Goal: Task Accomplishment & Management: Manage account settings

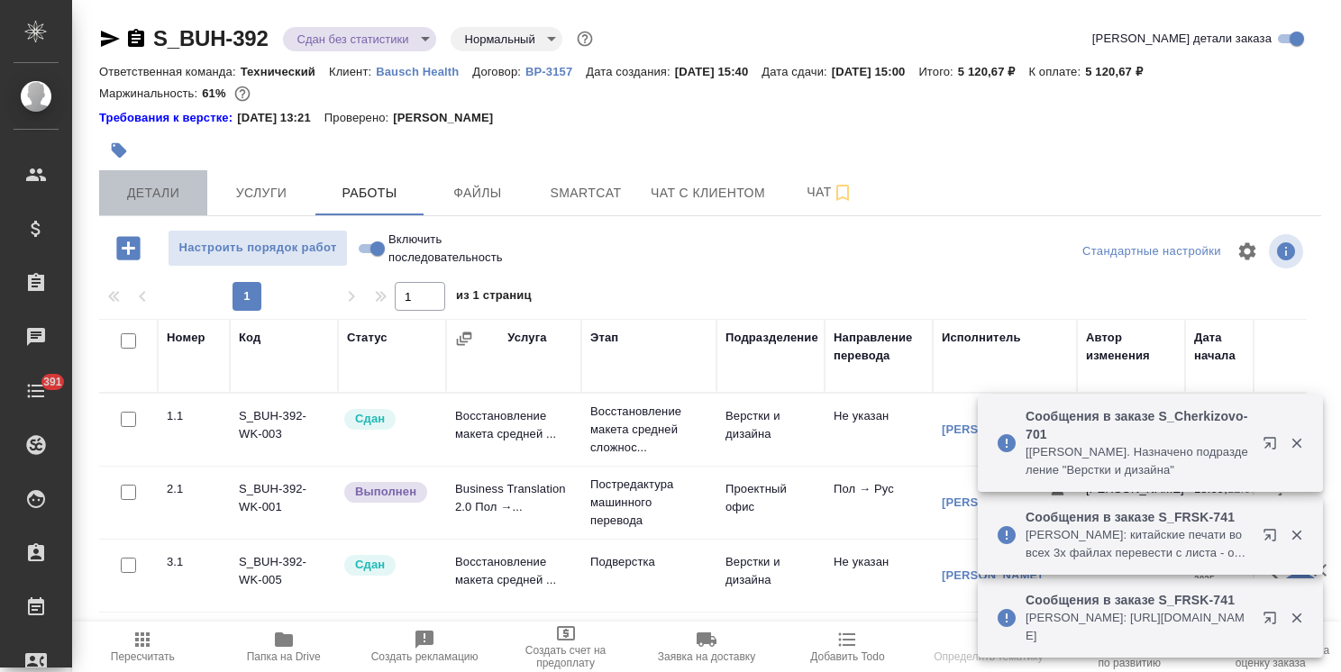
click at [161, 178] on button "Детали" at bounding box center [153, 192] width 108 height 45
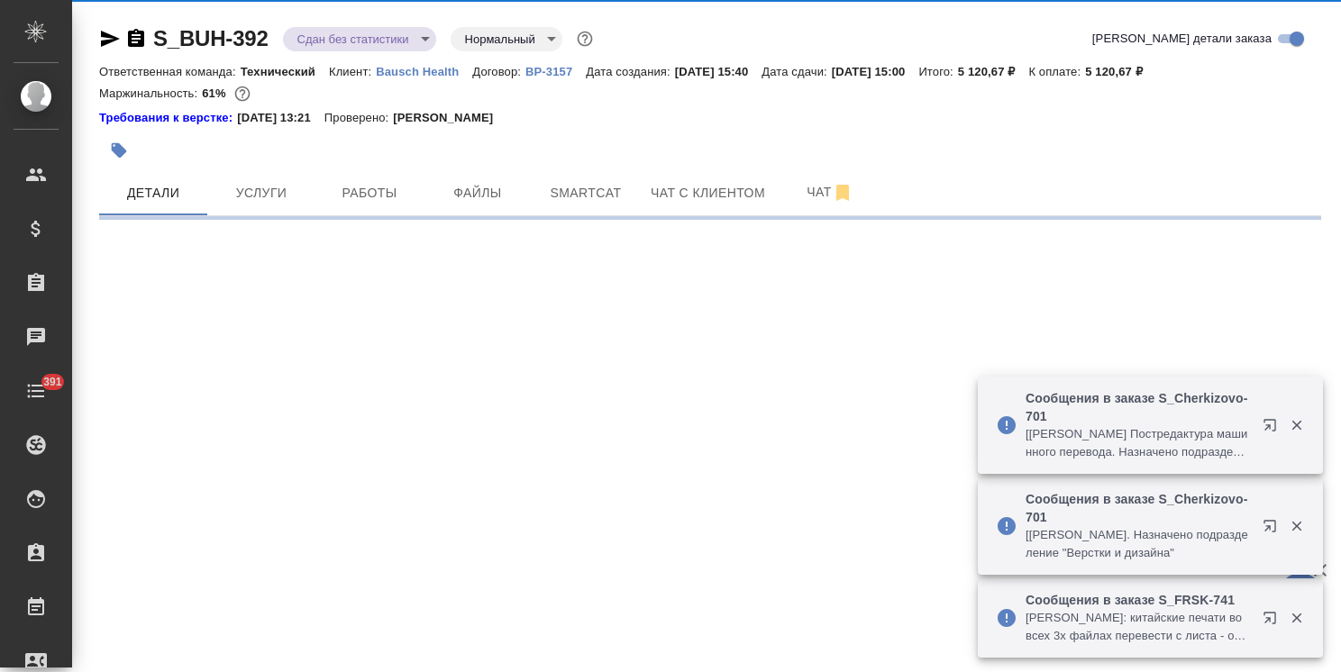
select select "RU"
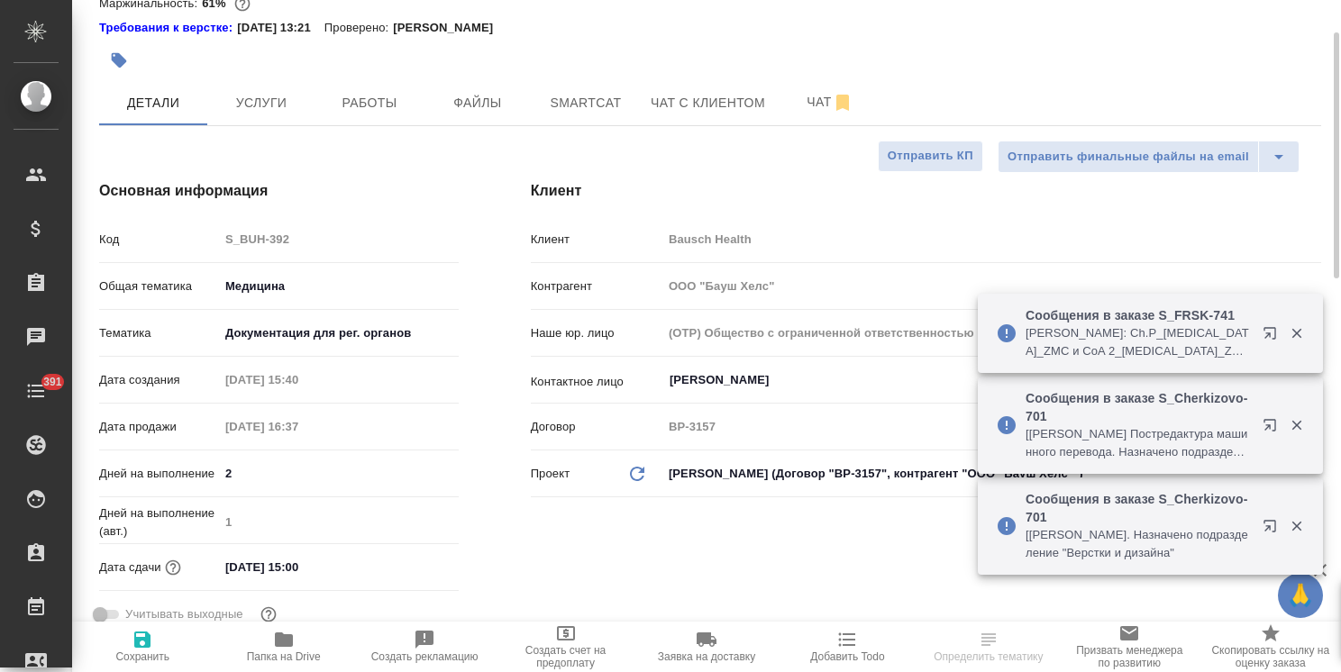
type textarea "x"
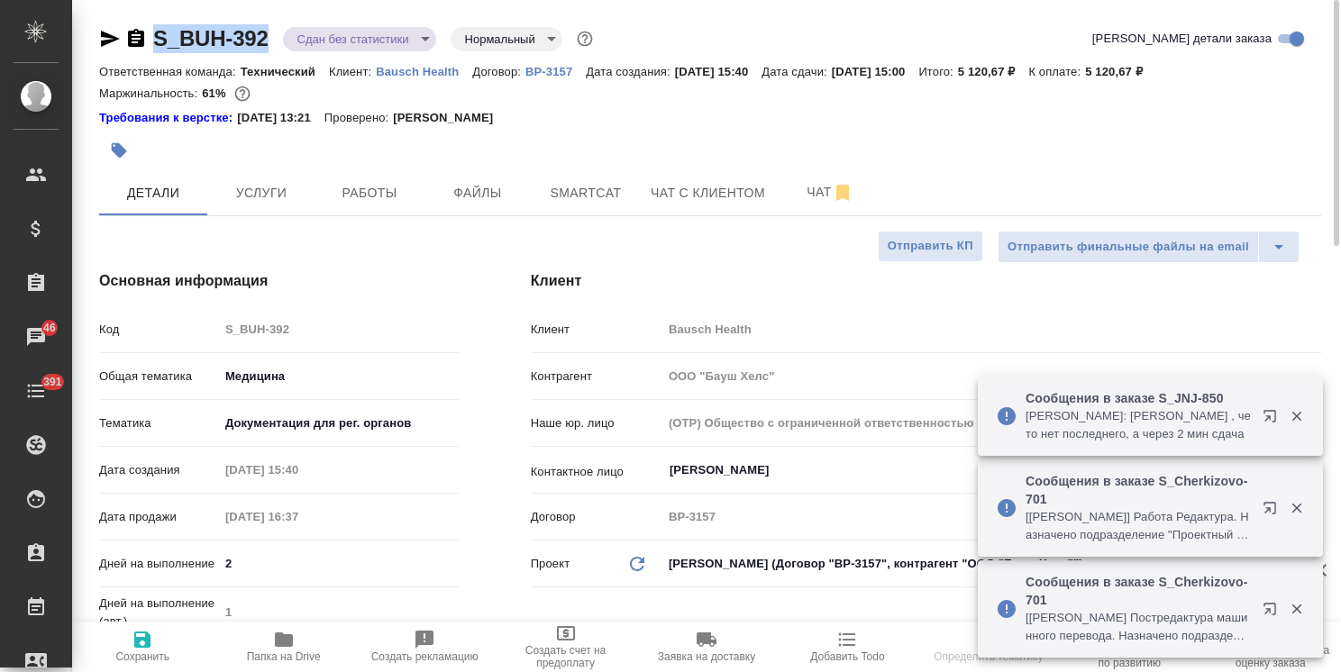
drag, startPoint x: 272, startPoint y: 14, endPoint x: 125, endPoint y: 15, distance: 146.9
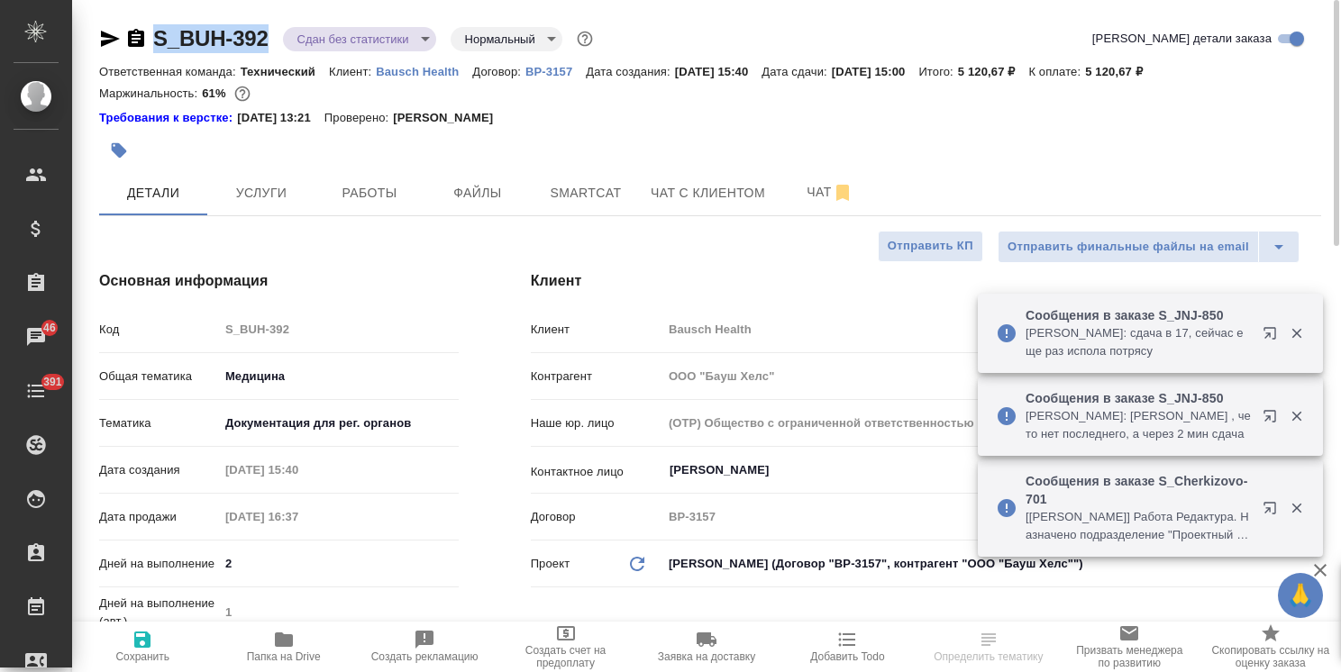
copy link "S_BUH-392"
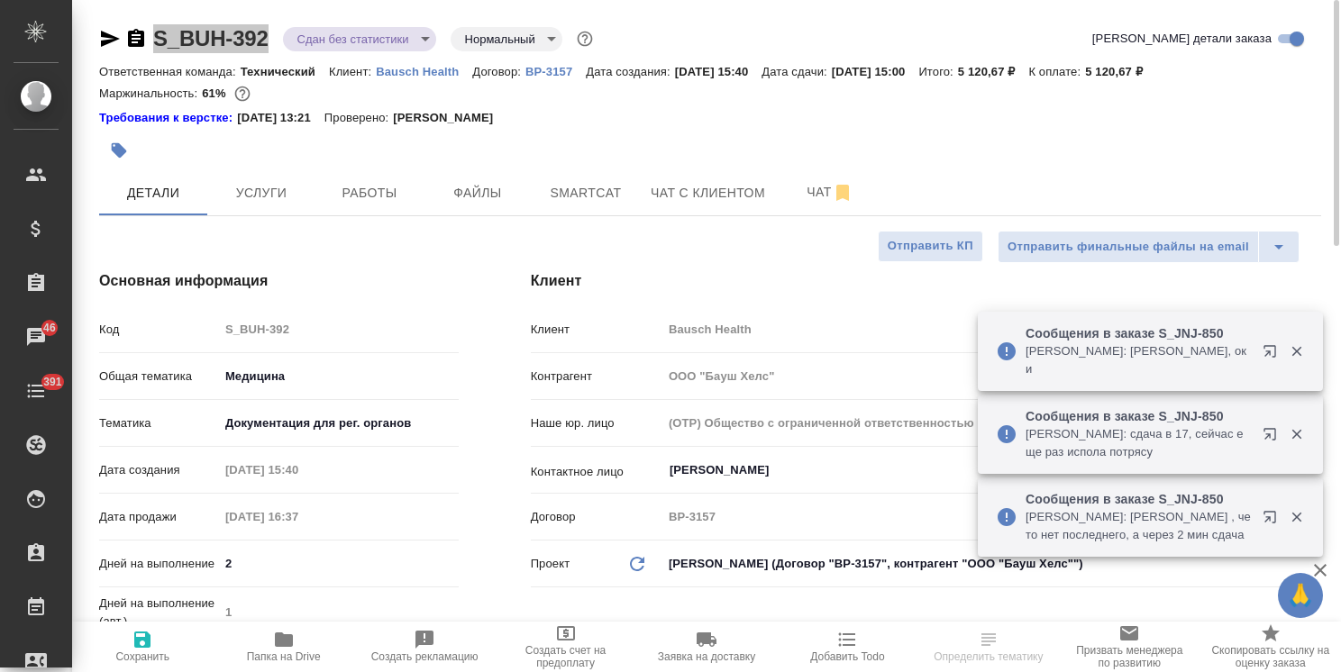
select select "RU"
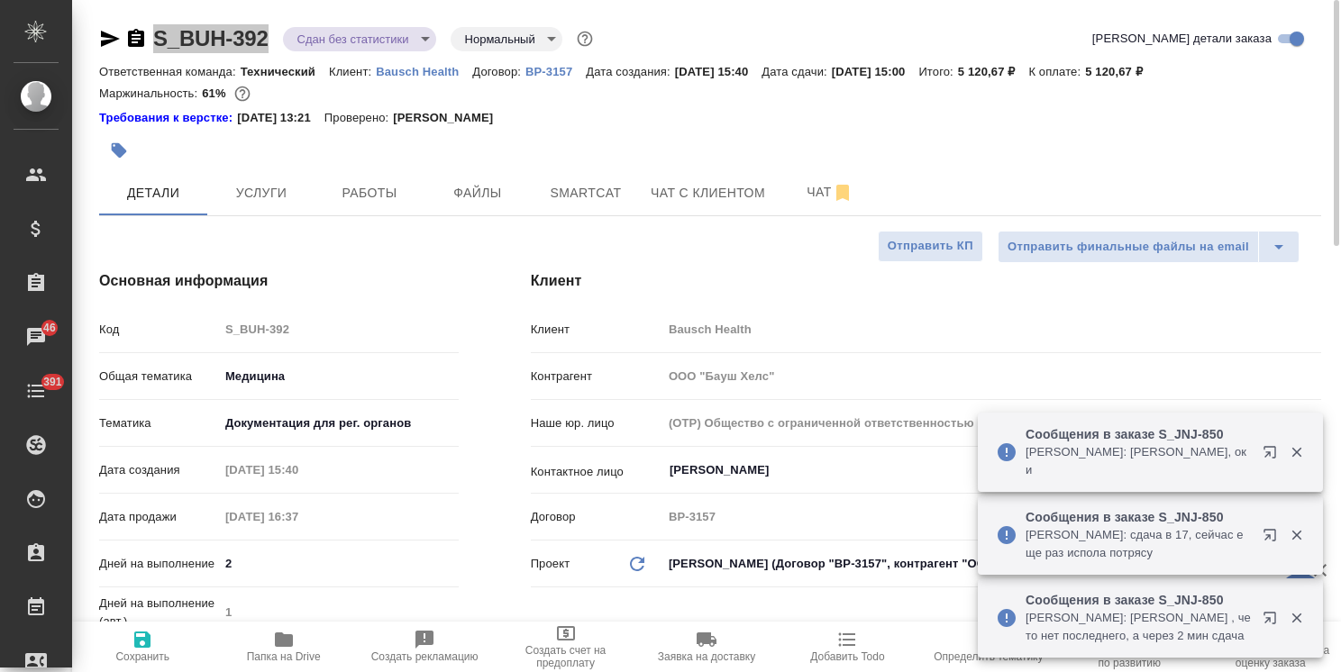
type textarea "x"
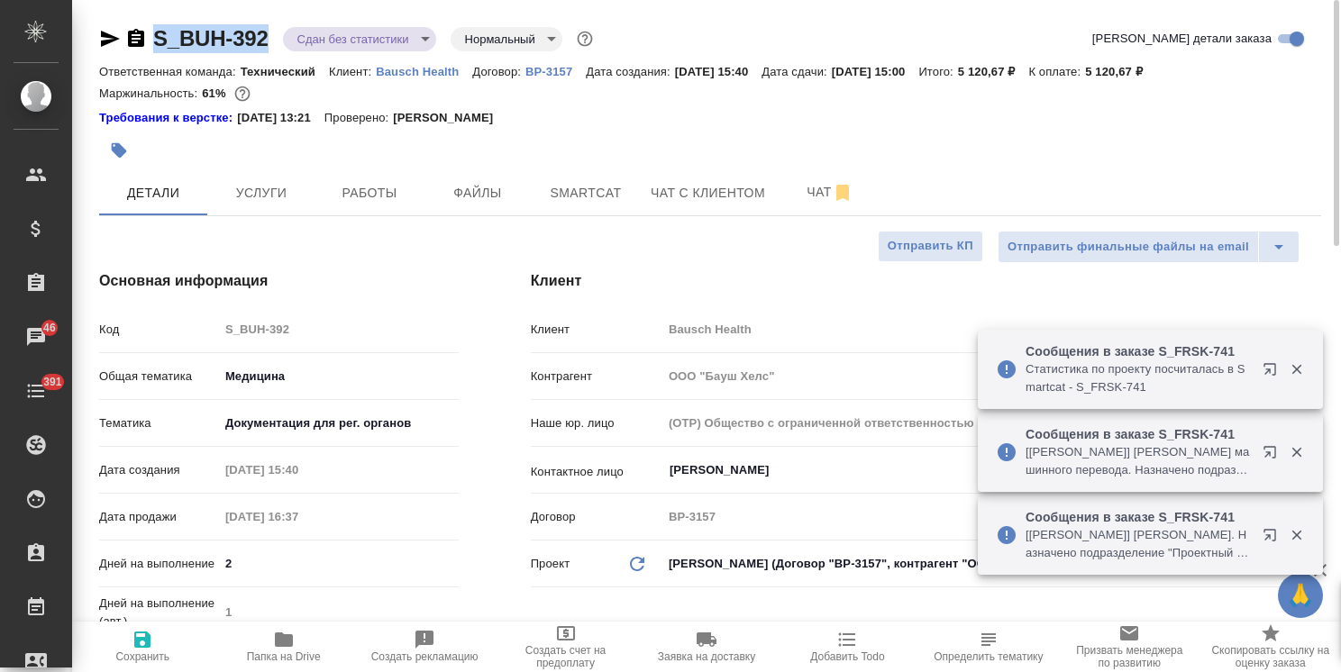
type textarea "x"
drag, startPoint x: 503, startPoint y: 178, endPoint x: 292, endPoint y: 224, distance: 215.9
click at [502, 178] on button "Файлы" at bounding box center [478, 192] width 108 height 45
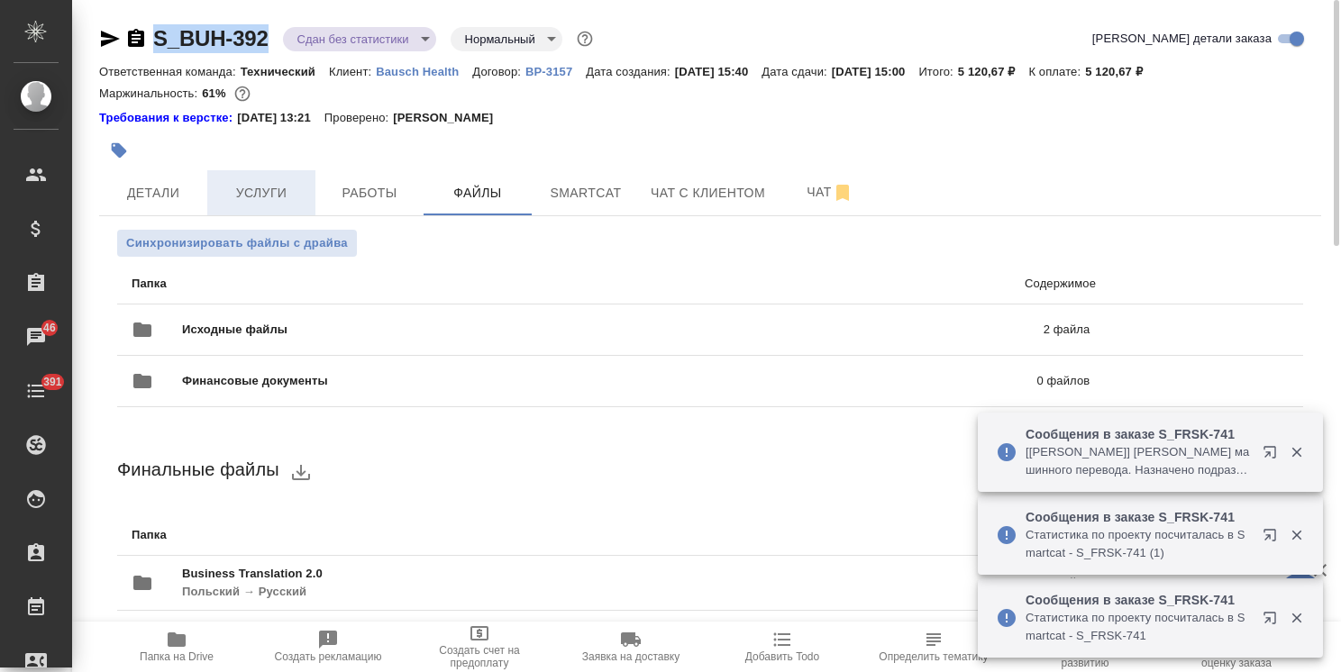
click at [274, 186] on span "Услуги" at bounding box center [261, 193] width 87 height 23
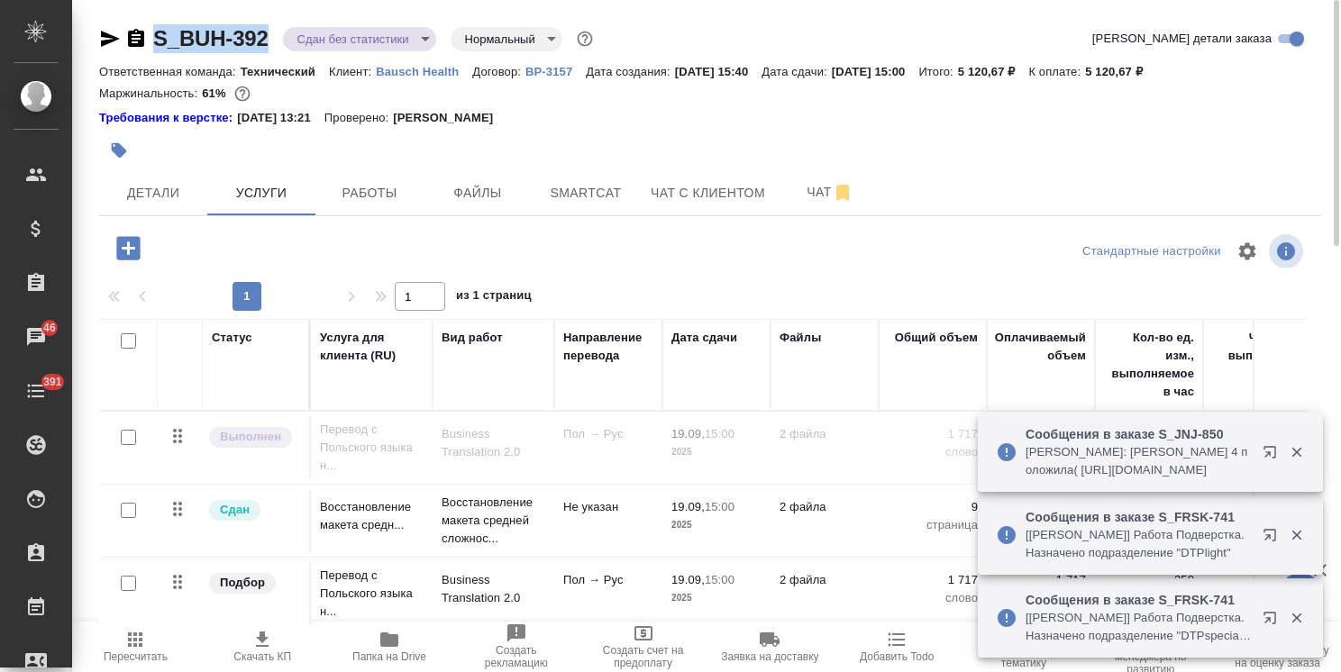
scroll to position [79, 0]
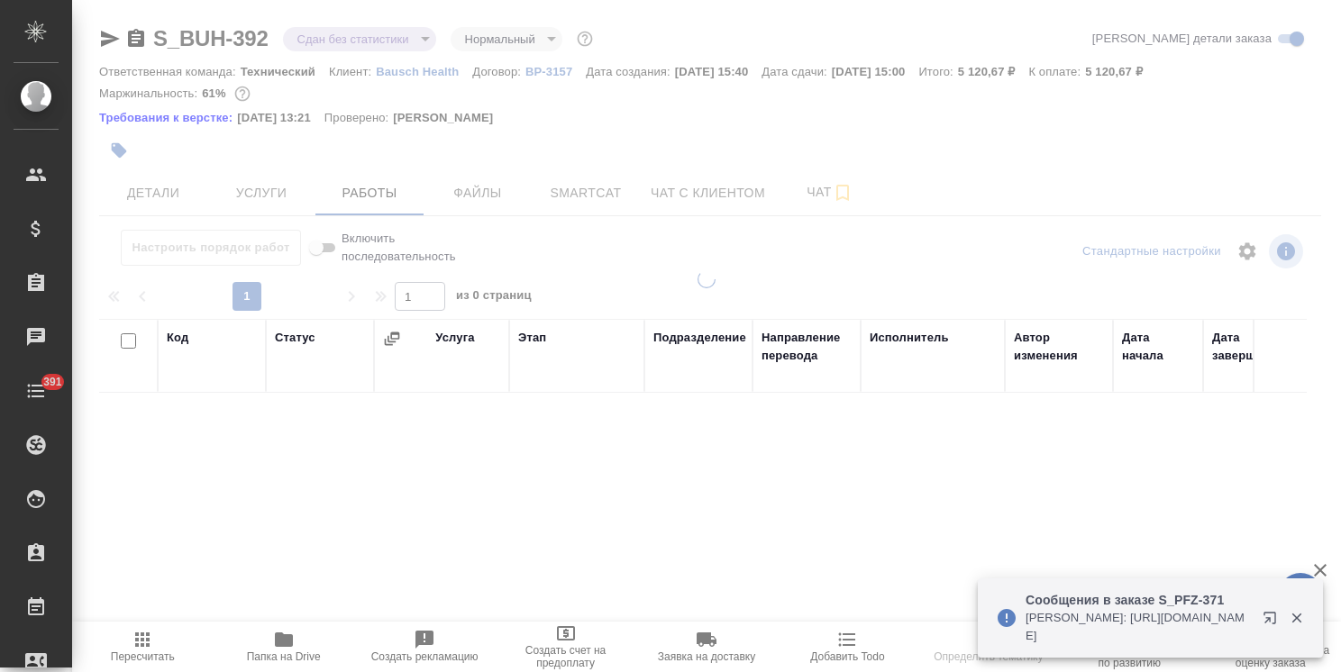
scroll to position [97, 0]
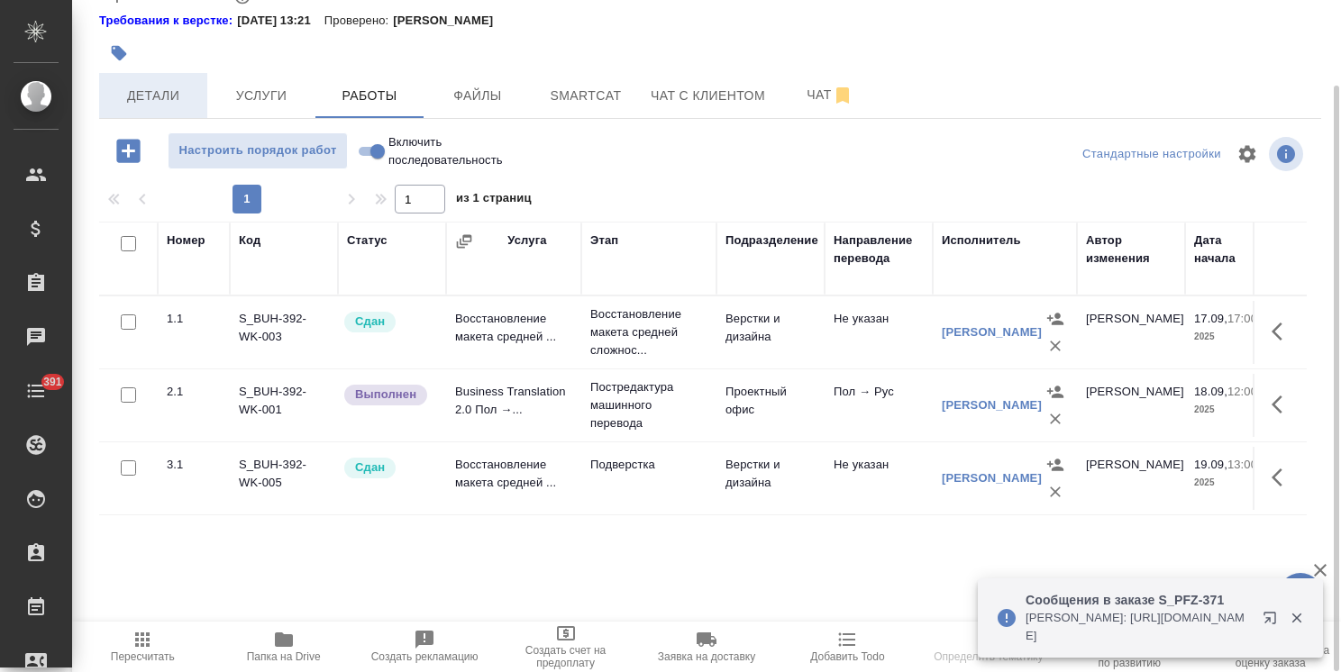
click at [180, 101] on span "Детали" at bounding box center [153, 96] width 87 height 23
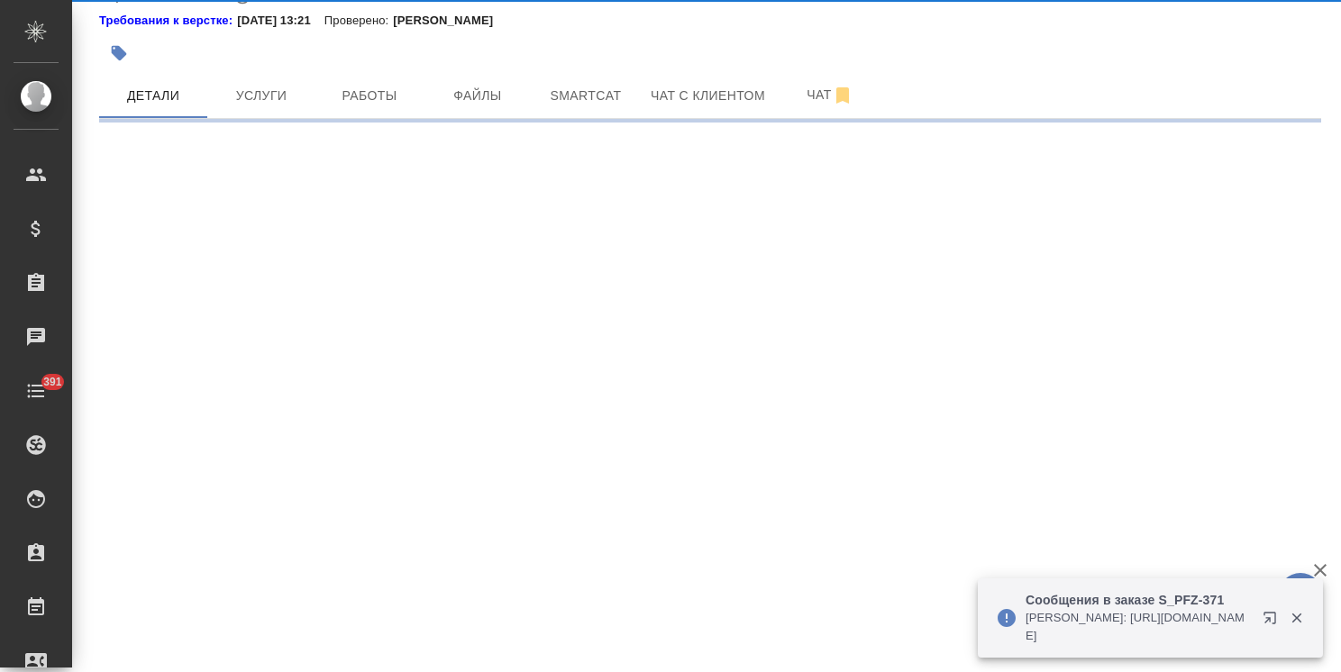
select select "RU"
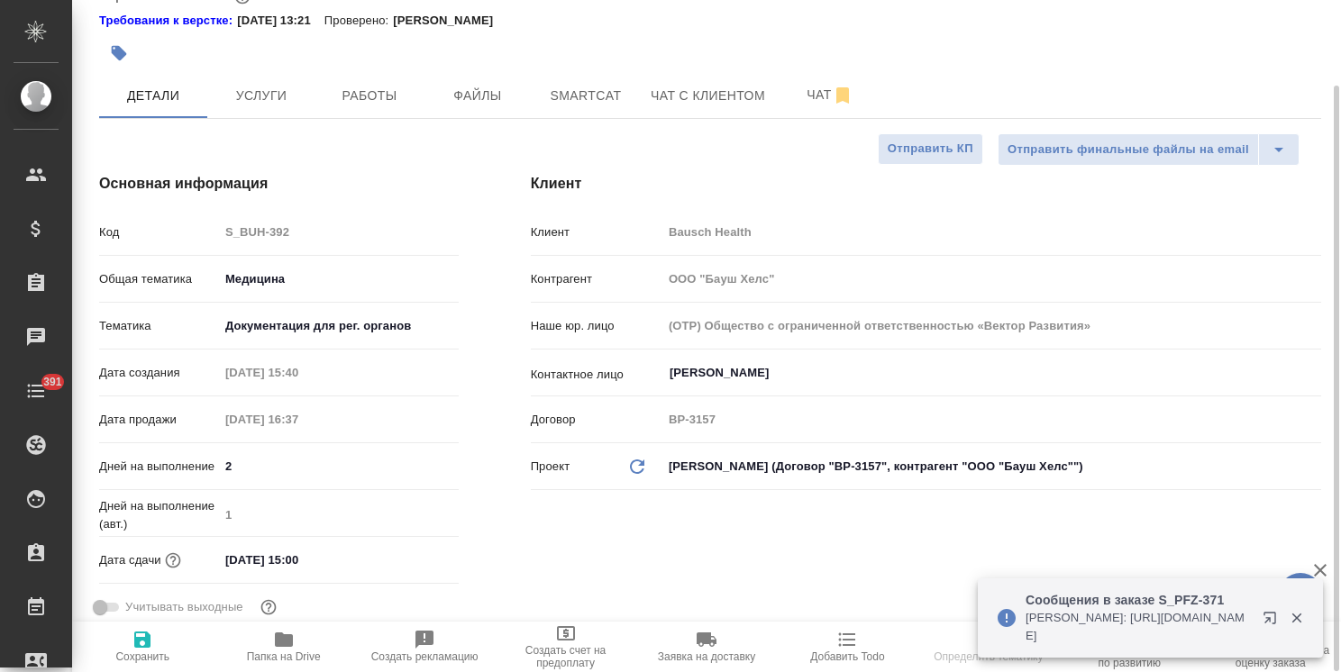
type textarea "x"
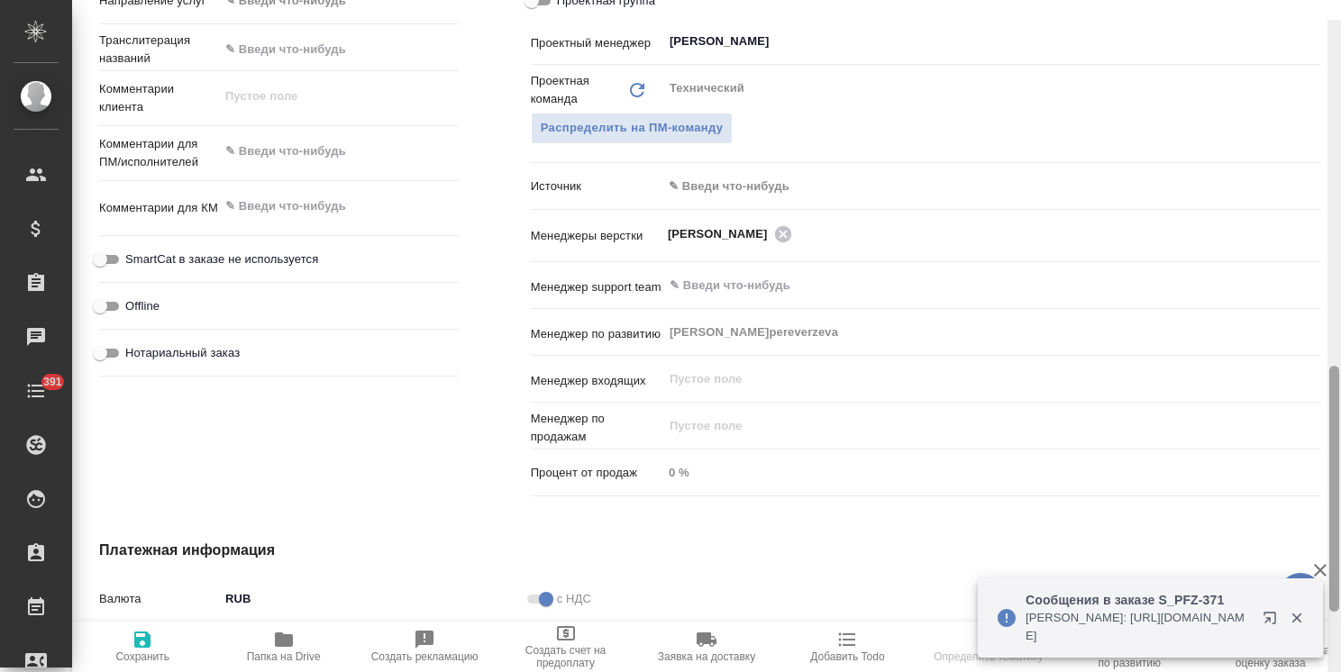
scroll to position [11, 0]
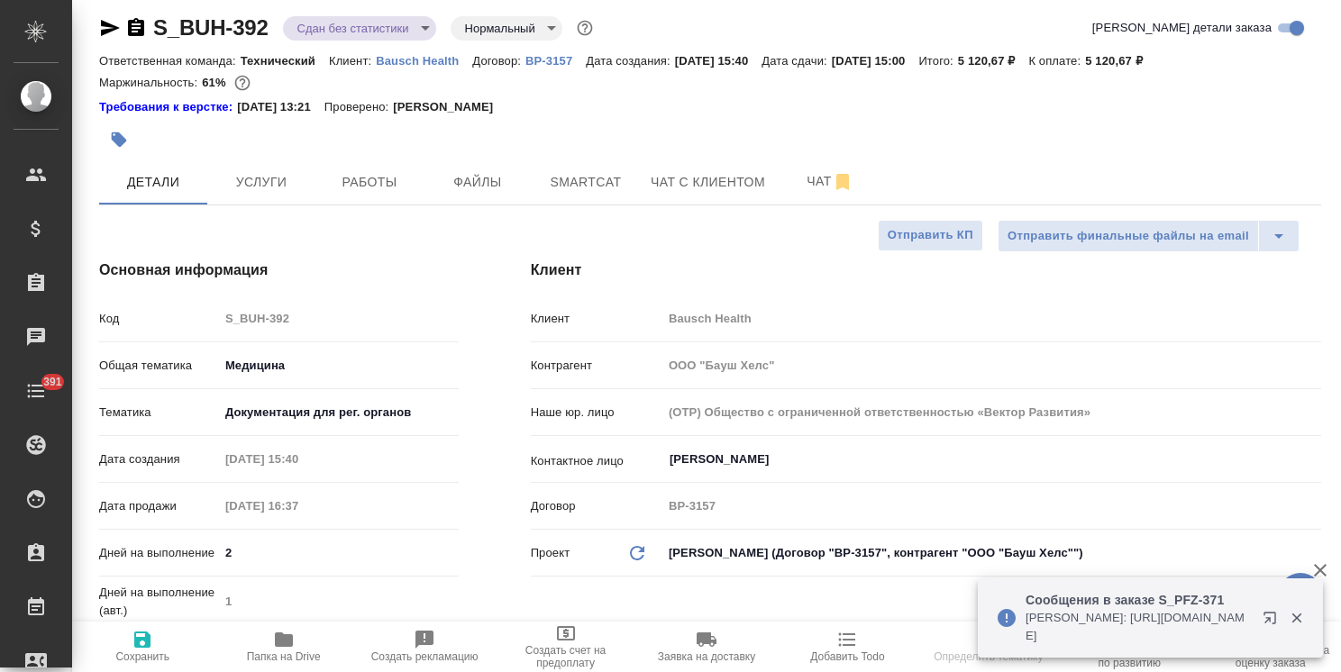
drag, startPoint x: 1331, startPoint y: 253, endPoint x: 1365, endPoint y: 145, distance: 113.2
click at [1340, 145] on html "🙏 .cls-1 fill:#fff; AWATERA Usmanova Olga Клиенты Спецификации Заказы Чаты 391 …" at bounding box center [670, 336] width 1341 height 672
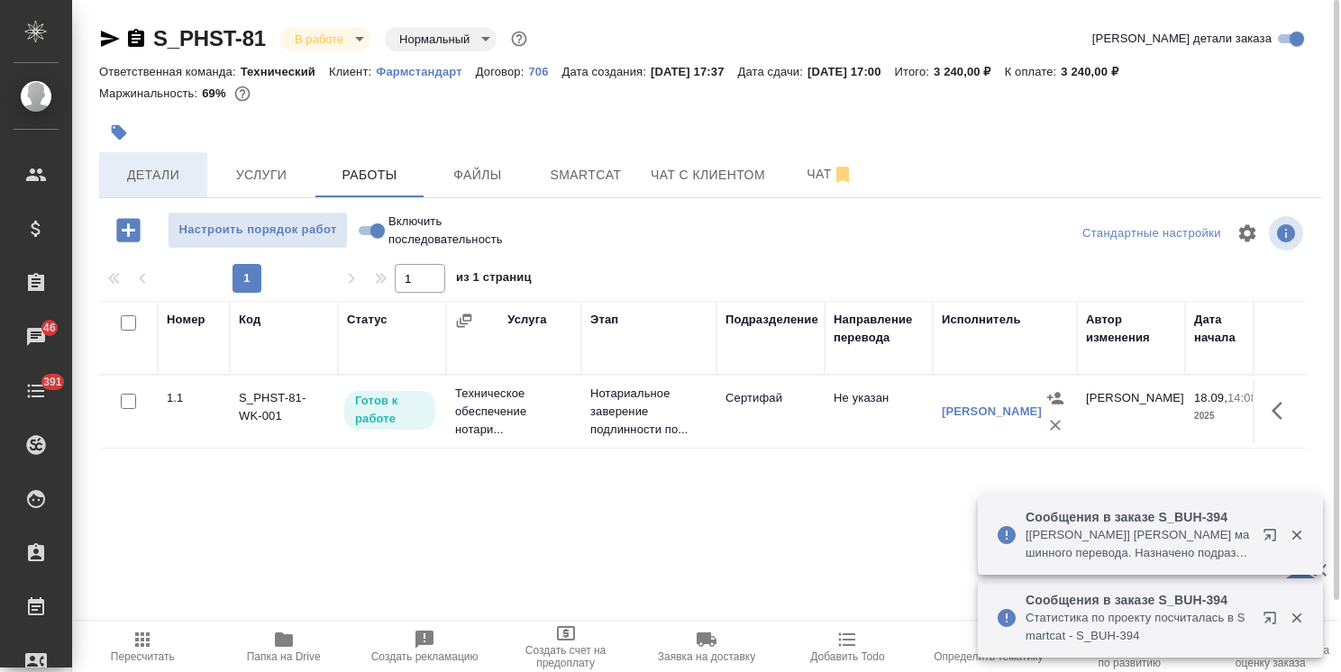
click at [174, 168] on span "Детали" at bounding box center [153, 175] width 87 height 23
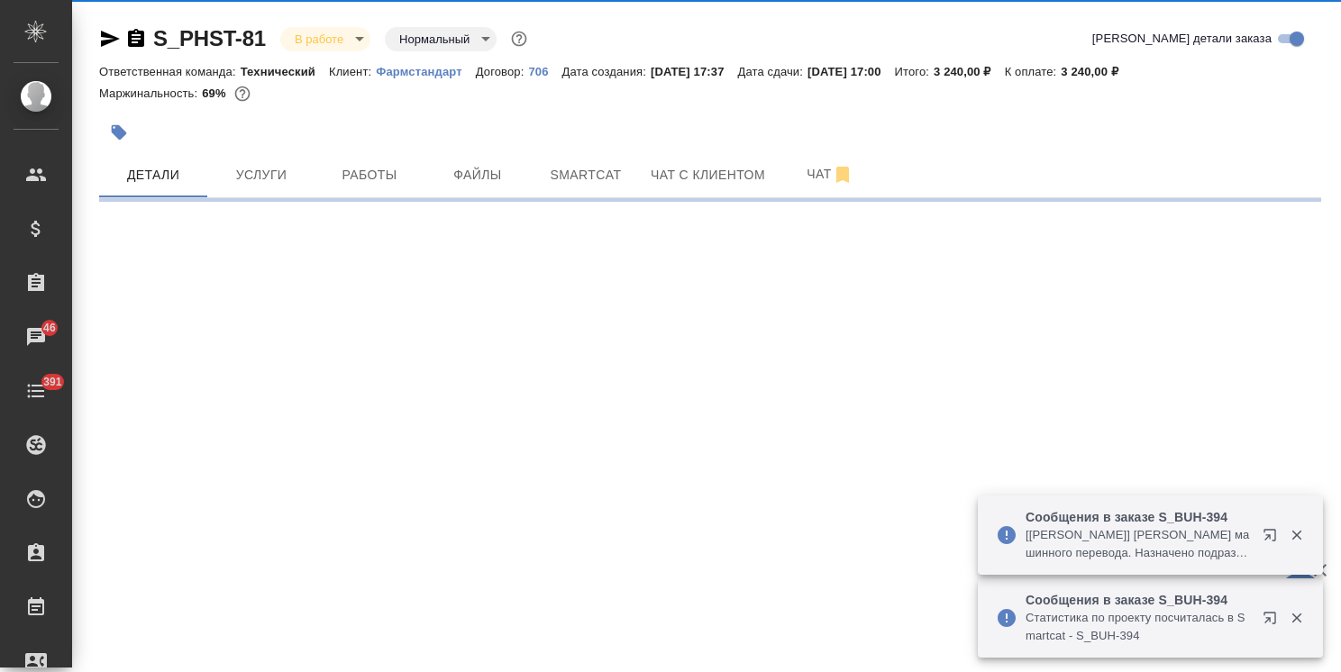
select select "RU"
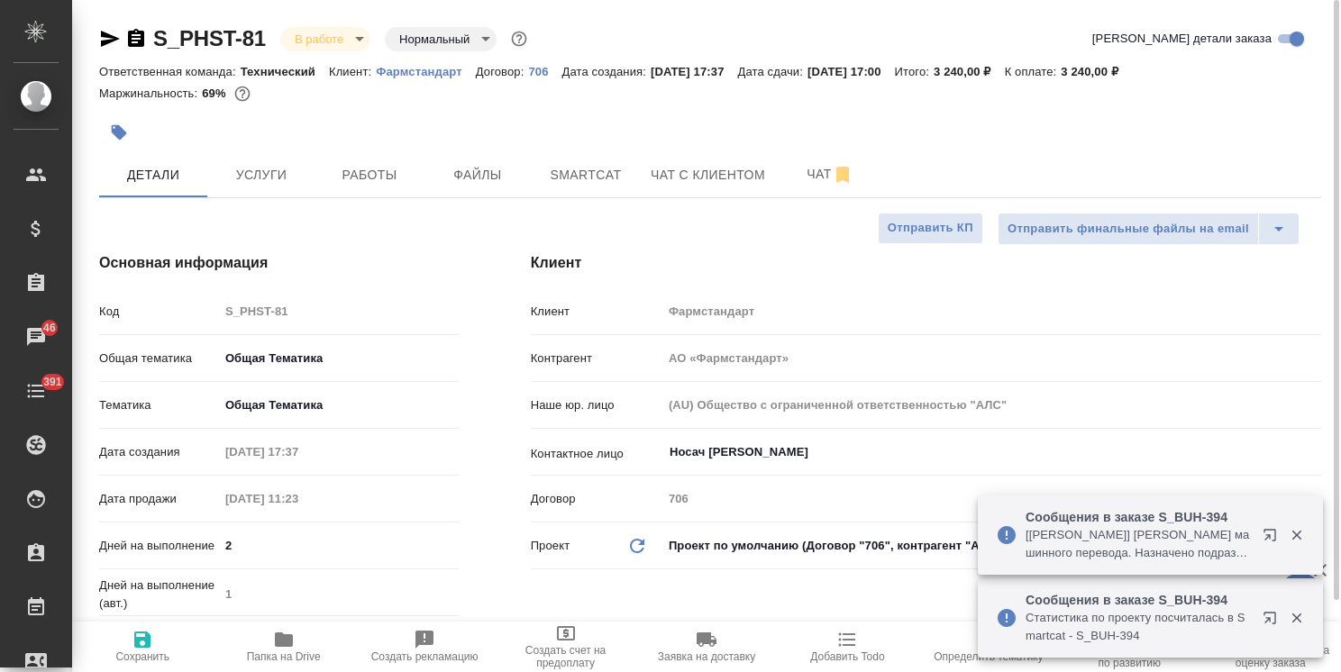
type textarea "x"
click at [282, 645] on icon "button" at bounding box center [284, 640] width 18 height 14
type textarea "x"
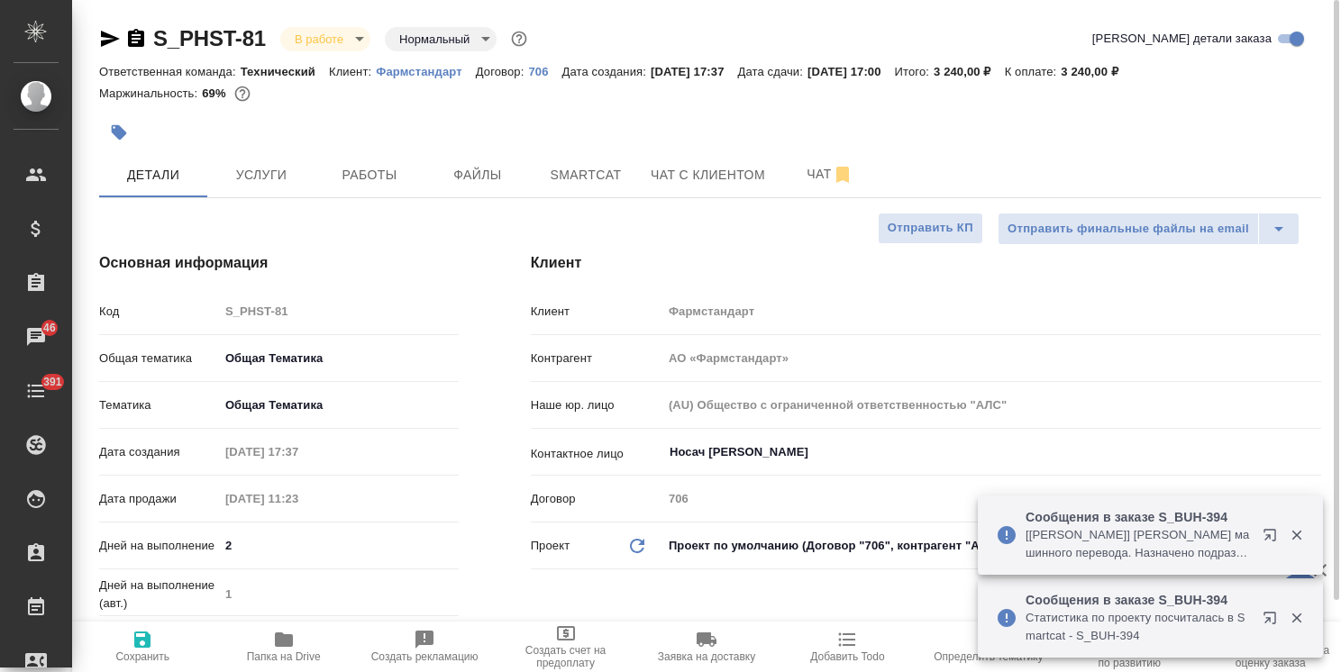
type textarea "x"
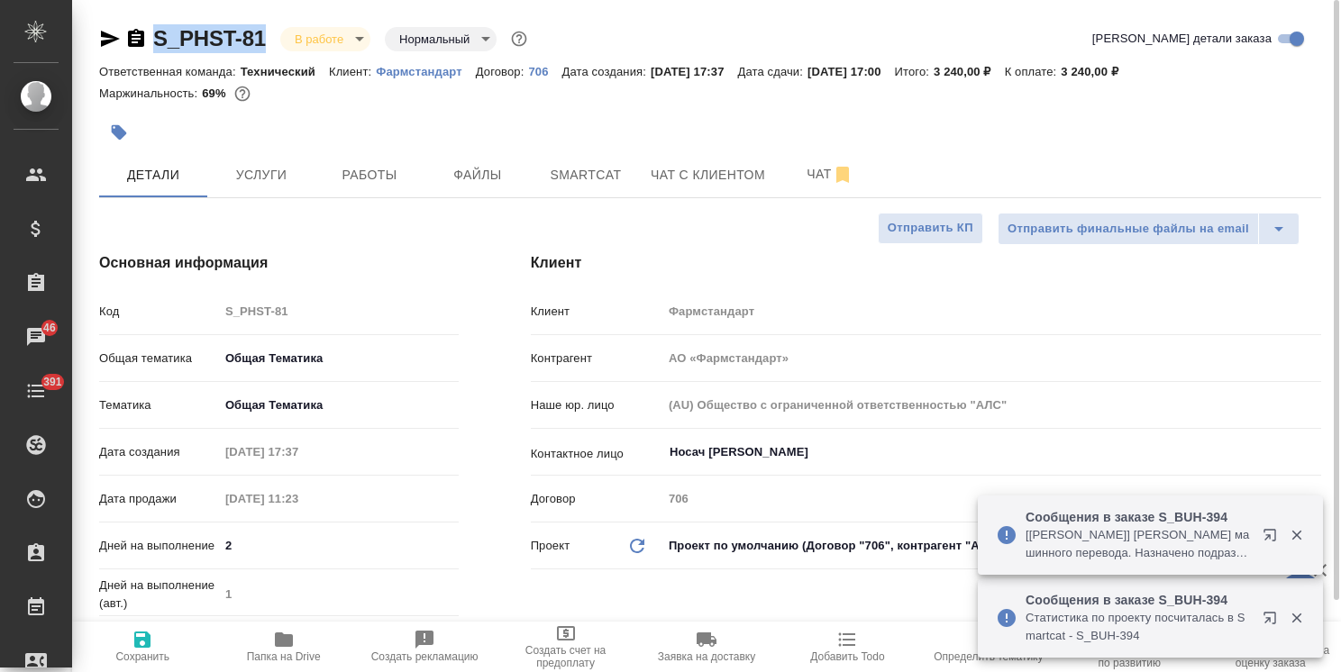
drag, startPoint x: 267, startPoint y: 15, endPoint x: 103, endPoint y: 19, distance: 164.1
copy link "S_PHST-81"
type textarea "x"
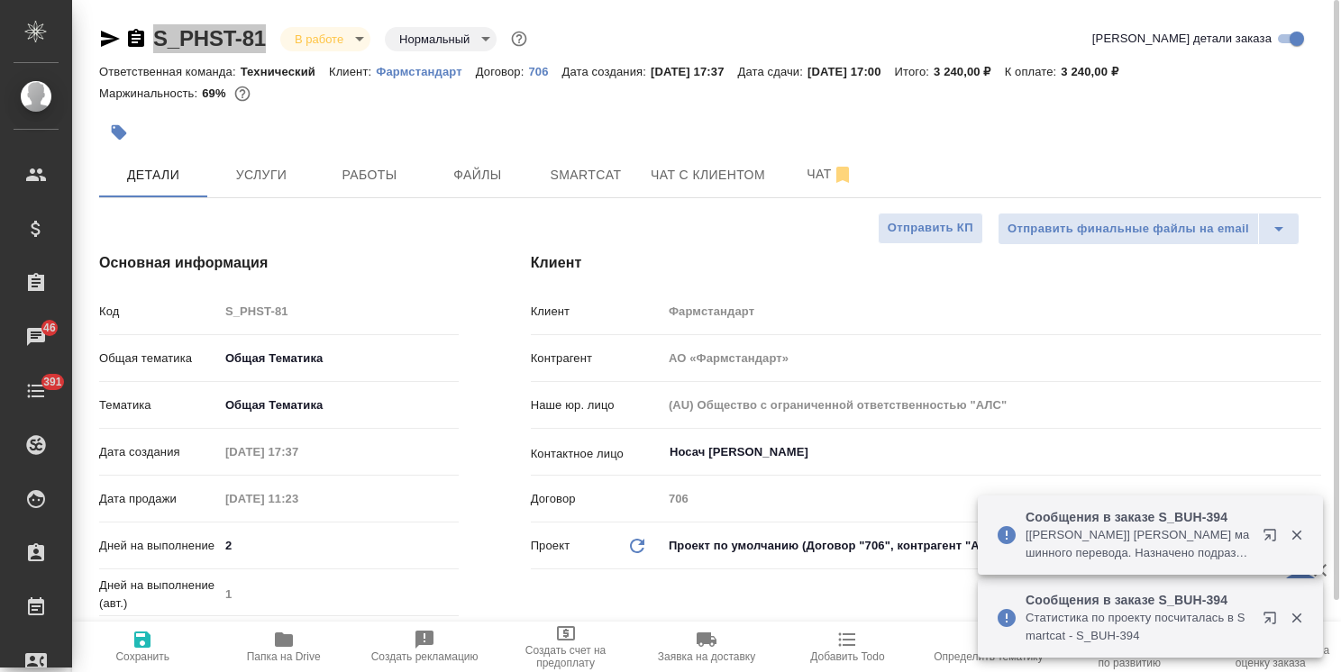
type textarea "x"
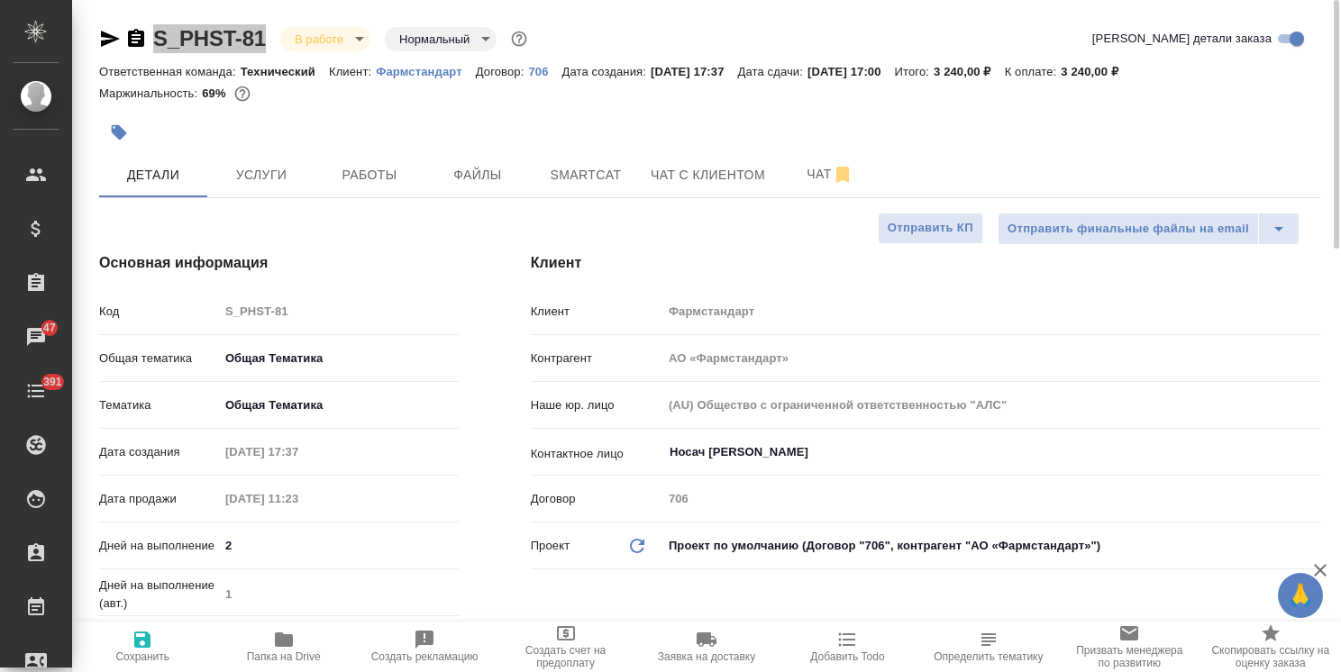
type textarea "x"
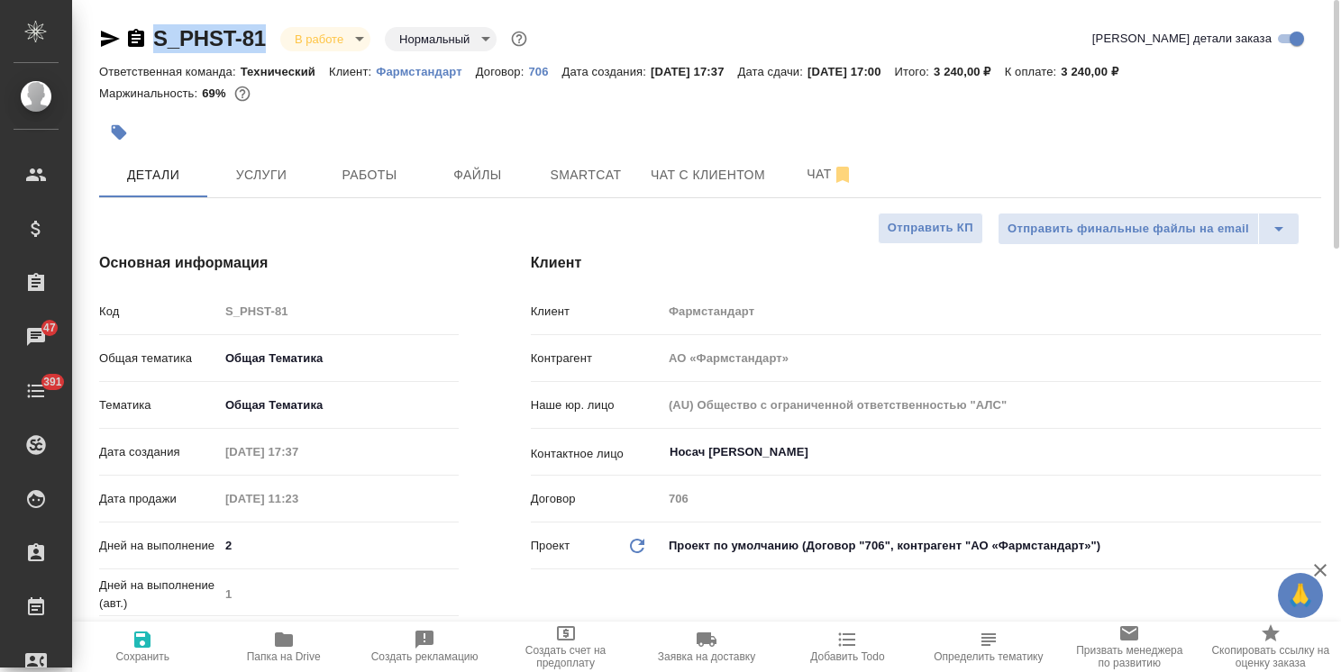
type textarea "x"
click at [314, 24] on div "S_PHST-81 В работе inProgress Нормальный normal" at bounding box center [315, 38] width 432 height 29
click at [374, 172] on span "Работы" at bounding box center [369, 175] width 87 height 23
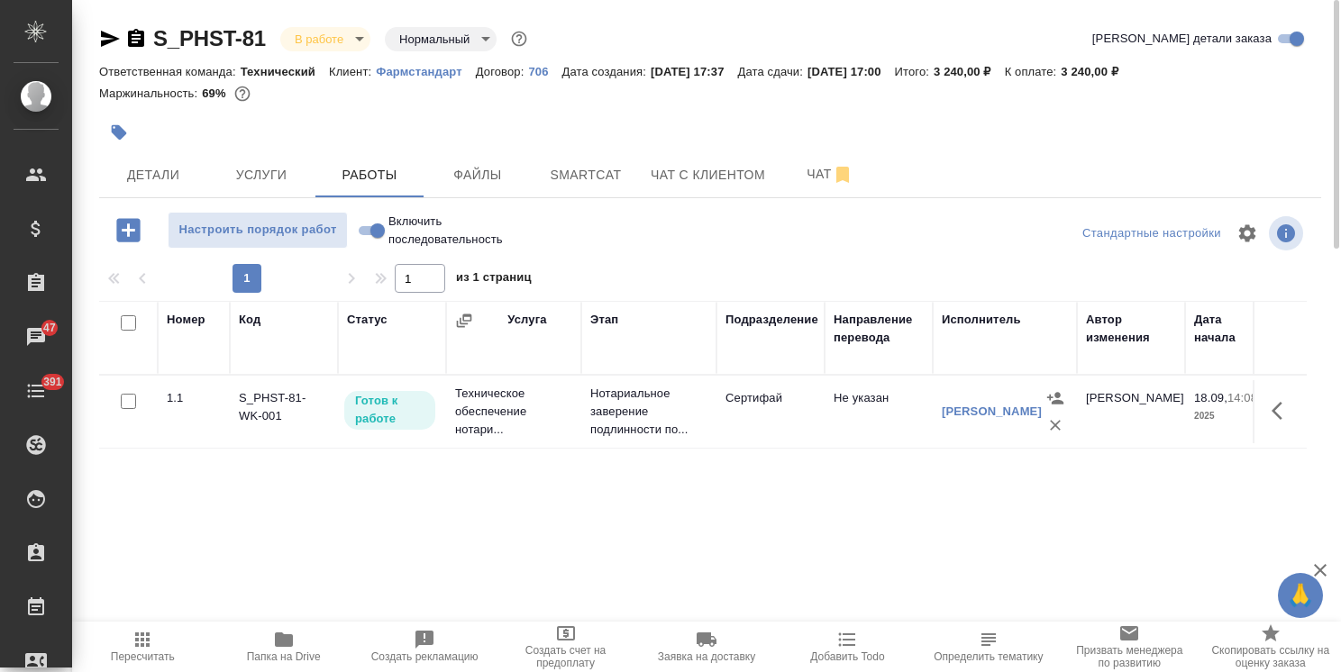
drag, startPoint x: 1280, startPoint y: 418, endPoint x: 1267, endPoint y: 421, distance: 12.9
click at [1280, 417] on icon "button" at bounding box center [1283, 411] width 22 height 22
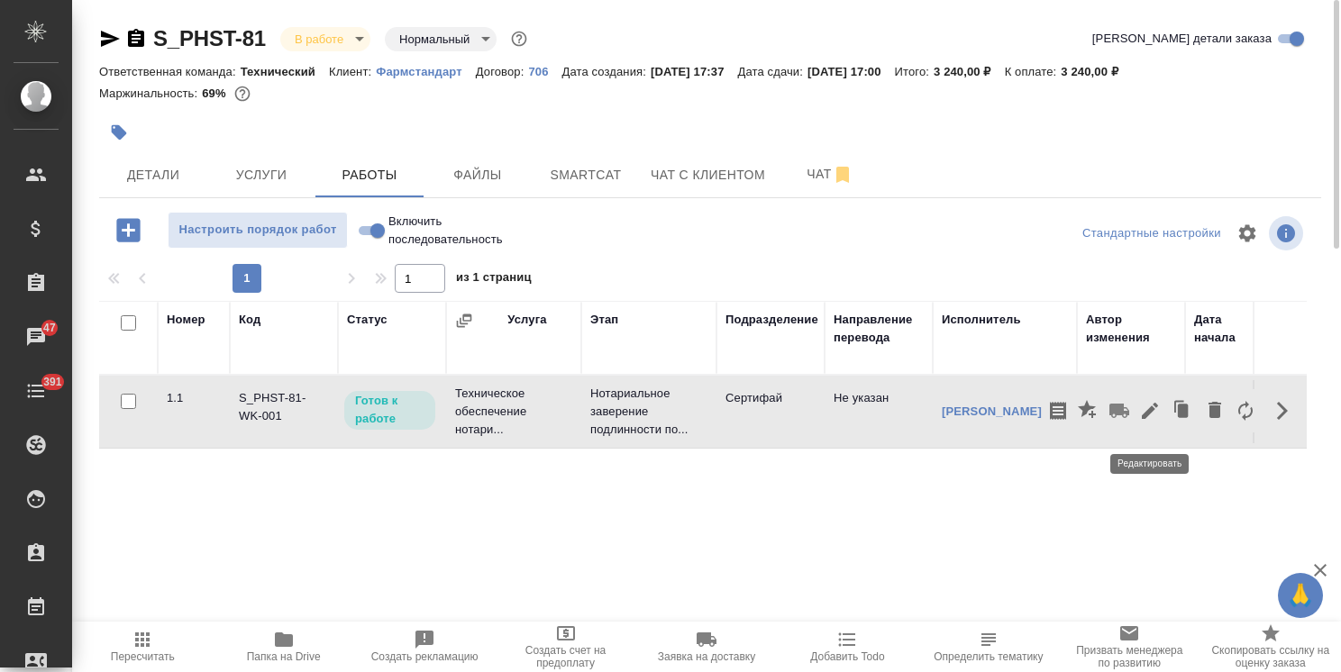
click at [1149, 416] on icon "button" at bounding box center [1150, 411] width 22 height 22
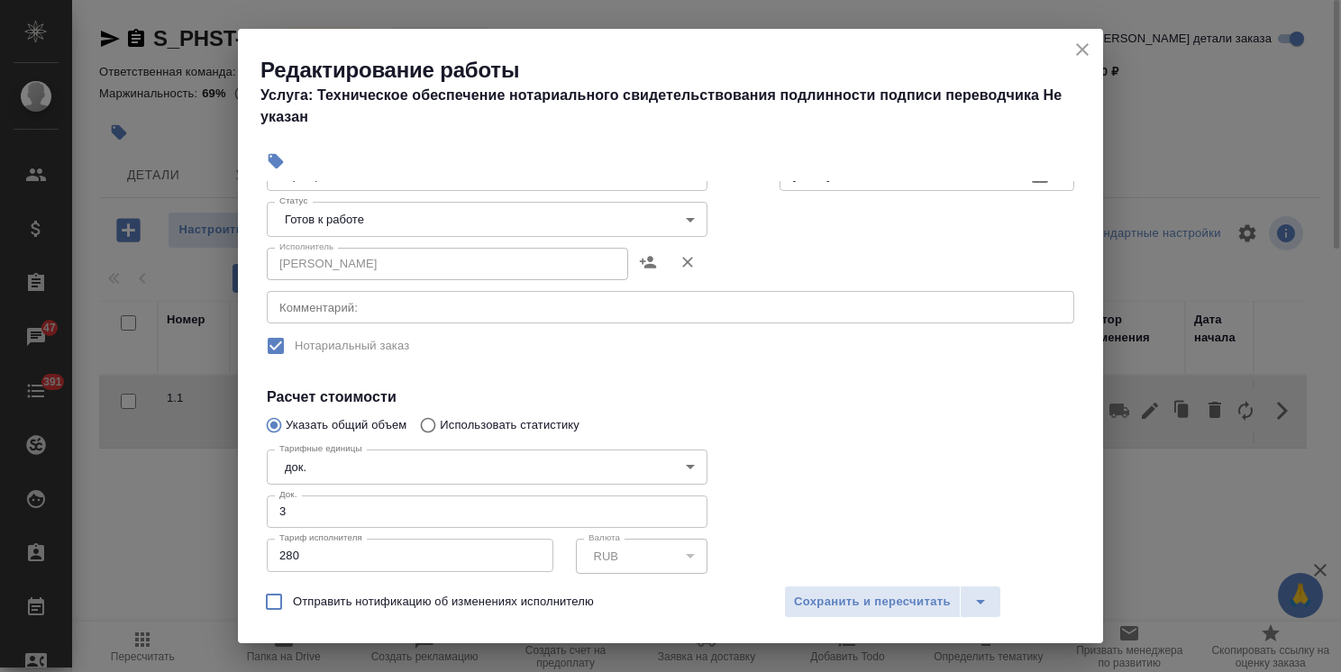
scroll to position [168, 0]
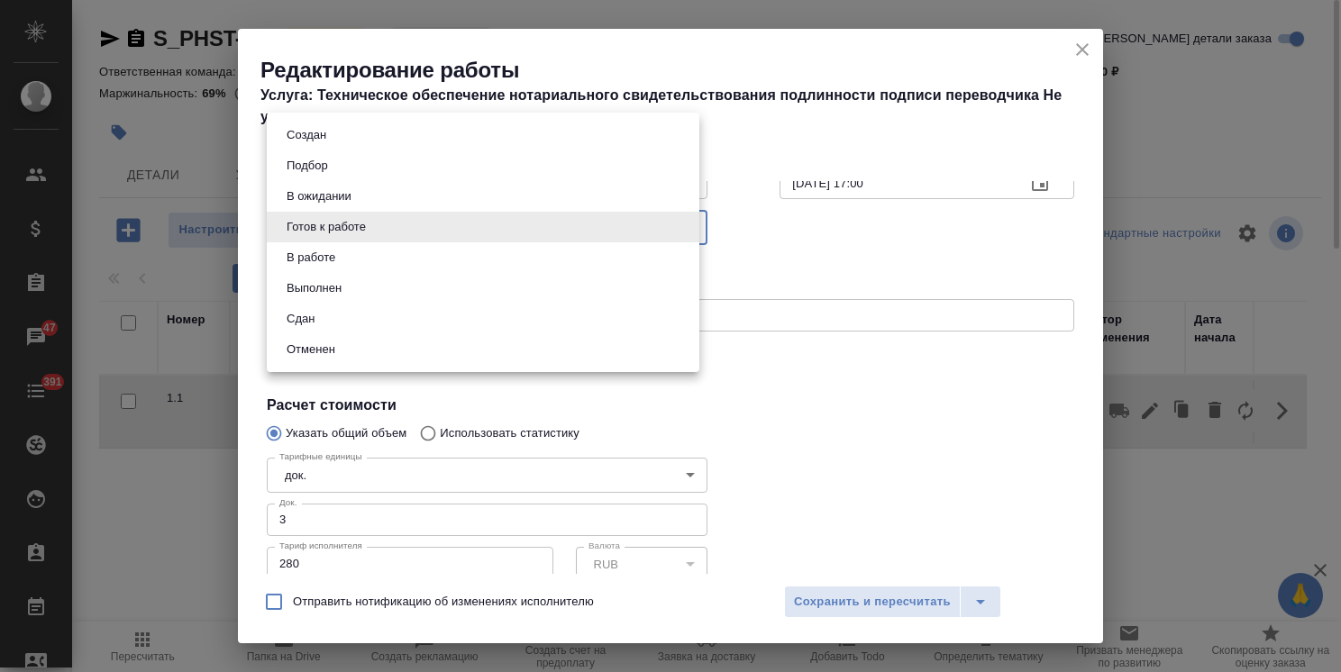
click at [356, 224] on body "🙏 .cls-1 fill:#fff; AWATERA Usmanova Olga Клиенты Спецификации Заказы 47 Чаты 3…" at bounding box center [670, 336] width 1341 height 672
click at [314, 320] on button "Сдан" at bounding box center [300, 319] width 39 height 20
type input "closed"
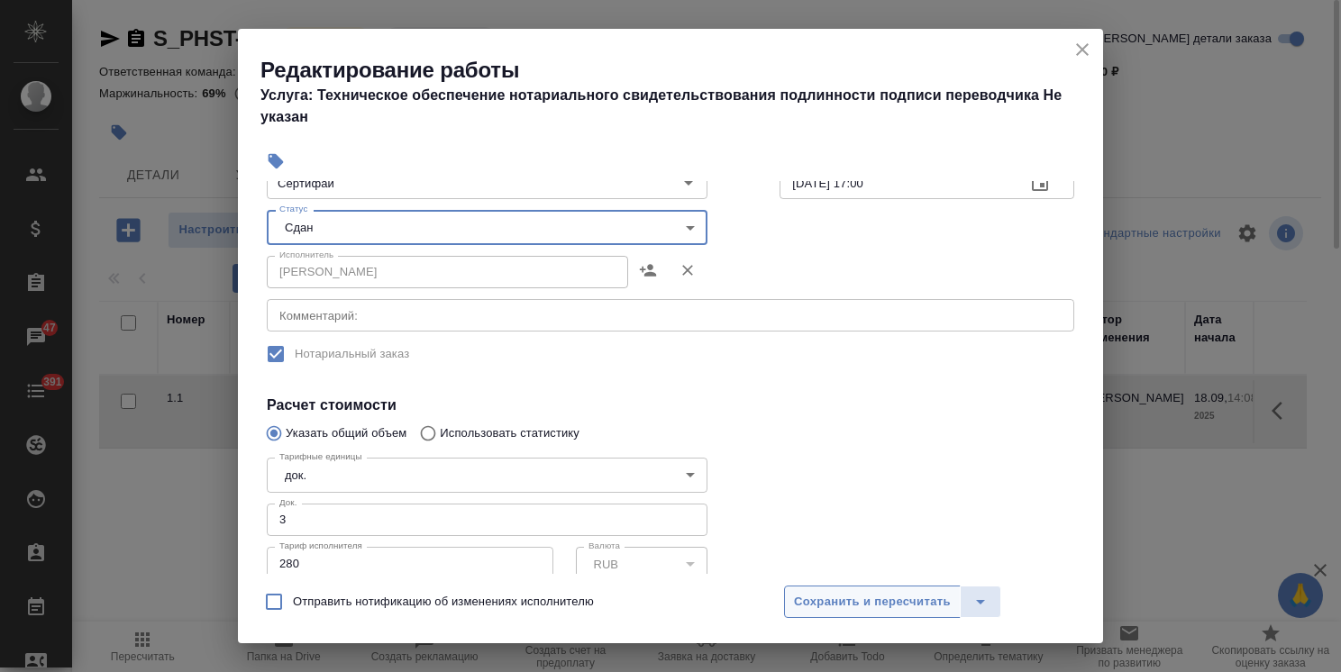
click at [868, 608] on span "Сохранить и пересчитать" at bounding box center [872, 602] width 157 height 21
click at [868, 608] on div at bounding box center [670, 336] width 1341 height 672
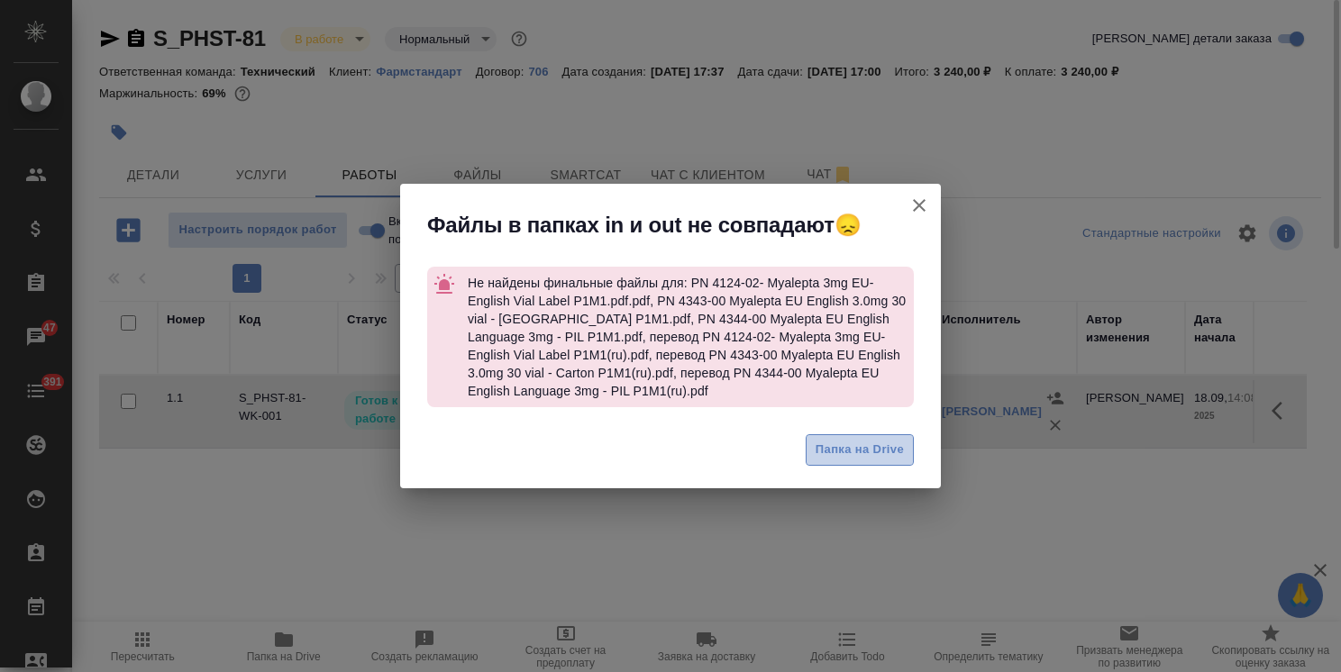
click at [851, 453] on span "Папка на Drive" at bounding box center [860, 450] width 88 height 21
click at [919, 211] on icon "button" at bounding box center [920, 206] width 22 height 22
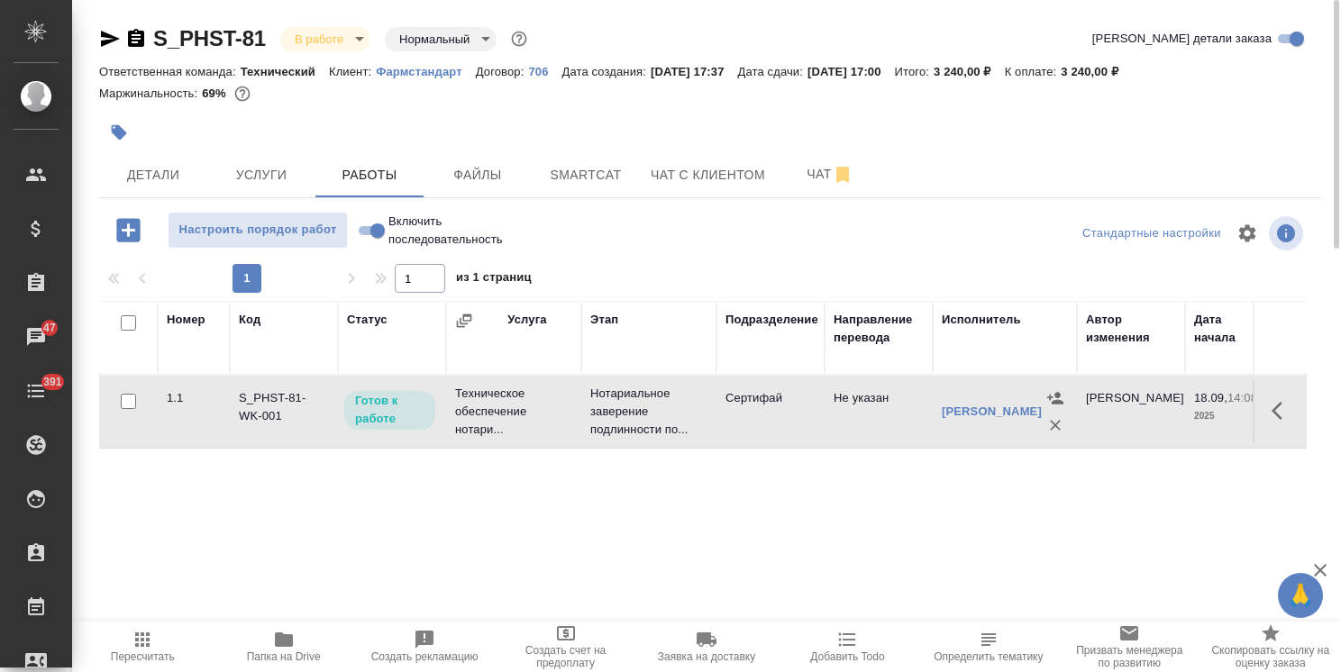
click at [1273, 420] on icon "button" at bounding box center [1277, 411] width 11 height 18
click at [1149, 417] on icon "button" at bounding box center [1150, 411] width 16 height 16
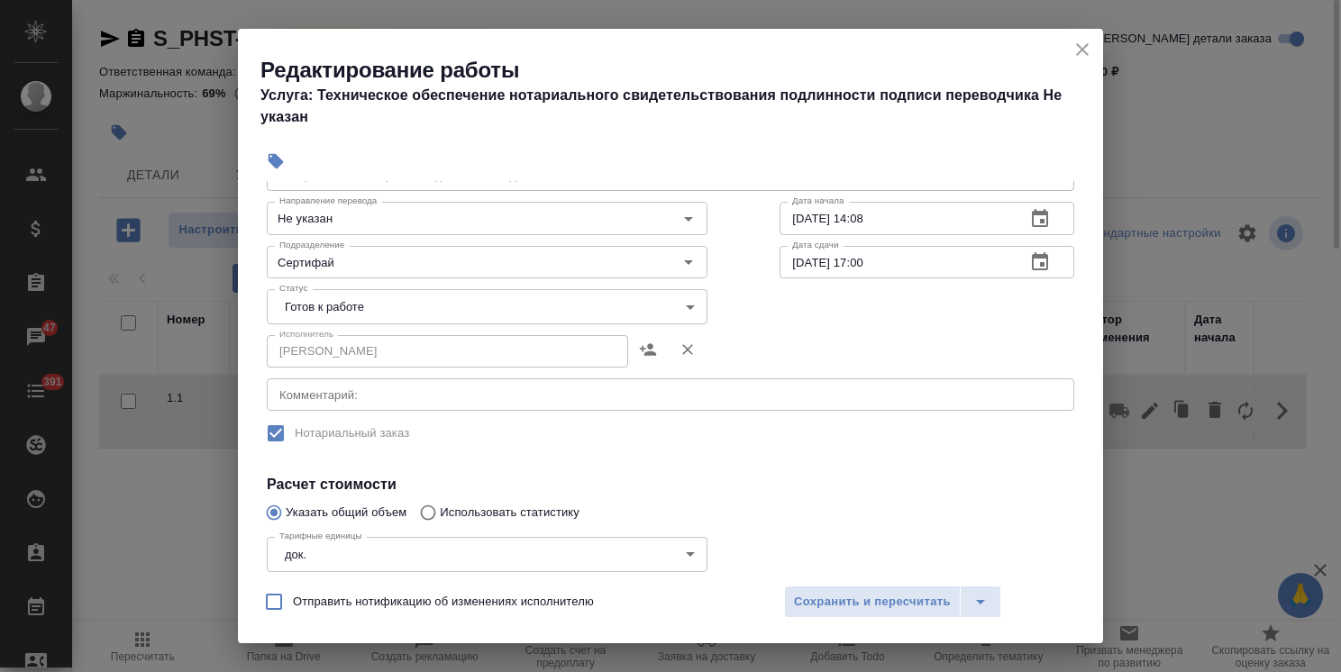
scroll to position [78, 0]
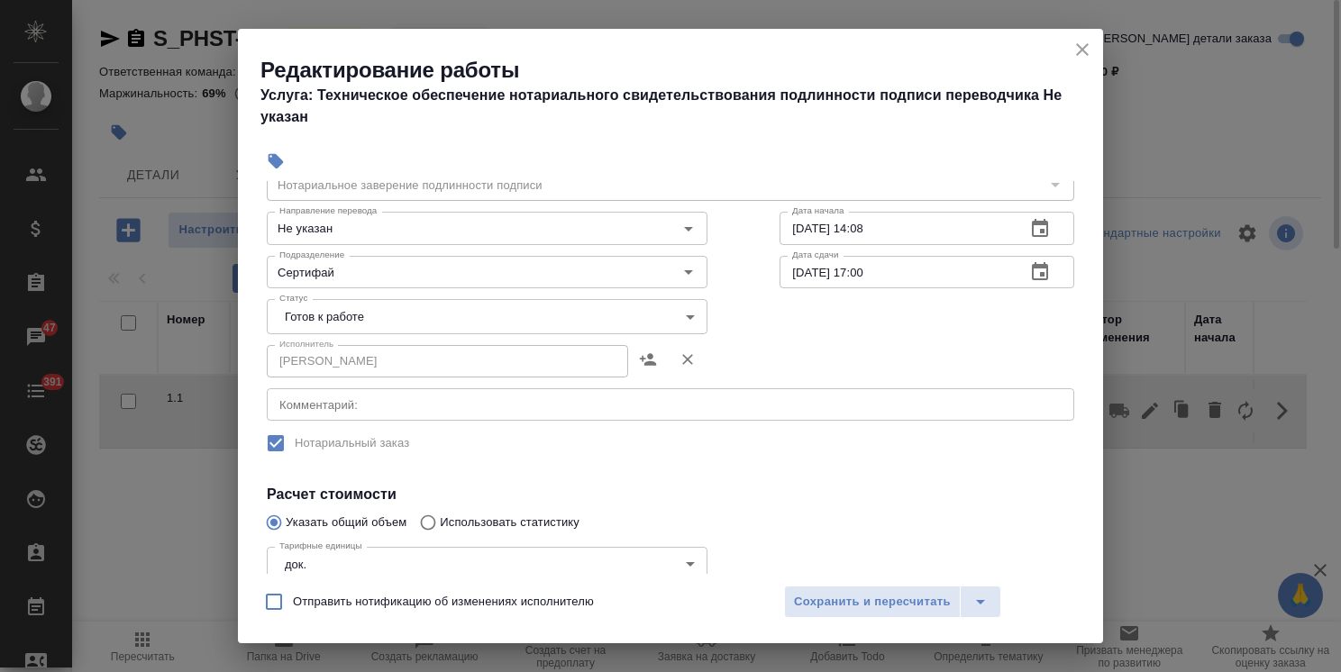
click at [348, 330] on body "🙏 .cls-1 fill:#fff; AWATERA Usmanova Olga Клиенты Спецификации Заказы 47 Чаты 3…" at bounding box center [670, 336] width 1341 height 672
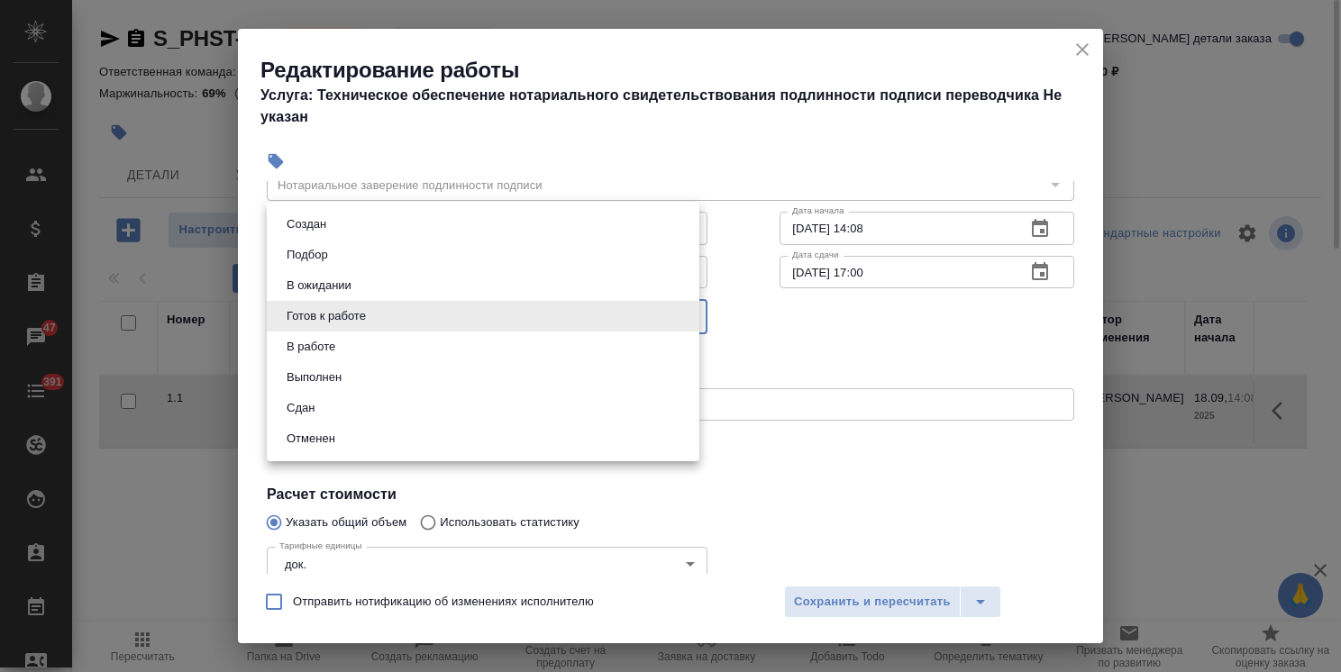
click at [324, 407] on li "Сдан" at bounding box center [483, 408] width 433 height 31
type input "closed"
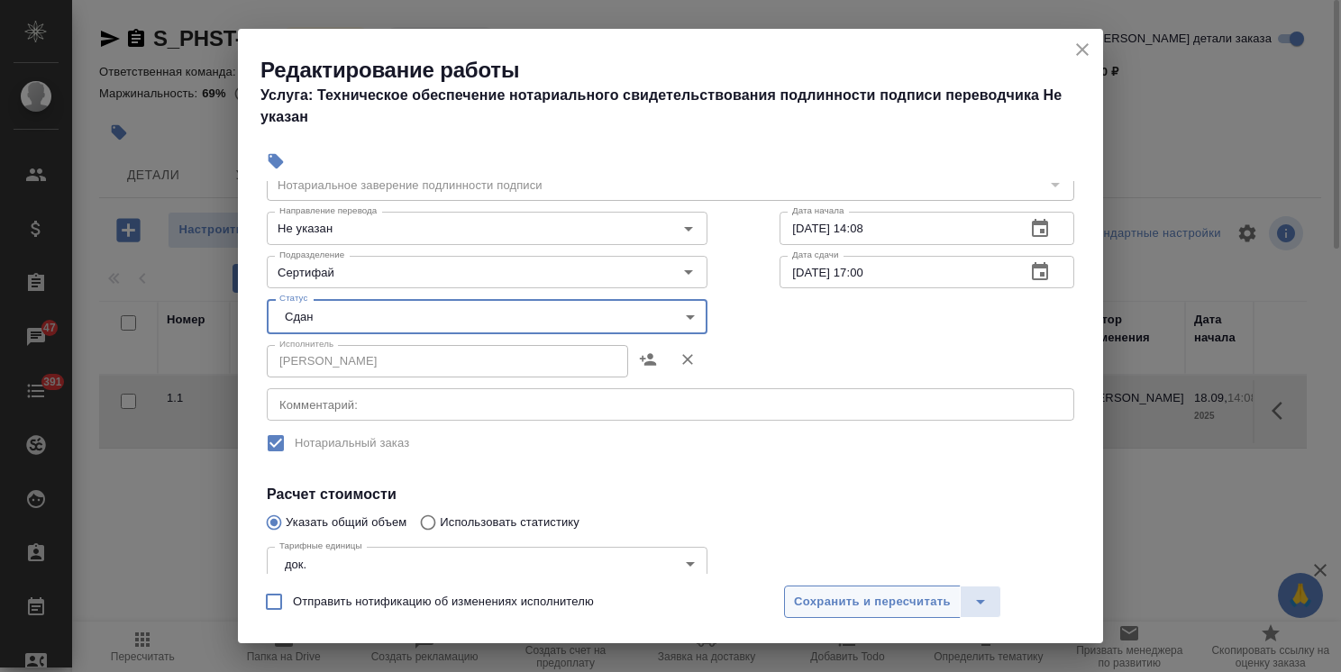
click at [869, 602] on span "Сохранить и пересчитать" at bounding box center [872, 602] width 157 height 21
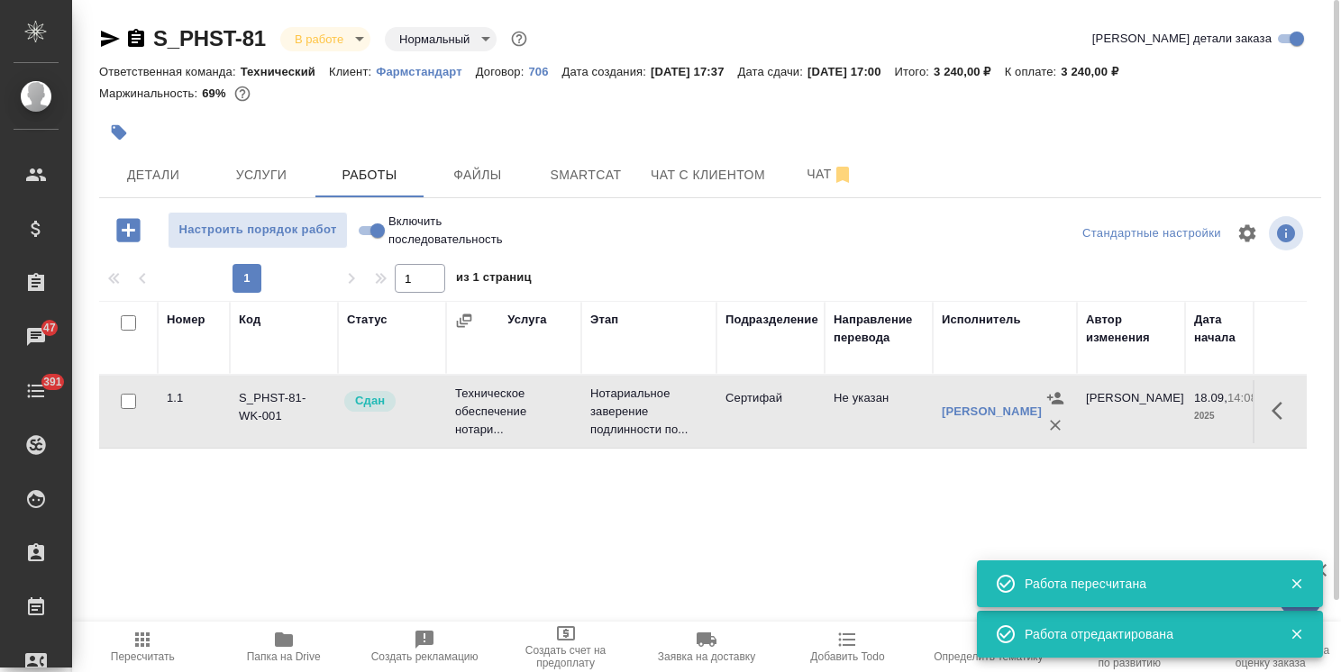
click at [334, 38] on body "🙏 .cls-1 fill:#fff; AWATERA Usmanova Olga Клиенты Спецификации Заказы 47 Чаты 3…" at bounding box center [670, 336] width 1341 height 672
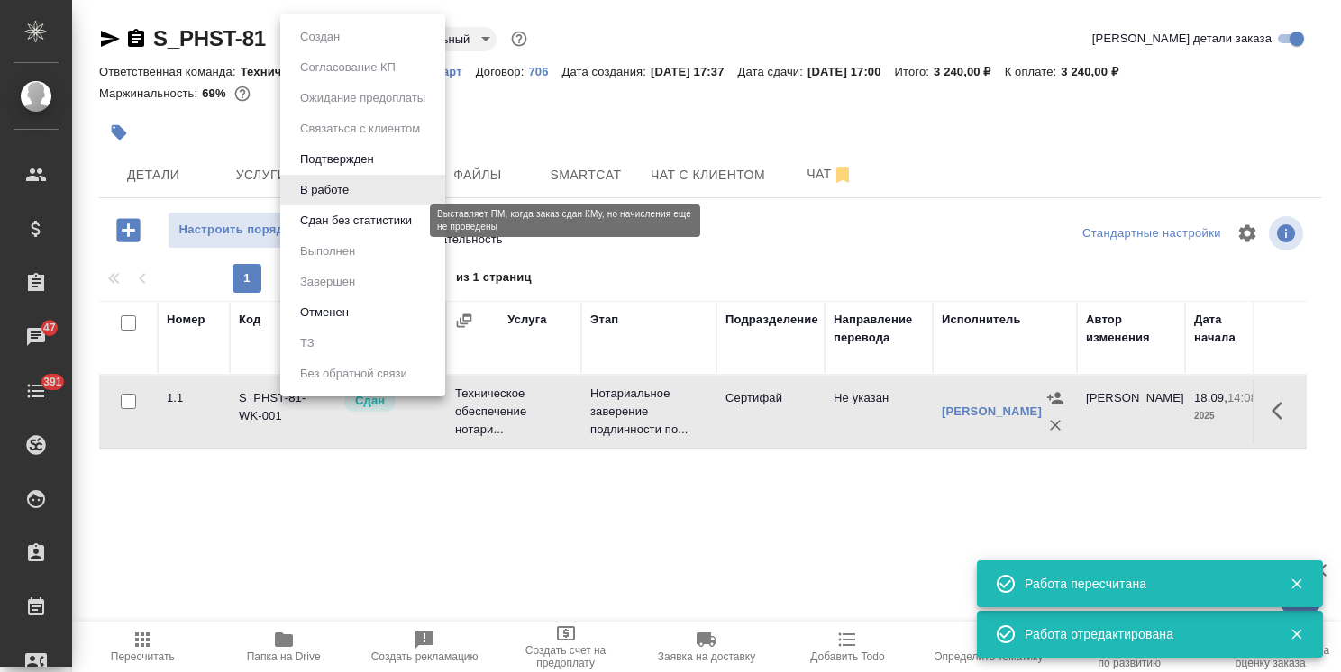
click at [343, 212] on button "Сдан без статистики" at bounding box center [356, 221] width 123 height 20
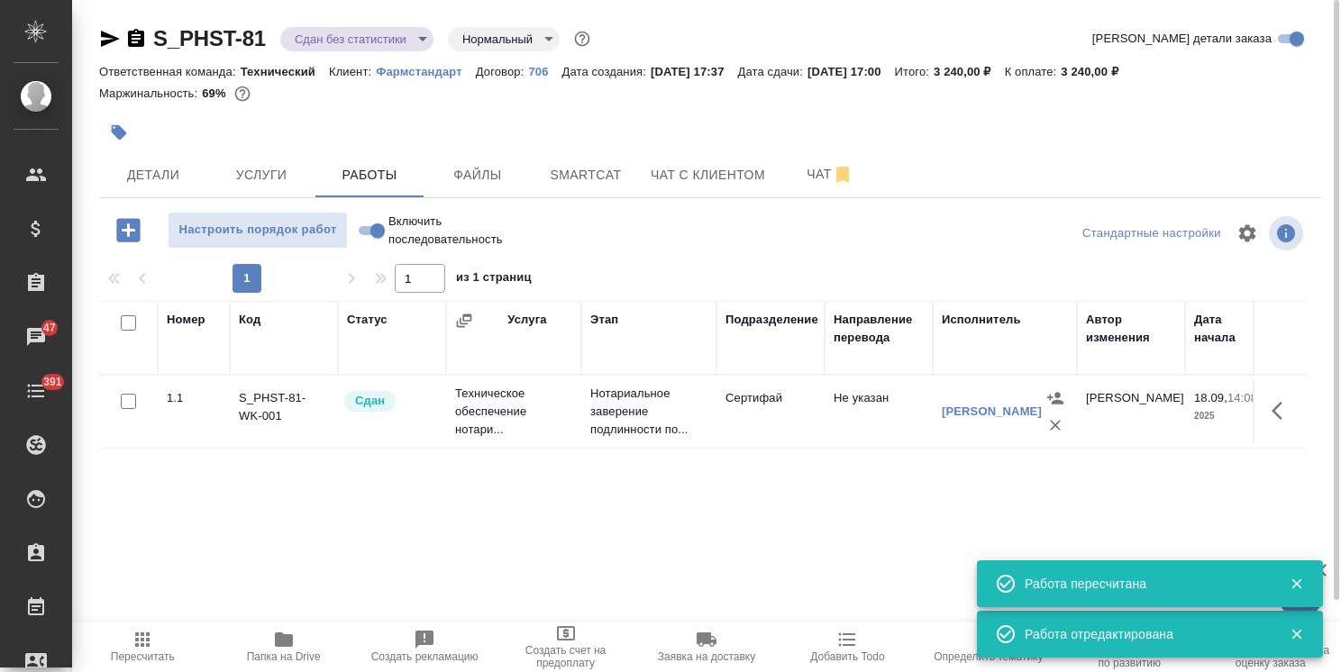
click at [325, 41] on body "🙏 .cls-1 fill:#fff; AWATERA Usmanova Olga Клиенты Спецификации Заказы 47 Чаты 3…" at bounding box center [670, 336] width 1341 height 672
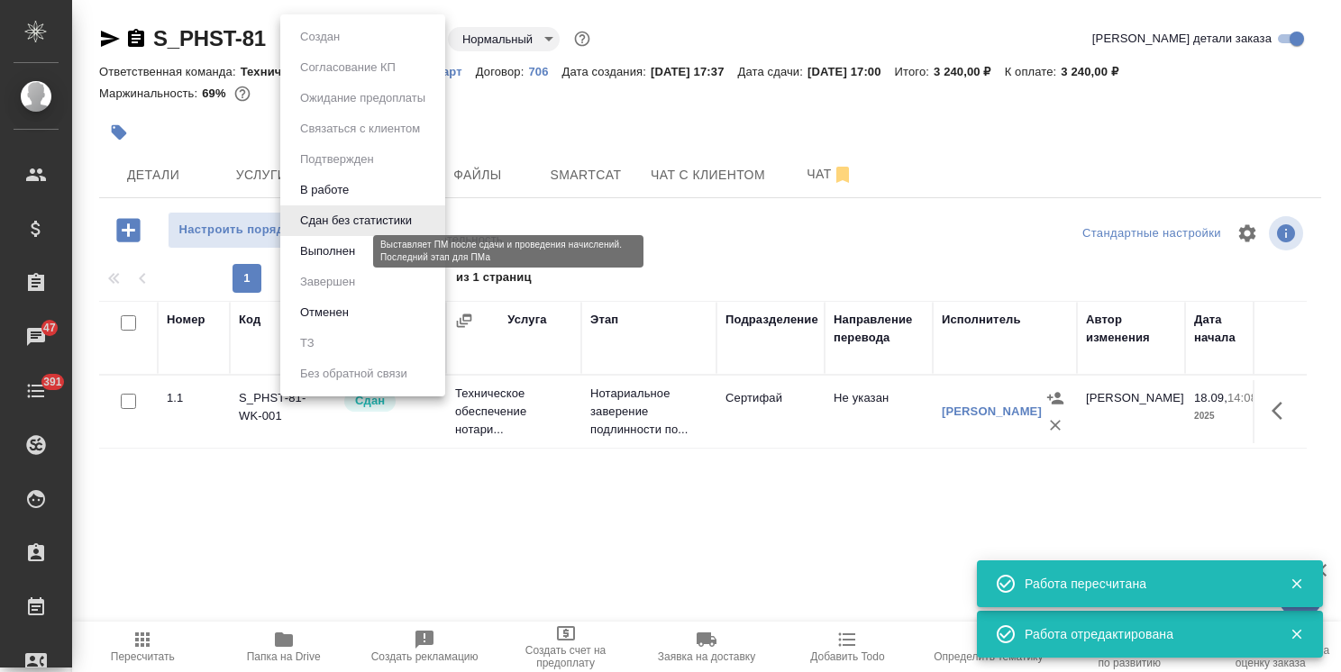
click at [344, 251] on button "Выполнен" at bounding box center [328, 252] width 66 height 20
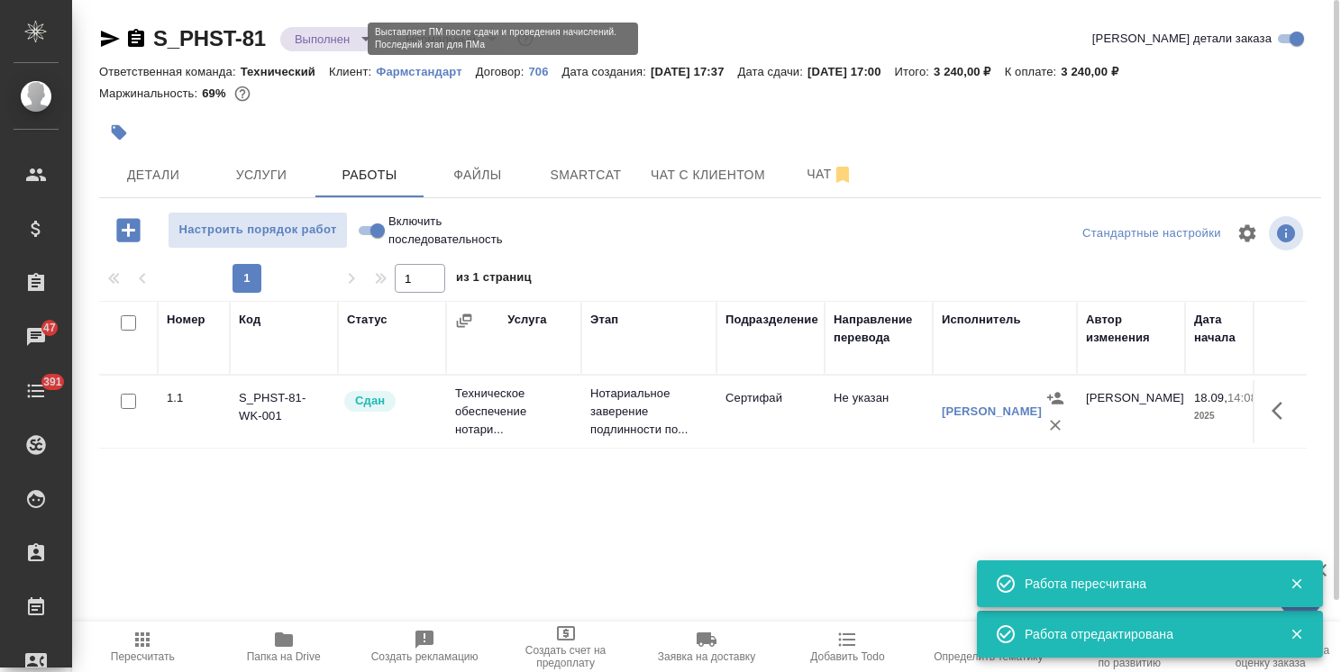
click at [343, 38] on body "🙏 .cls-1 fill:#fff; AWATERA Usmanova Olga Клиенты Спецификации Заказы 47 Чаты 3…" at bounding box center [670, 336] width 1341 height 672
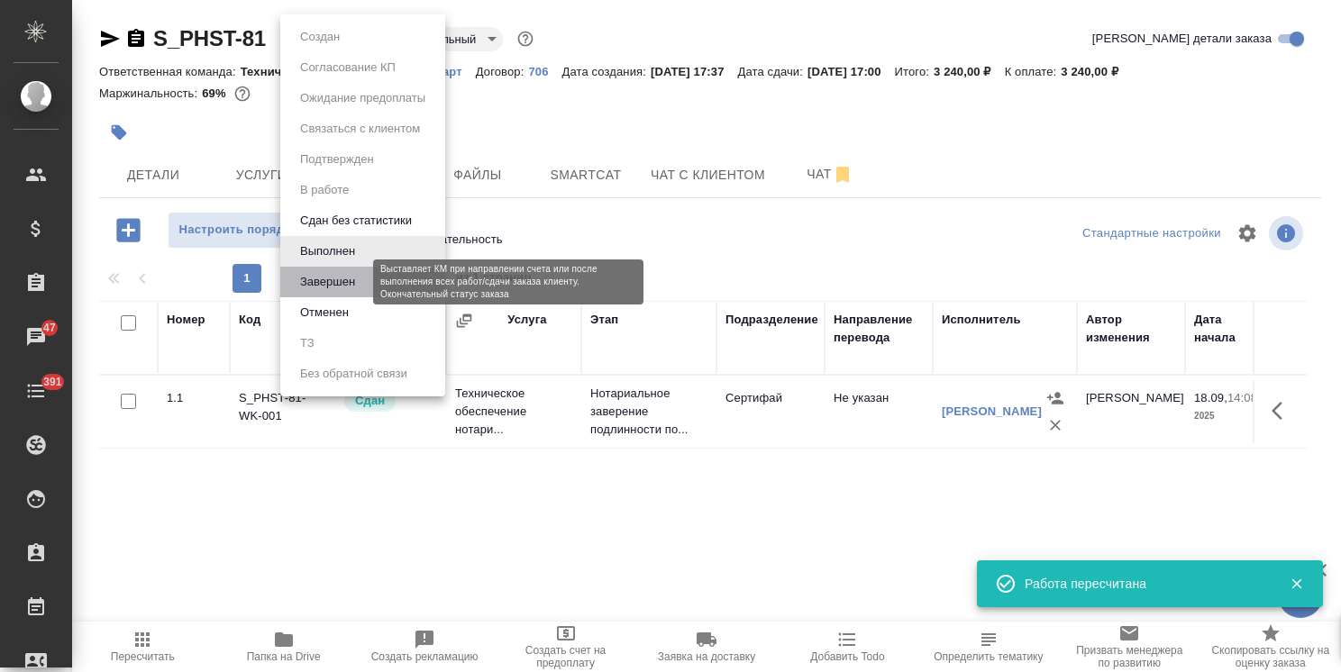
click at [352, 280] on button "Завершен" at bounding box center [328, 282] width 66 height 20
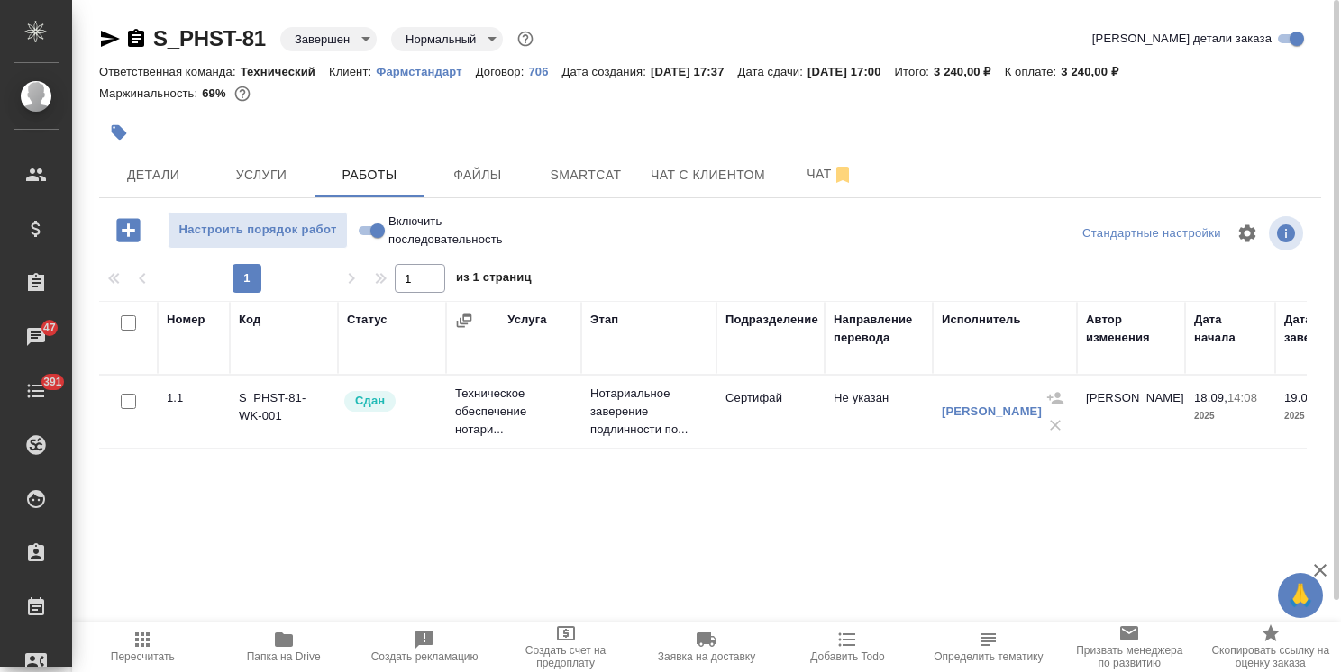
click at [508, 114] on div at bounding box center [506, 133] width 815 height 40
click at [707, 656] on span "Заявка на доставку" at bounding box center [706, 657] width 97 height 13
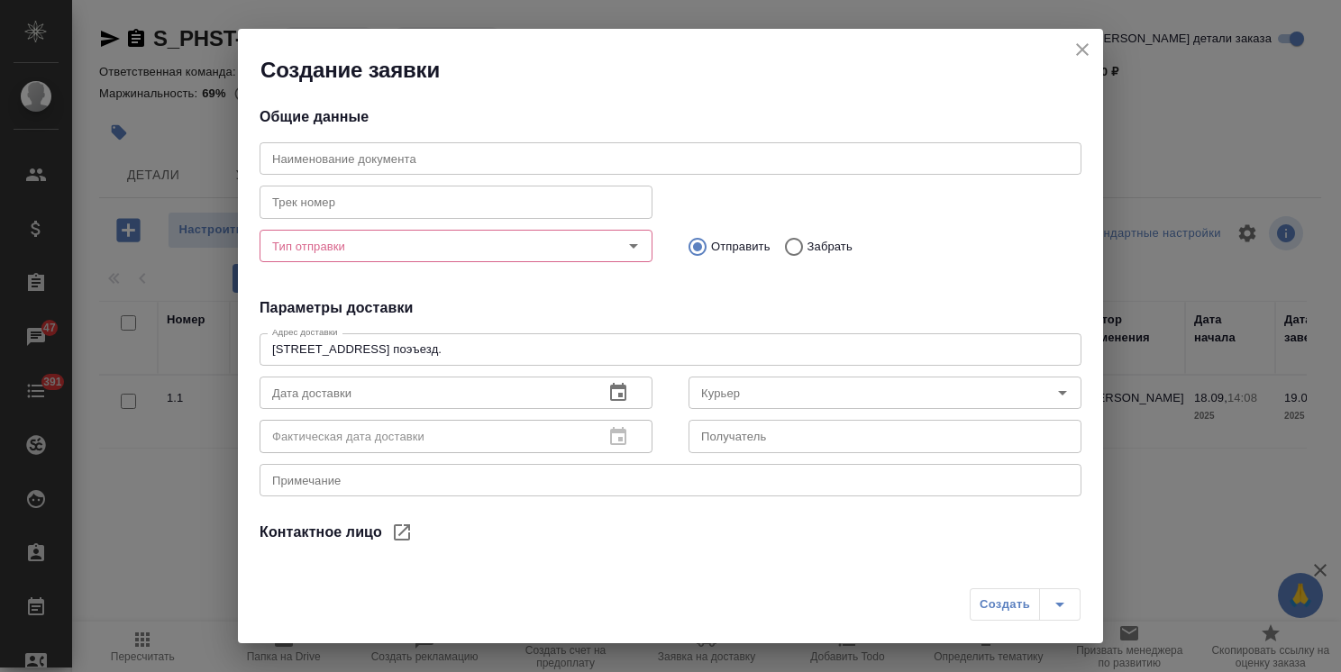
type input "Носач Анна"
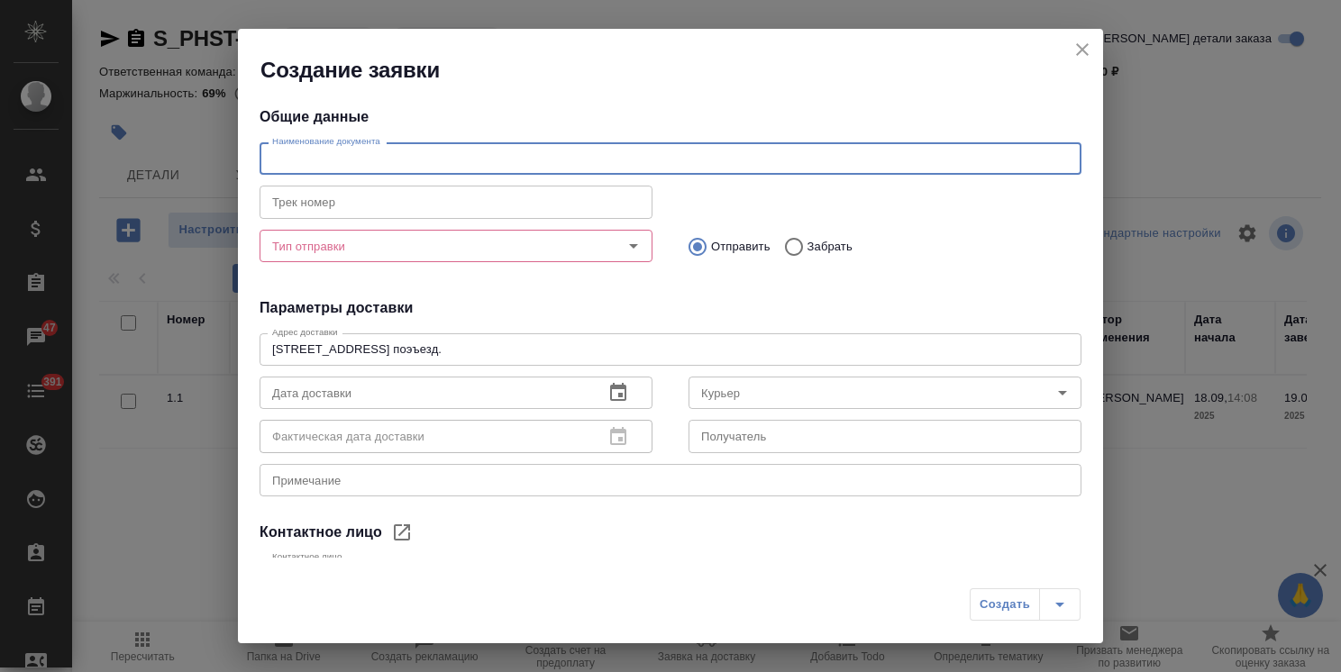
click at [376, 165] on input "text" at bounding box center [671, 158] width 822 height 32
type input "3 НЗП по заказу"
click at [370, 243] on input "Тип отправки" at bounding box center [426, 246] width 322 height 22
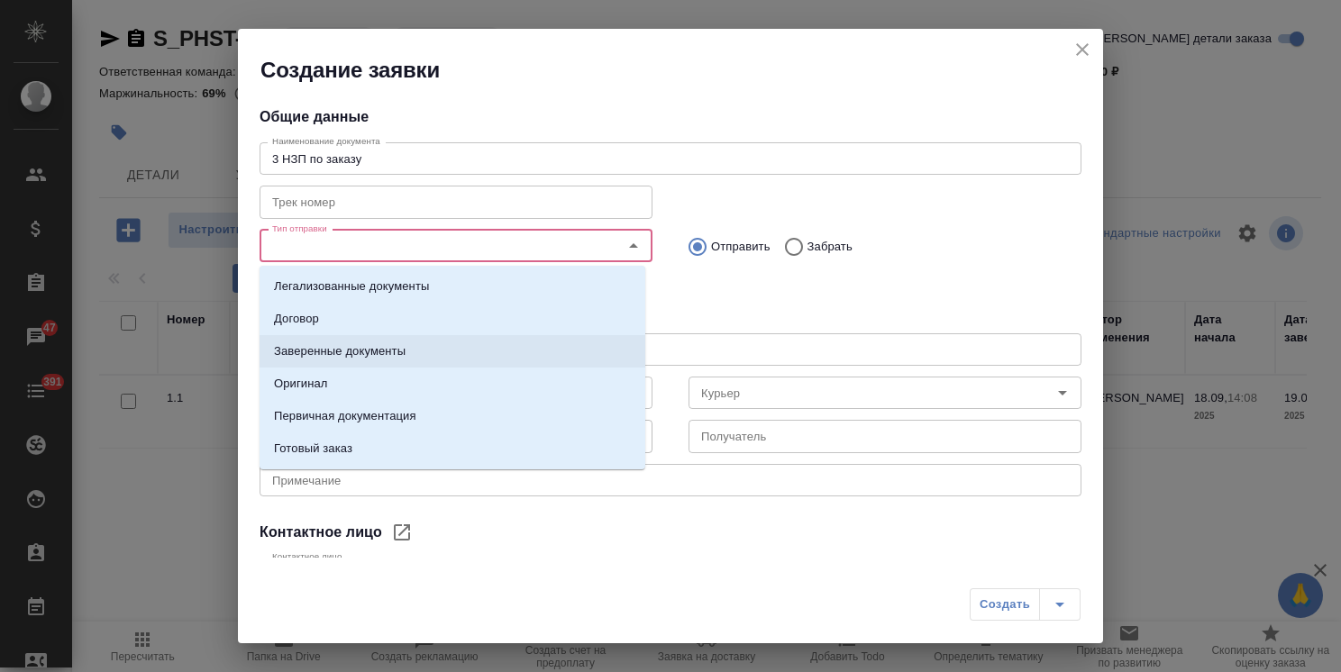
click at [355, 343] on p "Заверенные документы" at bounding box center [340, 352] width 132 height 18
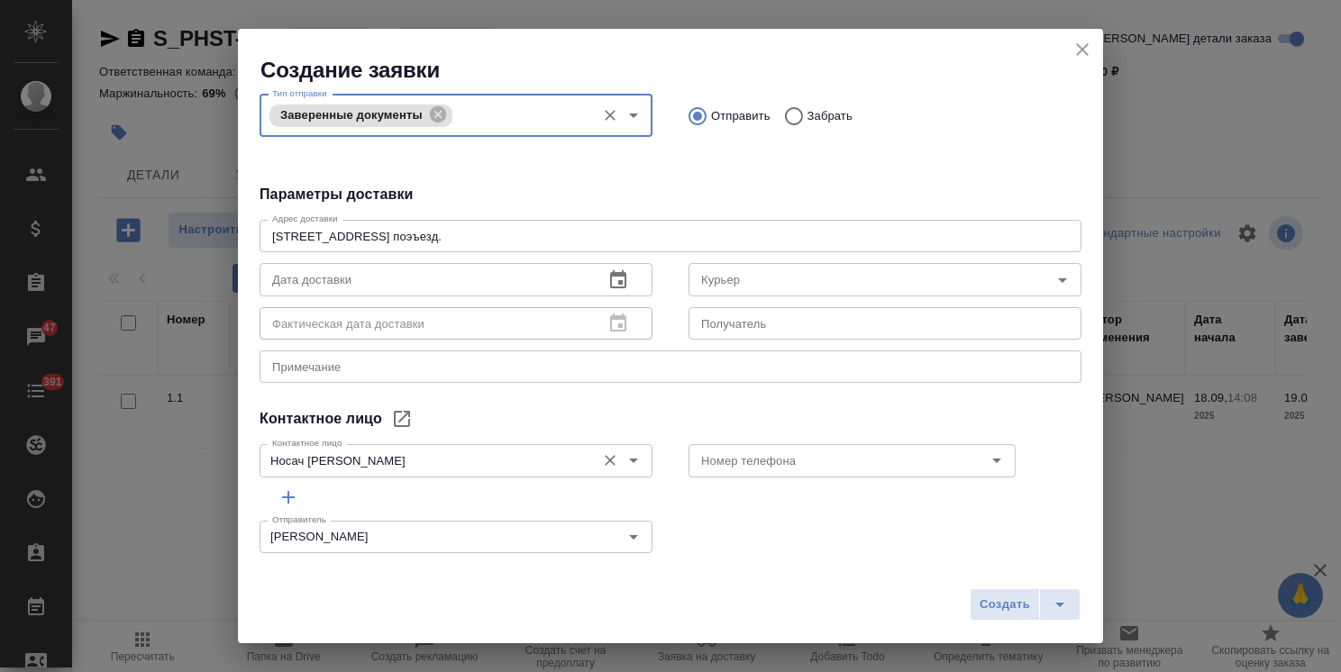
scroll to position [151, 0]
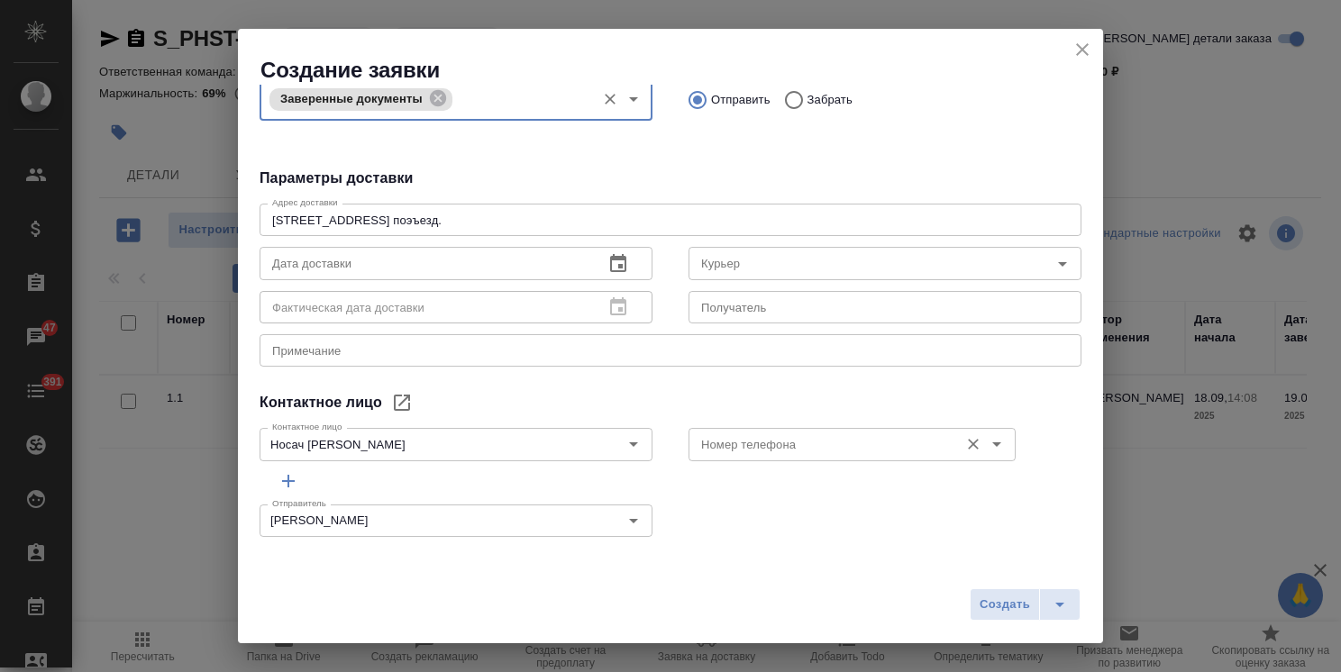
click at [694, 444] on input "Номер телефона" at bounding box center [822, 445] width 256 height 22
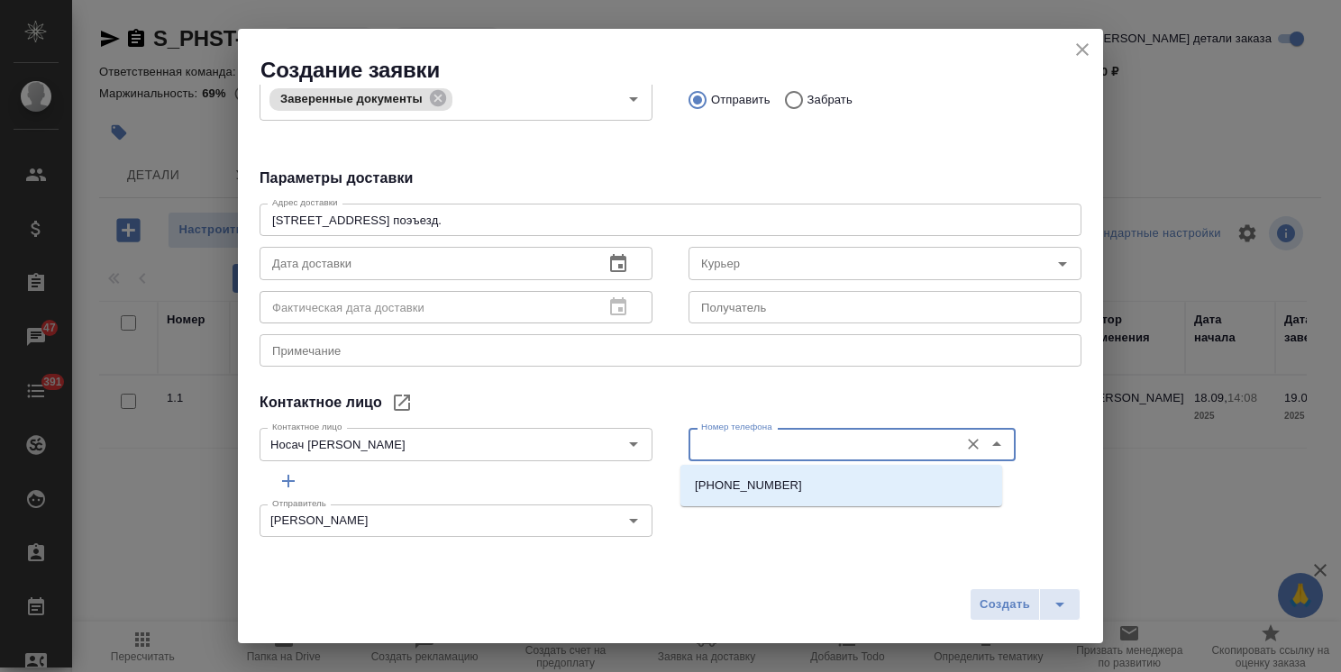
click at [746, 490] on p "+79162439104" at bounding box center [748, 486] width 107 height 18
type input "+79162439104"
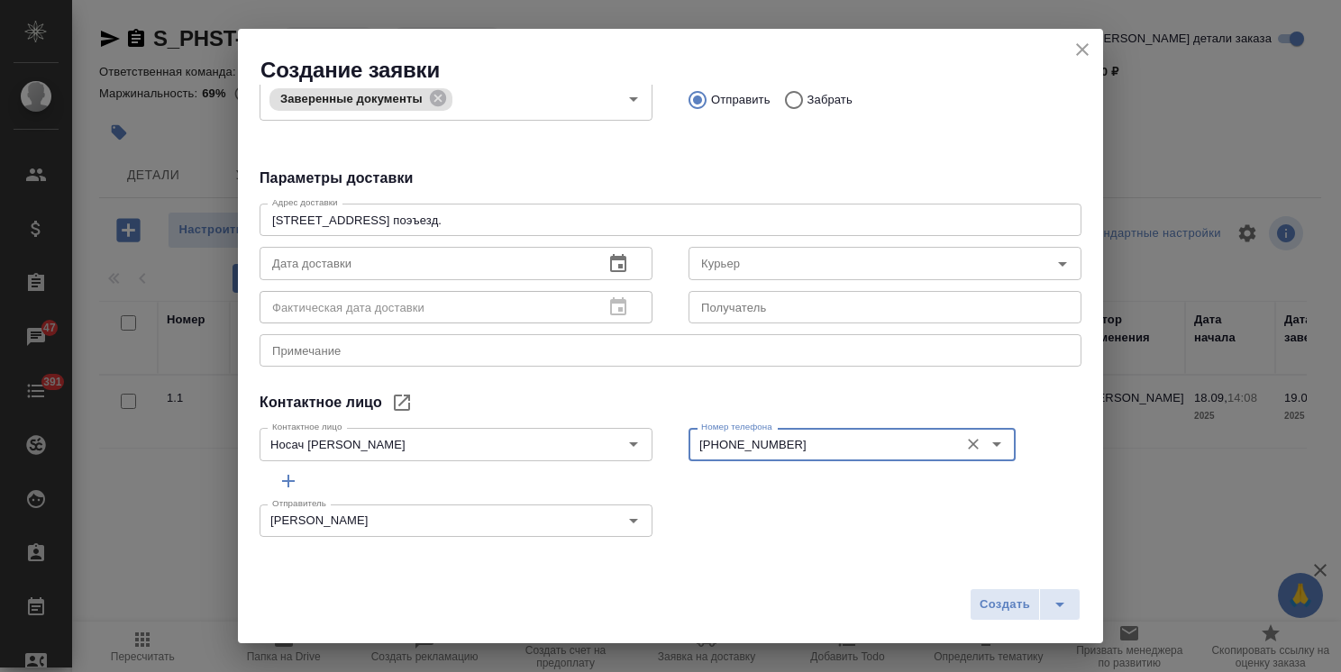
click at [610, 266] on icon "button" at bounding box center [618, 263] width 16 height 18
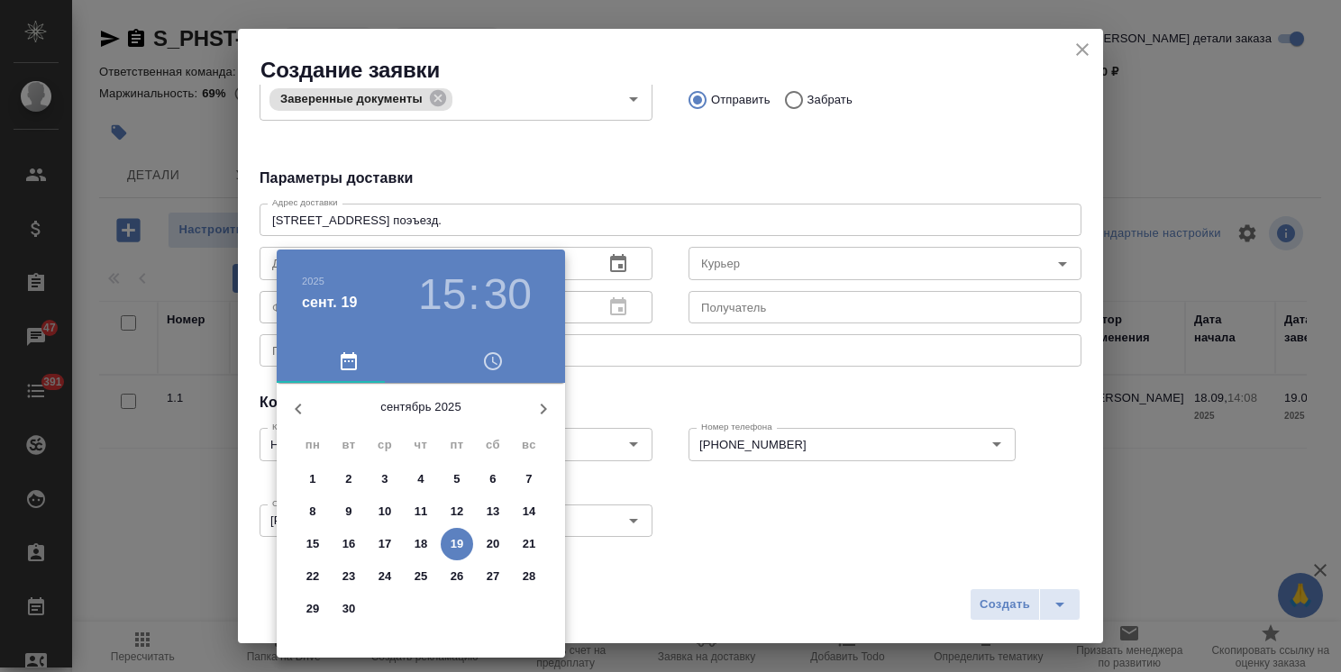
click at [308, 571] on p "22" at bounding box center [313, 577] width 14 height 18
type input "22.09.2025 15:30"
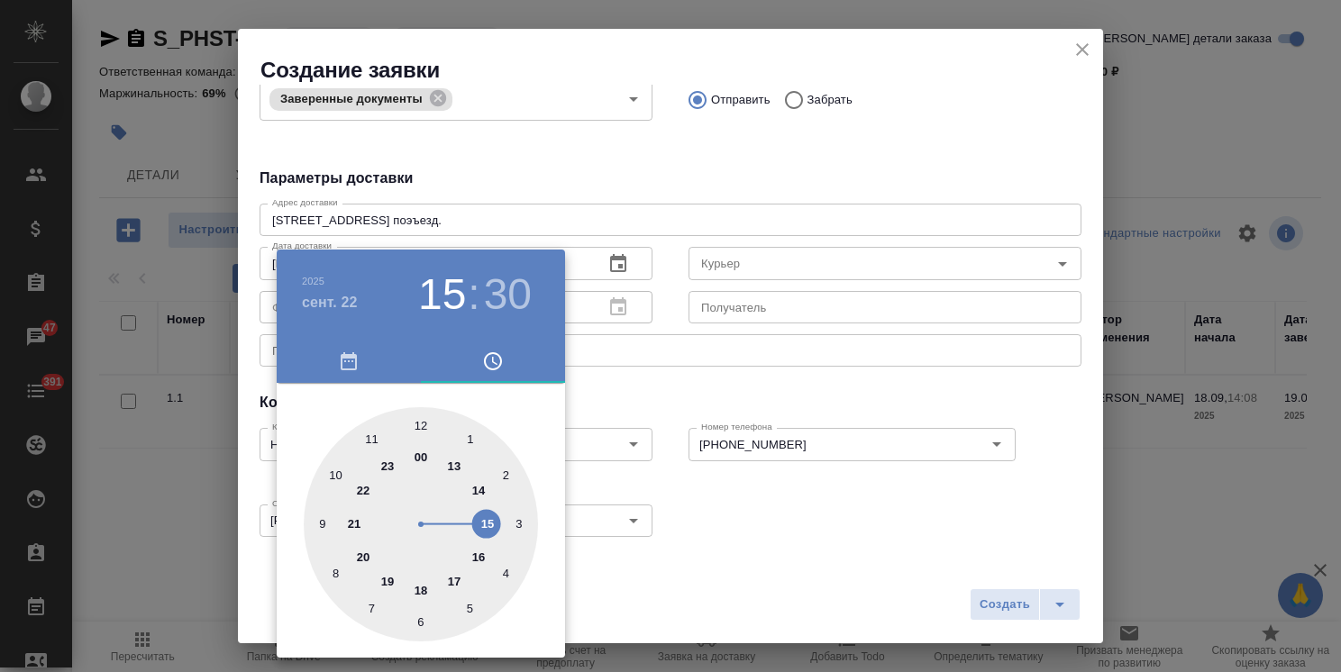
click at [685, 395] on div at bounding box center [670, 336] width 1341 height 672
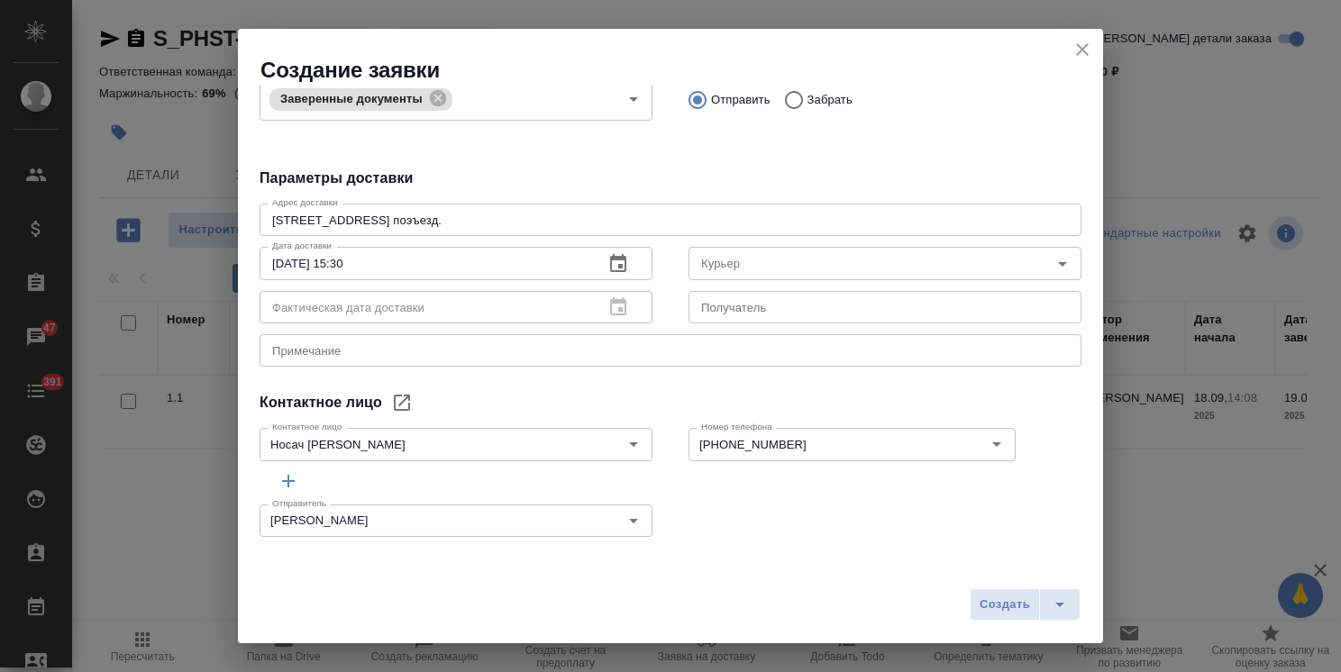
click at [395, 341] on div "x Примечание" at bounding box center [671, 350] width 822 height 32
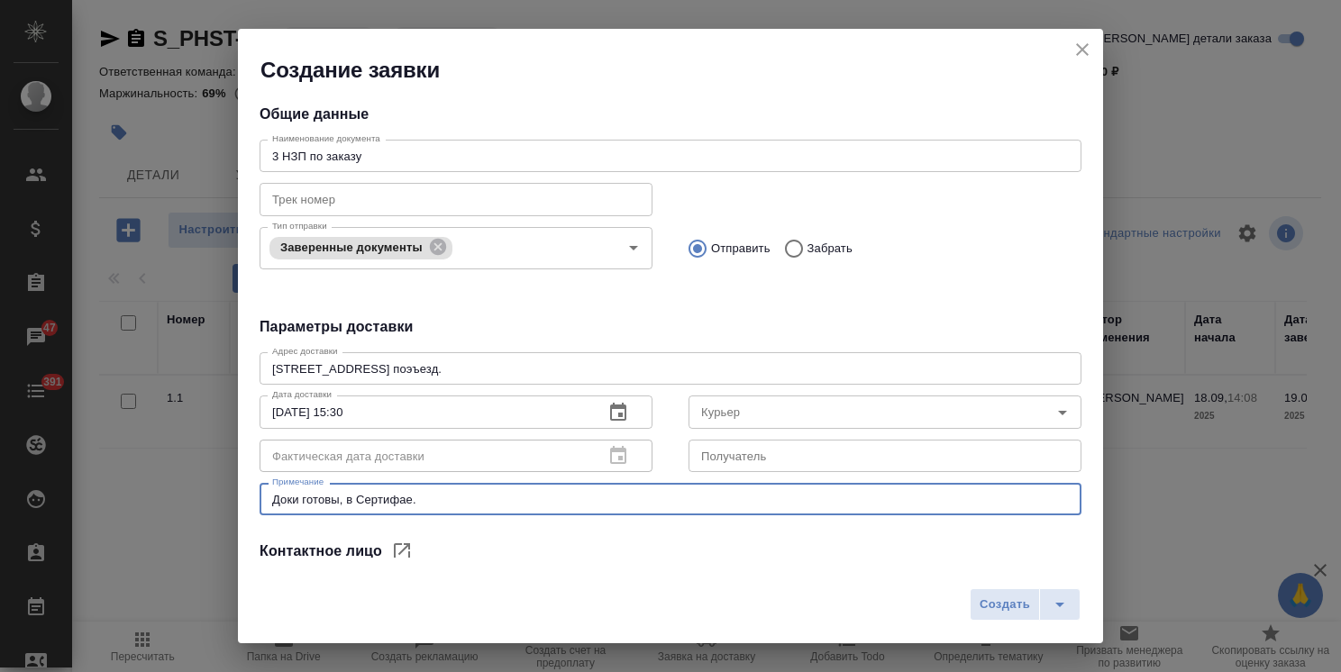
scroll to position [0, 0]
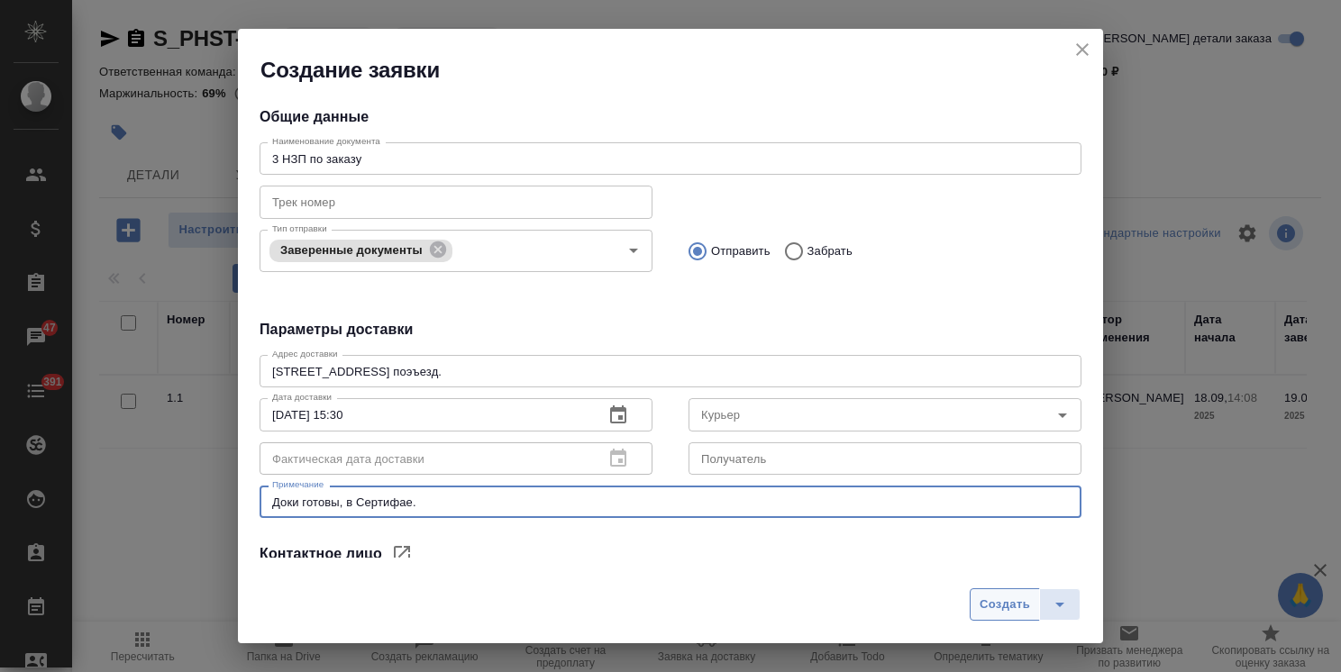
type textarea "Доки готовы, в Сертифае."
click at [1010, 611] on span "Создать" at bounding box center [1005, 605] width 50 height 21
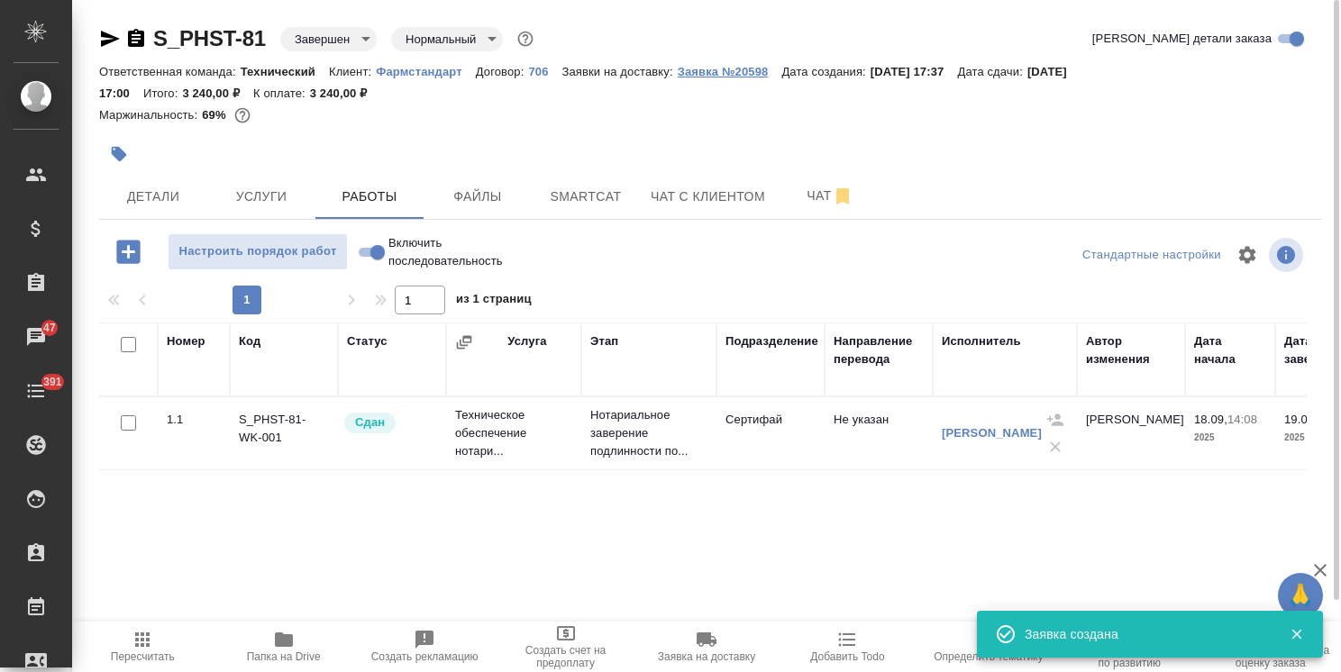
click at [744, 69] on p "Заявка №20598" at bounding box center [730, 72] width 105 height 14
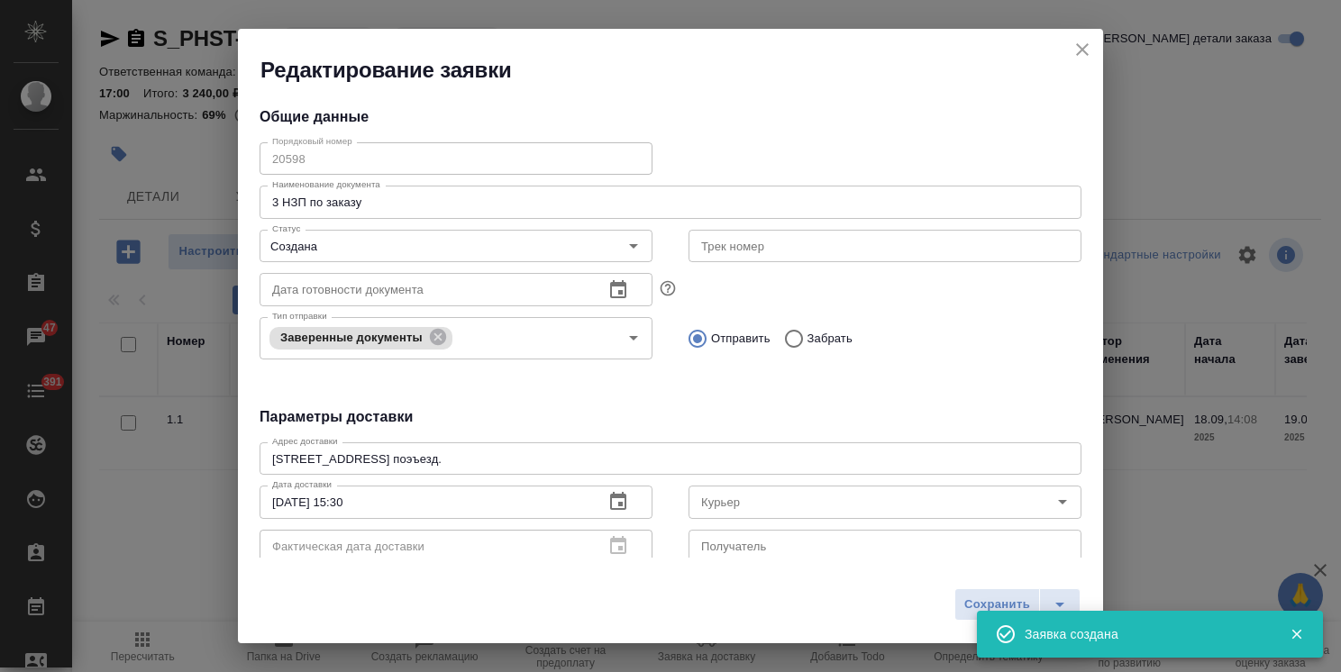
type input "Носач Анна"
type input "+79162439104"
click at [217, 165] on div "Редактирование заявки Общие данные Порядковый номер 20598 Порядковый номер Наим…" at bounding box center [670, 336] width 1341 height 672
click at [1093, 47] on icon "close" at bounding box center [1083, 50] width 22 height 22
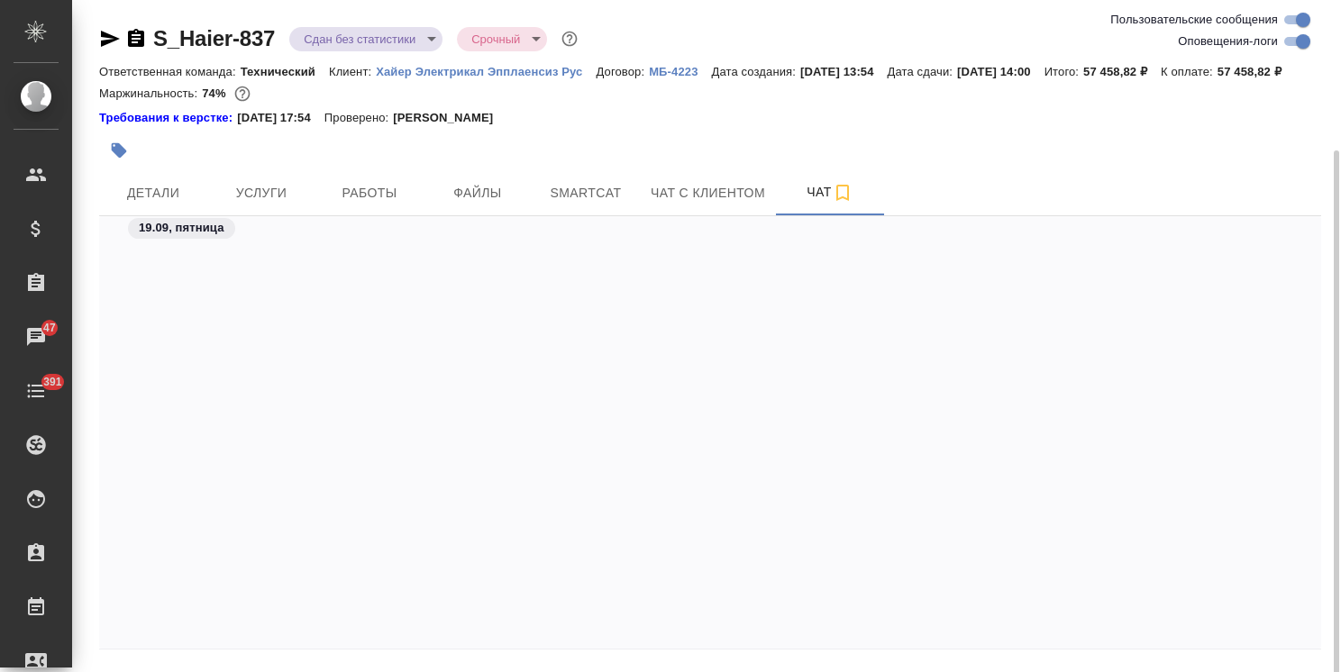
scroll to position [28852, 0]
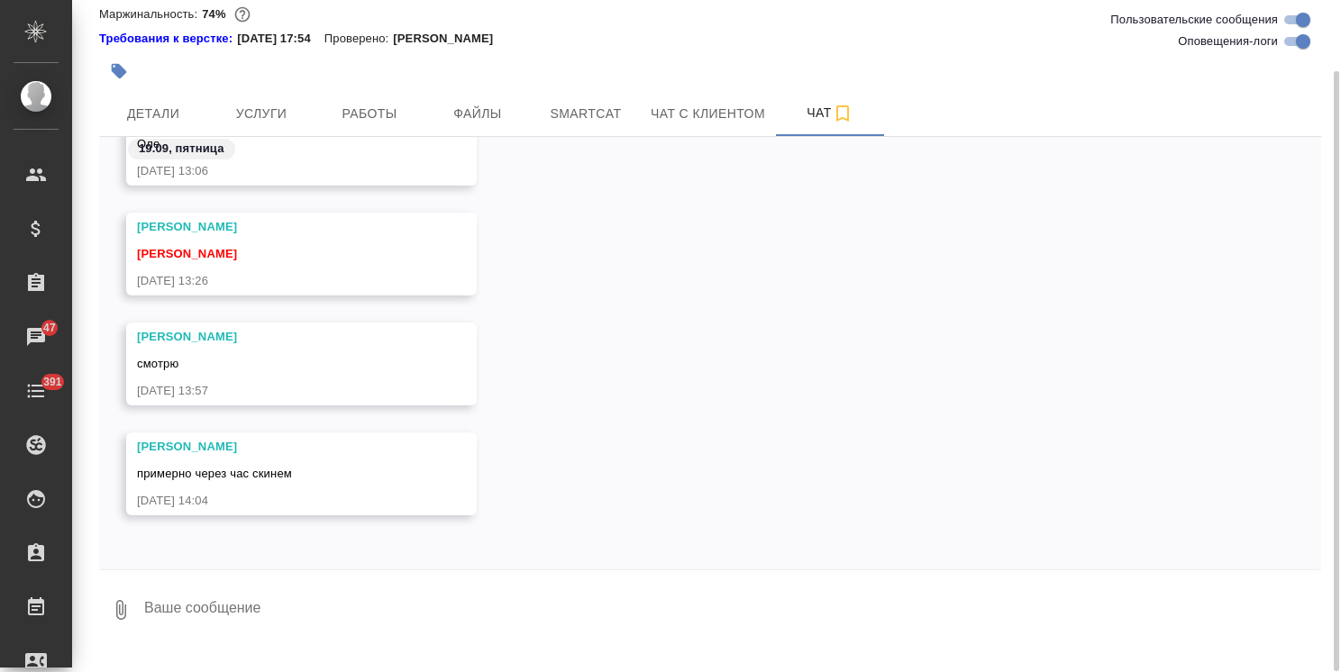
click at [263, 626] on textarea at bounding box center [731, 610] width 1179 height 61
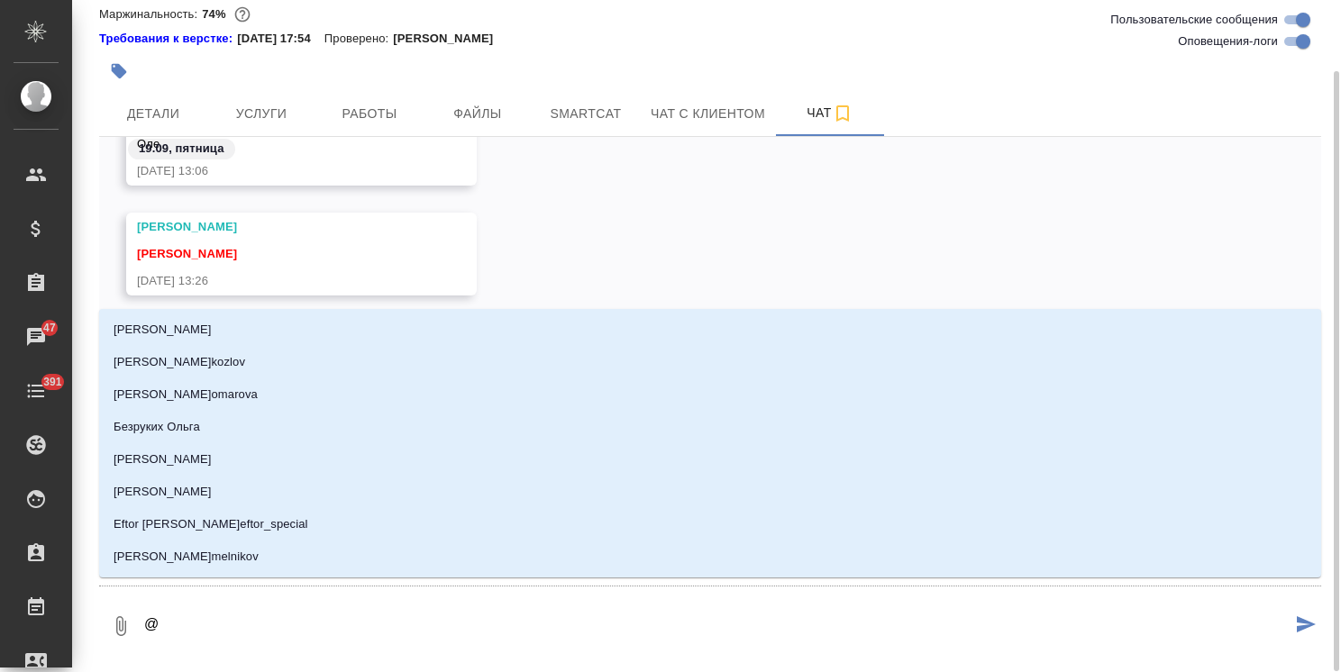
type textarea "@а"
type input "а"
type textarea "@ар"
type input "ар"
type textarea "@арс"
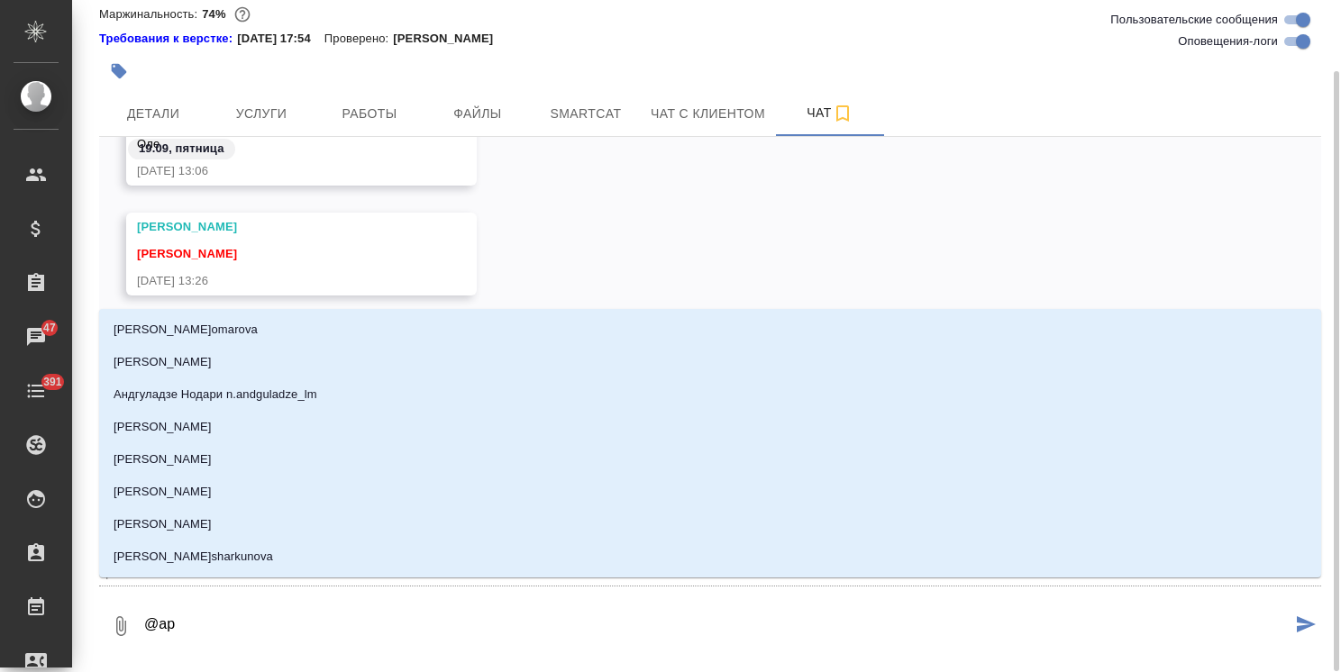
type input "арс"
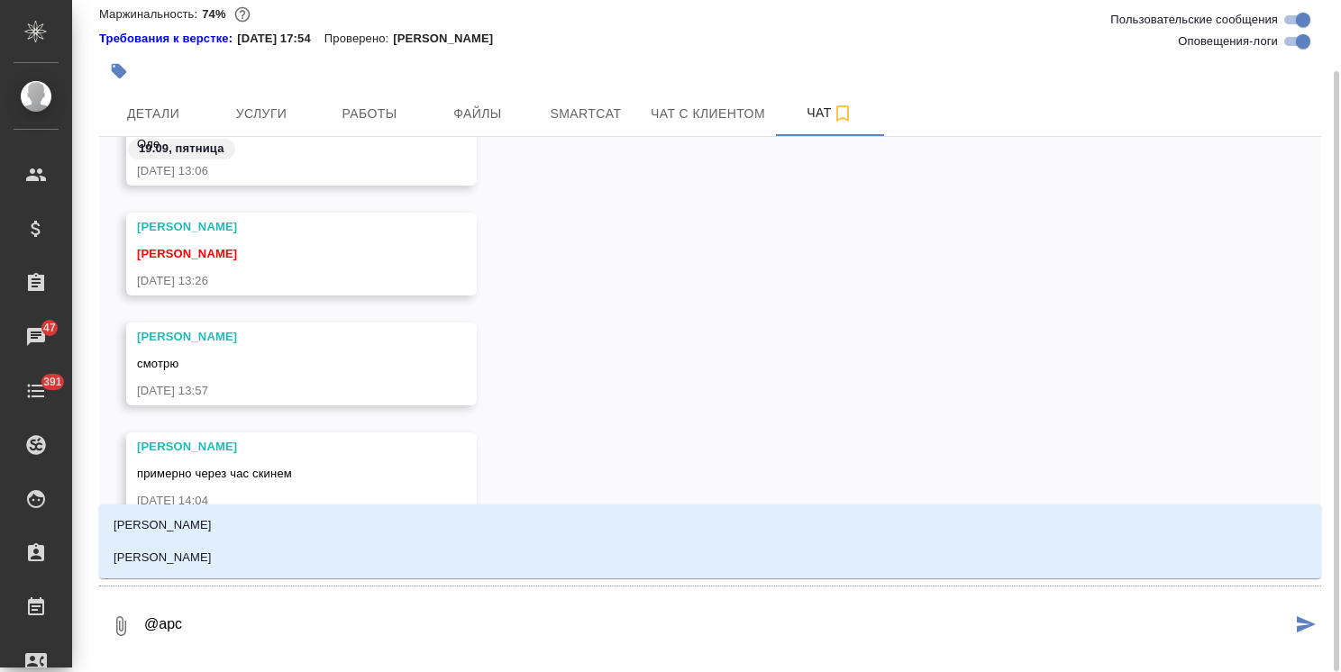
click at [927, 634] on textarea "@арс" at bounding box center [716, 626] width 1149 height 61
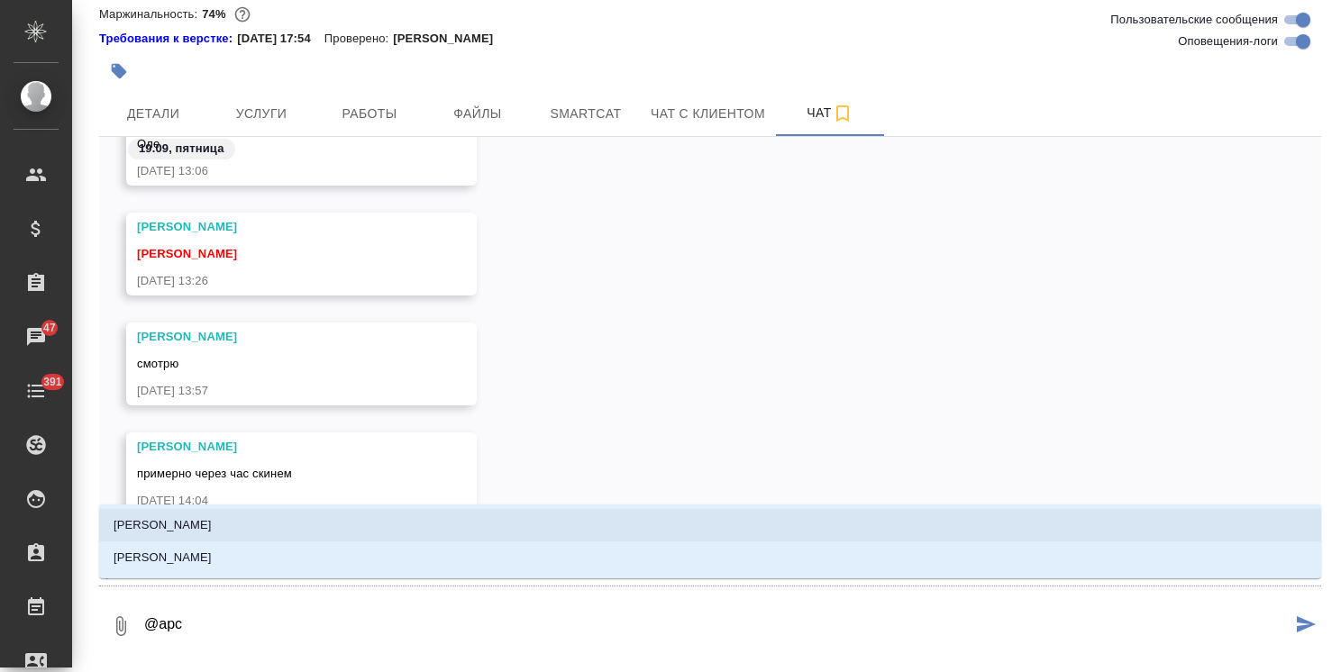
click at [291, 525] on li "Арсеньева Вера" at bounding box center [710, 525] width 1222 height 32
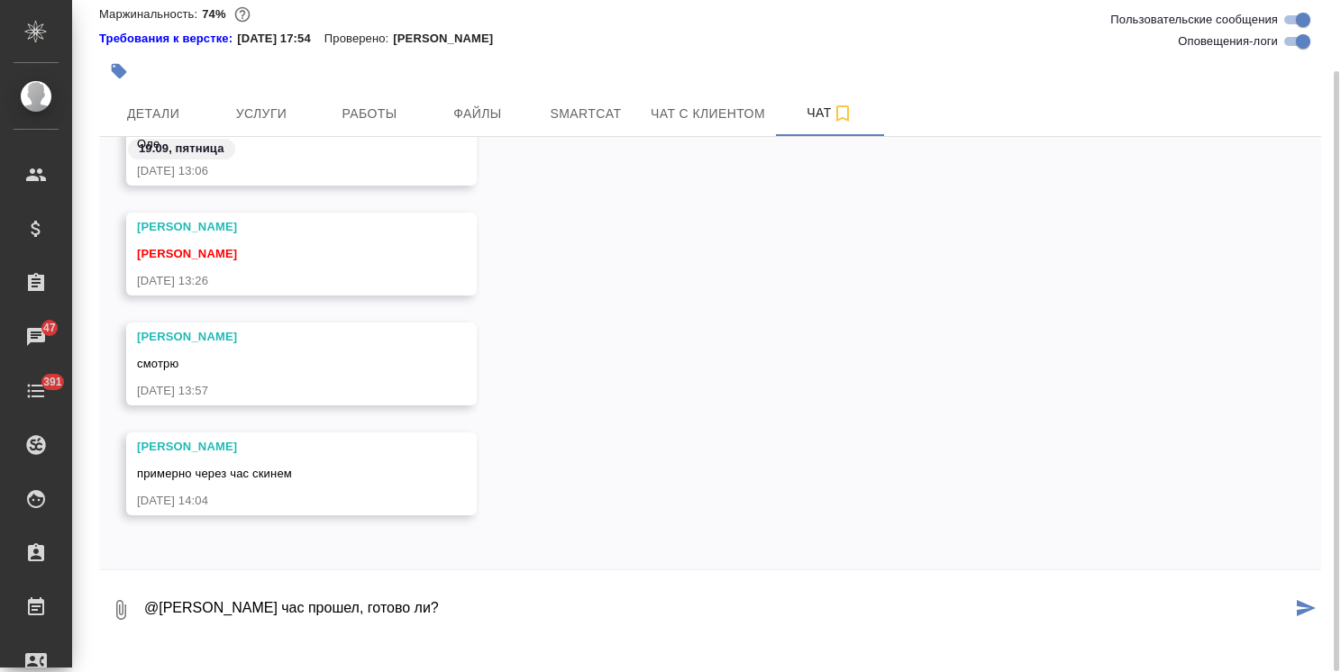
type textarea "@Арсеньева Вера час прошел, готово ли?"
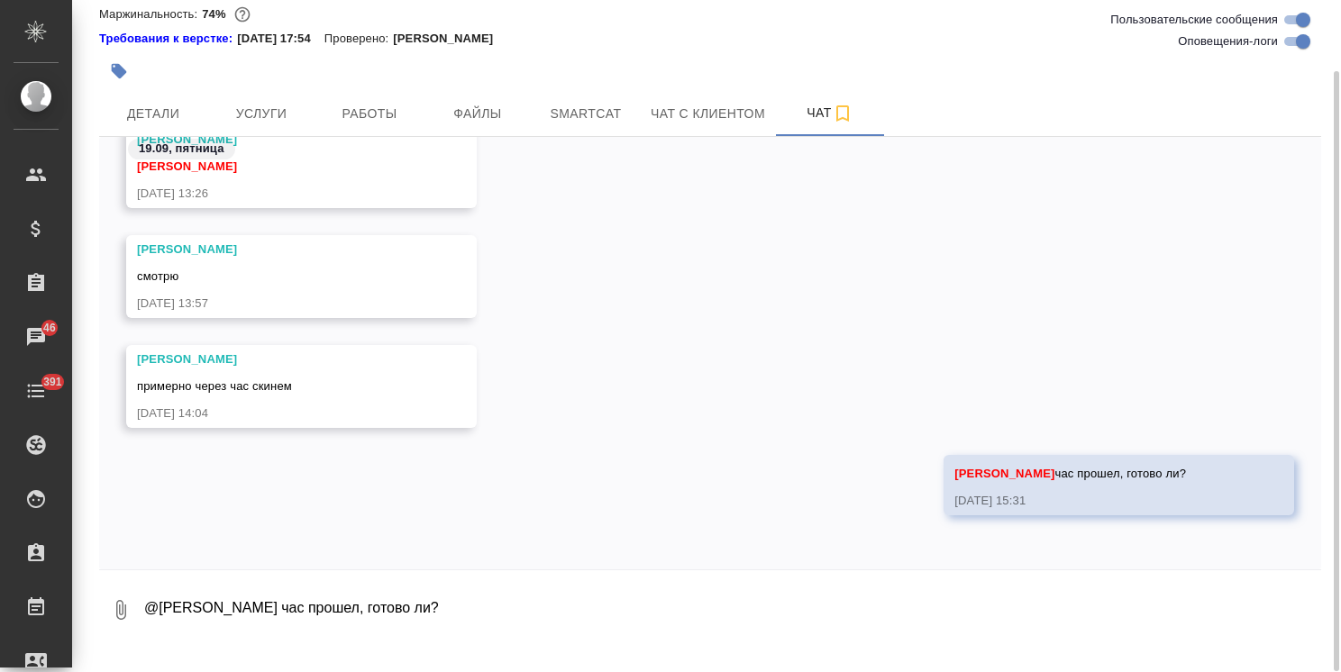
scroll to position [29121, 0]
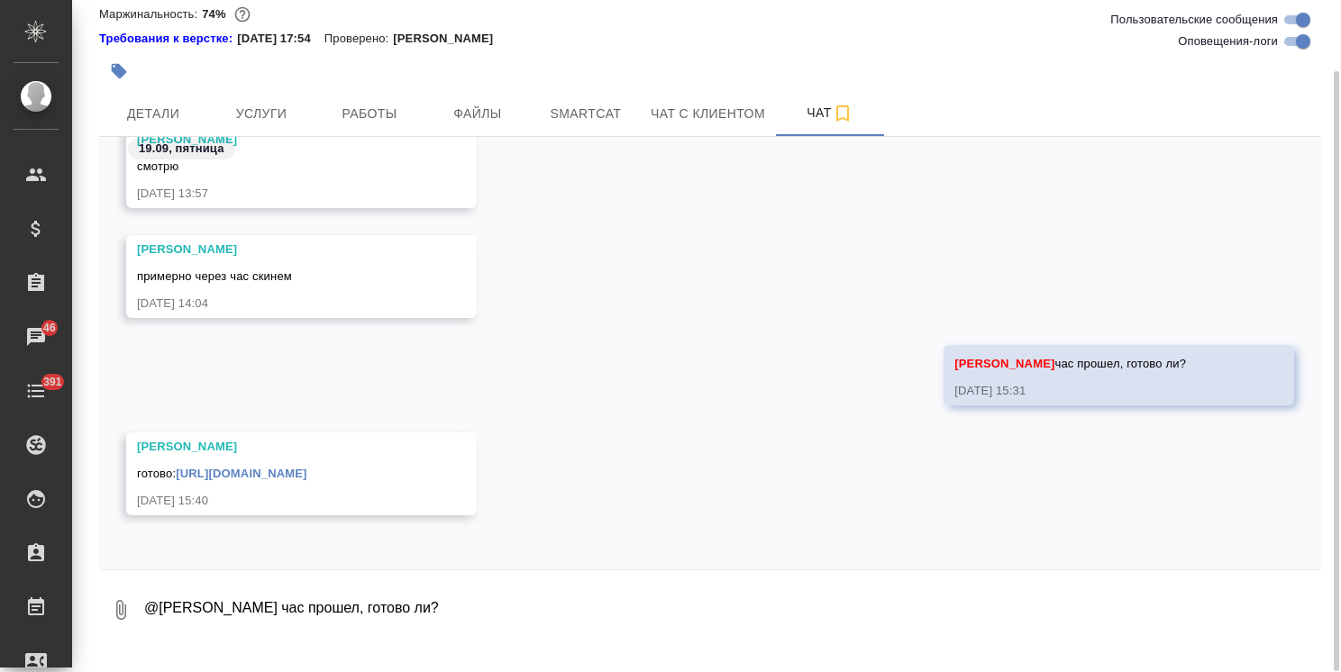
click at [242, 635] on textarea "@Арсеньева Вера час прошел, готово ли?" at bounding box center [731, 610] width 1179 height 61
type textarea "Спасибо!"
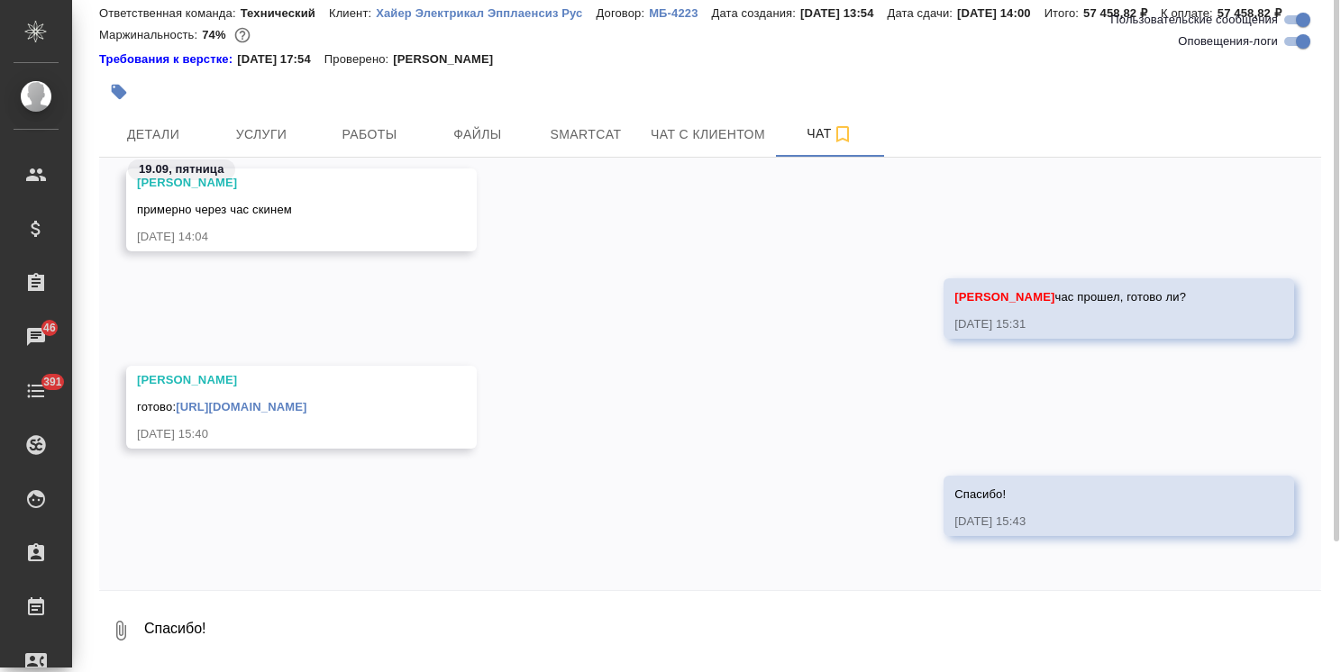
scroll to position [0, 0]
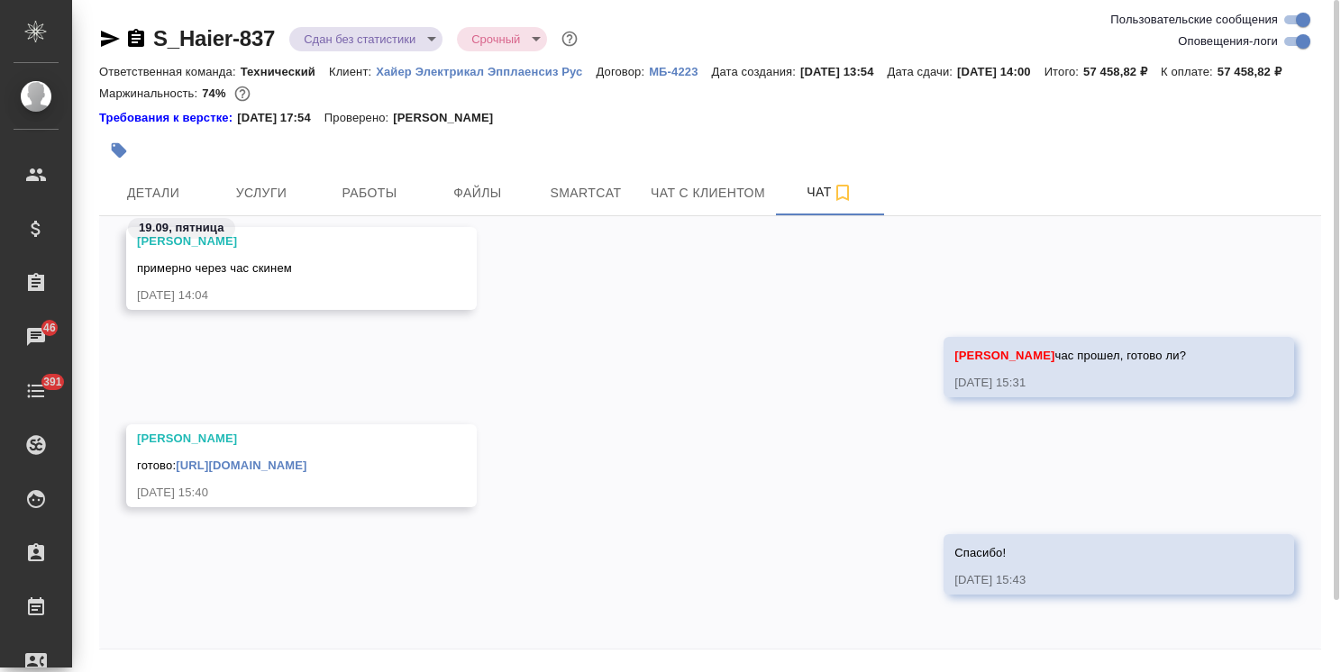
click at [277, 459] on link "https://drive.awatera.com/apps/files/files/10416662?dir=/Shares/%D0%A5%D0%B0%D0…" at bounding box center [241, 466] width 131 height 14
drag, startPoint x: 272, startPoint y: 21, endPoint x: 143, endPoint y: 14, distance: 129.1
click at [143, 14] on div "S_Haier-837 Сдан без статистики distributed Срочный urgent Ответственная команд…" at bounding box center [710, 365] width 1242 height 731
copy link "S_Haier-837"
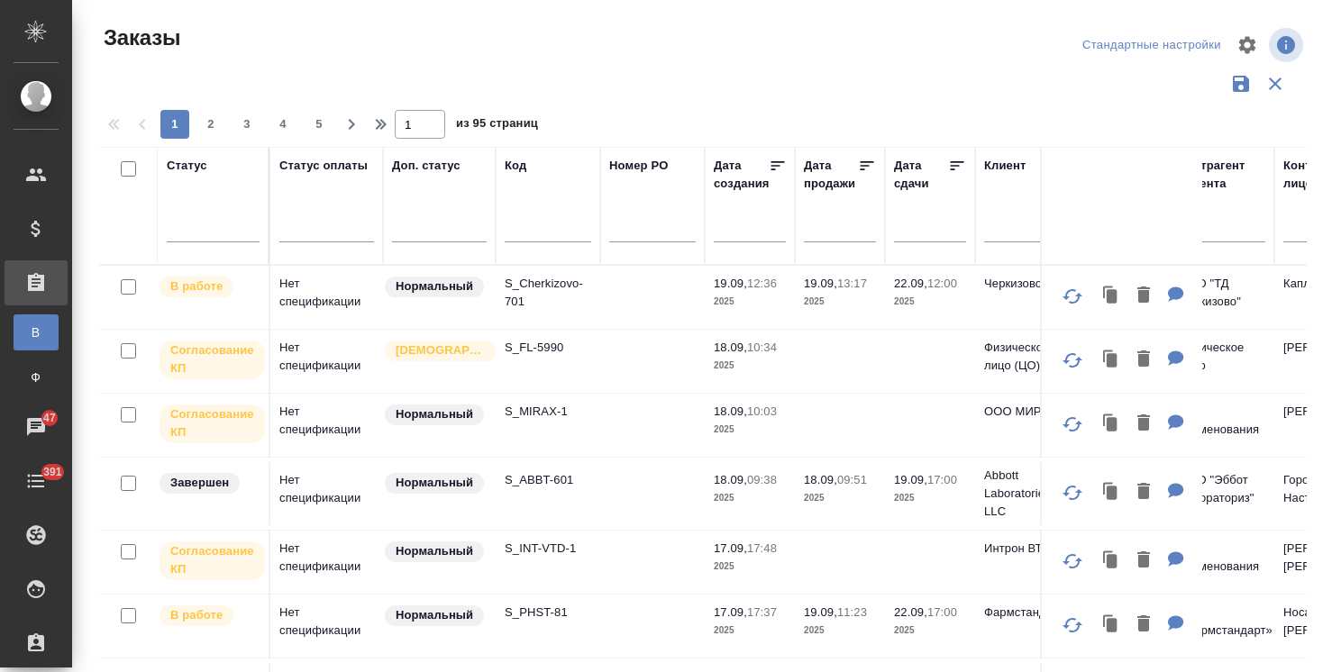
scroll to position [0, 9]
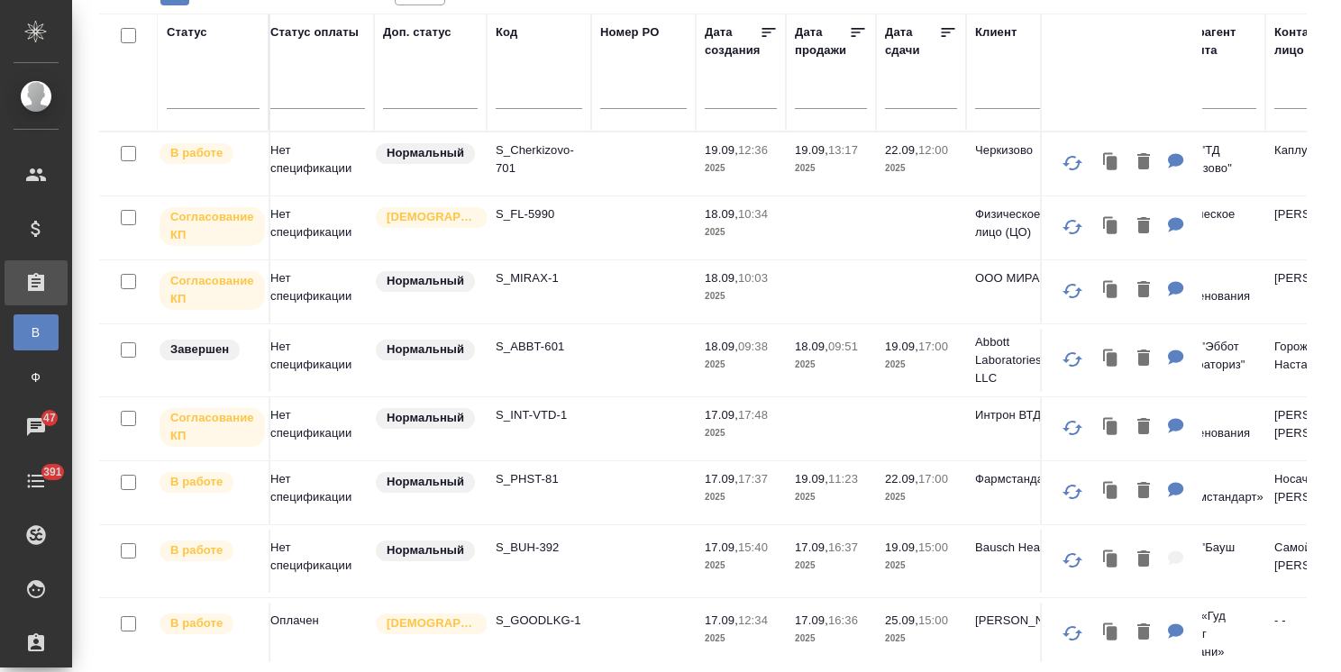
click at [535, 83] on div at bounding box center [539, 99] width 87 height 44
click at [519, 99] on input "text" at bounding box center [539, 97] width 87 height 23
paste input "S_SavIn-68"
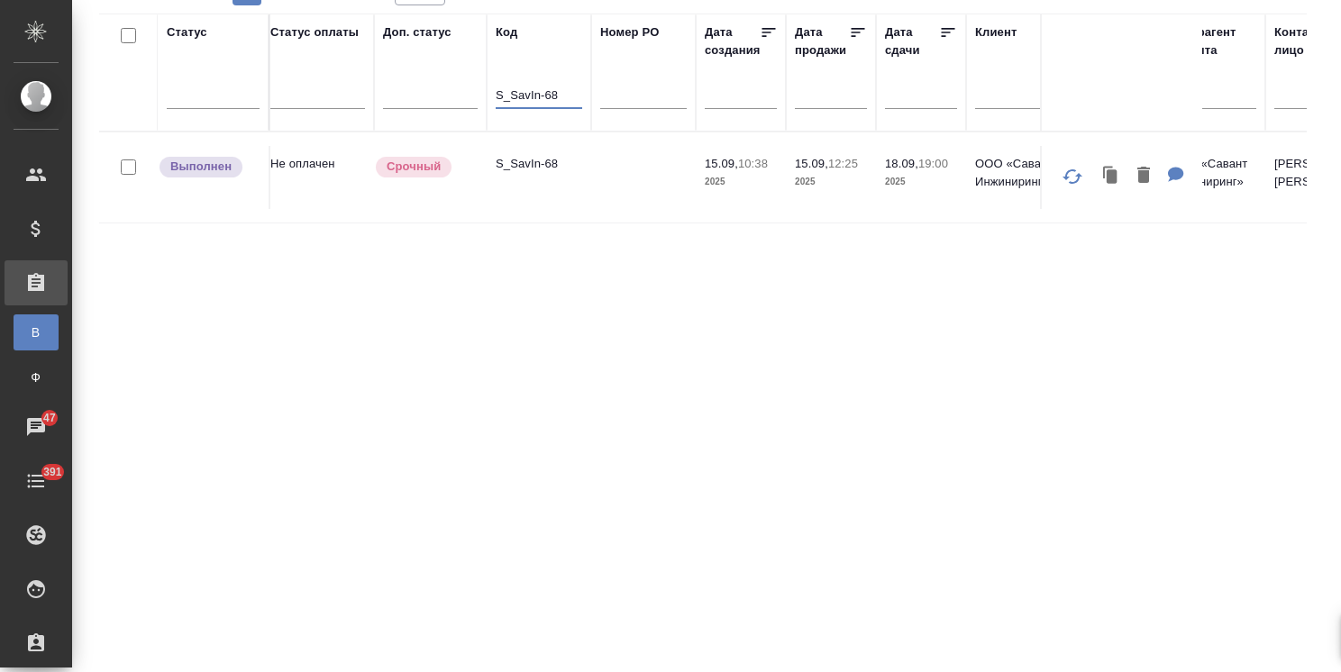
click at [524, 152] on td "S_SavIn-68" at bounding box center [539, 177] width 105 height 63
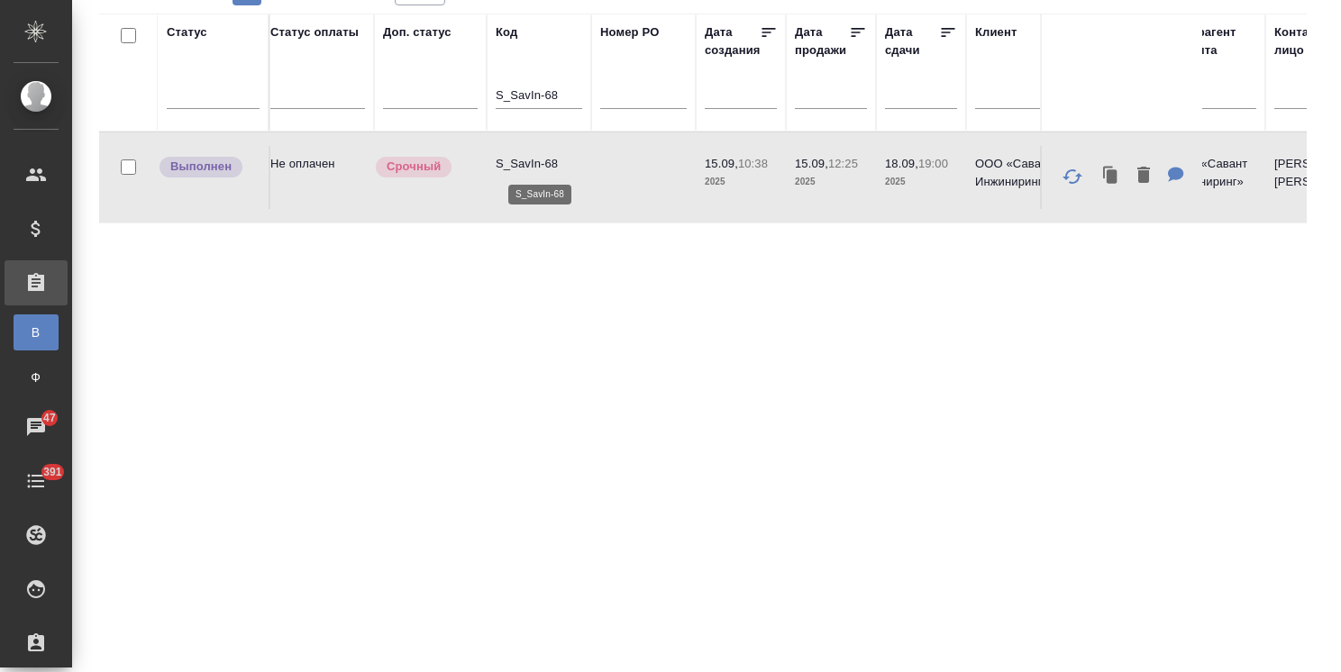
click at [519, 160] on p "S_SavIn-68" at bounding box center [539, 164] width 87 height 18
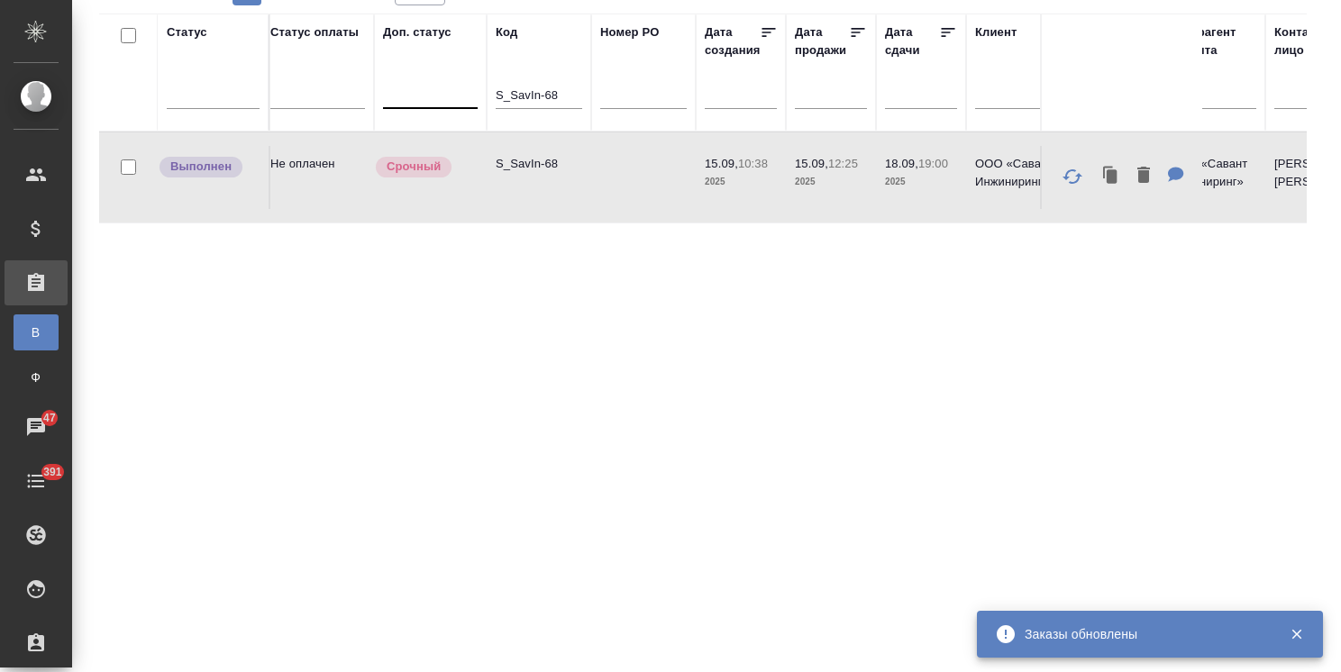
drag, startPoint x: 569, startPoint y: 95, endPoint x: 441, endPoint y: 88, distance: 128.2
paste input "INT-VTD-1"
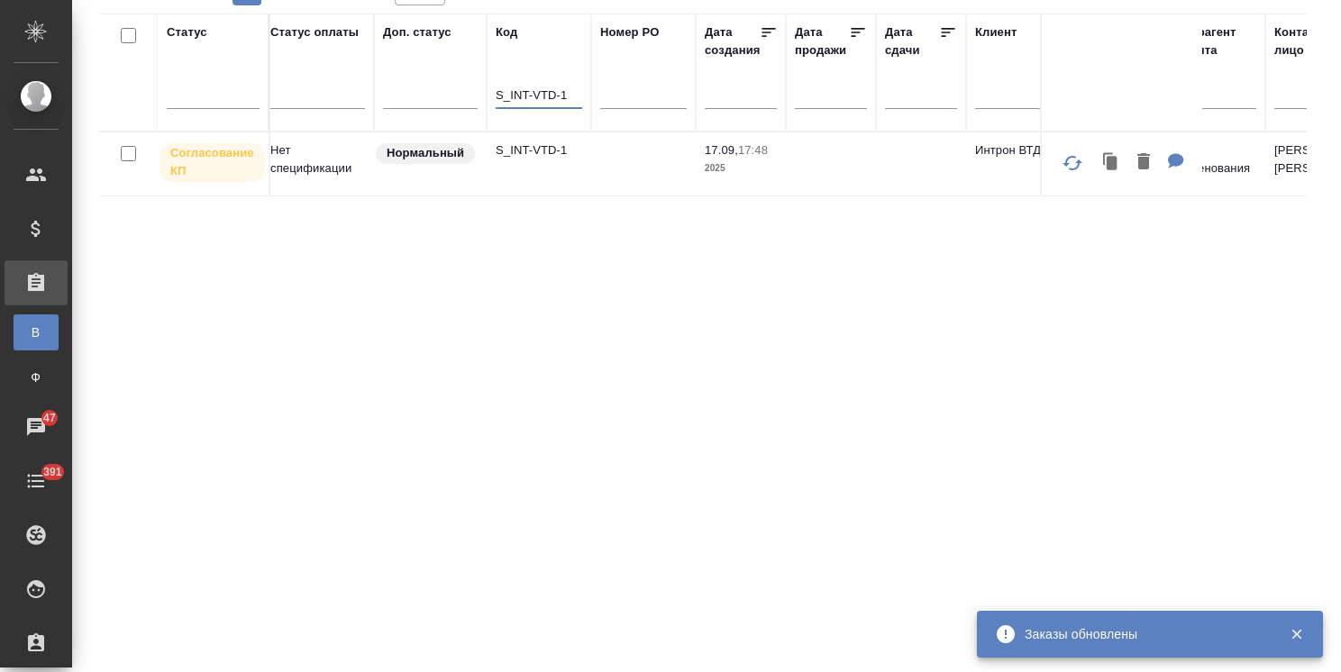
type input "S_INT-VTD-1"
click at [537, 149] on p "S_INT-VTD-1" at bounding box center [539, 151] width 87 height 18
drag, startPoint x: 575, startPoint y: 95, endPoint x: 428, endPoint y: 85, distance: 147.3
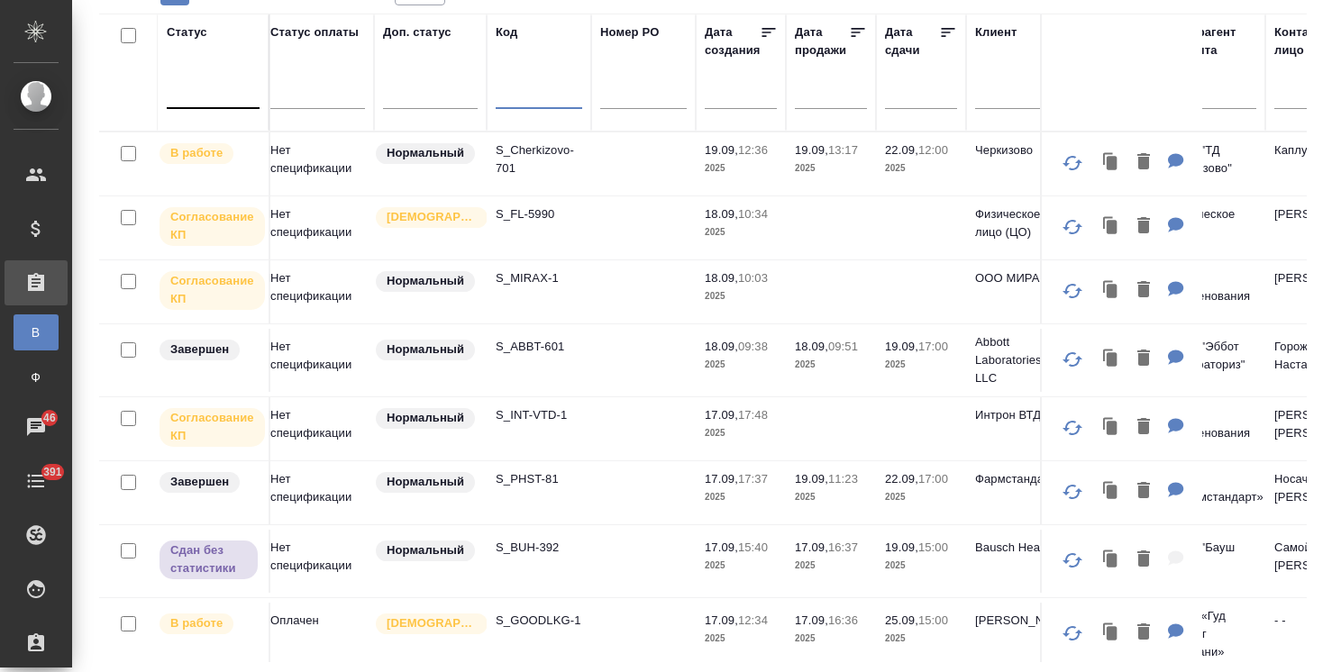
click at [220, 100] on div at bounding box center [213, 91] width 93 height 26
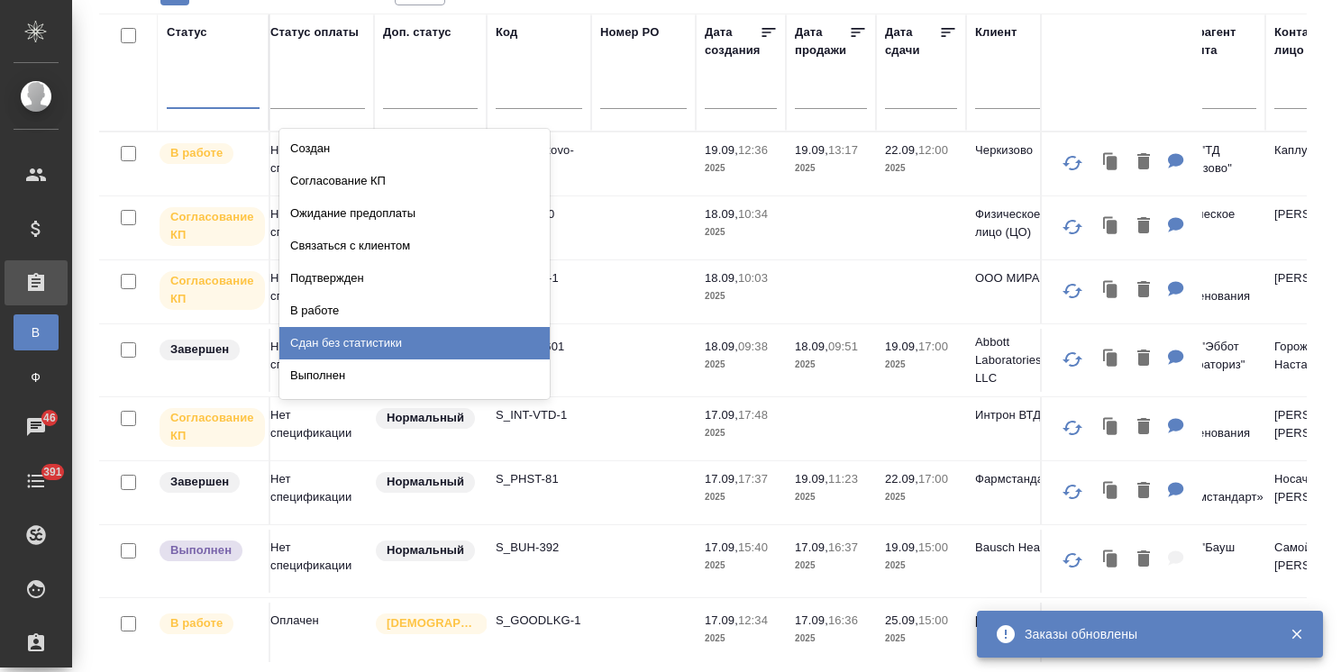
click at [339, 373] on div "Выполнен" at bounding box center [414, 376] width 270 height 32
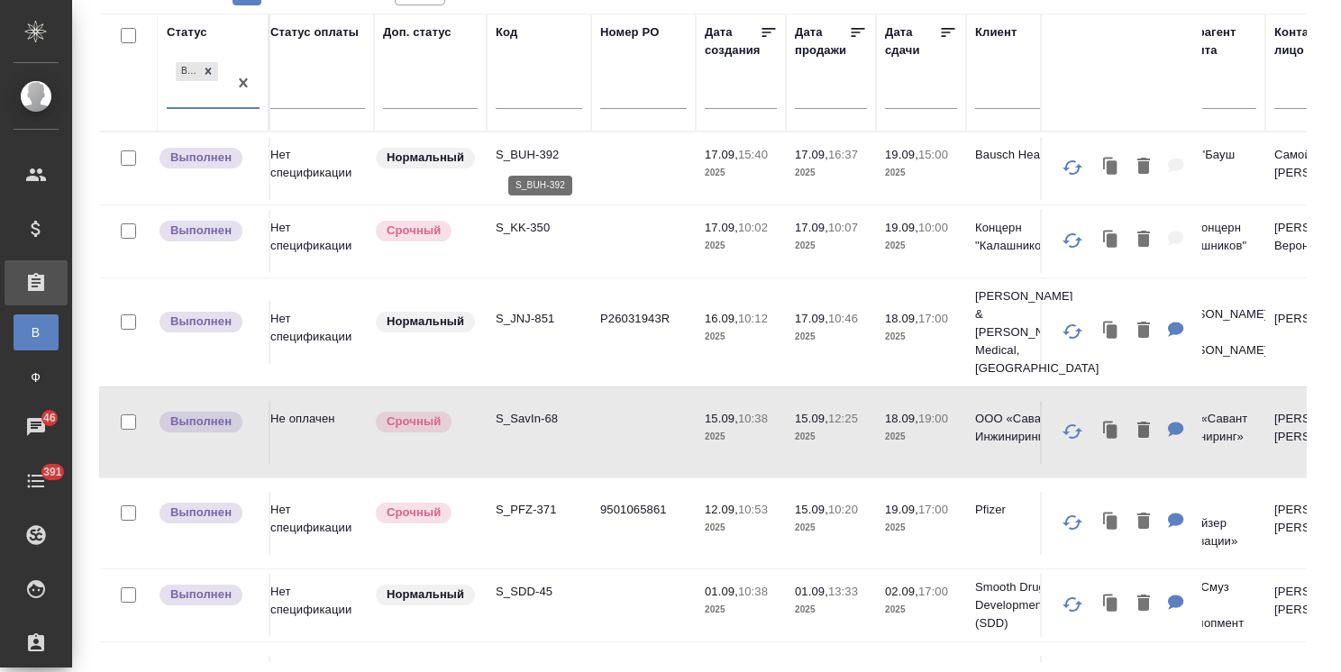
click at [544, 153] on p "S_BUH-392" at bounding box center [539, 155] width 87 height 18
click at [532, 226] on p "S_KK-350" at bounding box center [539, 228] width 87 height 18
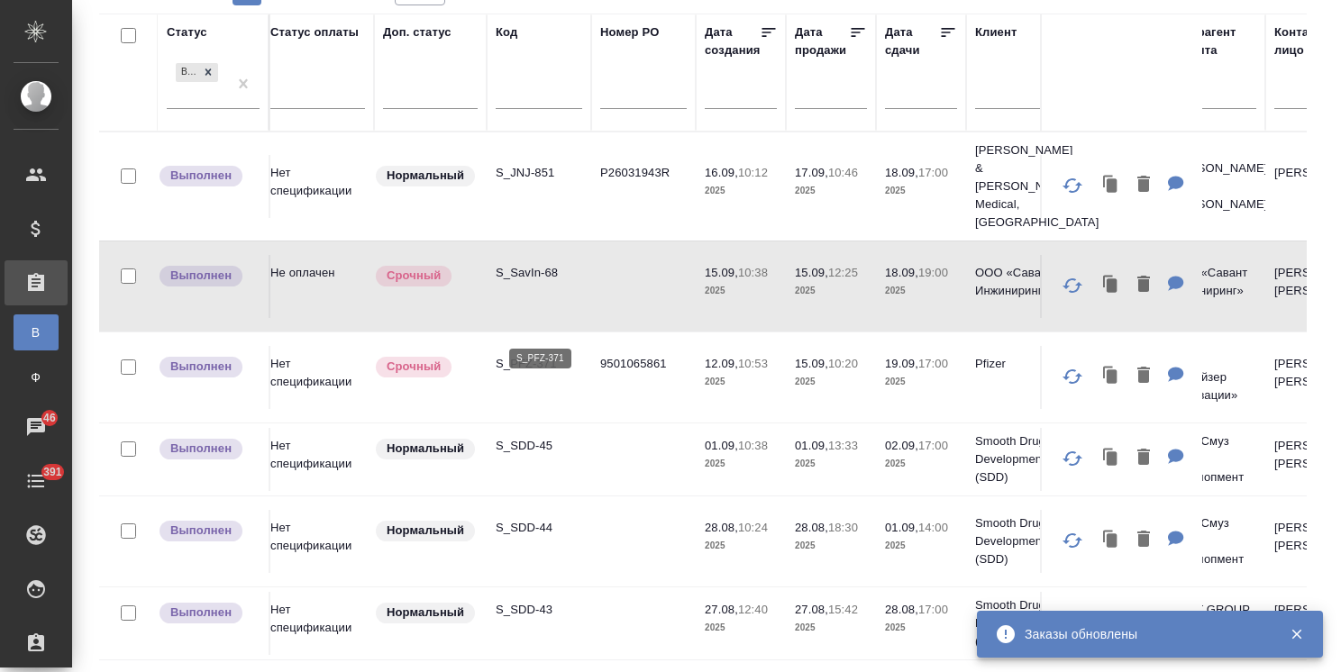
click at [548, 355] on p "S_PFZ-371" at bounding box center [539, 364] width 87 height 18
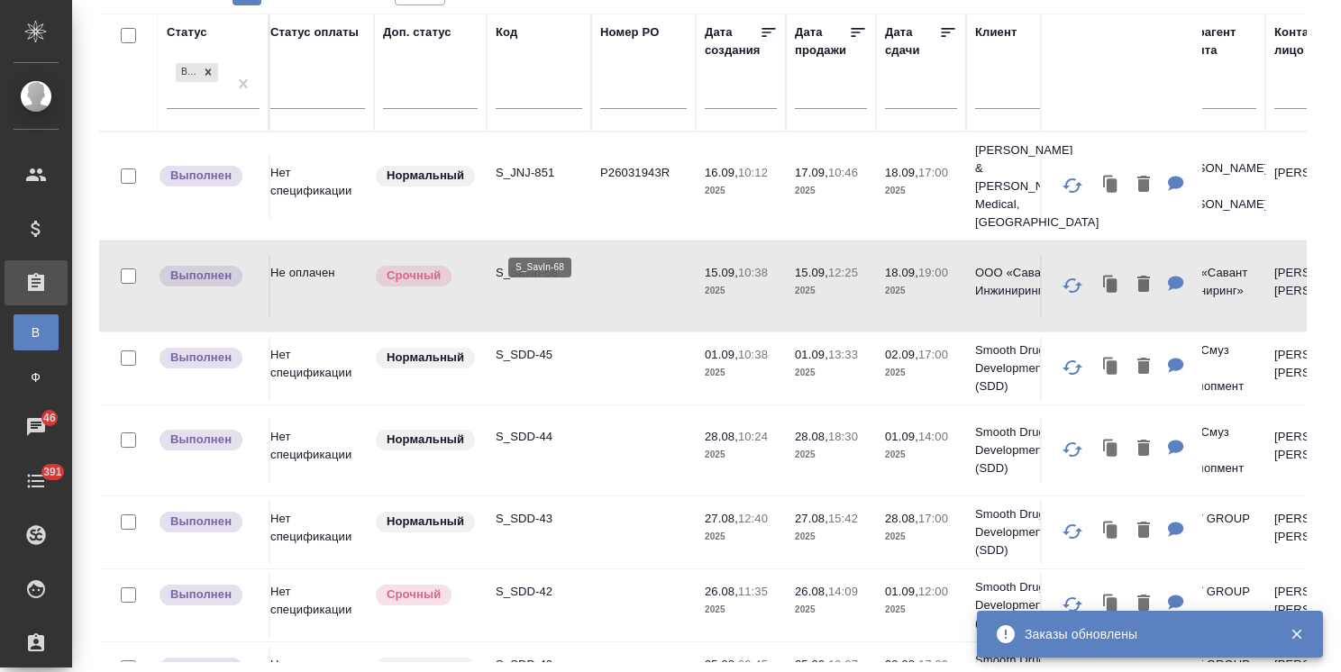
click at [527, 264] on p "S_SavIn-68" at bounding box center [539, 273] width 87 height 18
click at [526, 164] on p "S_JNJ-851" at bounding box center [539, 173] width 87 height 18
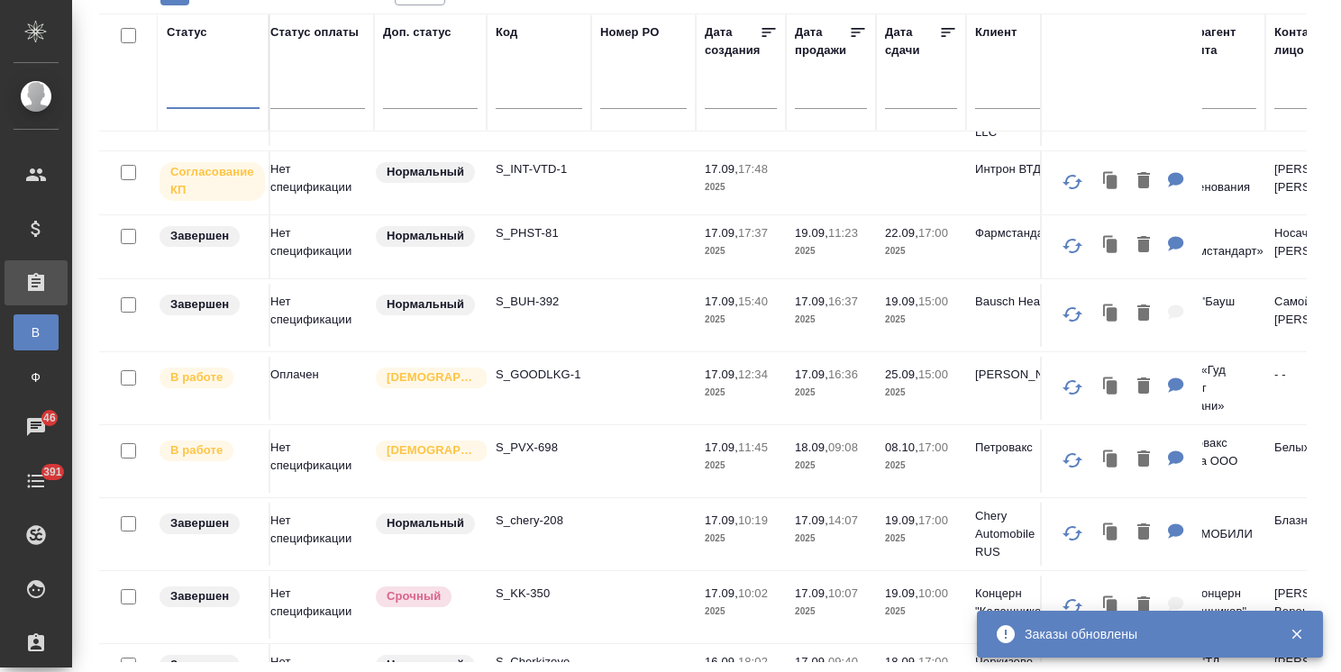
scroll to position [66, 9]
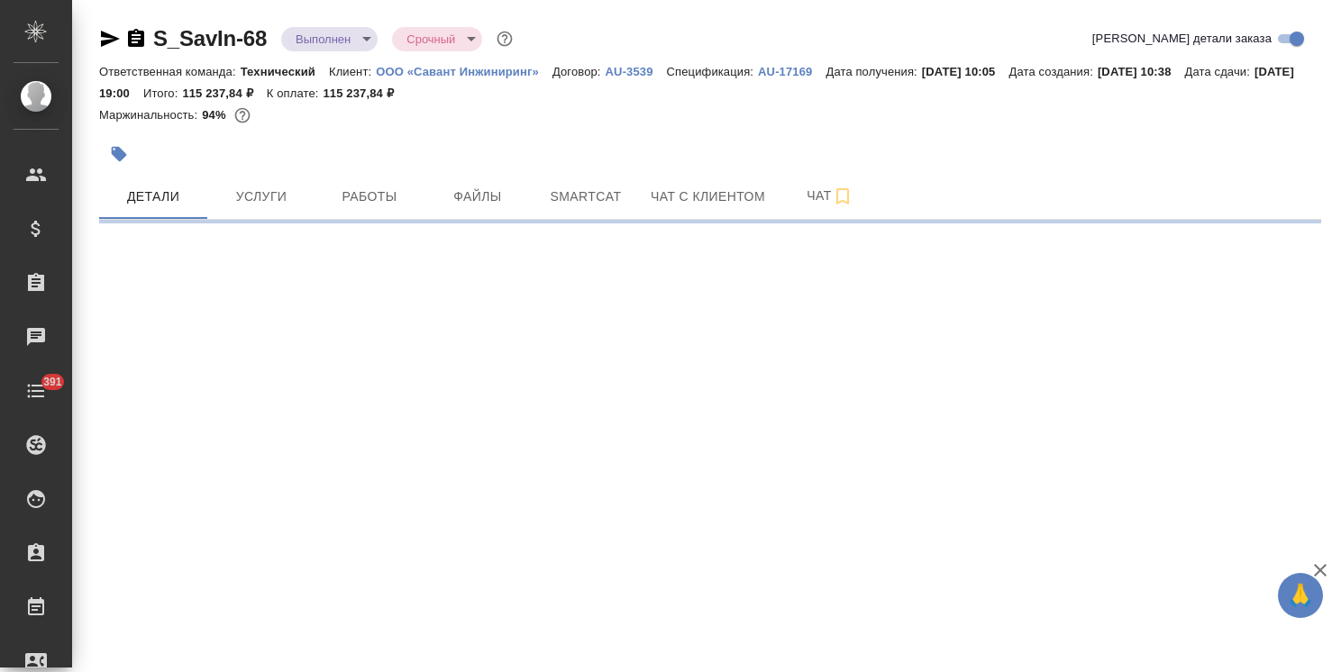
select select "RU"
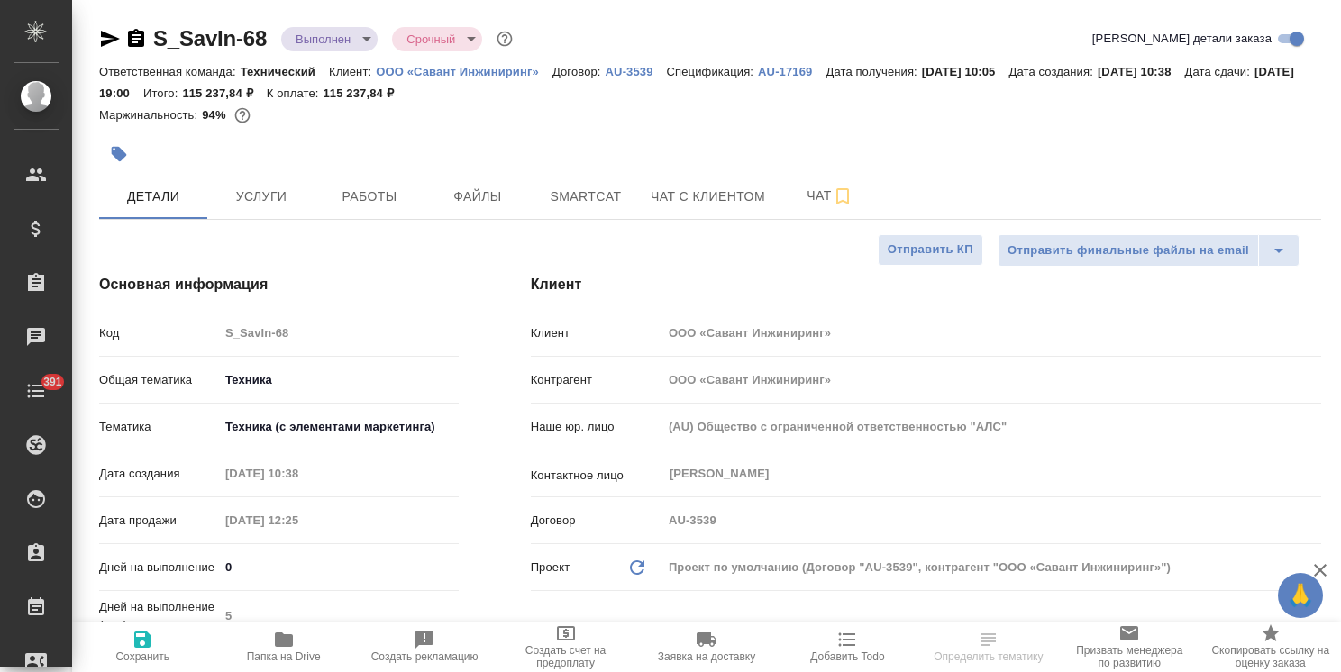
type textarea "x"
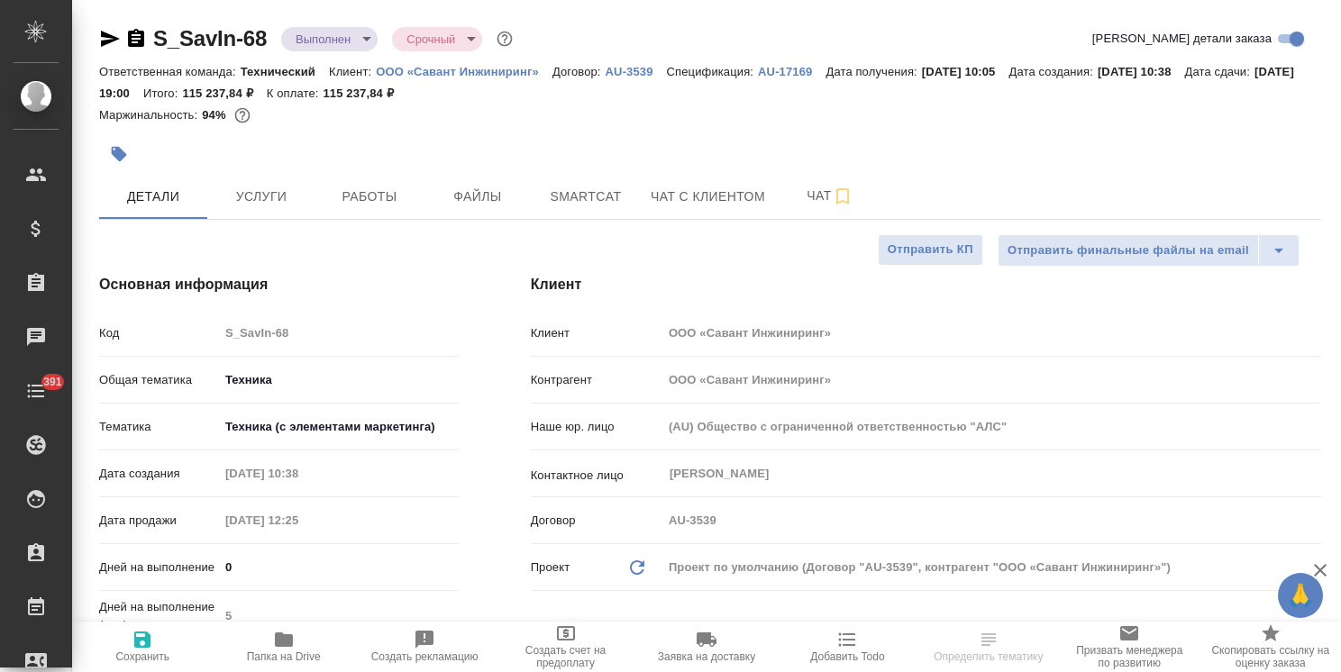
type textarea "x"
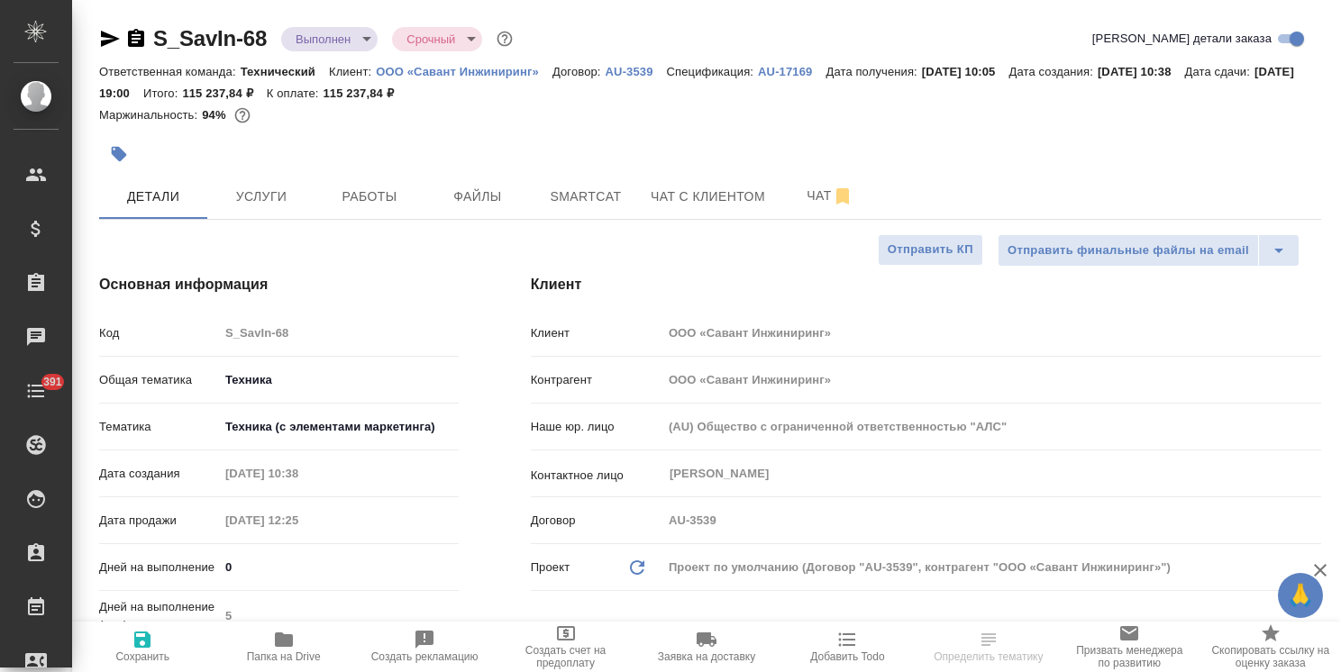
type textarea "x"
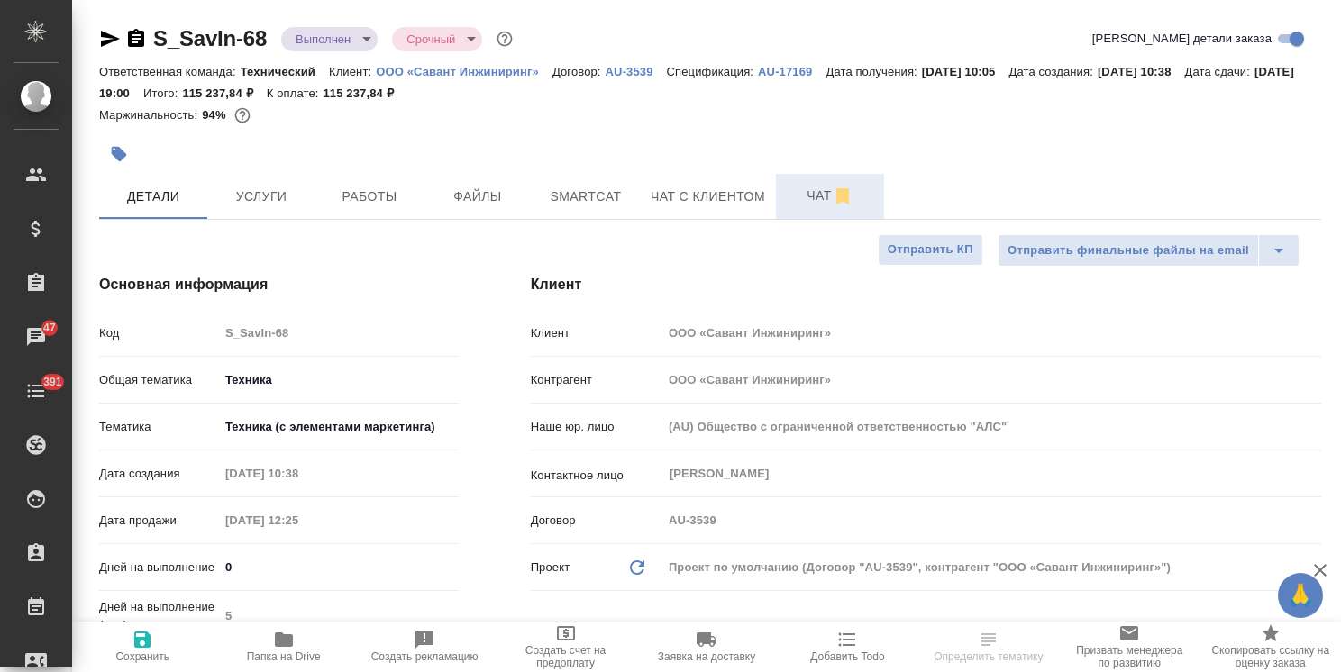
click at [800, 185] on span "Чат" at bounding box center [830, 196] width 87 height 23
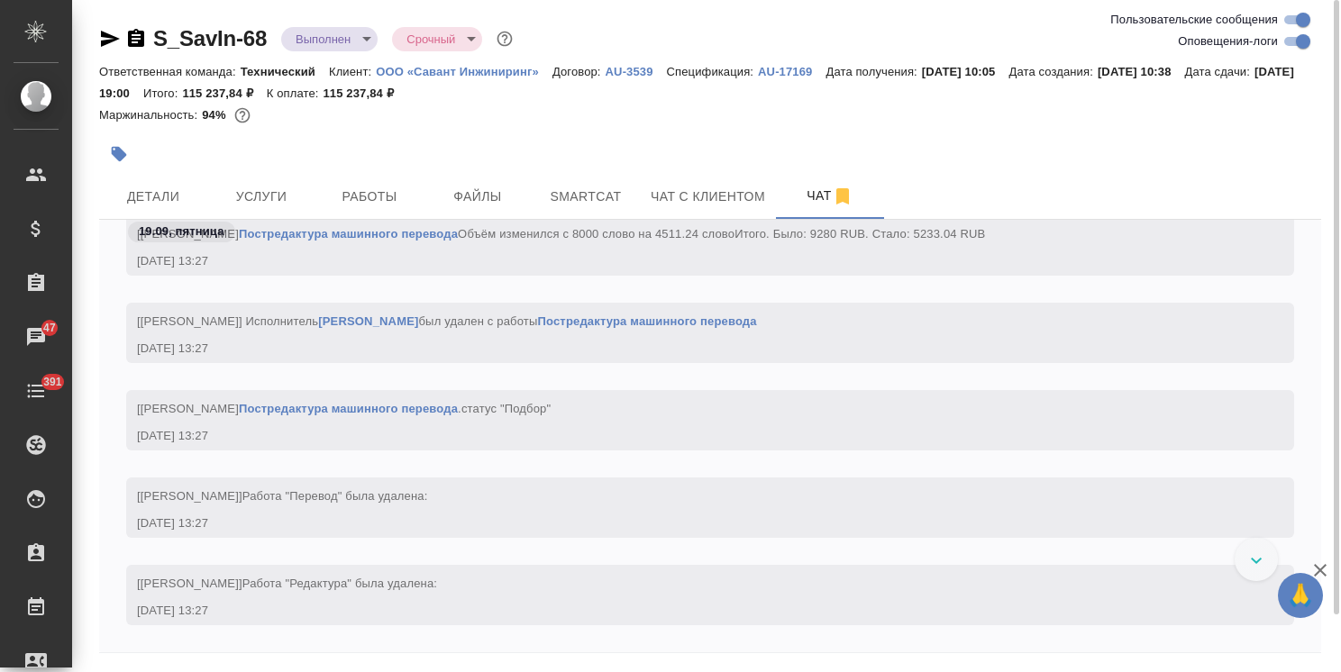
scroll to position [24644, 0]
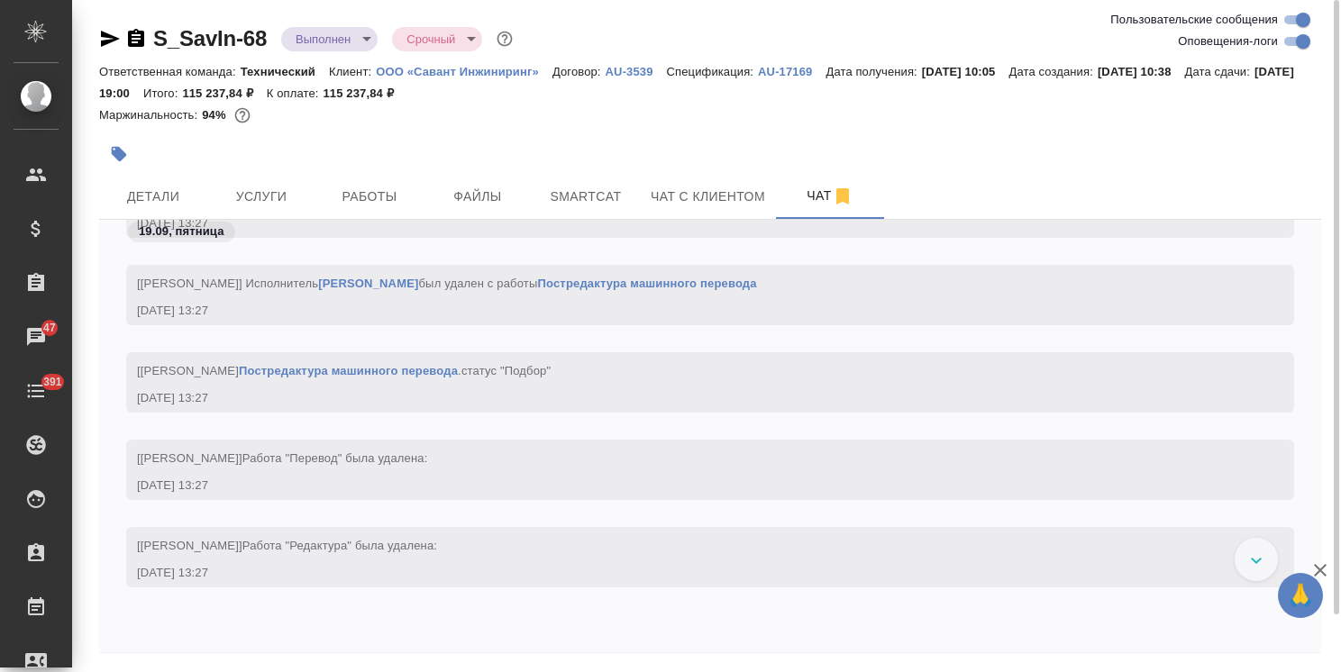
click at [1318, 568] on icon "button" at bounding box center [1320, 570] width 13 height 13
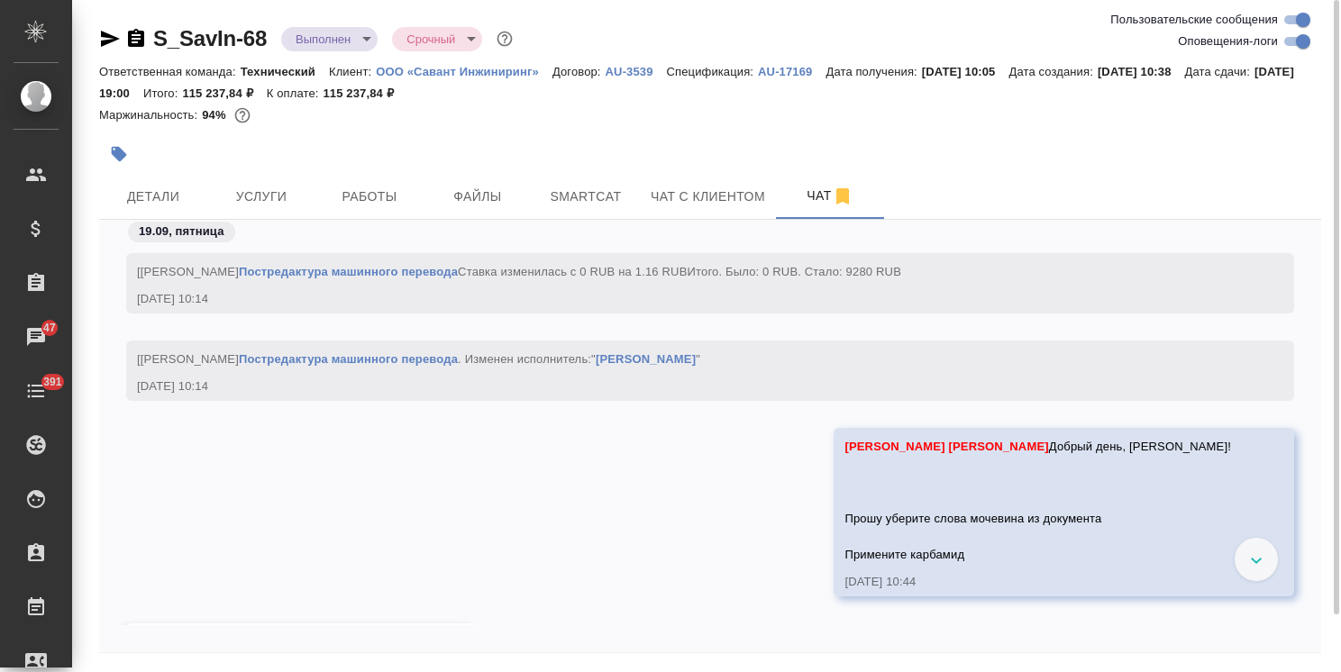
scroll to position [23740, 0]
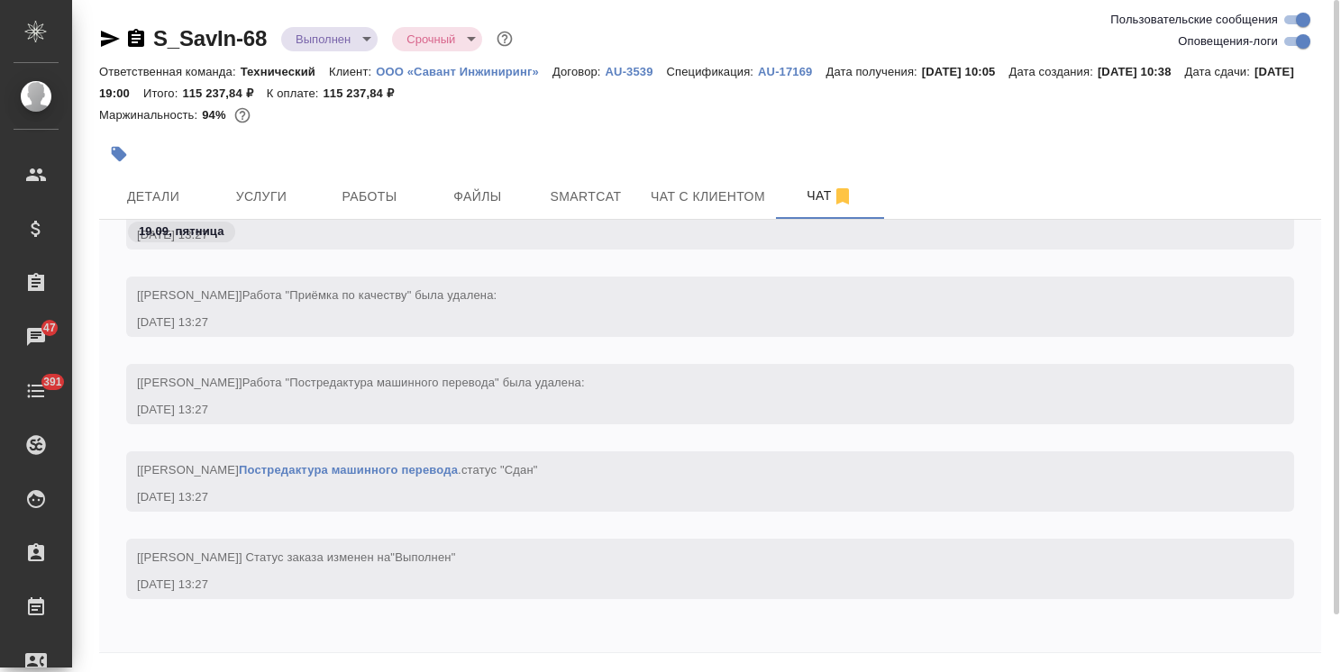
click at [371, 644] on div "19.09, пятница [Сергеева Анастасия] Работа "Корректура" была удалена: 19.09.25,…" at bounding box center [710, 436] width 1222 height 433
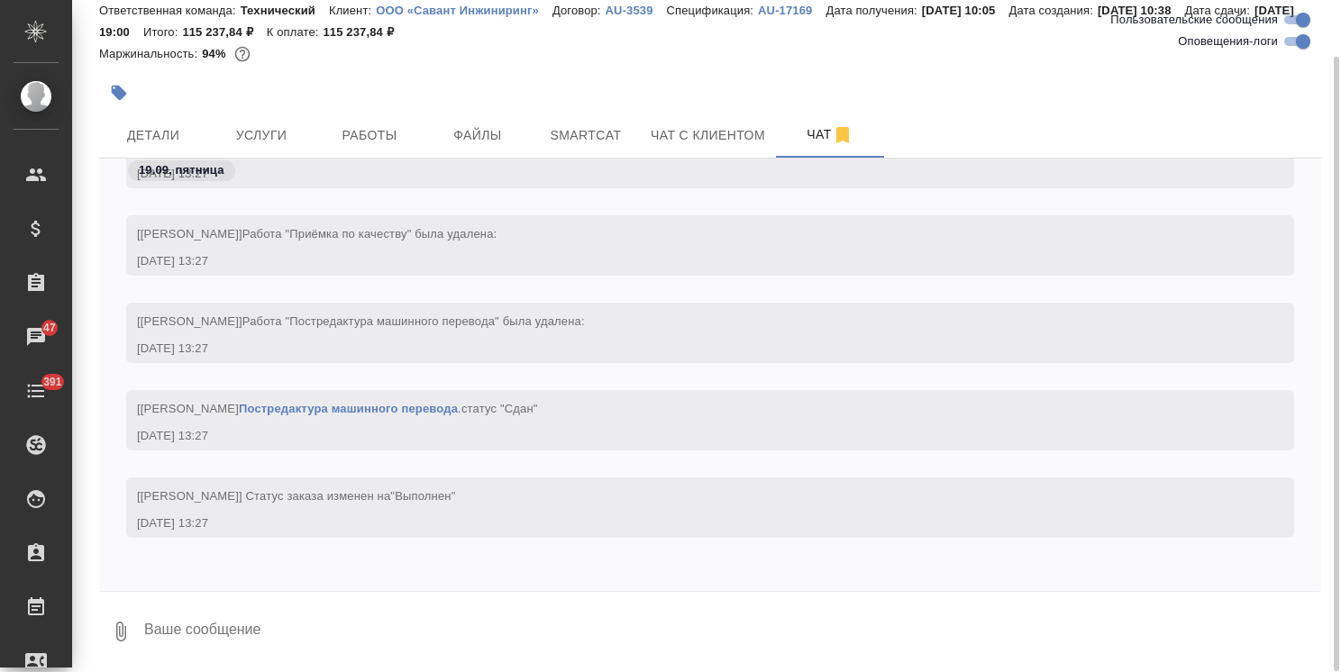
click at [264, 634] on textarea at bounding box center [731, 631] width 1179 height 61
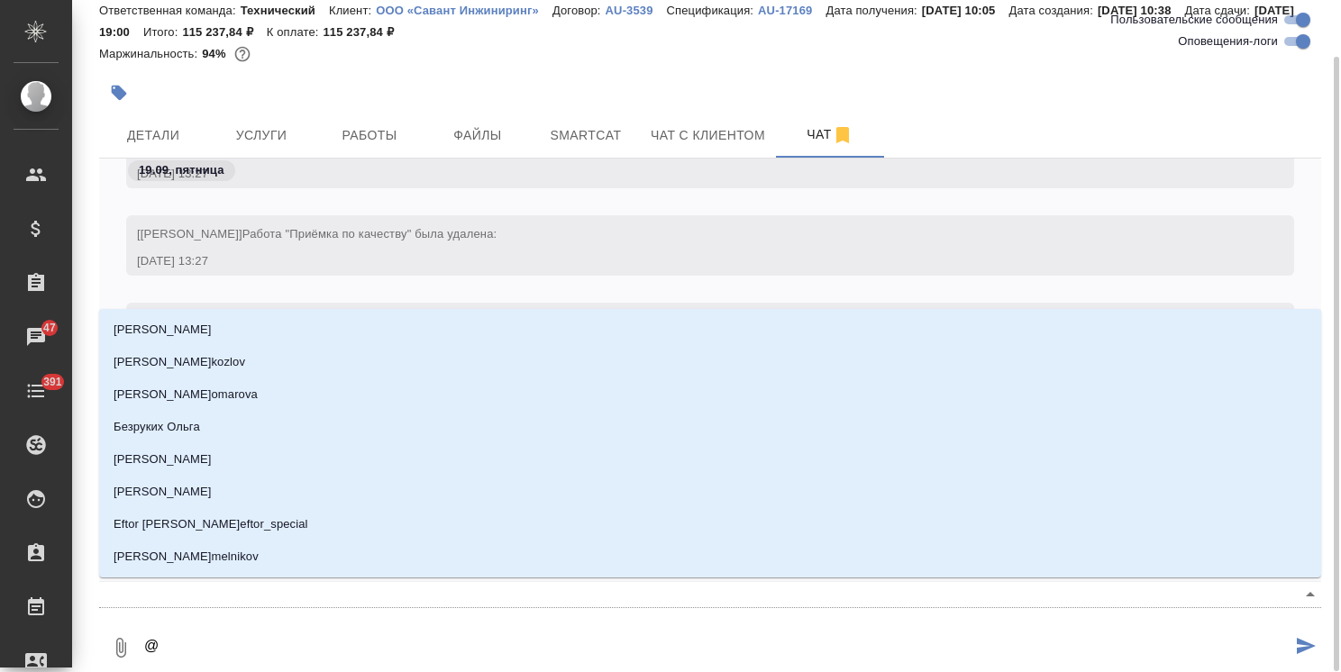
type textarea "@с"
type input "с"
type textarea "@се"
type input "се"
type textarea "@сер"
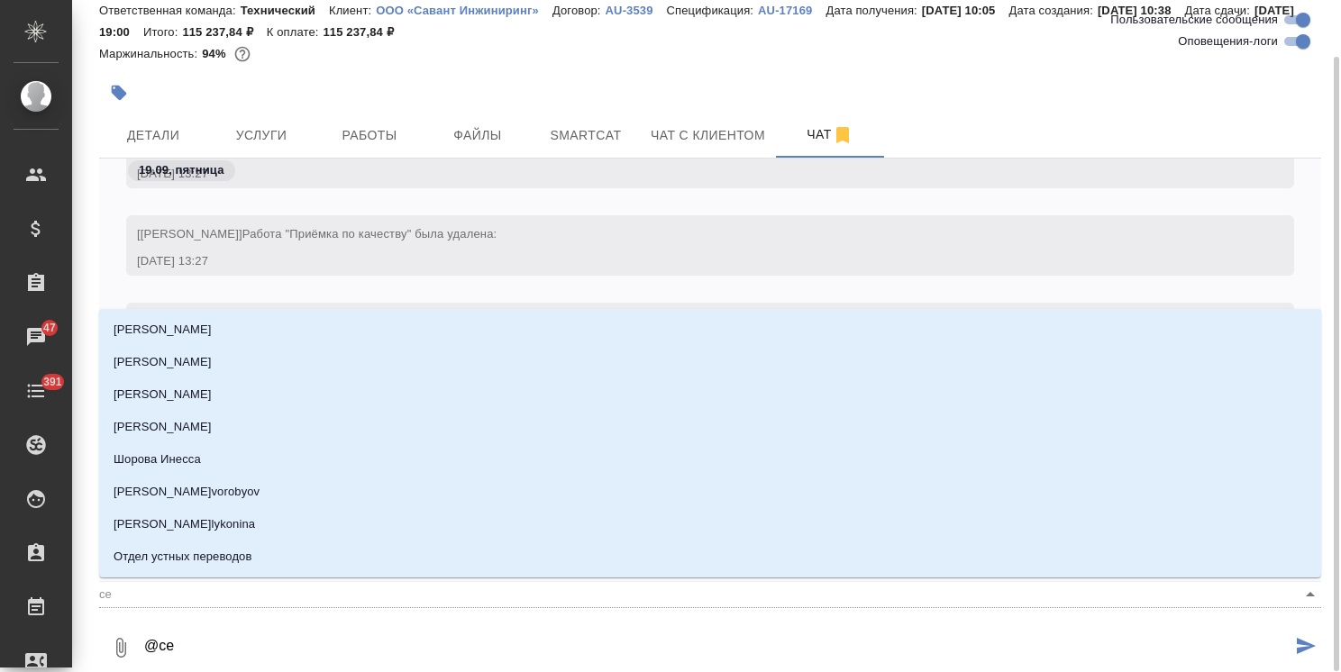
type input "сер"
type textarea "@серг"
type input "серг"
type textarea "@серге"
type input "серге"
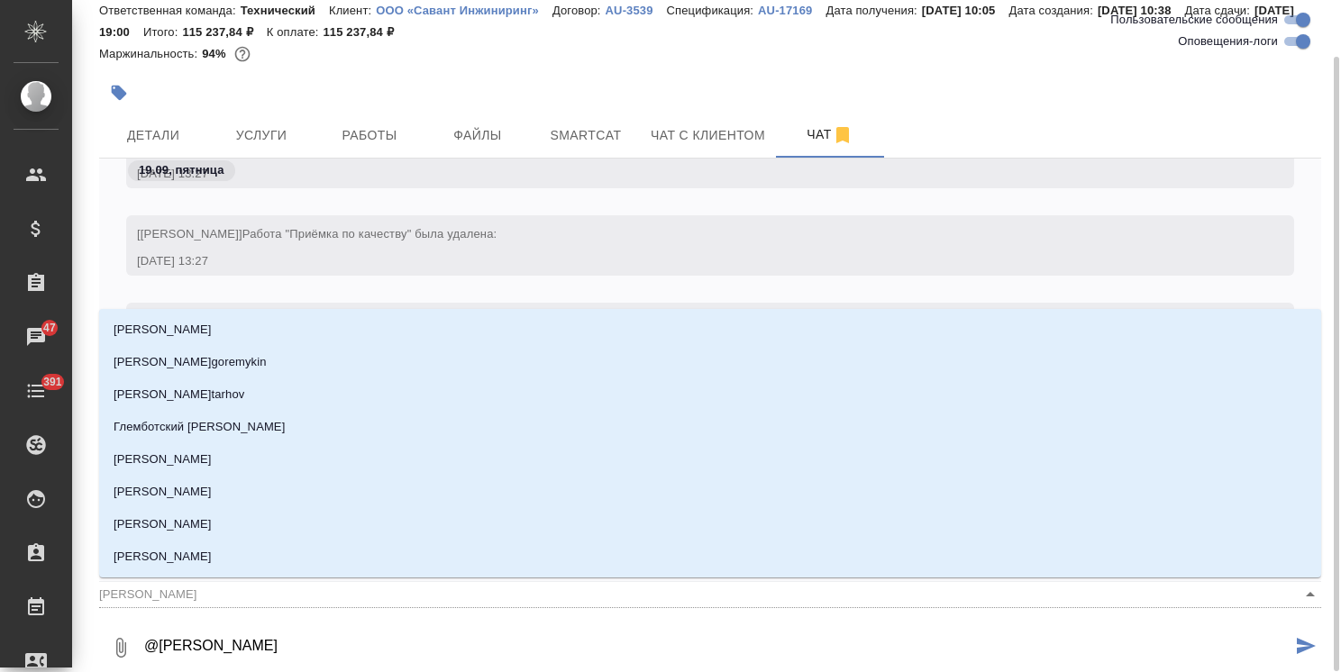
type textarea "@сергее"
type input "сергее"
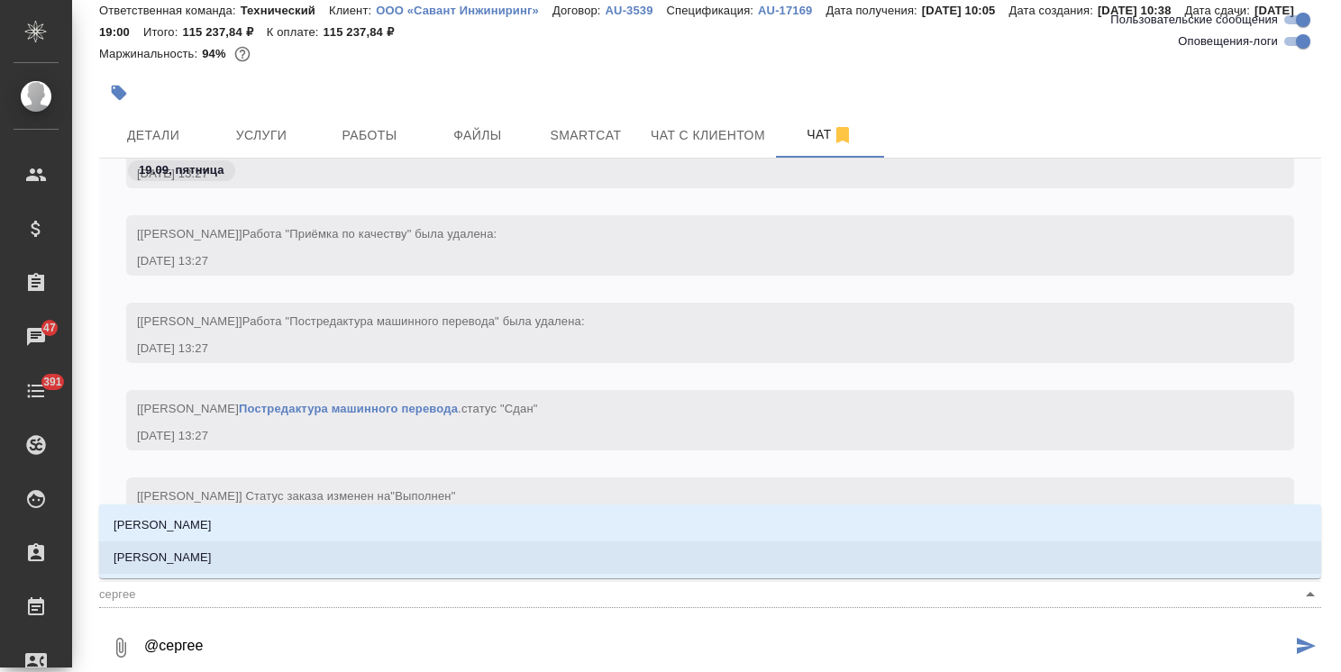
click at [249, 557] on li "[PERSON_NAME]" at bounding box center [710, 558] width 1222 height 32
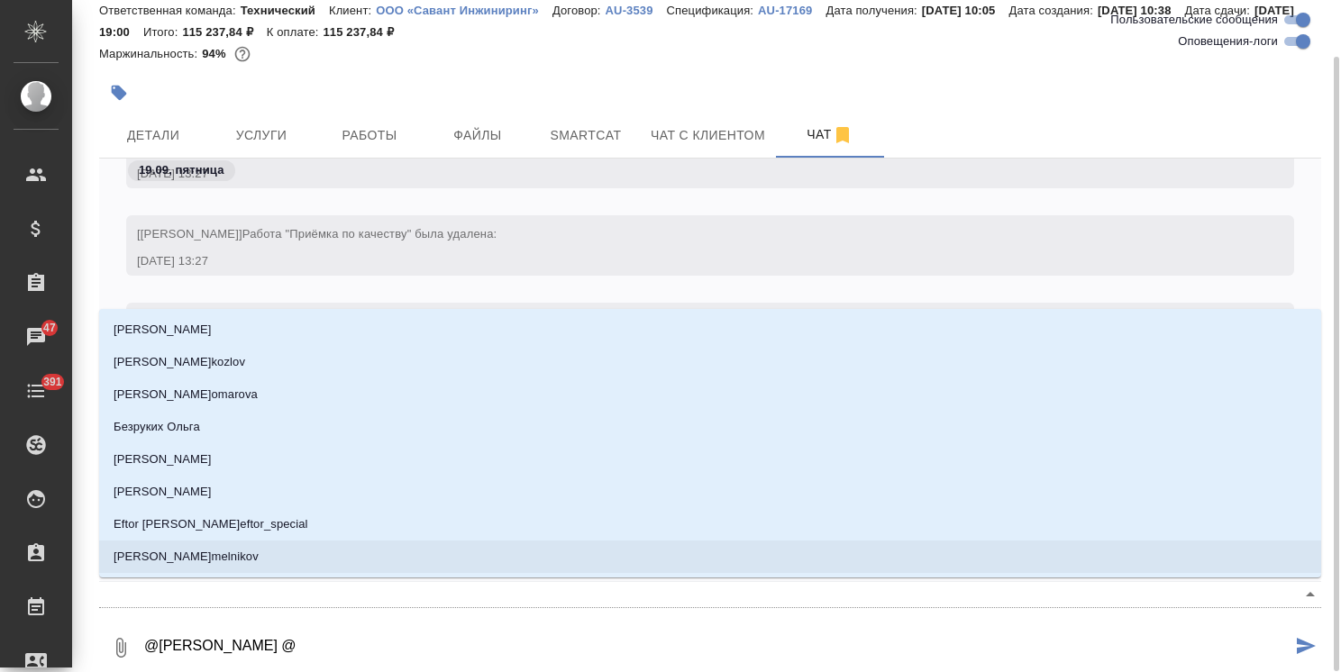
type textarea "@Сергеева Анастасия @м"
type input "м"
type textarea "@Сергеева Анастасия @ма"
type input "ма"
type textarea "@Сергеева Анастасия @мал"
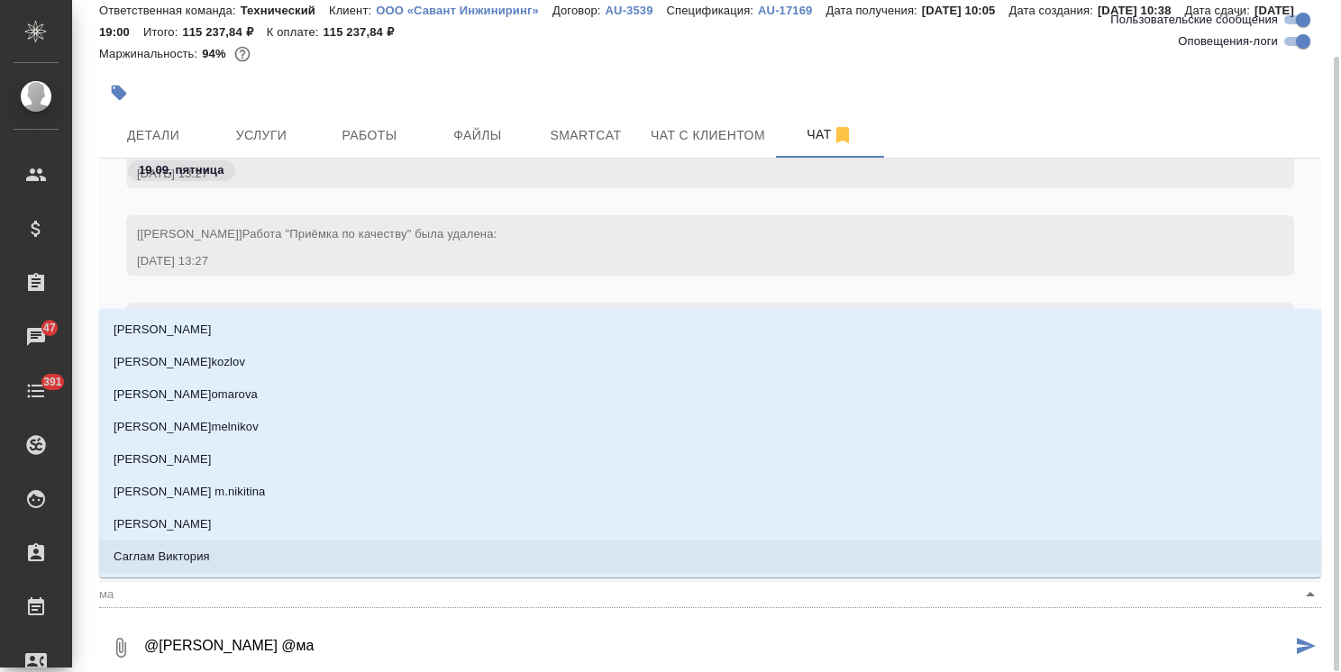
type input "мал"
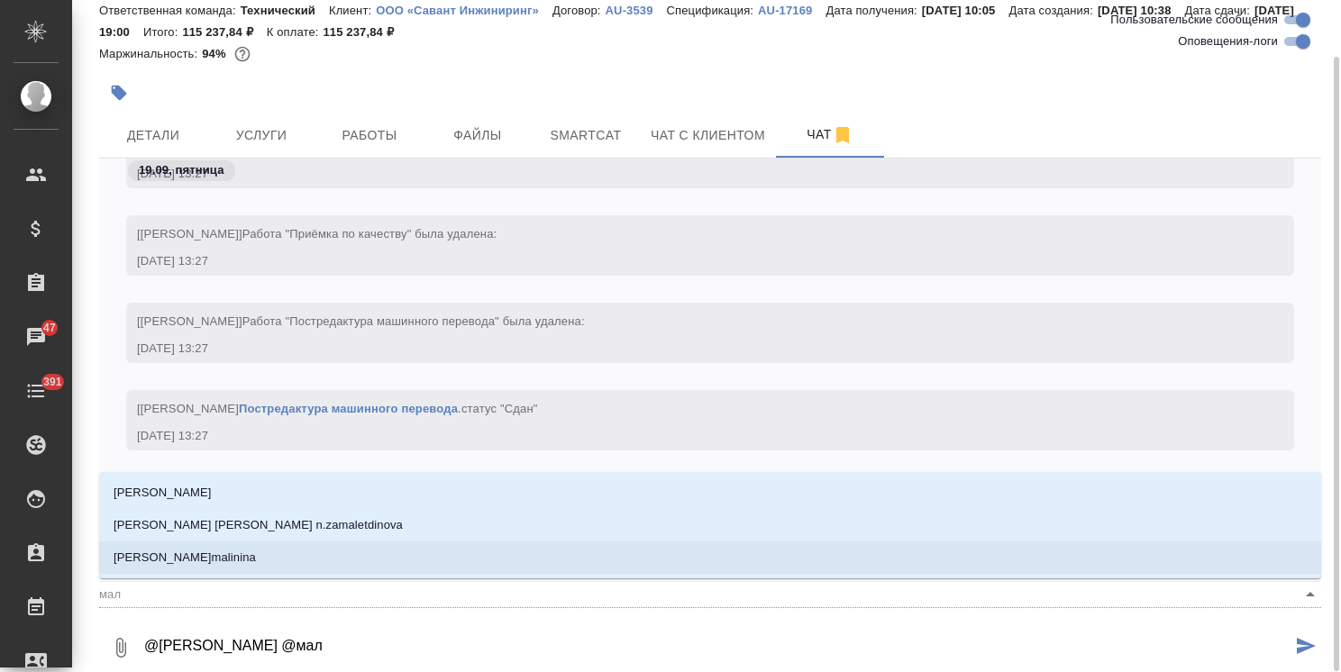
type textarea "@Сергеева Анастасия @мало"
type input "мало"
type textarea "@Сергеева Анастасия @малоф"
type input "малоф"
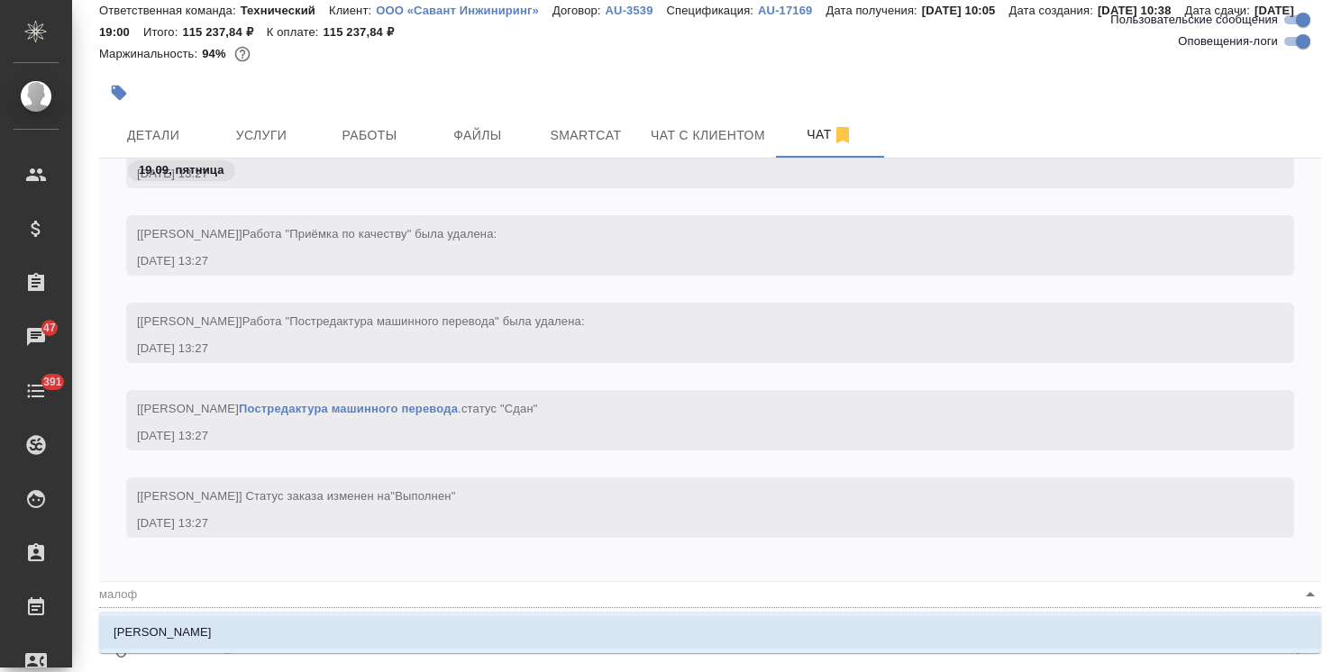
click at [248, 637] on li "Малофеева Екатерина" at bounding box center [710, 633] width 1222 height 32
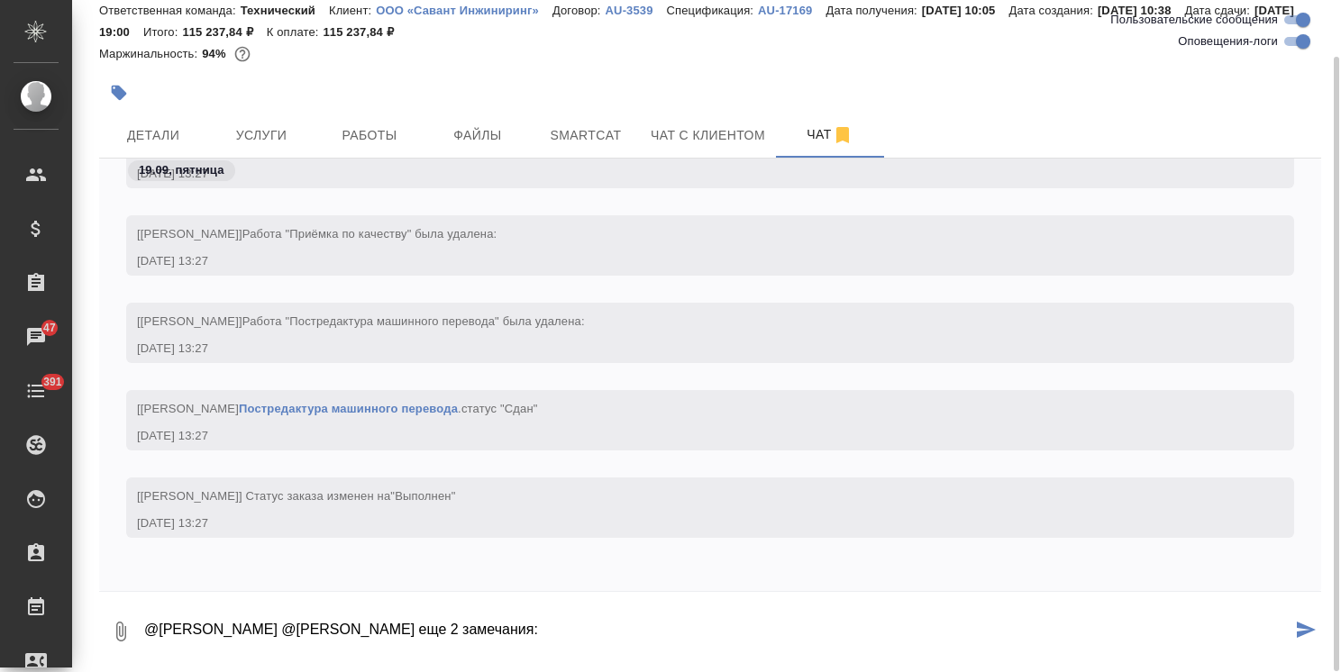
type textarea "@Сергеева Анастасия @Малофеева Екатерина еще 2 замечания:"
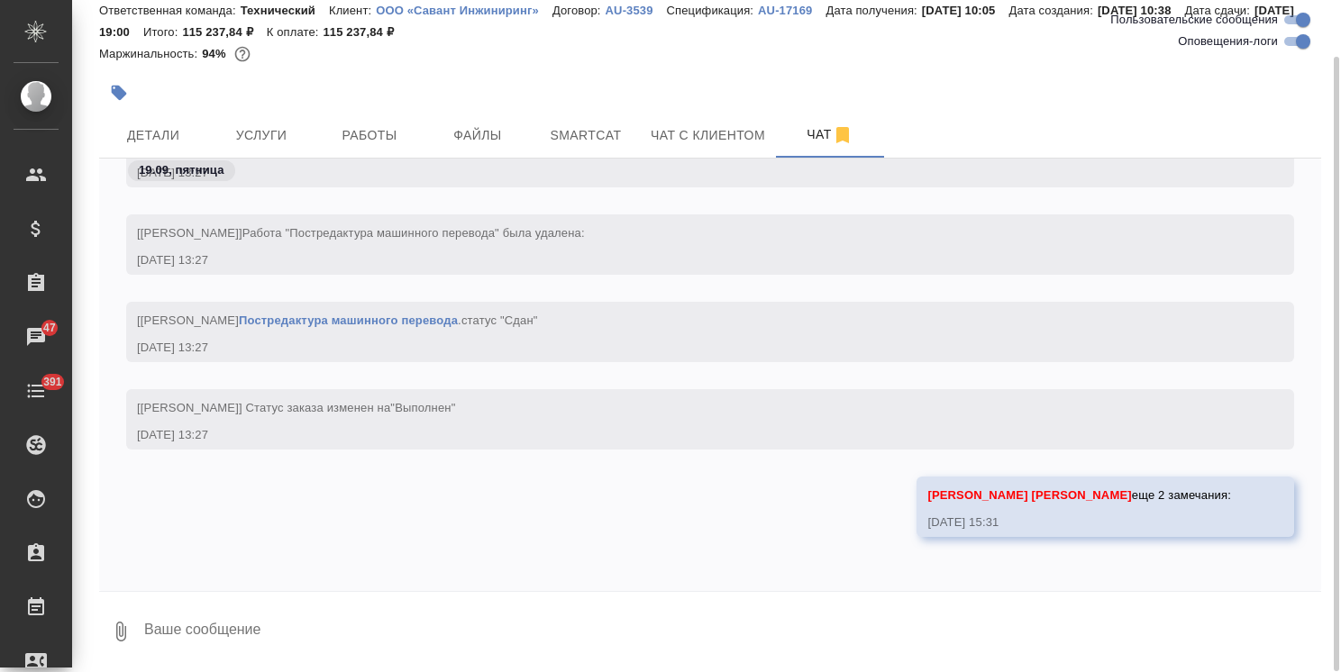
paste textarea "Коллеги, Прсмотрите перевод 6.4.2 и 6.4.3-отечественного производства...надо по…"
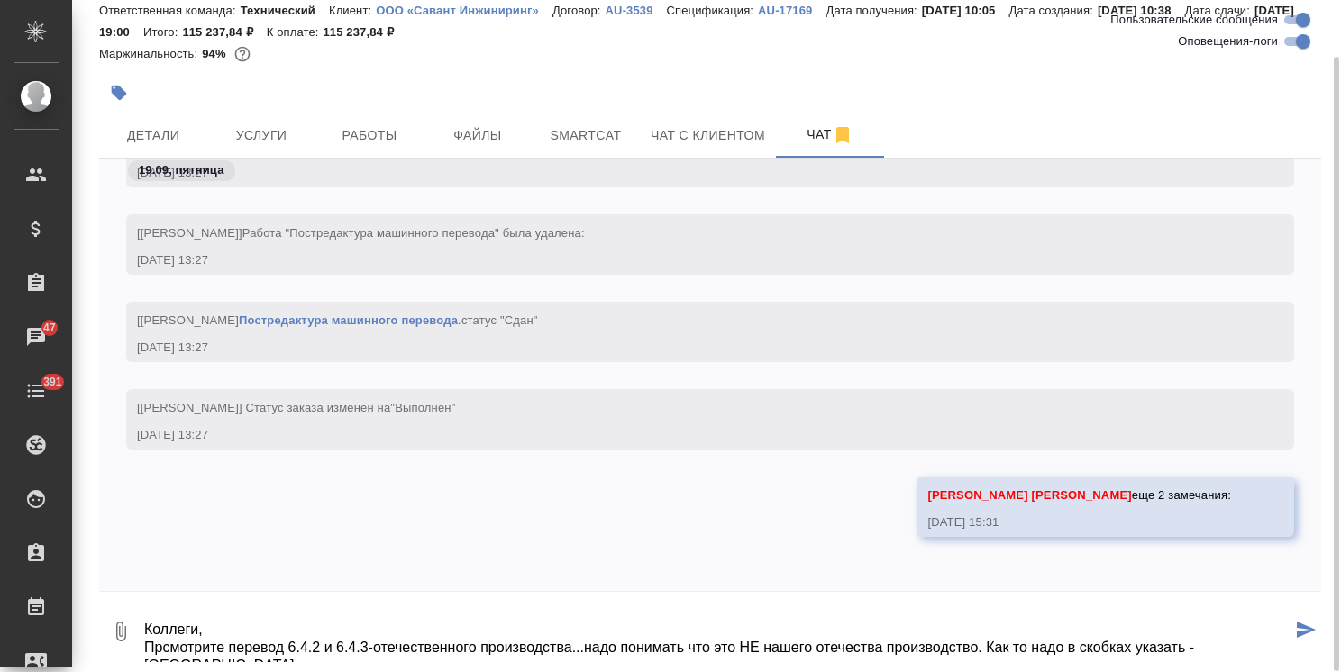
scroll to position [11, 0]
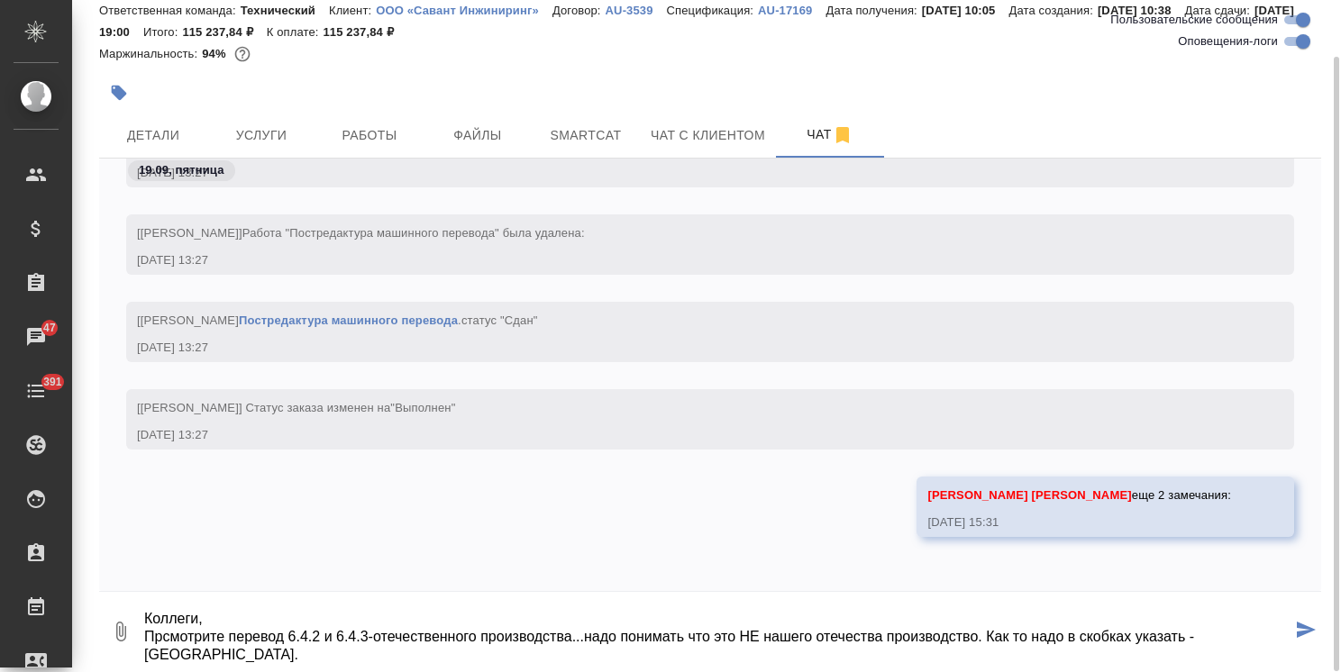
type textarea "Коллеги, Прсмотрите перевод 6.4.2 и 6.4.3-отечественного производства...надо по…"
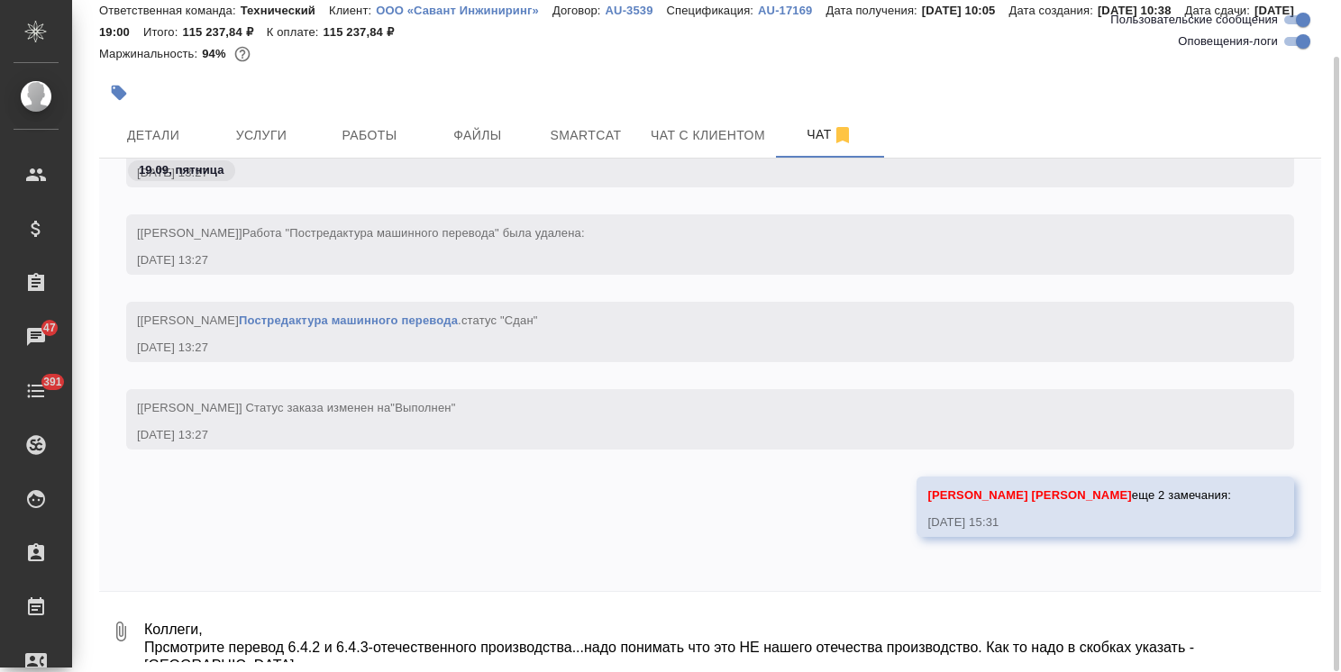
scroll to position [23970, 0]
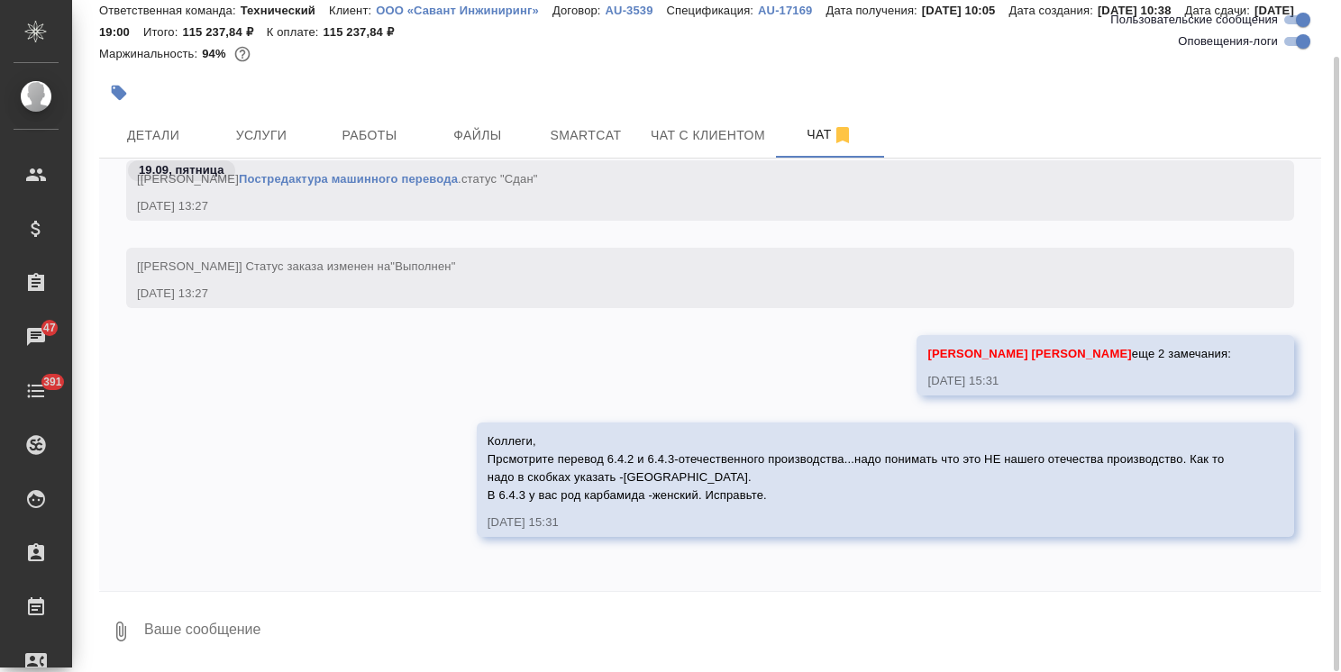
paste textarea "Коллеги, Смотрим табл.4.1 В РФ не говорят Квота на потребление Говорят Удельный…"
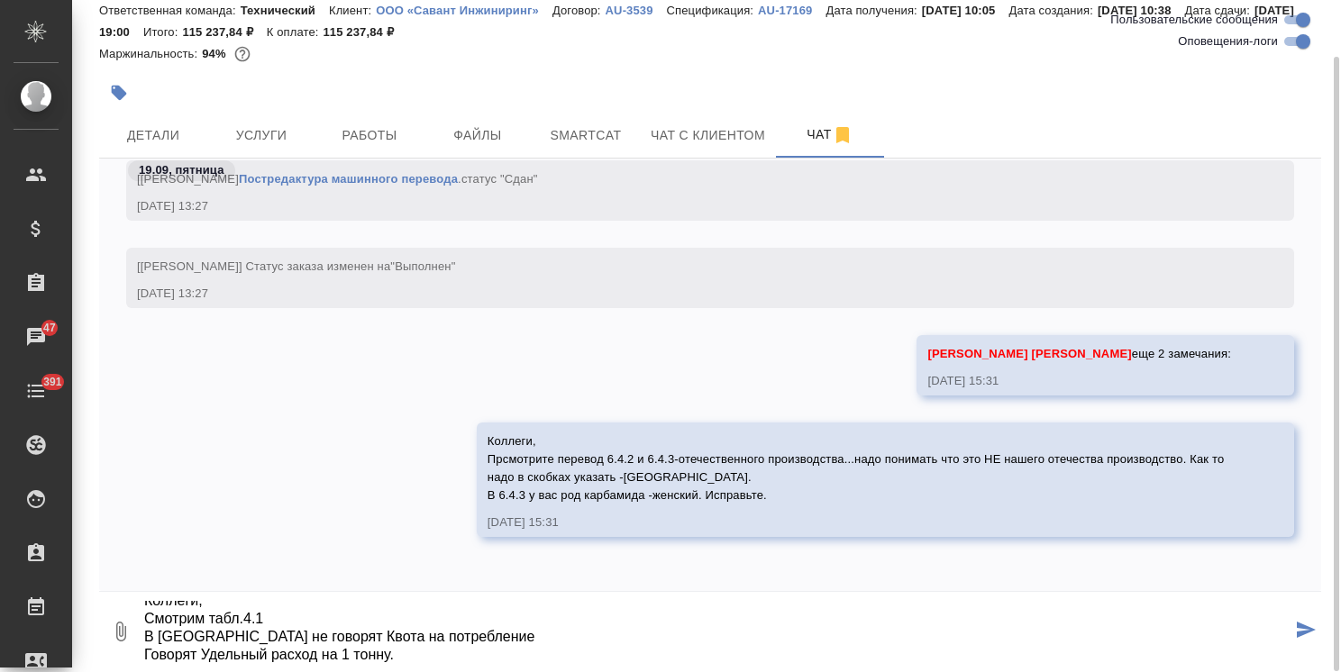
type textarea "Коллеги, Смотрим табл.4.1 В РФ не говорят Квота на потребление Говорят Удельный…"
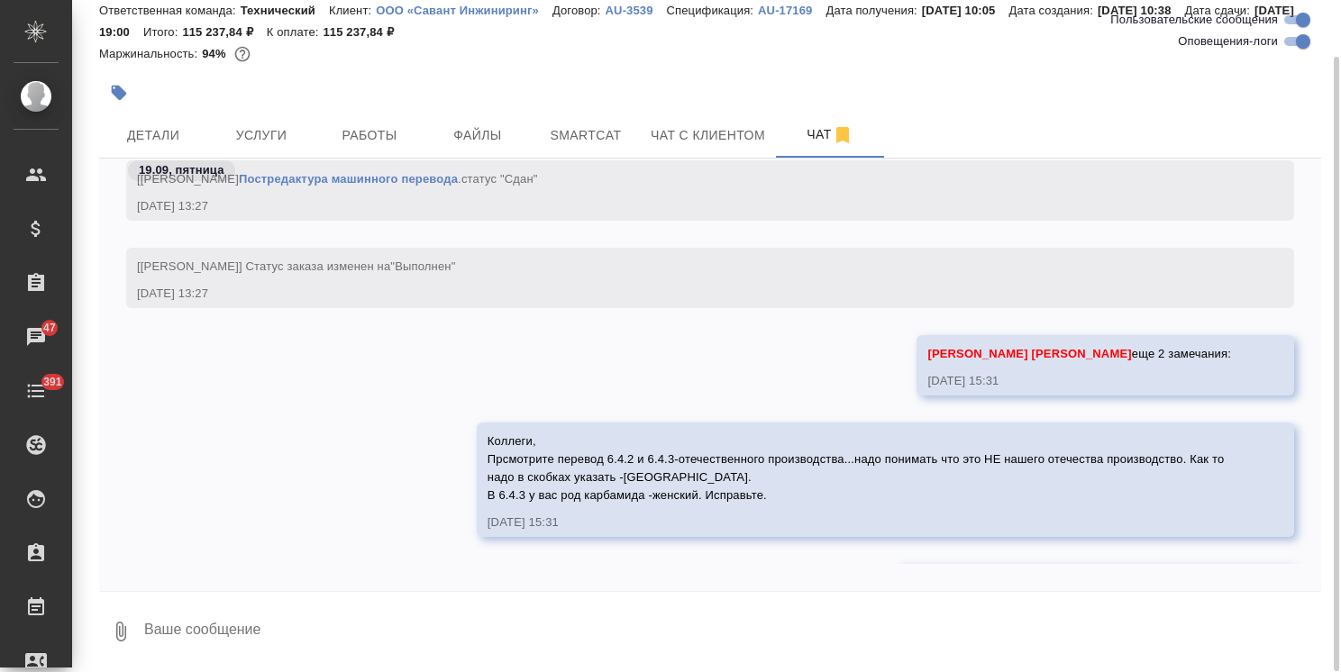
scroll to position [24111, 0]
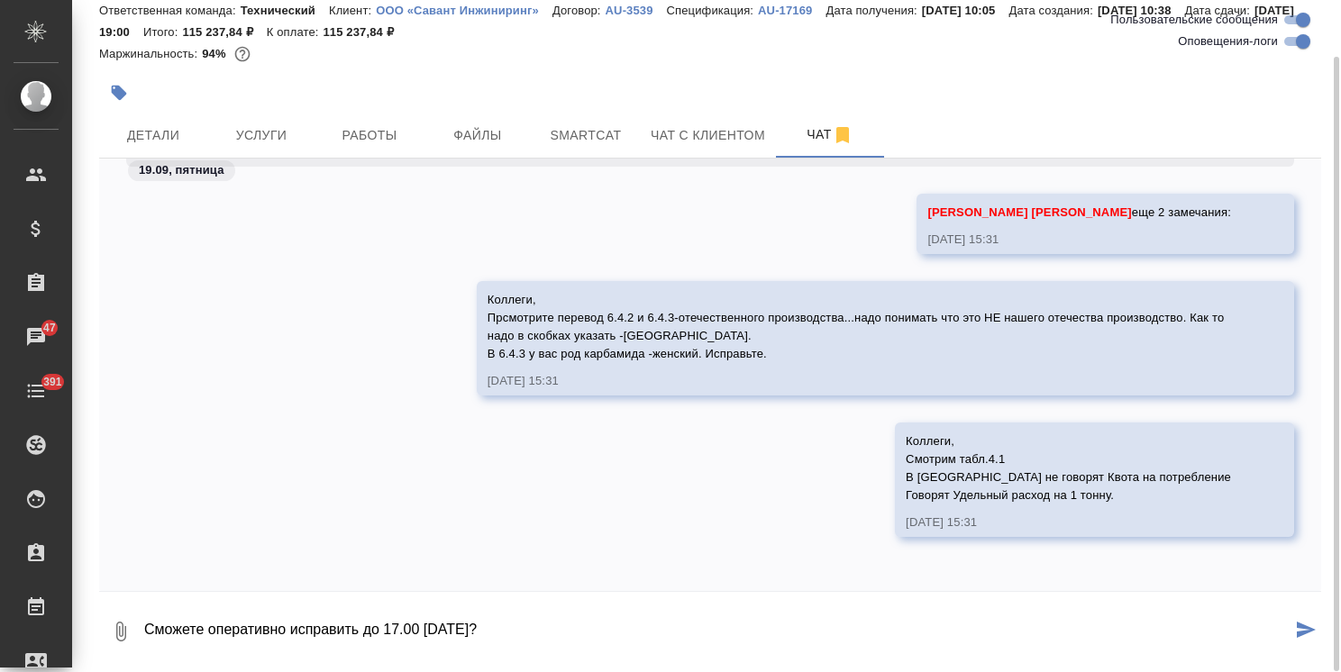
type textarea "Сможете оперативно исправить до 17.00 сегодня?"
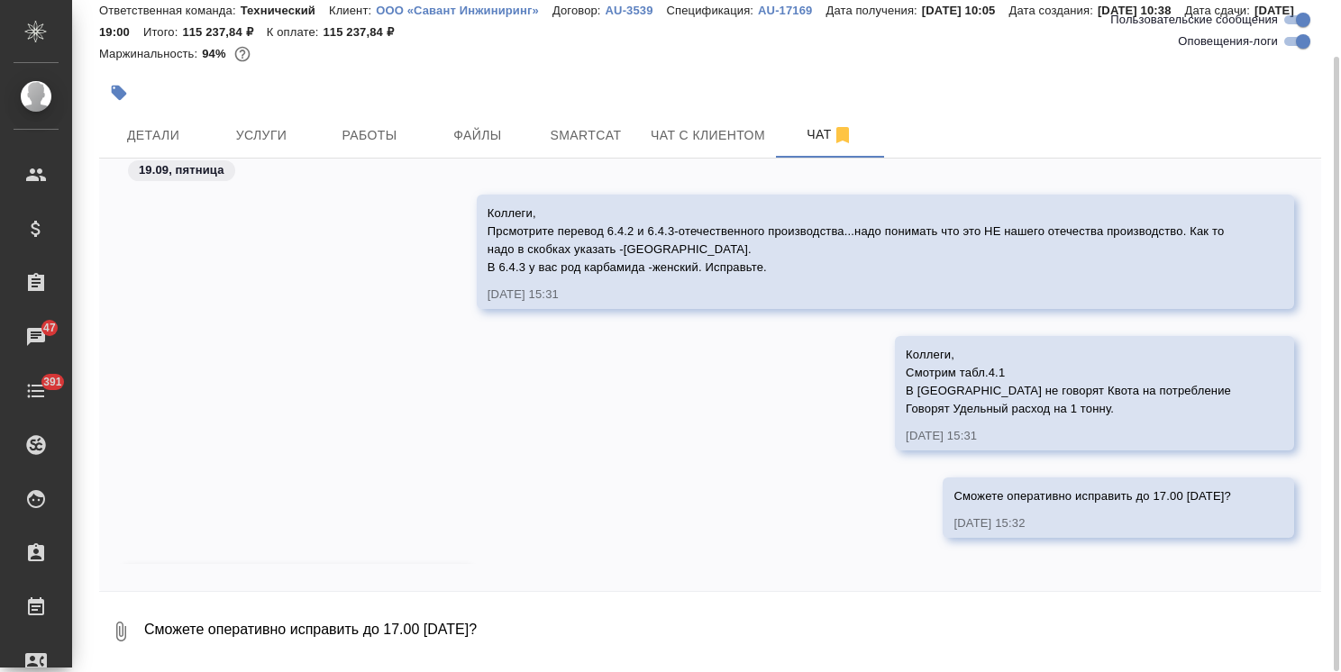
scroll to position [24308, 0]
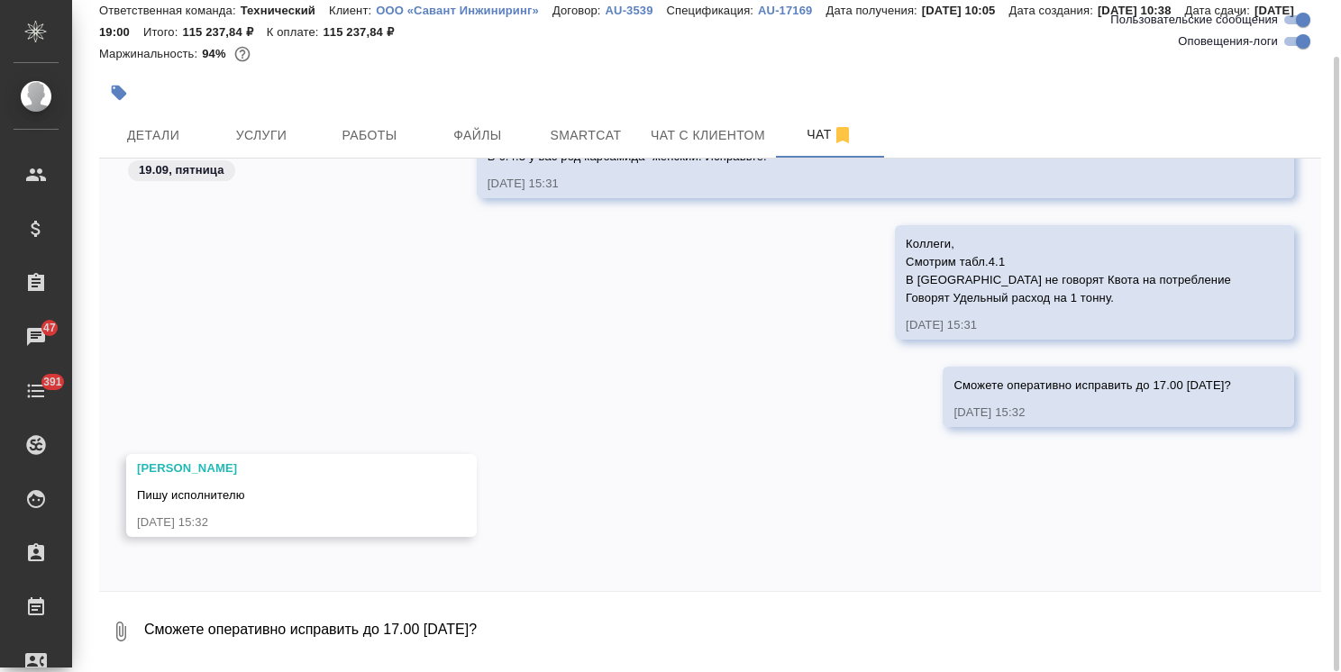
drag, startPoint x: 252, startPoint y: 631, endPoint x: 381, endPoint y: 297, distance: 358.4
click at [252, 631] on textarea "Сможете оперативно исправить до 17.00 сегодня?" at bounding box center [731, 631] width 1179 height 61
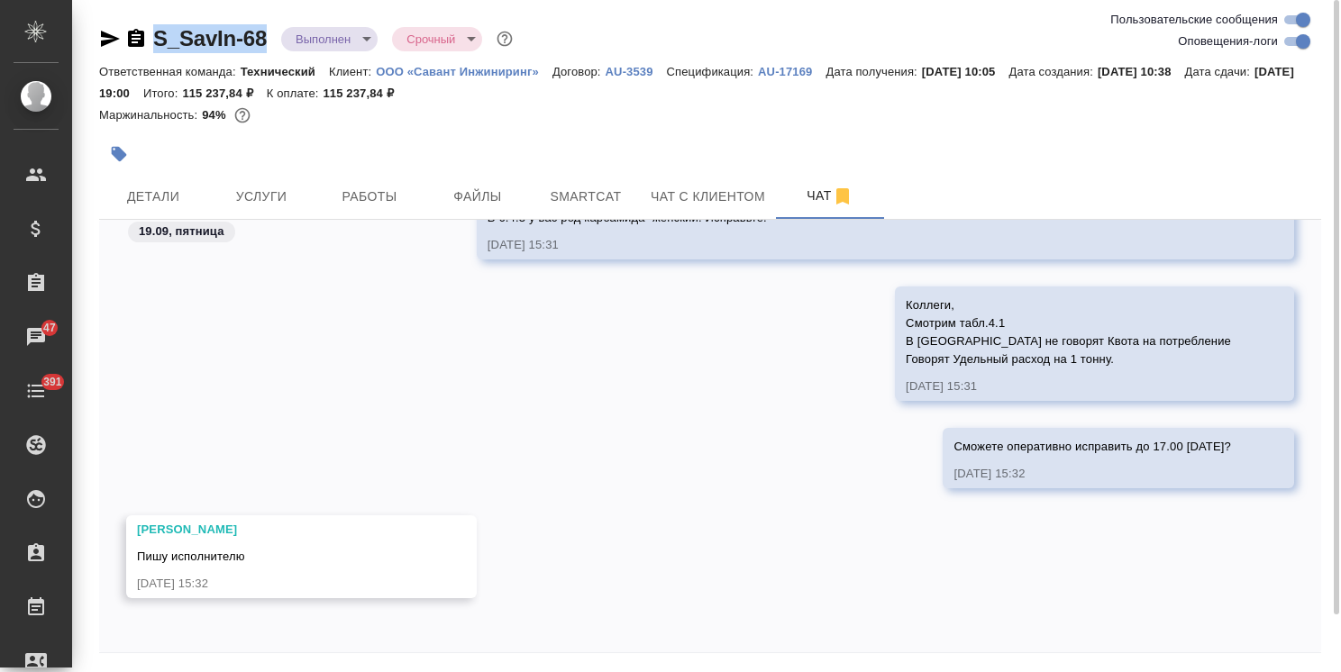
drag, startPoint x: 270, startPoint y: 20, endPoint x: 133, endPoint y: 21, distance: 137.9
click at [142, 33] on div "S_SavIn-68 Выполнен completed Срочный urgent Ответственная команда: Технический…" at bounding box center [710, 367] width 1242 height 735
copy link "S_SavIn-68"
click at [187, 207] on span "Детали" at bounding box center [153, 197] width 87 height 23
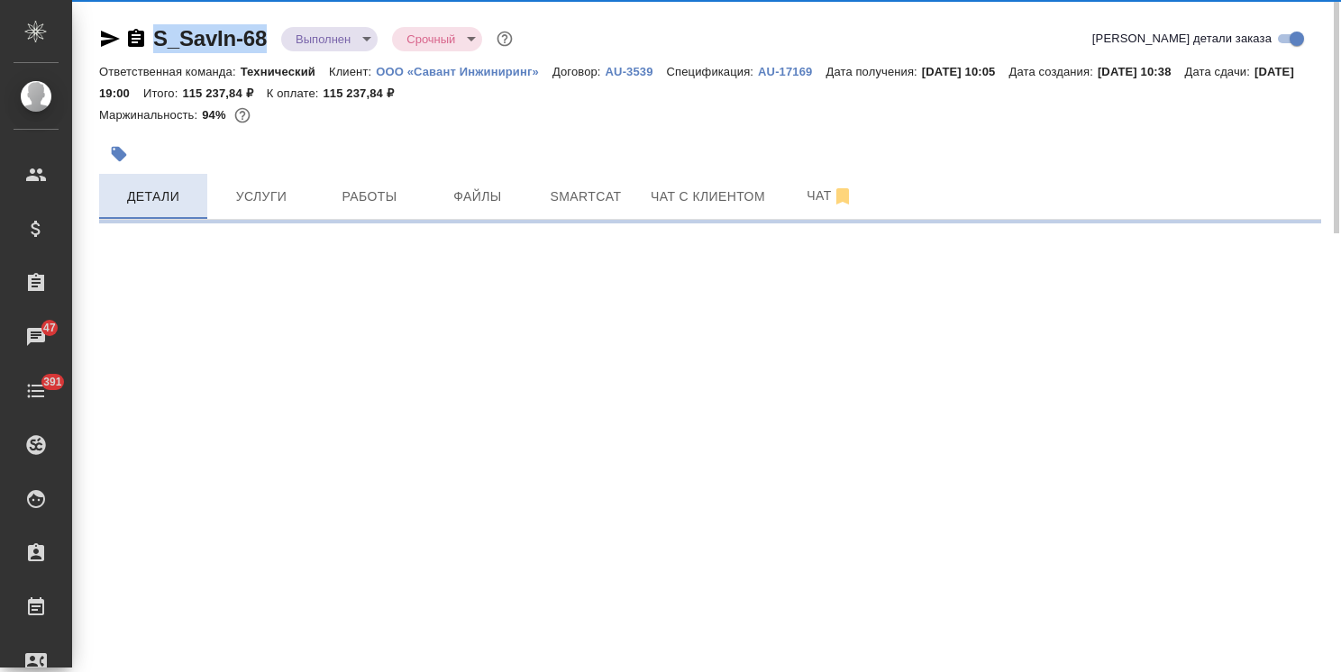
select select "RU"
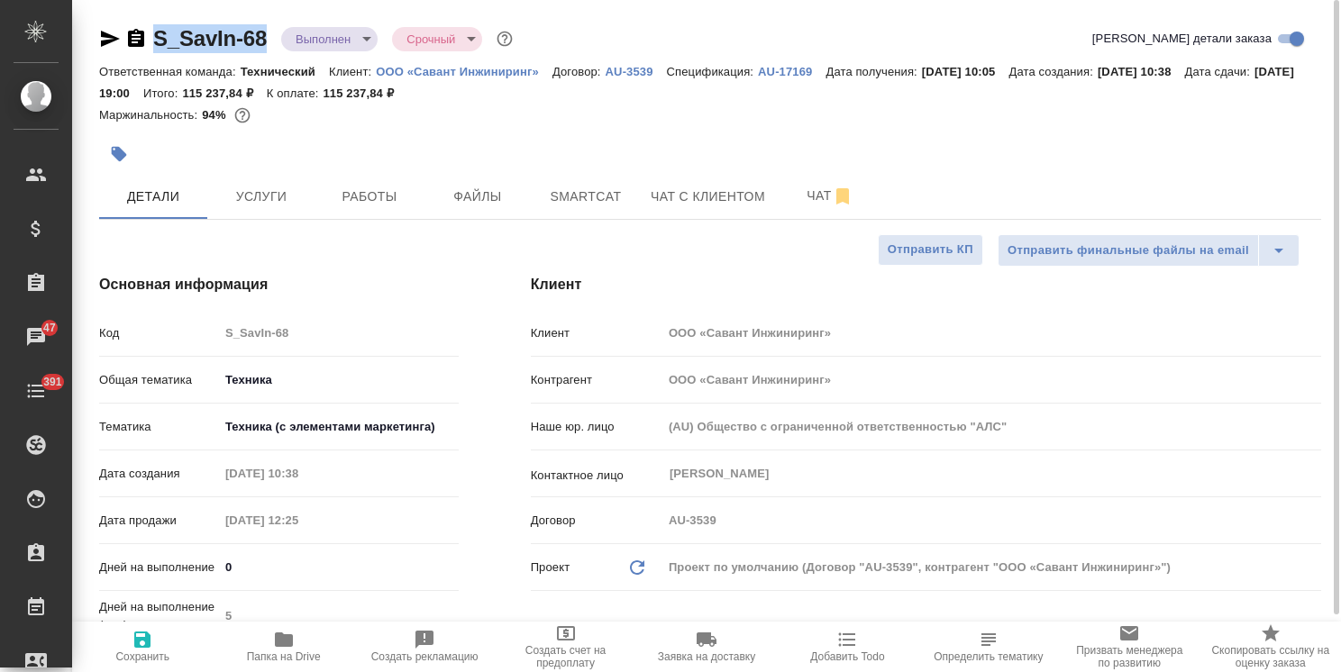
type textarea "x"
type input "Сергеева Анастасия"
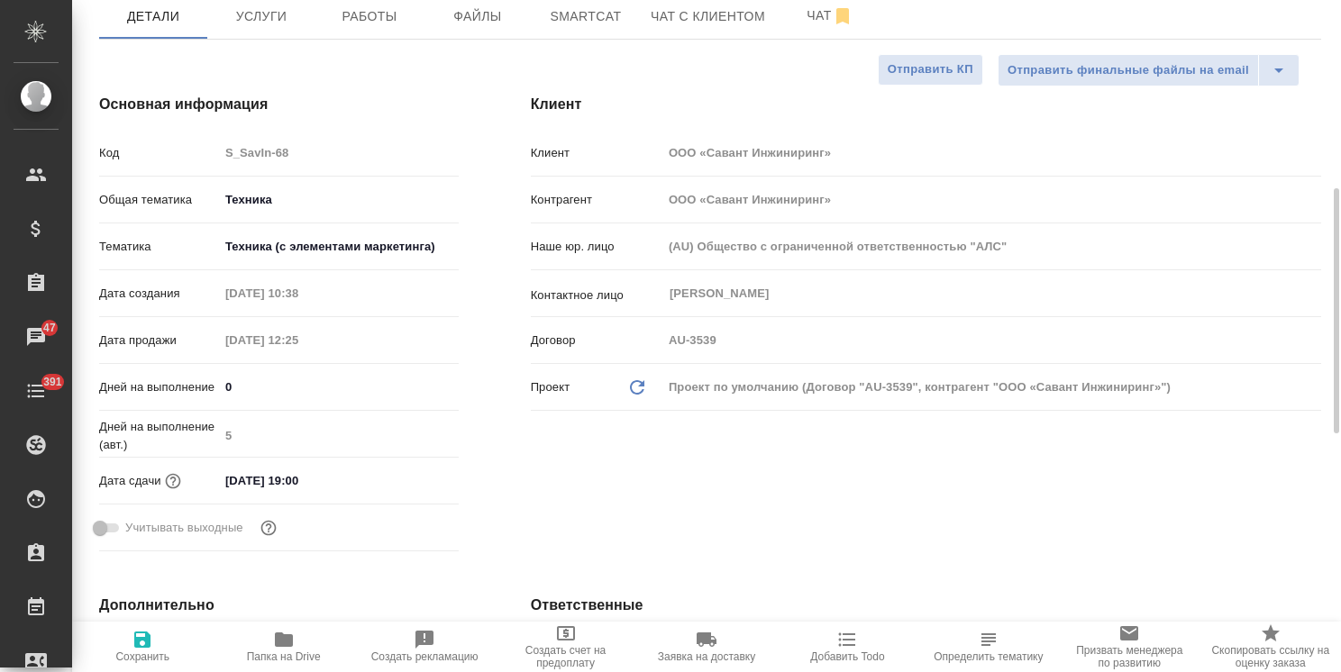
scroll to position [361, 0]
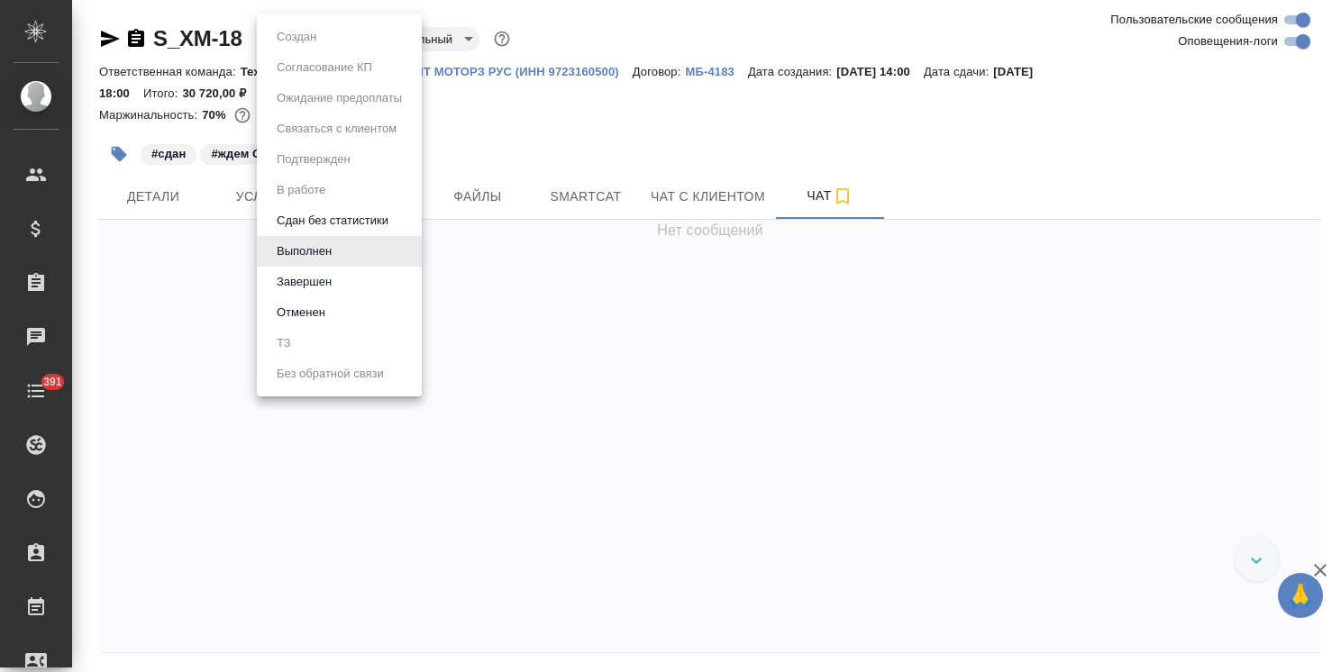
drag, startPoint x: 325, startPoint y: 34, endPoint x: 320, endPoint y: 81, distance: 47.1
click at [325, 34] on body "🙏 .cls-1 fill:#fff; AWATERA [PERSON_NAME] Спецификации Заказы Чаты 391 Todo Про…" at bounding box center [670, 336] width 1341 height 672
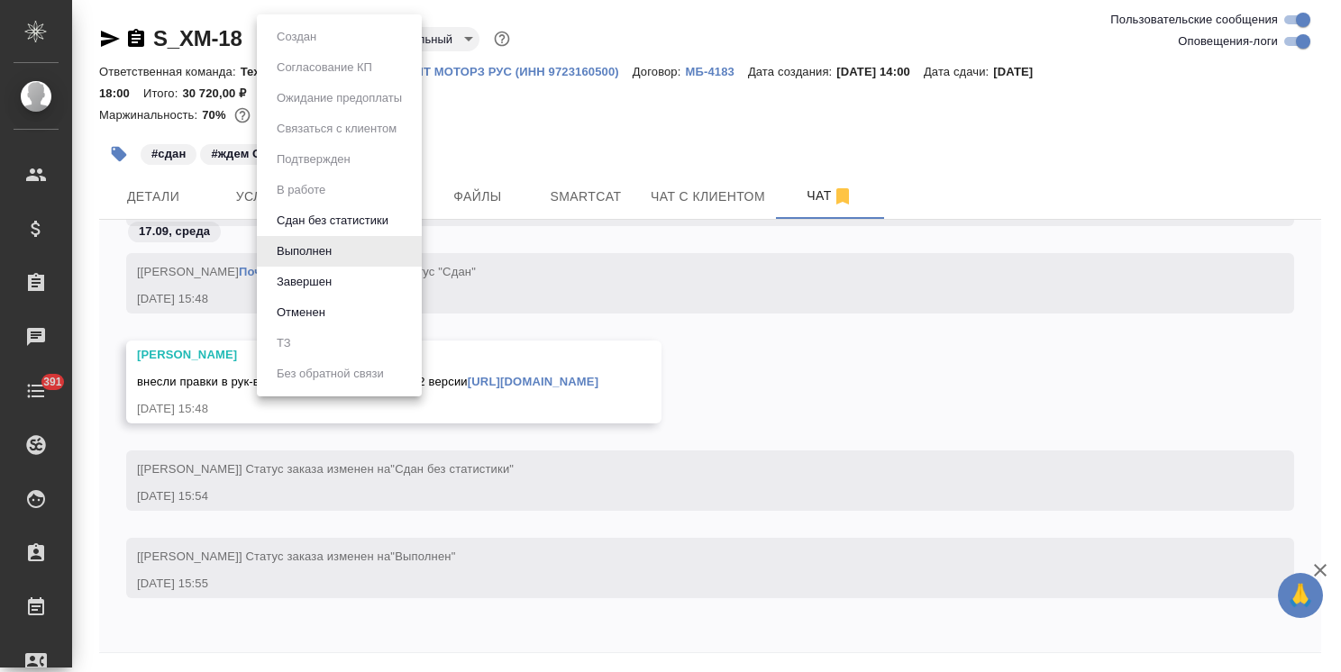
click at [315, 287] on button "Завершен" at bounding box center [304, 282] width 66 height 20
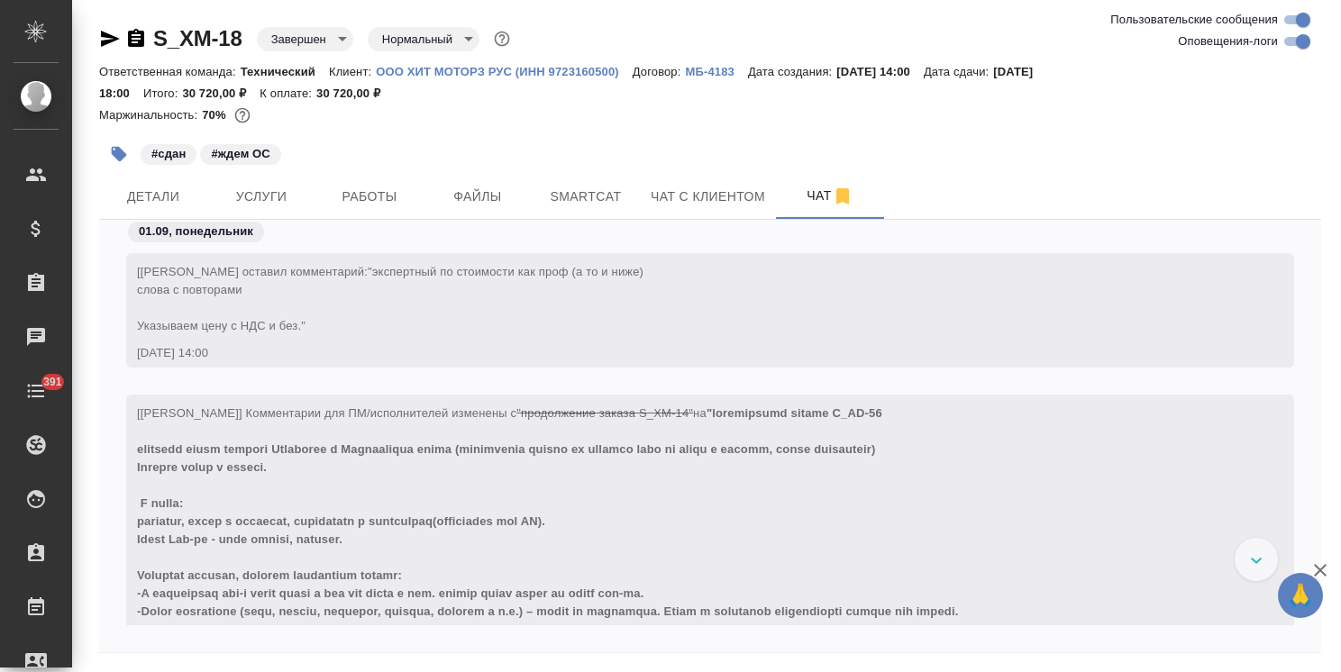
scroll to position [15443, 0]
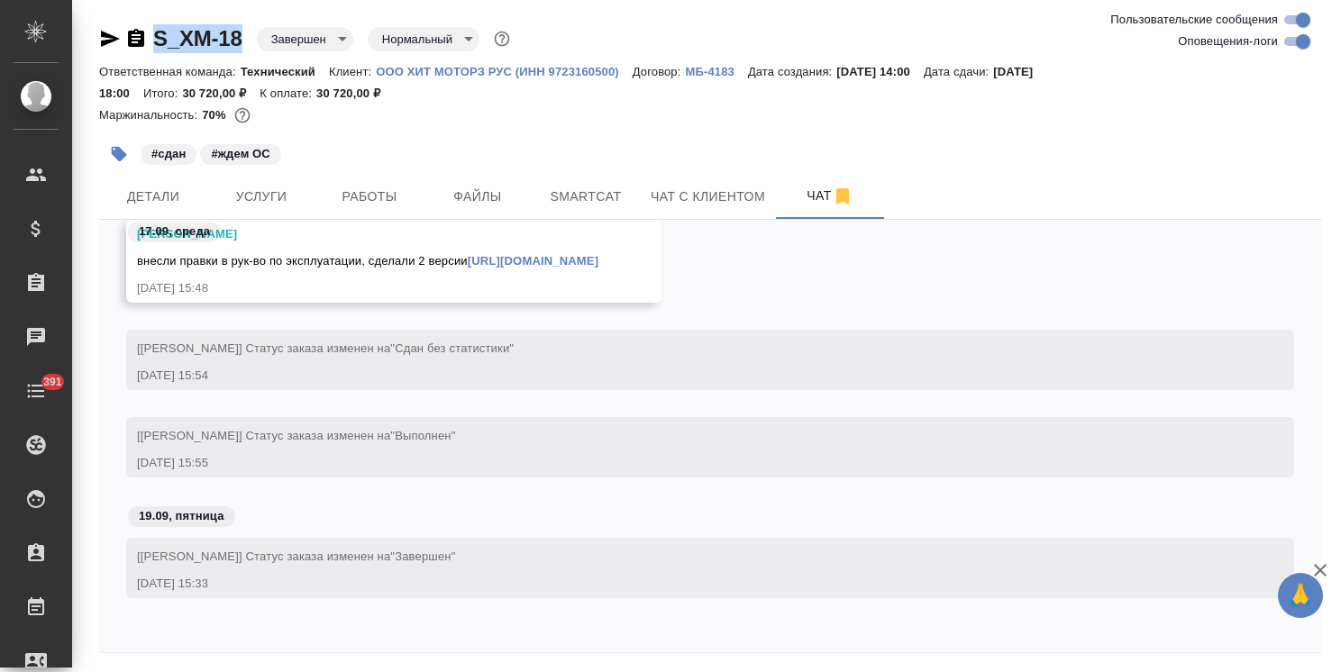
drag, startPoint x: 249, startPoint y: 23, endPoint x: 129, endPoint y: 16, distance: 120.1
click at [126, 14] on div "S_XM-18 Завершен closed Нормальный normal Ответственная команда: Технический Кл…" at bounding box center [710, 367] width 1242 height 735
copy link "S_XM-18"
click at [266, 188] on span "Услуги" at bounding box center [261, 197] width 87 height 23
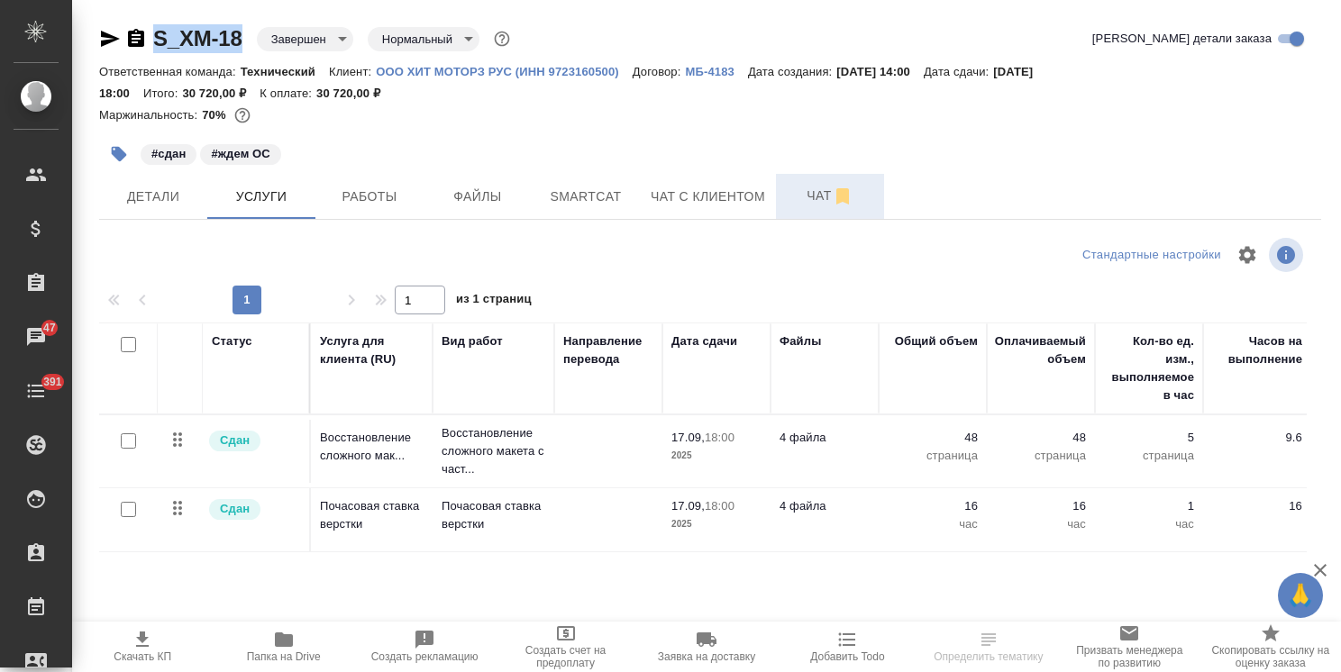
click at [811, 200] on span "Чат" at bounding box center [830, 196] width 87 height 23
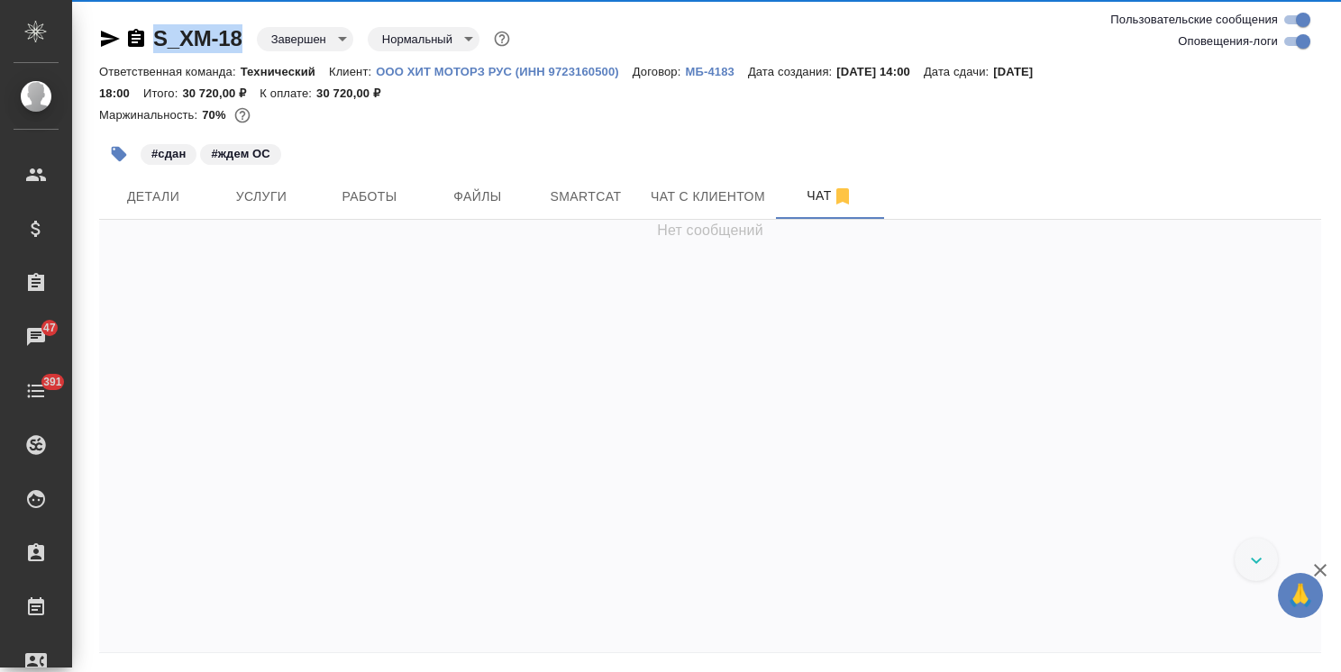
scroll to position [15443, 0]
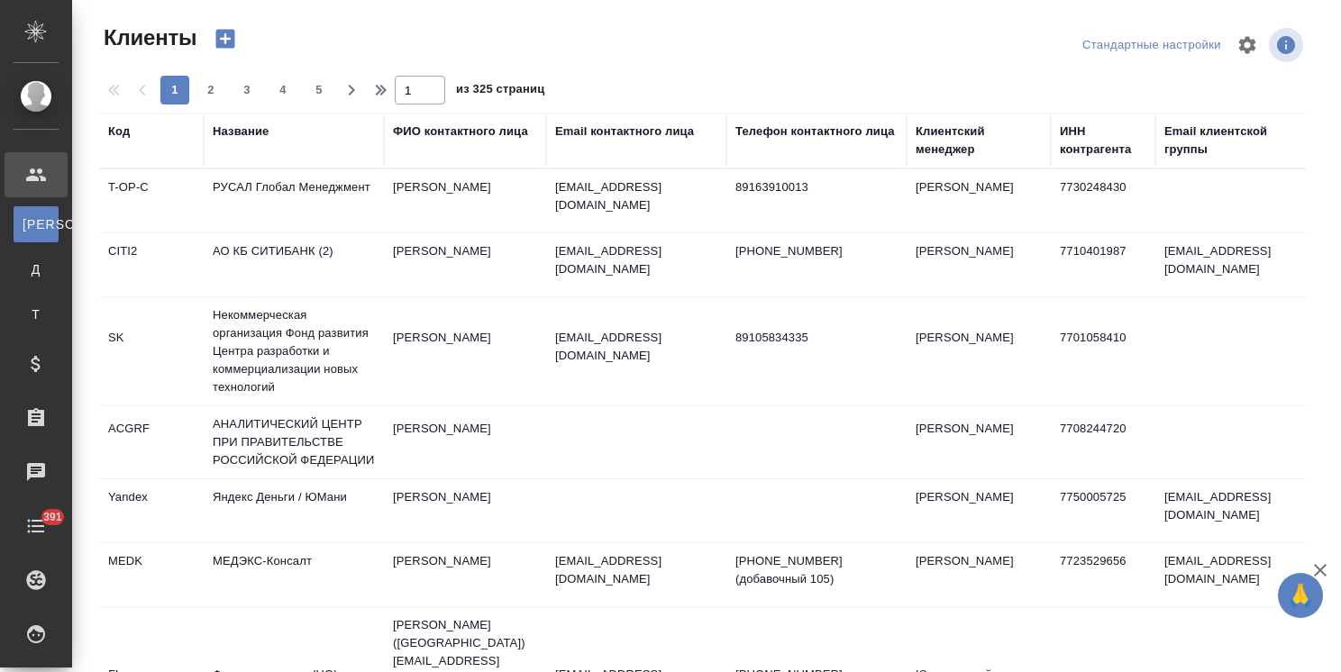
select select "RU"
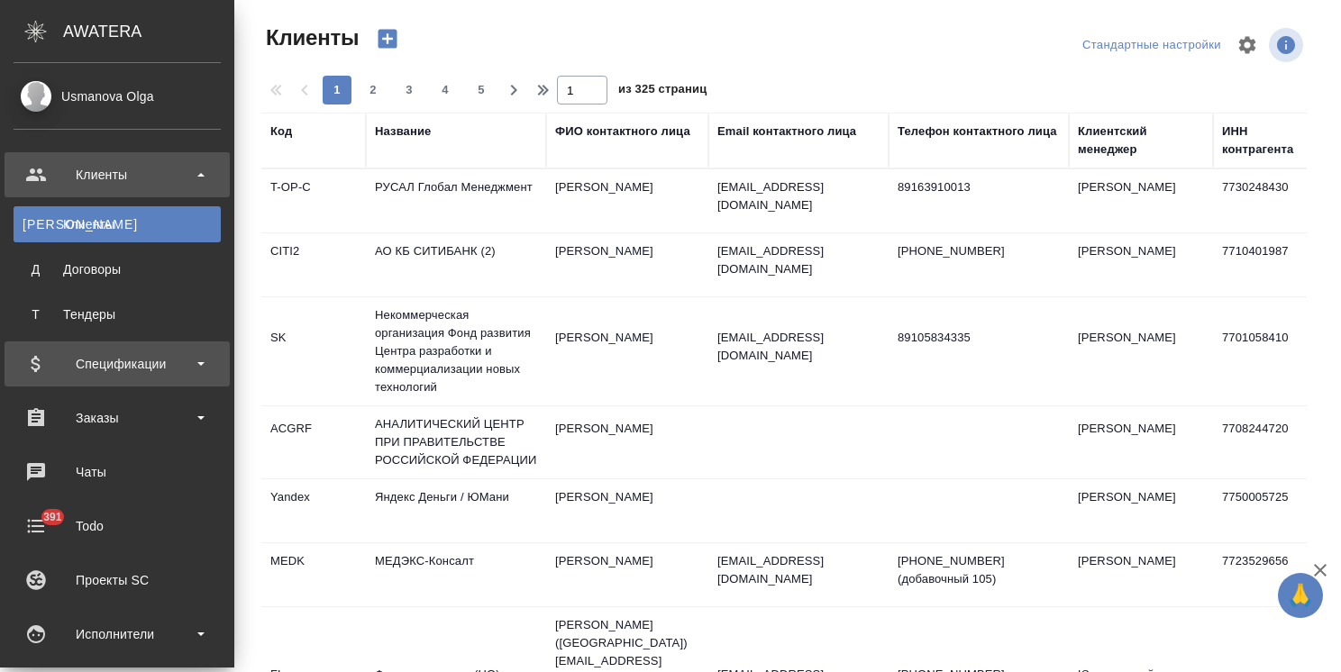
click at [162, 364] on div "Спецификации" at bounding box center [117, 364] width 207 height 27
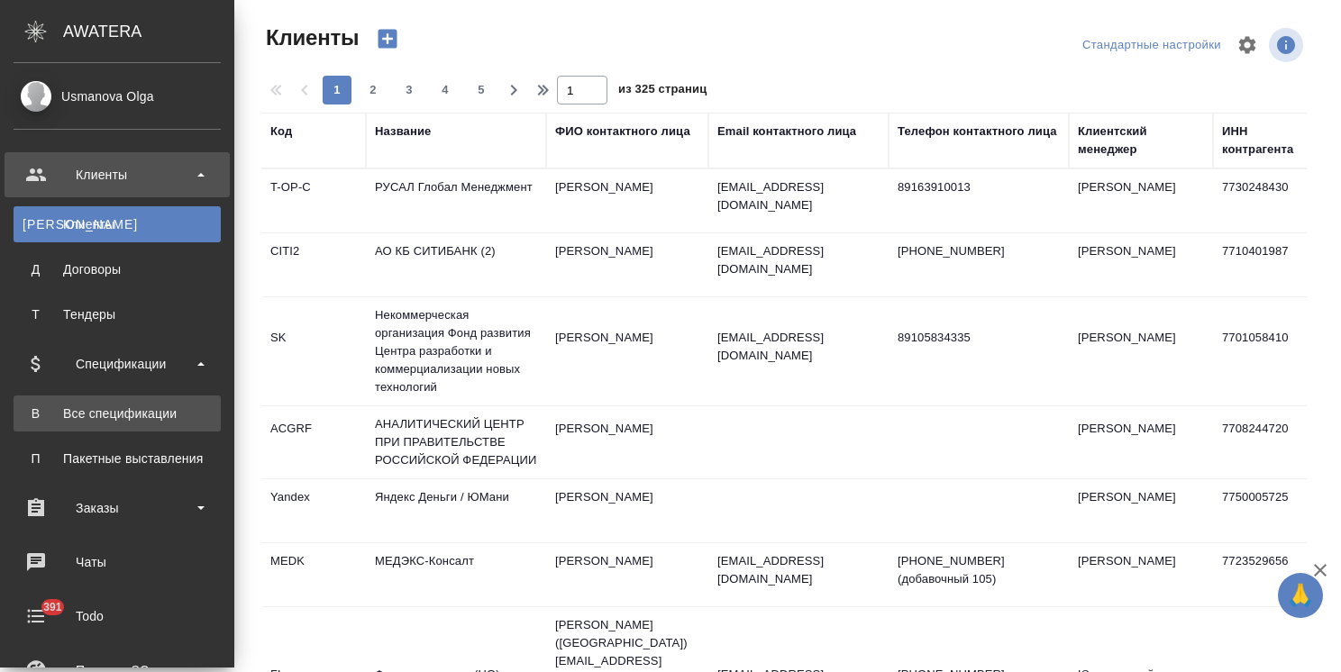
click at [143, 406] on div "Все спецификации" at bounding box center [117, 414] width 189 height 18
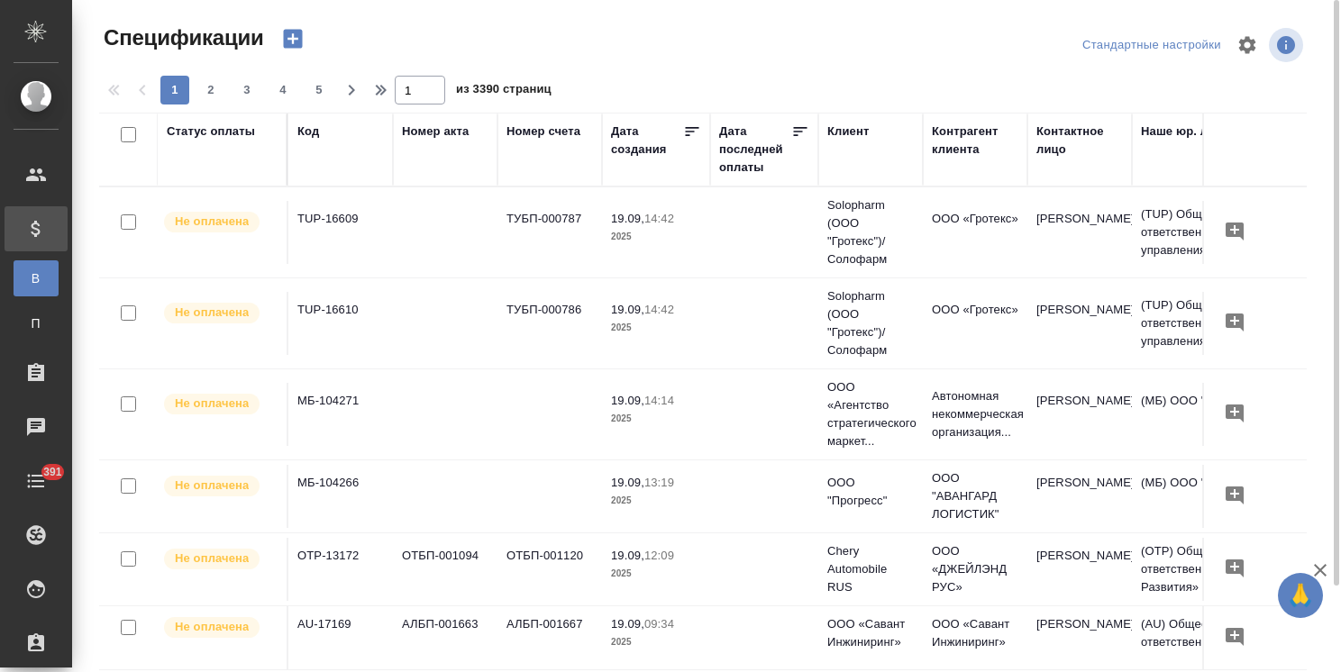
click at [300, 43] on icon "button" at bounding box center [292, 39] width 19 height 19
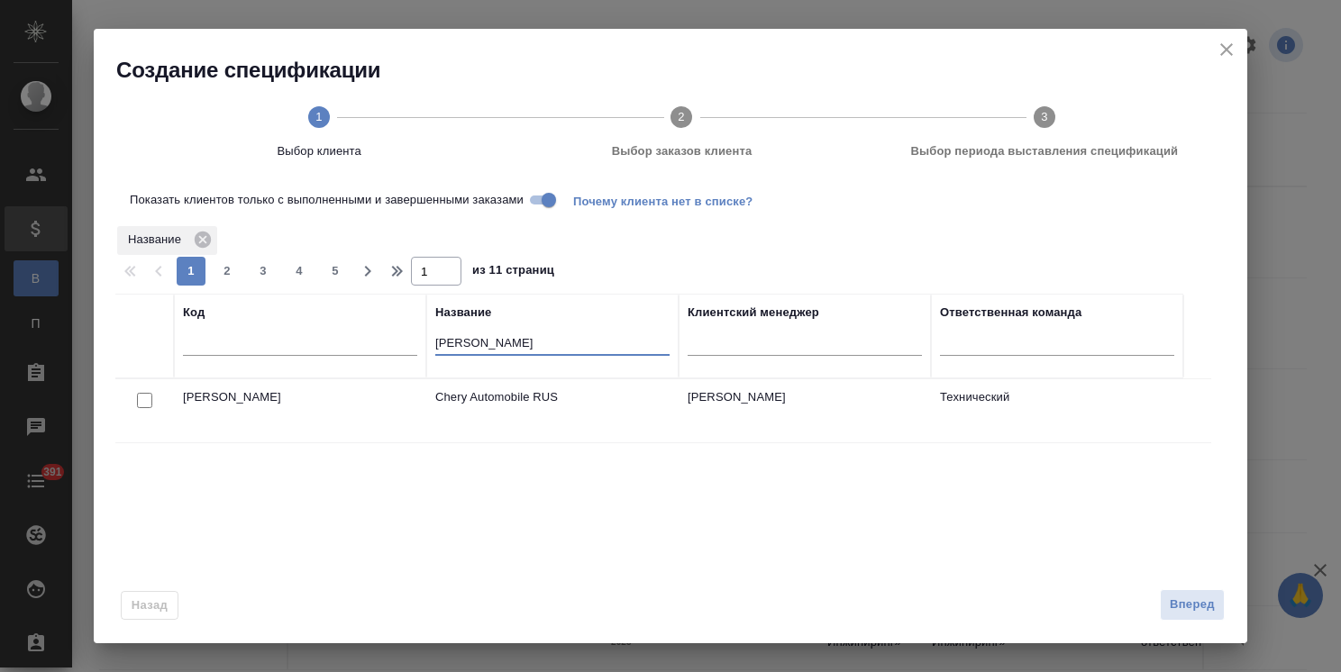
drag, startPoint x: 472, startPoint y: 341, endPoint x: 396, endPoint y: 339, distance: 76.6
click at [396, 339] on tr "Код Название chery Клиентский менеджер Ответственная команда" at bounding box center [649, 336] width 1068 height 85
type input "["
type input "хит м"
click at [148, 402] on input "checkbox" at bounding box center [144, 400] width 15 height 15
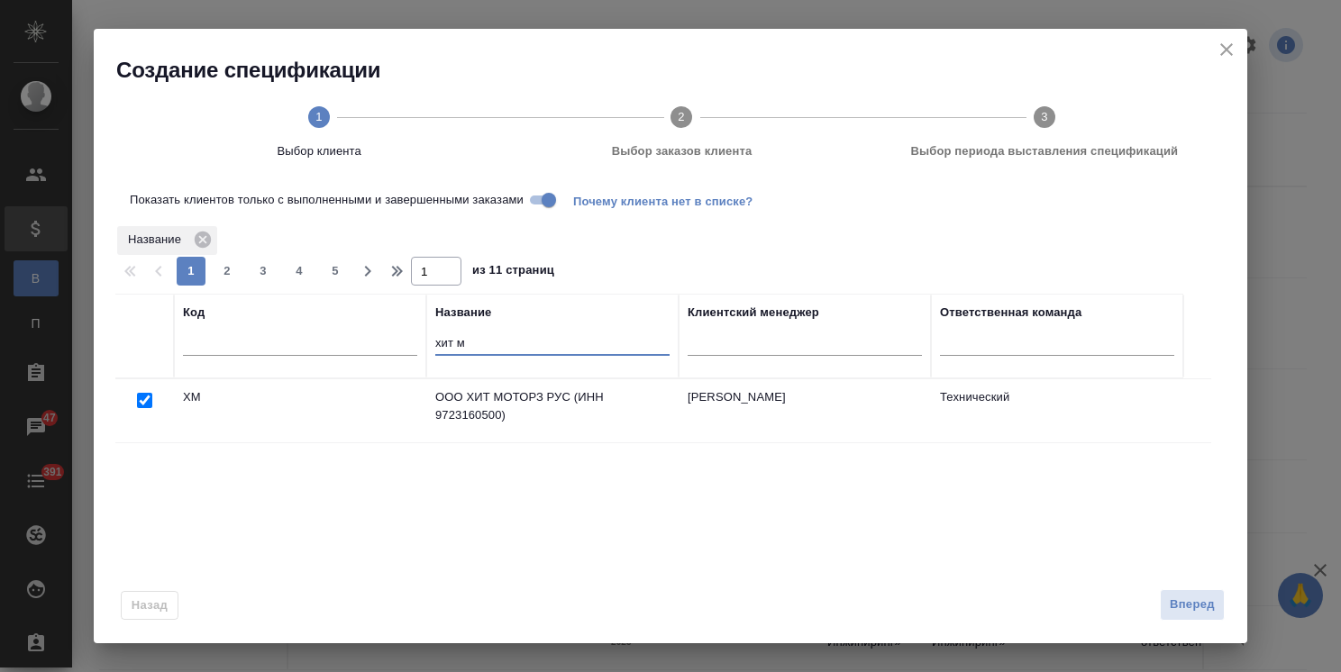
checkbox input "true"
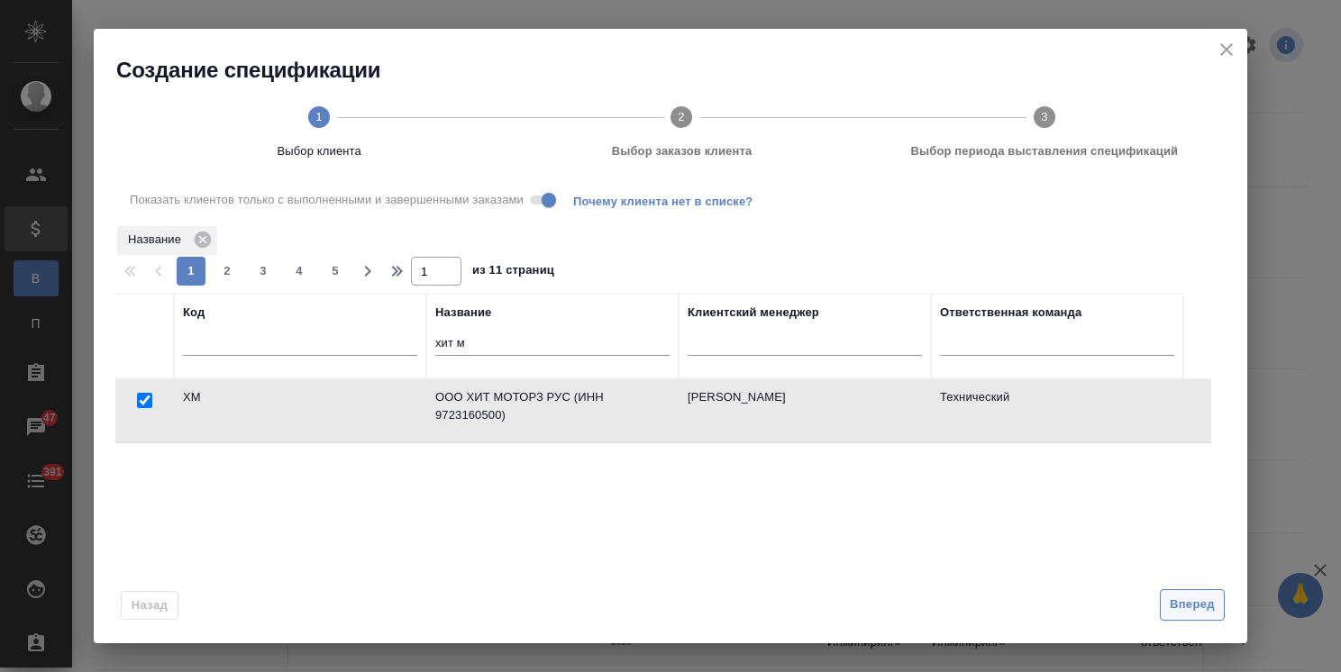
click at [1191, 618] on button "Вперед" at bounding box center [1192, 606] width 65 height 32
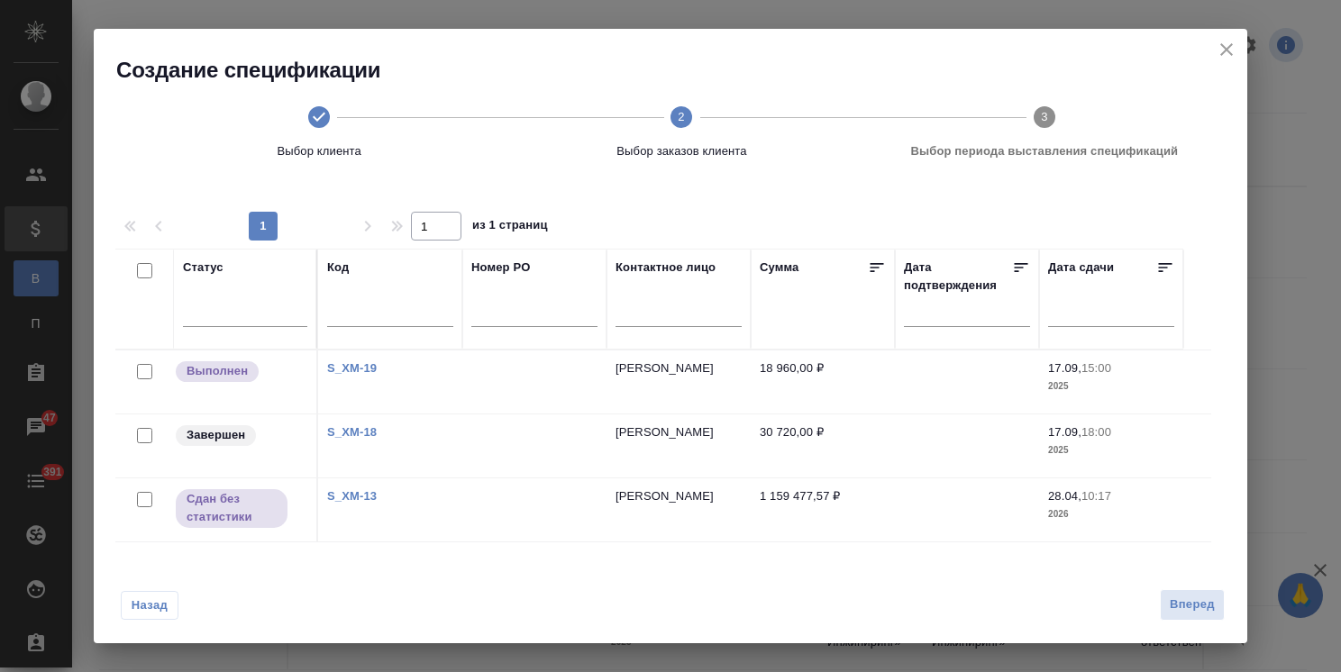
click at [150, 434] on input "checkbox" at bounding box center [144, 435] width 15 height 15
checkbox input "true"
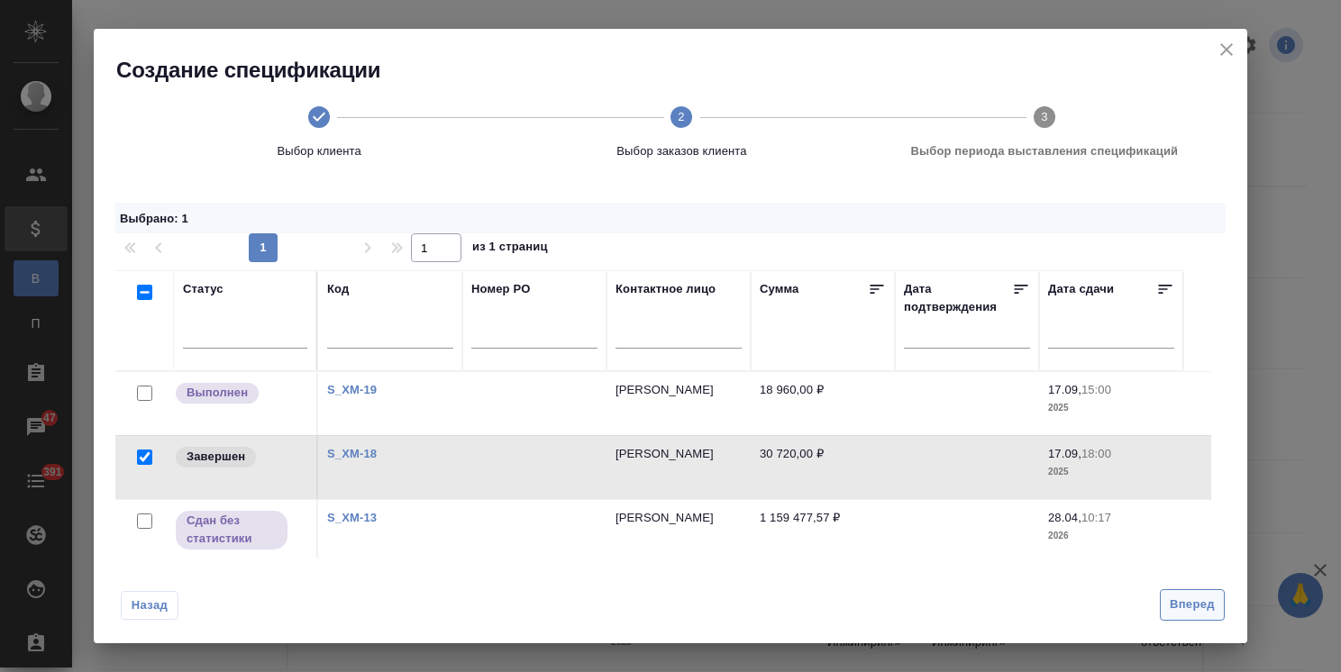
click at [1186, 616] on button "Вперед" at bounding box center [1192, 606] width 65 height 32
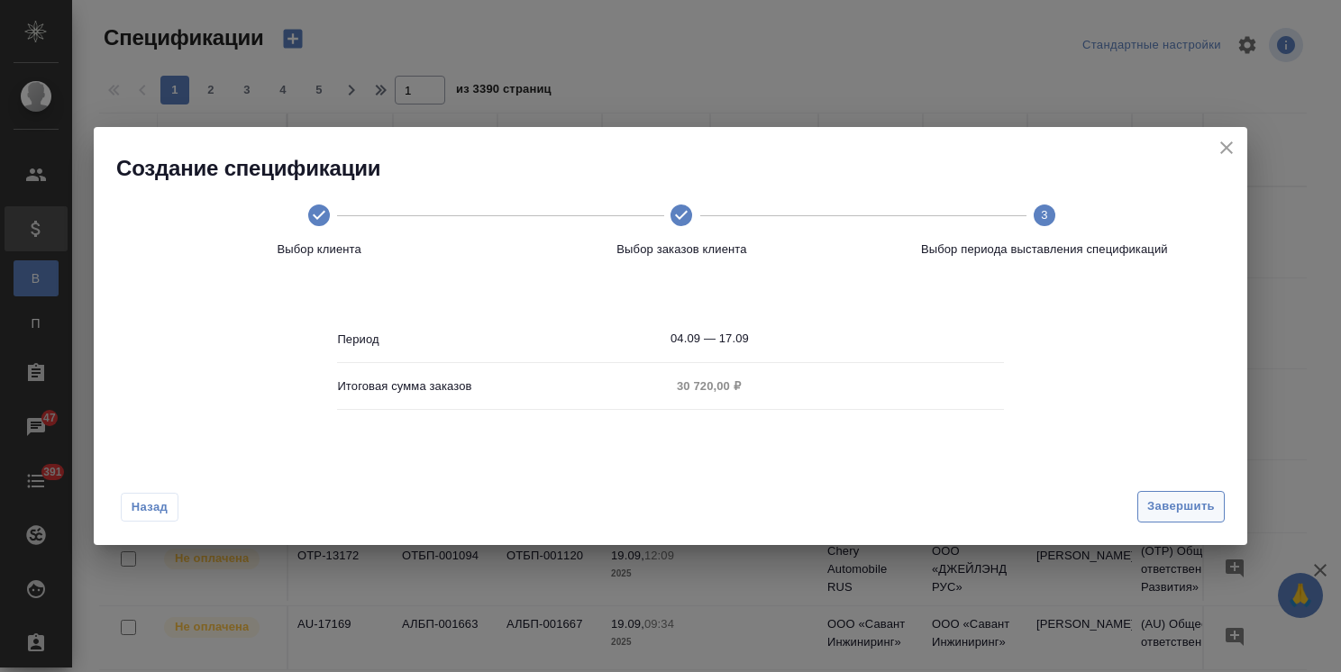
click at [1165, 507] on span "Завершить" at bounding box center [1182, 507] width 68 height 21
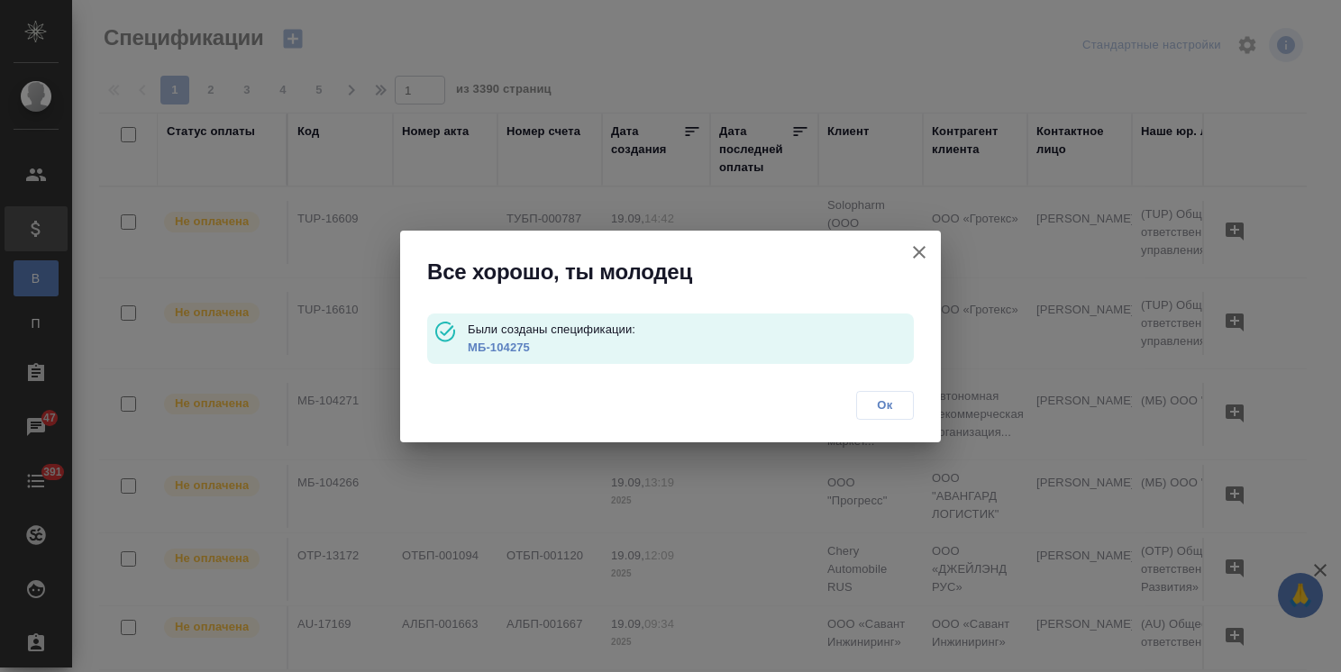
click at [511, 347] on link "МБ-104275" at bounding box center [499, 348] width 62 height 14
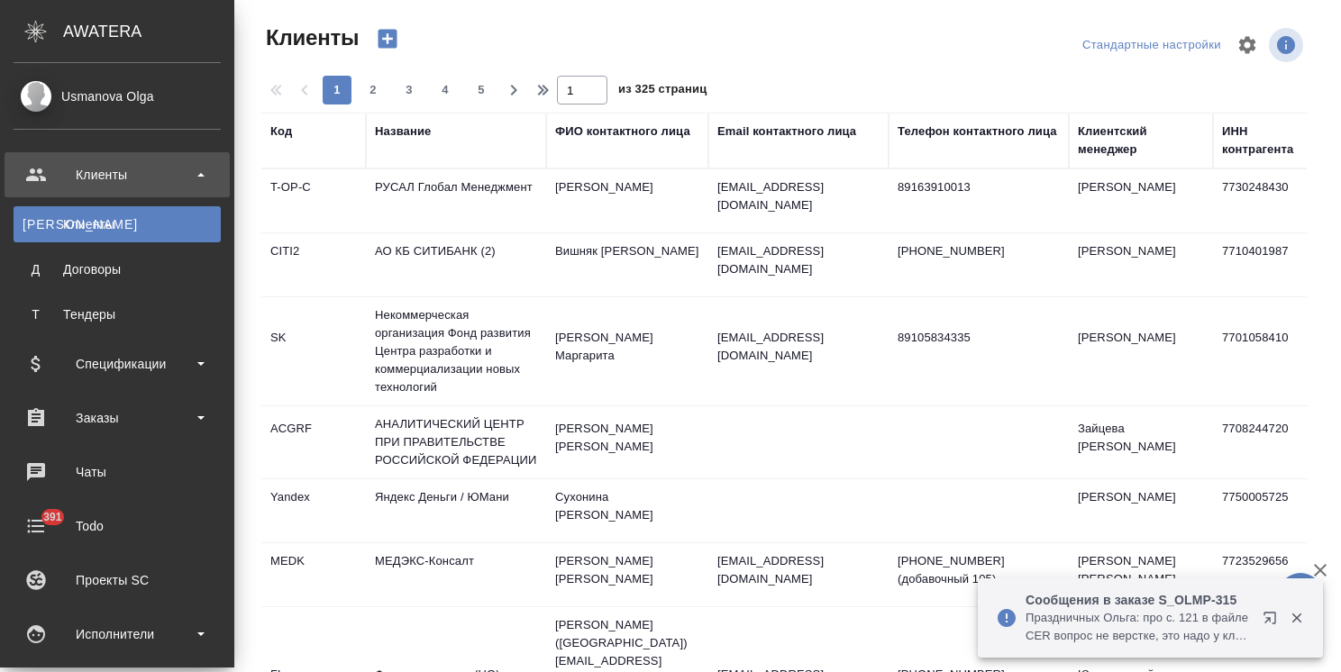
select select "RU"
click at [109, 412] on div "Заказы" at bounding box center [117, 418] width 207 height 27
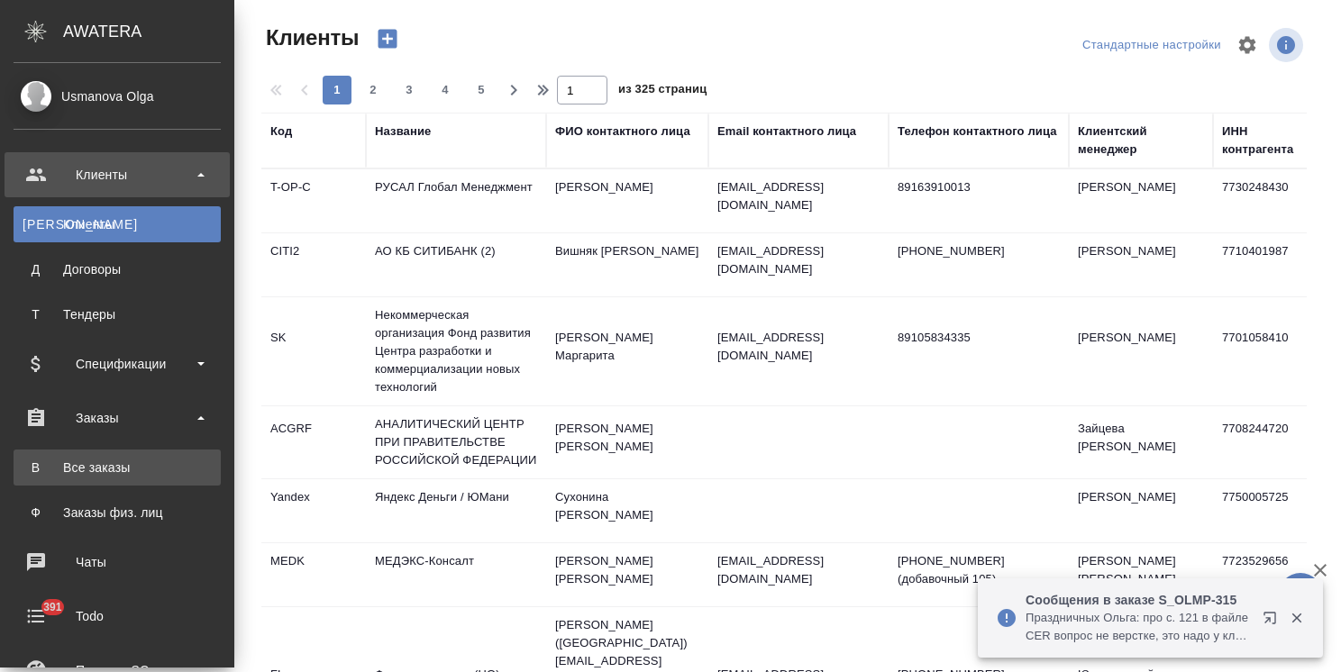
click at [113, 463] on div "Все заказы" at bounding box center [117, 468] width 189 height 18
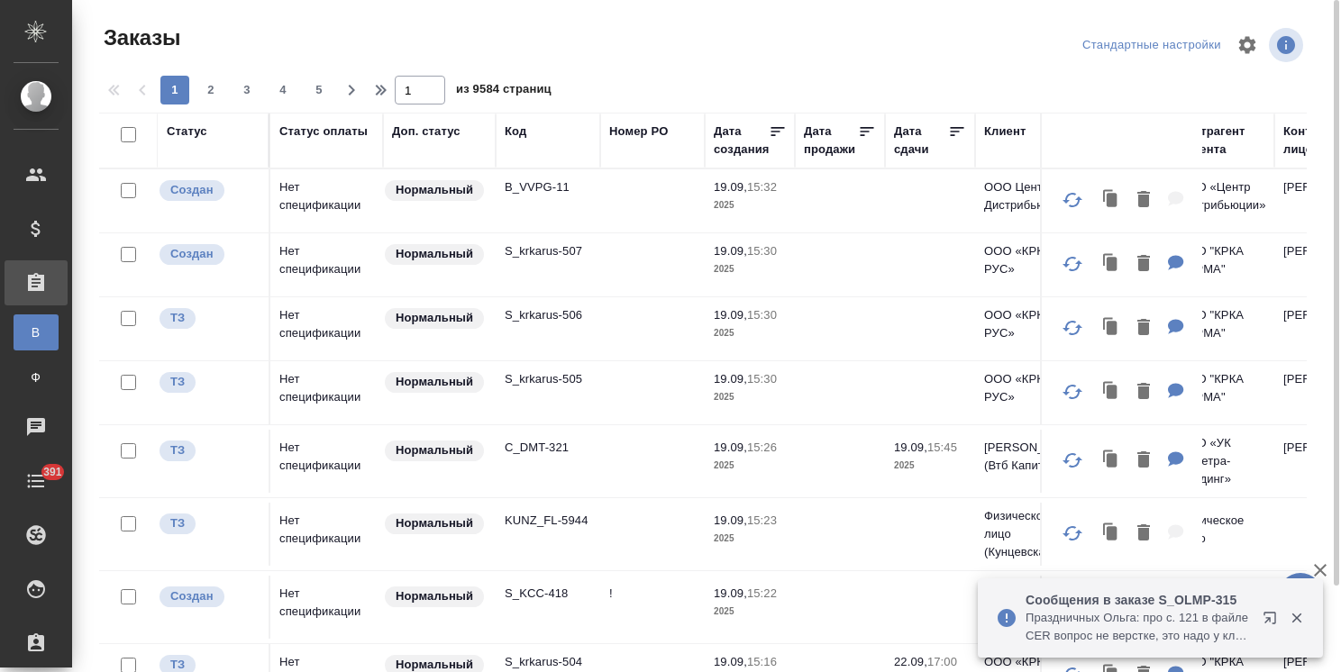
click at [515, 133] on div "Код" at bounding box center [516, 132] width 22 height 18
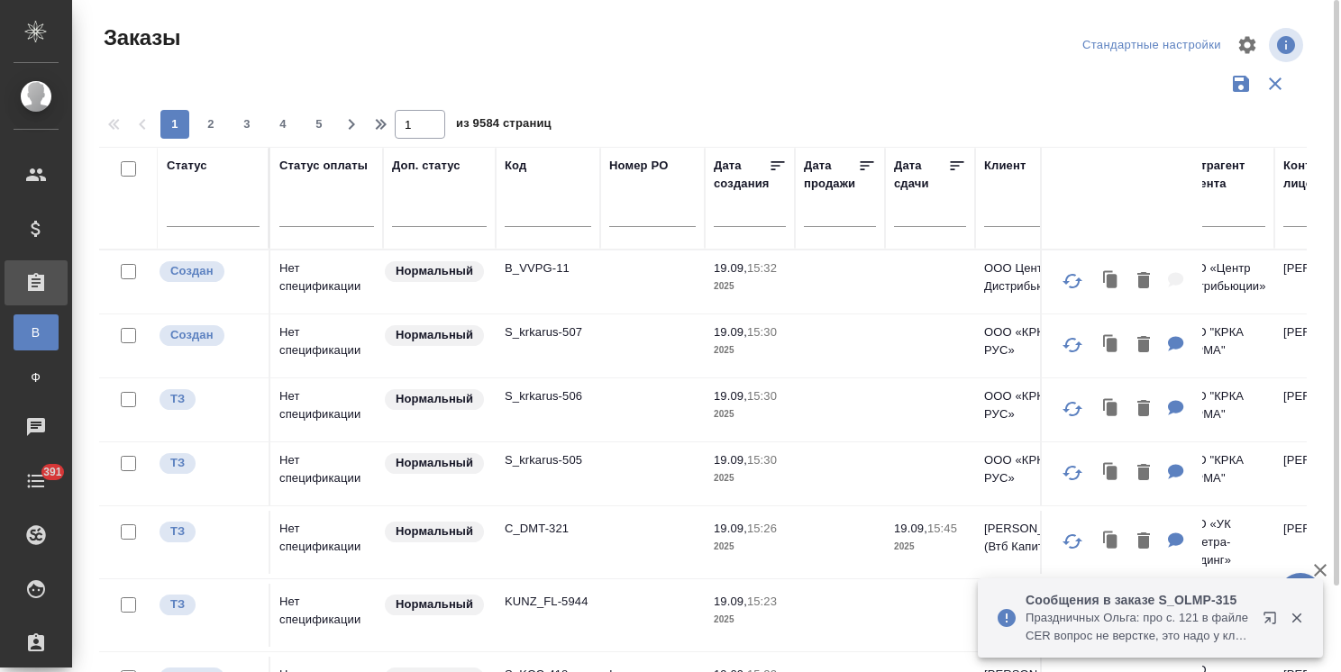
click at [532, 219] on input "text" at bounding box center [548, 216] width 87 height 23
click at [533, 216] on input "text" at bounding box center [548, 216] width 87 height 23
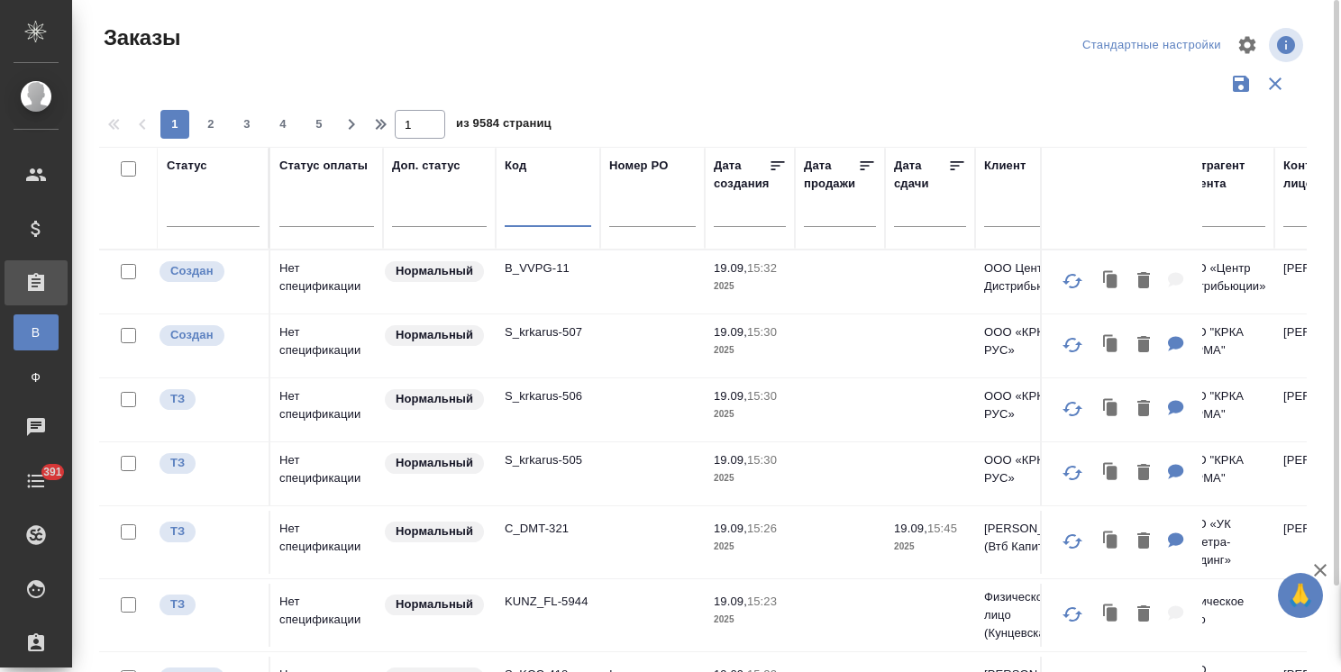
paste input "S_XM-19"
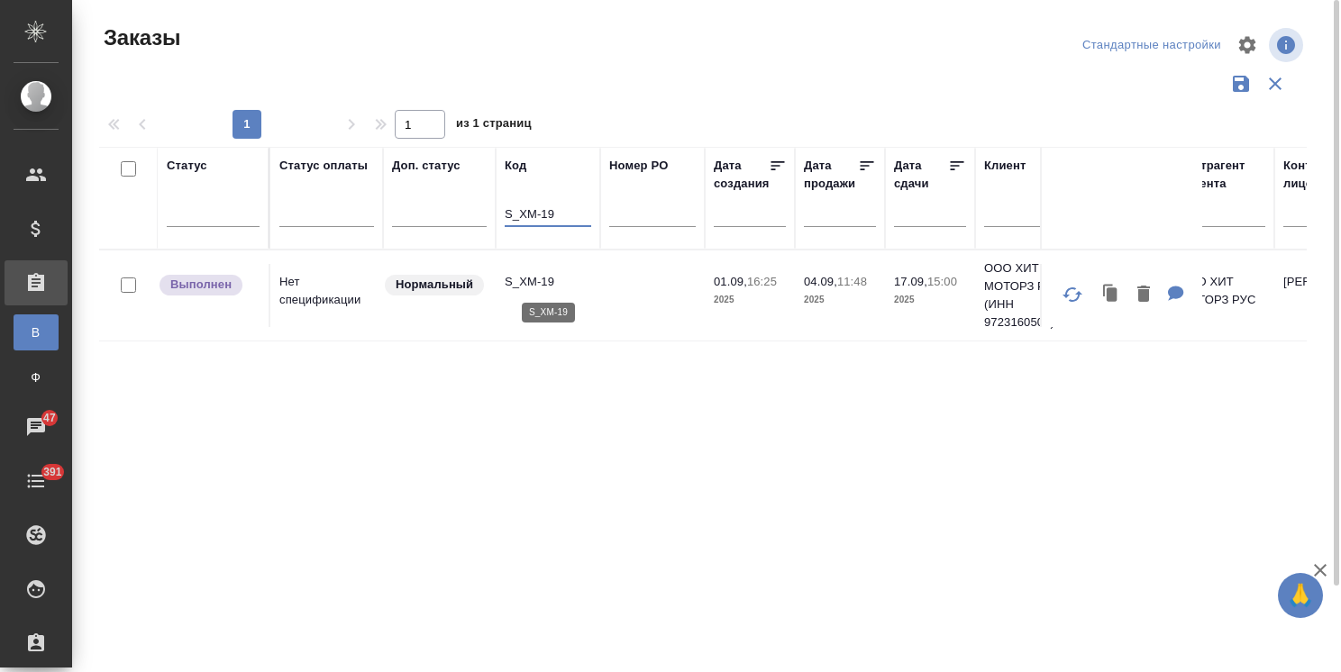
type input "S_XM-19"
click at [530, 283] on p "S_XM-19" at bounding box center [548, 282] width 87 height 18
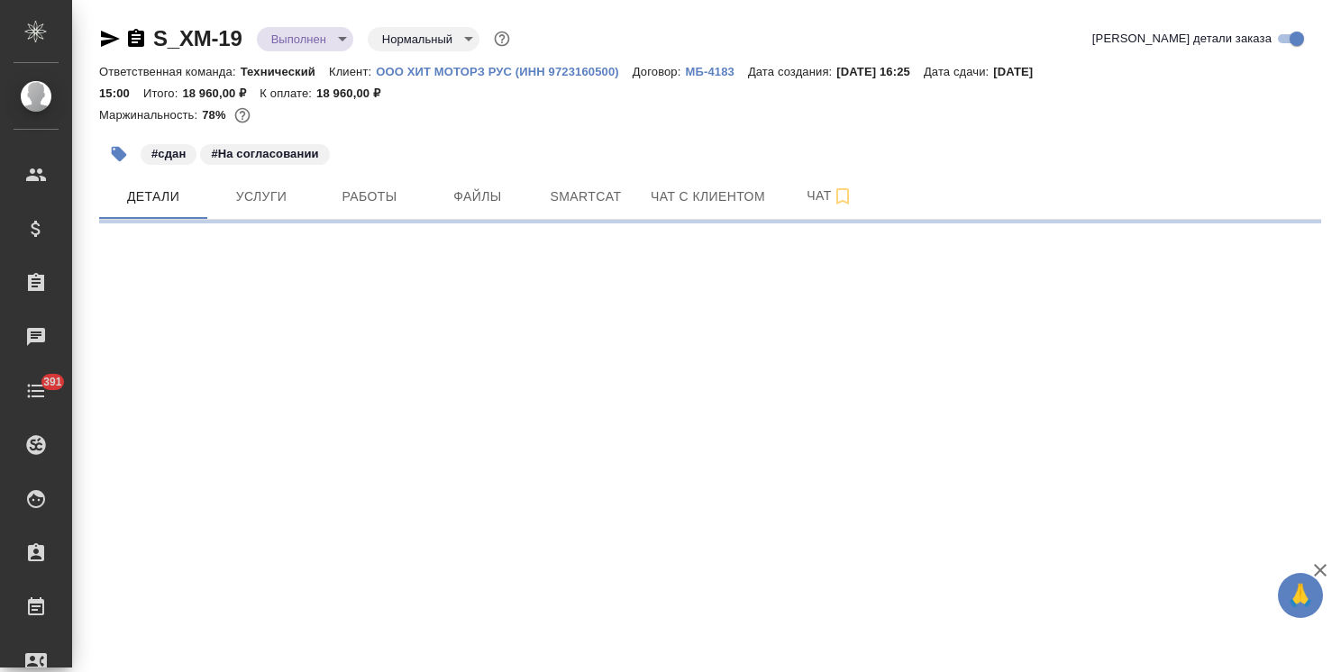
select select "RU"
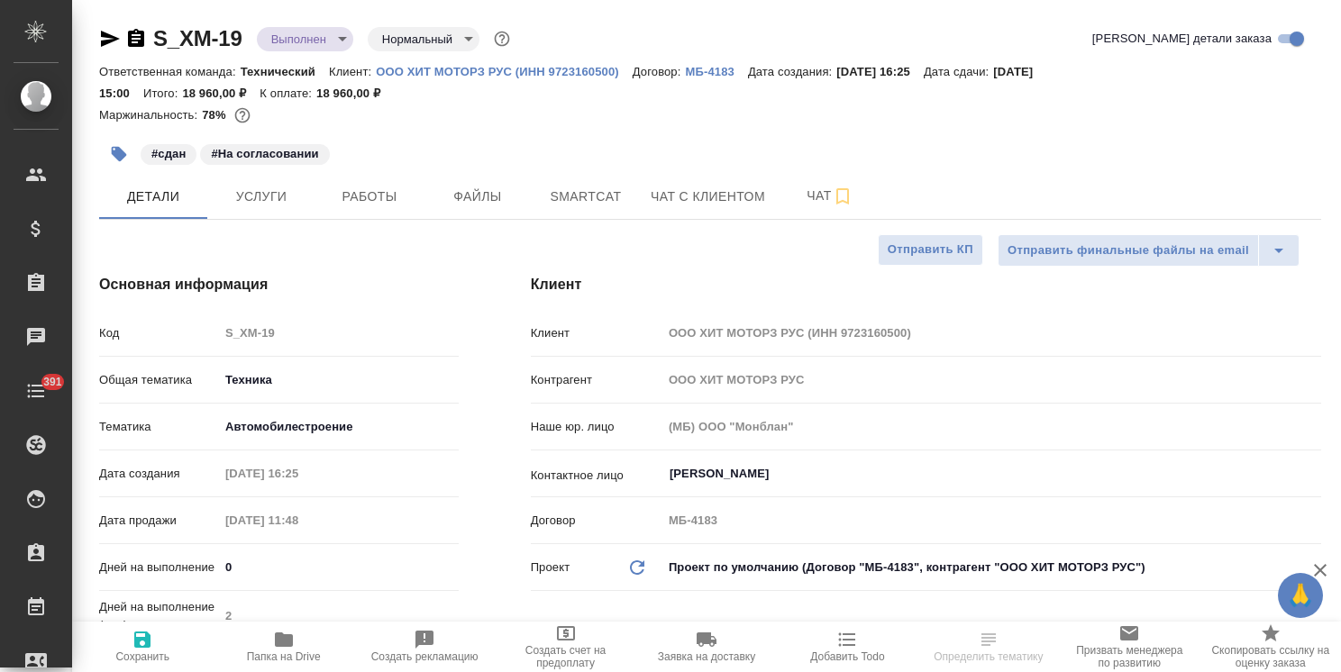
type textarea "x"
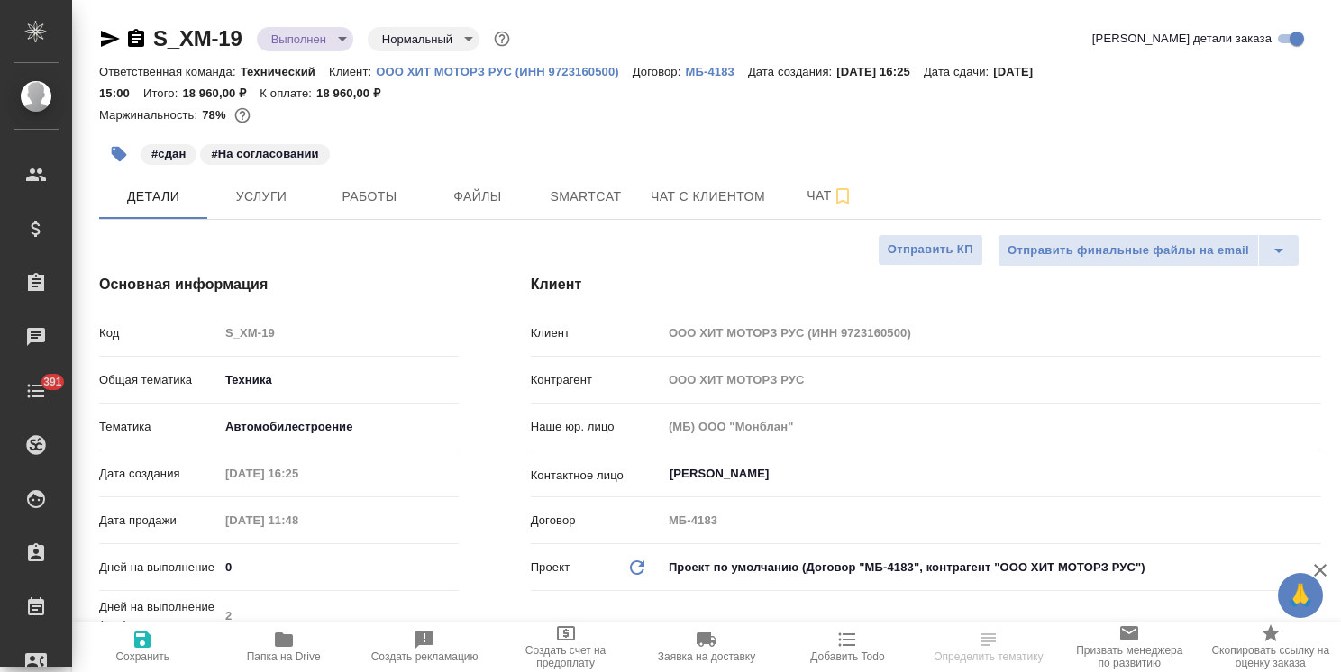
type textarea "x"
click at [261, 193] on span "Услуги" at bounding box center [261, 197] width 87 height 23
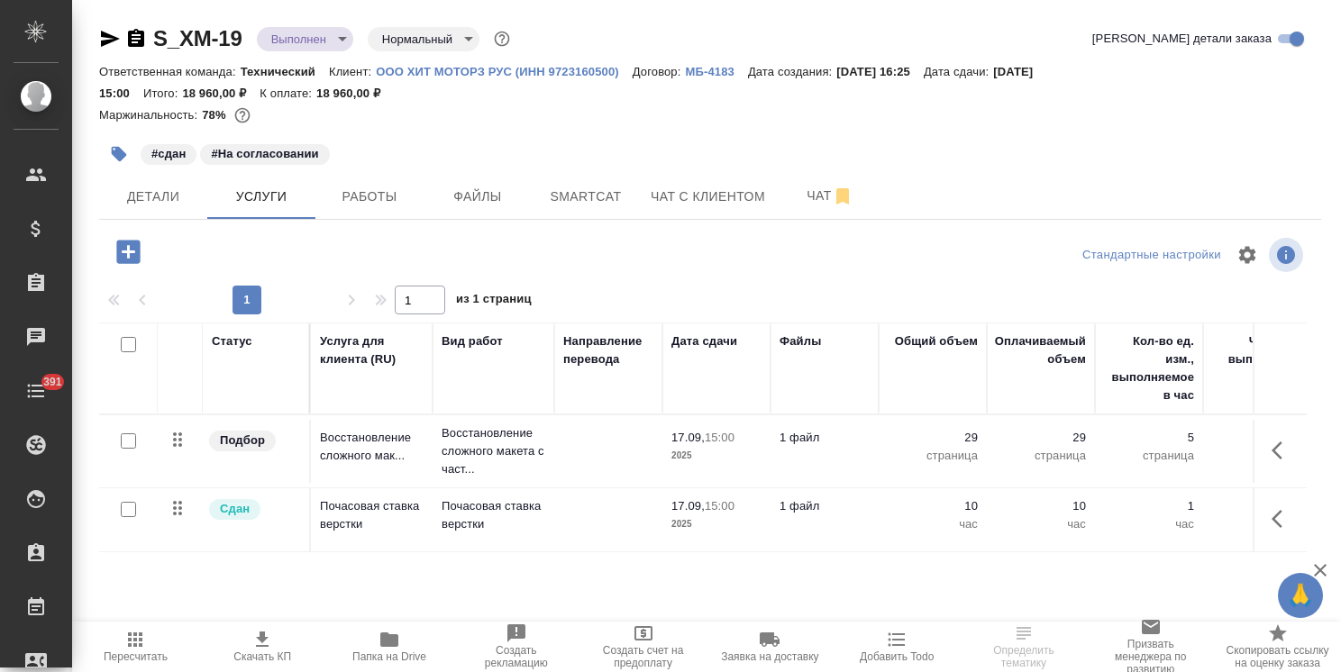
click at [799, 507] on p "1 файл" at bounding box center [825, 507] width 90 height 18
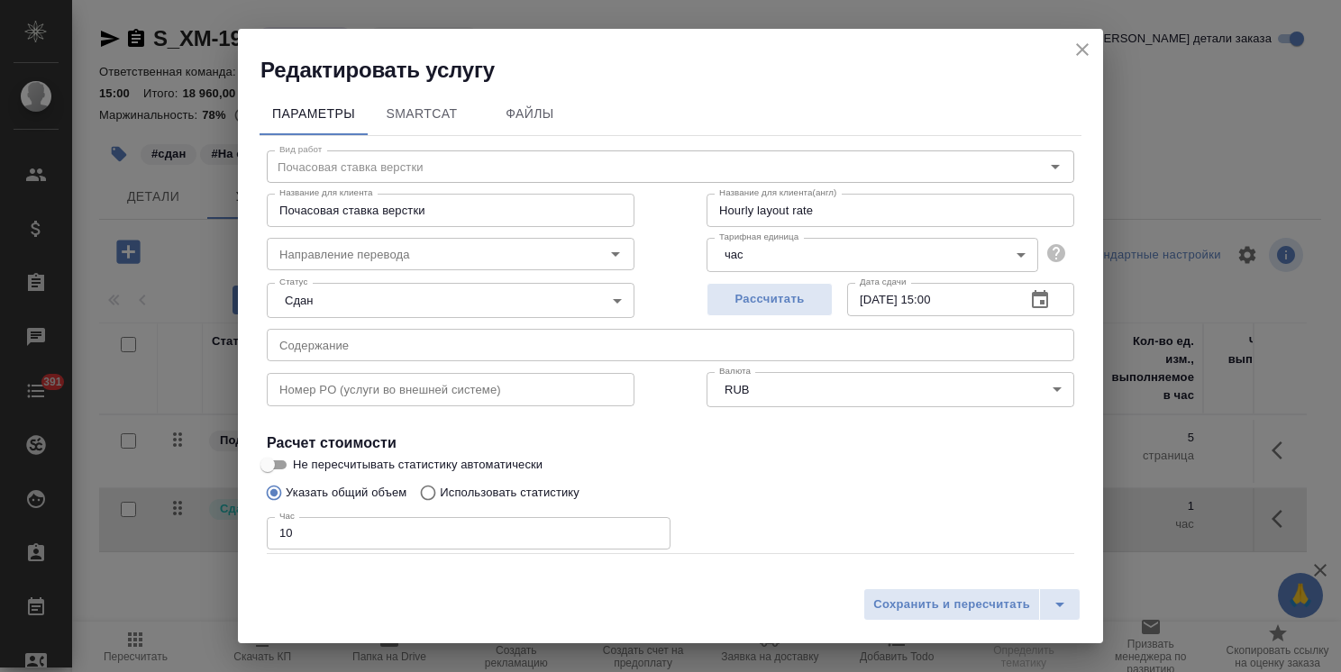
drag, startPoint x: 326, startPoint y: 528, endPoint x: 187, endPoint y: 507, distance: 141.4
click at [187, 507] on div "Редактировать услугу Параметры SmartCat Файлы Вид работ Почасовая ставка верстк…" at bounding box center [670, 336] width 1341 height 672
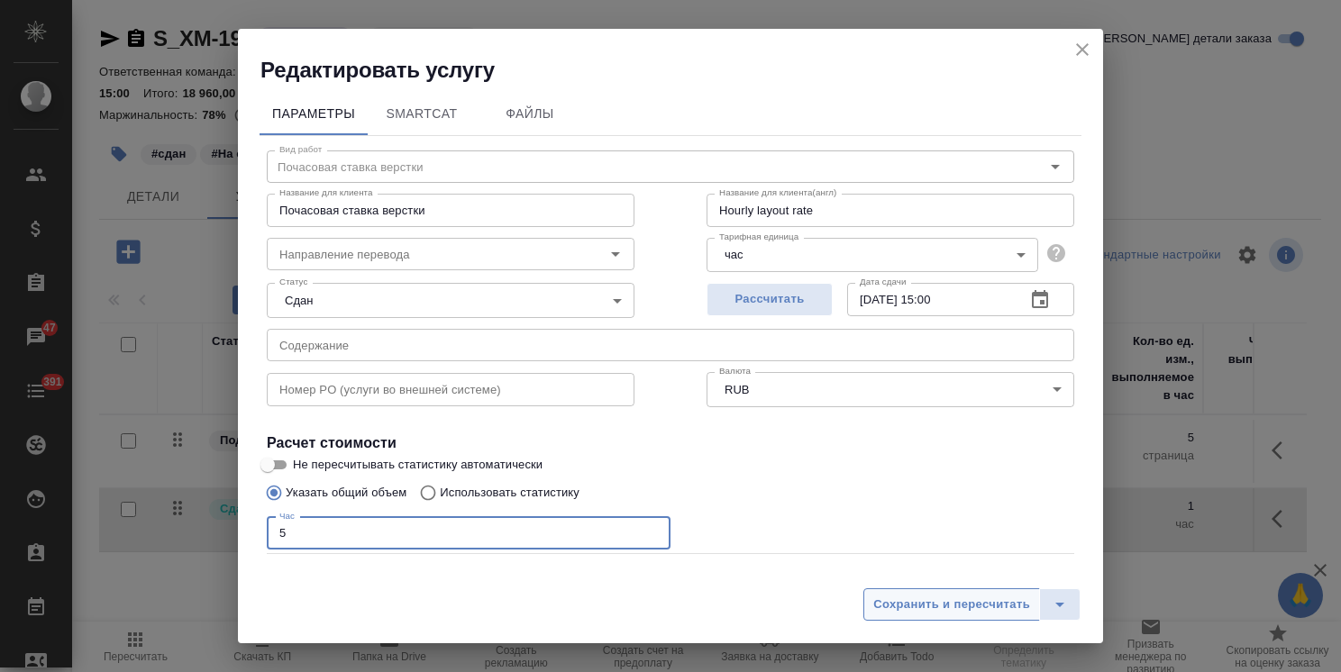
type input "5"
click at [919, 616] on button "Сохранить и пересчитать" at bounding box center [952, 605] width 177 height 32
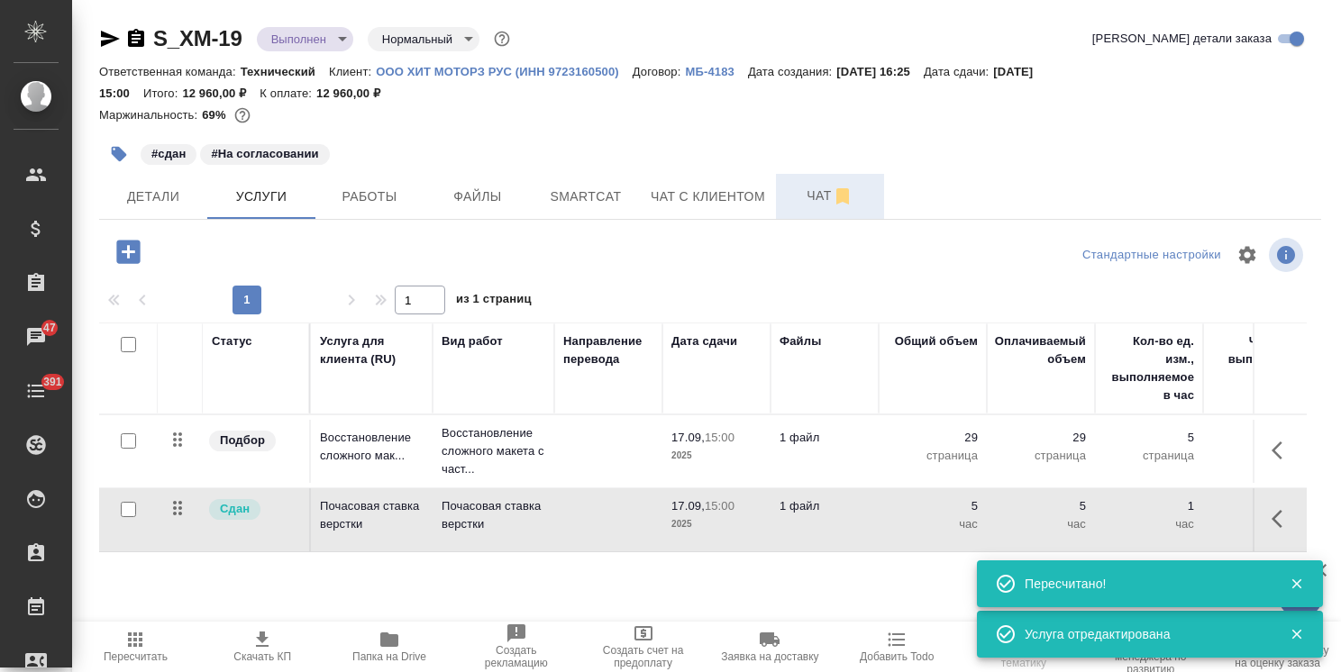
click at [779, 189] on button "Чат" at bounding box center [830, 196] width 108 height 45
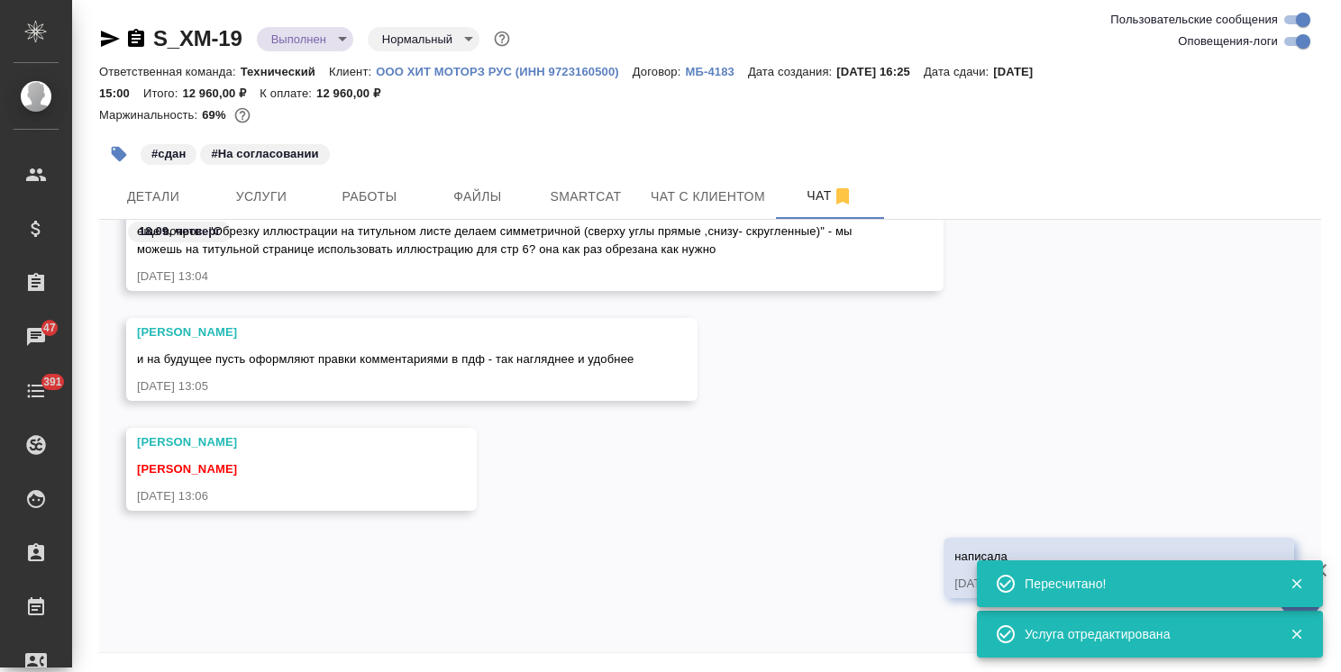
scroll to position [61, 0]
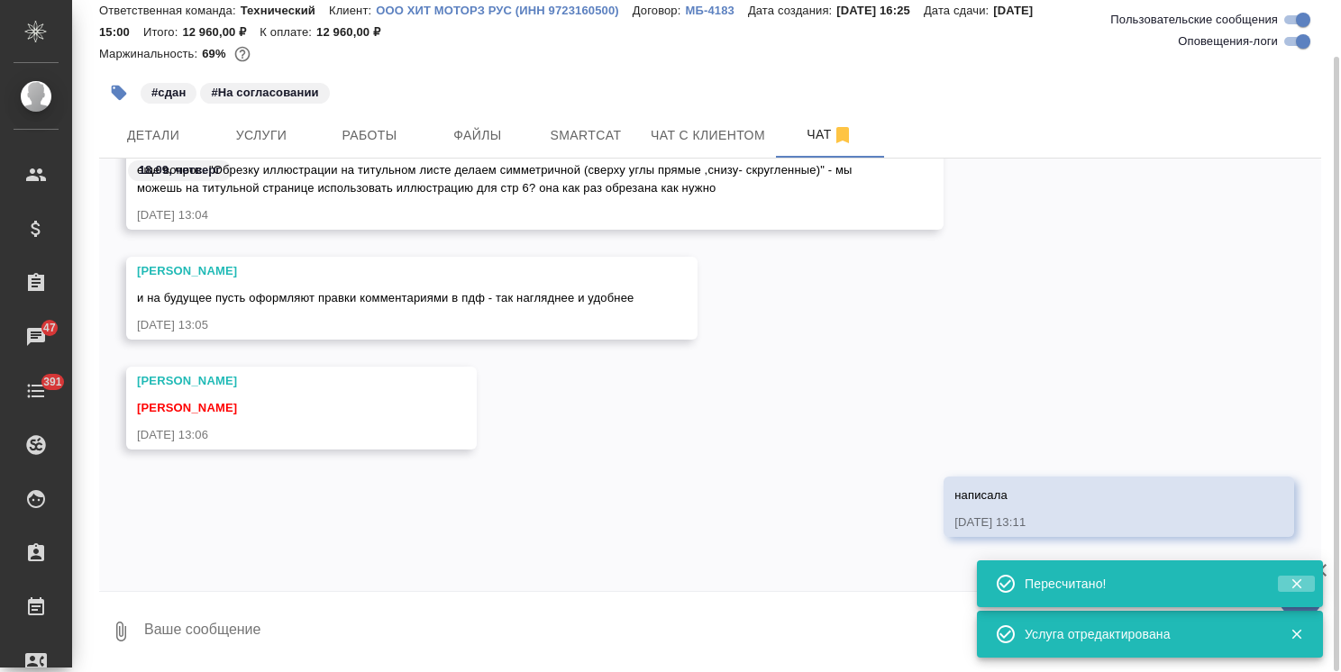
drag, startPoint x: 1285, startPoint y: 589, endPoint x: 1293, endPoint y: 602, distance: 15.8
click at [1284, 590] on button "button" at bounding box center [1296, 584] width 37 height 16
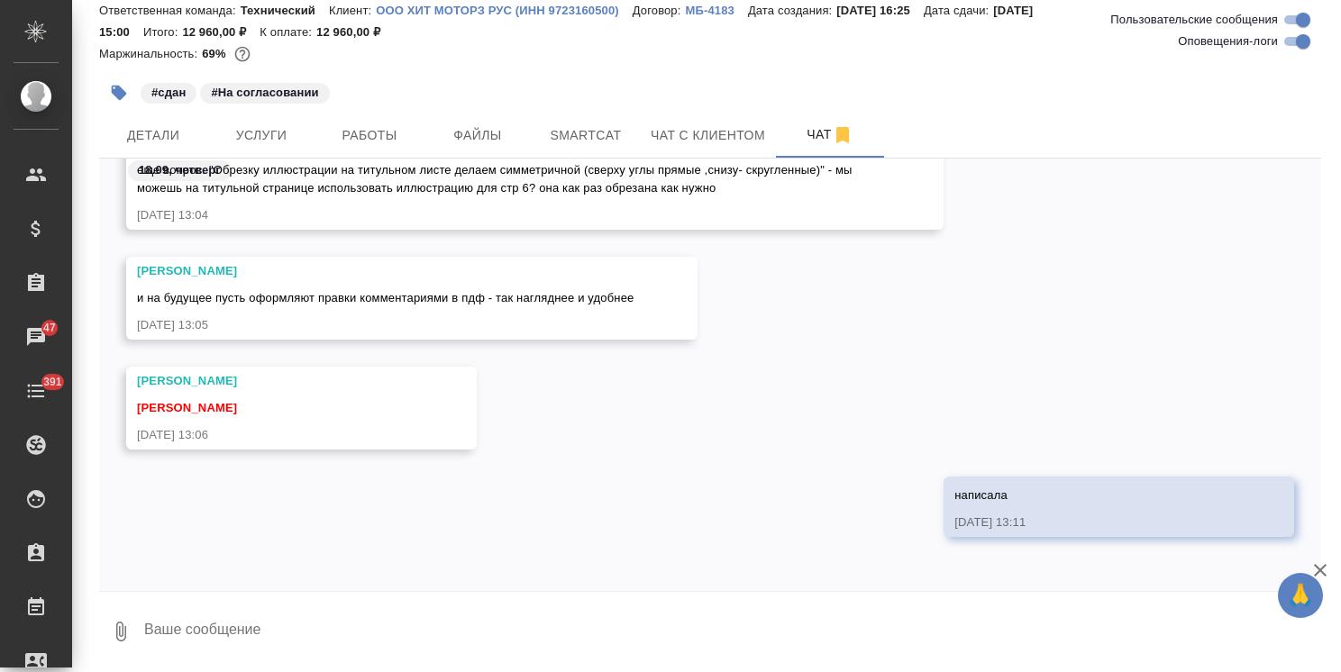
click at [1323, 571] on icon "button" at bounding box center [1321, 571] width 22 height 22
click at [334, 627] on textarea at bounding box center [731, 631] width 1179 height 61
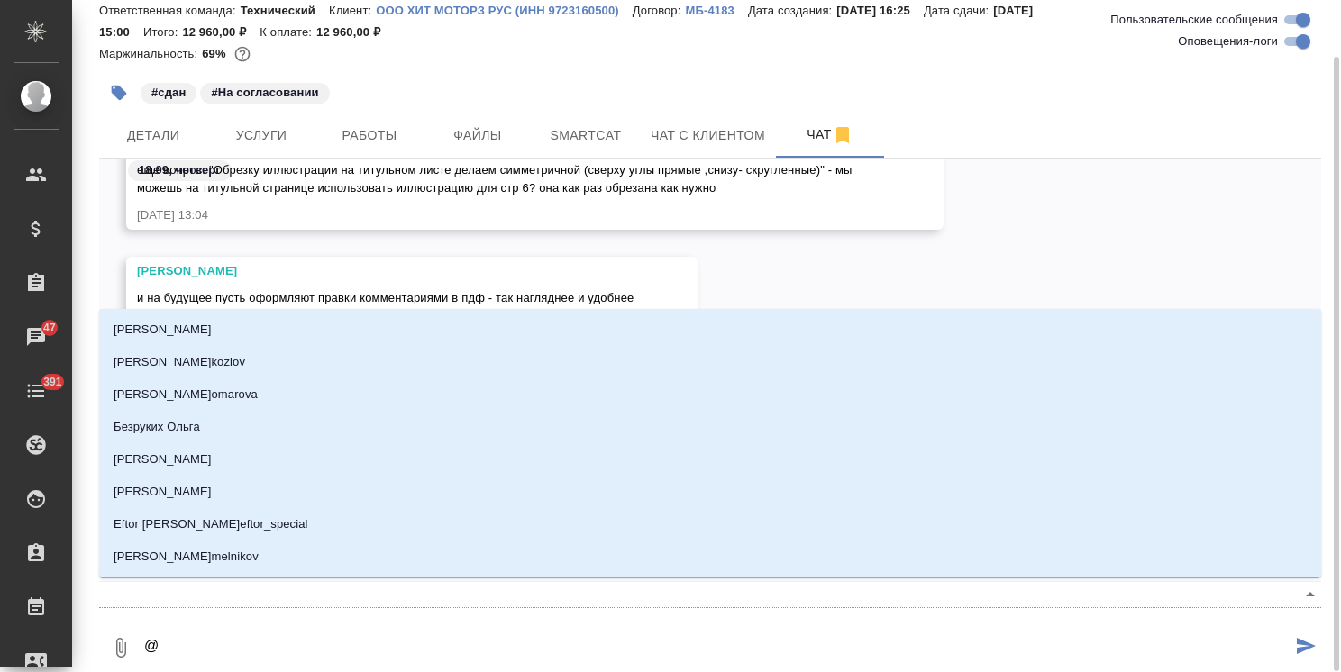
type textarea "@з"
type input "з"
type textarea "@за"
type input "за"
type textarea "@заю"
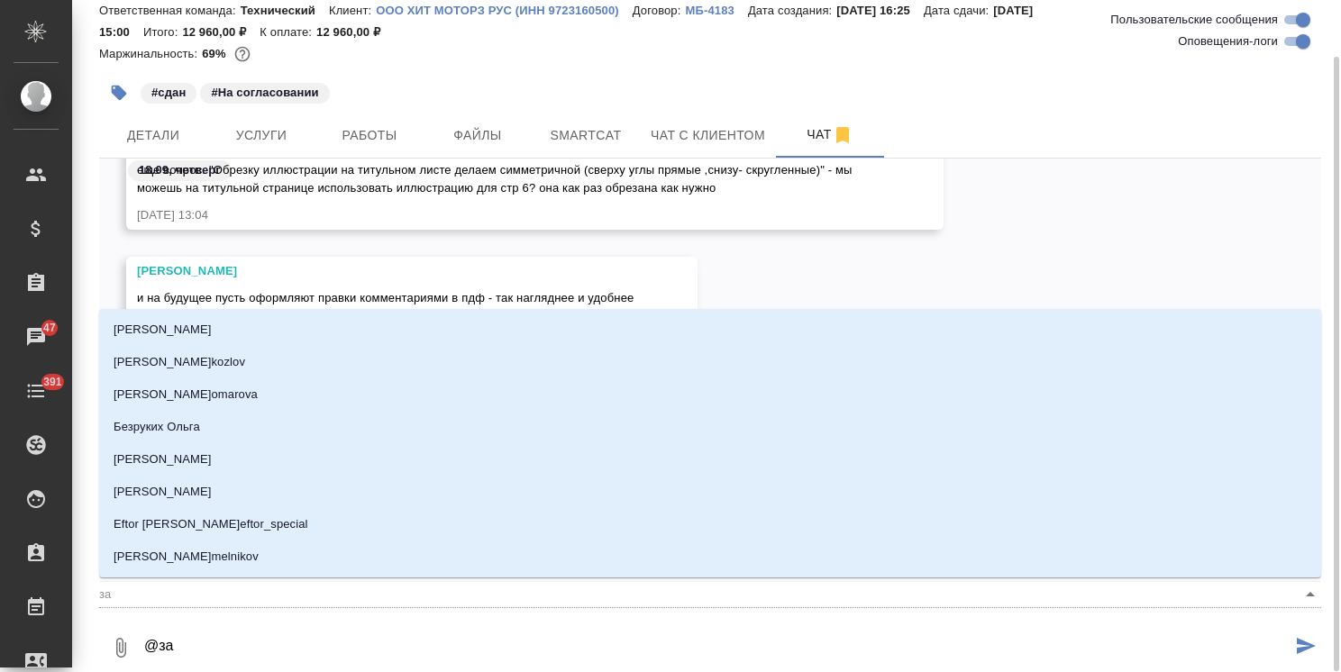
type input "заю"
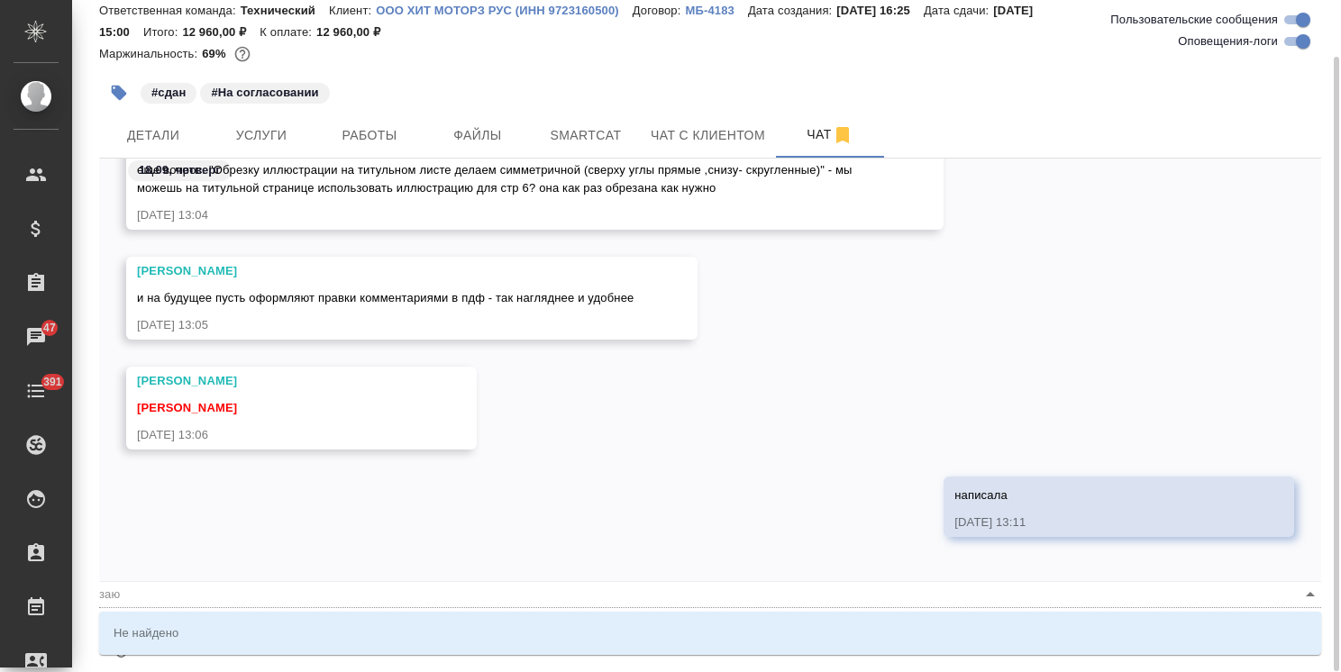
type textarea "@за"
type input "за"
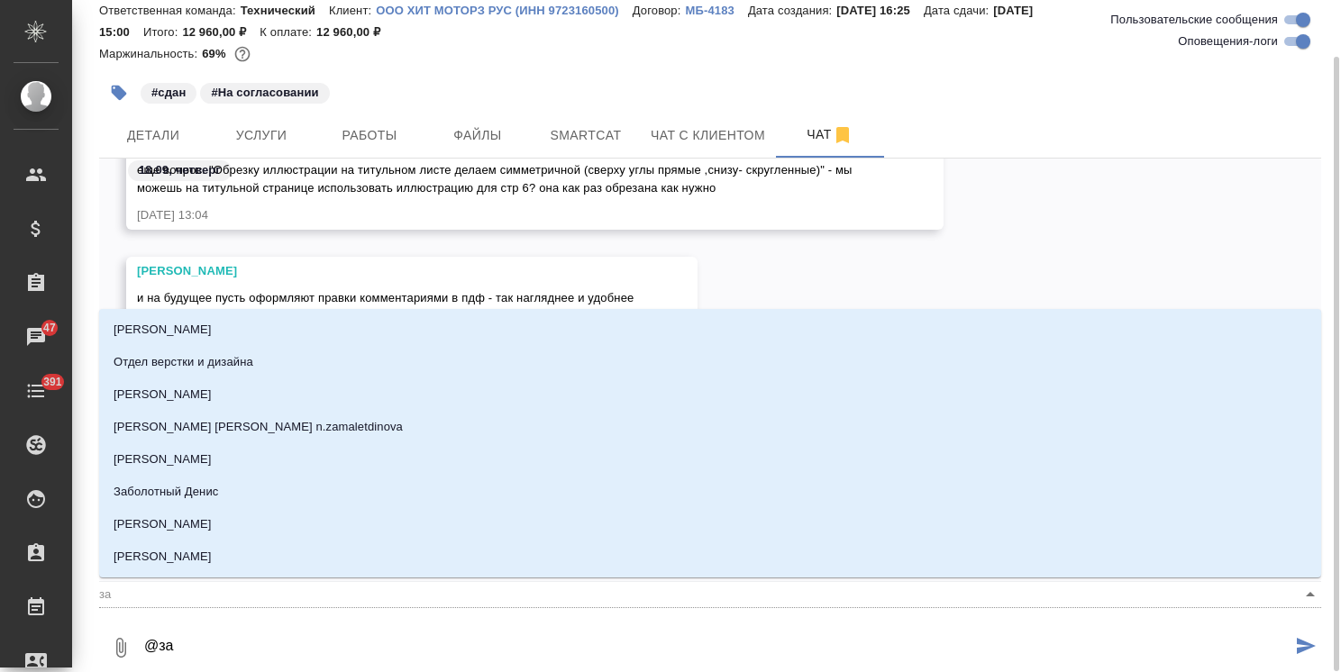
type textarea "@заб"
type input "заб"
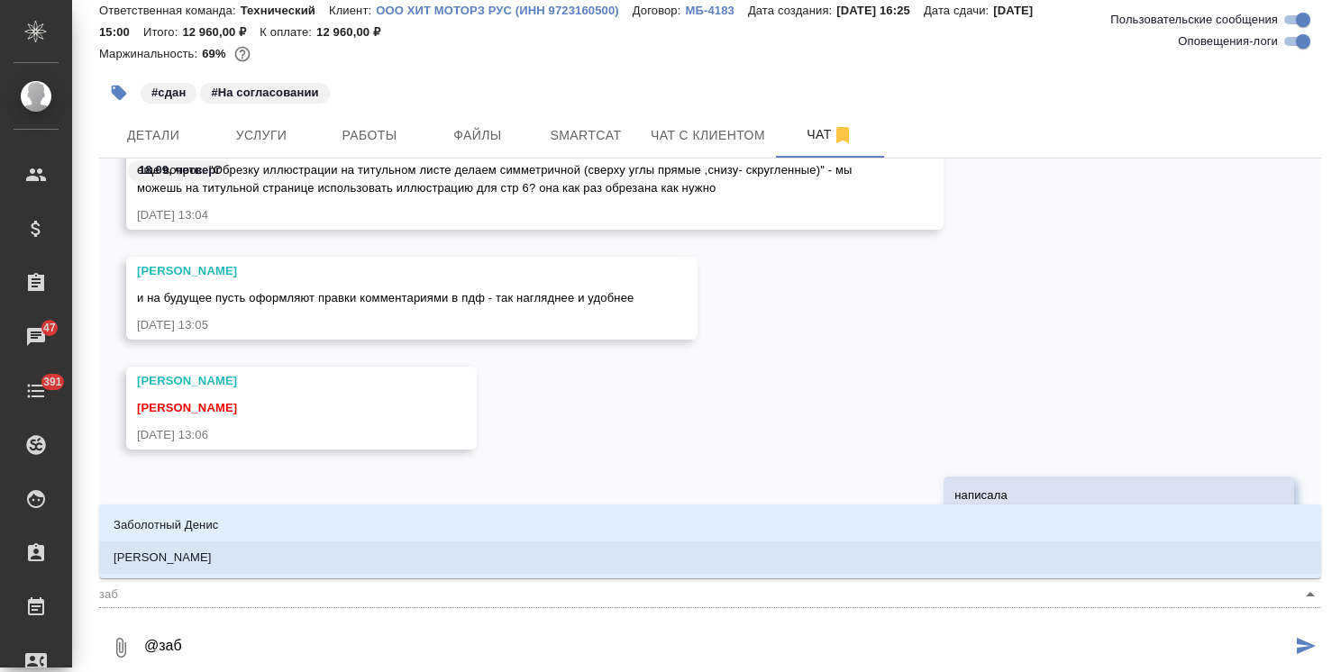
click at [285, 553] on li "Заборова Александра" at bounding box center [710, 558] width 1222 height 32
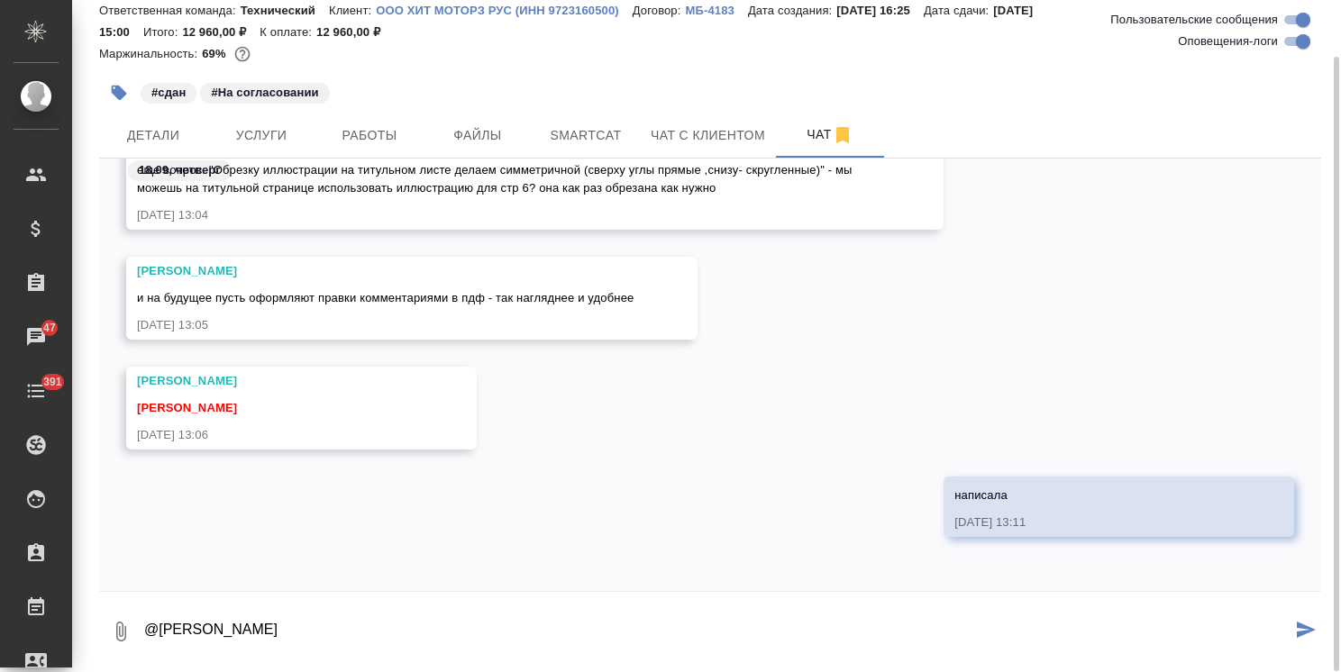
paste textarea "Ольга, добрый день! Коллеги приняли решение оставить файл в последней редакции …"
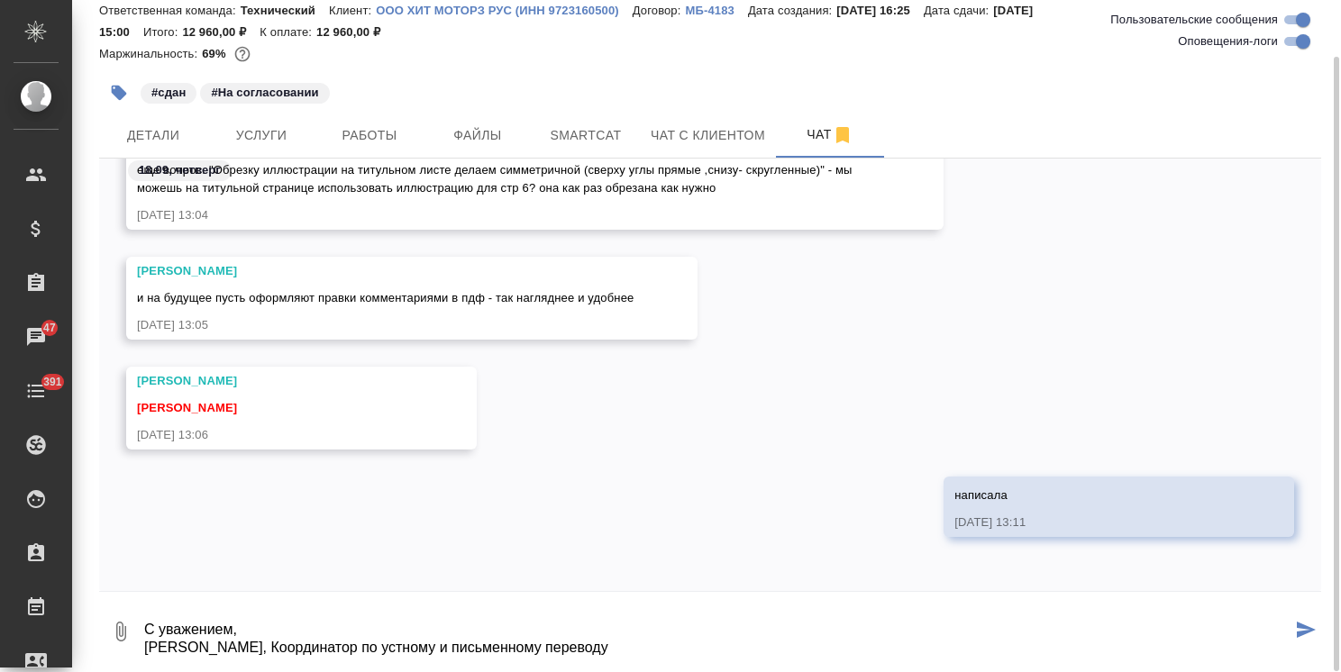
type textarea "@Заборова Александра Ольга, добрый день! Коллеги приняли решение оставить файл …"
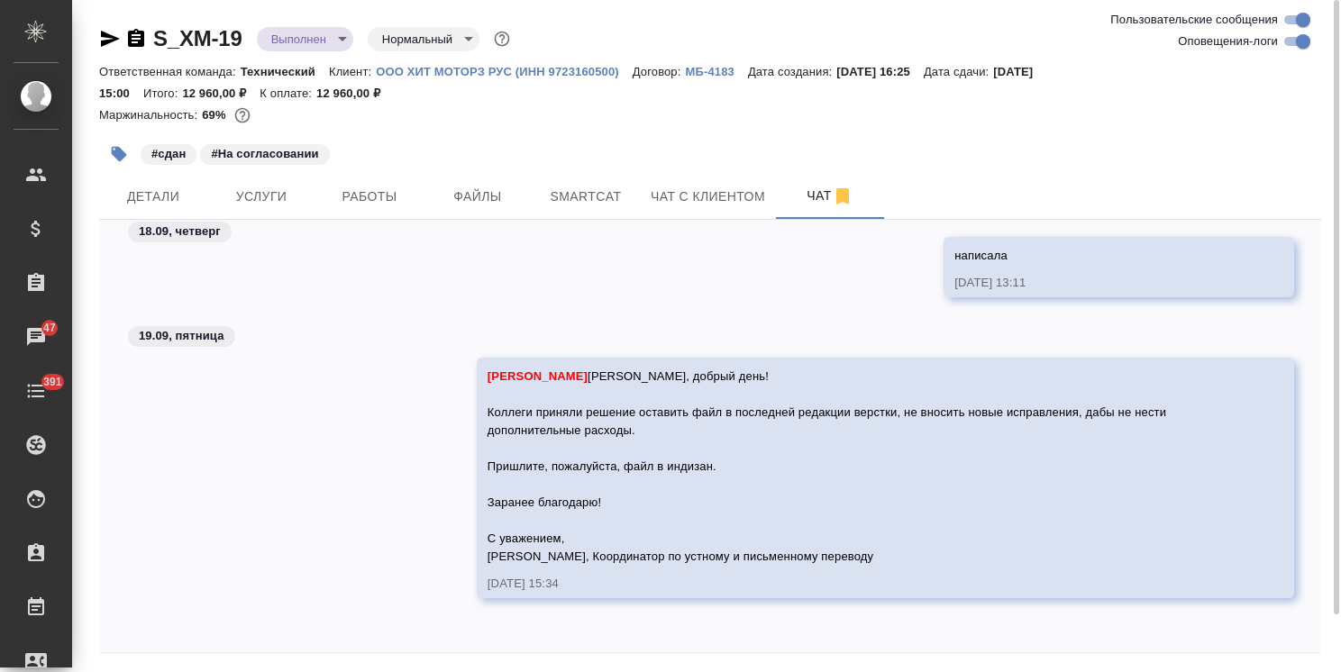
scroll to position [61, 0]
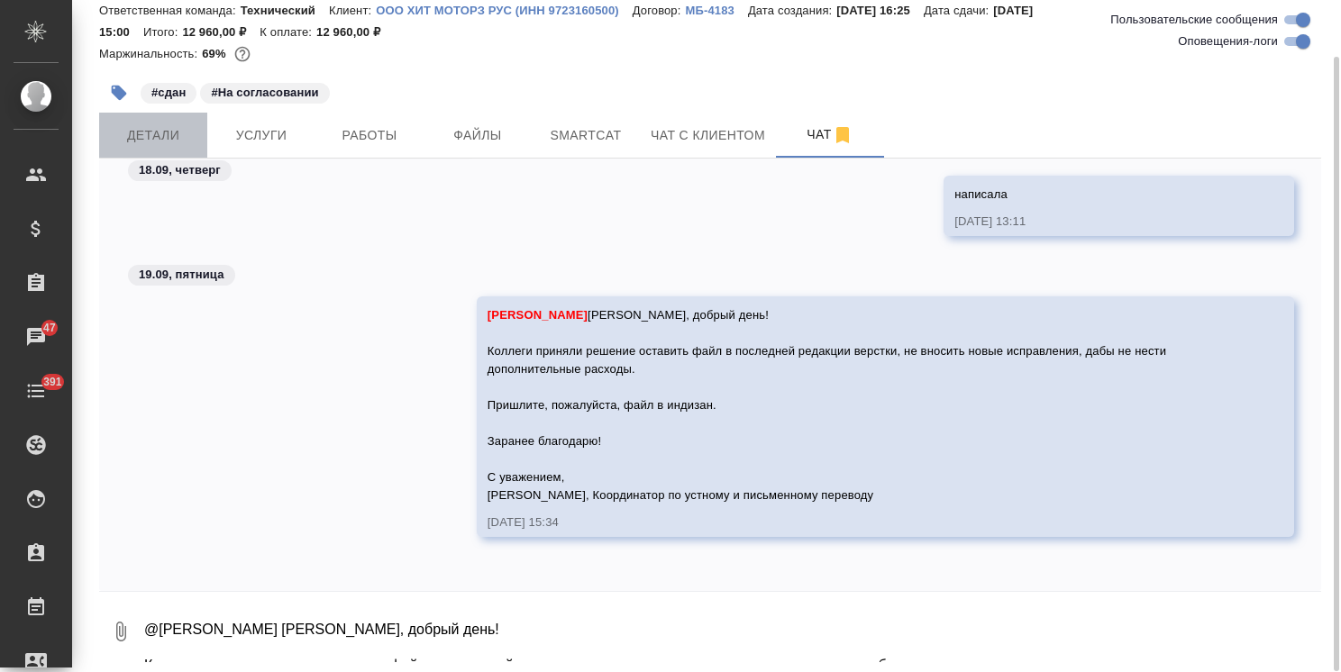
click at [155, 142] on span "Детали" at bounding box center [153, 135] width 87 height 23
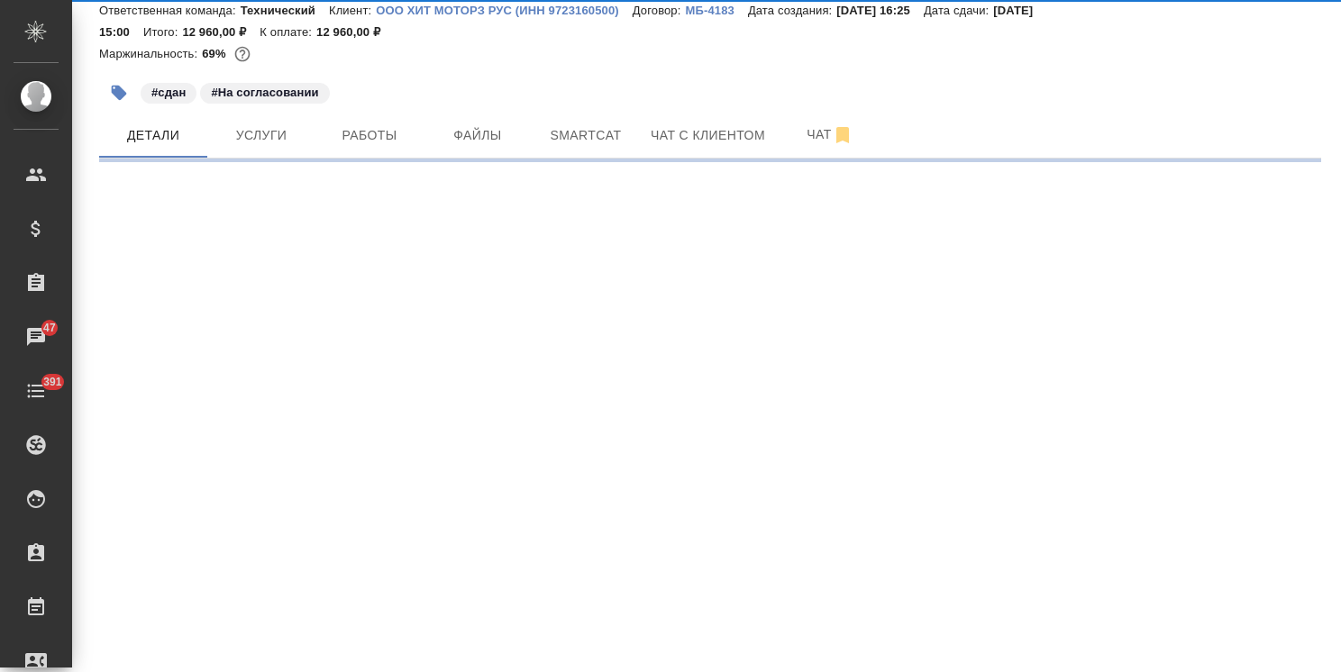
select select "RU"
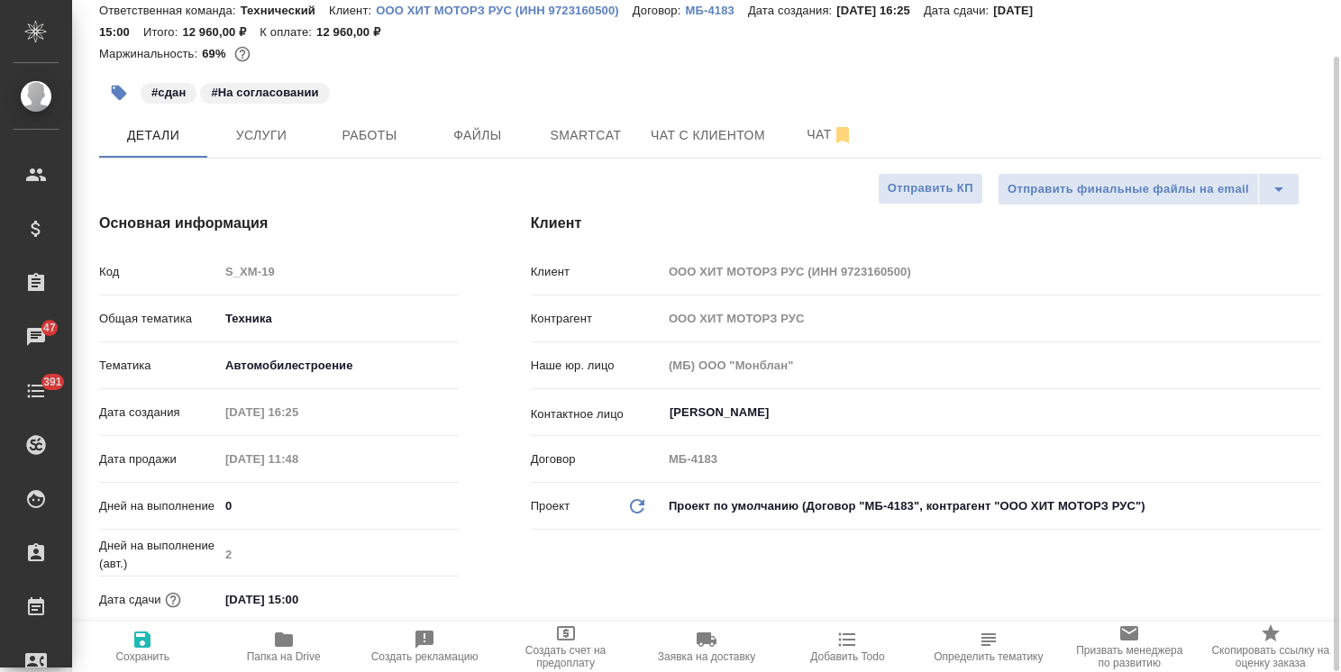
type textarea "x"
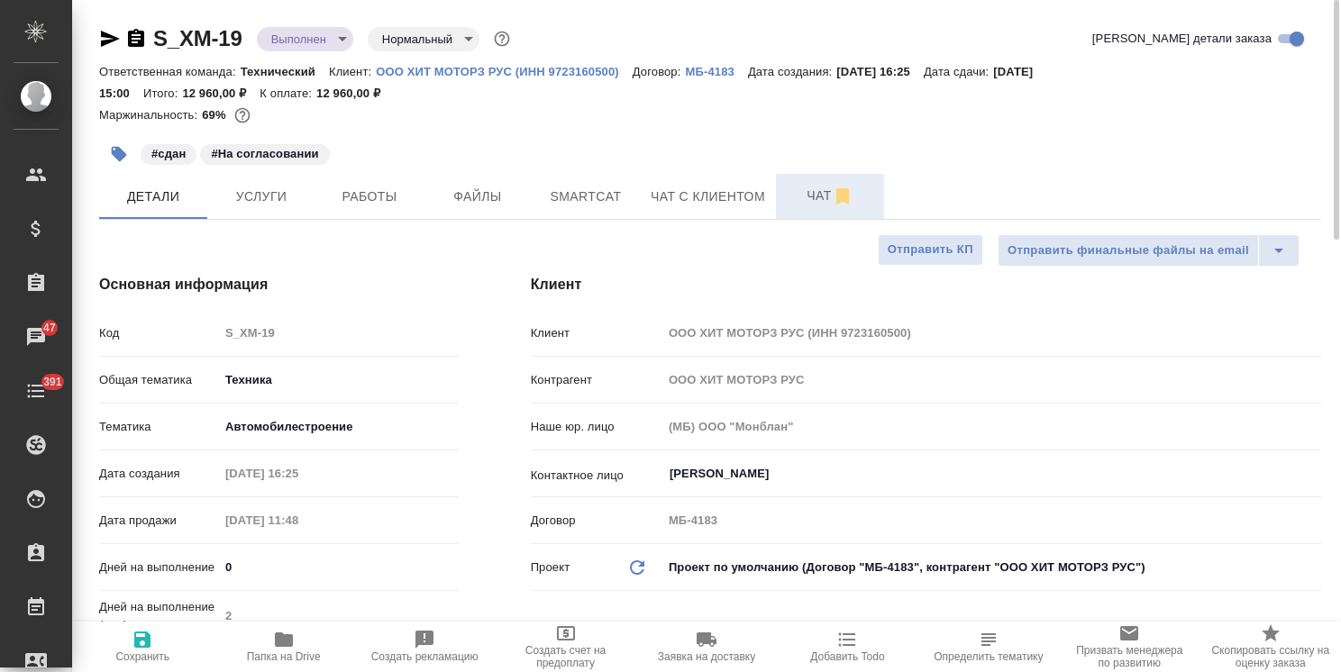
click at [808, 189] on span "Чат" at bounding box center [830, 196] width 87 height 23
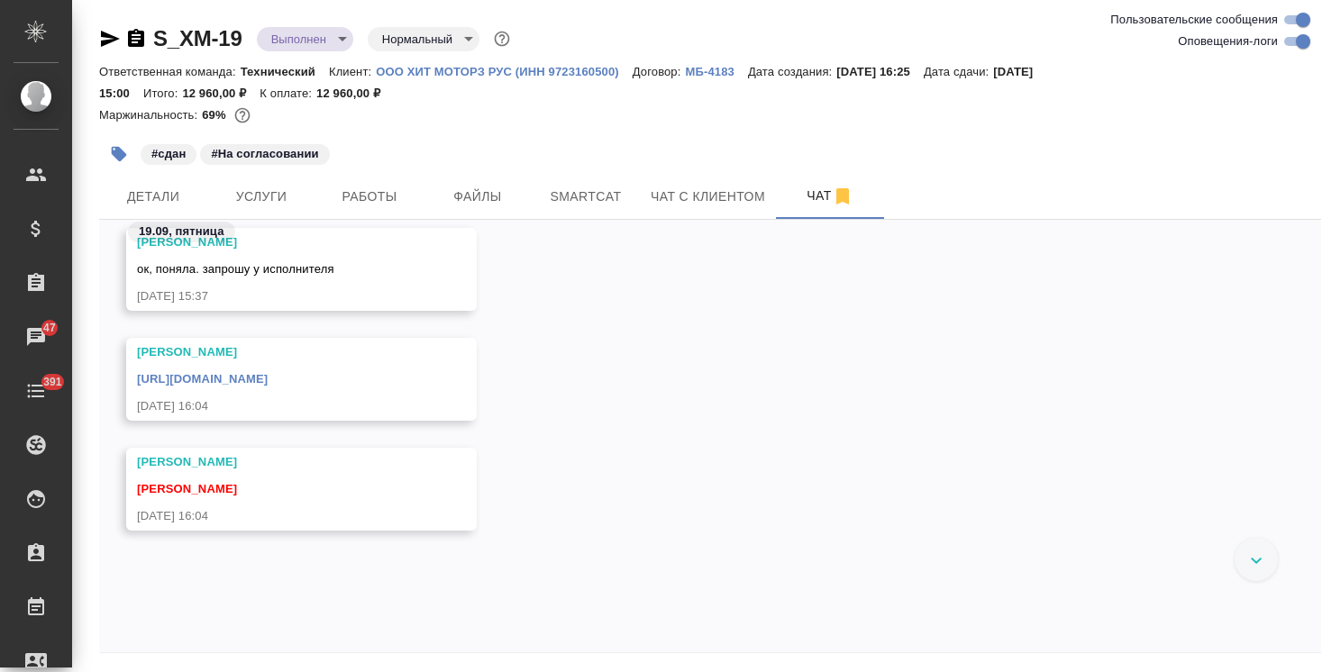
scroll to position [17293, 0]
drag, startPoint x: 241, startPoint y: 20, endPoint x: 140, endPoint y: 24, distance: 101.1
click at [140, 24] on div "S_XM-19 Выполнен completed Нормальный normal Ответственная команда: Технический…" at bounding box center [710, 367] width 1242 height 735
copy link "S_XM-19"
click at [268, 384] on link "https://drive.awatera.com/apps/files/files/10417626?dir=/Shares/%D0%9E%D0%9E%D0…" at bounding box center [202, 377] width 131 height 14
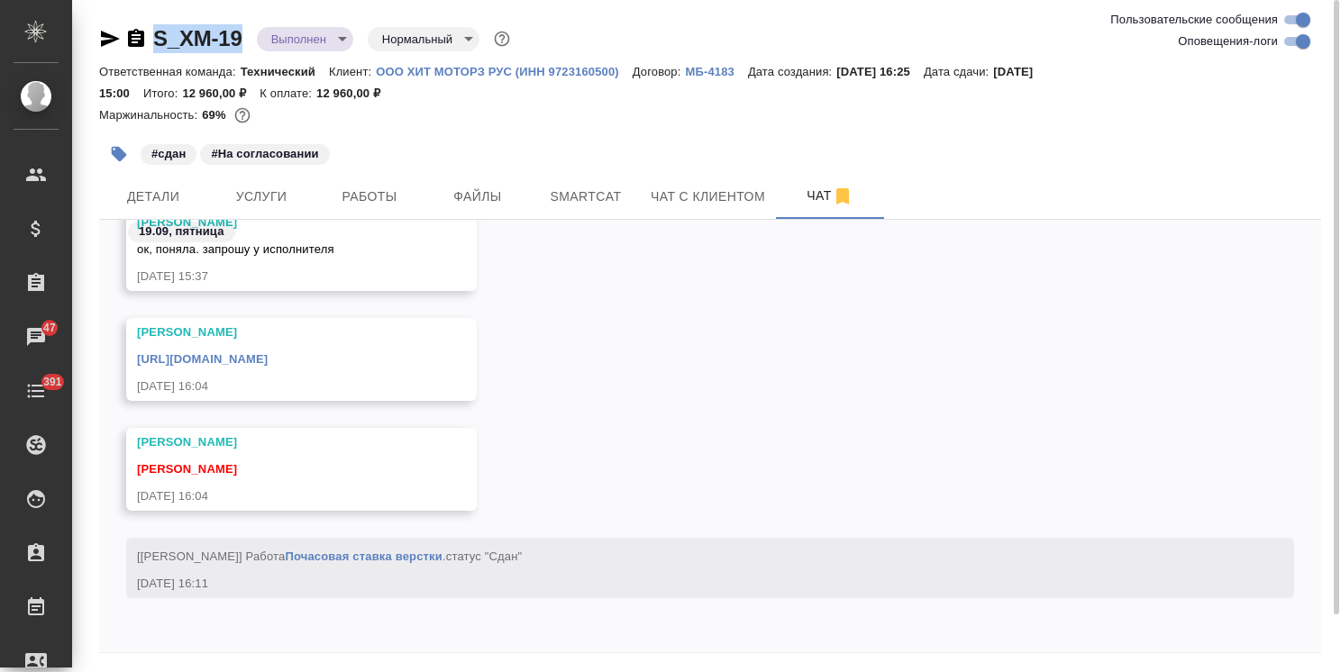
scroll to position [61, 0]
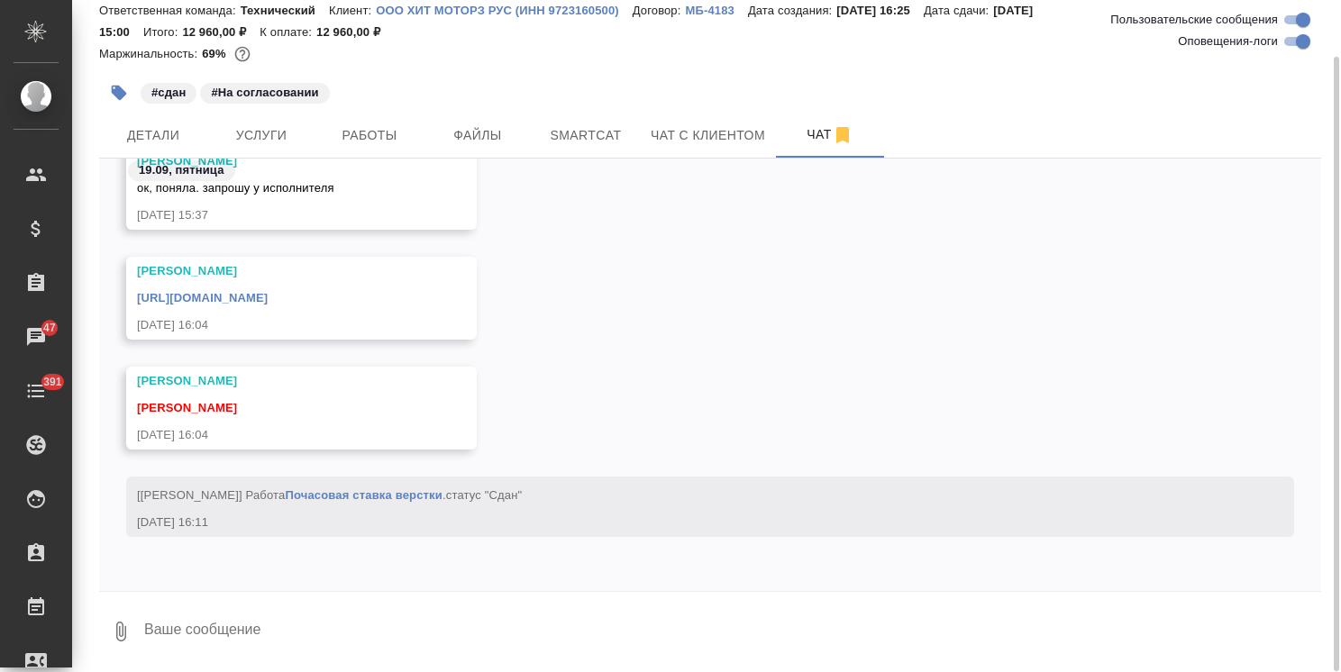
click at [238, 621] on textarea at bounding box center [731, 631] width 1179 height 61
type textarea "Спасибо!"
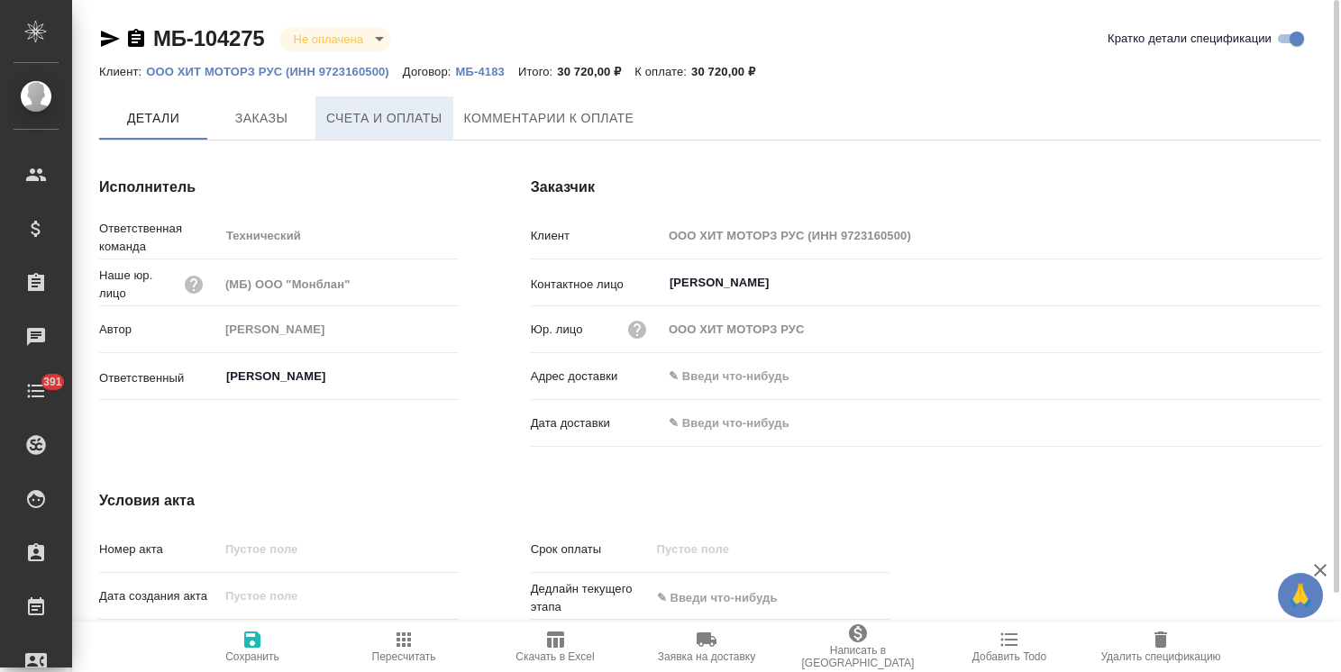
click at [360, 128] on span "Счета и оплаты" at bounding box center [384, 118] width 116 height 23
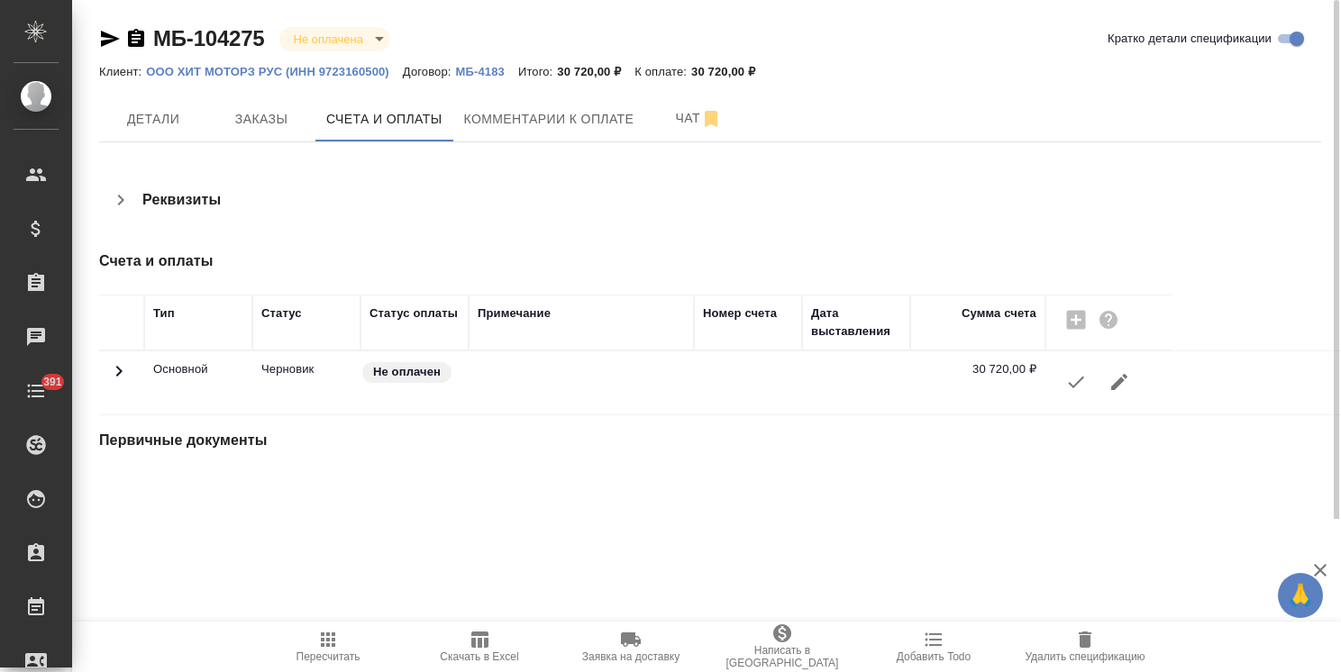
click at [1071, 383] on icon "button" at bounding box center [1076, 382] width 22 height 22
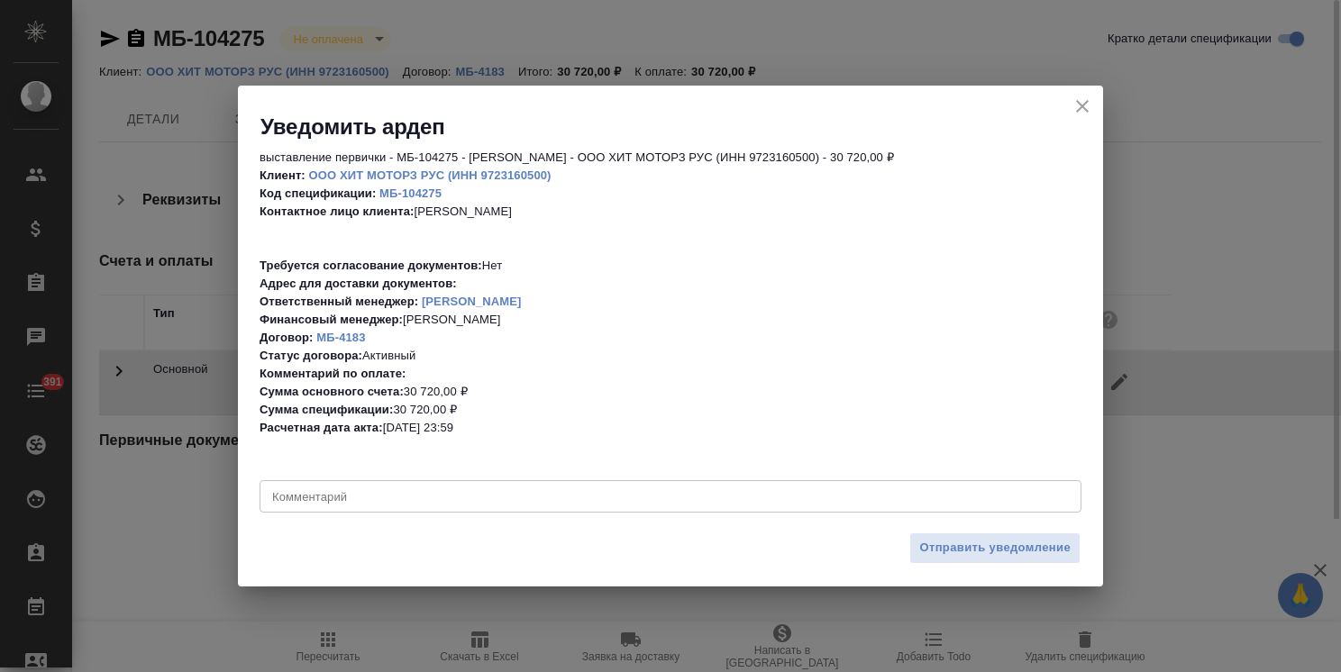
click at [946, 559] on button "Отправить уведомление" at bounding box center [995, 549] width 171 height 32
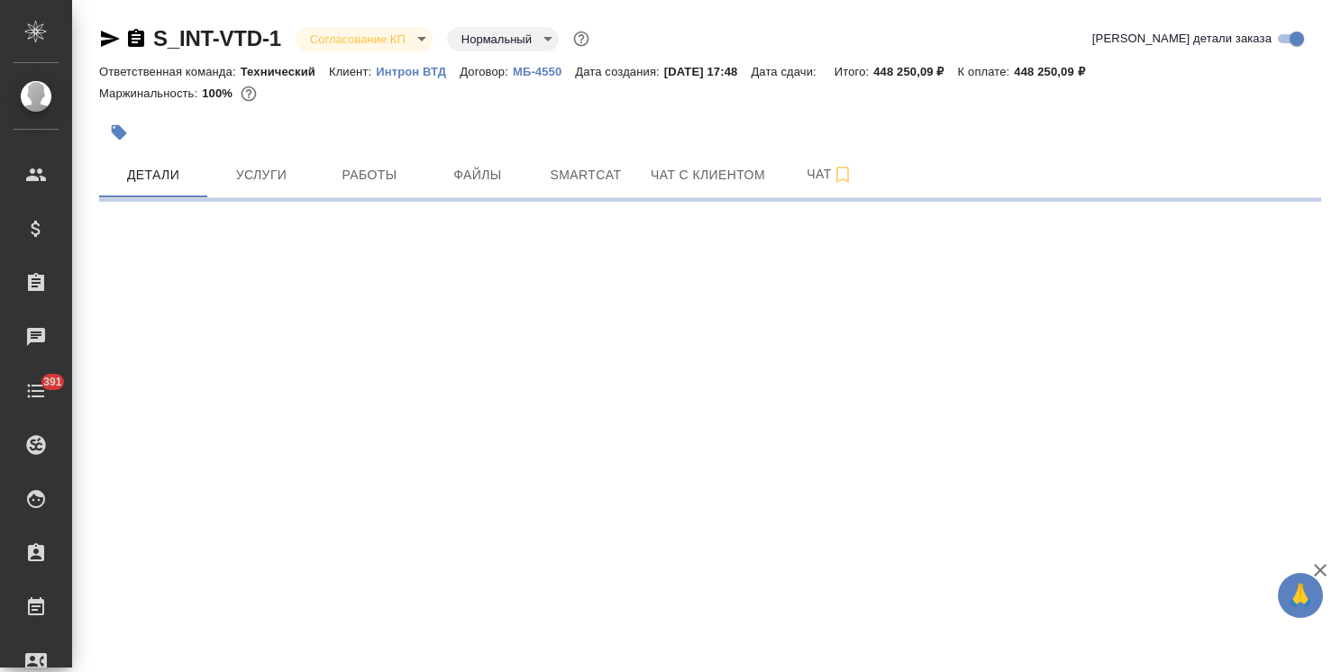
select select "RU"
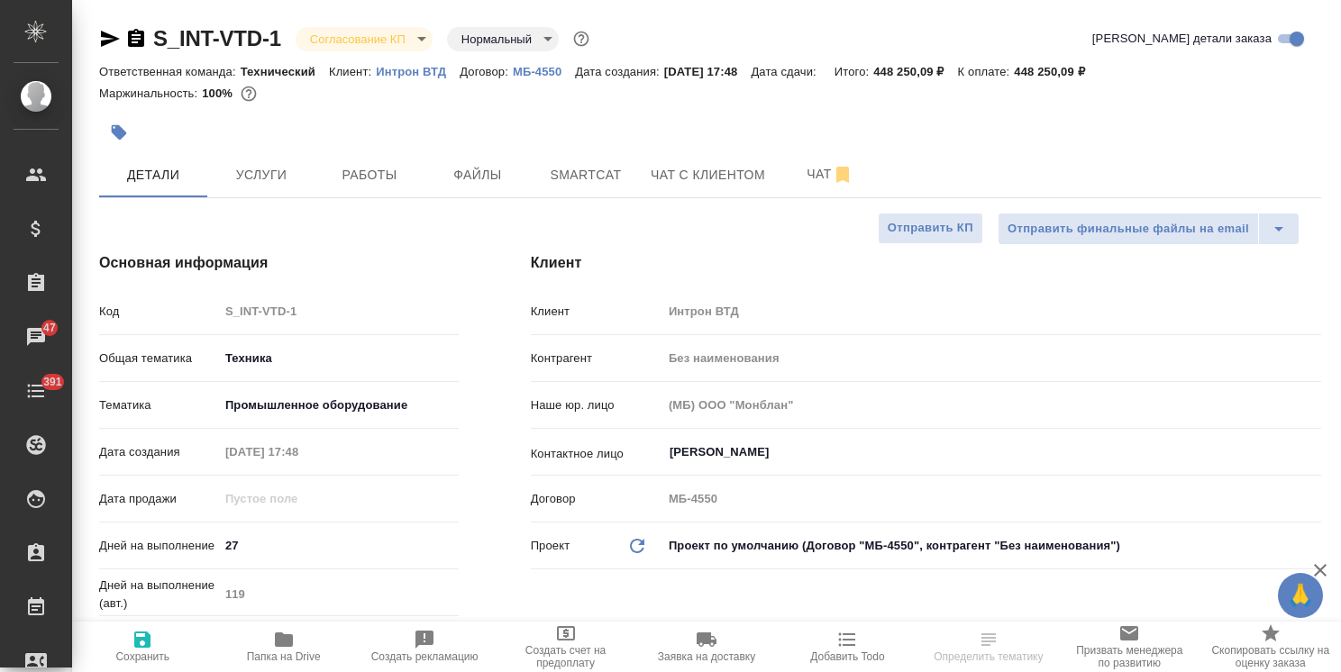
select select "RU"
type textarea "x"
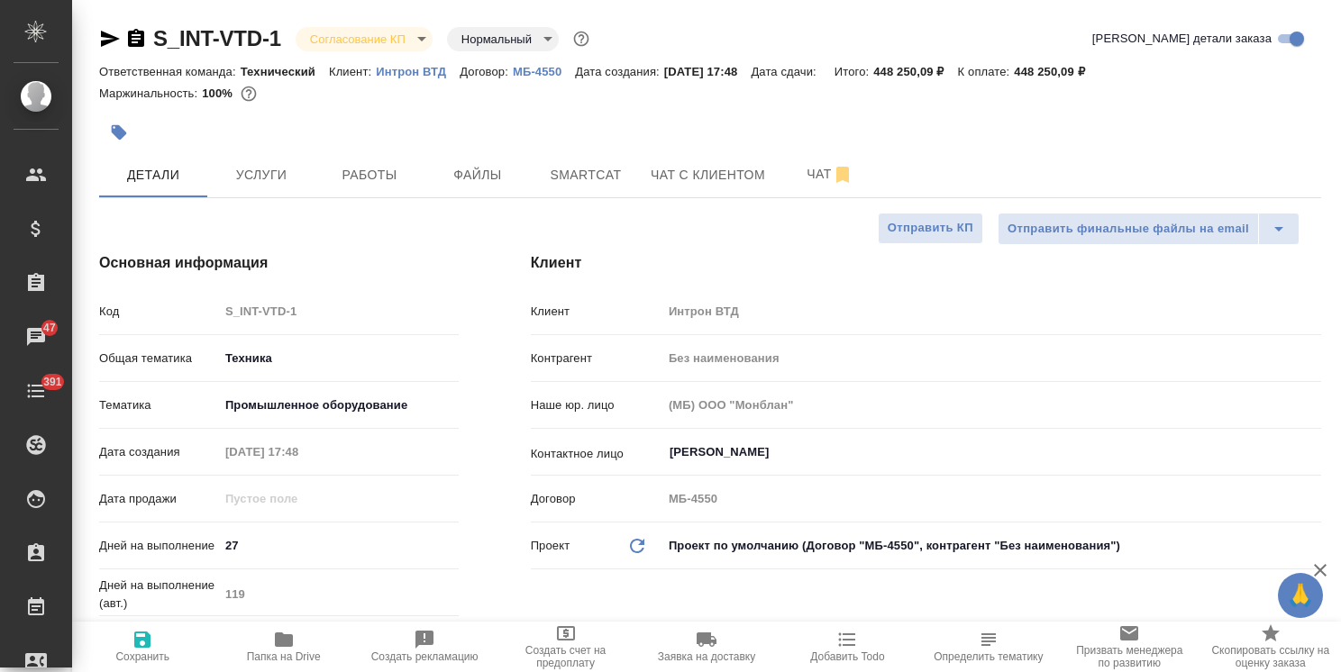
type textarea "x"
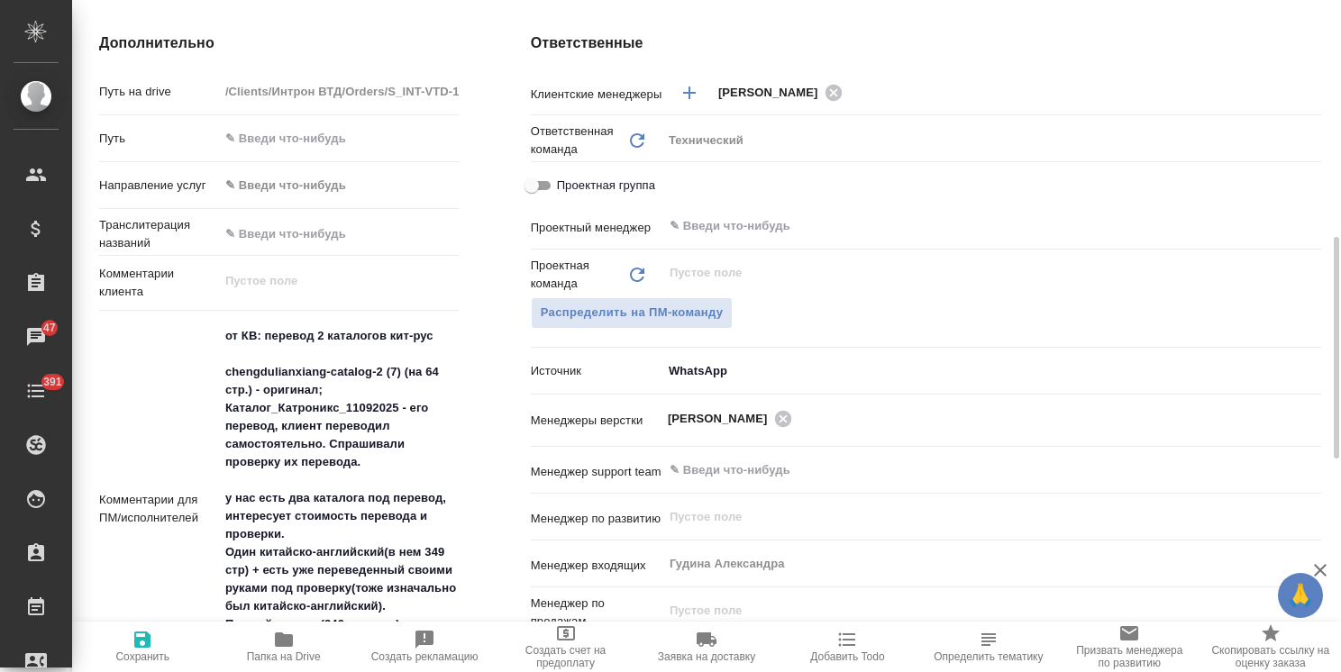
scroll to position [901, 0]
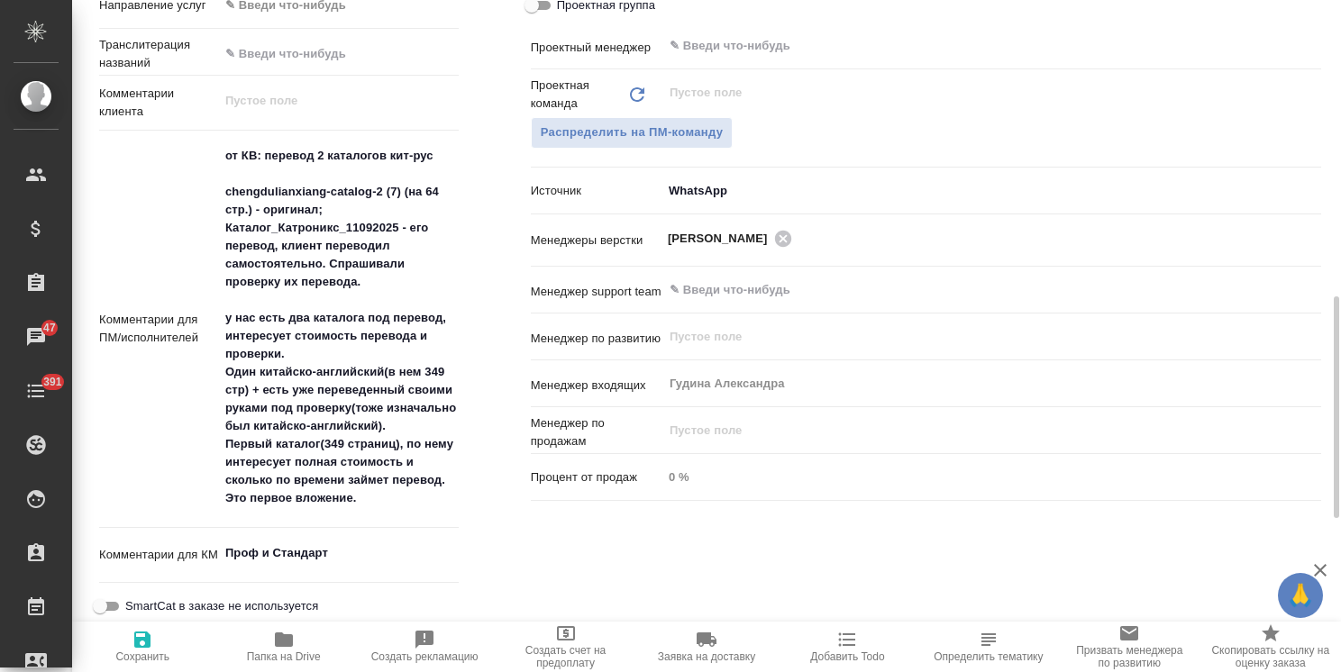
type textarea "x"
drag, startPoint x: 410, startPoint y: 151, endPoint x: 392, endPoint y: 153, distance: 18.1
click at [392, 153] on textarea "от КВ: перевод 2 каталогов кит-рус chengdulianxiang-catalog-2 (7) (на 64 стр.) …" at bounding box center [339, 328] width 238 height 373
type textarea "от КВ: перевод 2 каталогов а-рус chengdulianxiang-catalog-2 (7) (на 64 стр.) - …"
type textarea "x"
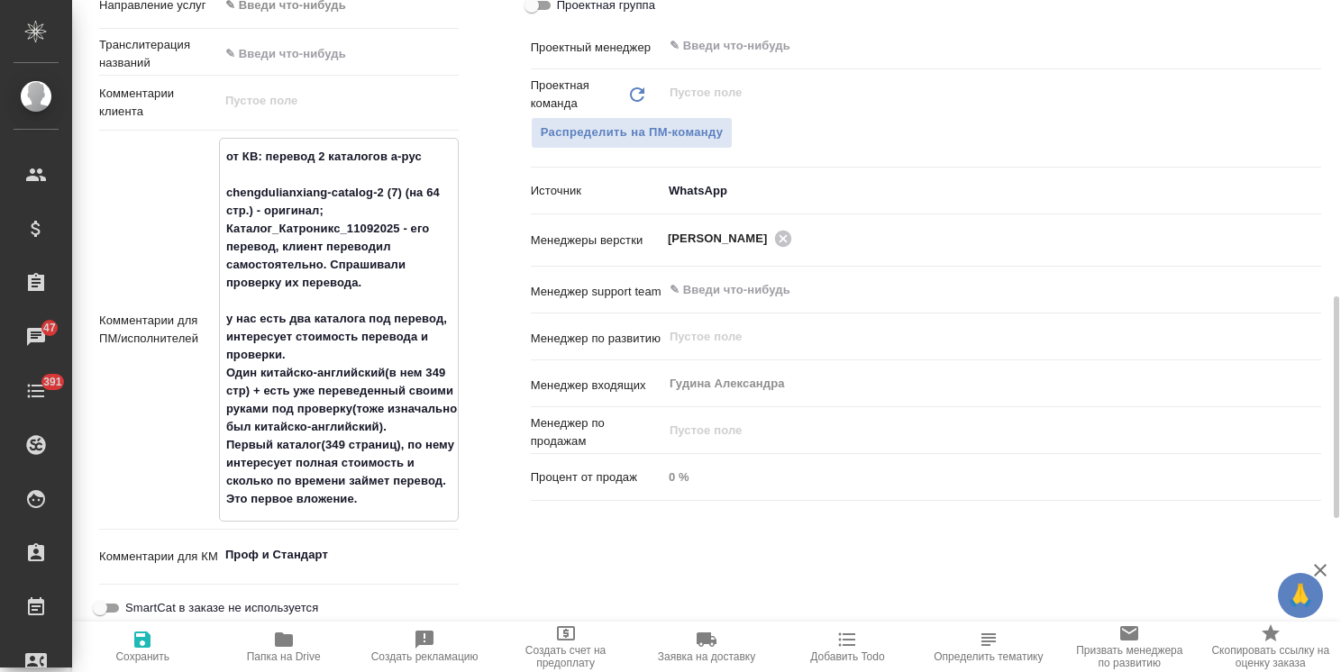
type textarea "x"
type textarea "от КВ: перевод 2 каталогов ан-рус chengdulianxiang-catalog-2 (7) (на 64 стр.) -…"
type textarea "x"
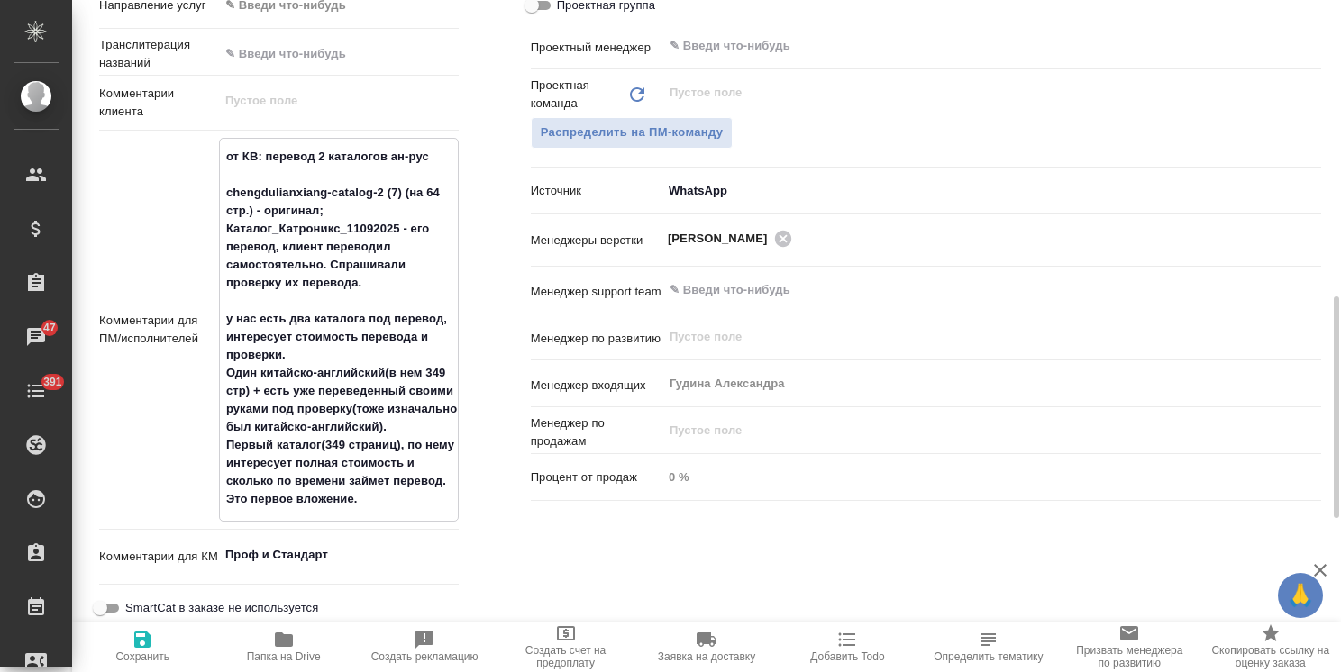
type textarea "x"
type textarea "от КВ: перевод 2 каталогов анг-рус chengdulianxiang-catalog-2 (7) (на 64 стр.) …"
type textarea "x"
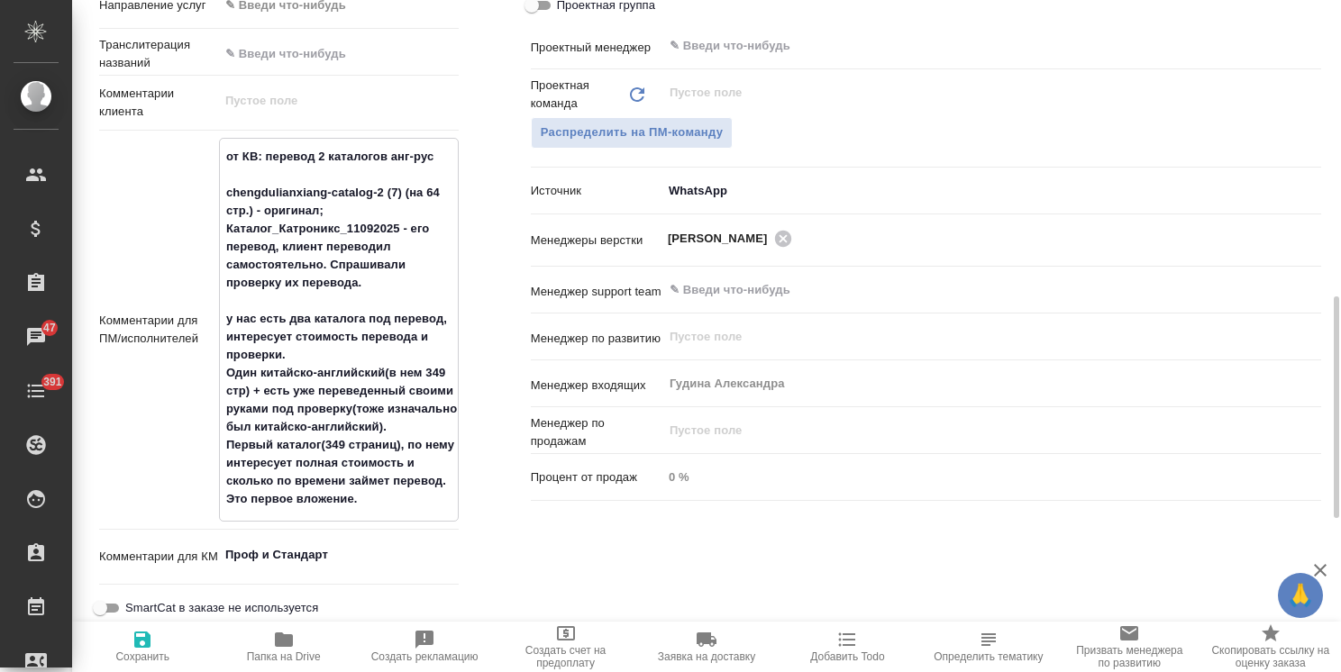
type textarea "x"
type textarea "от КВ: перевод 2 каталогов англ-рус chengdulianxiang-catalog-2 (7) (на 64 стр.)…"
type textarea "x"
type textarea "от КВ: перевод 2 каталогов англ-рус chengdulianxiang-catalog-2 (7) (на 64 стр.)…"
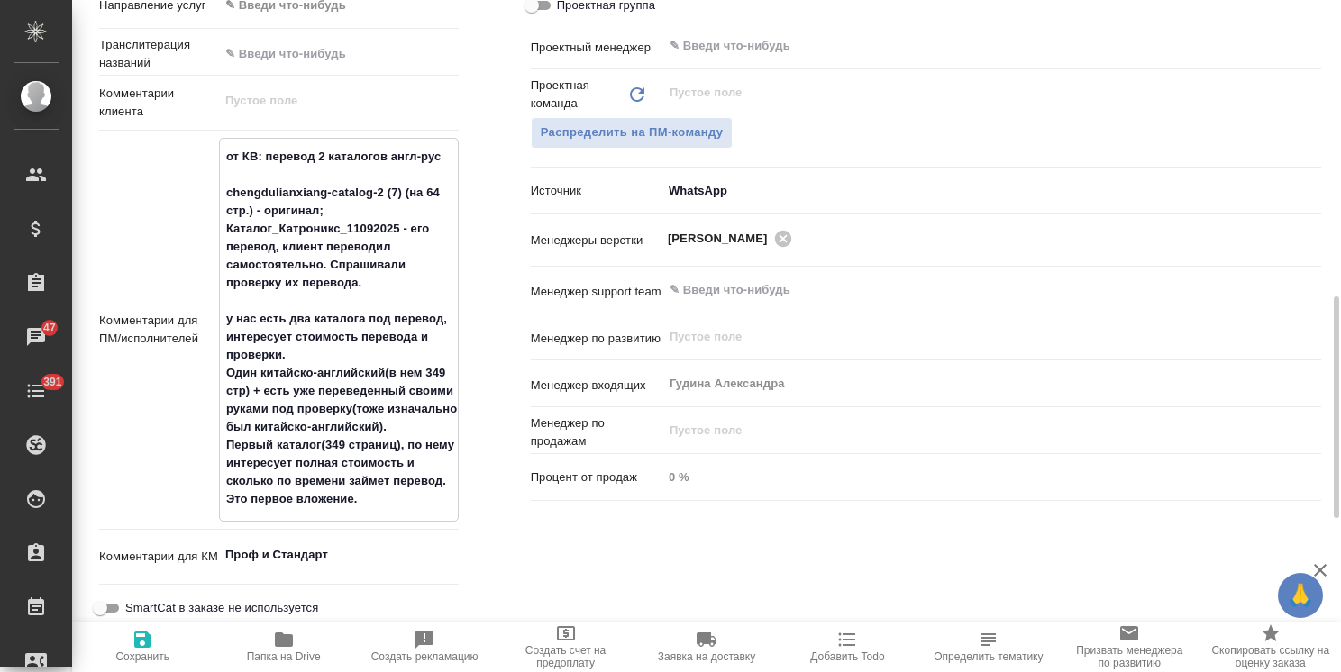
type textarea "x"
click at [143, 658] on span "Сохранить" at bounding box center [142, 657] width 54 height 13
type textarea "x"
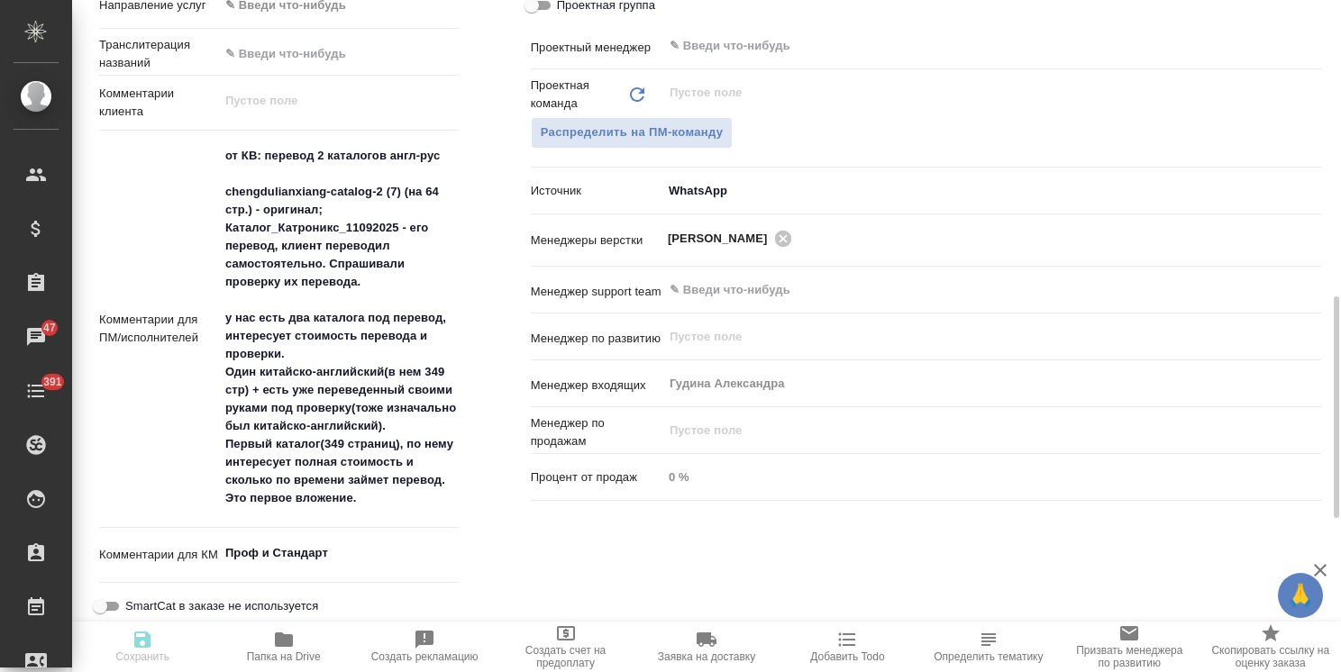
type textarea "x"
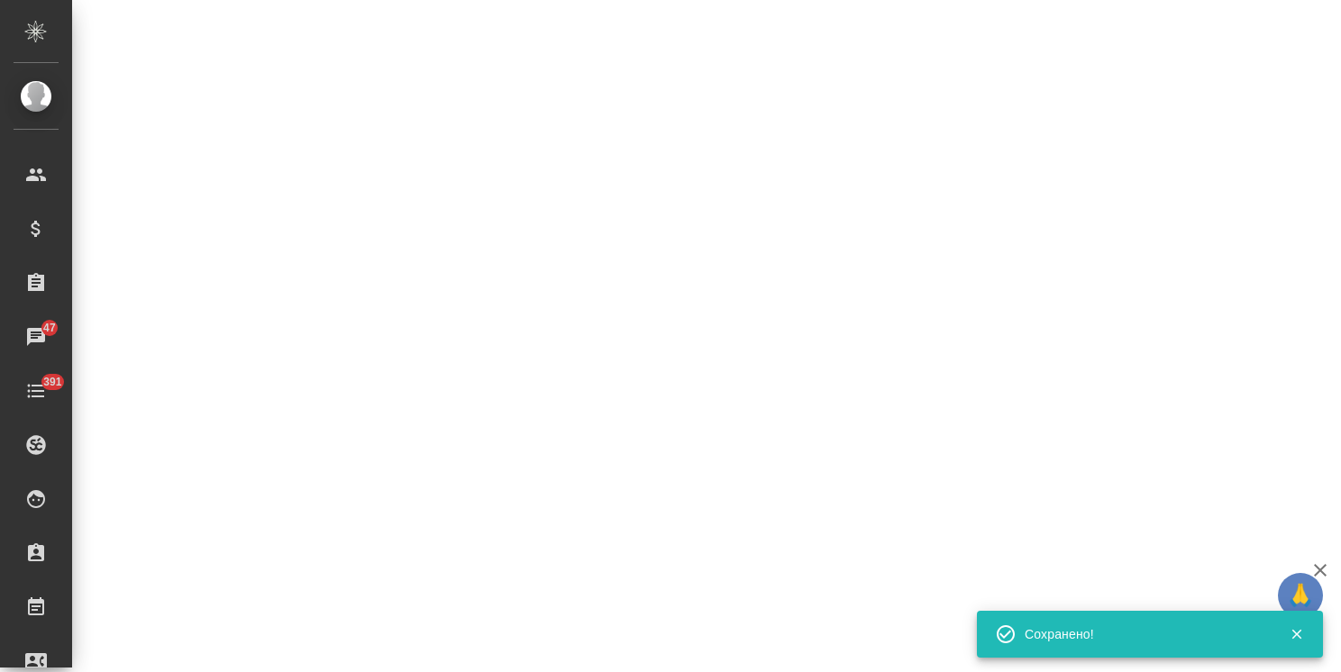
select select "RU"
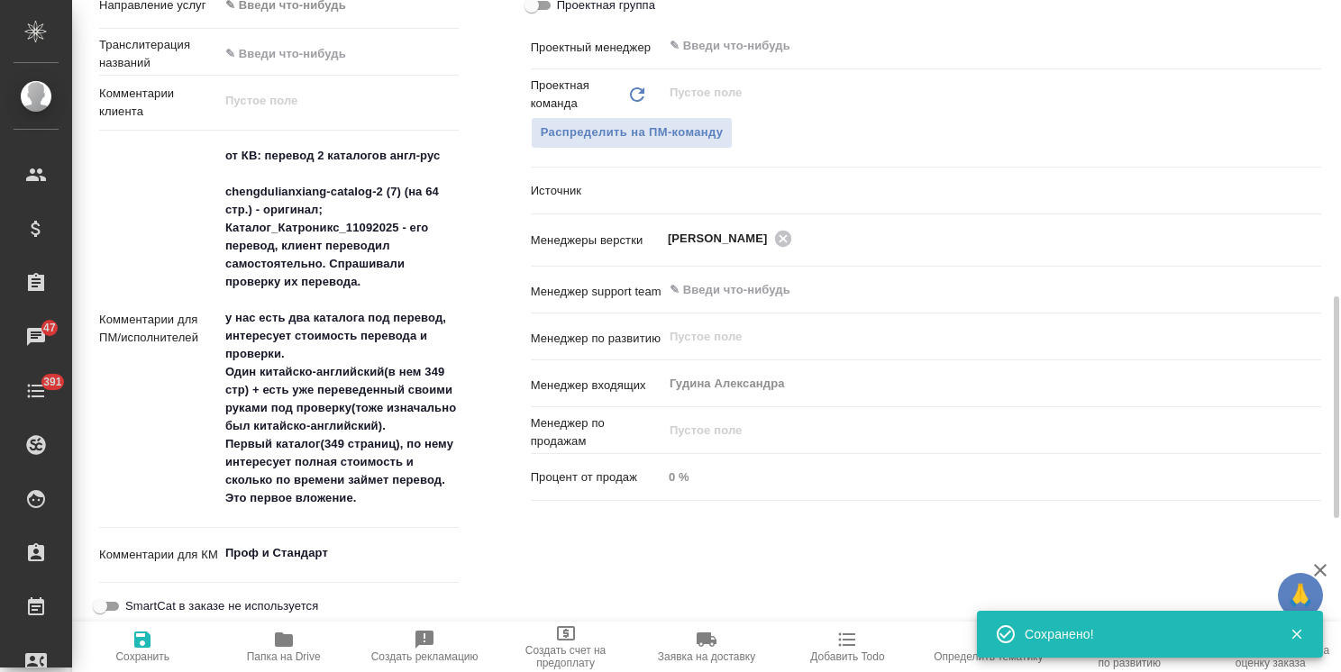
type textarea "x"
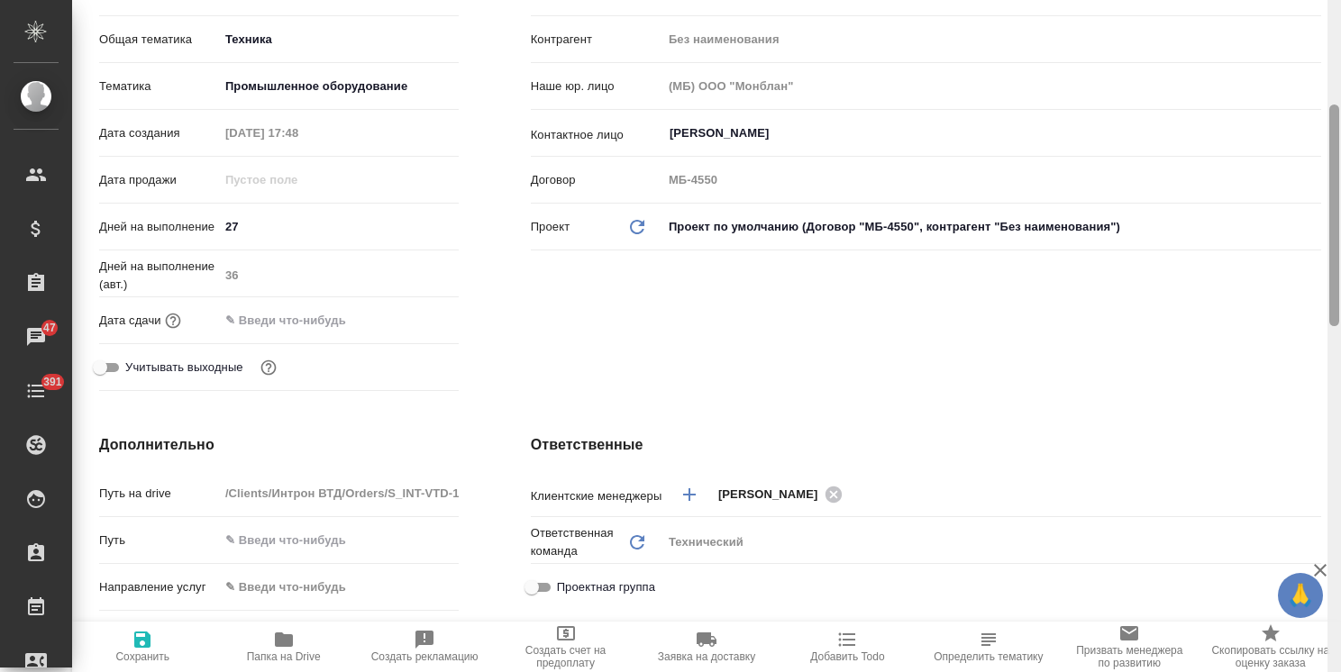
scroll to position [0, 0]
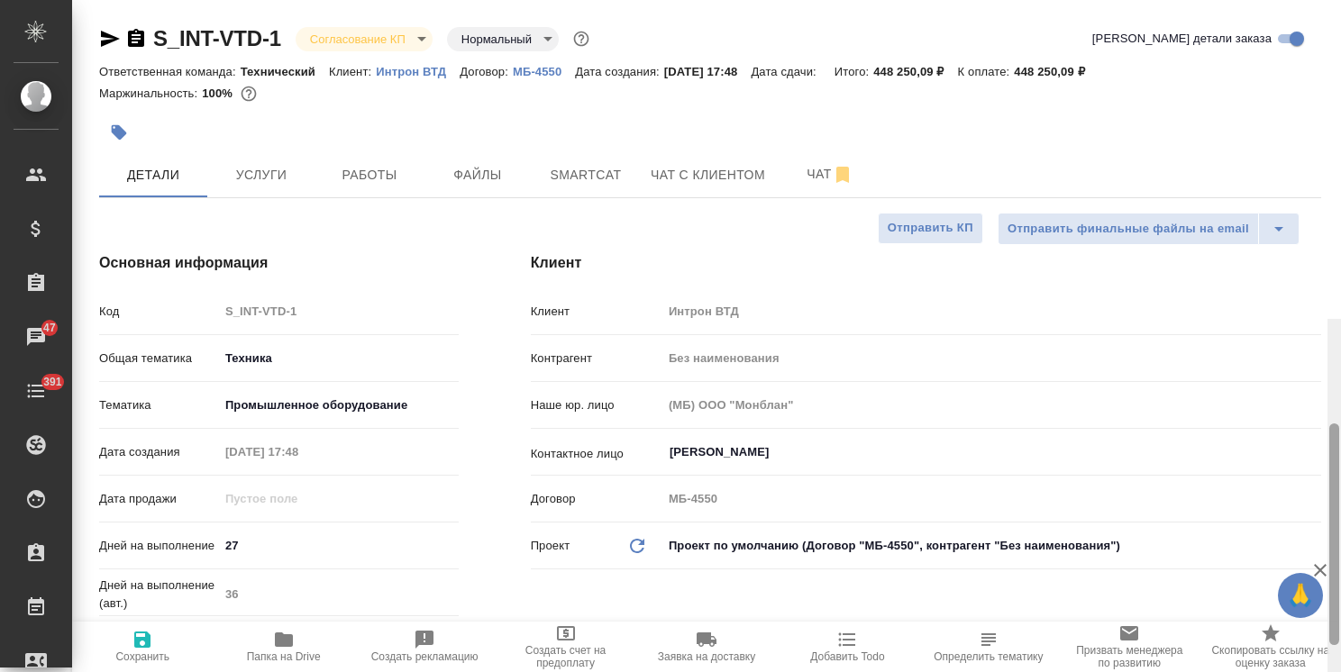
drag, startPoint x: 1338, startPoint y: 433, endPoint x: 1276, endPoint y: 75, distance: 363.1
click at [1298, 78] on div "S_INT-VTD-1 Согласование КП kpNegotiation Нормальный normal Кратко детали заказ…" at bounding box center [706, 336] width 1269 height 672
click at [818, 180] on span "Чат" at bounding box center [830, 174] width 87 height 23
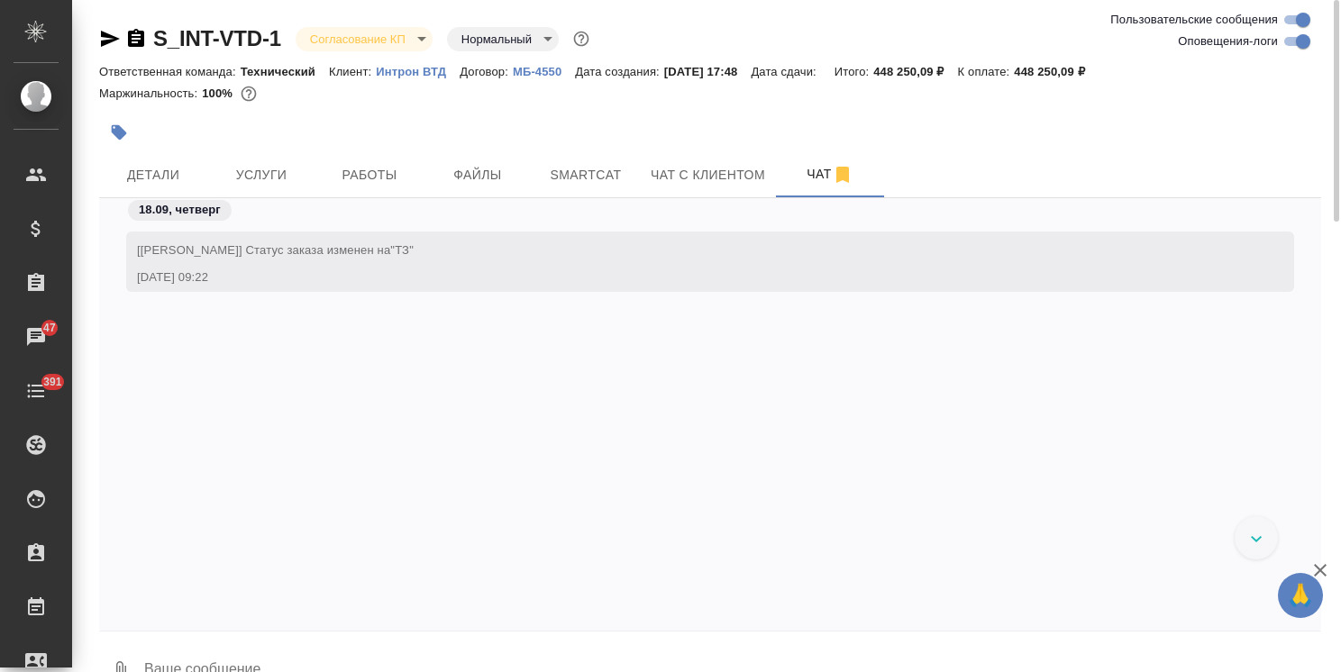
scroll to position [2588, 0]
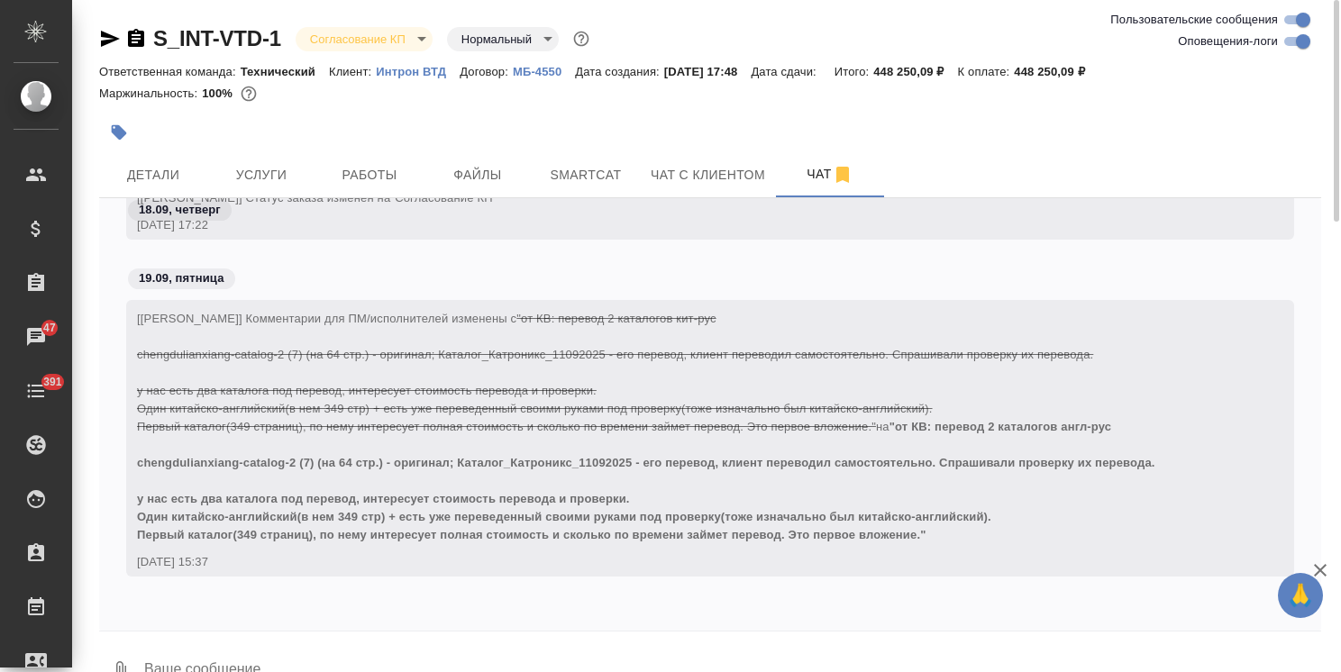
click at [251, 656] on textarea at bounding box center [731, 671] width 1179 height 61
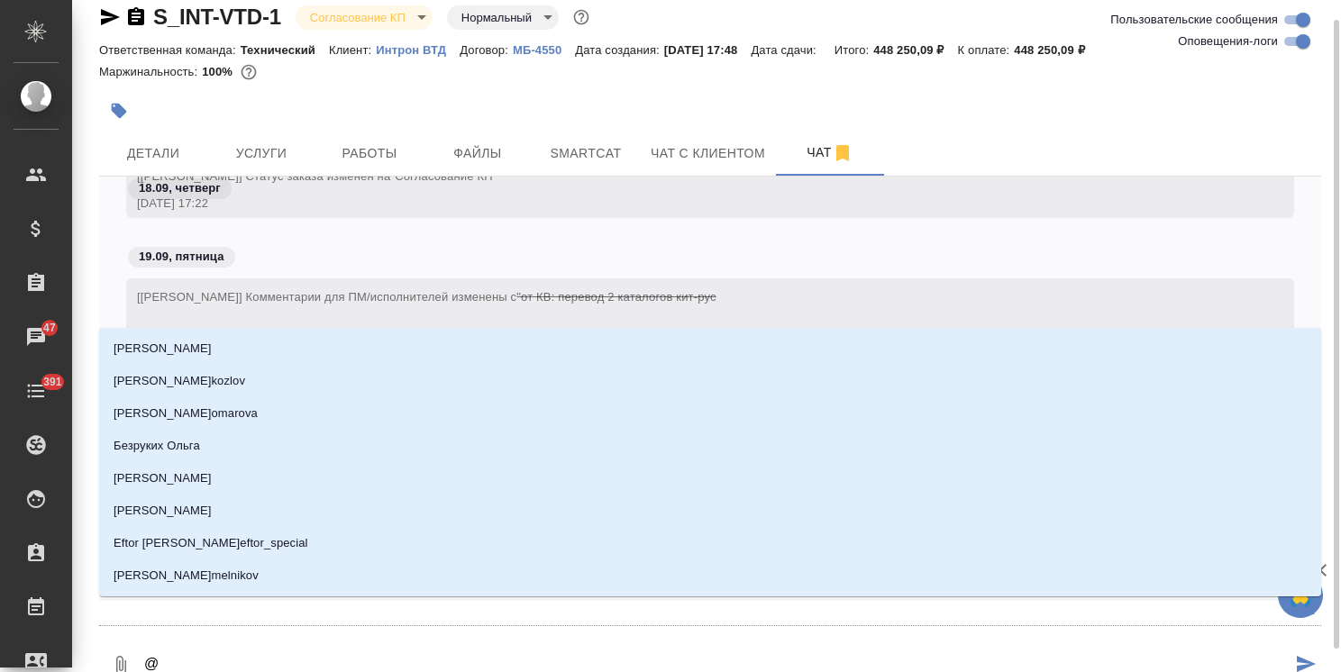
type textarea "@а"
type input "а"
type textarea "@ар"
type input "ар"
type textarea "@арс"
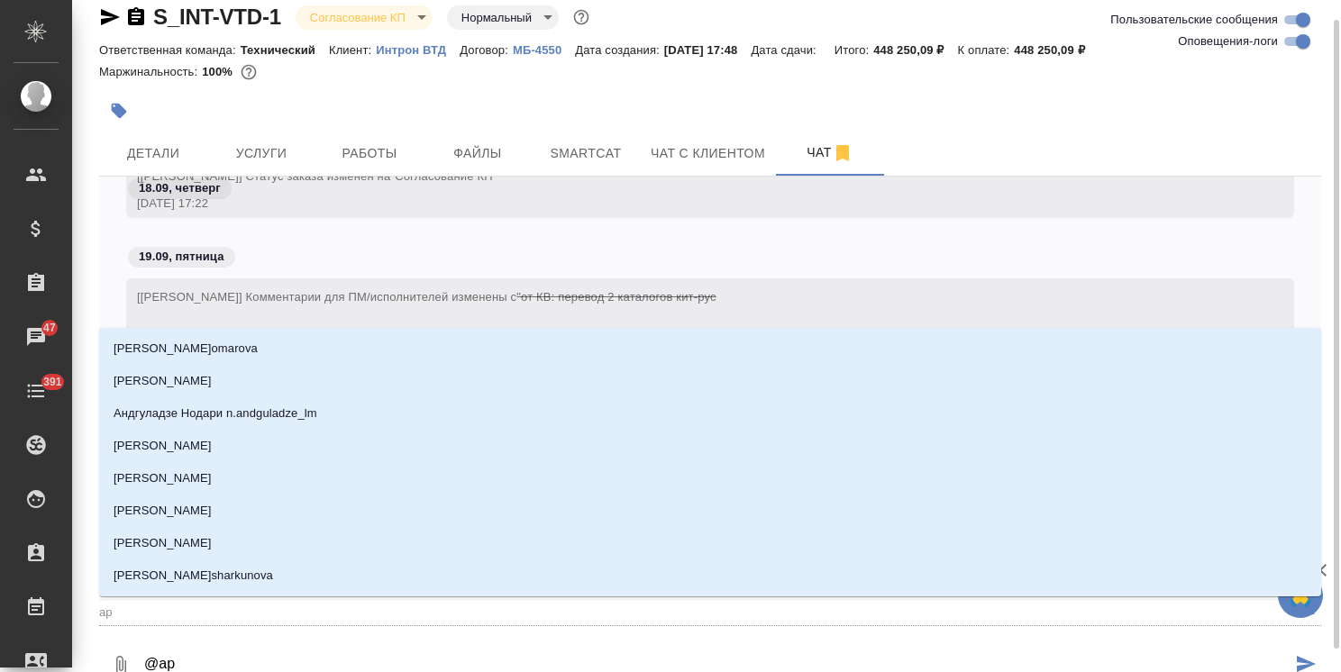
type input "арс"
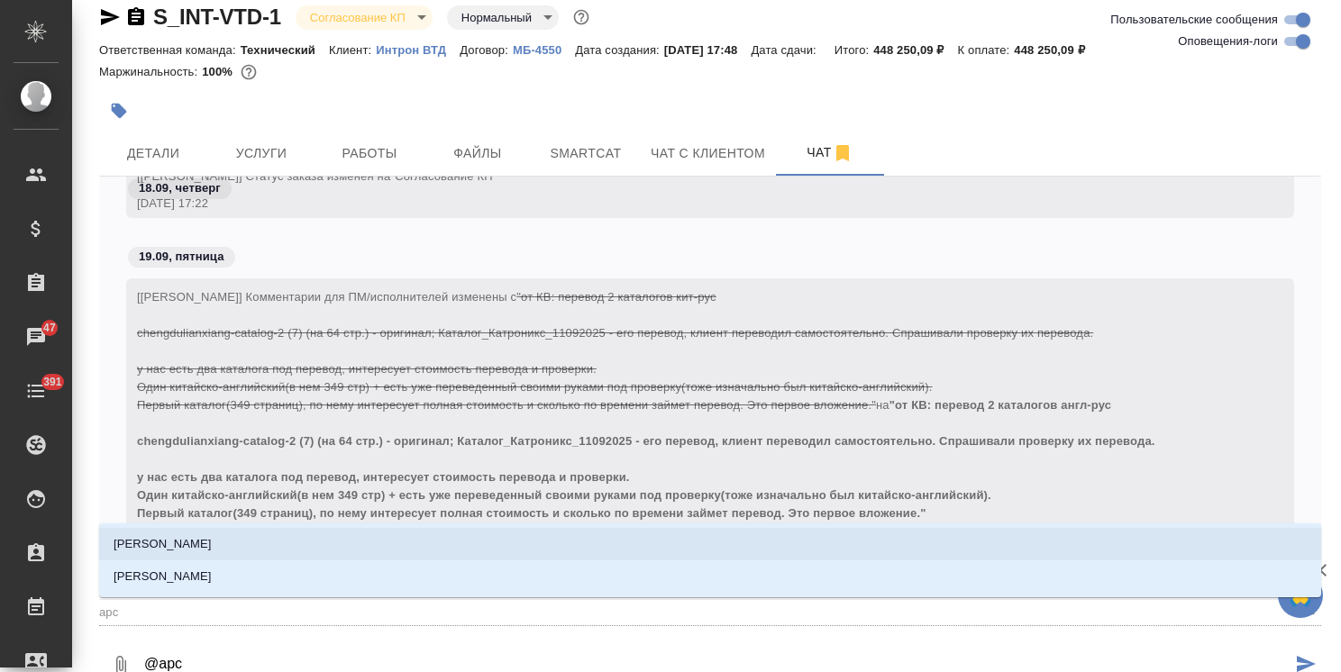
click at [245, 541] on li "Арсеньева Вера" at bounding box center [710, 544] width 1222 height 32
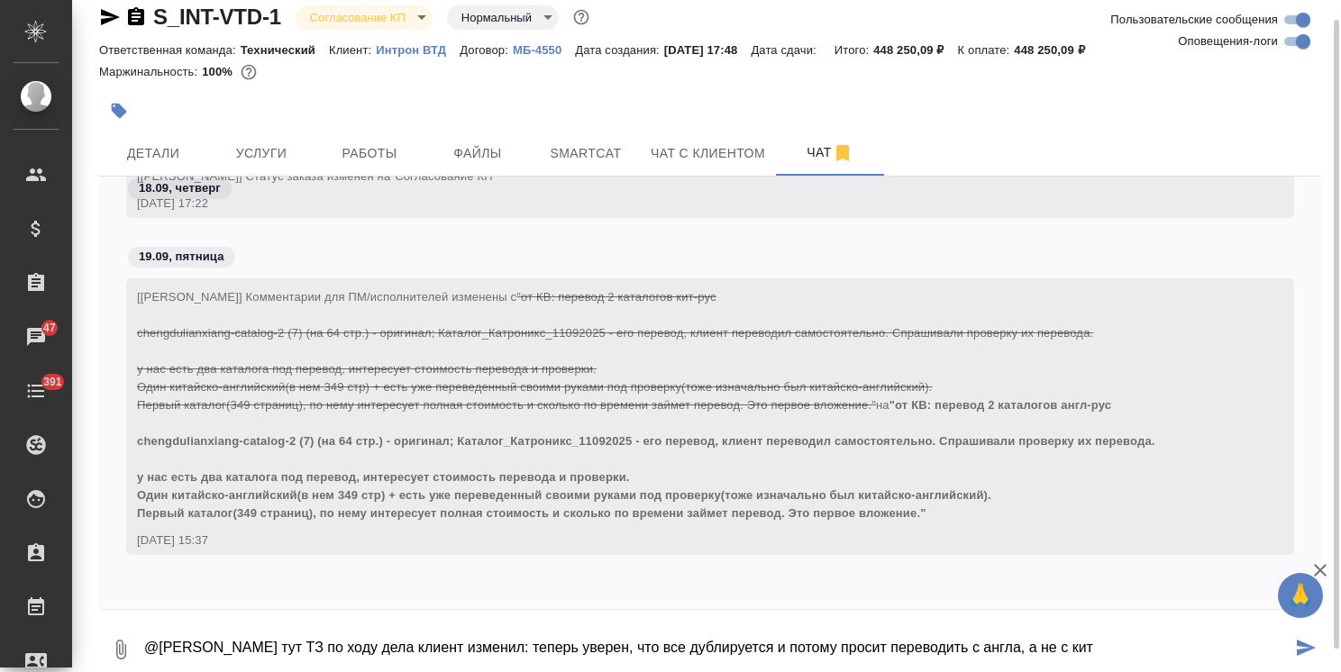
type textarea "@Арсеньева Вера тут ТЗ по ходу дела клиент изменил: теперь уверен, что все дубл…"
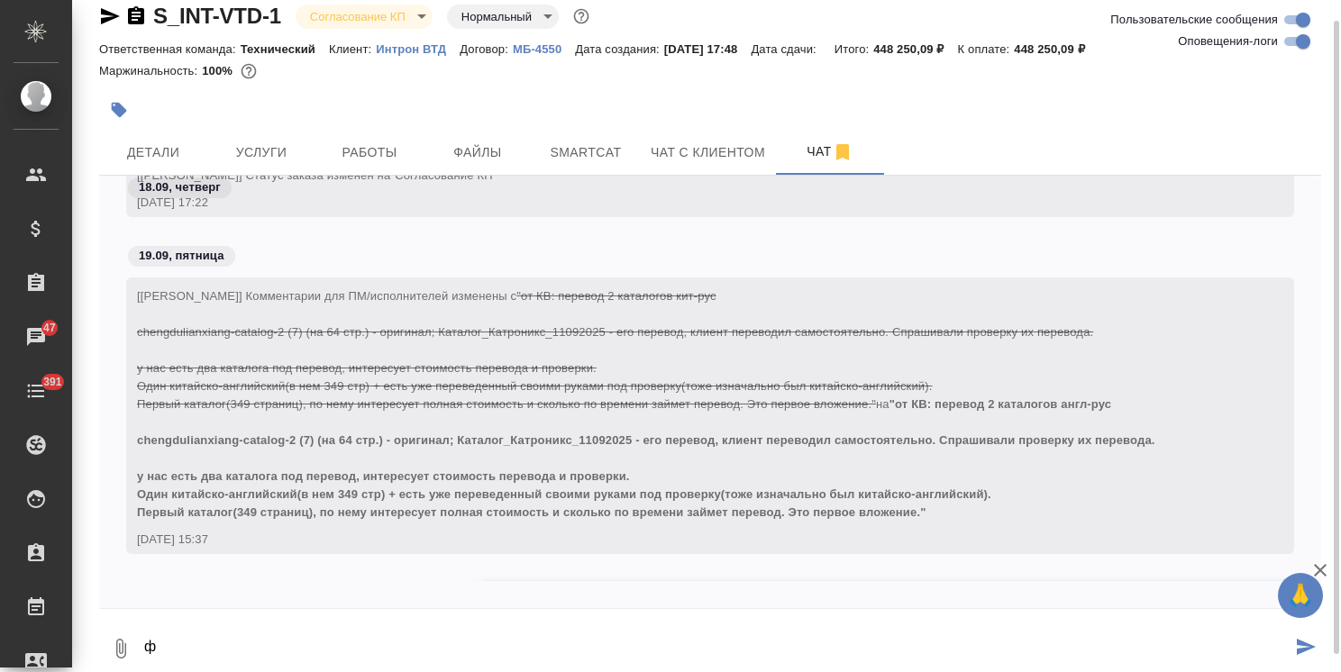
scroll to position [2693, 0]
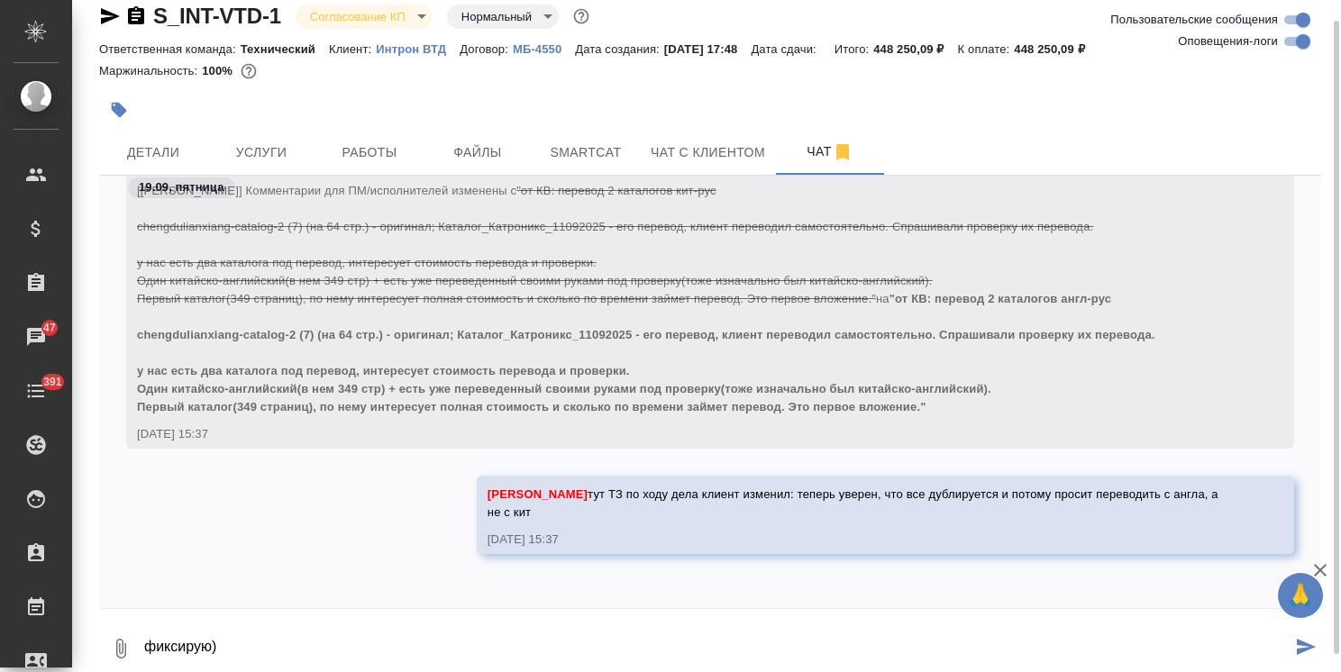
type textarea "фиксирую)"
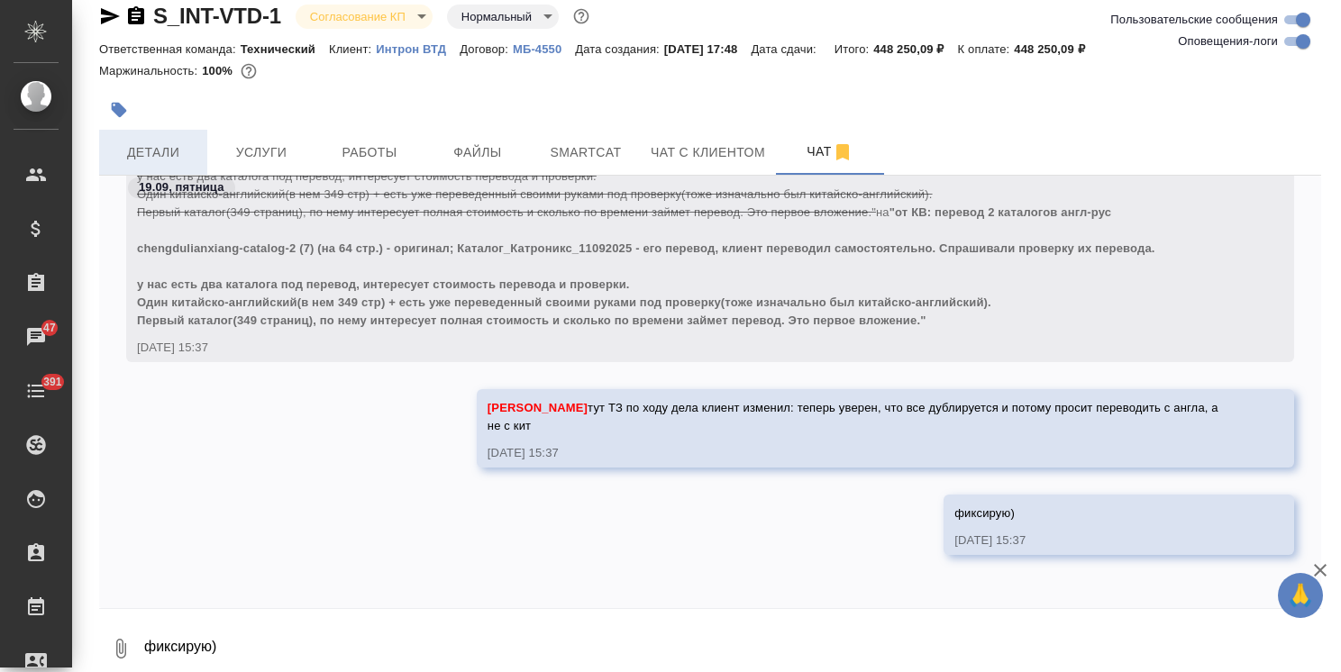
click at [155, 164] on button "Детали" at bounding box center [153, 152] width 108 height 45
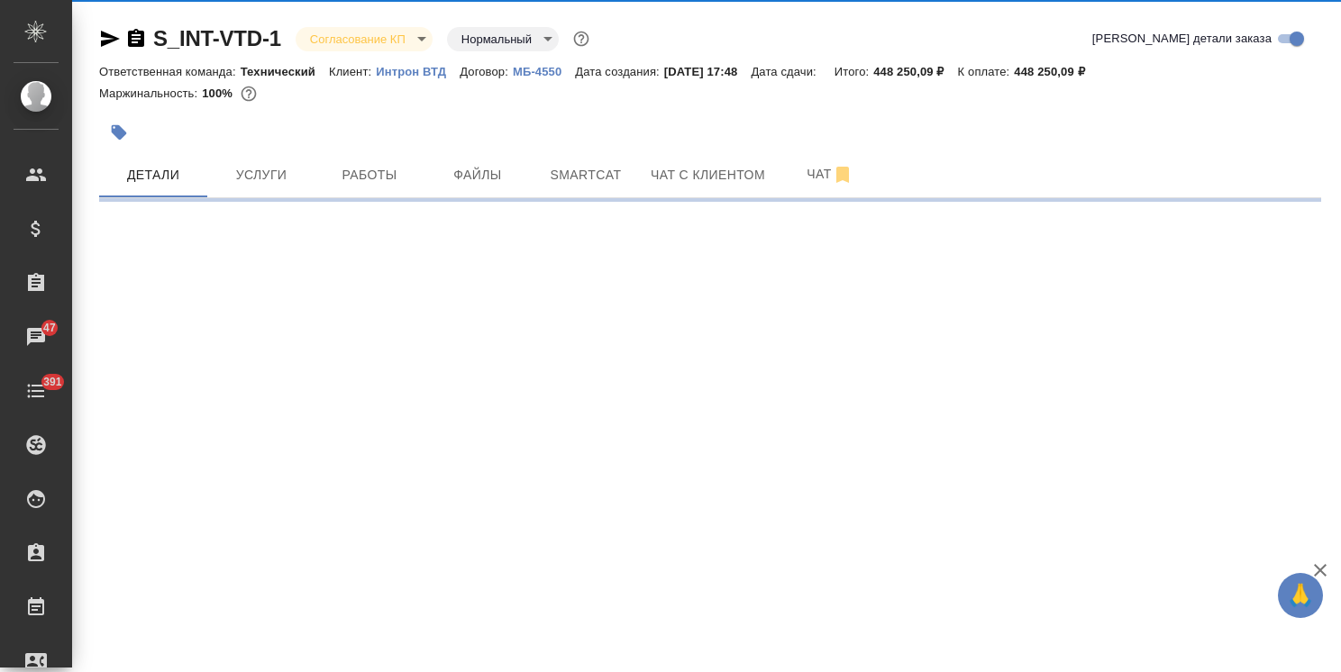
select select "RU"
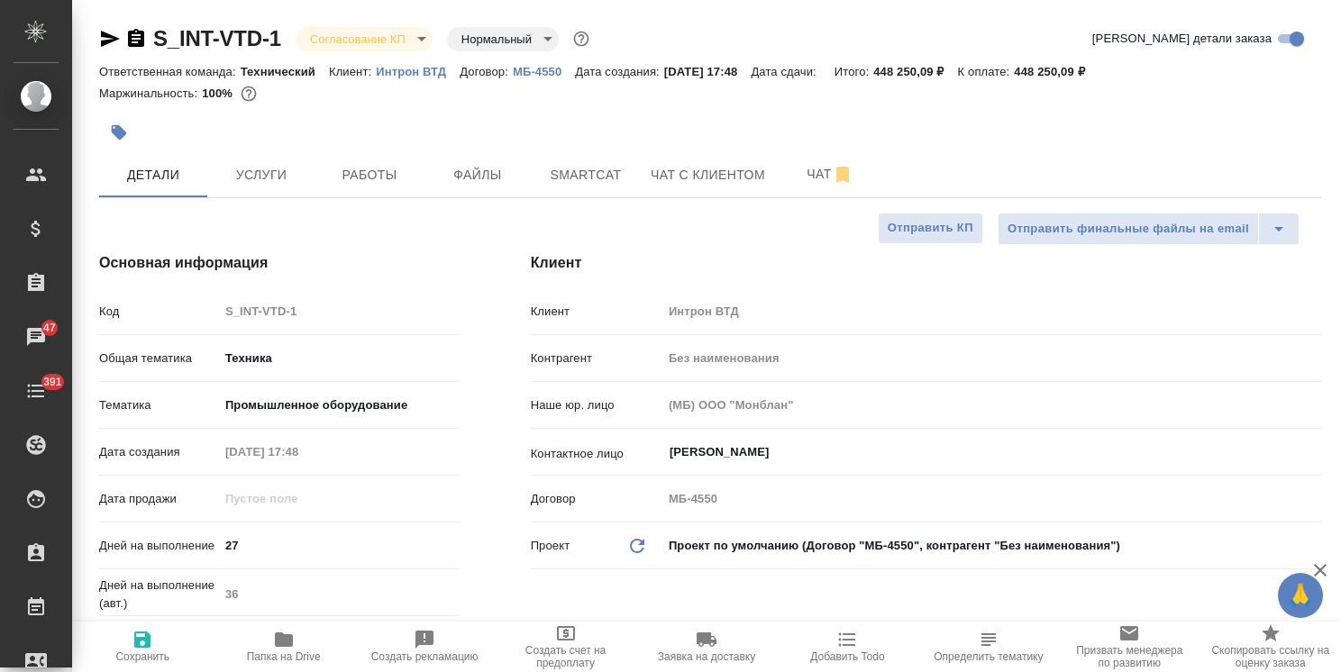
type textarea "x"
click at [261, 145] on div at bounding box center [506, 133] width 815 height 40
click at [256, 163] on button "Услуги" at bounding box center [261, 174] width 108 height 45
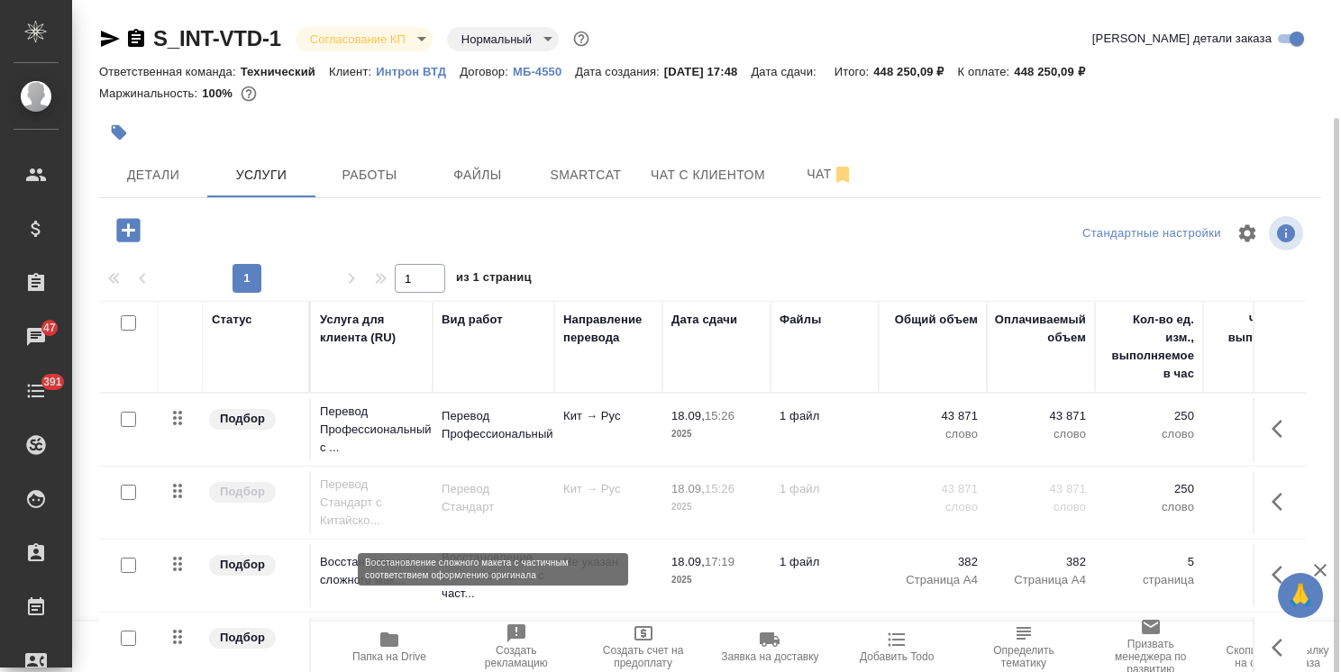
scroll to position [61, 0]
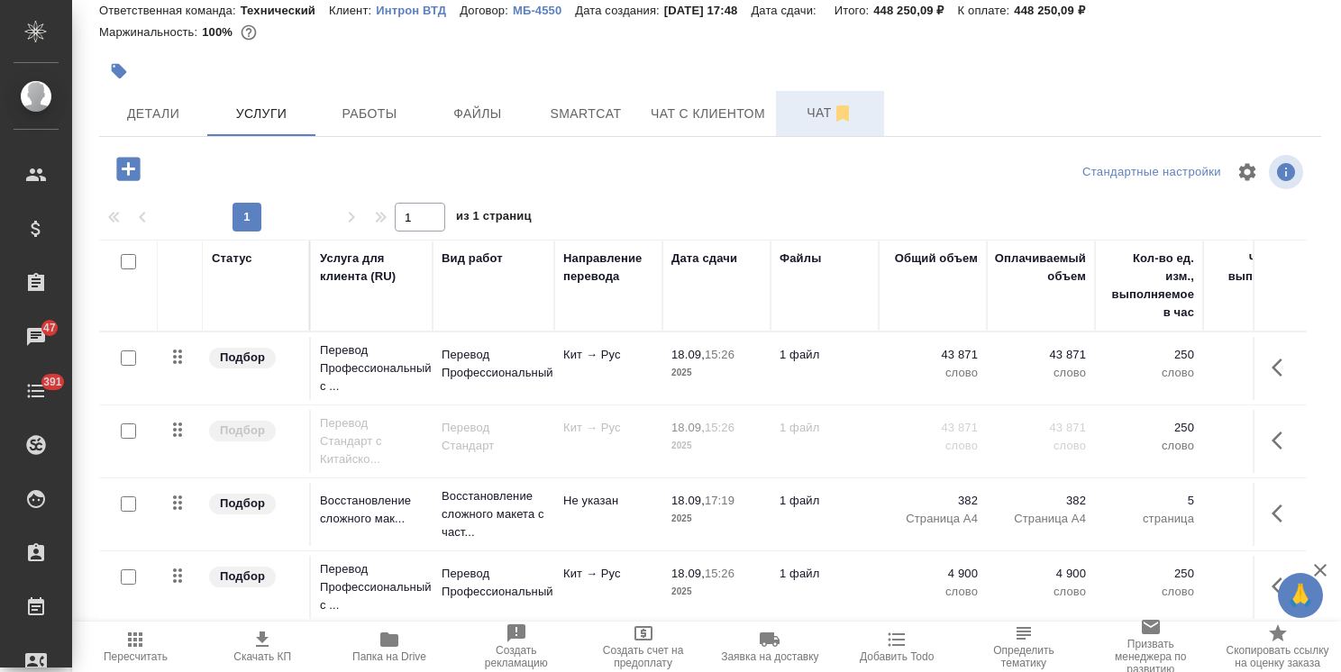
click at [803, 108] on span "Чат" at bounding box center [830, 113] width 87 height 23
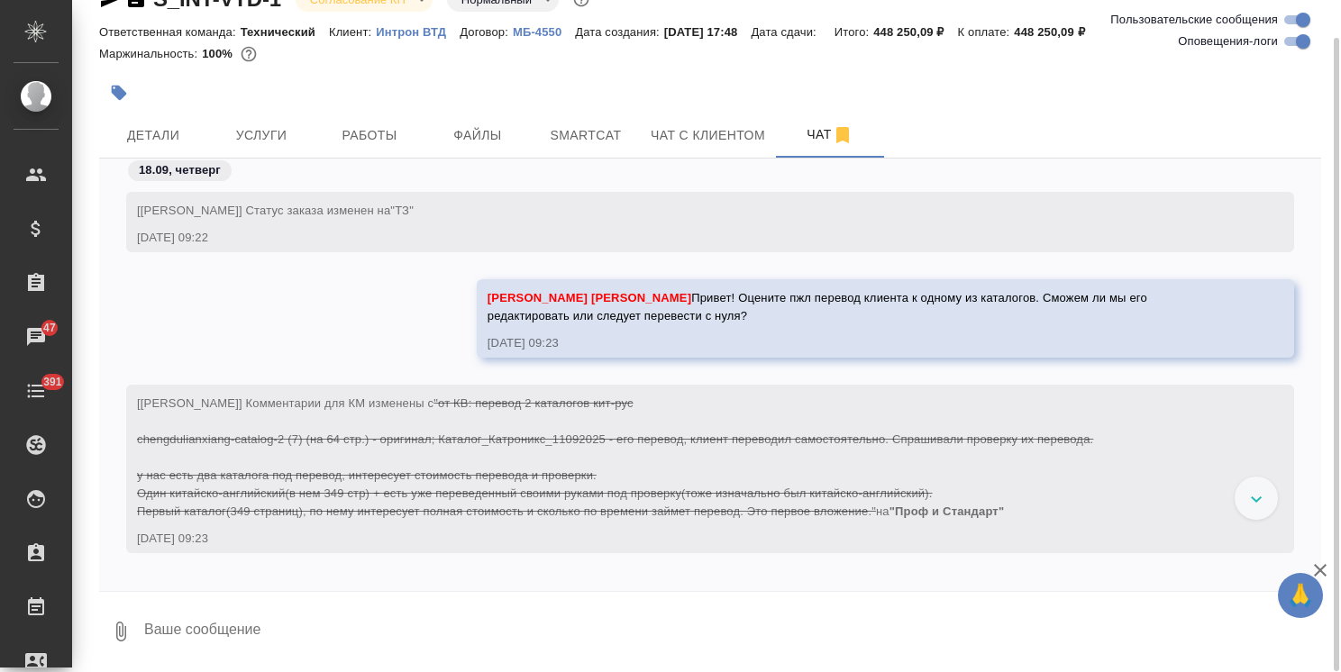
scroll to position [2780, 0]
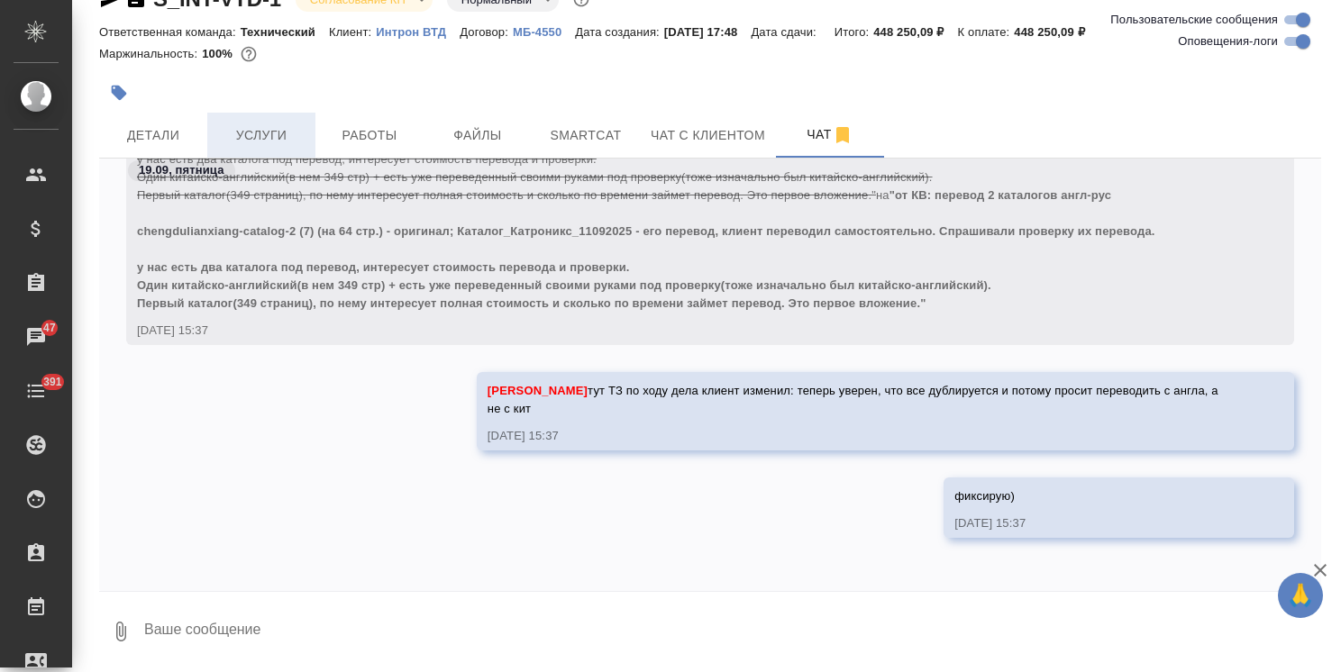
click at [227, 124] on span "Услуги" at bounding box center [261, 135] width 87 height 23
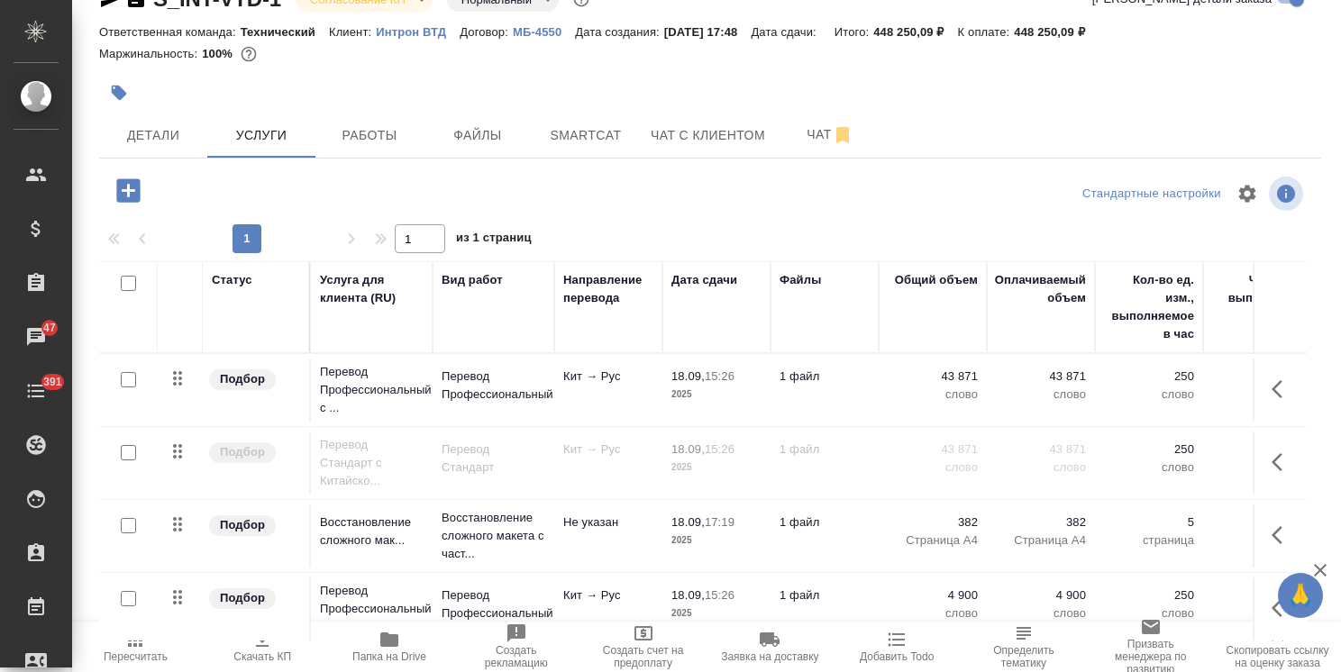
click at [137, 196] on icon "button" at bounding box center [127, 189] width 23 height 23
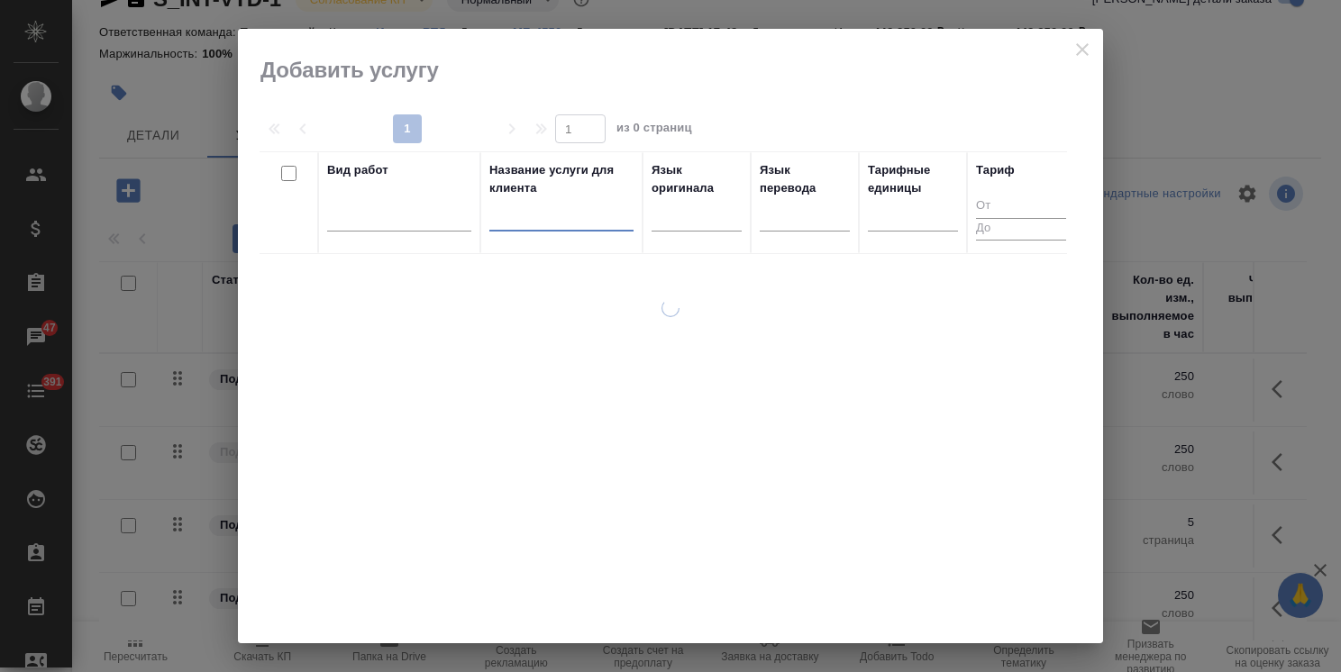
click at [531, 219] on input "text" at bounding box center [561, 220] width 144 height 23
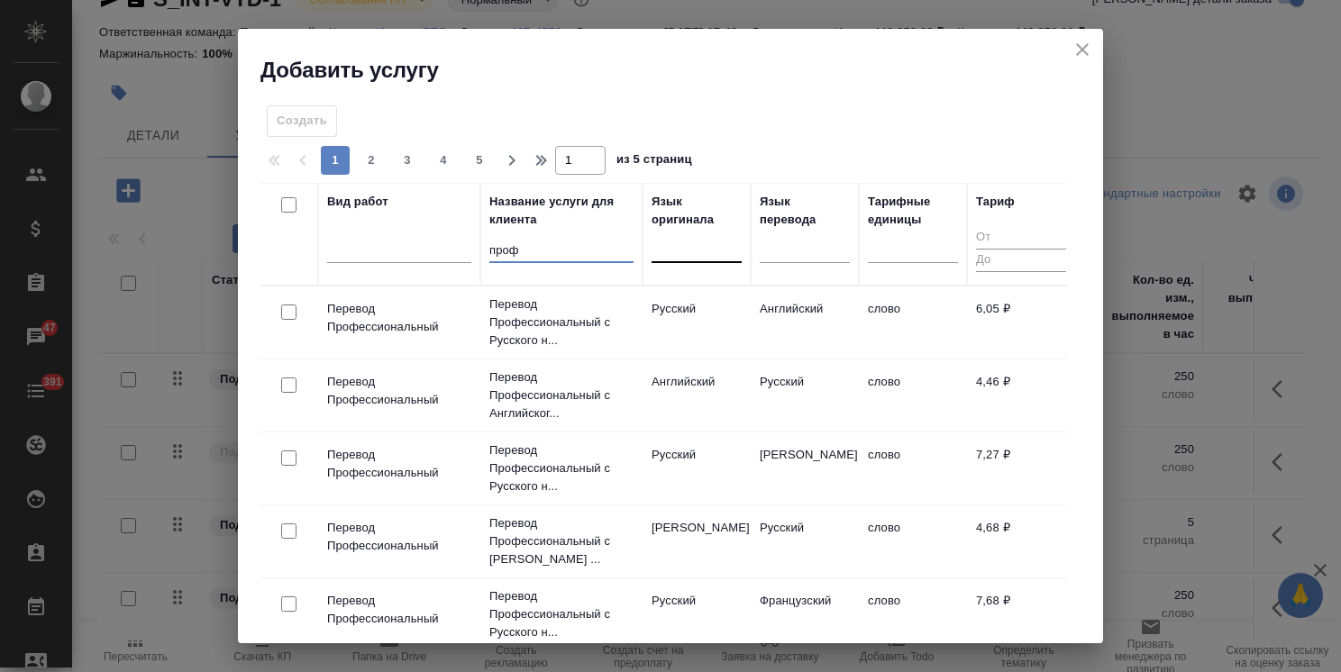
type input "проф"
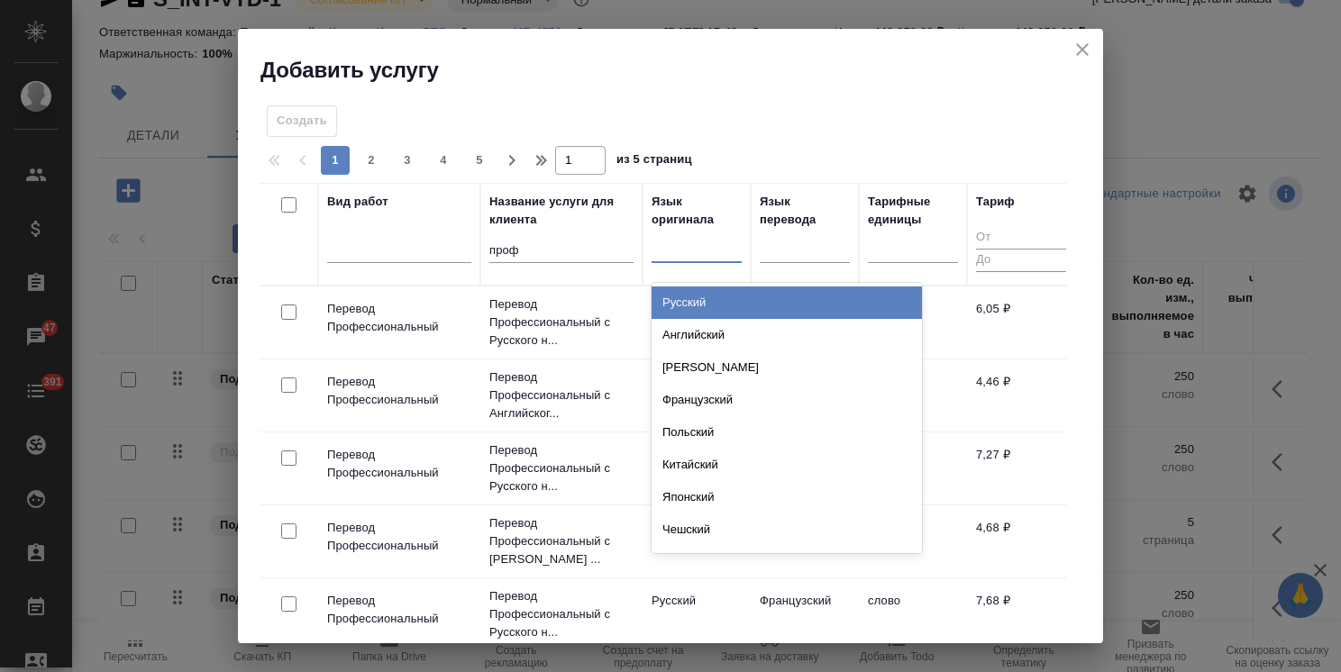
click at [677, 242] on div at bounding box center [697, 245] width 90 height 26
type input "англ"
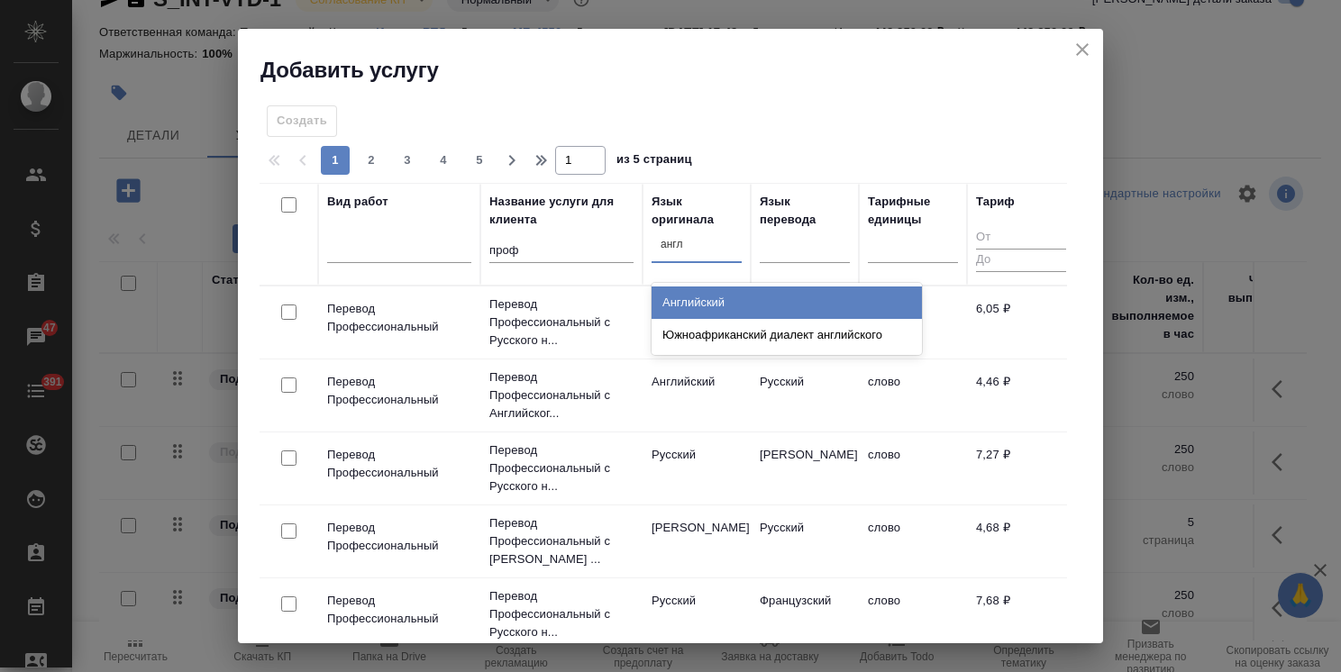
click at [684, 301] on div "Английский" at bounding box center [787, 303] width 270 height 32
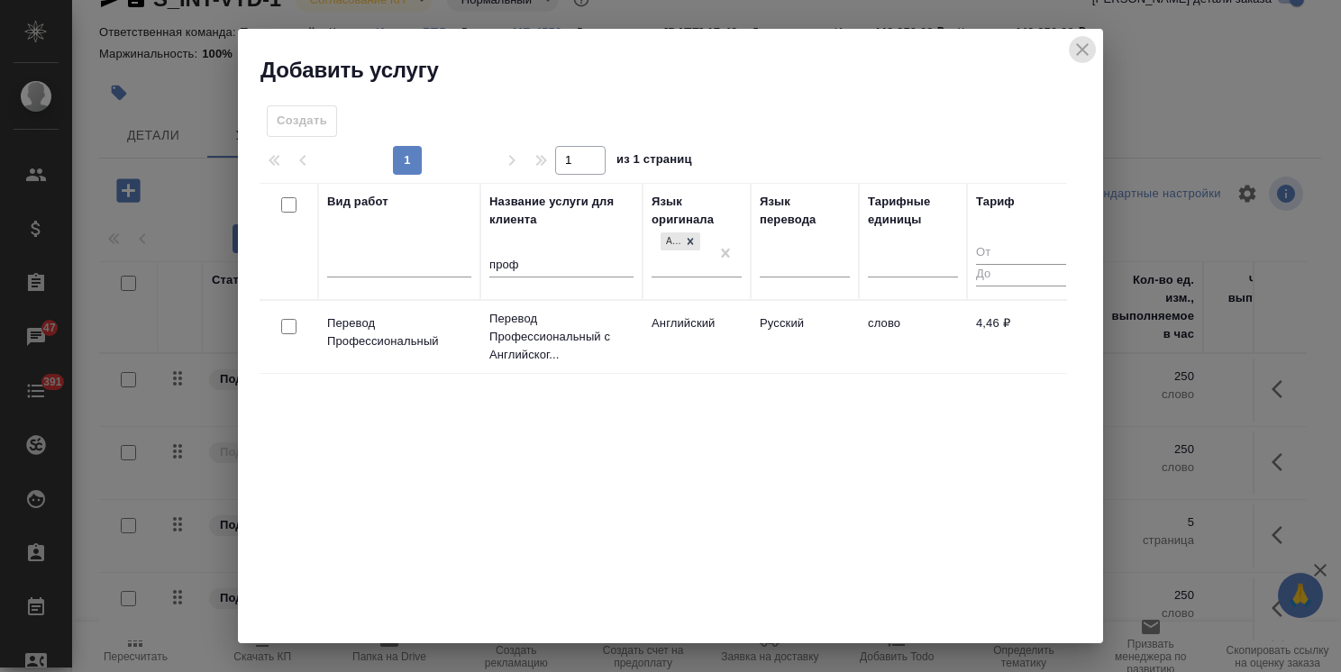
click at [1083, 44] on icon "close" at bounding box center [1083, 50] width 22 height 22
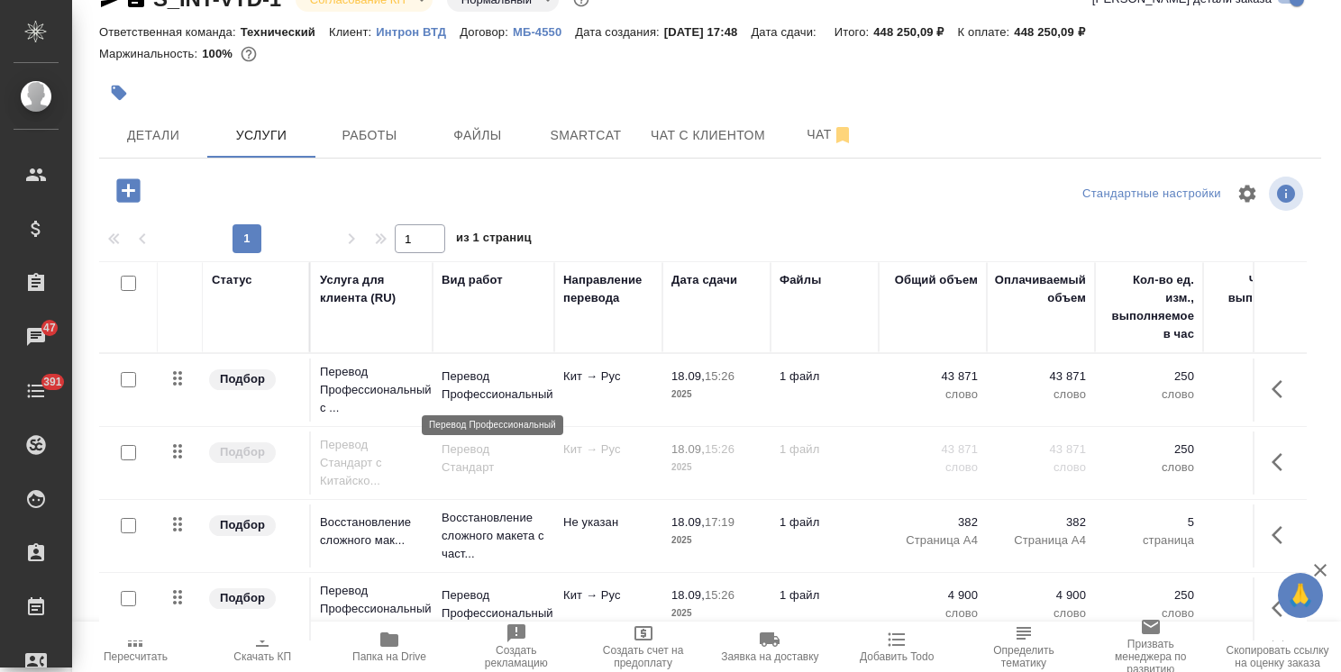
click at [489, 379] on p "Перевод Профессиональный" at bounding box center [494, 386] width 104 height 36
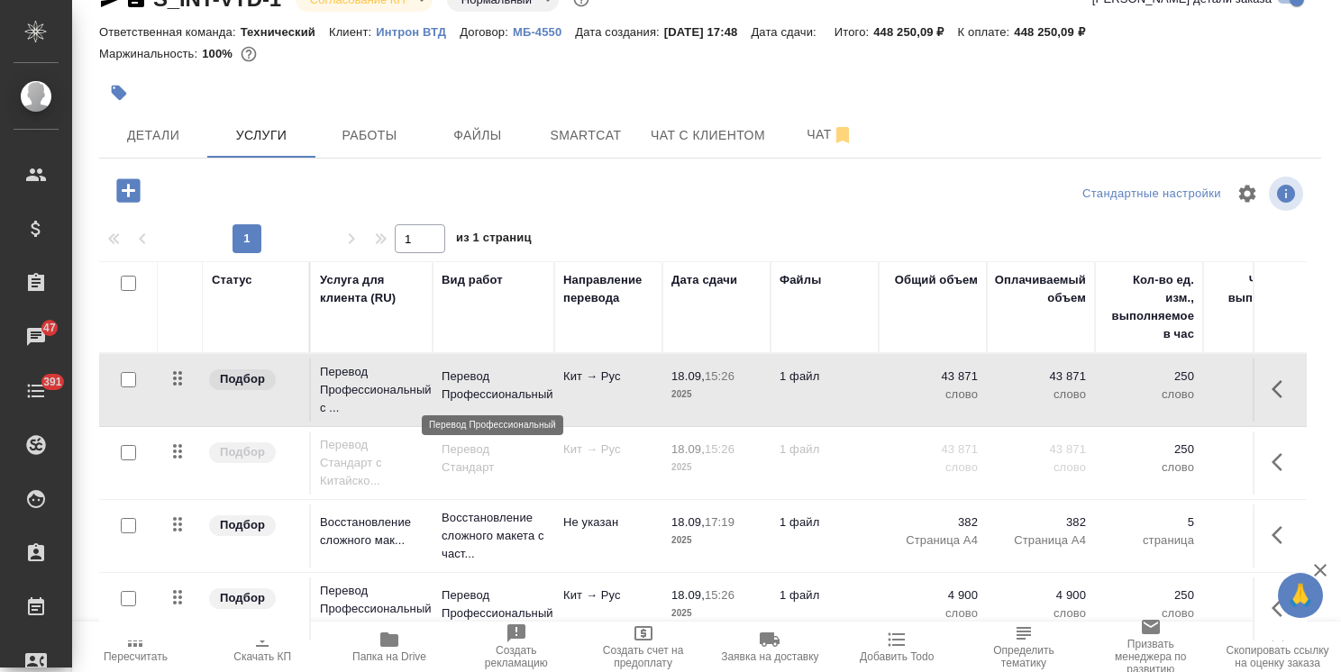
click at [487, 378] on p "Перевод Профессиональный" at bounding box center [494, 386] width 104 height 36
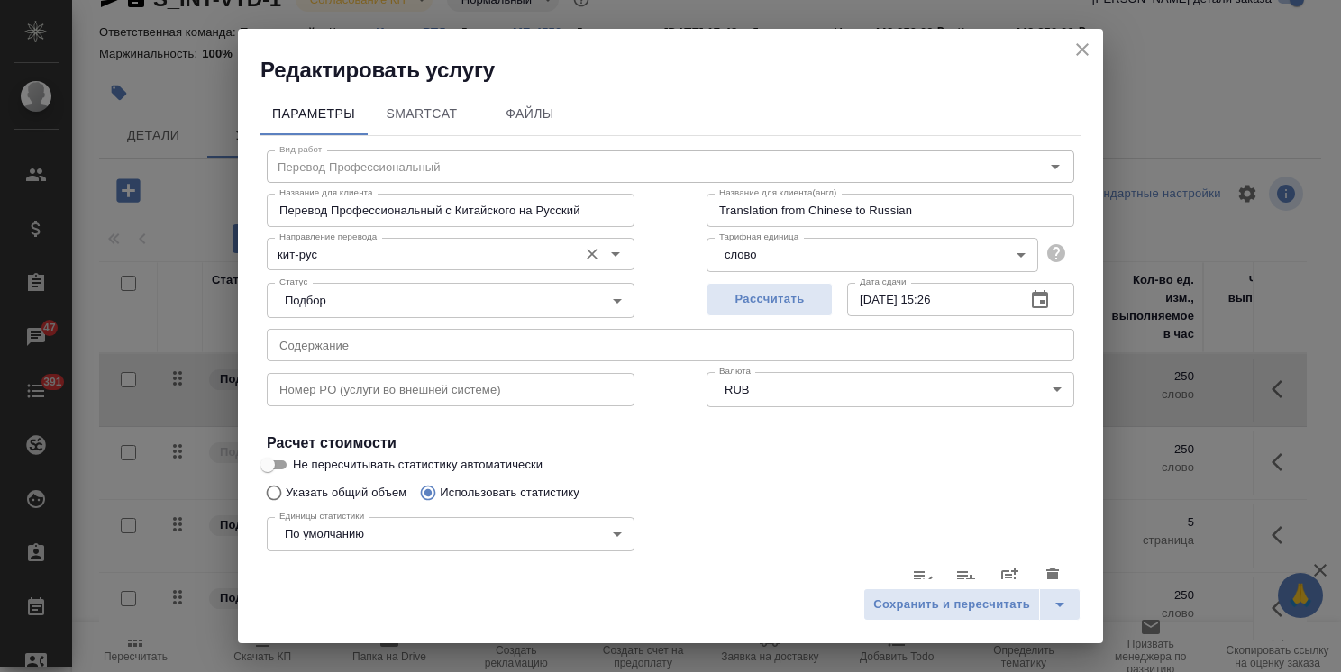
click at [376, 258] on input "кит-рус" at bounding box center [420, 254] width 297 height 22
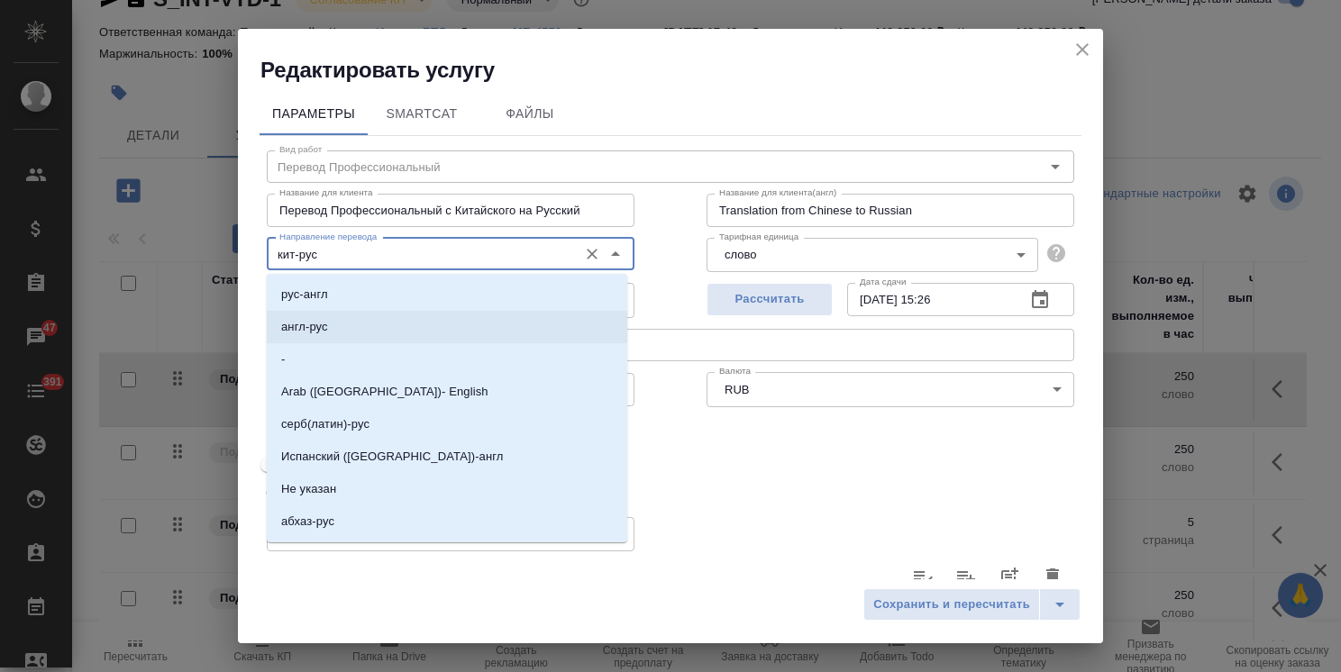
click at [336, 325] on li "англ-рус" at bounding box center [447, 327] width 361 height 32
type input "англ-рус"
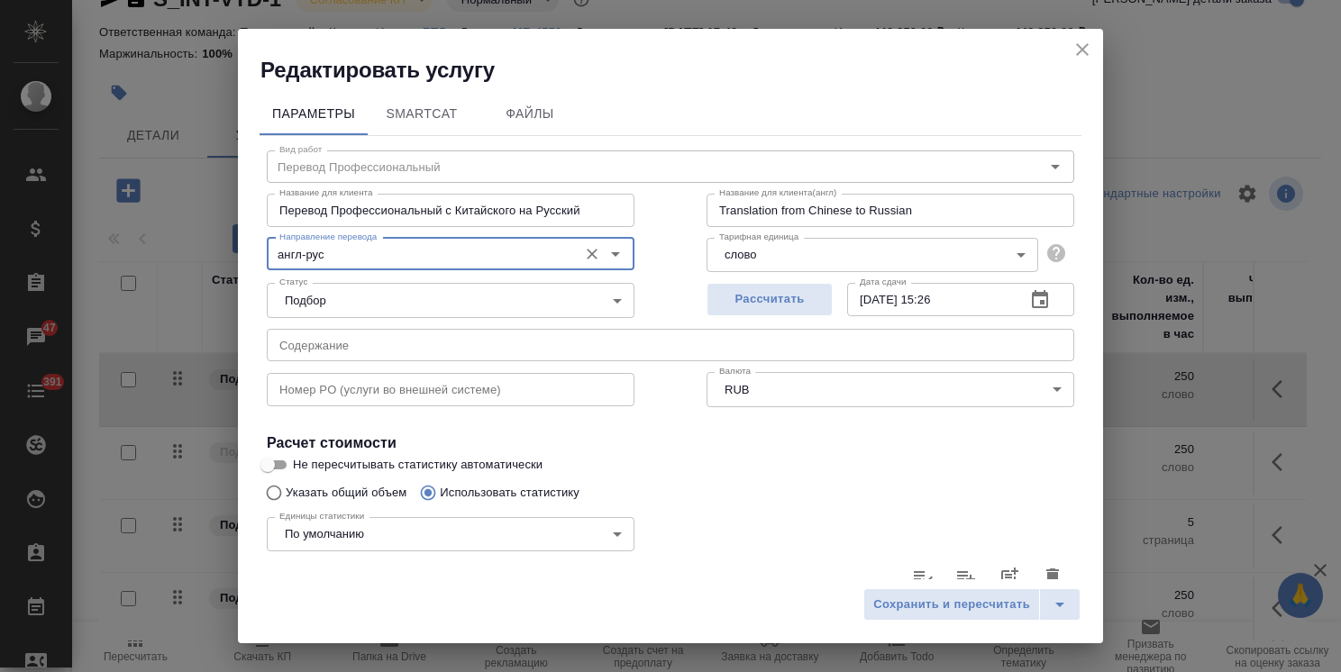
click at [511, 215] on input "Перевод Профессиональный с Китайского на Русский" at bounding box center [451, 210] width 368 height 32
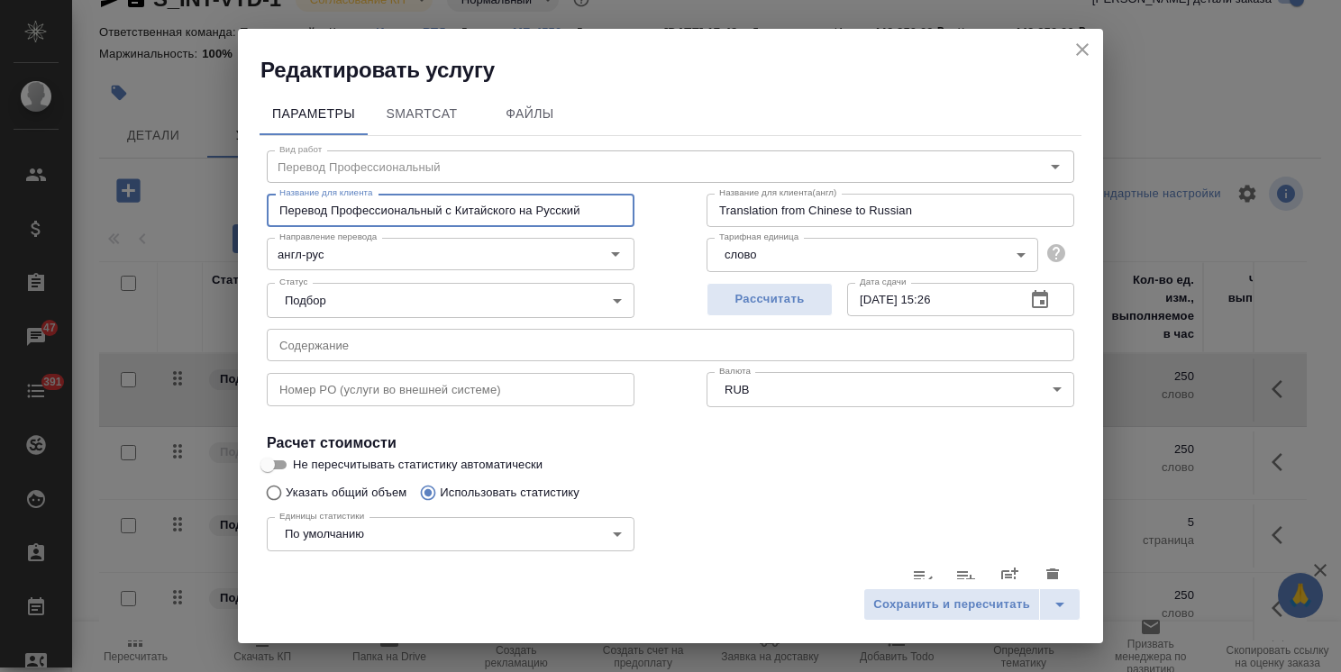
drag, startPoint x: 513, startPoint y: 215, endPoint x: 454, endPoint y: 218, distance: 58.7
click at [454, 218] on input "Перевод Профессиональный с Китайского на Русский" at bounding box center [451, 210] width 368 height 32
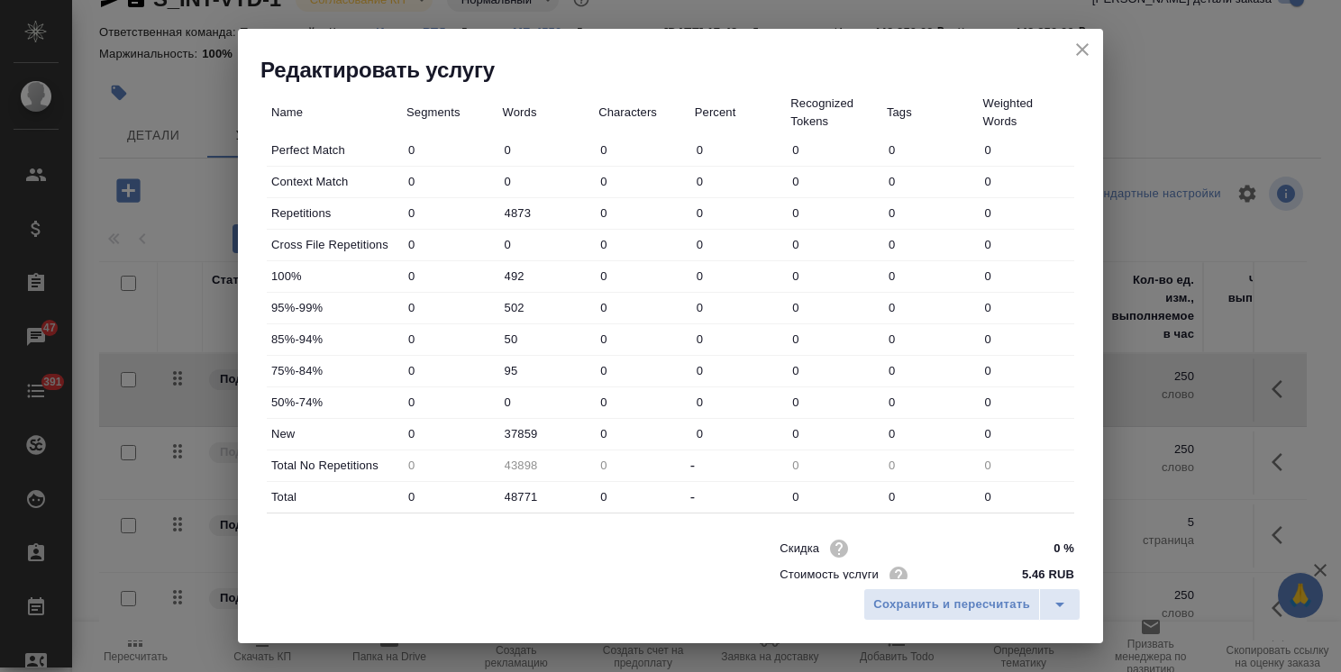
scroll to position [553, 0]
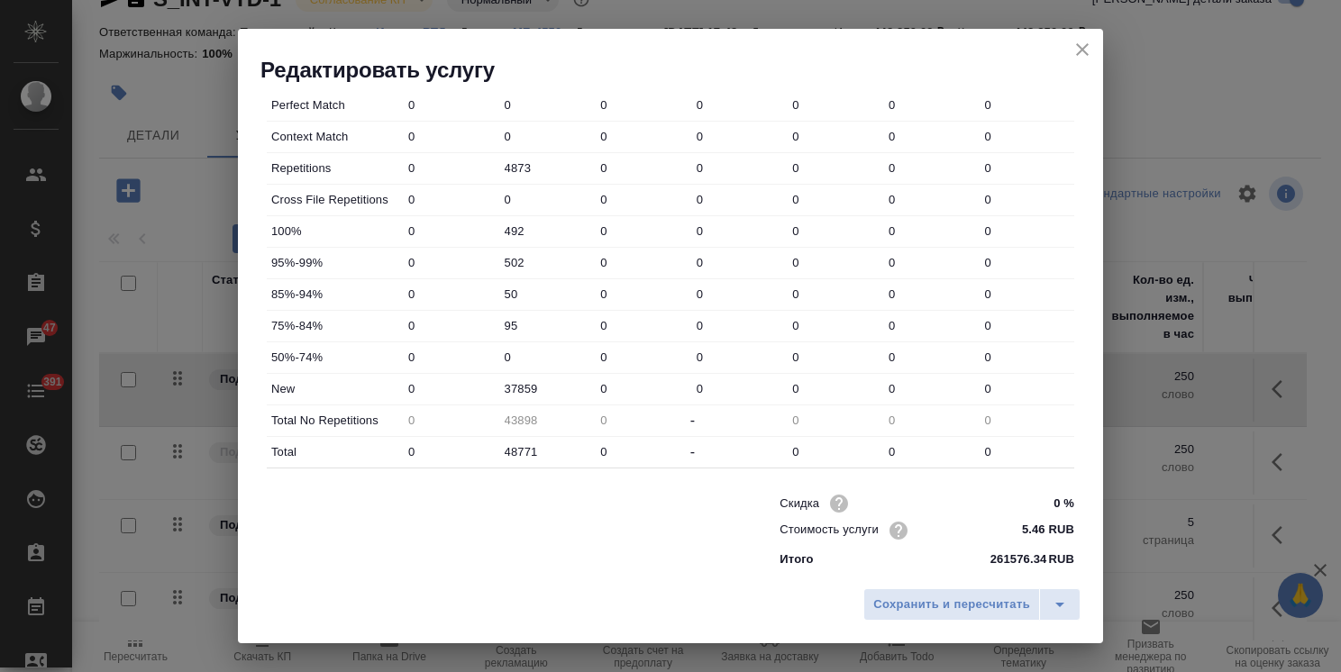
type input "Перевод Профессиональный с Английского на Русский"
click at [1010, 528] on input "5.46 RUB" at bounding box center [1041, 531] width 66 height 26
type input "4.46 RUB"
click at [971, 611] on span "Сохранить и пересчитать" at bounding box center [951, 605] width 157 height 21
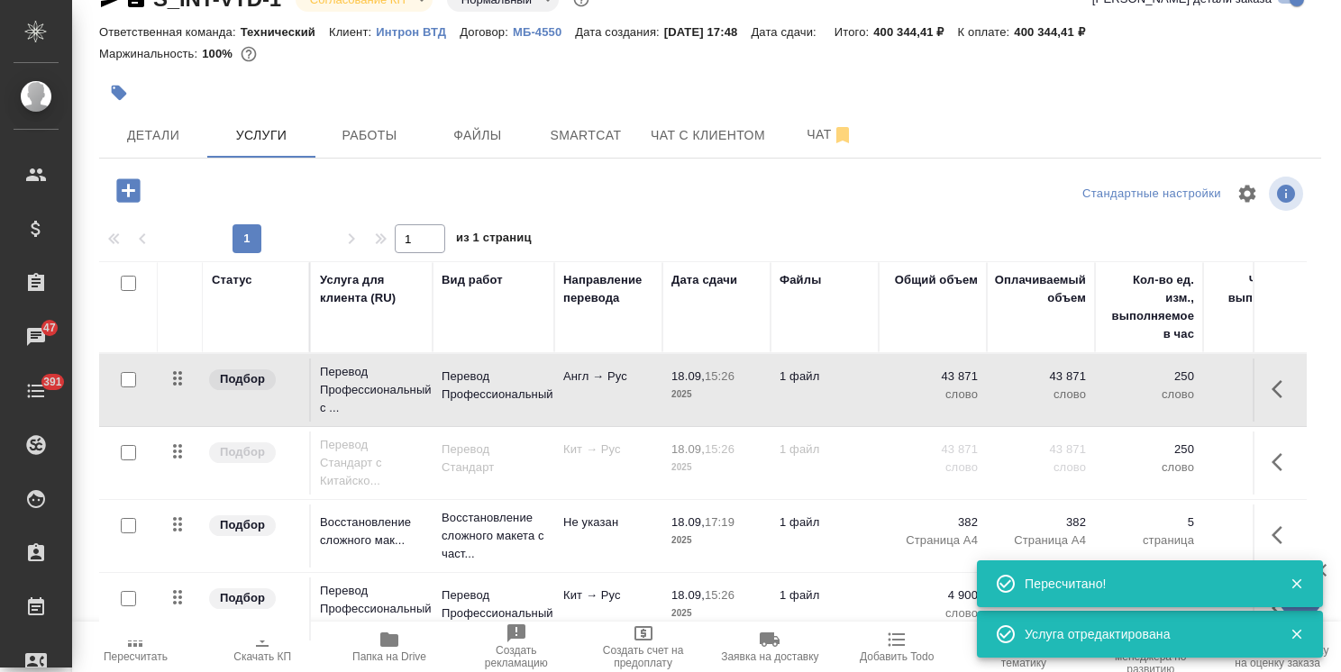
scroll to position [61, 0]
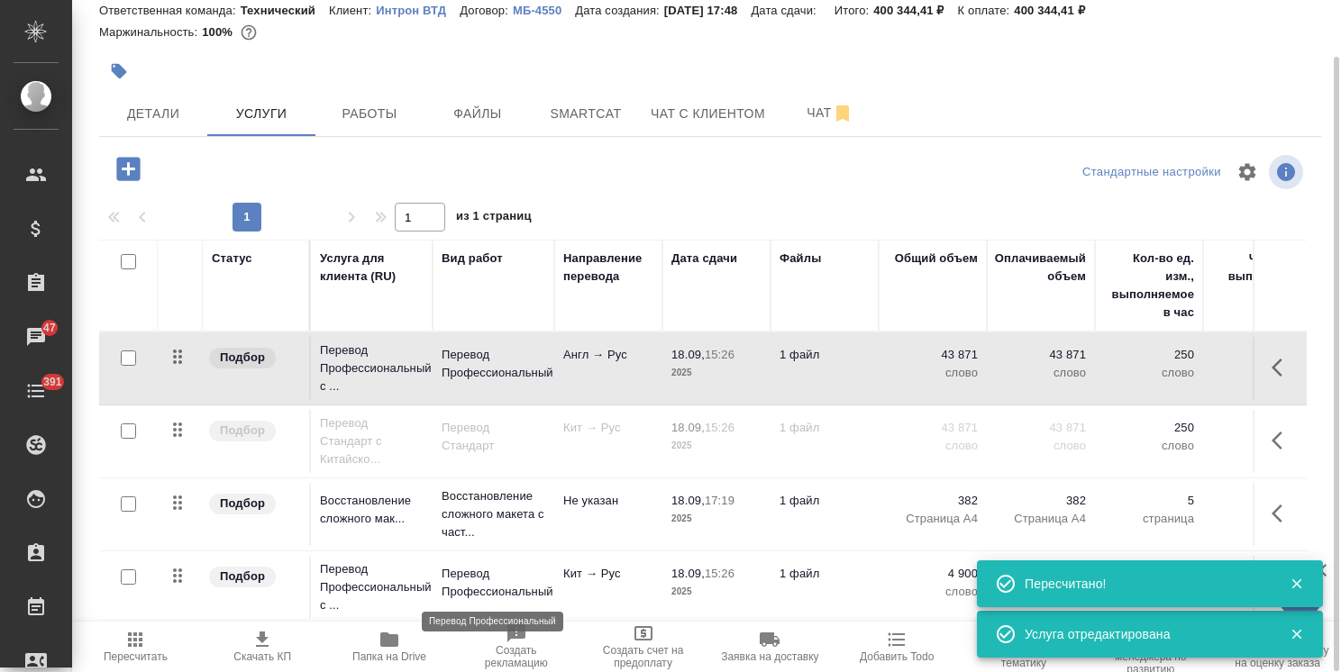
click at [471, 590] on p "Перевод Профессиональный" at bounding box center [494, 583] width 104 height 36
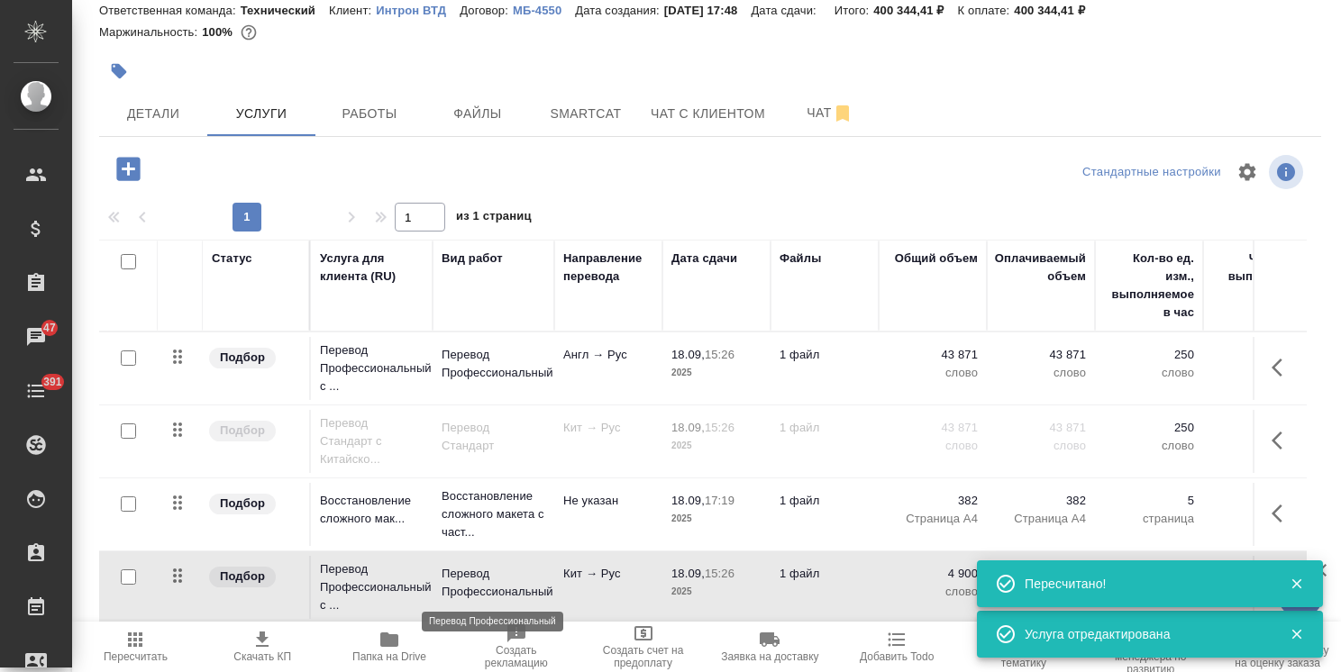
click at [471, 590] on p "Перевод Профессиональный" at bounding box center [494, 583] width 104 height 36
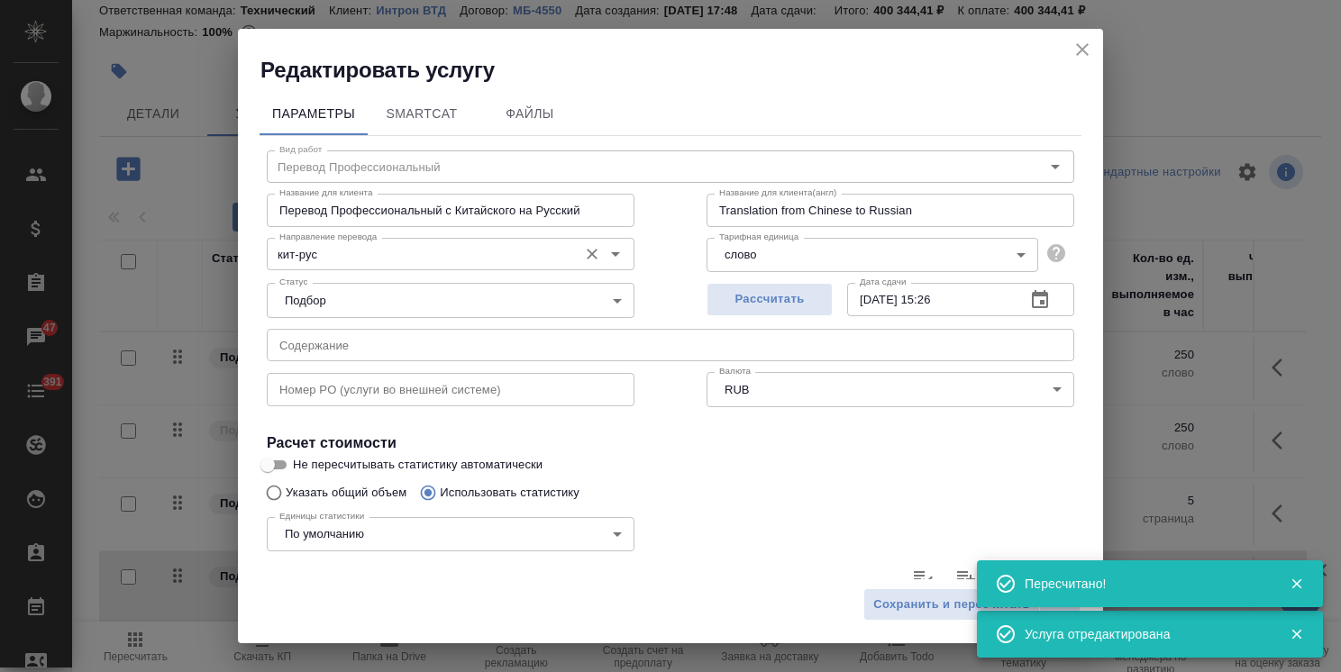
click at [338, 259] on input "кит-рус" at bounding box center [420, 254] width 297 height 22
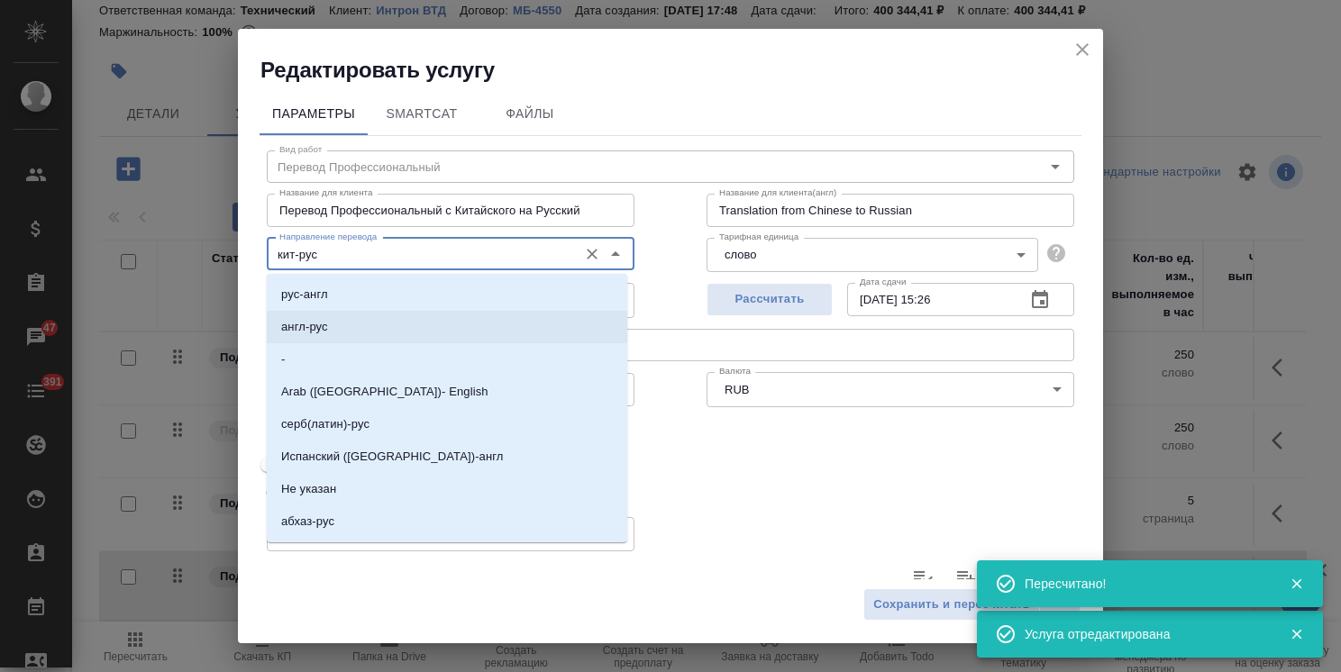
click at [332, 333] on li "англ-рус" at bounding box center [447, 327] width 361 height 32
type input "англ-рус"
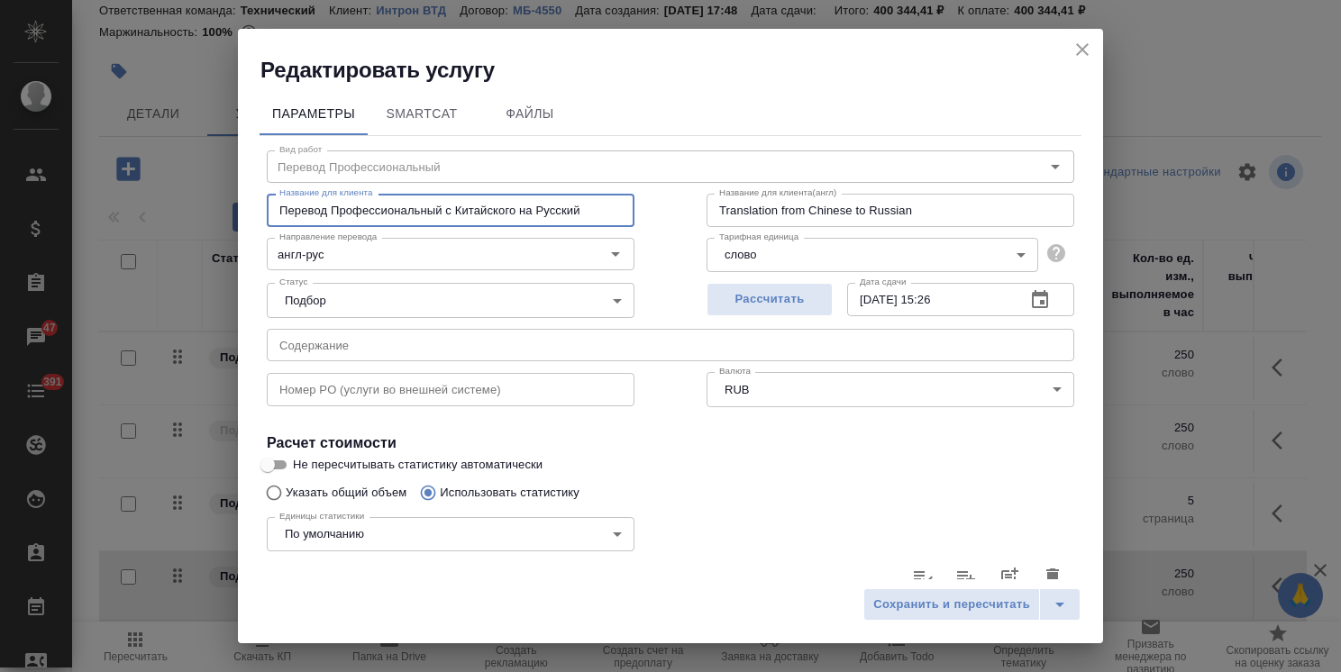
drag, startPoint x: 516, startPoint y: 214, endPoint x: 455, endPoint y: 208, distance: 60.6
click at [455, 208] on input "Перевод Профессиональный с Китайского на Русский" at bounding box center [451, 210] width 368 height 32
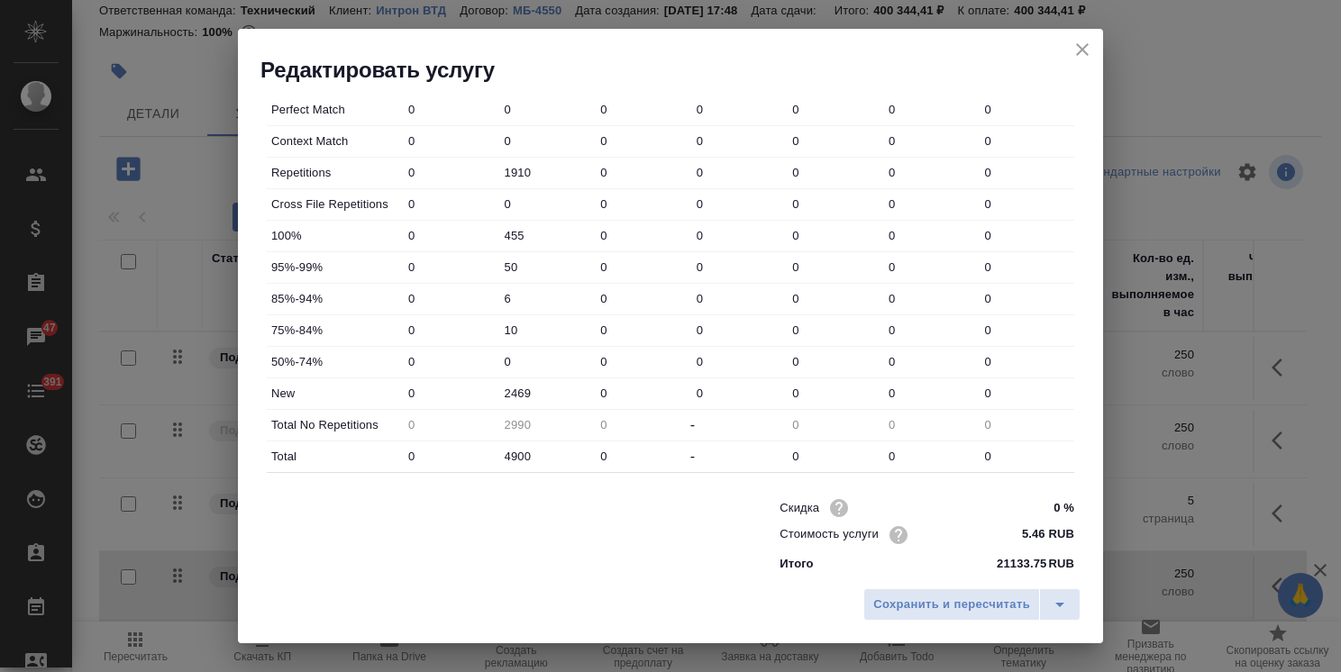
scroll to position [553, 0]
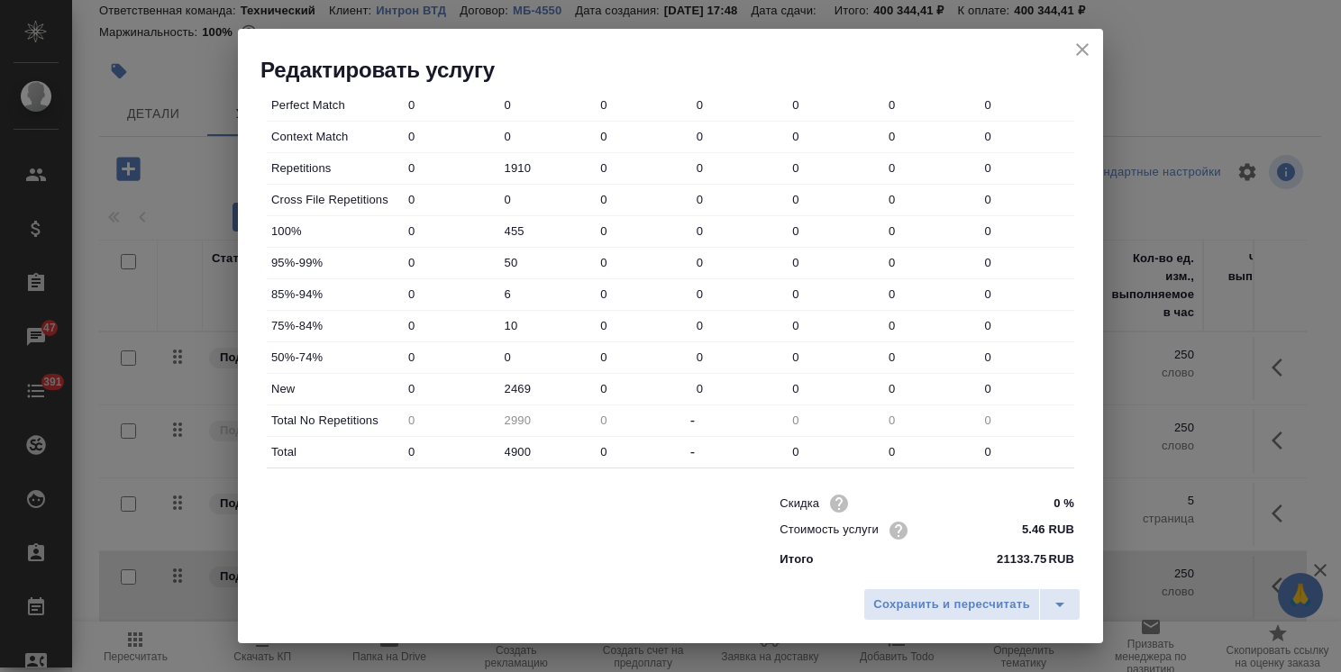
type input "Перевод Профессиональный с Английского на Русский"
click at [1015, 528] on input "5.46 RUB" at bounding box center [1041, 530] width 68 height 26
click at [1010, 531] on input "5.46 RUB" at bounding box center [1041, 531] width 66 height 26
drag, startPoint x: 1012, startPoint y: 531, endPoint x: 999, endPoint y: 532, distance: 13.6
click at [1008, 532] on input "5.46 RUB" at bounding box center [1041, 531] width 66 height 26
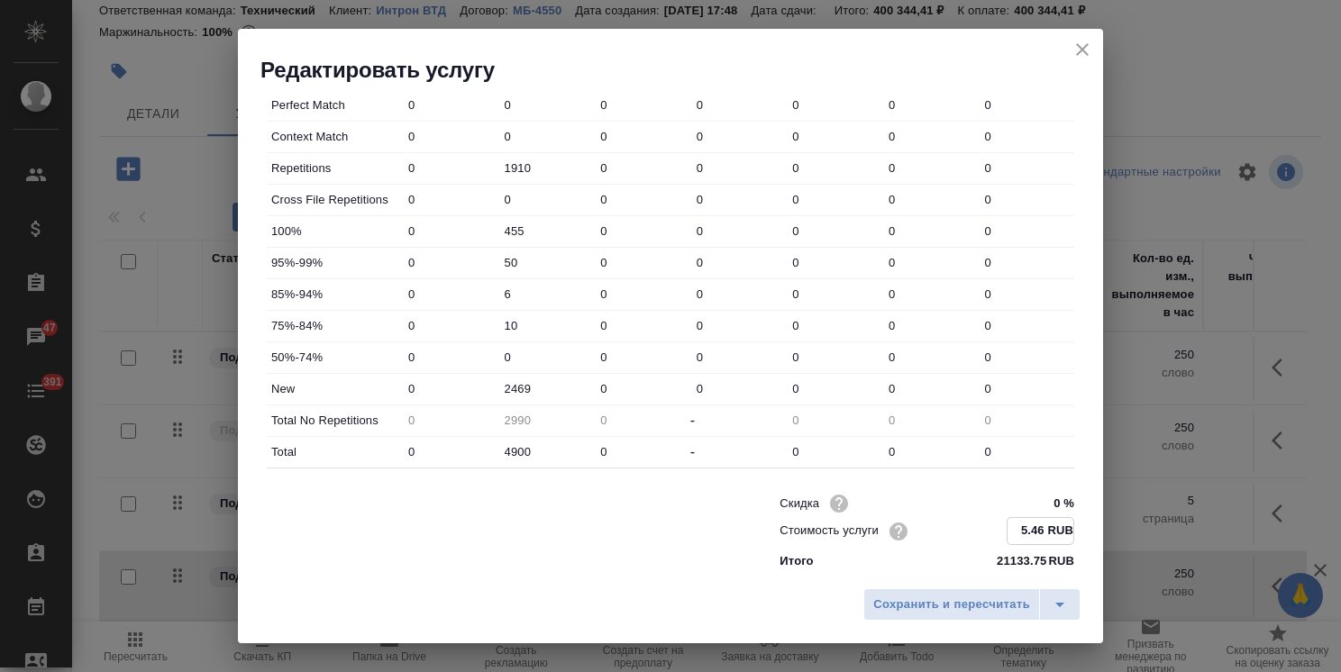
click at [1013, 527] on input "5.46 RUB" at bounding box center [1041, 531] width 66 height 26
click at [1008, 531] on input "5.46 RUB" at bounding box center [1041, 531] width 66 height 26
drag, startPoint x: 1014, startPoint y: 530, endPoint x: 1001, endPoint y: 527, distance: 12.9
click at [1008, 527] on input "5.46 RUB" at bounding box center [1041, 531] width 66 height 26
type input "4.46 RUB"
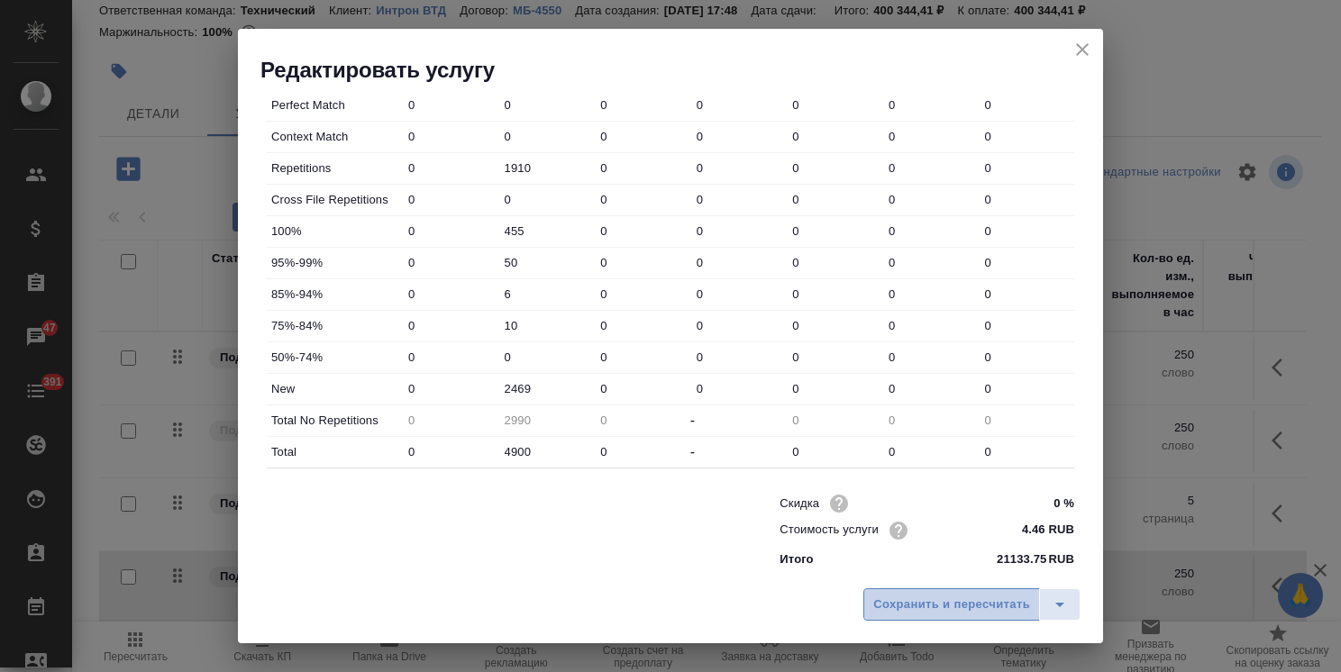
click at [970, 612] on span "Сохранить и пересчитать" at bounding box center [951, 605] width 157 height 21
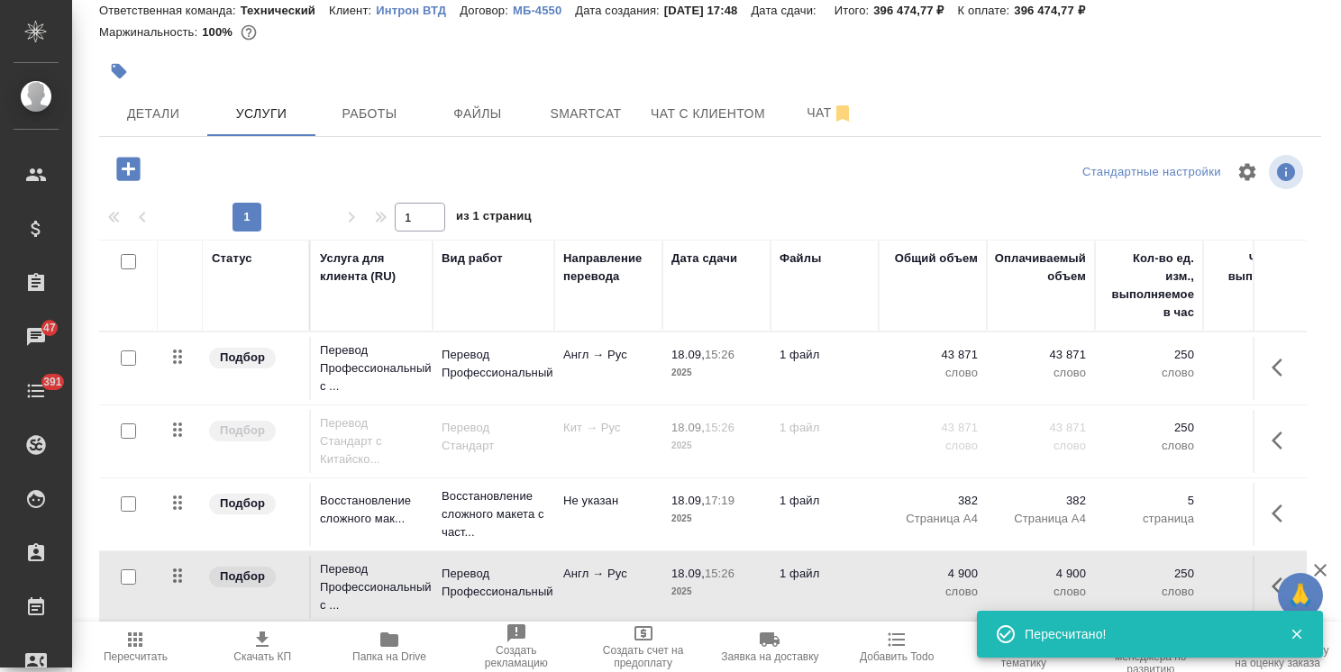
click at [123, 165] on icon "button" at bounding box center [127, 168] width 23 height 23
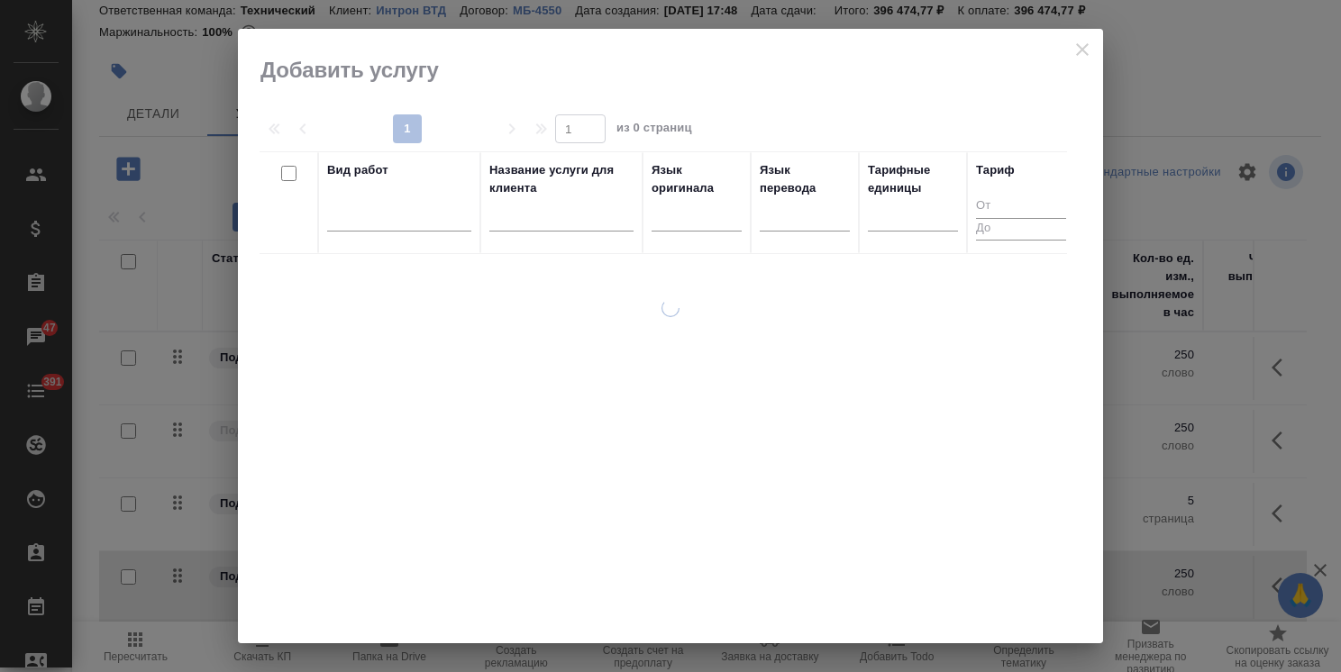
click at [566, 218] on input "text" at bounding box center [561, 220] width 144 height 23
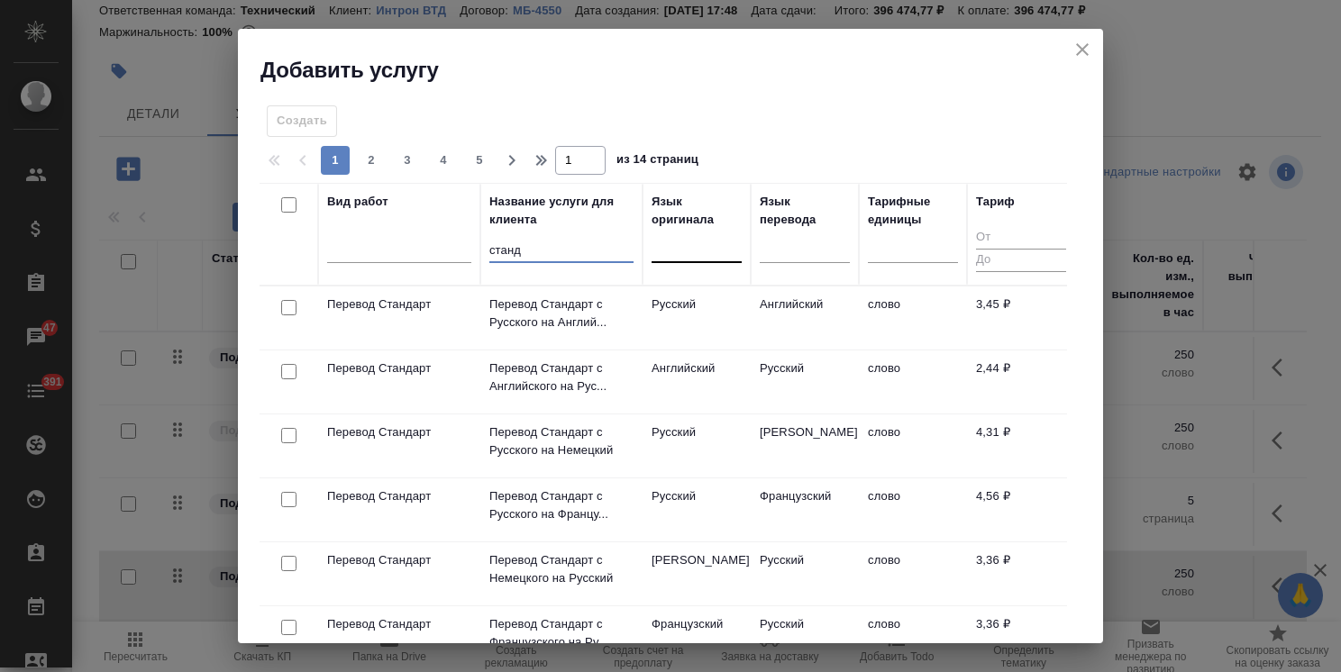
type input "станд"
click at [703, 245] on div at bounding box center [697, 245] width 90 height 26
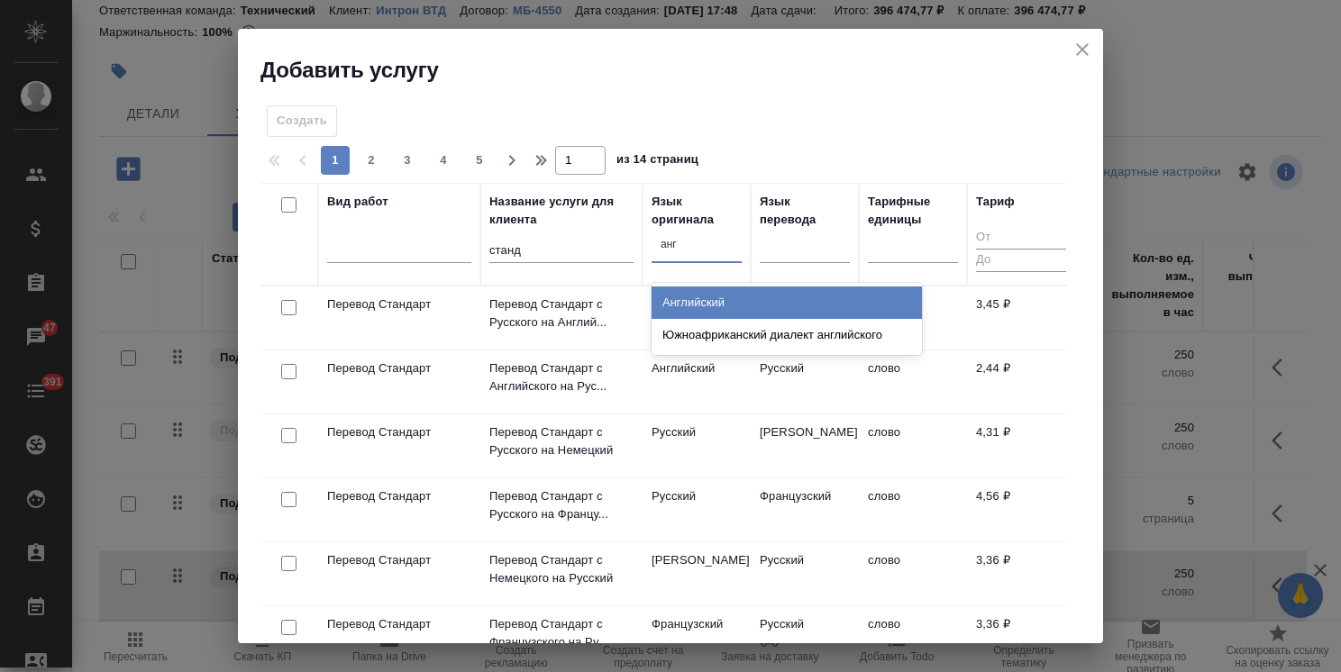
type input "англ"
click at [733, 302] on div "Английский" at bounding box center [787, 303] width 270 height 32
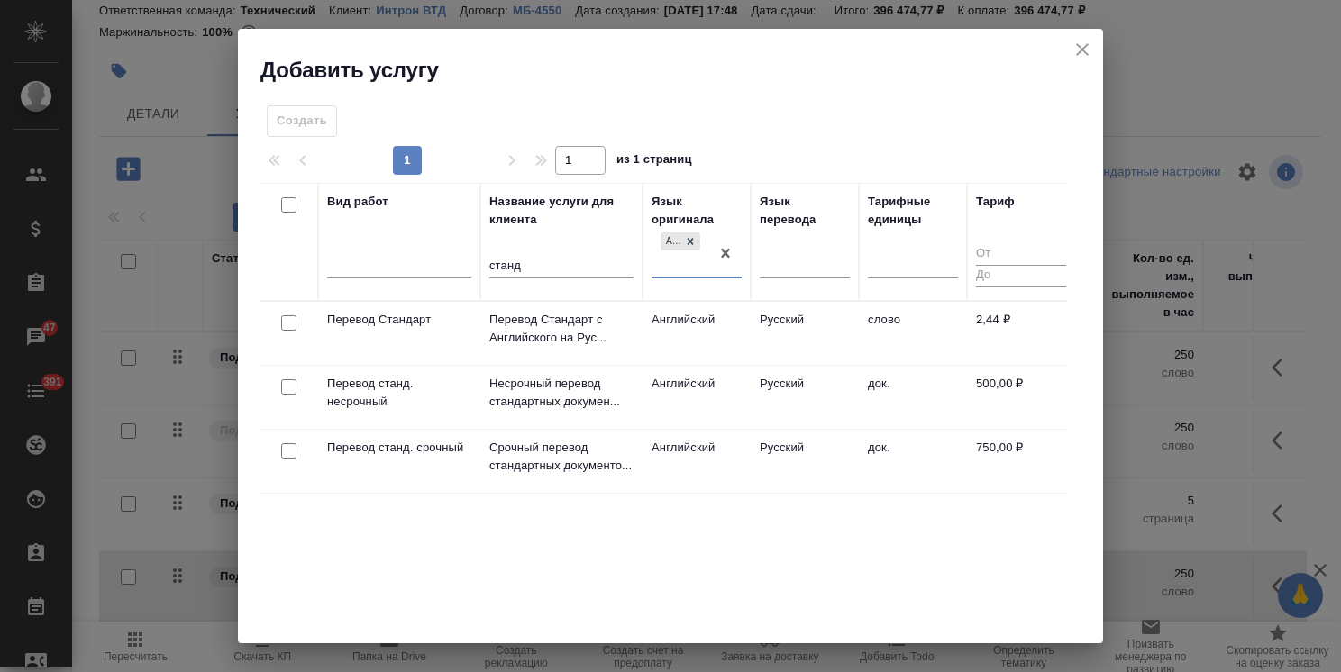
click at [1079, 47] on icon "close" at bounding box center [1082, 49] width 13 height 13
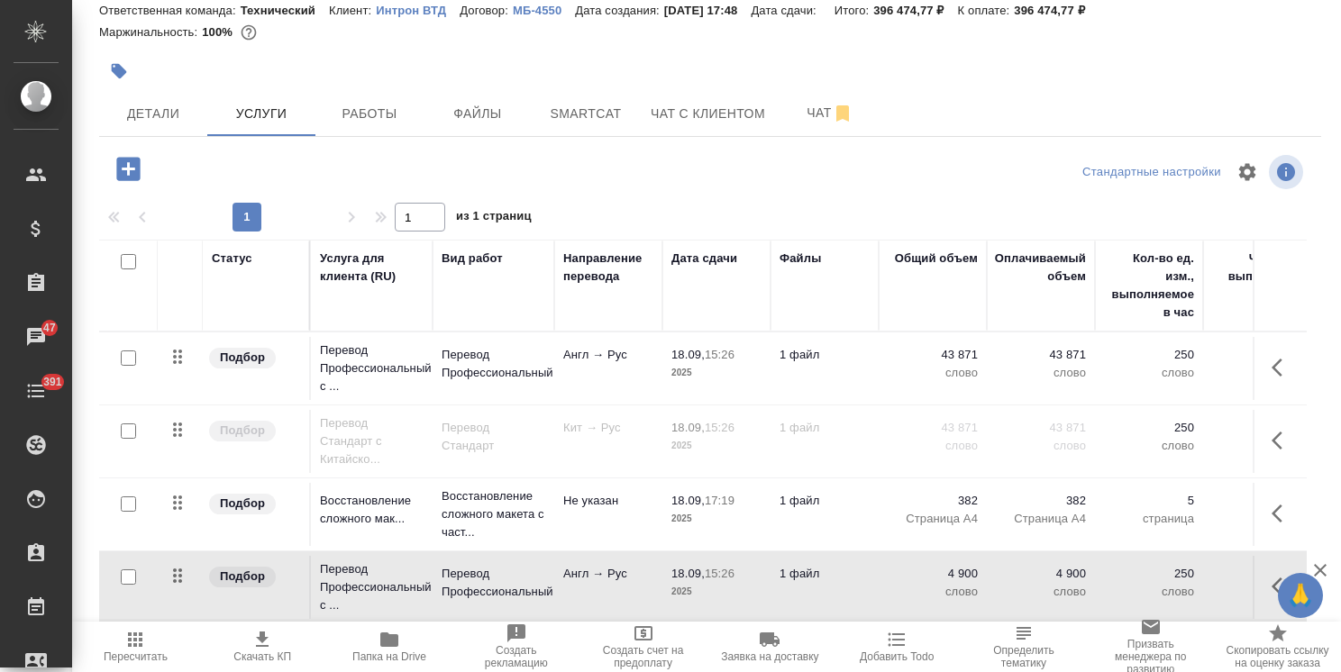
click at [126, 427] on input "checkbox" at bounding box center [128, 431] width 15 height 15
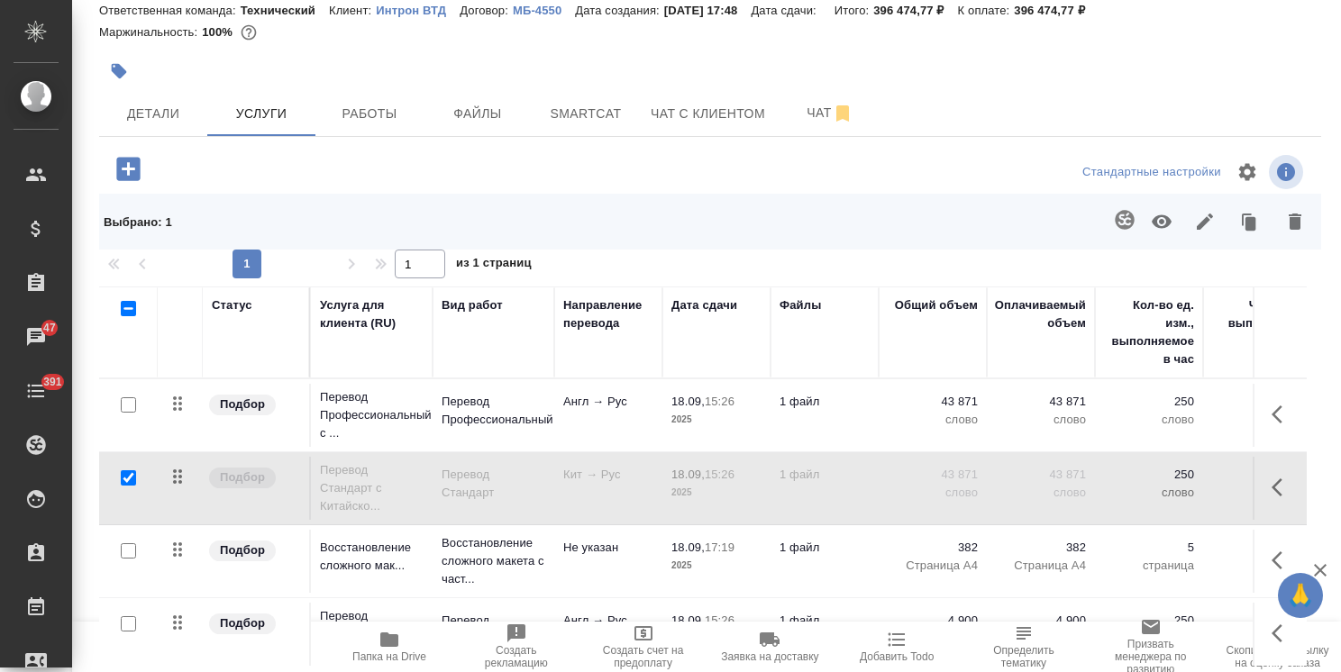
click at [1140, 229] on button "button" at bounding box center [1161, 221] width 43 height 47
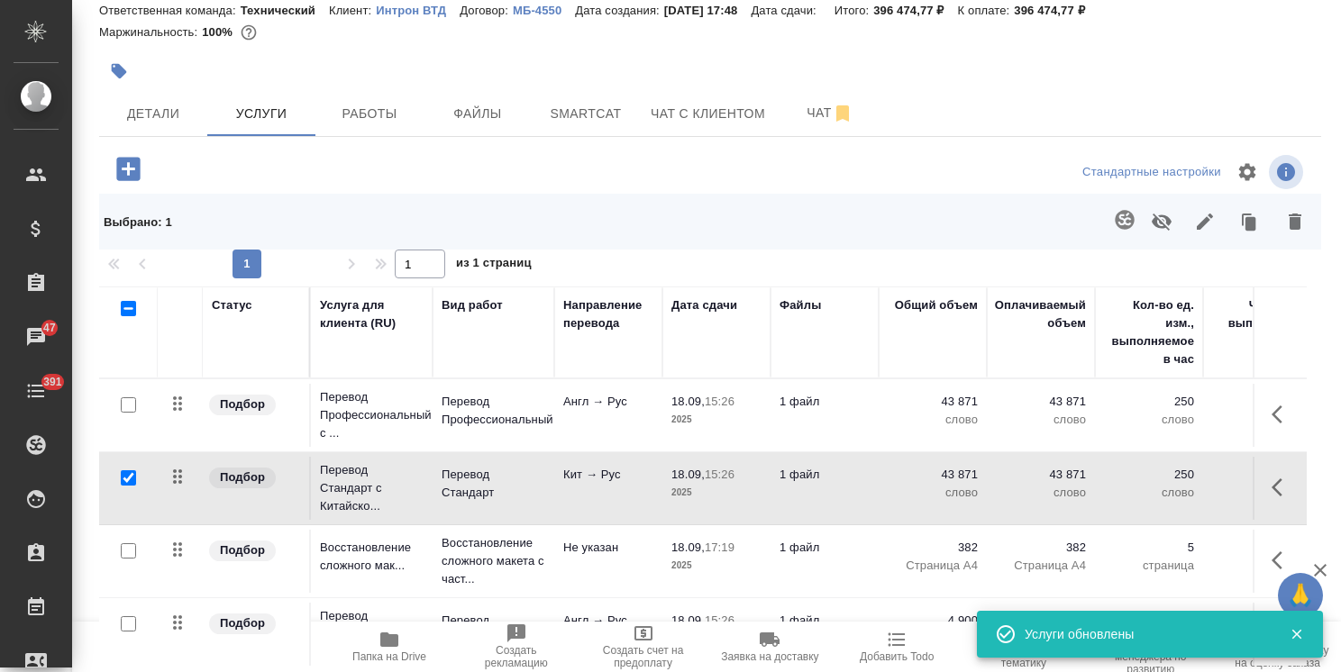
drag, startPoint x: 124, startPoint y: 476, endPoint x: 202, endPoint y: 475, distance: 77.5
click at [125, 475] on input "checkbox" at bounding box center [128, 478] width 15 height 15
checkbox input "false"
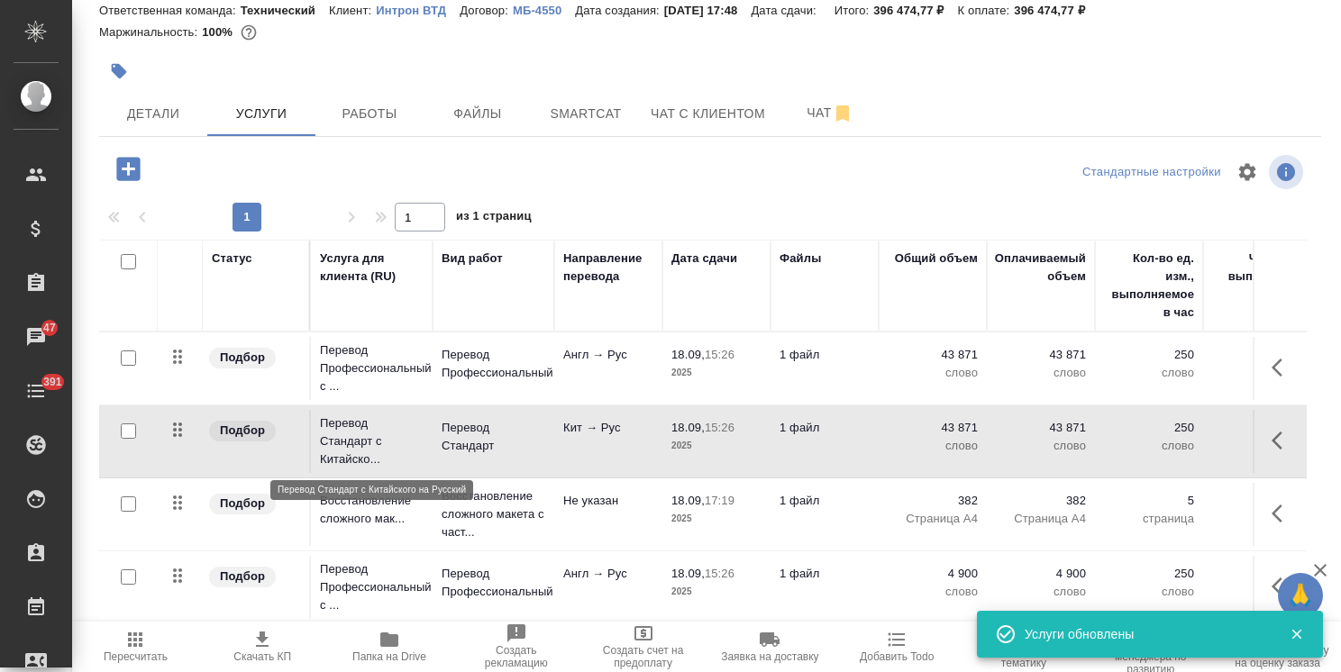
click at [396, 444] on p "Перевод Стандарт с Китайско..." at bounding box center [372, 442] width 104 height 54
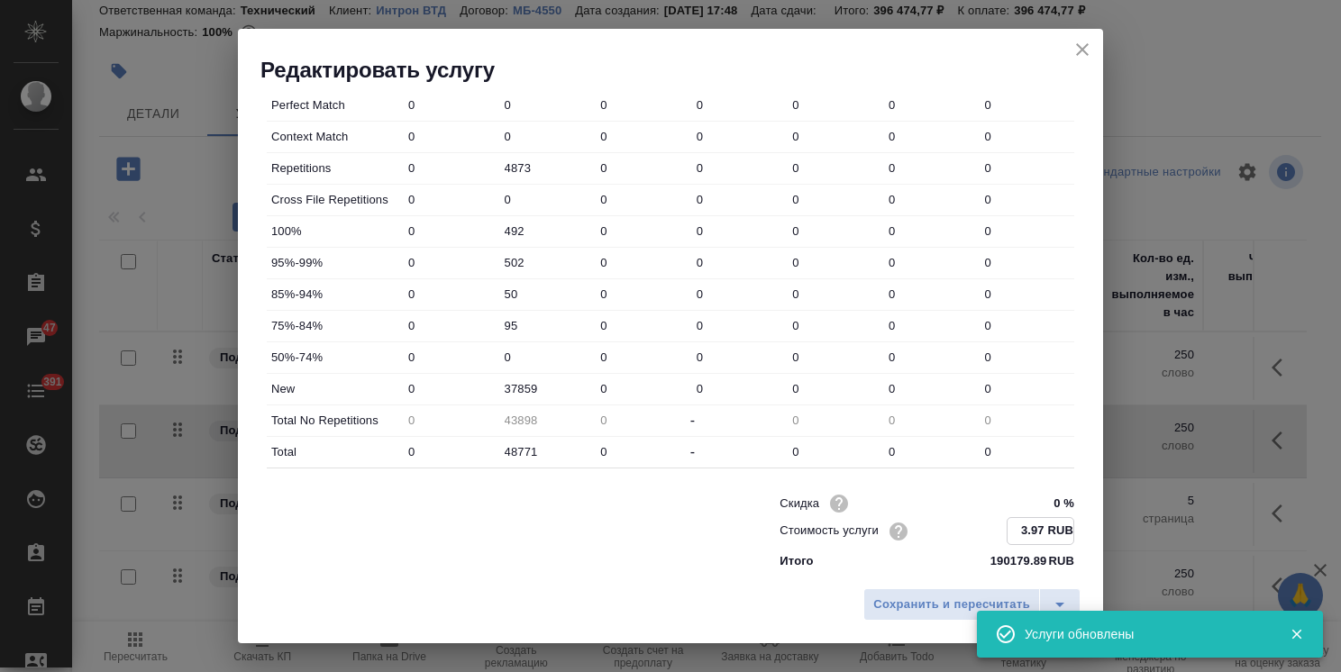
drag, startPoint x: 1014, startPoint y: 528, endPoint x: 990, endPoint y: 526, distance: 24.5
click at [990, 526] on div "Стоимость услуги 3.97 RUB" at bounding box center [927, 531] width 295 height 28
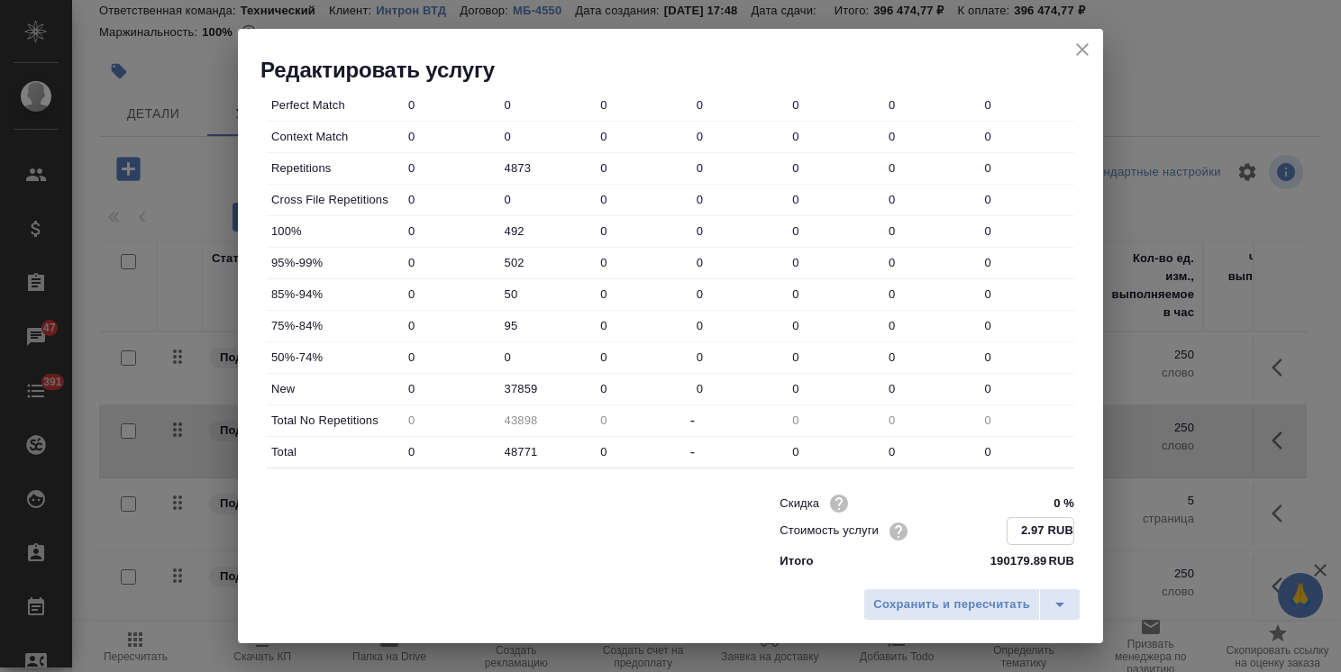
drag, startPoint x: 1028, startPoint y: 531, endPoint x: 1016, endPoint y: 533, distance: 11.9
click at [1016, 533] on input "2.97 RUB" at bounding box center [1041, 531] width 66 height 26
type input "2.44 RUB"
click at [976, 612] on span "Сохранить и пересчитать" at bounding box center [951, 605] width 157 height 21
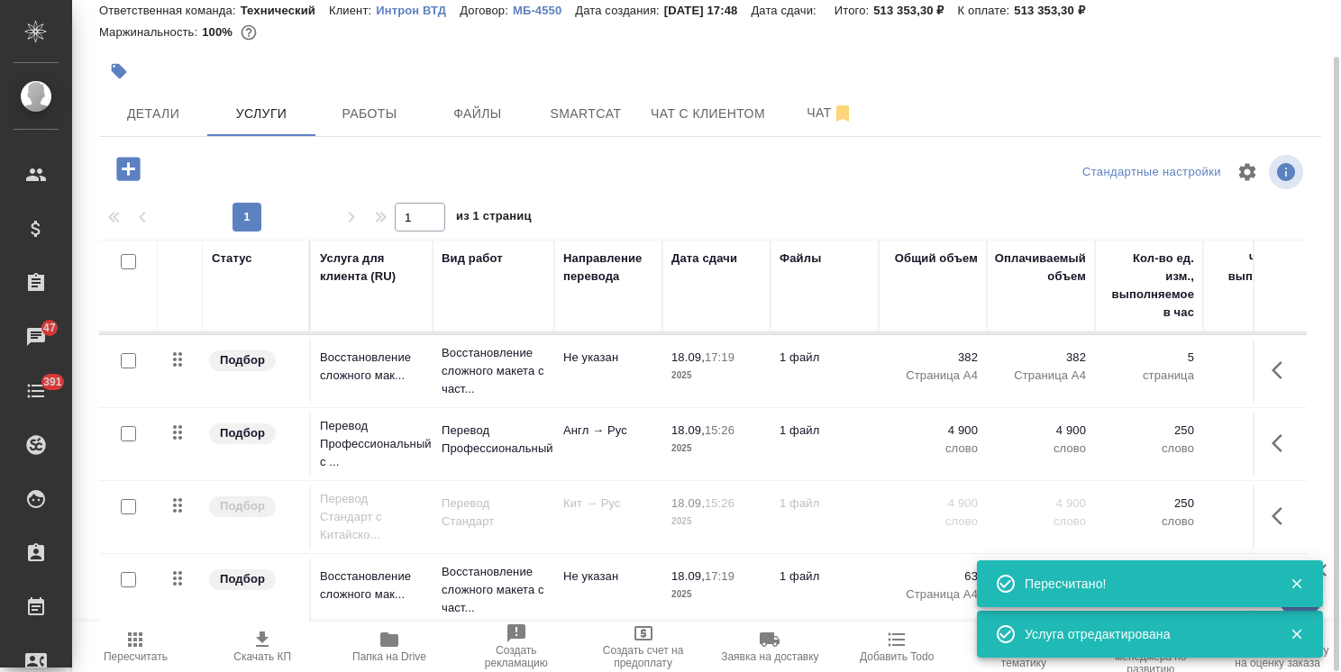
scroll to position [155, 0]
click at [126, 499] on input "checkbox" at bounding box center [128, 506] width 15 height 15
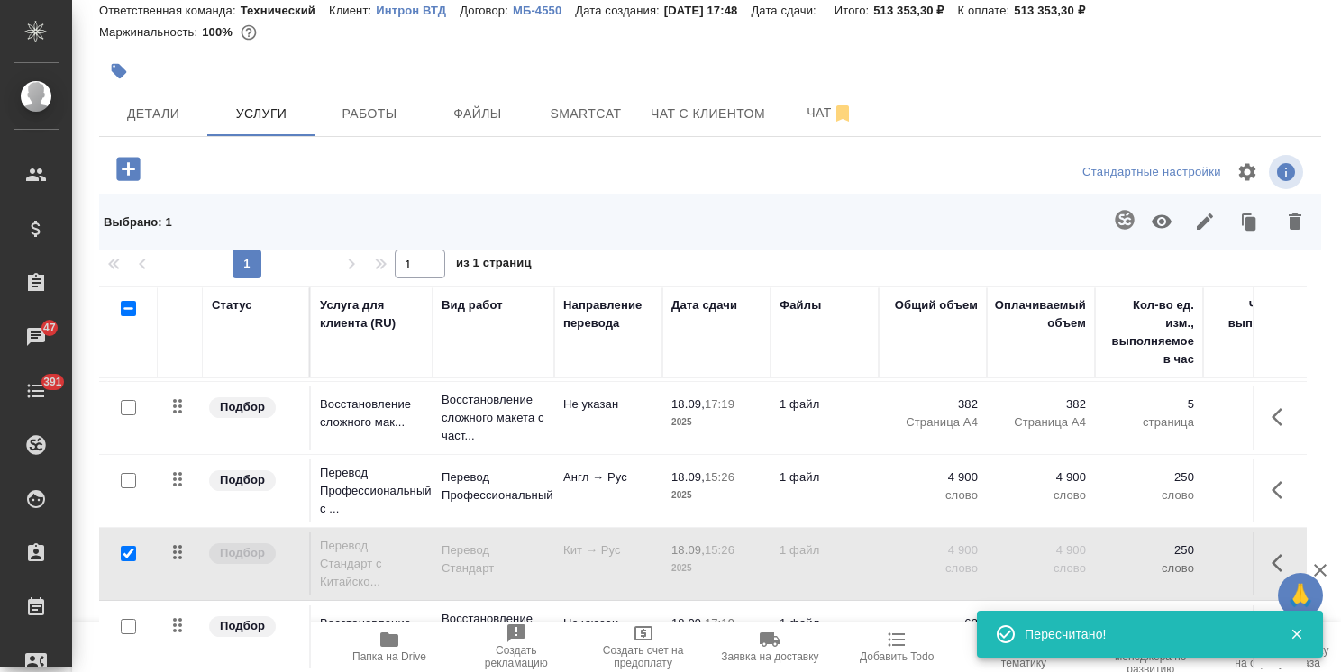
click at [1159, 213] on button "button" at bounding box center [1161, 221] width 43 height 47
click at [134, 546] on input "checkbox" at bounding box center [128, 553] width 15 height 15
checkbox input "false"
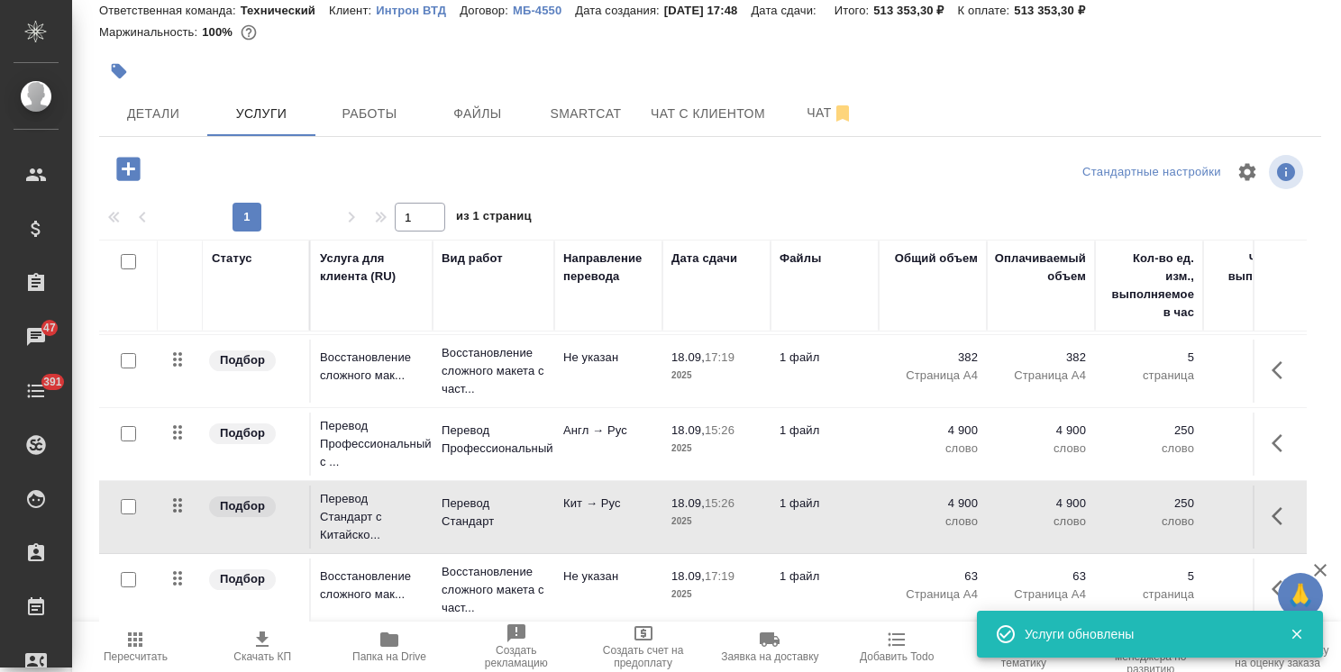
click at [1272, 507] on icon "button" at bounding box center [1277, 516] width 11 height 18
click at [1170, 507] on icon "button" at bounding box center [1181, 517] width 22 height 22
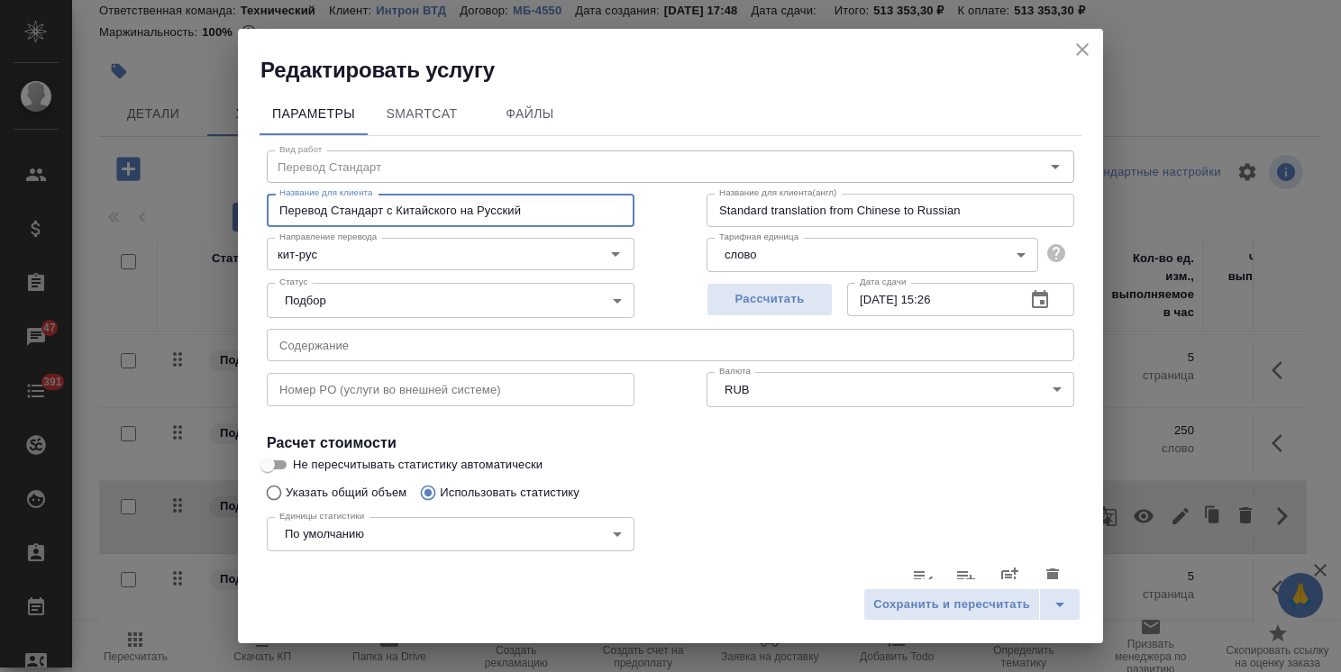
drag, startPoint x: 457, startPoint y: 215, endPoint x: 397, endPoint y: 215, distance: 60.4
click at [397, 215] on input "Перевод Стандарт с Китайского на Русский" at bounding box center [451, 210] width 368 height 32
type input "Перевод Стандарт с Английского на Русский"
click at [354, 251] on input "кит-рус" at bounding box center [420, 254] width 297 height 22
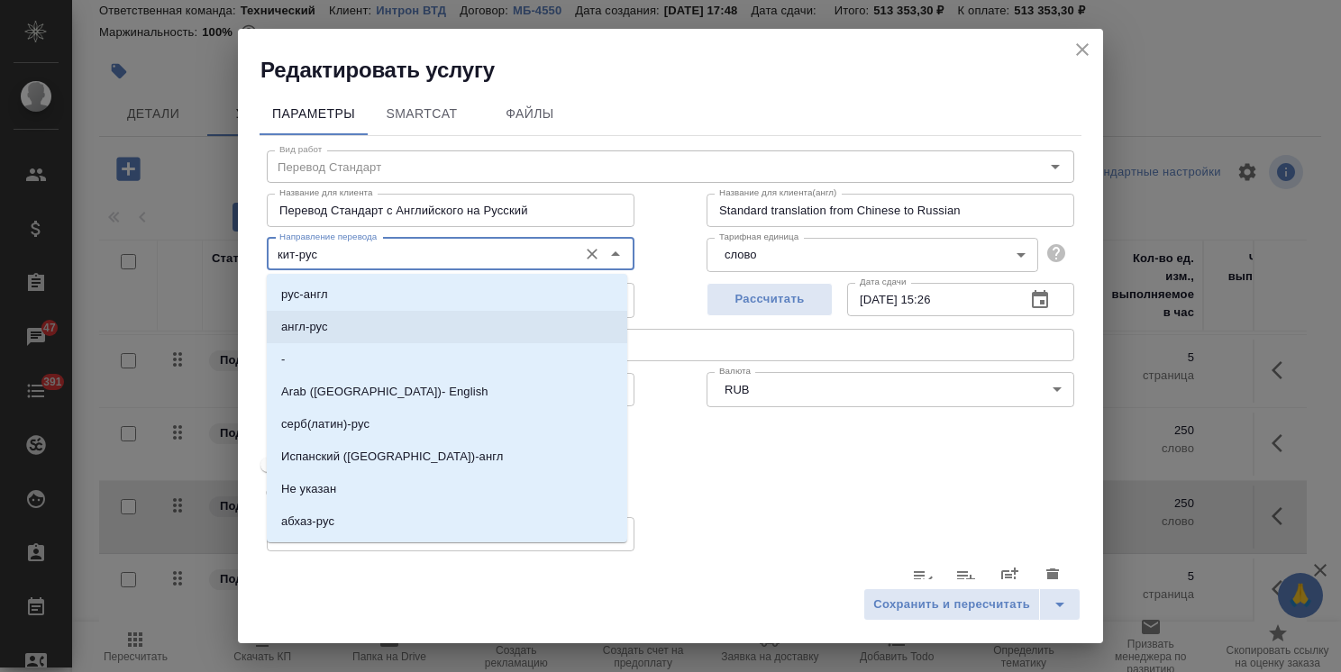
click at [328, 330] on li "англ-рус" at bounding box center [447, 327] width 361 height 32
type input "англ-рус"
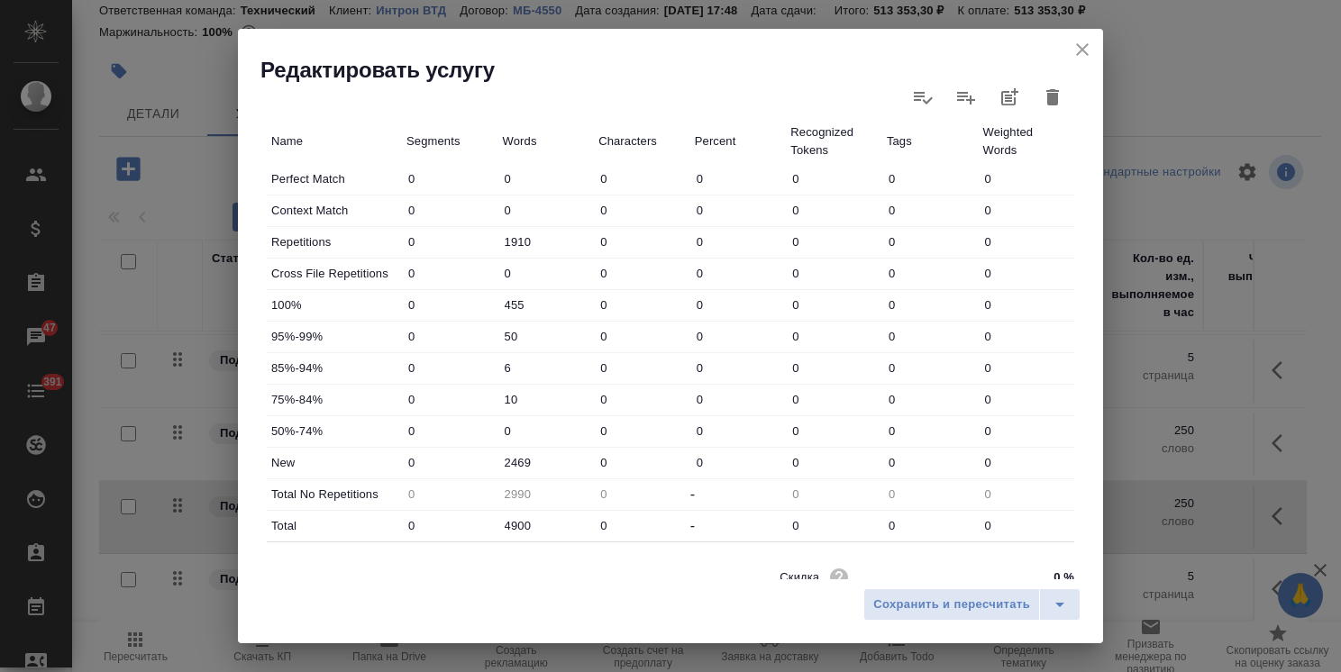
scroll to position [553, 0]
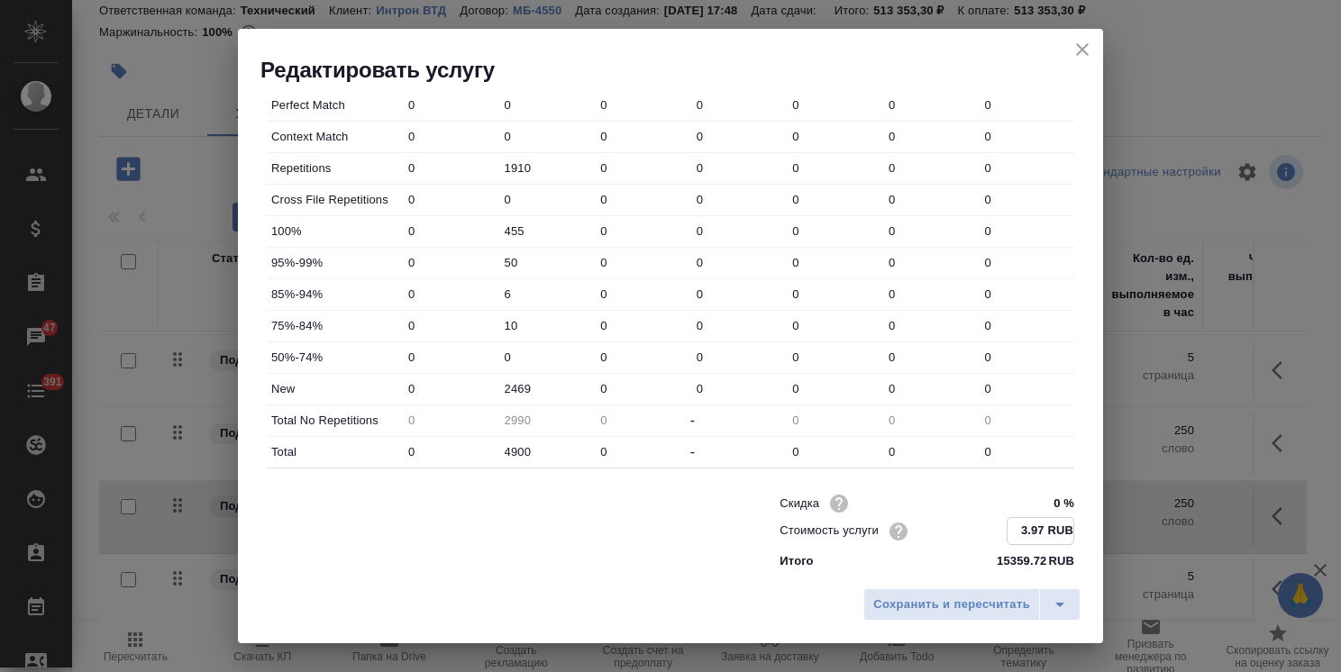
drag, startPoint x: 1011, startPoint y: 521, endPoint x: 1001, endPoint y: 521, distance: 10.8
click at [1008, 521] on input "3.97 RUB" at bounding box center [1041, 531] width 66 height 26
click at [1008, 529] on input "3.97 RUB" at bounding box center [1041, 531] width 66 height 26
drag, startPoint x: 1029, startPoint y: 528, endPoint x: 1019, endPoint y: 529, distance: 10.0
click at [1019, 529] on input "2.97 RUB" at bounding box center [1041, 531] width 66 height 26
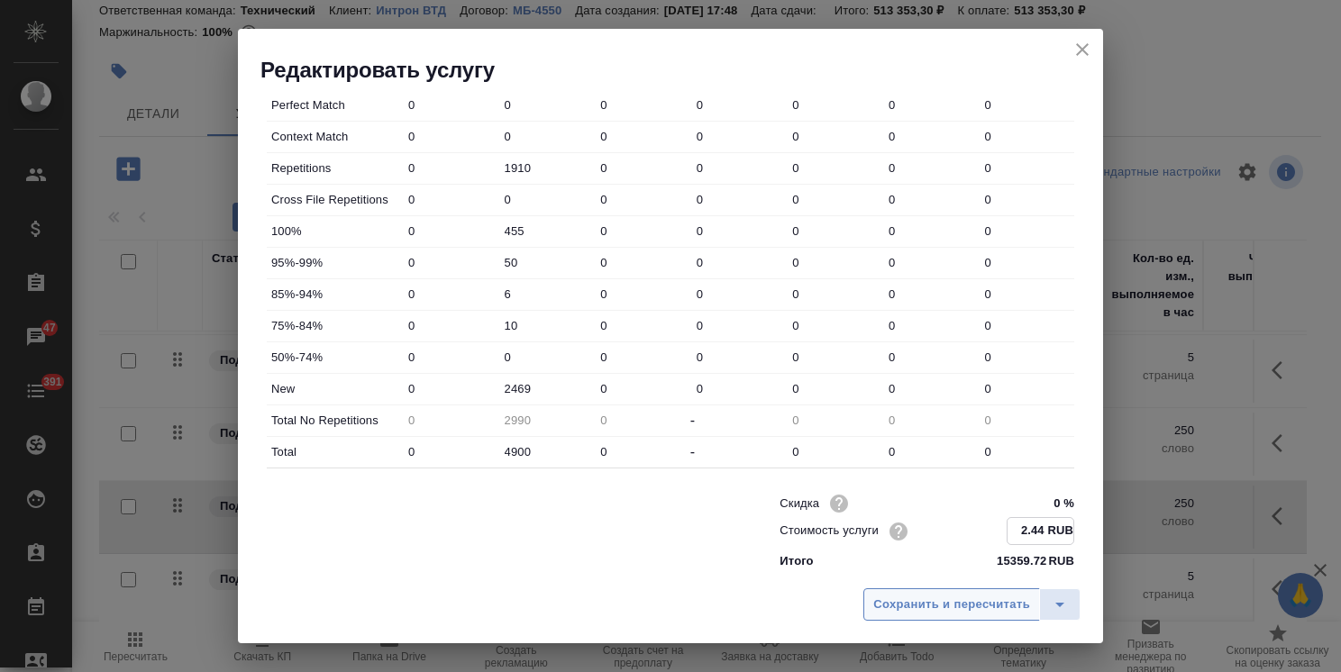
type input "2.44 RUB"
click at [986, 600] on span "Сохранить и пересчитать" at bounding box center [951, 605] width 157 height 21
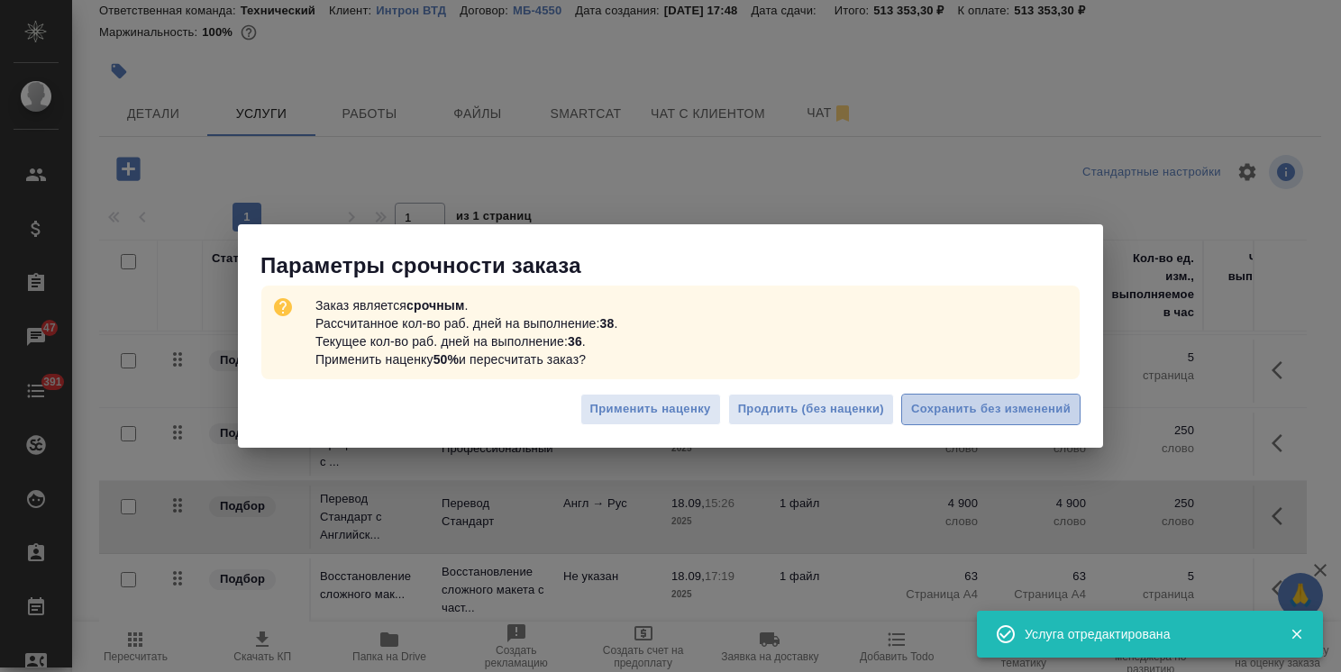
click at [968, 411] on span "Сохранить без изменений" at bounding box center [991, 409] width 160 height 21
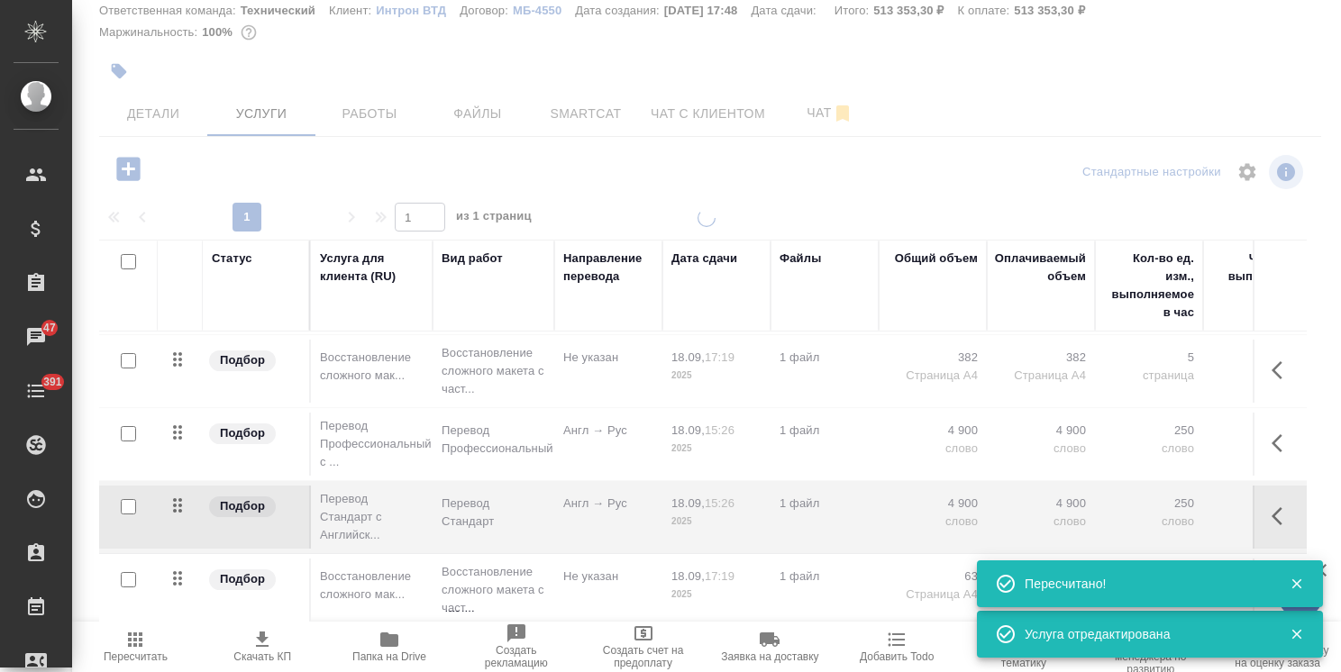
type input "urgent"
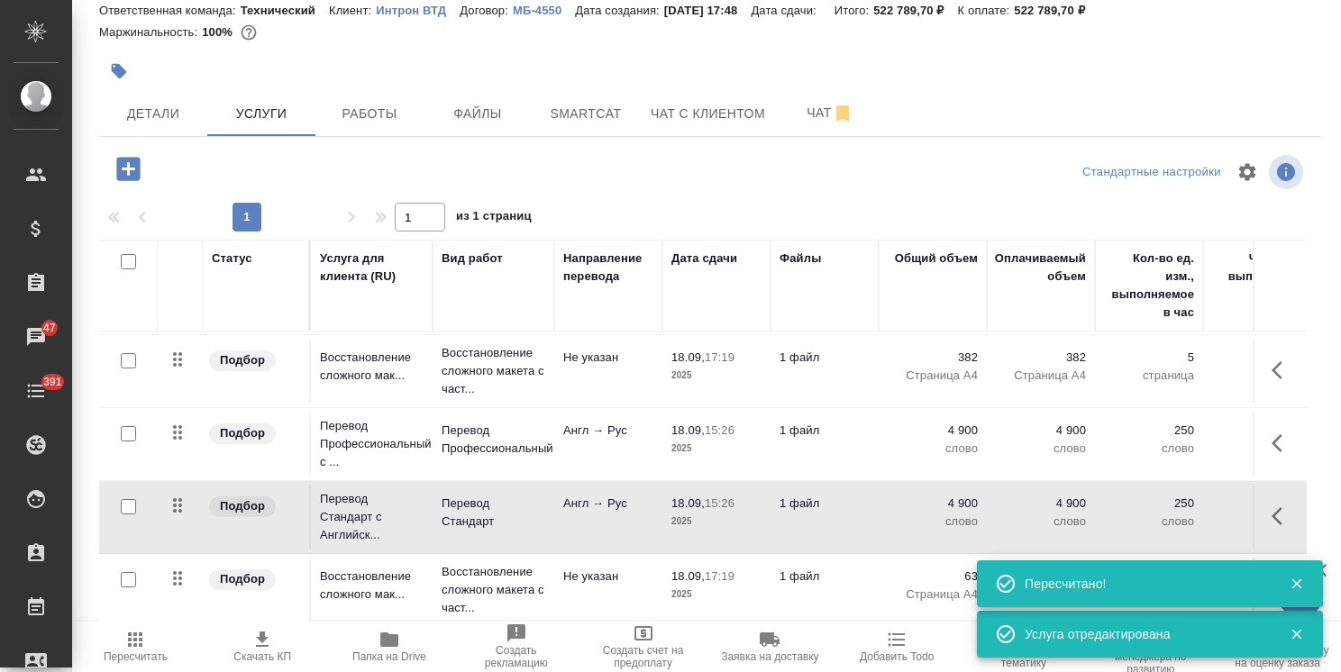
click at [659, 497] on td "Англ → Рус" at bounding box center [608, 517] width 108 height 63
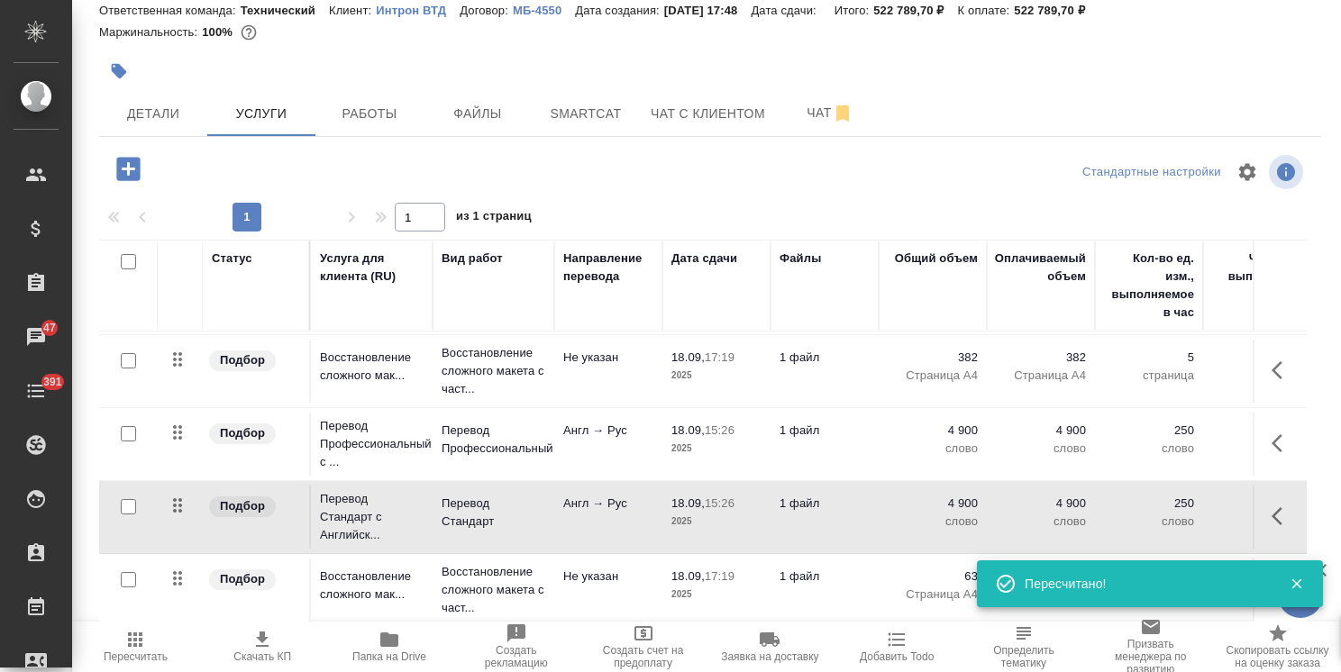
click at [659, 497] on td "Англ → Рус" at bounding box center [608, 517] width 108 height 63
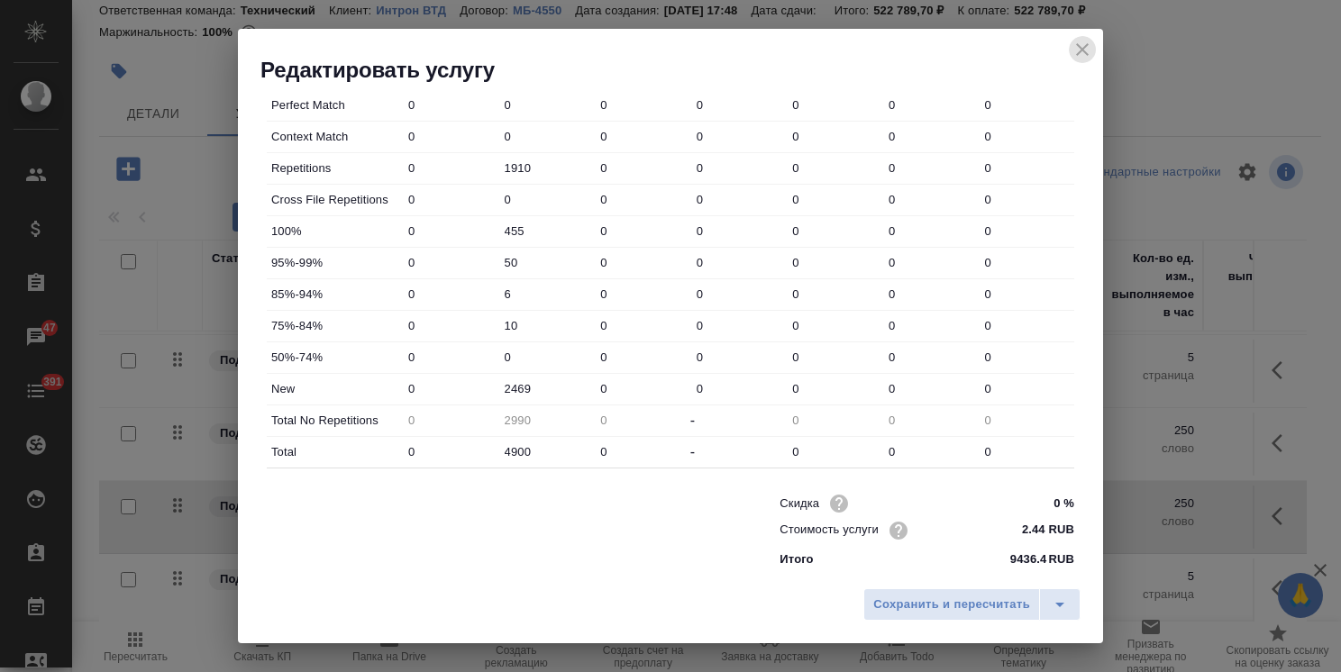
click at [1078, 58] on icon "close" at bounding box center [1083, 50] width 22 height 22
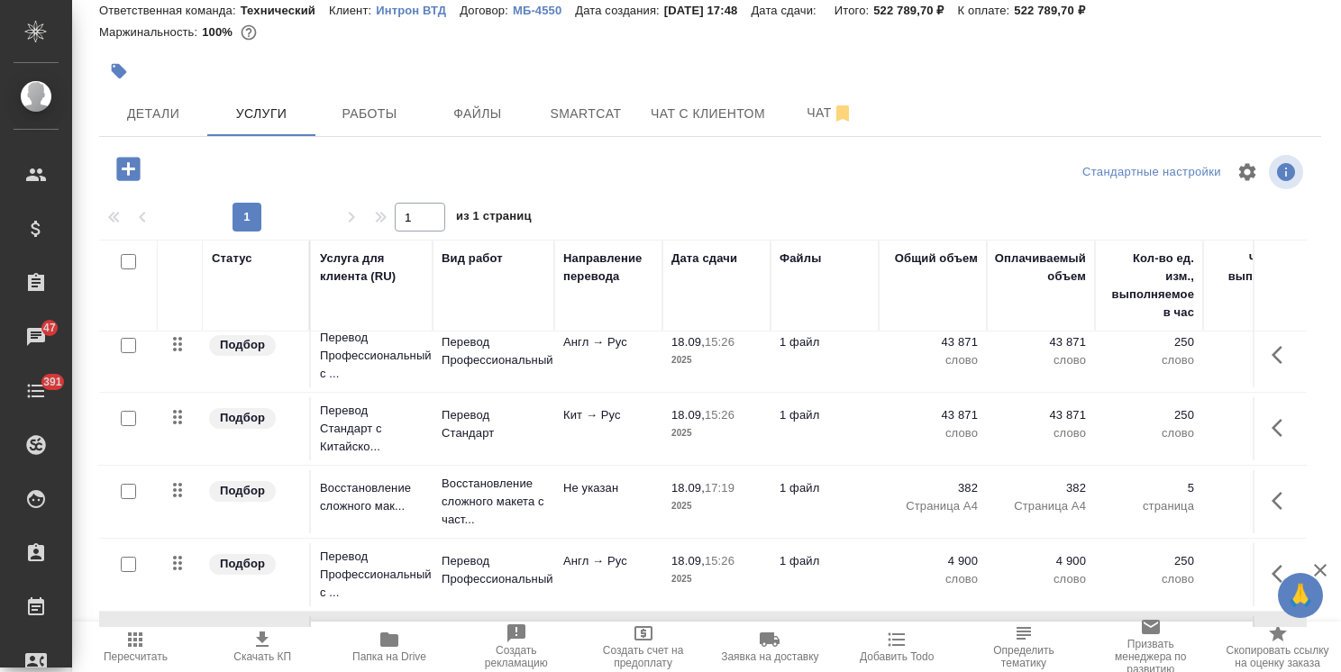
scroll to position [4, 0]
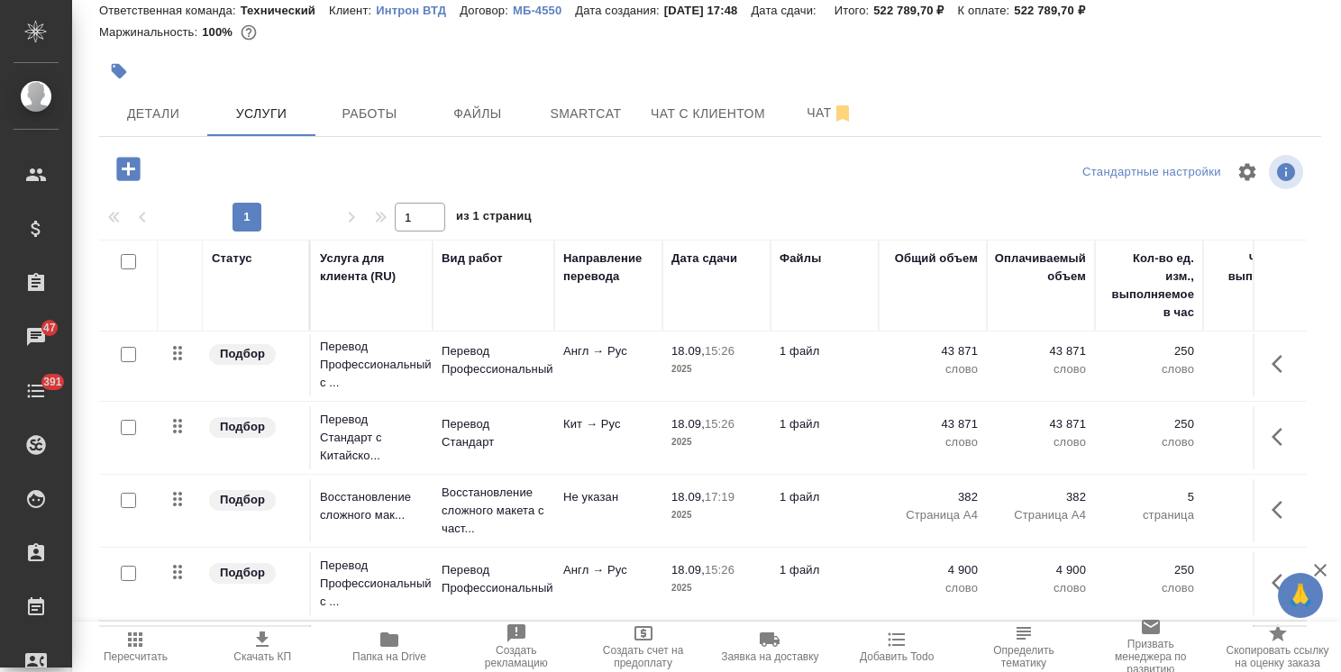
click at [603, 450] on td "Кит → Рус" at bounding box center [608, 438] width 108 height 63
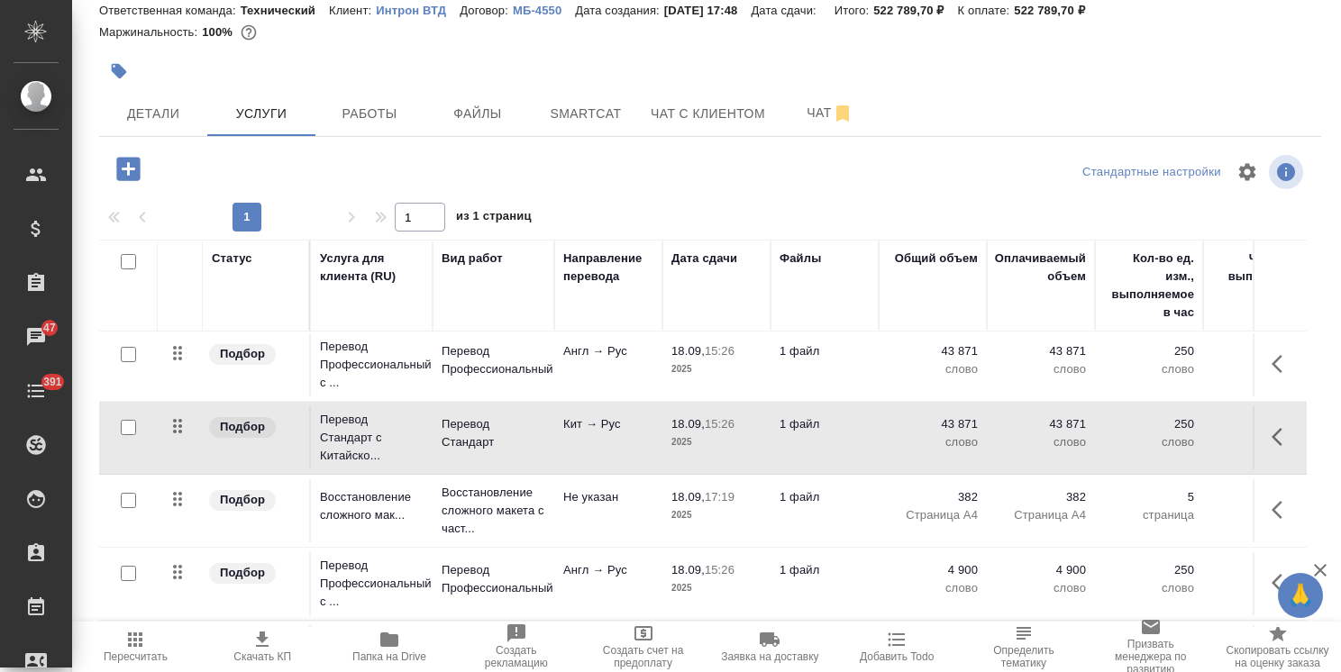
click at [603, 450] on td "Кит → Рус" at bounding box center [608, 438] width 108 height 63
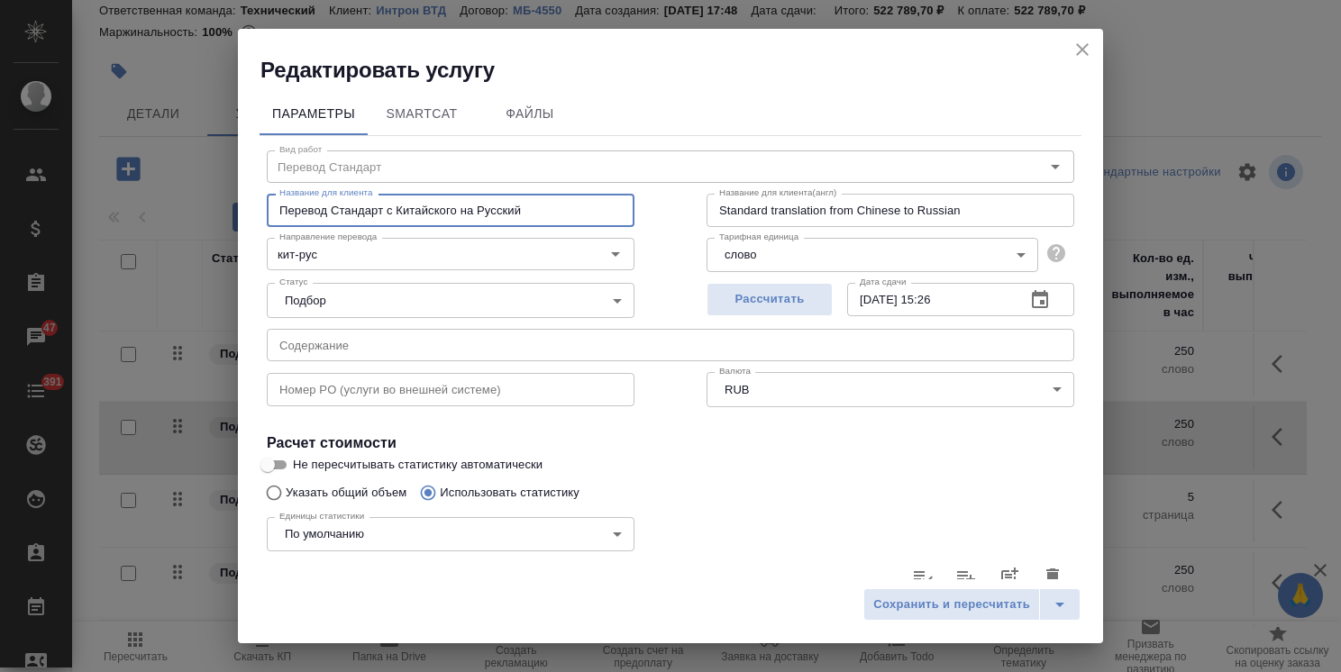
drag, startPoint x: 457, startPoint y: 211, endPoint x: 397, endPoint y: 214, distance: 60.5
click at [397, 214] on input "Перевод Стандарт с Китайского на Русский" at bounding box center [451, 210] width 368 height 32
type input "Перевод Стандарт с Английского на Русский"
click at [340, 251] on input "кит-рус" at bounding box center [420, 254] width 297 height 22
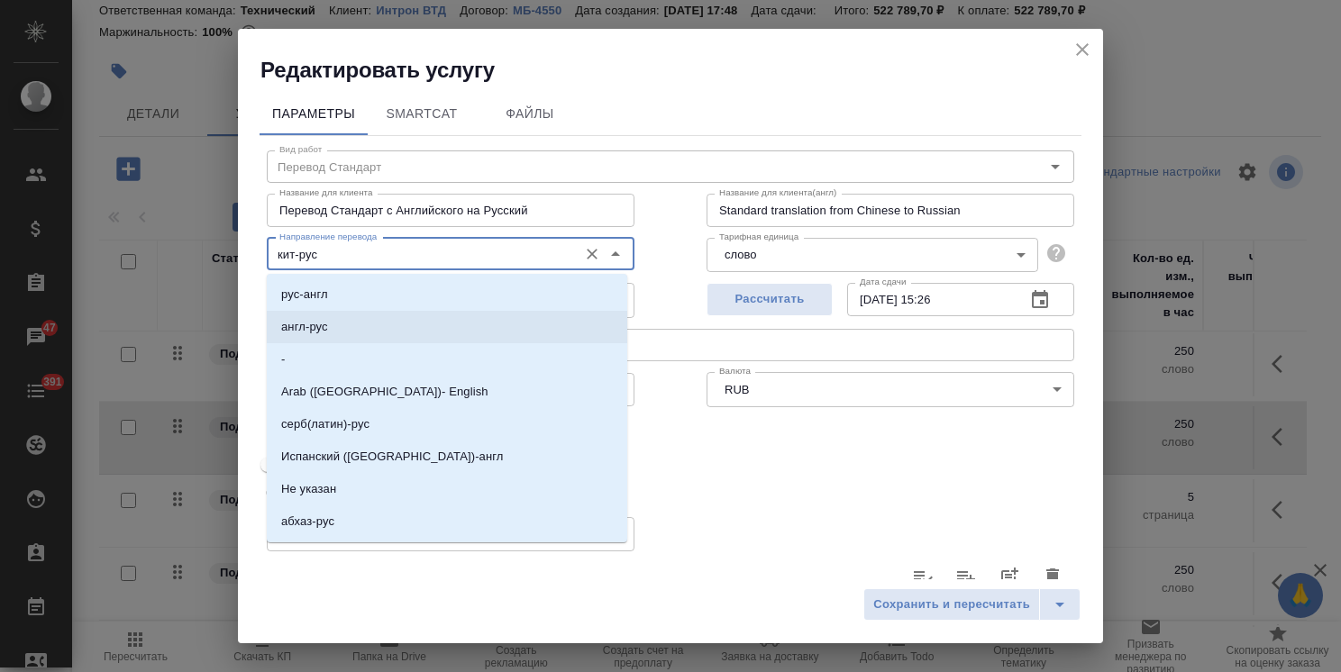
click at [320, 319] on p "англ-рус" at bounding box center [304, 327] width 47 height 18
type input "англ-рус"
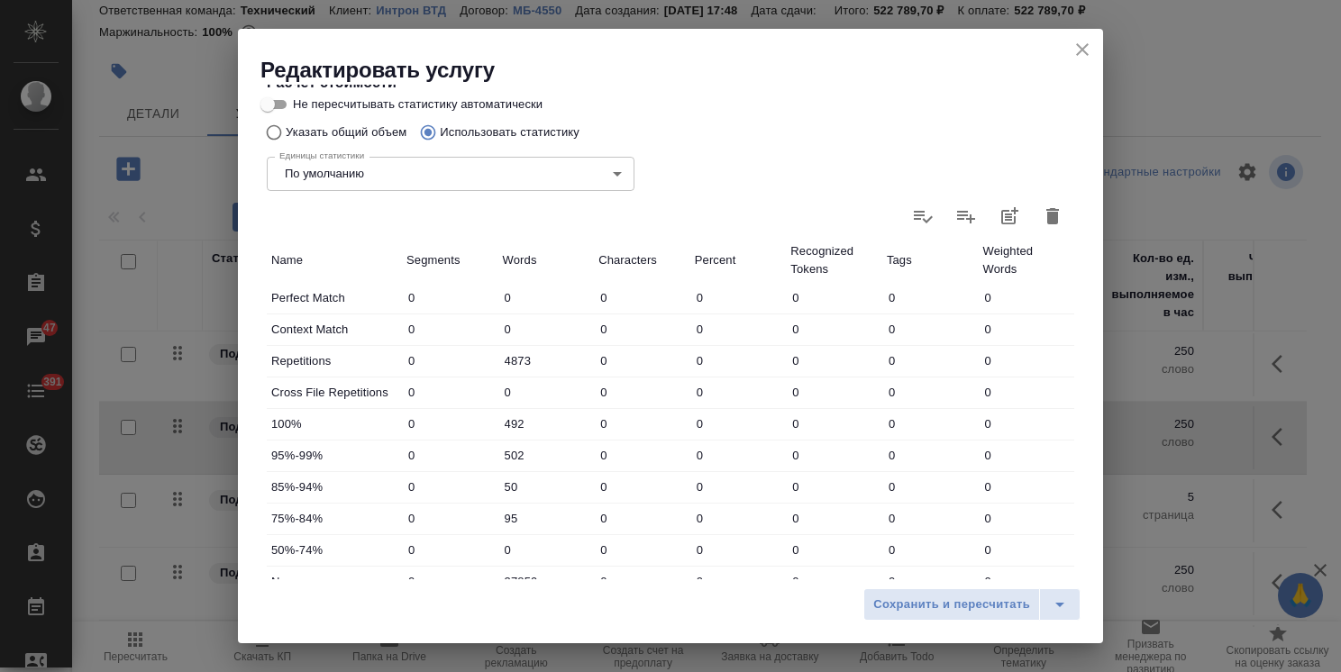
scroll to position [553, 0]
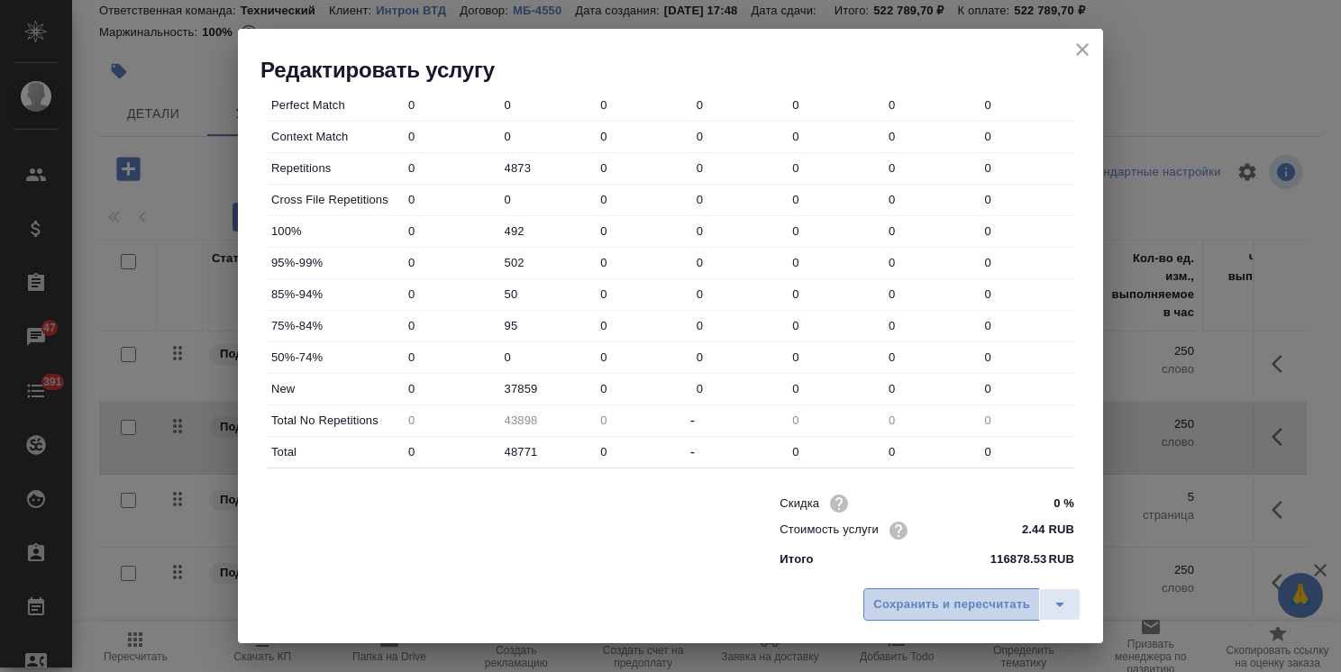
click at [969, 603] on span "Сохранить и пересчитать" at bounding box center [951, 605] width 157 height 21
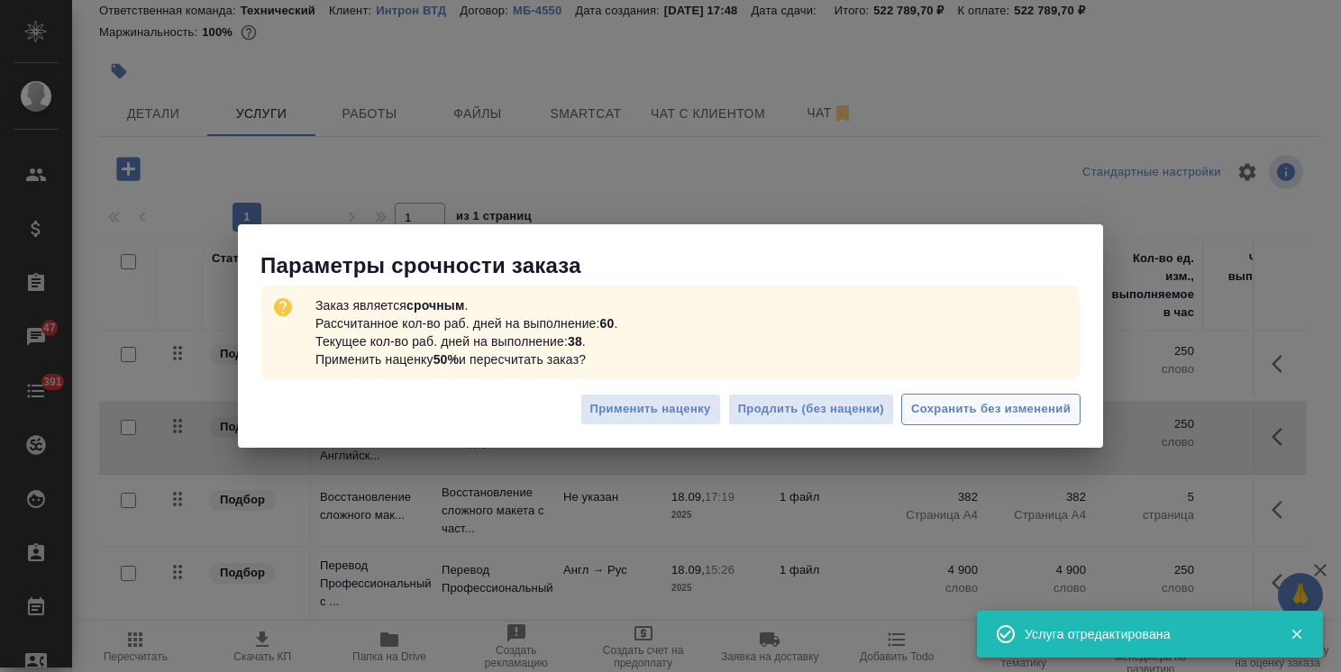
click at [1001, 402] on span "Сохранить без изменений" at bounding box center [991, 409] width 160 height 21
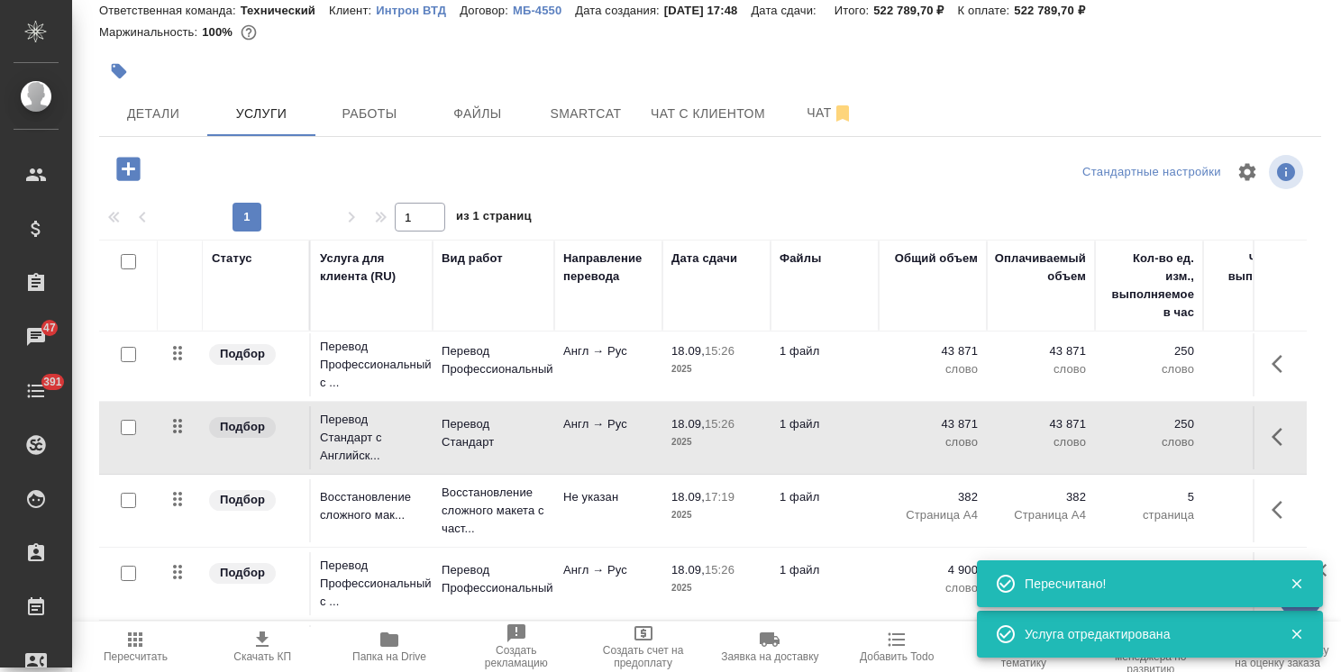
click at [167, 630] on span "Пересчитать" at bounding box center [135, 646] width 105 height 34
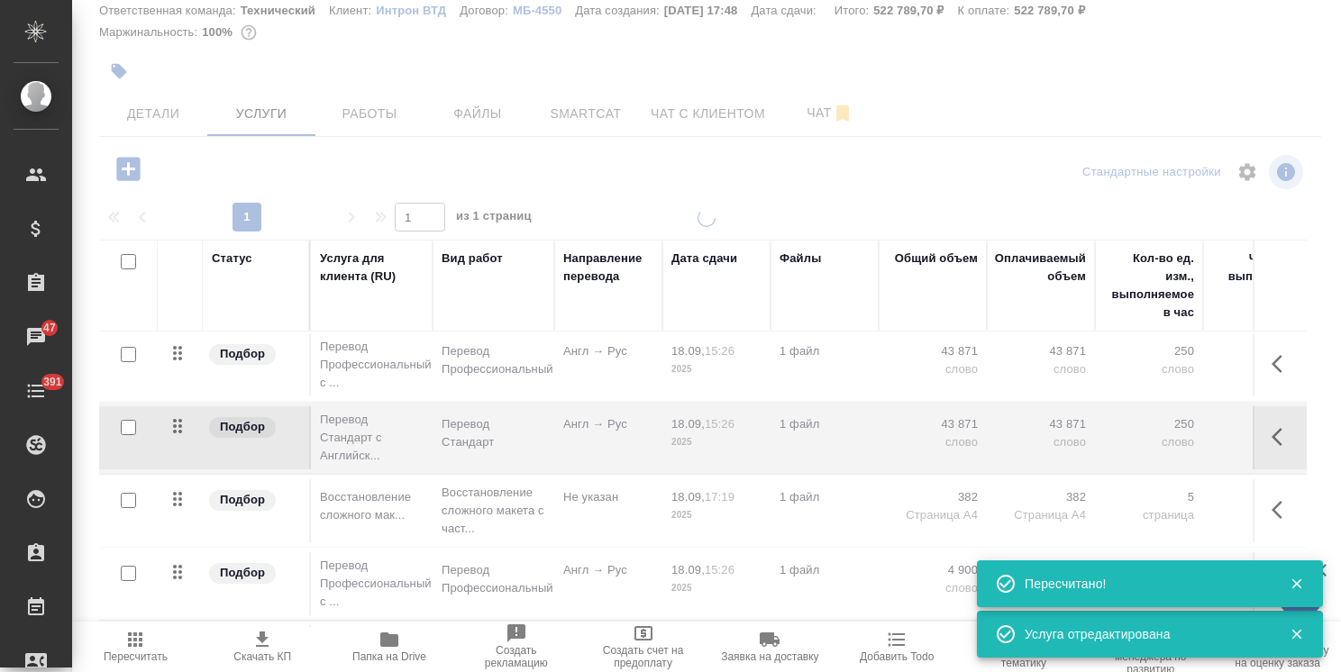
type input "normal"
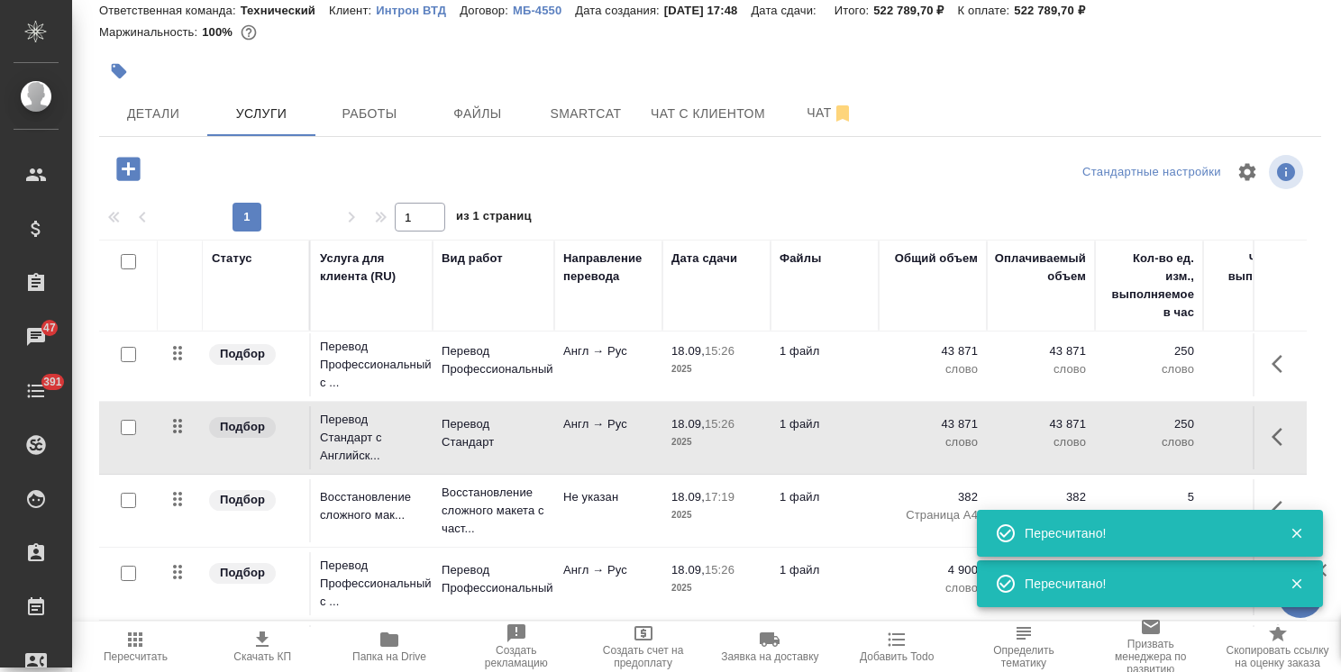
drag, startPoint x: 133, startPoint y: 261, endPoint x: 306, endPoint y: 306, distance: 178.6
click at [133, 261] on input "checkbox" at bounding box center [128, 261] width 15 height 15
checkbox input "true"
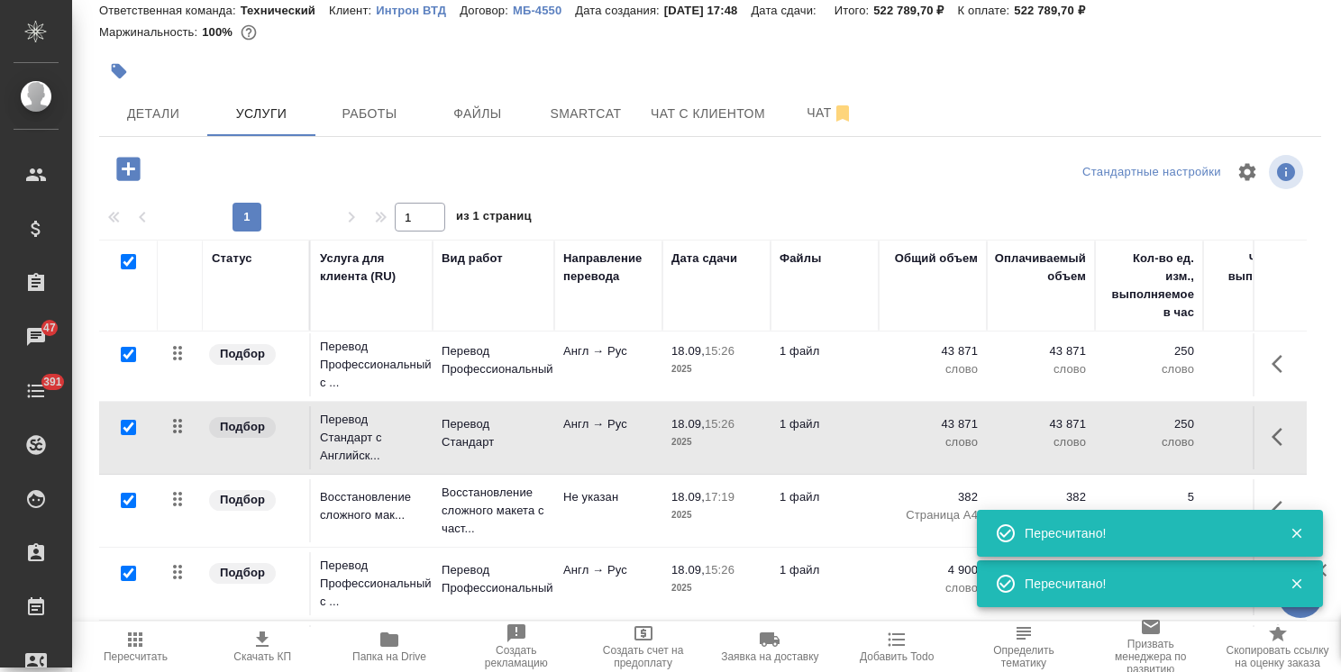
checkbox input "true"
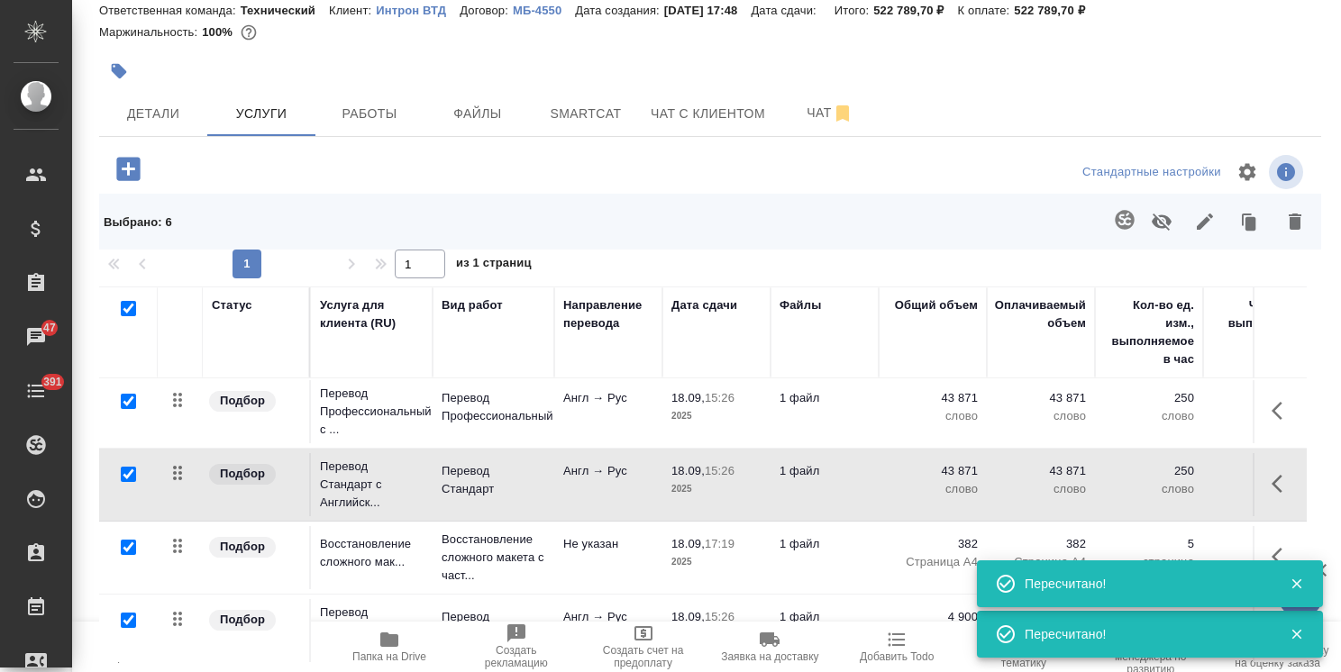
click at [1151, 225] on icon "button" at bounding box center [1162, 222] width 22 height 22
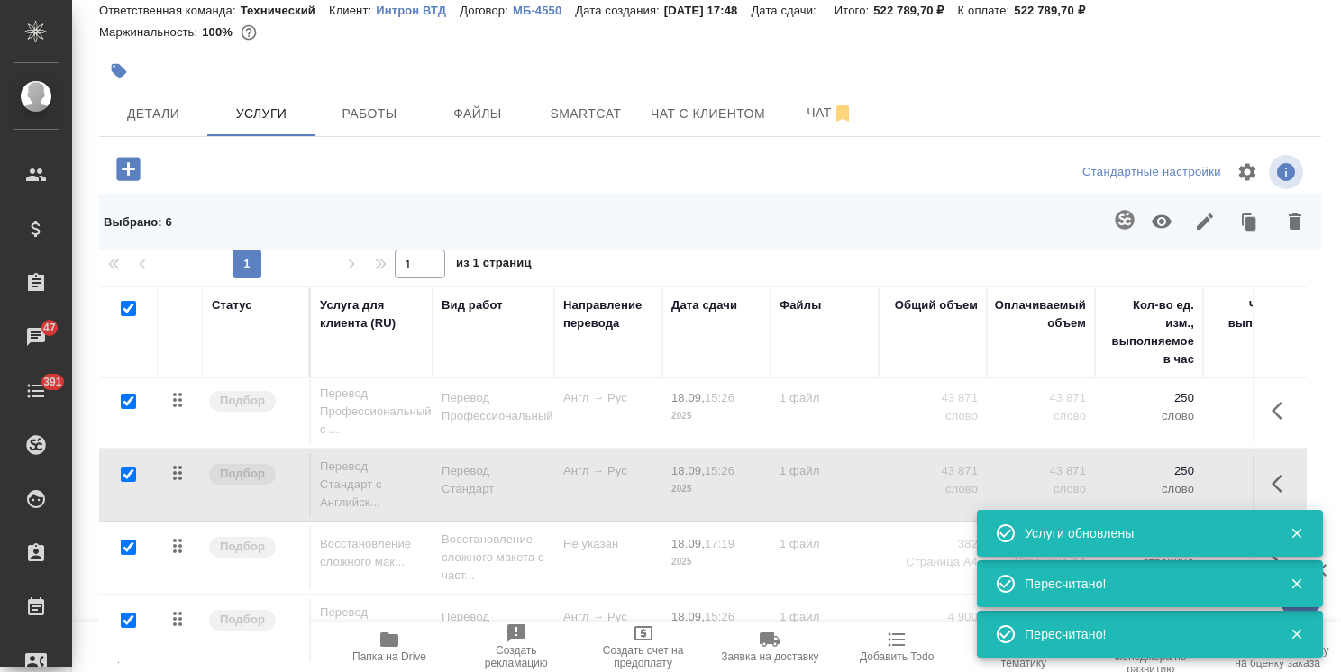
click at [129, 309] on input "checkbox" at bounding box center [128, 308] width 15 height 15
checkbox input "false"
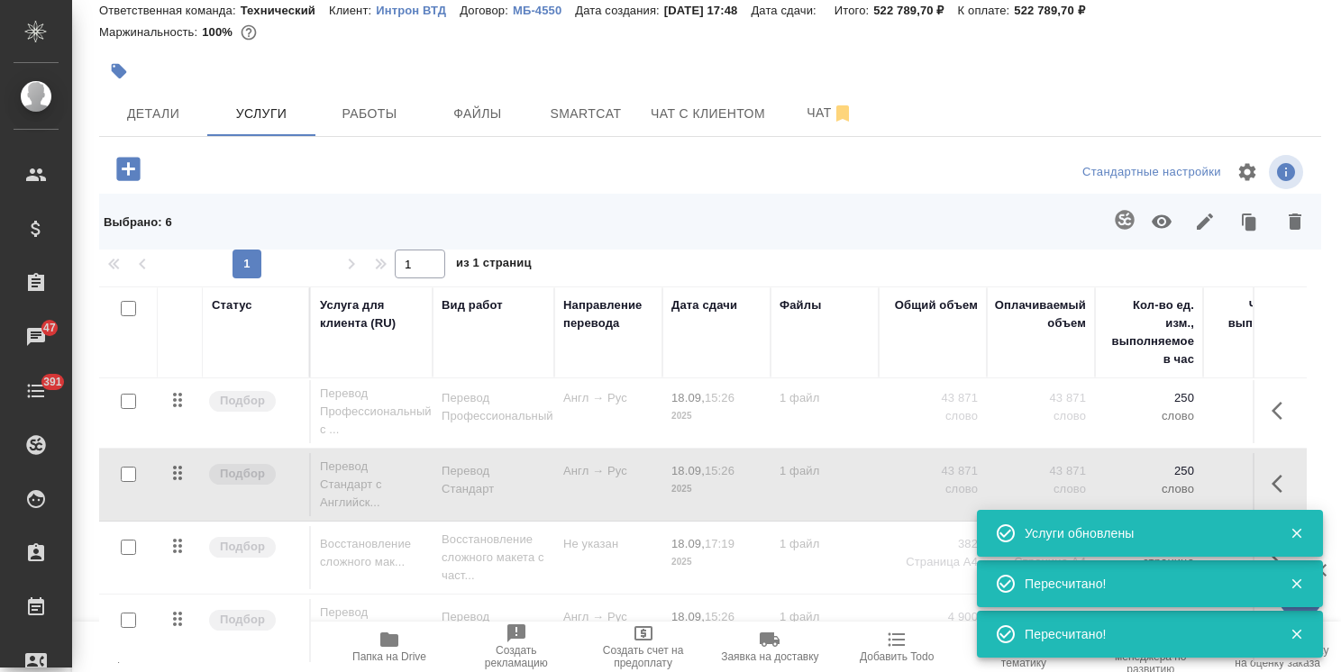
checkbox input "false"
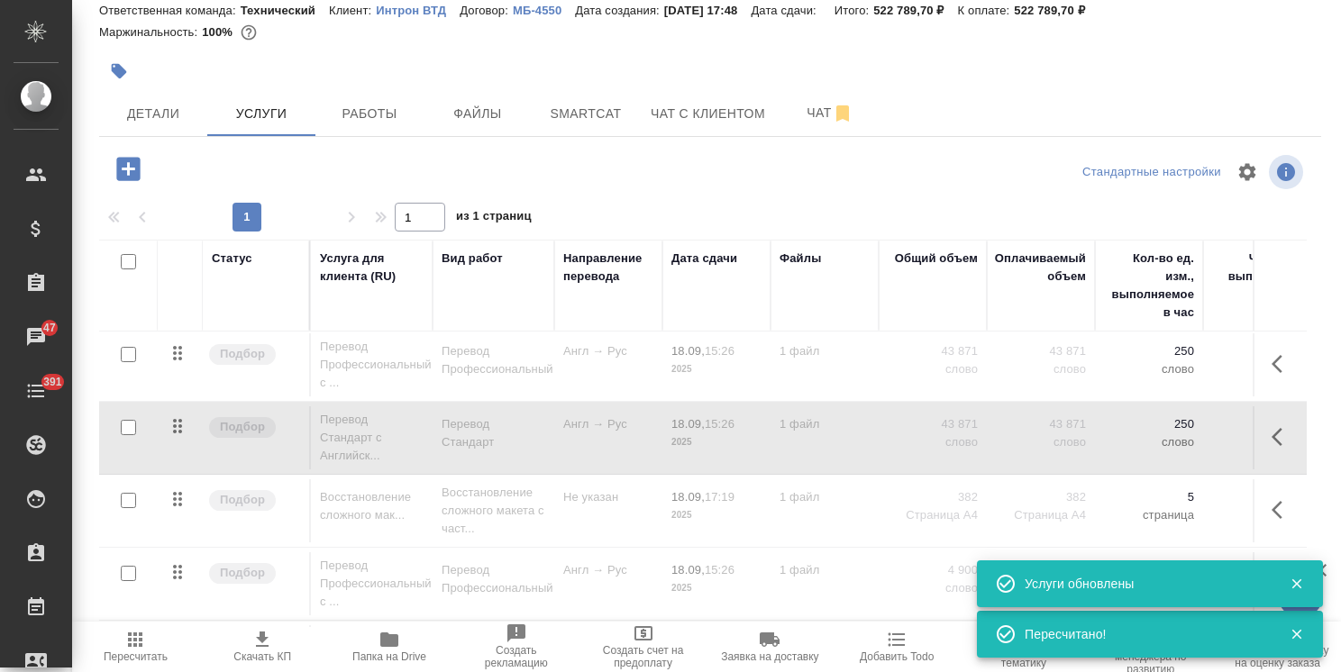
click at [128, 354] on input "checkbox" at bounding box center [128, 354] width 15 height 15
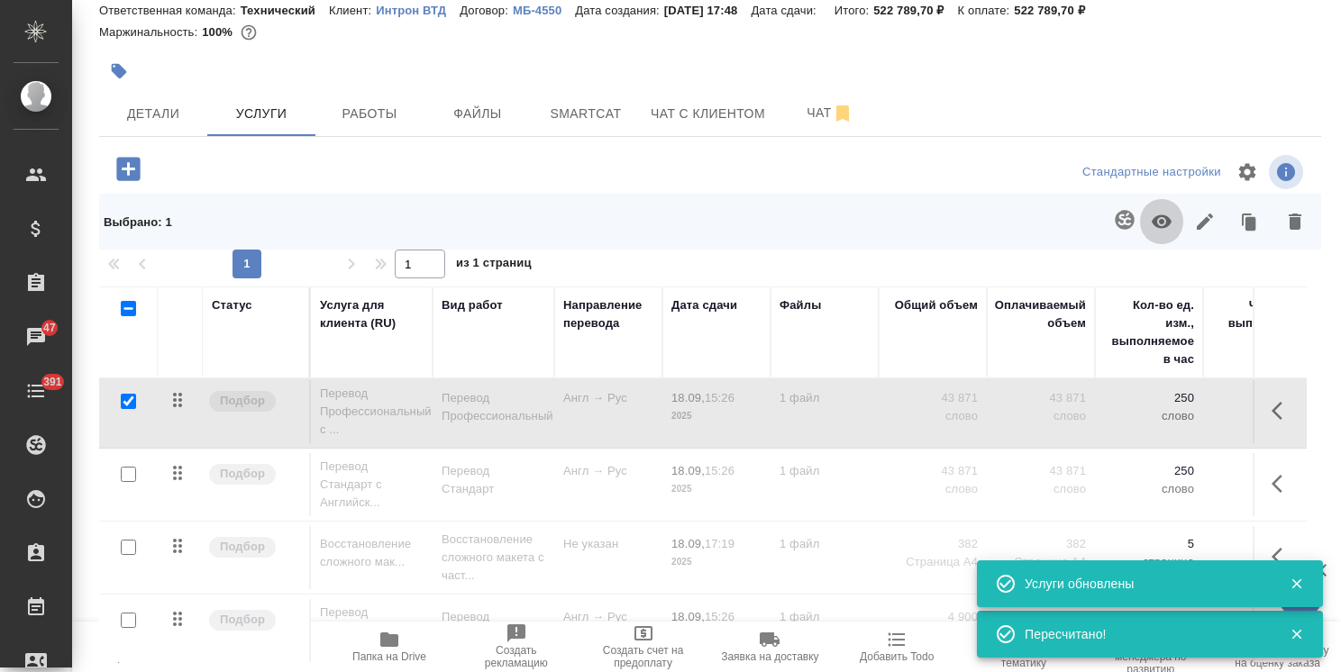
click at [1151, 228] on icon "button" at bounding box center [1162, 222] width 22 height 22
click at [132, 402] on input "checkbox" at bounding box center [128, 401] width 15 height 15
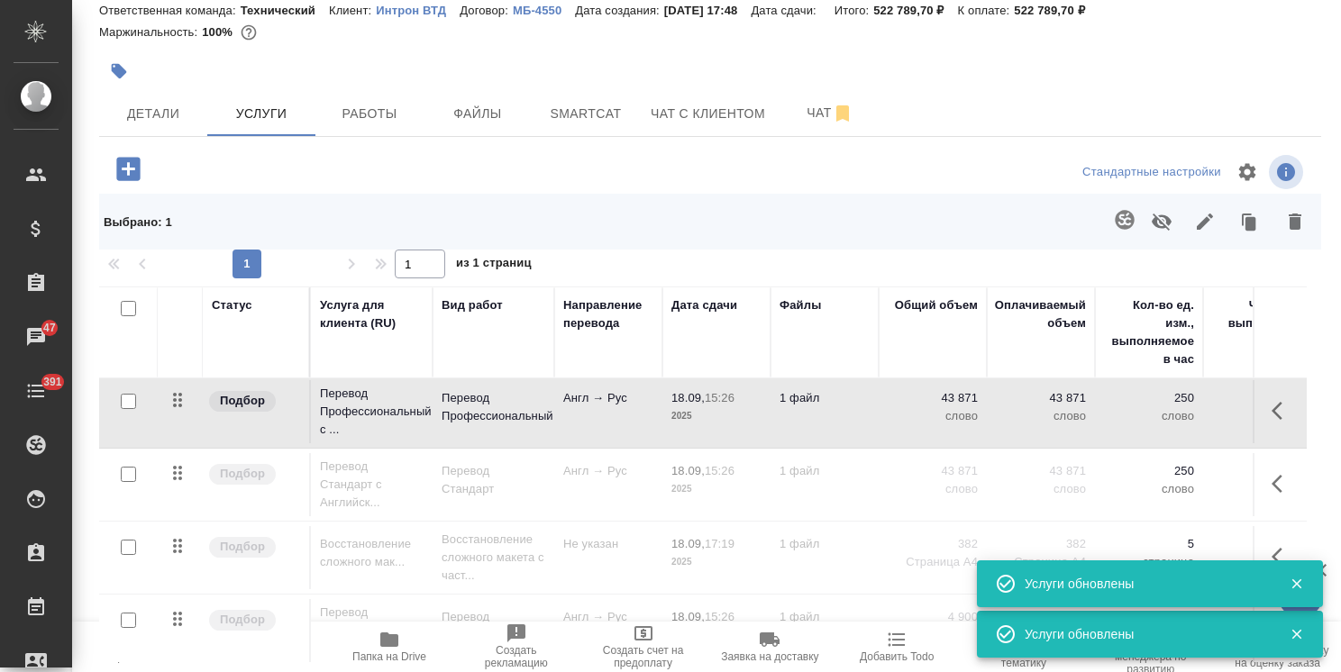
checkbox input "false"
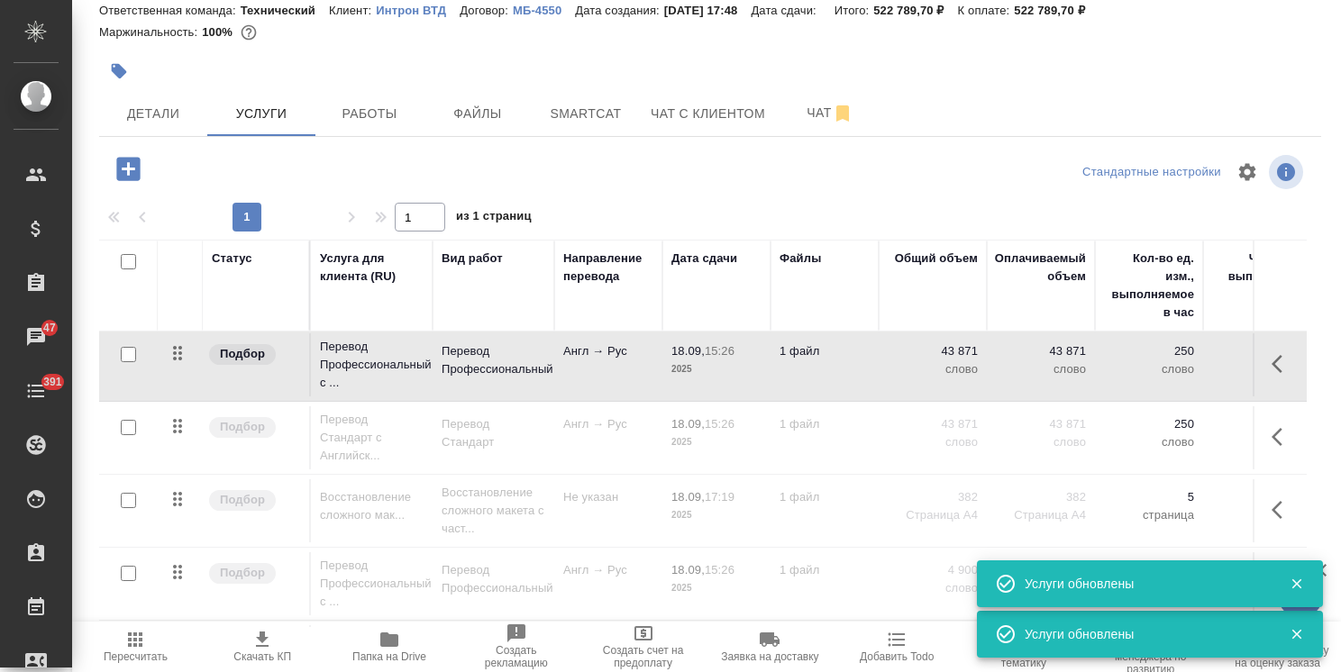
click at [125, 499] on input "checkbox" at bounding box center [128, 500] width 15 height 15
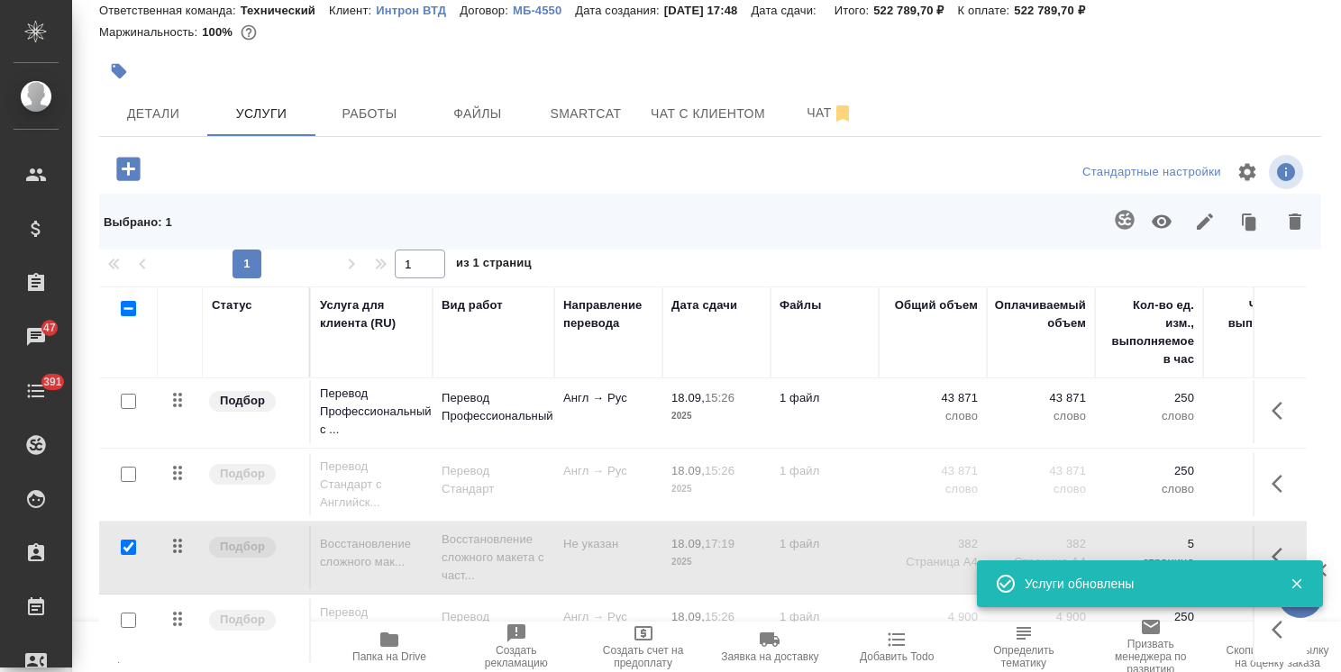
click at [1164, 229] on button "button" at bounding box center [1161, 221] width 43 height 47
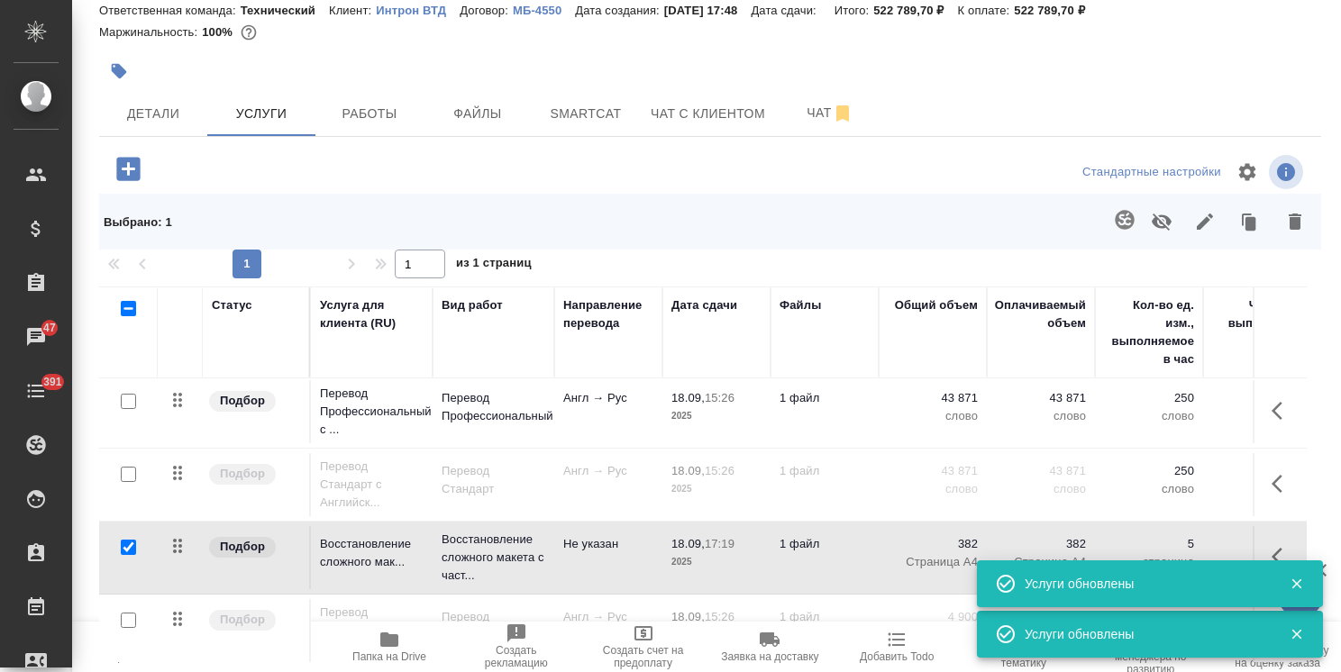
click at [133, 543] on input "checkbox" at bounding box center [128, 547] width 15 height 15
checkbox input "false"
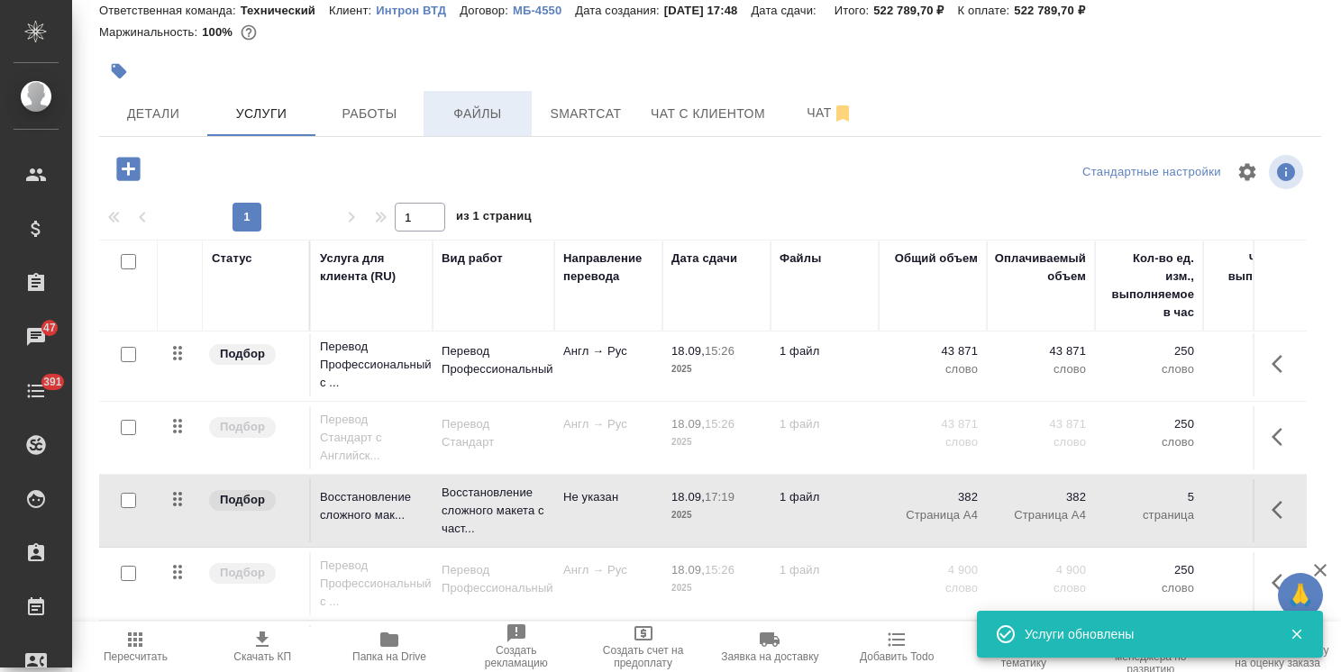
click at [462, 118] on span "Файлы" at bounding box center [477, 114] width 87 height 23
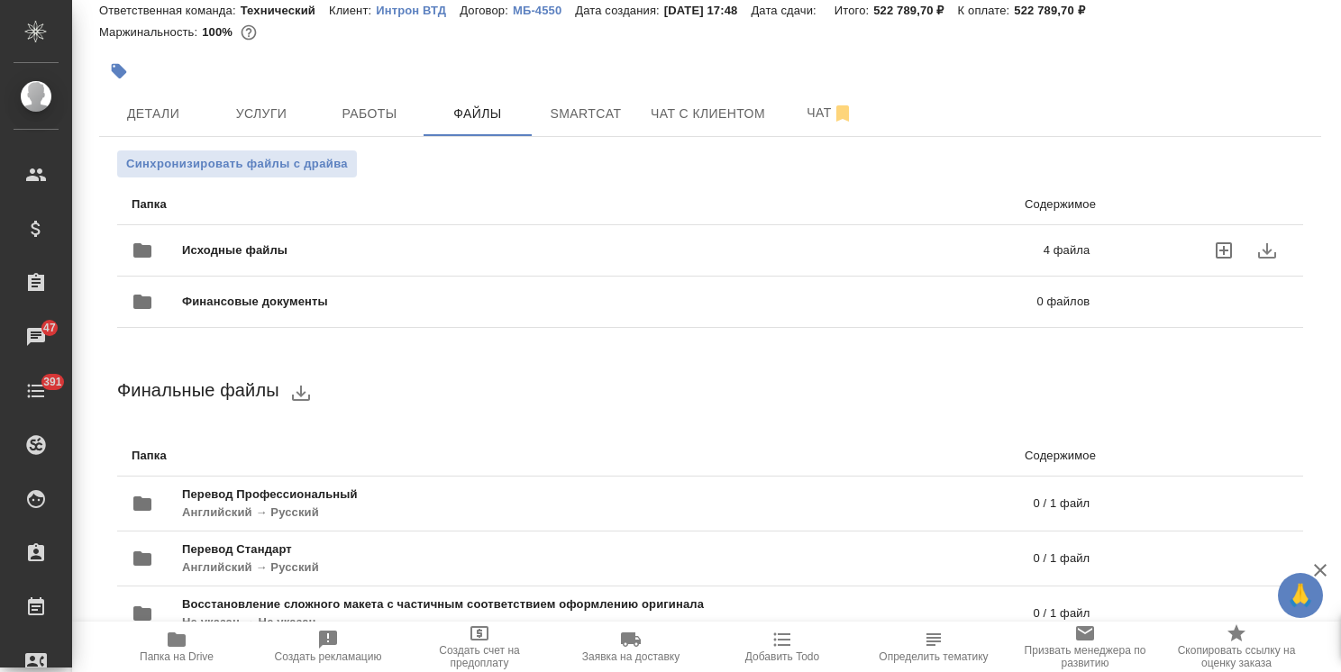
click at [325, 254] on span "Исходные файлы" at bounding box center [423, 251] width 483 height 18
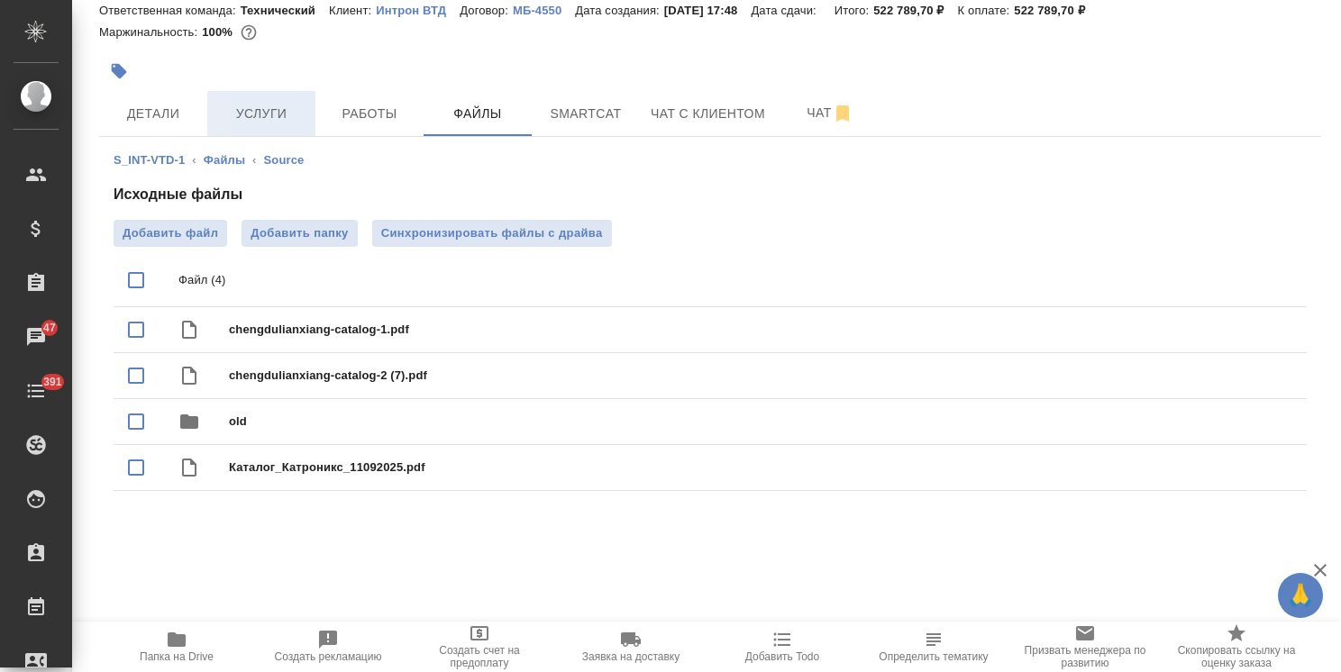
click at [275, 116] on span "Услуги" at bounding box center [261, 114] width 87 height 23
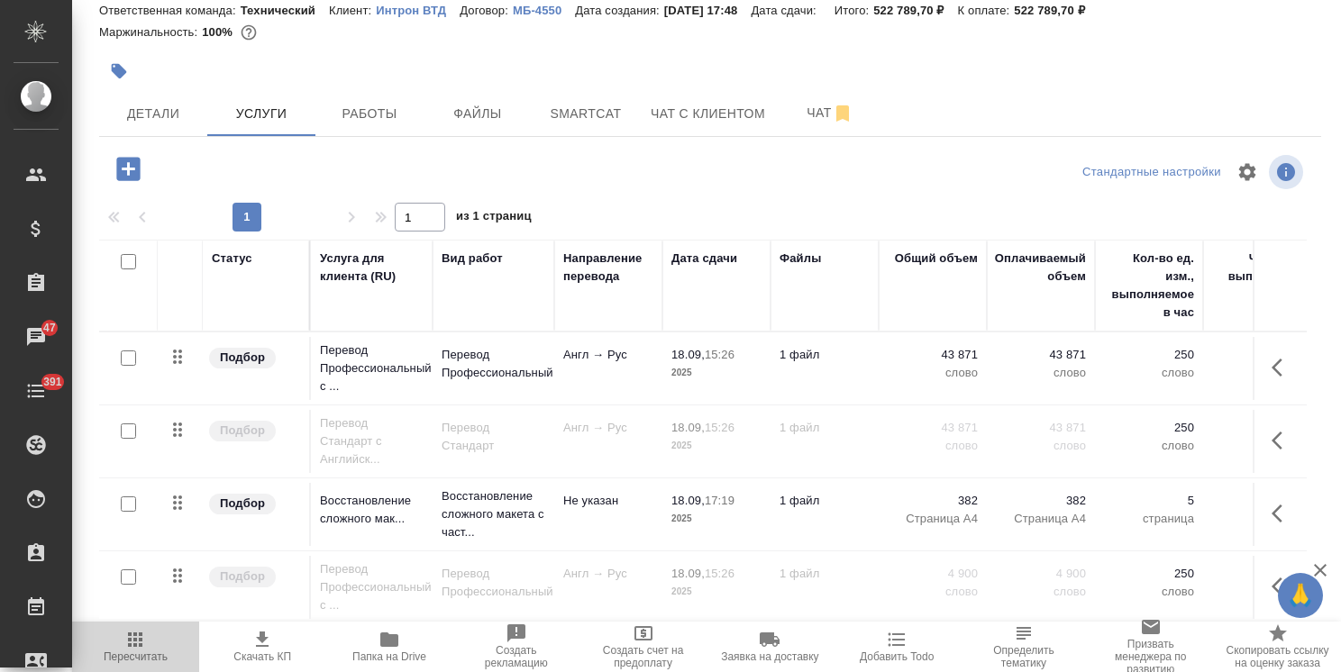
click at [148, 646] on span "Пересчитать" at bounding box center [135, 646] width 105 height 34
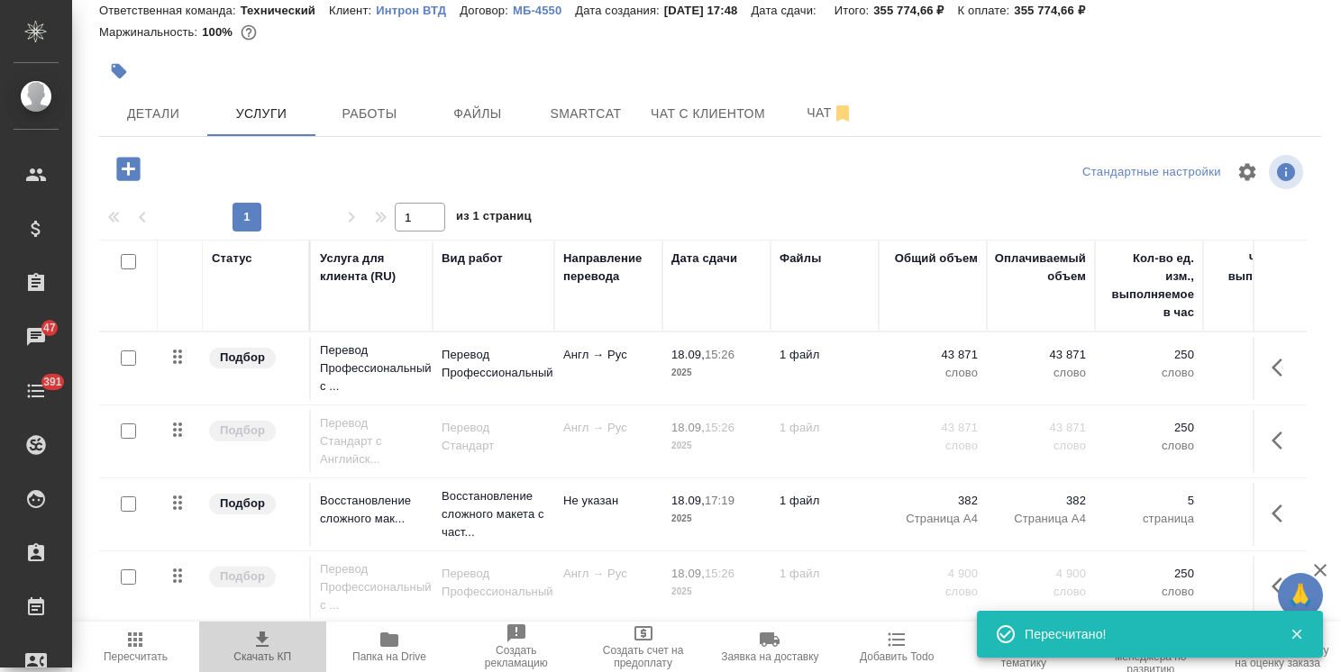
click at [264, 656] on span "Скачать КП" at bounding box center [262, 657] width 58 height 13
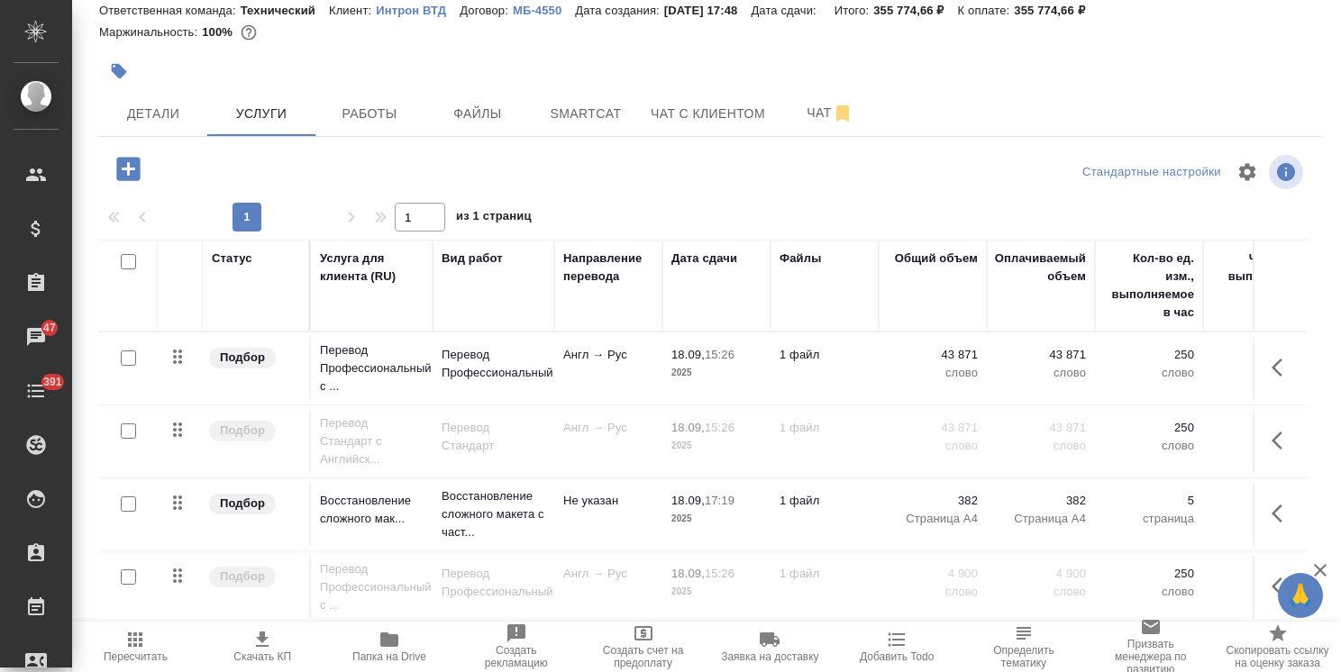
click at [131, 361] on input "checkbox" at bounding box center [128, 358] width 15 height 15
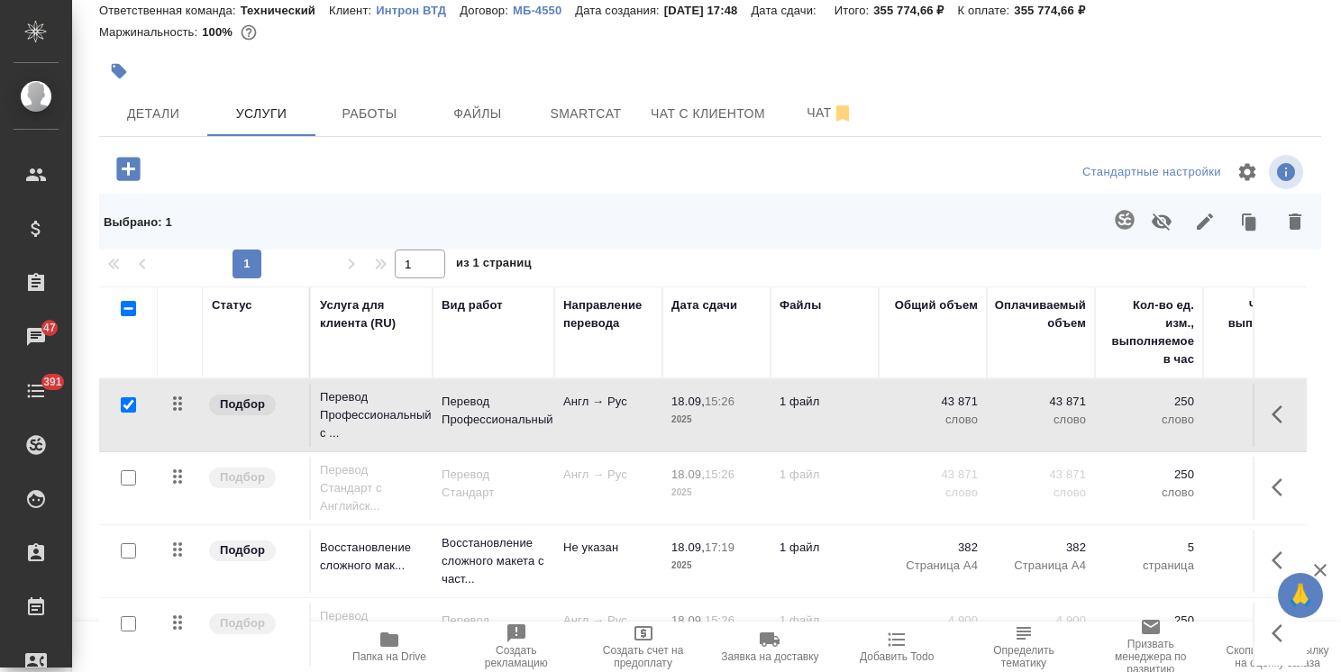
click at [1152, 221] on icon "button" at bounding box center [1162, 222] width 22 height 22
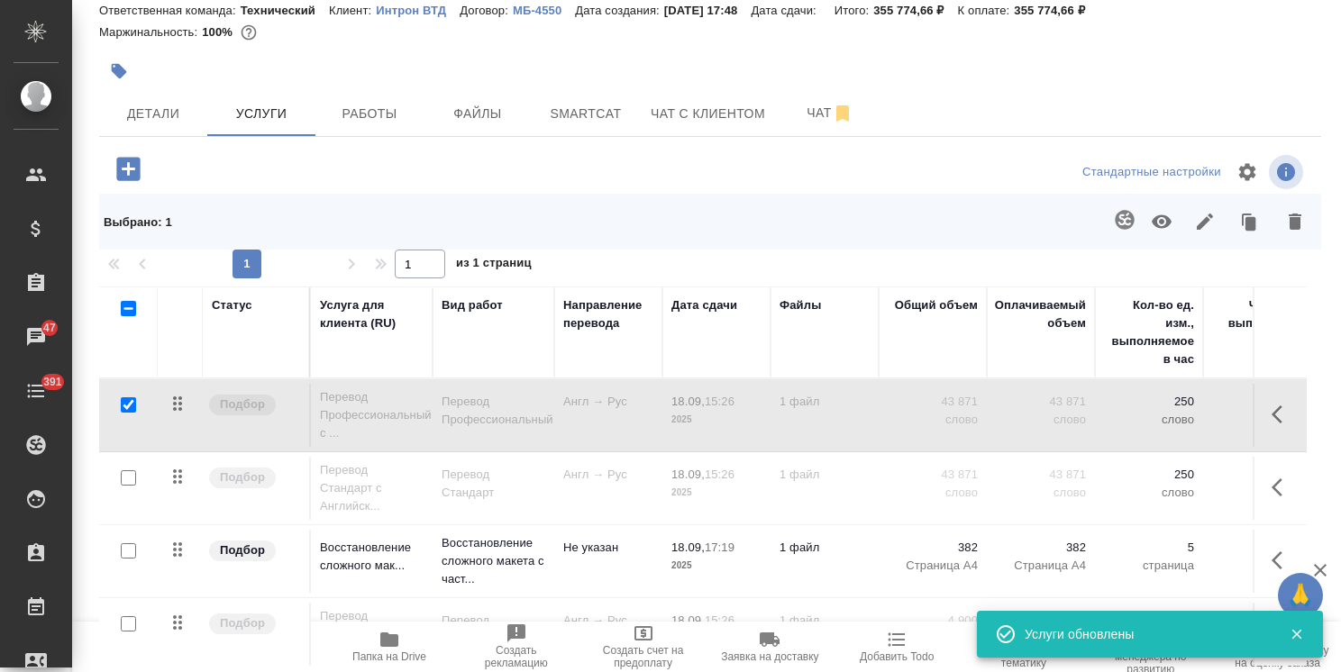
click at [124, 406] on input "checkbox" at bounding box center [128, 405] width 15 height 15
checkbox input "false"
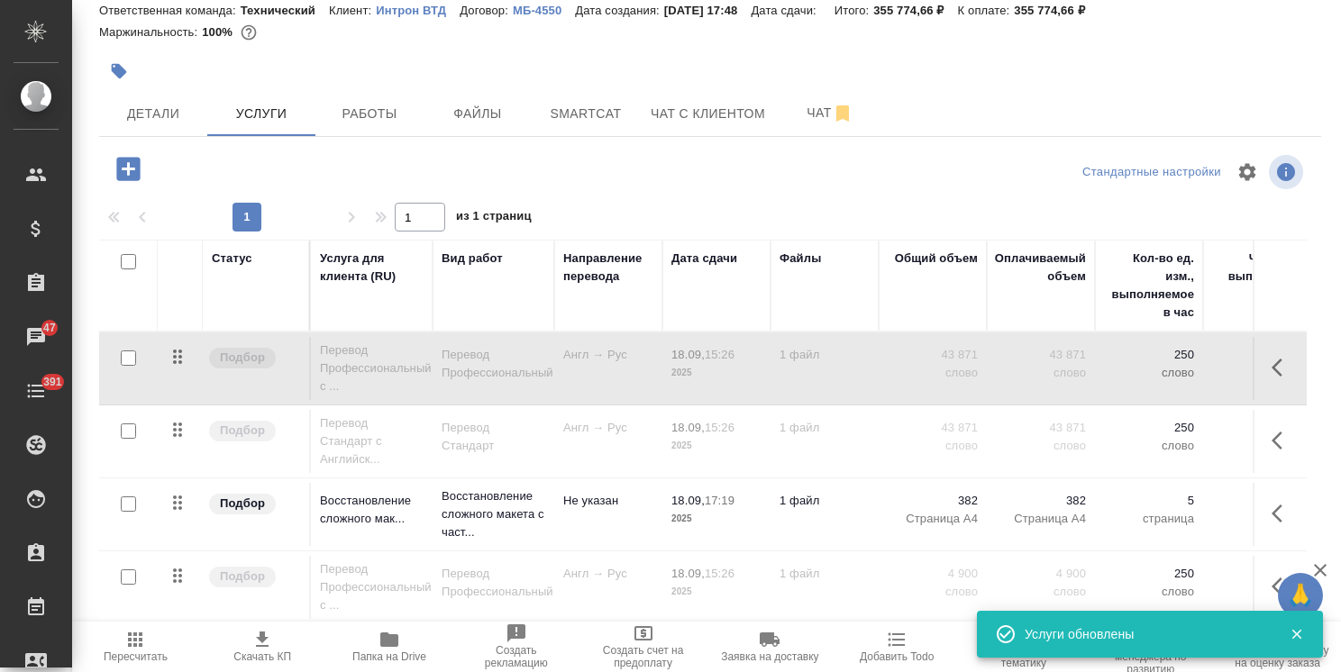
click at [130, 425] on input "checkbox" at bounding box center [128, 431] width 15 height 15
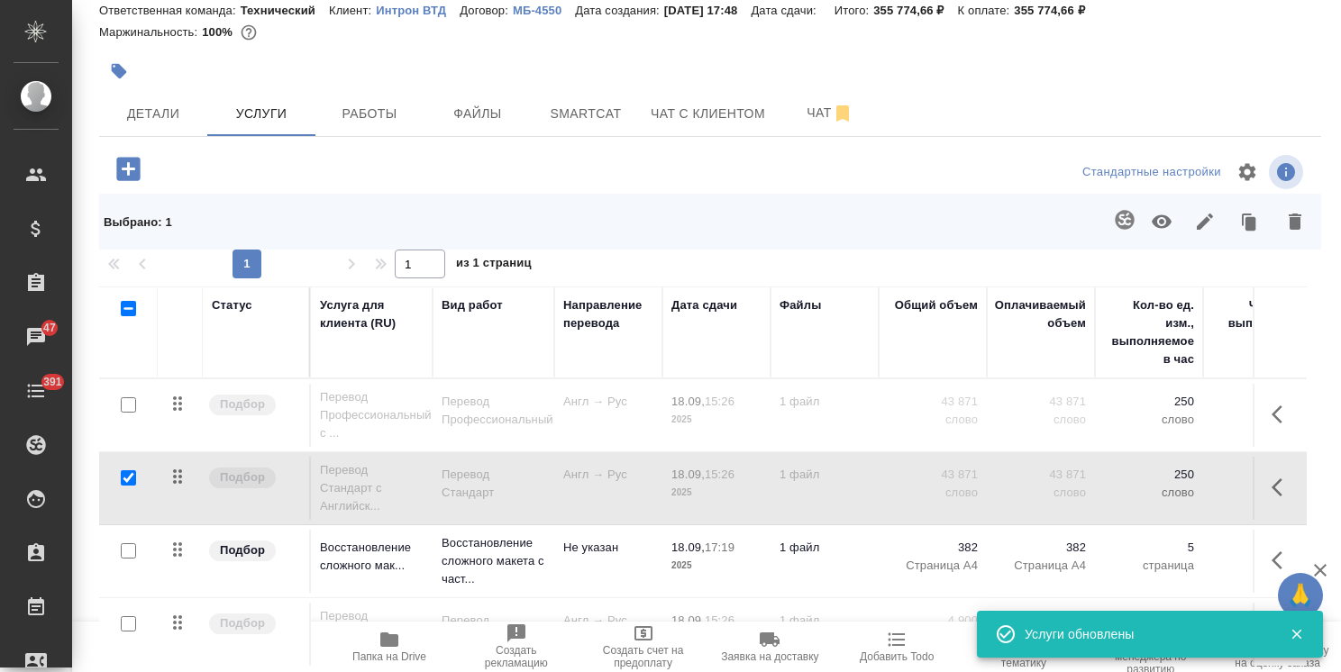
click at [1152, 216] on icon "button" at bounding box center [1162, 222] width 20 height 14
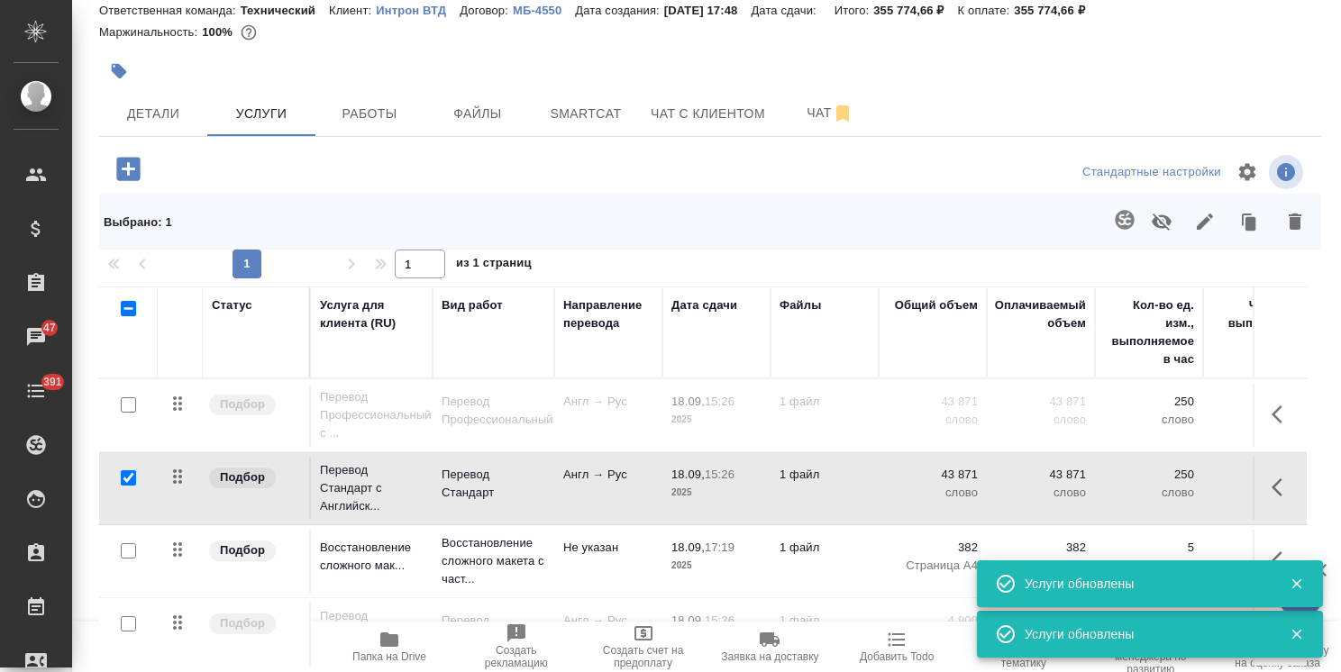
click at [133, 477] on input "checkbox" at bounding box center [128, 478] width 15 height 15
checkbox input "false"
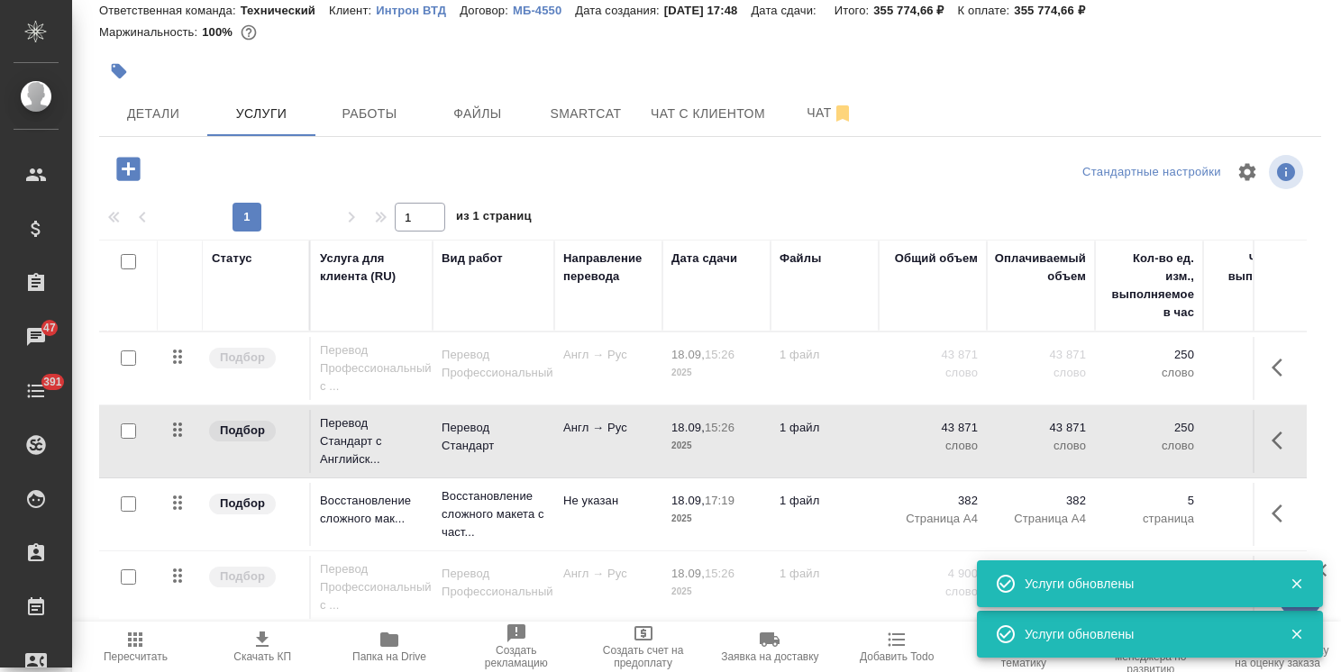
click at [139, 636] on icon "button" at bounding box center [135, 640] width 14 height 14
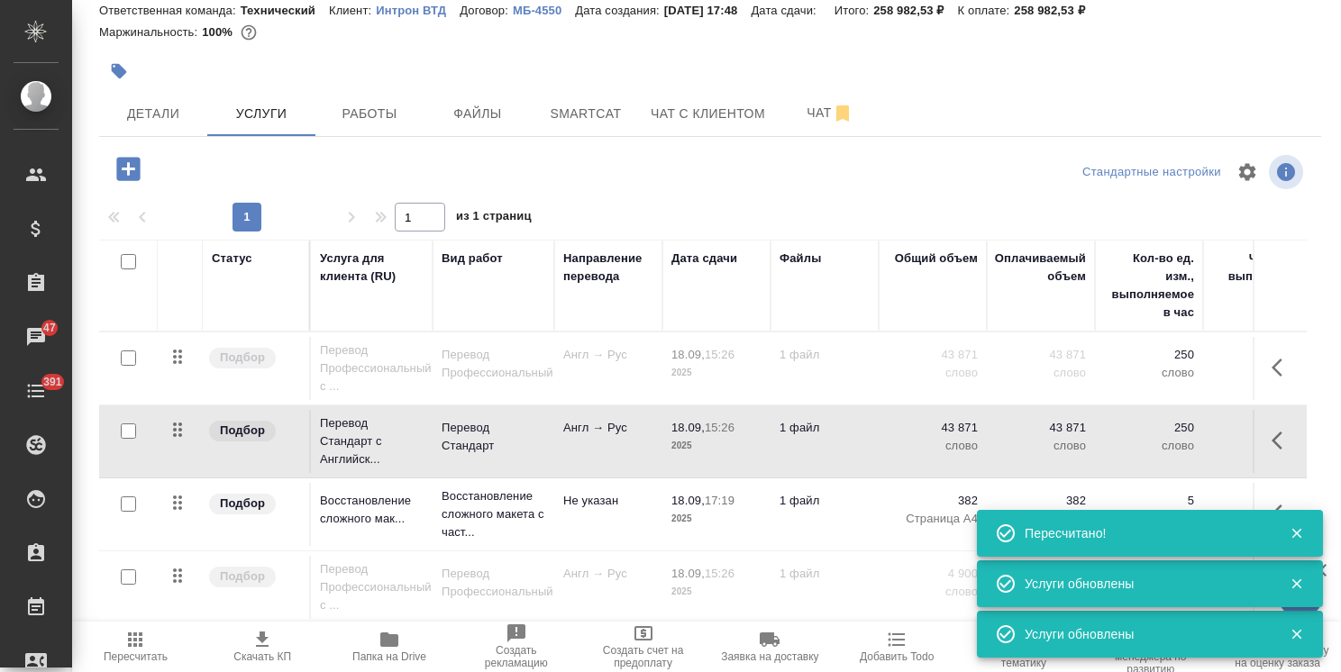
click at [260, 651] on span "Скачать КП" at bounding box center [262, 657] width 58 height 13
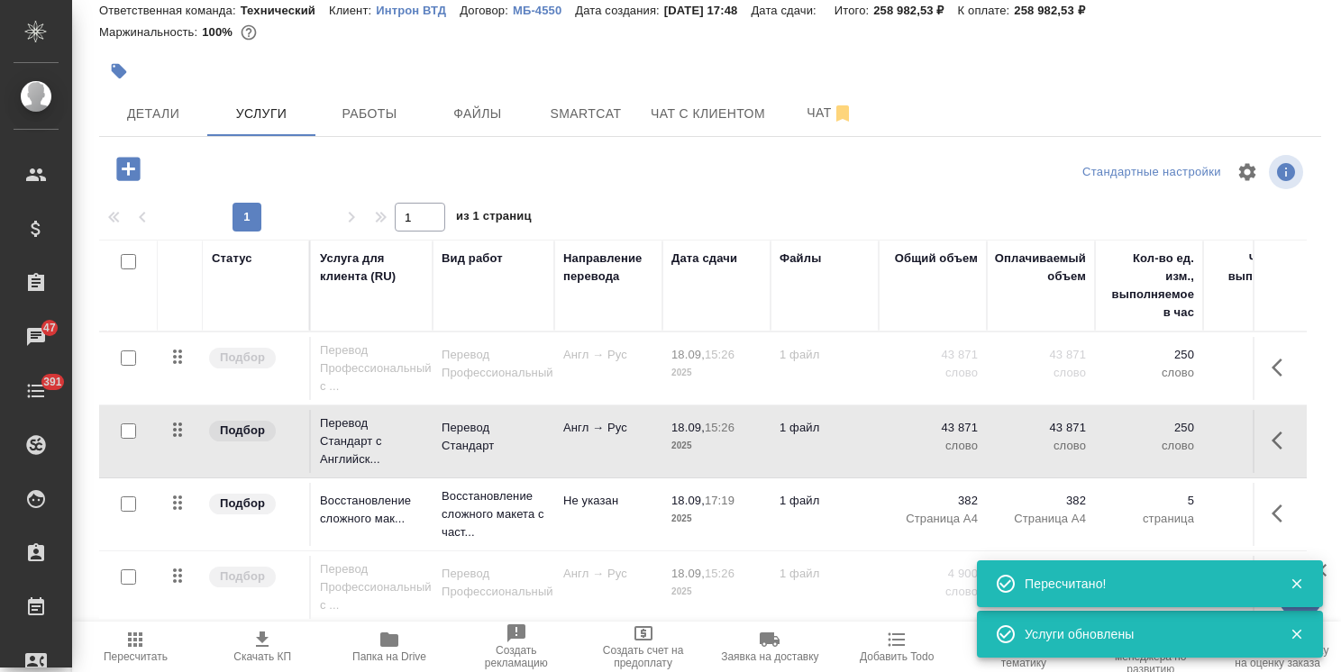
click at [903, 73] on div at bounding box center [506, 71] width 815 height 40
click at [129, 432] on input "checkbox" at bounding box center [128, 431] width 15 height 15
checkbox input "true"
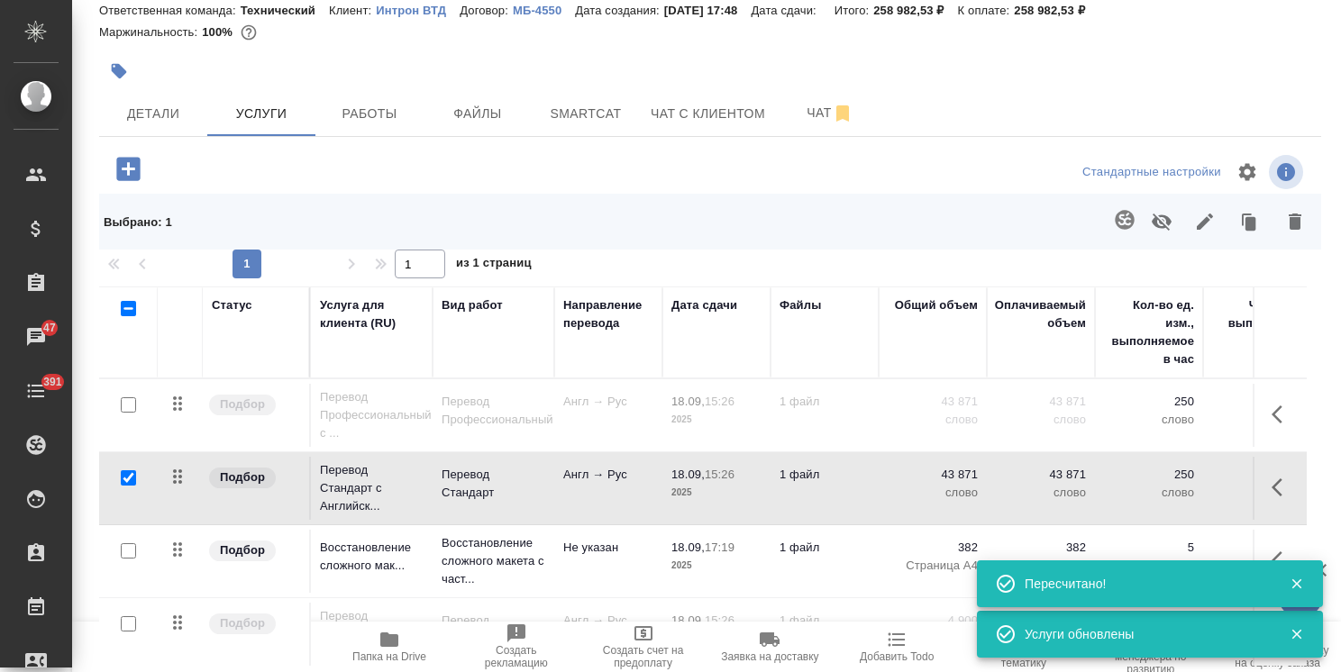
drag, startPoint x: 125, startPoint y: 553, endPoint x: 938, endPoint y: 342, distance: 840.2
click at [126, 552] on input "checkbox" at bounding box center [128, 551] width 15 height 15
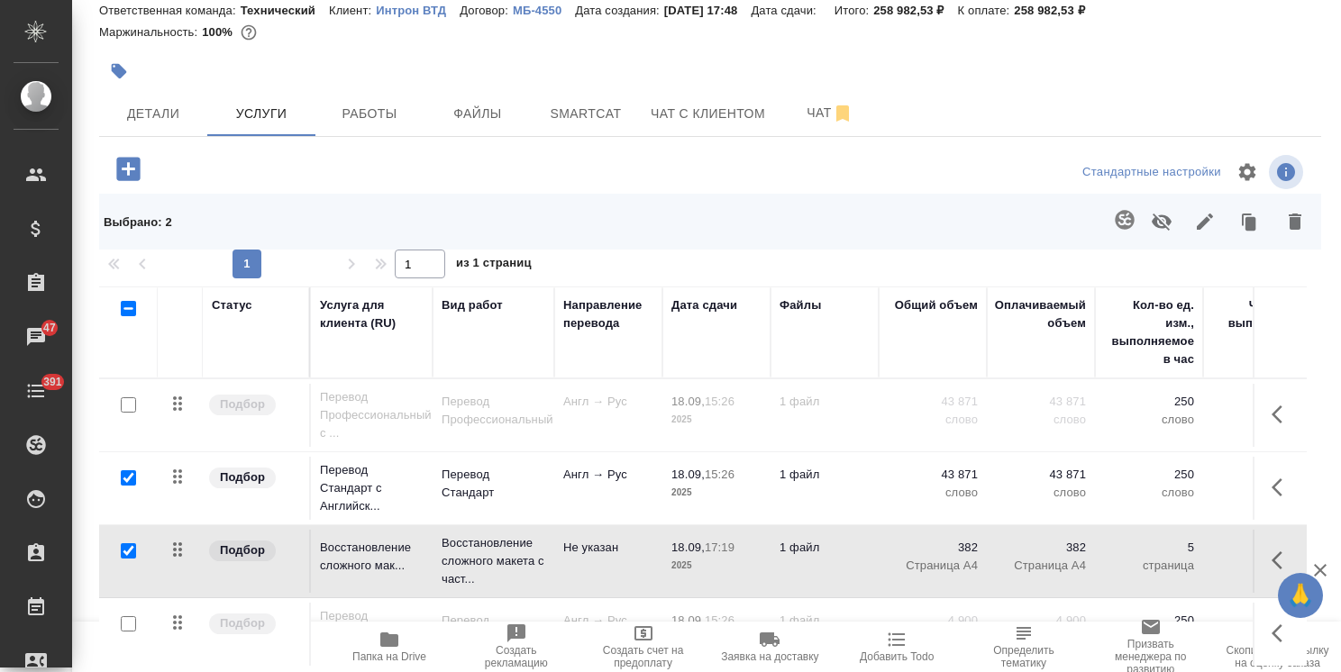
click at [1160, 218] on button "button" at bounding box center [1161, 221] width 43 height 47
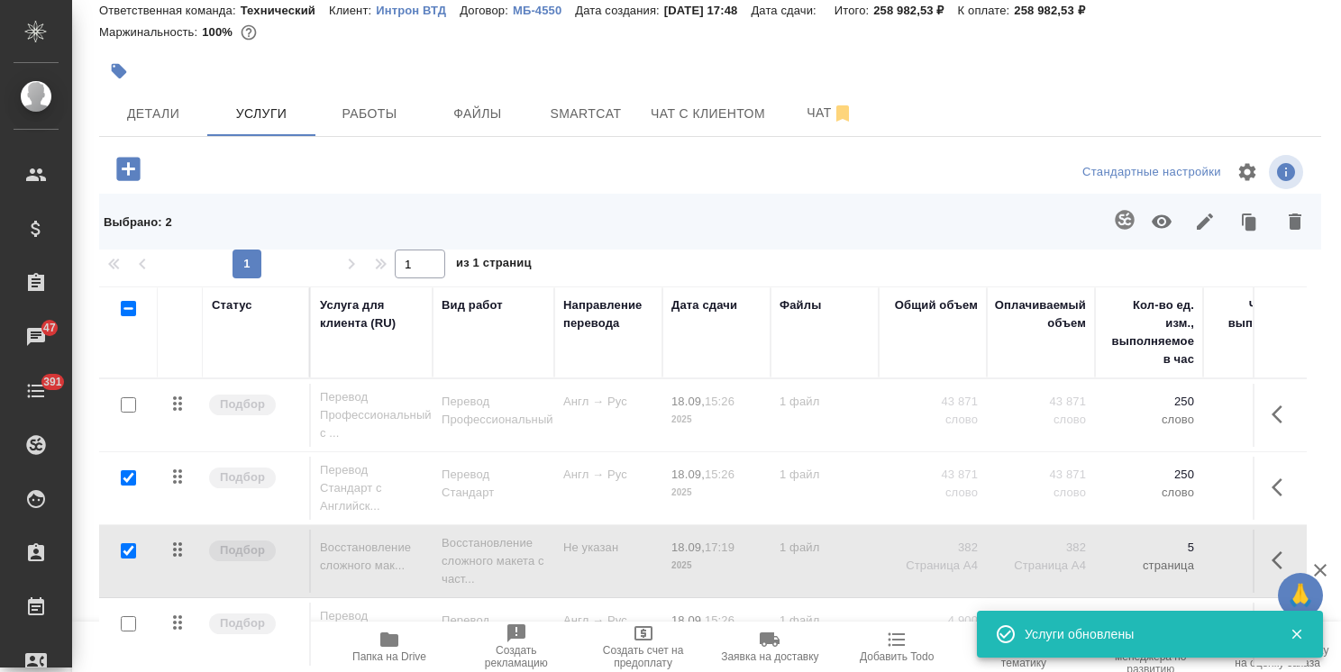
click at [124, 550] on input "checkbox" at bounding box center [128, 551] width 15 height 15
checkbox input "false"
click at [127, 479] on input "checkbox" at bounding box center [128, 478] width 15 height 15
checkbox input "false"
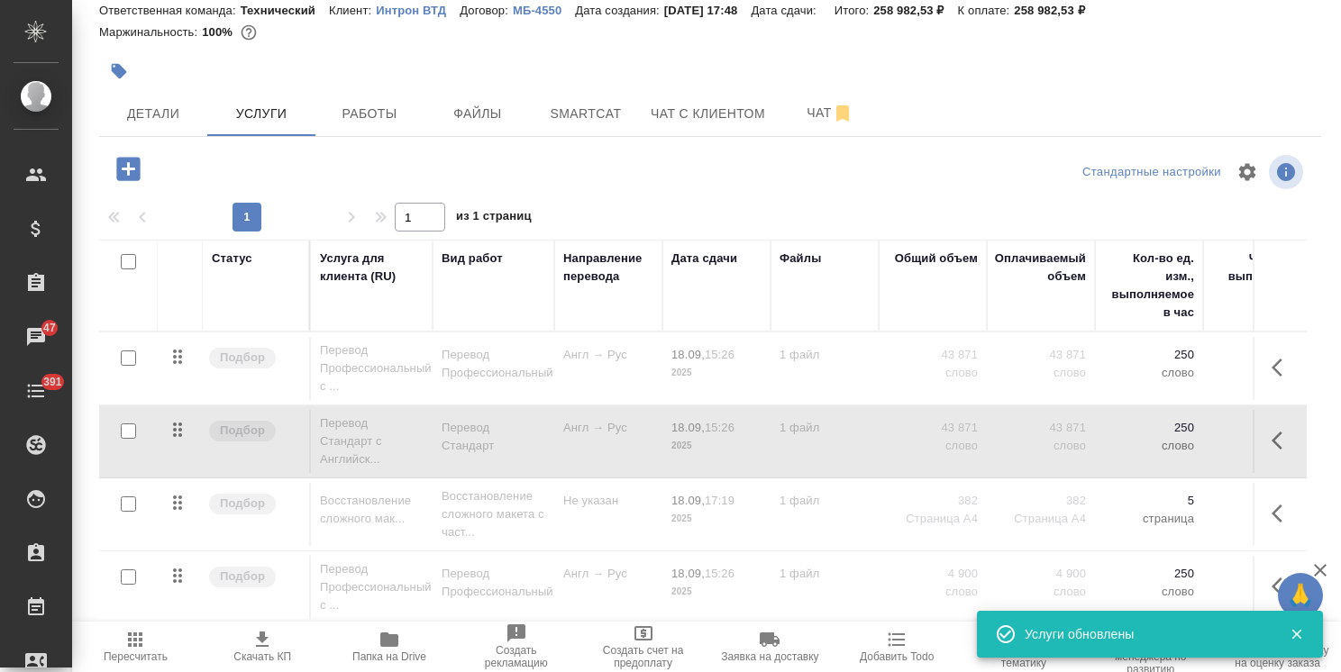
scroll to position [155, 0]
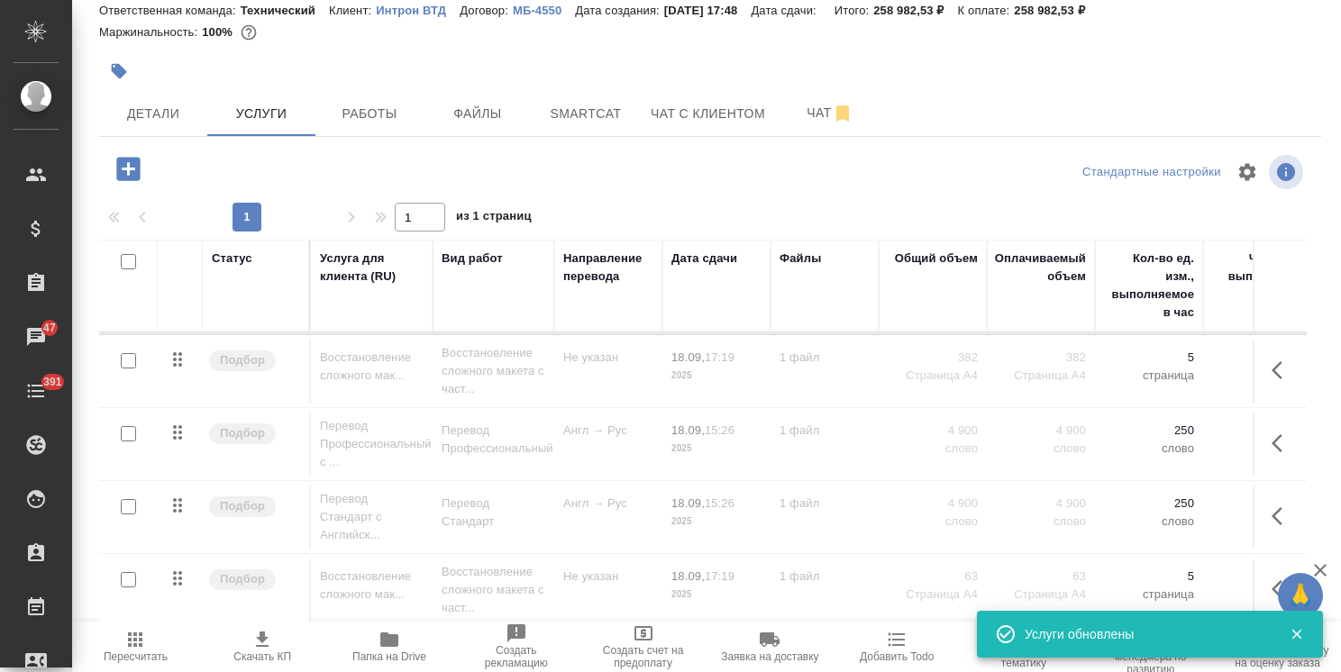
click at [133, 426] on input "checkbox" at bounding box center [128, 433] width 15 height 15
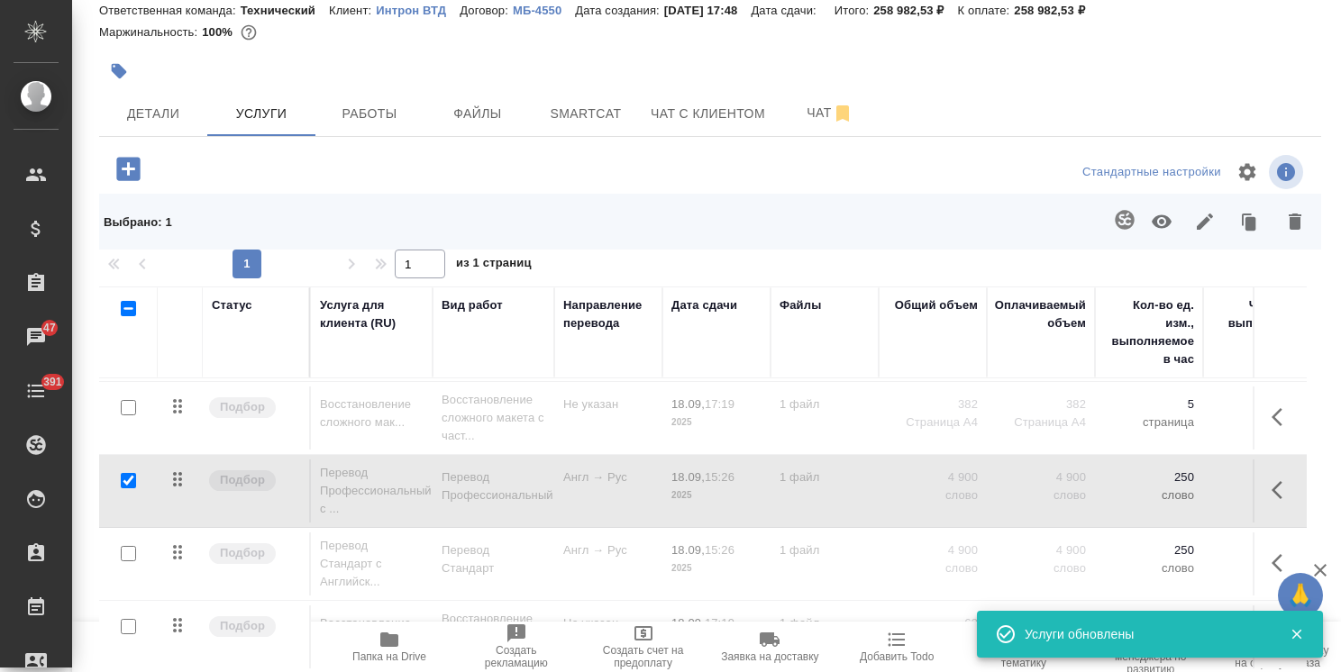
click at [1152, 229] on icon "button" at bounding box center [1162, 222] width 22 height 22
click at [124, 473] on input "checkbox" at bounding box center [128, 480] width 15 height 15
checkbox input "false"
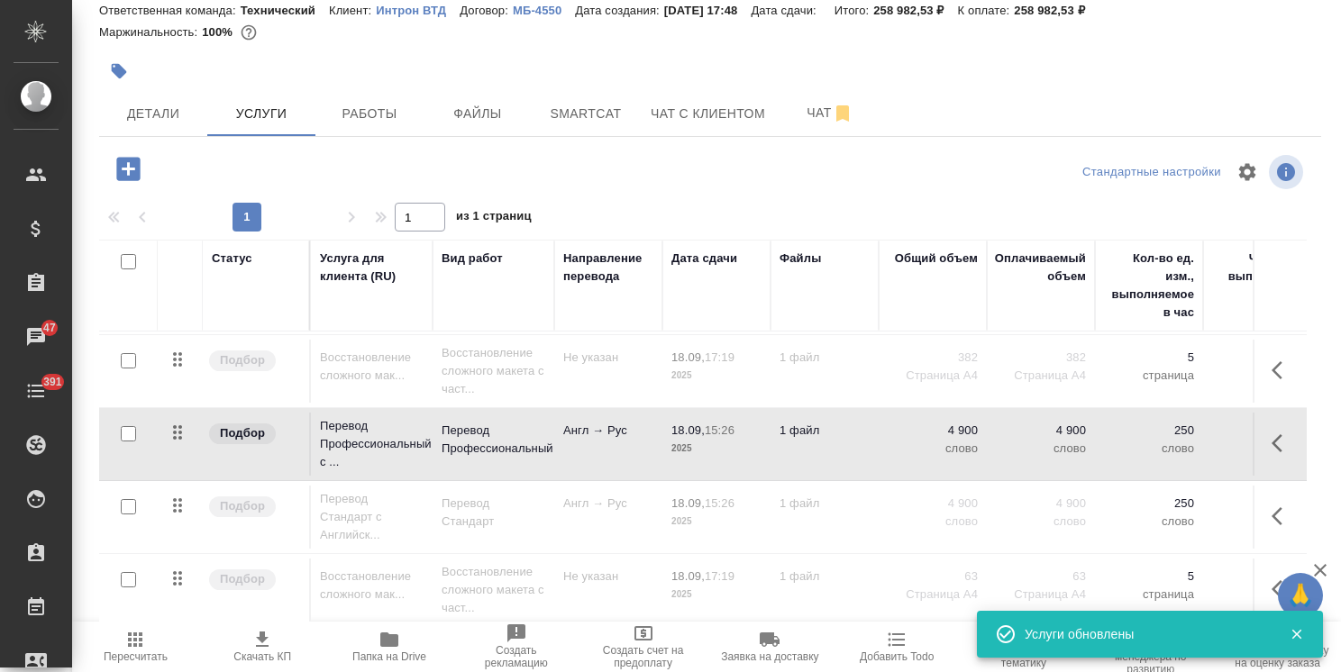
click at [119, 568] on div at bounding box center [128, 580] width 41 height 25
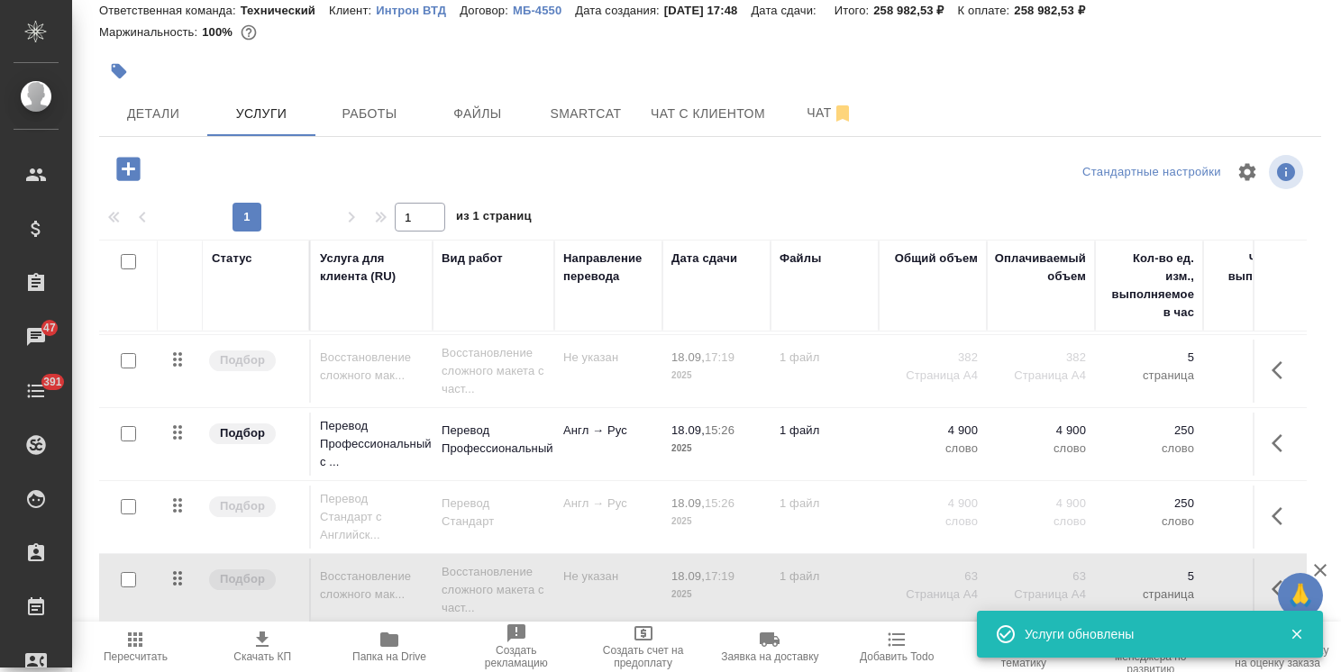
click at [124, 572] on input "checkbox" at bounding box center [128, 579] width 15 height 15
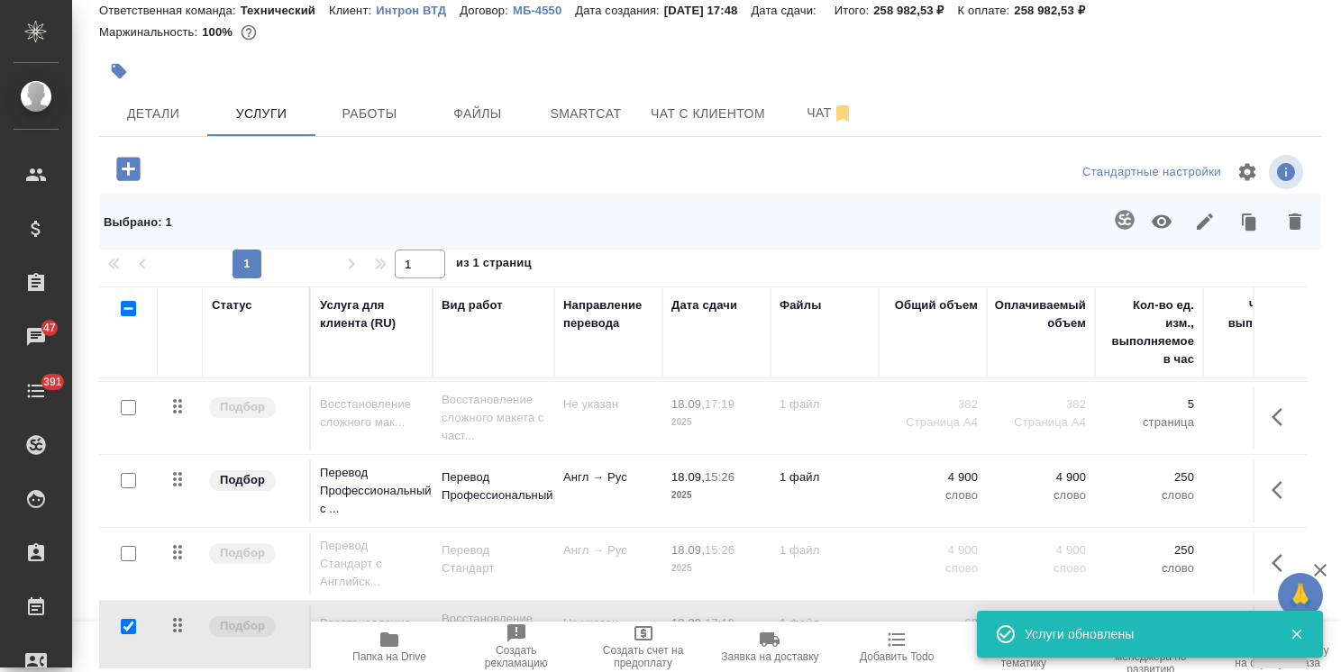
click at [1154, 224] on icon "button" at bounding box center [1162, 222] width 20 height 14
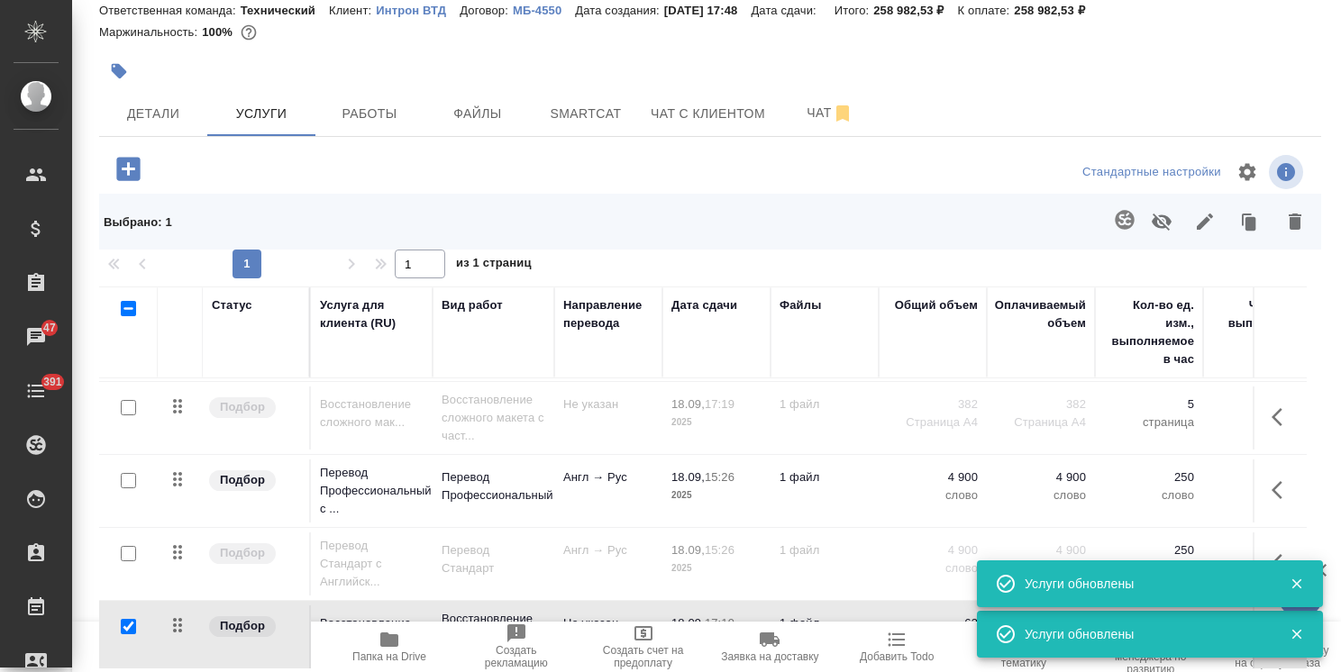
click at [126, 619] on input "checkbox" at bounding box center [128, 626] width 15 height 15
checkbox input "false"
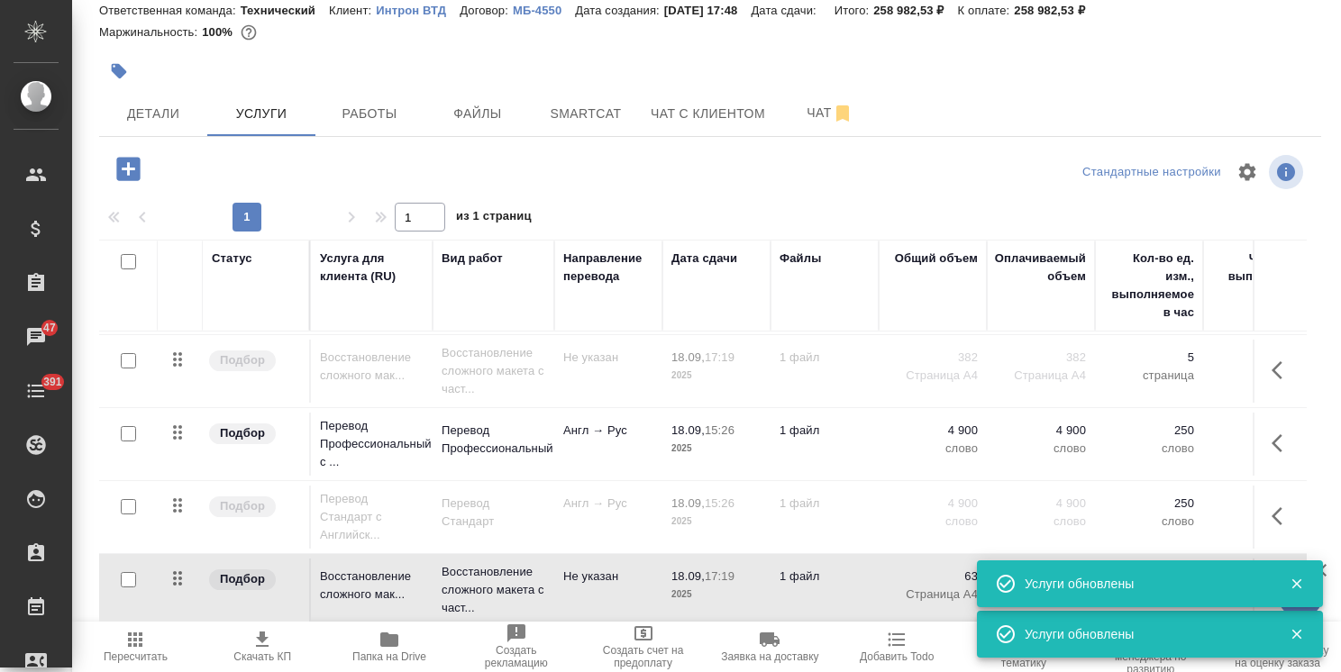
click at [117, 651] on span "Пересчитать" at bounding box center [136, 657] width 64 height 13
click at [247, 657] on span "Скачать КП" at bounding box center [262, 657] width 58 height 13
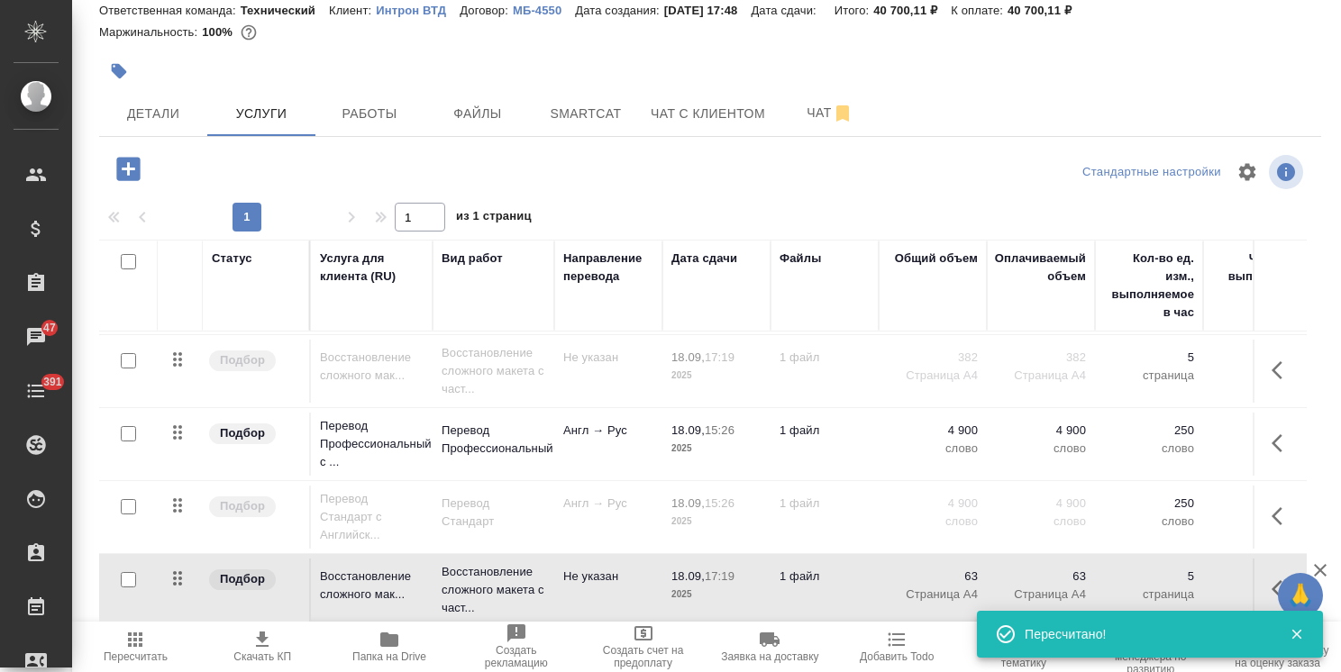
click at [127, 426] on input "checkbox" at bounding box center [128, 433] width 15 height 15
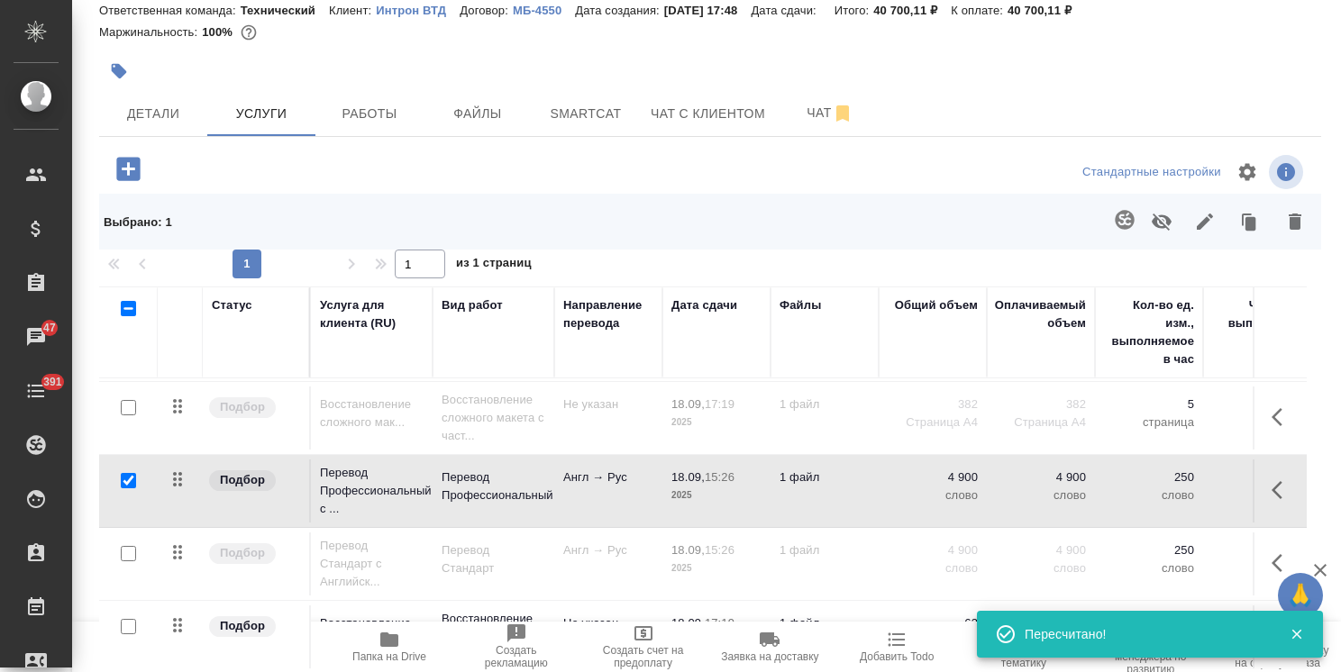
click at [1151, 218] on icon "button" at bounding box center [1162, 222] width 22 height 22
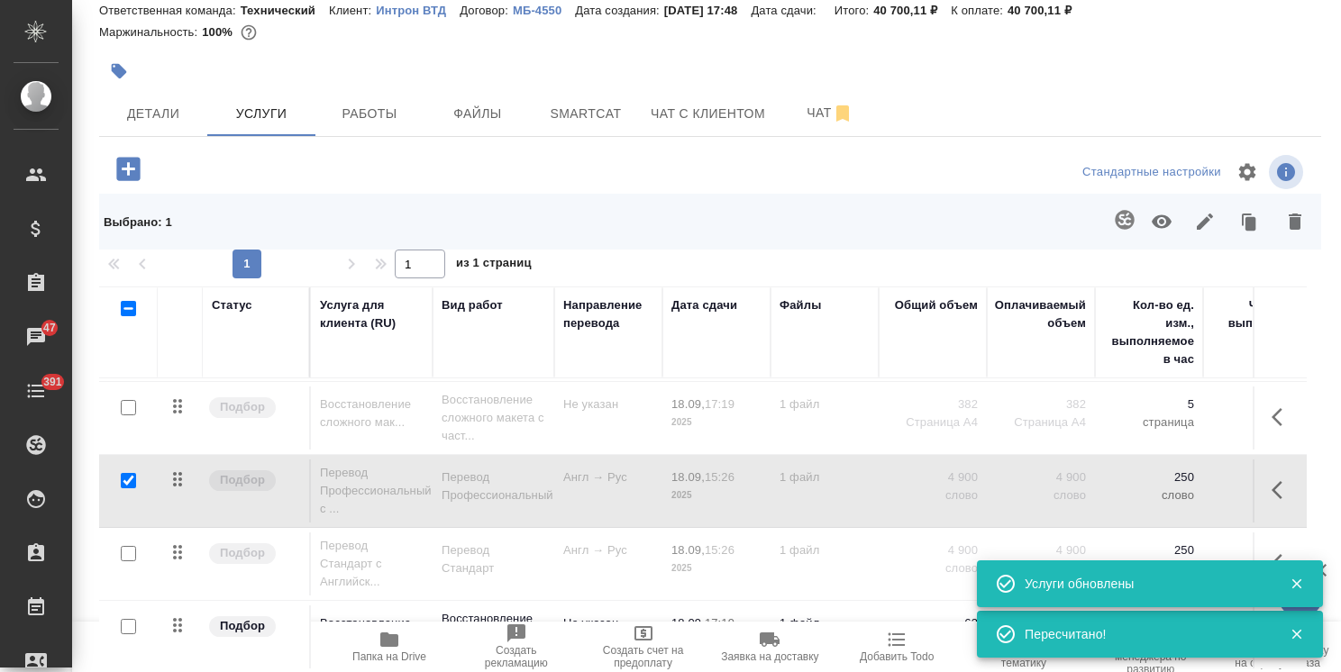
click at [131, 473] on input "checkbox" at bounding box center [128, 480] width 15 height 15
checkbox input "false"
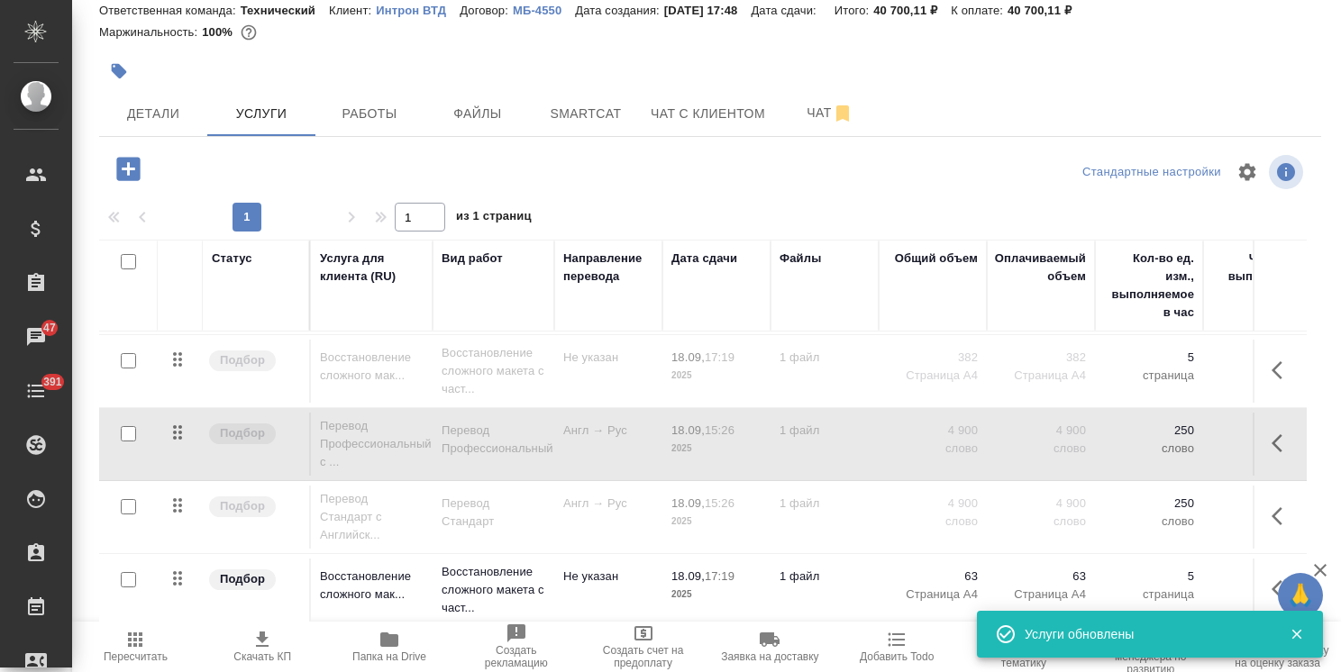
click at [130, 499] on input "checkbox" at bounding box center [128, 506] width 15 height 15
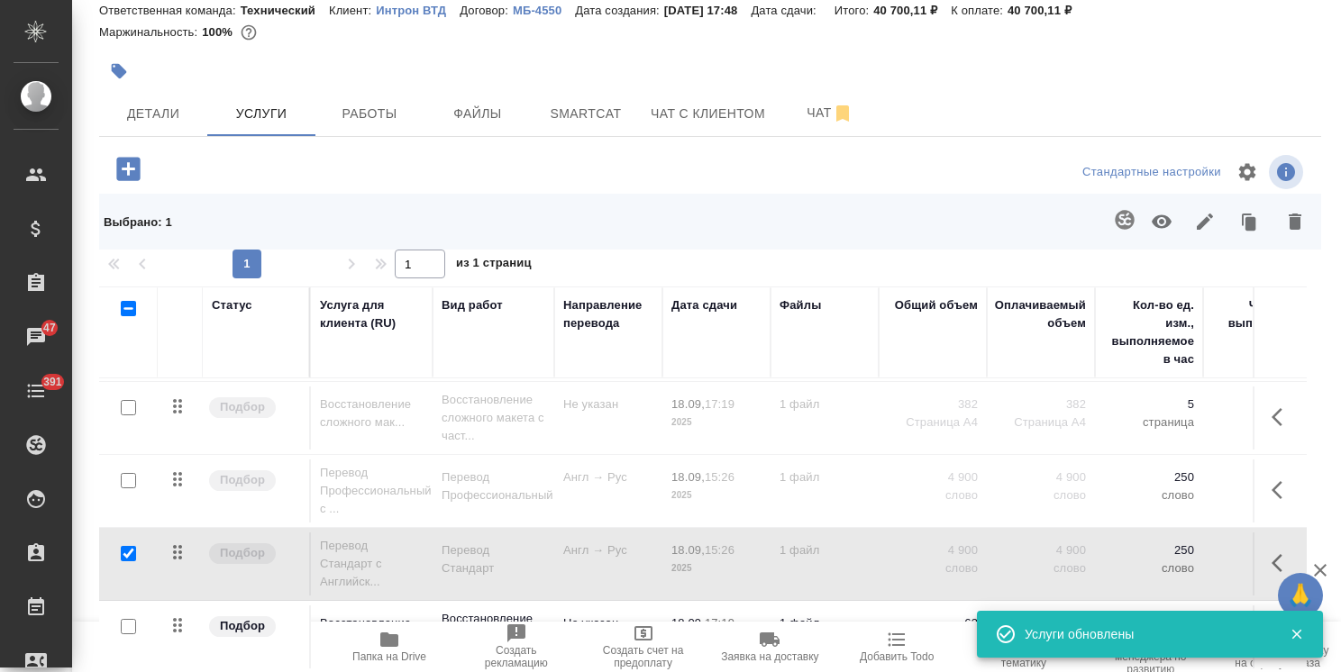
click at [1140, 220] on button "button" at bounding box center [1161, 221] width 43 height 47
click at [133, 546] on input "checkbox" at bounding box center [128, 553] width 15 height 15
checkbox input "false"
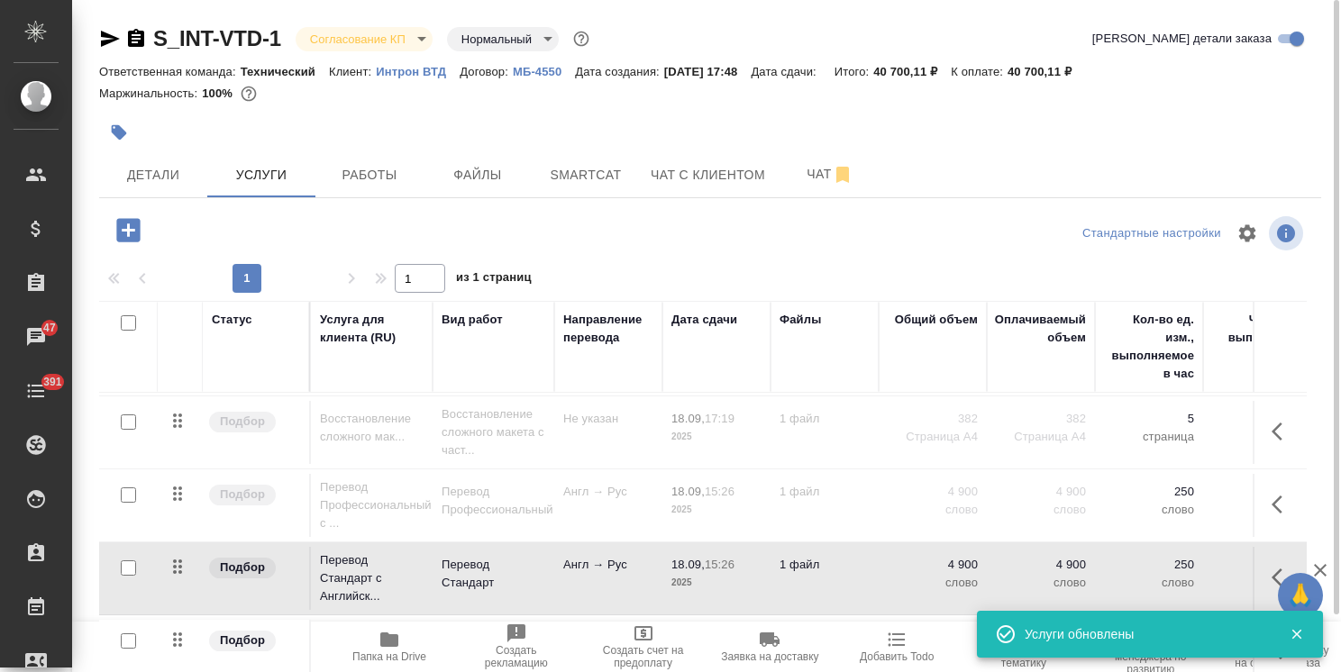
scroll to position [61, 0]
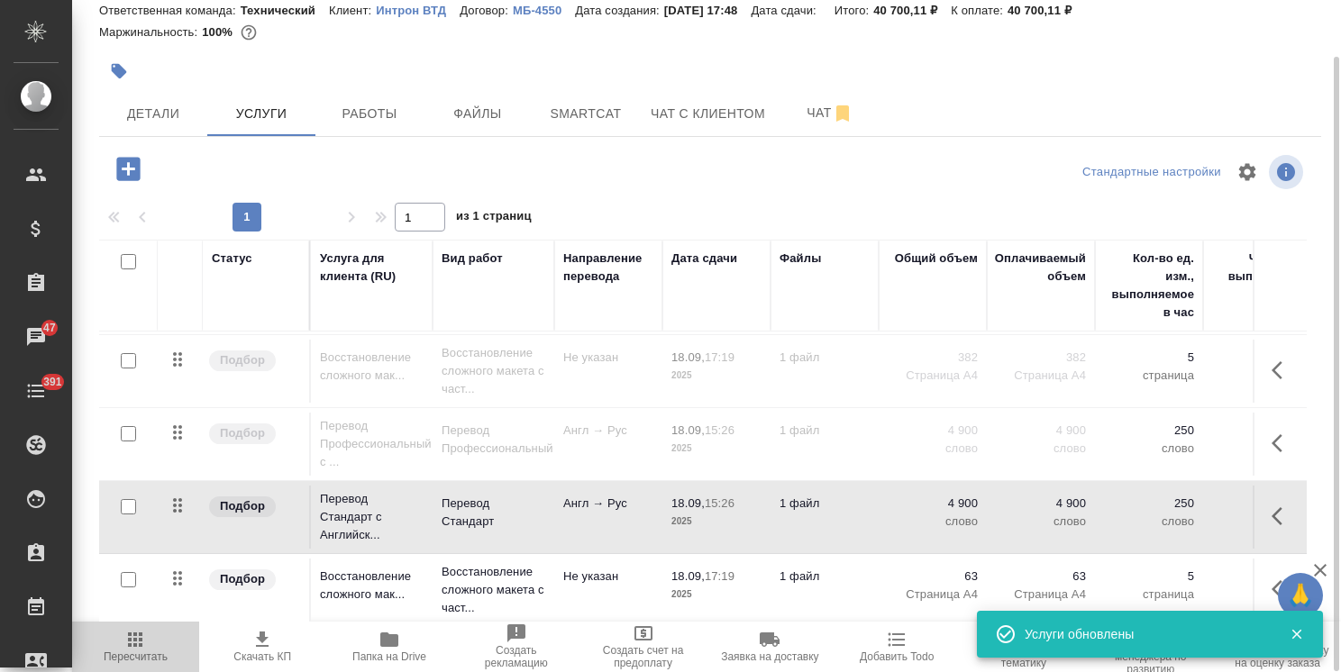
click at [133, 643] on icon "button" at bounding box center [135, 640] width 22 height 22
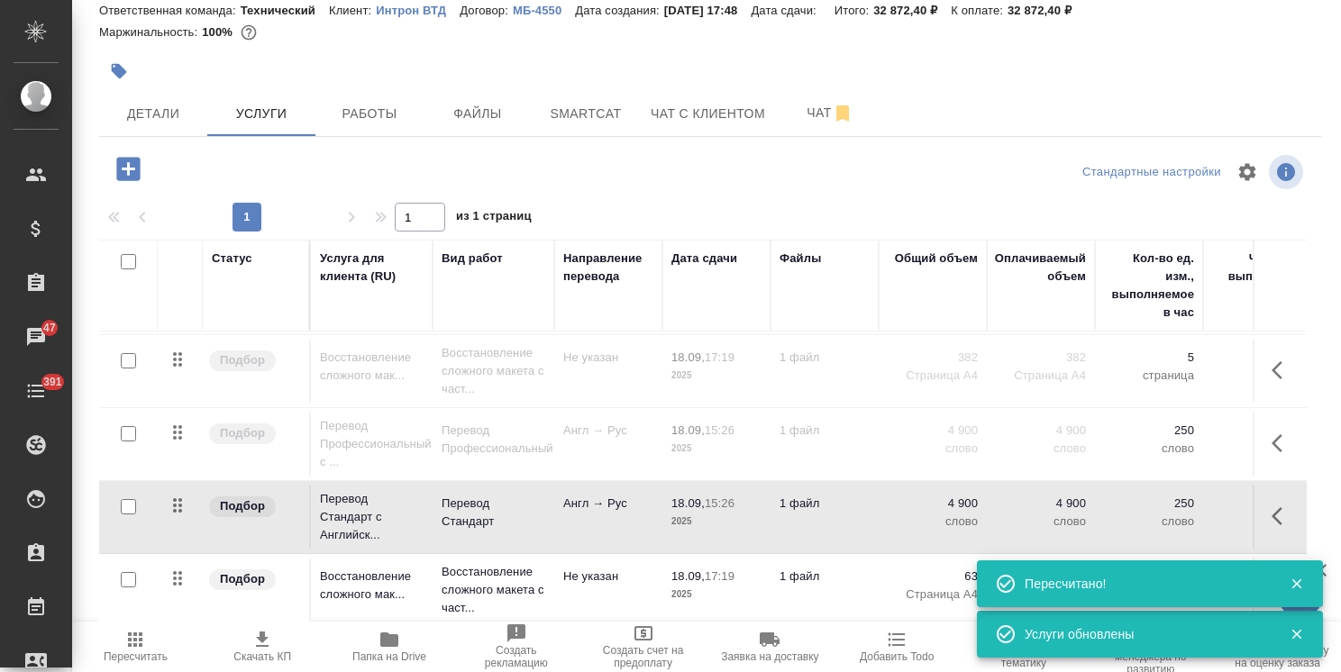
click at [249, 645] on span "Скачать КП" at bounding box center [262, 646] width 105 height 34
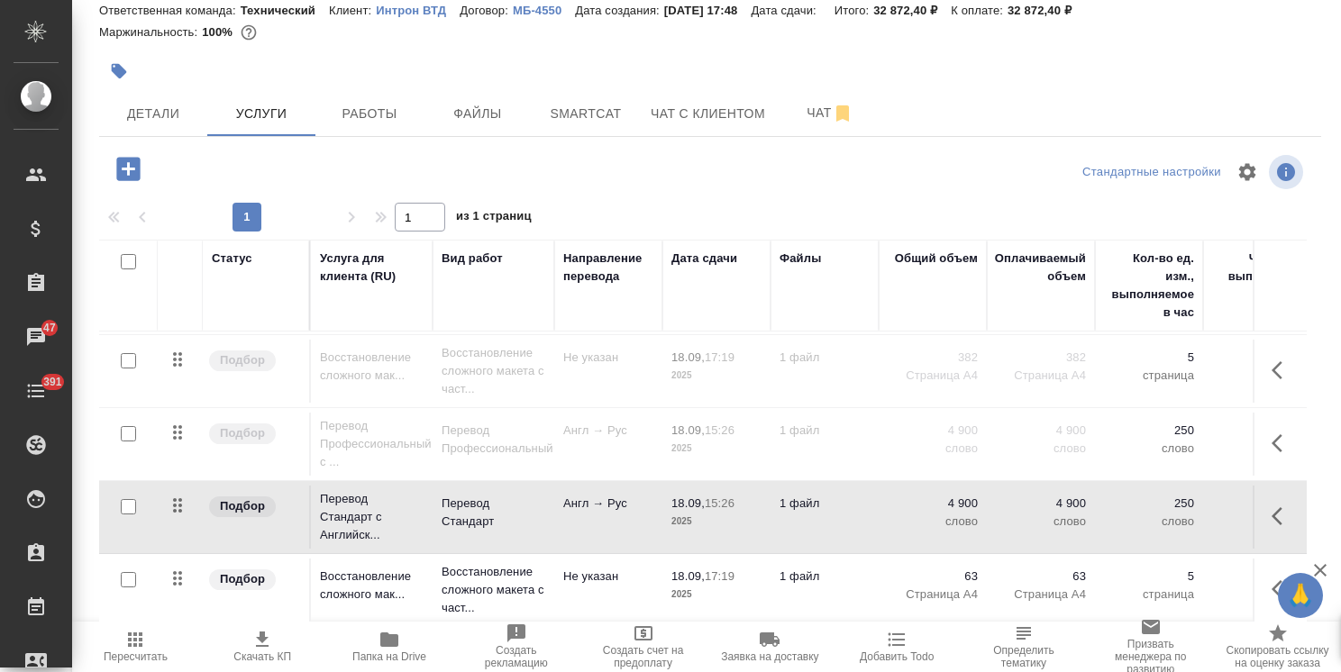
click at [128, 261] on input "checkbox" at bounding box center [128, 261] width 15 height 15
checkbox input "true"
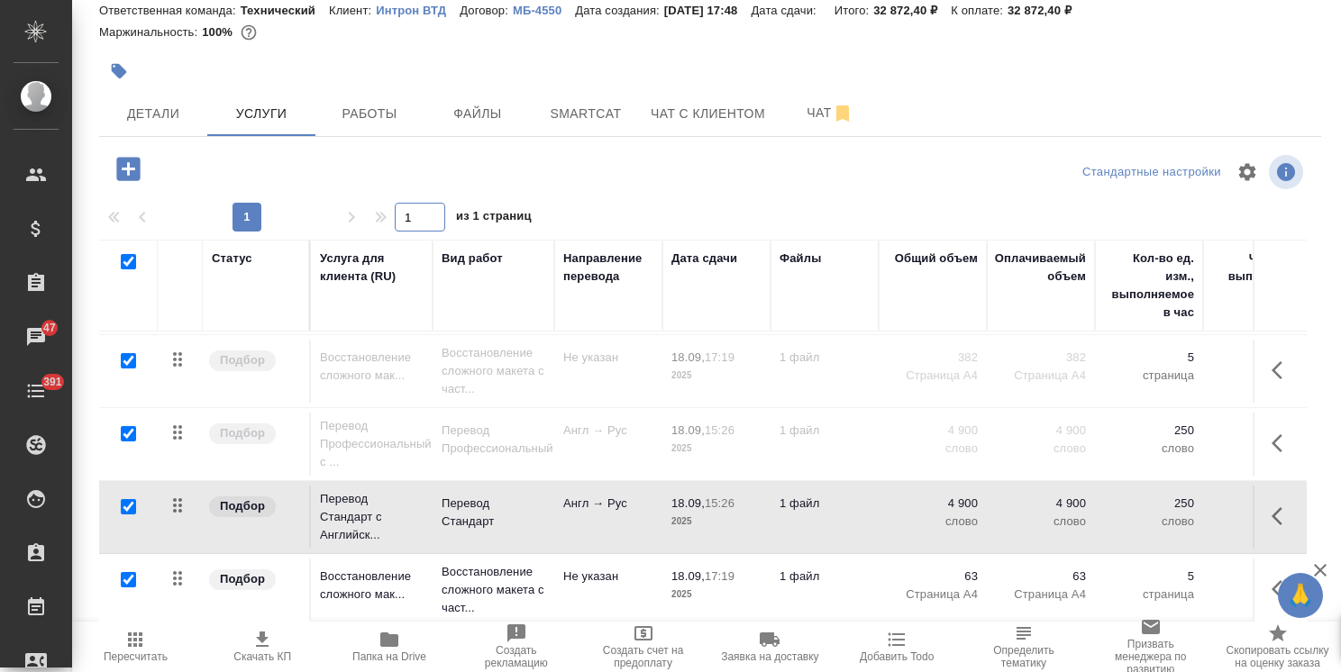
checkbox input "true"
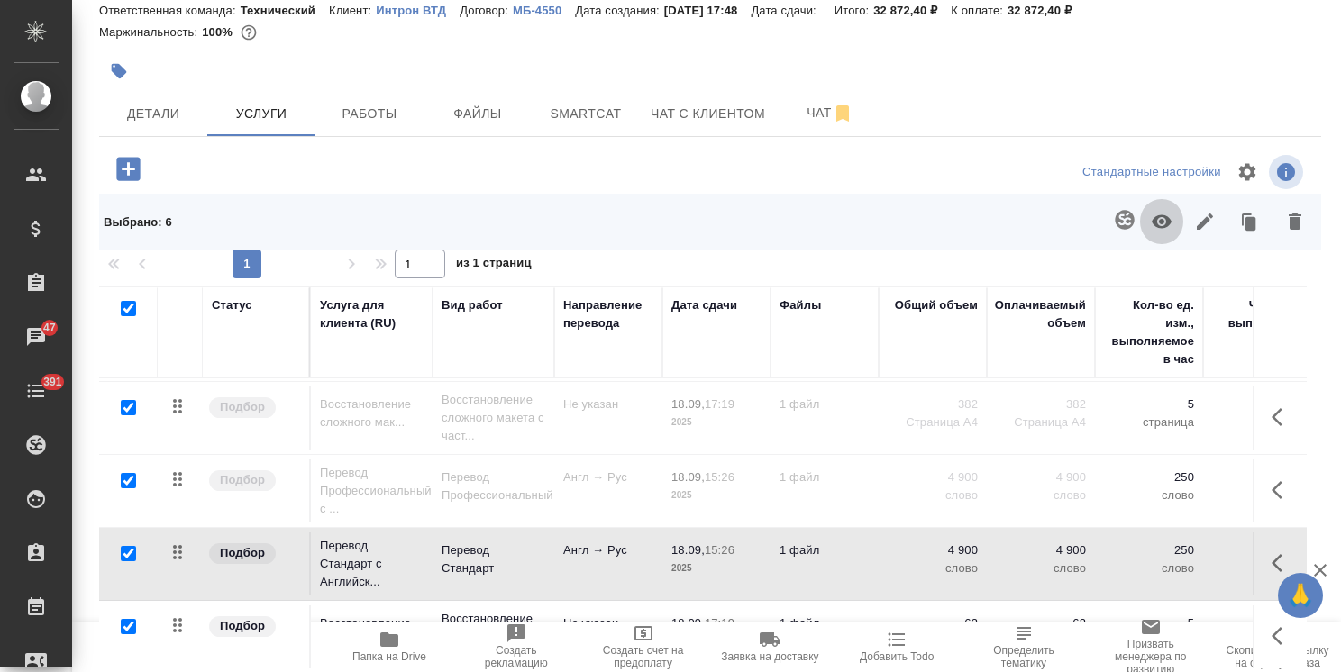
click at [1161, 219] on button "button" at bounding box center [1161, 221] width 43 height 47
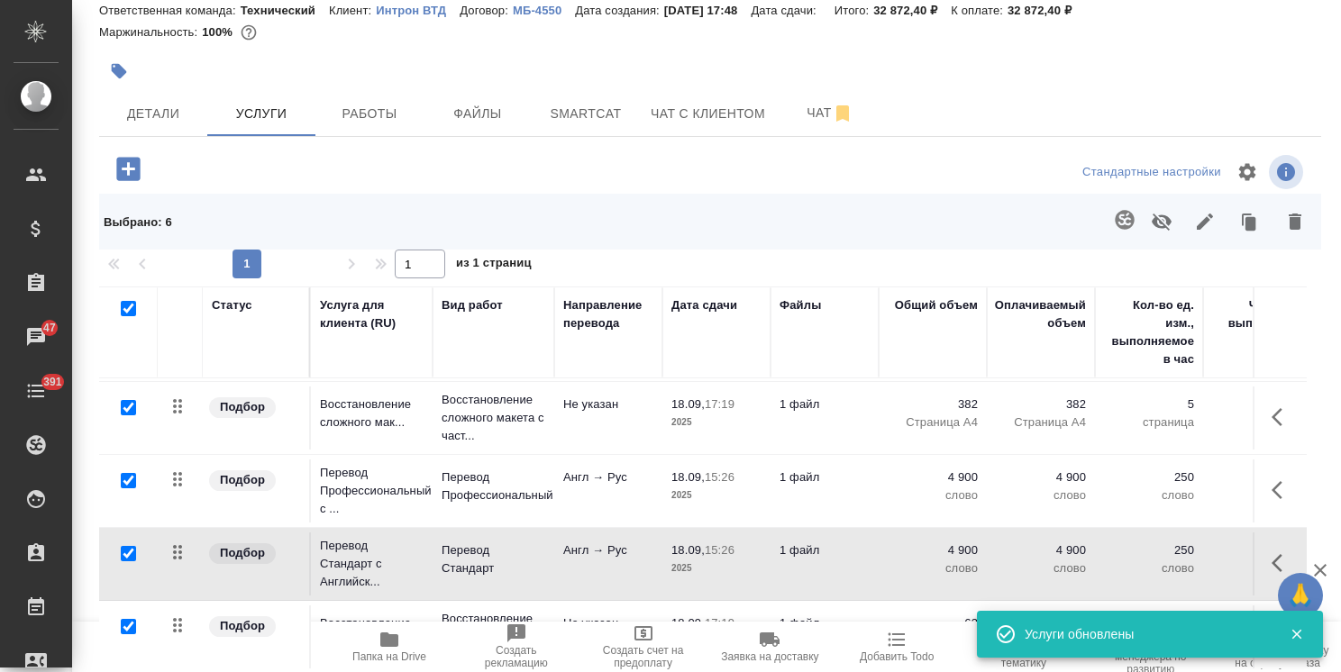
click at [131, 305] on input "checkbox" at bounding box center [128, 308] width 15 height 15
checkbox input "false"
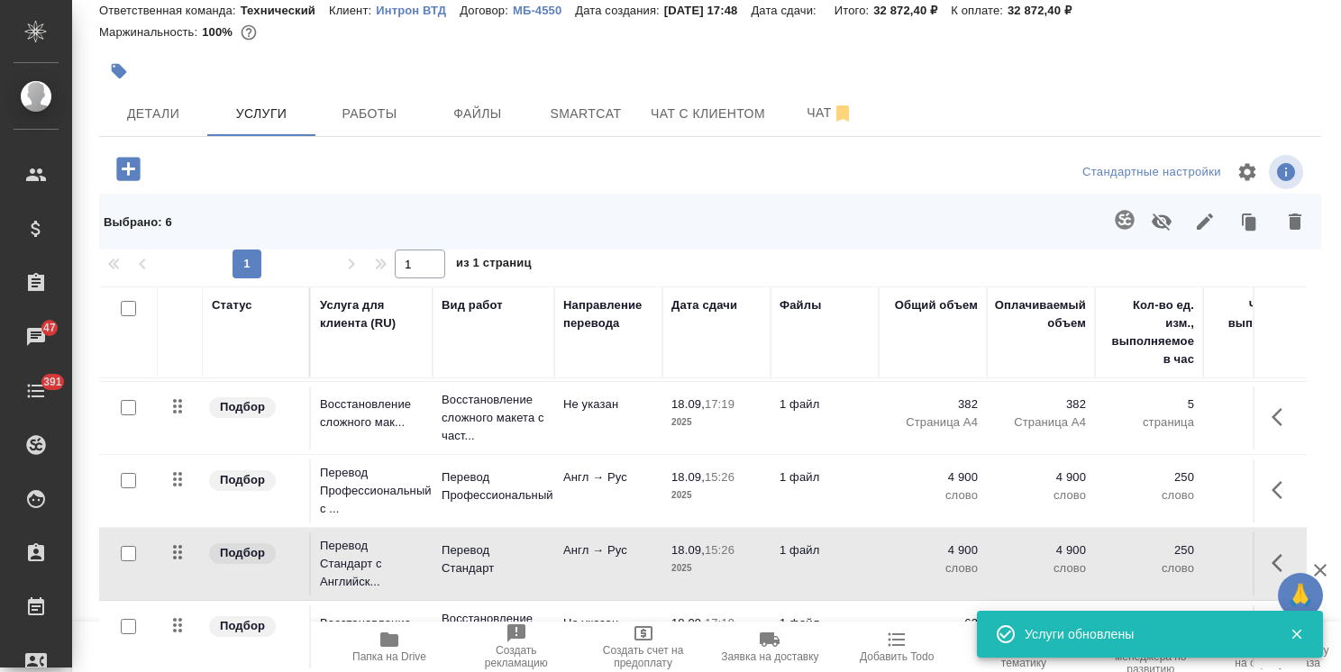
checkbox input "false"
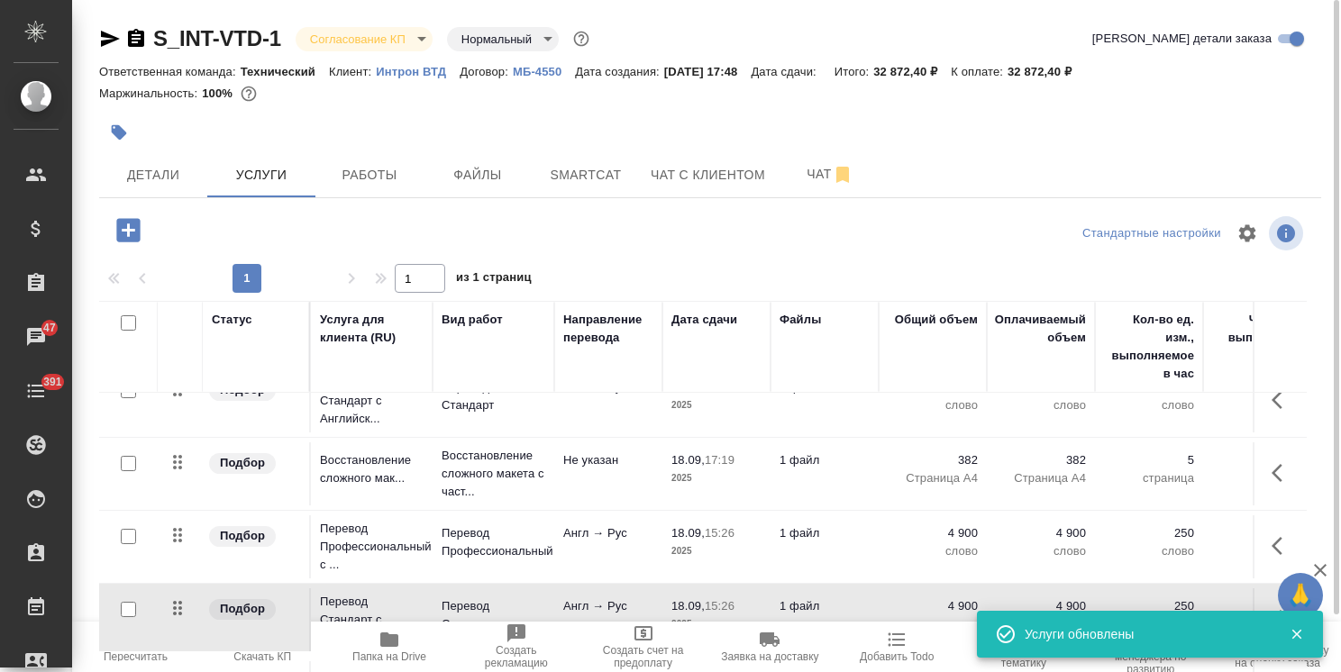
scroll to position [0, 0]
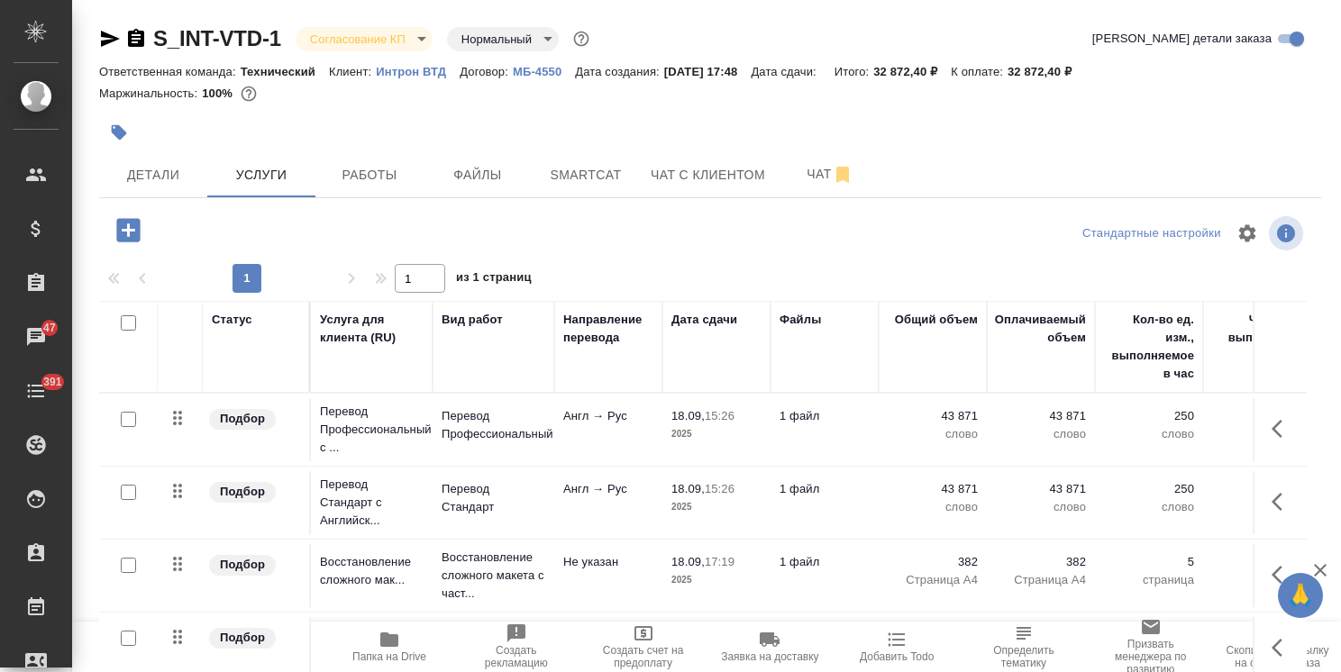
click at [133, 495] on input "checkbox" at bounding box center [128, 492] width 15 height 15
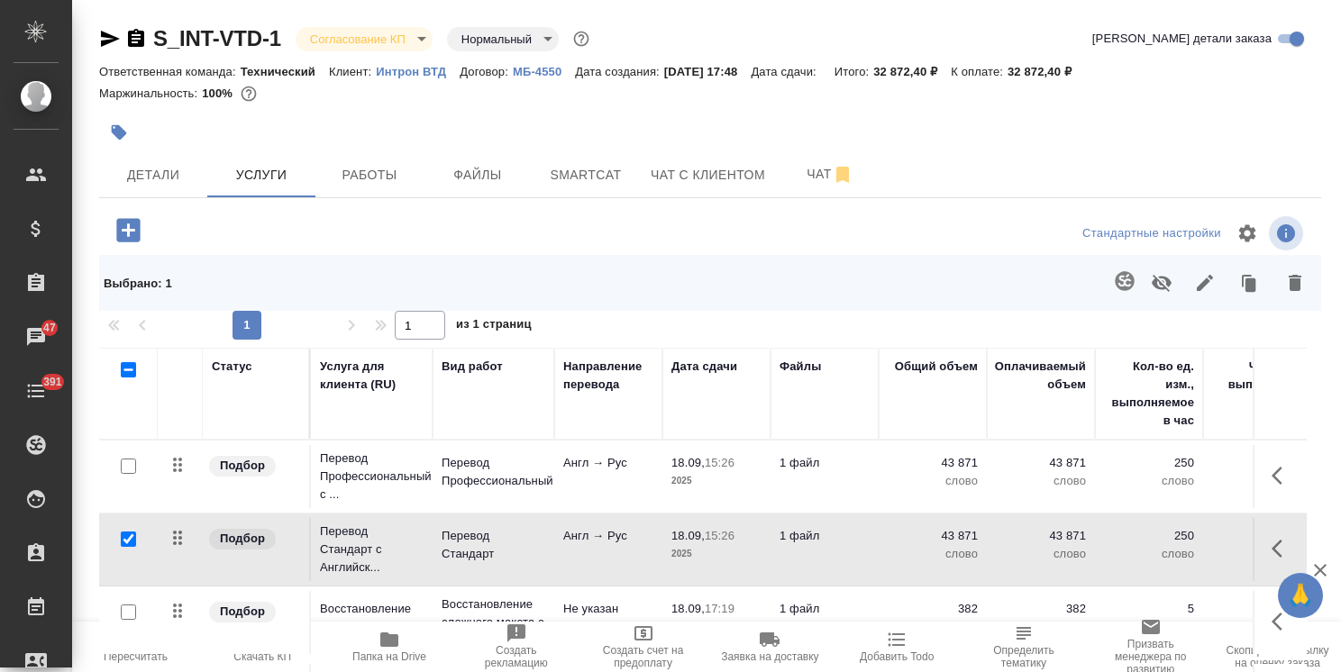
click at [1152, 276] on icon "button" at bounding box center [1162, 283] width 22 height 22
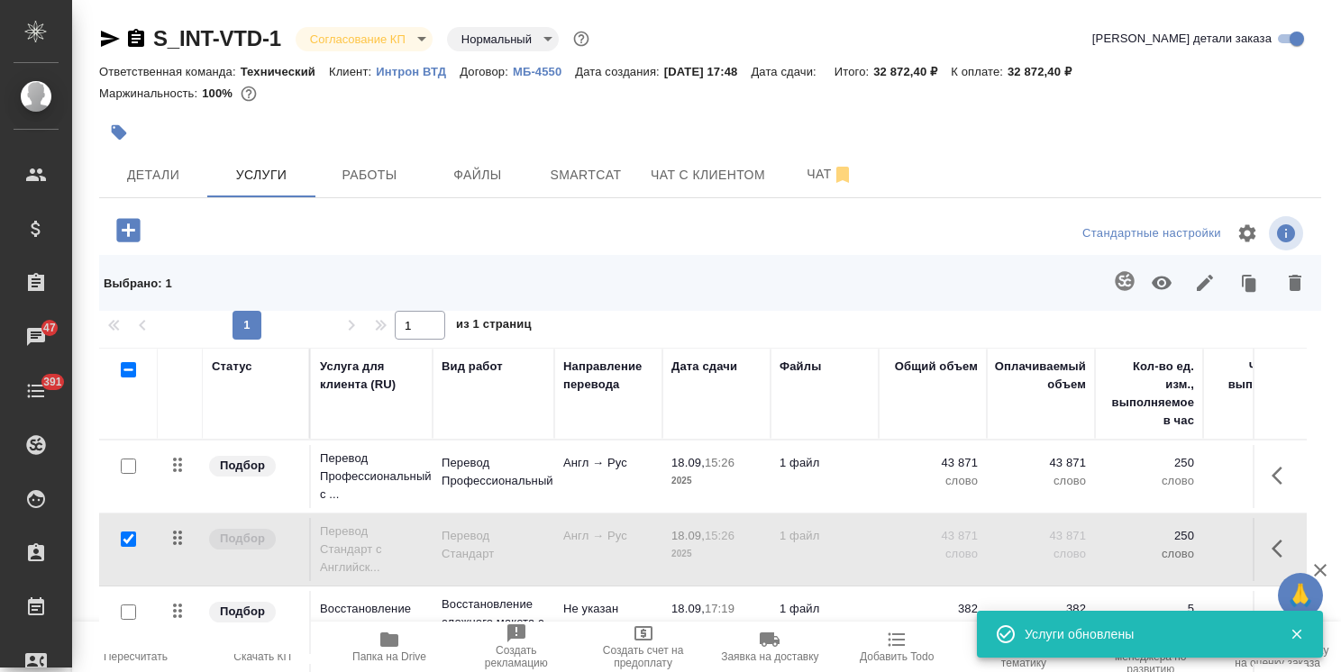
click at [127, 545] on input "checkbox" at bounding box center [128, 539] width 15 height 15
checkbox input "false"
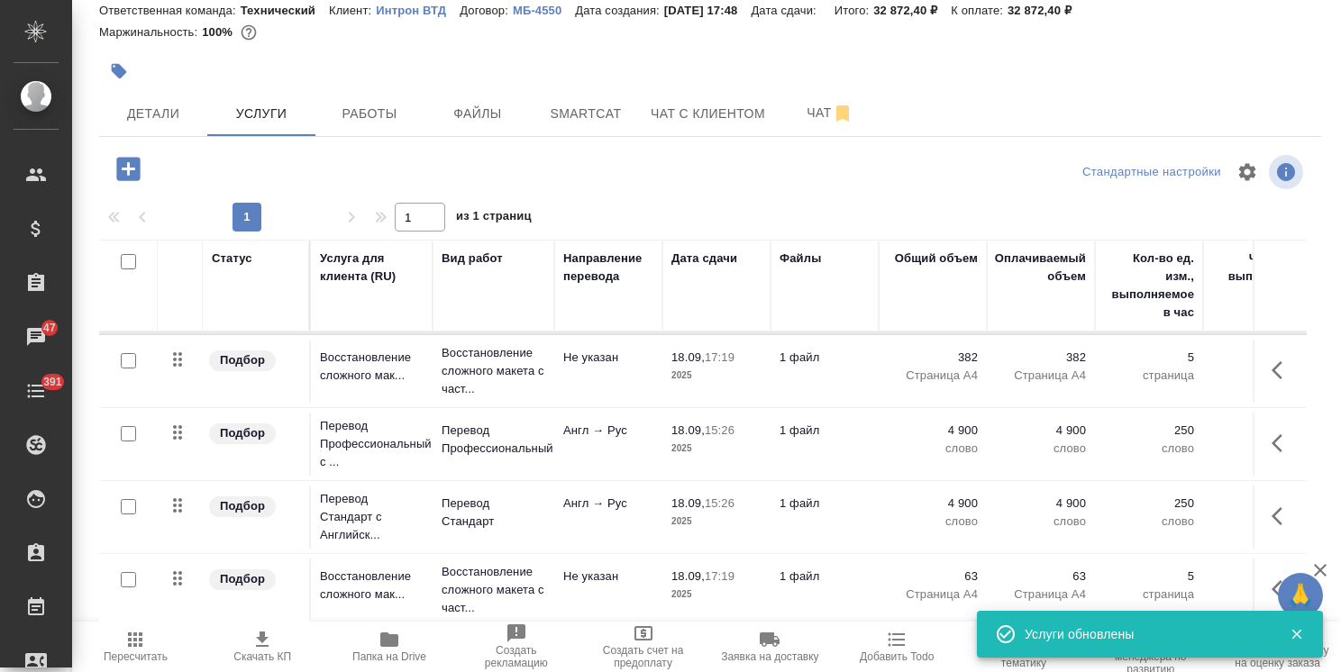
scroll to position [155, 0]
click at [126, 499] on input "checkbox" at bounding box center [128, 506] width 15 height 15
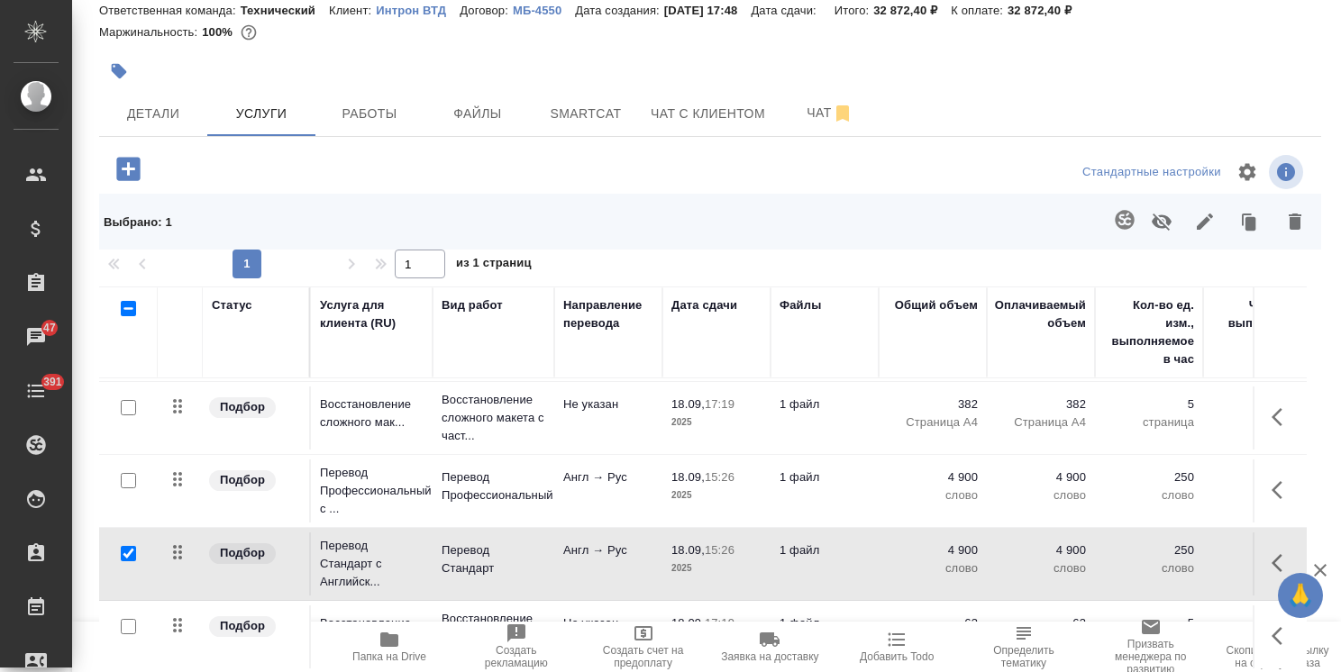
click at [1140, 230] on button "button" at bounding box center [1161, 221] width 43 height 47
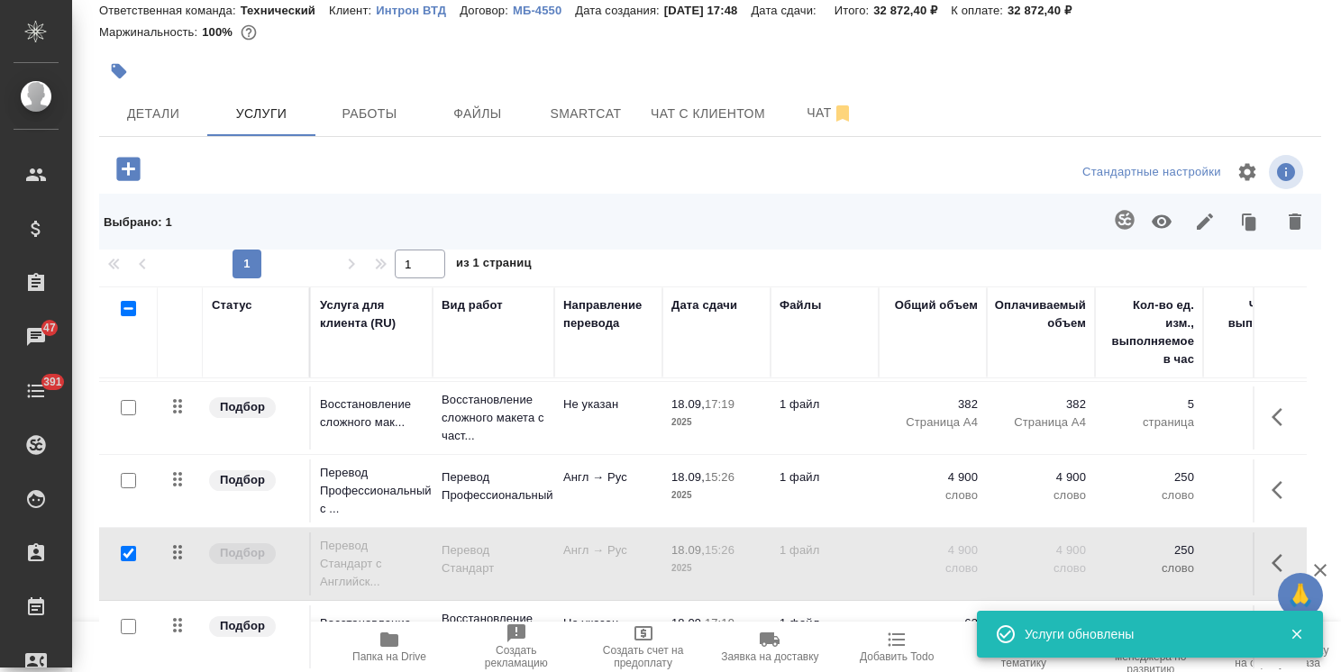
click at [127, 546] on input "checkbox" at bounding box center [128, 553] width 15 height 15
checkbox input "false"
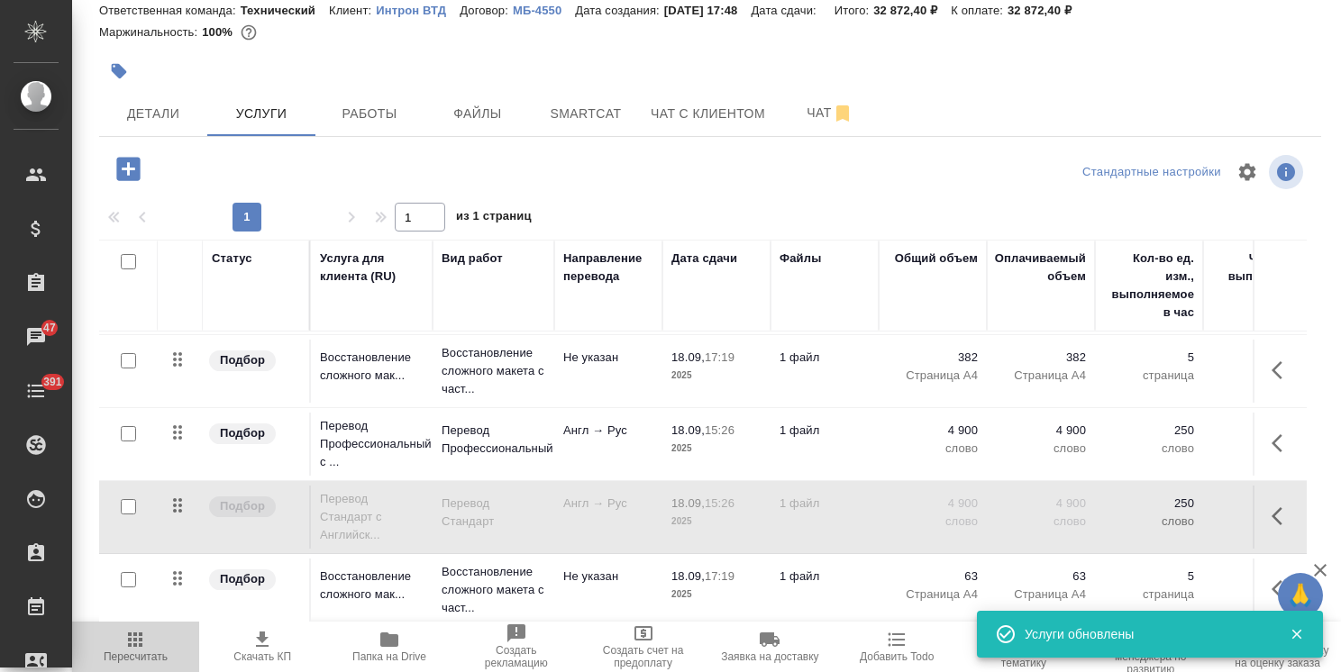
click at [152, 645] on span "Пересчитать" at bounding box center [135, 646] width 105 height 34
click at [1010, 66] on div at bounding box center [710, 71] width 1222 height 40
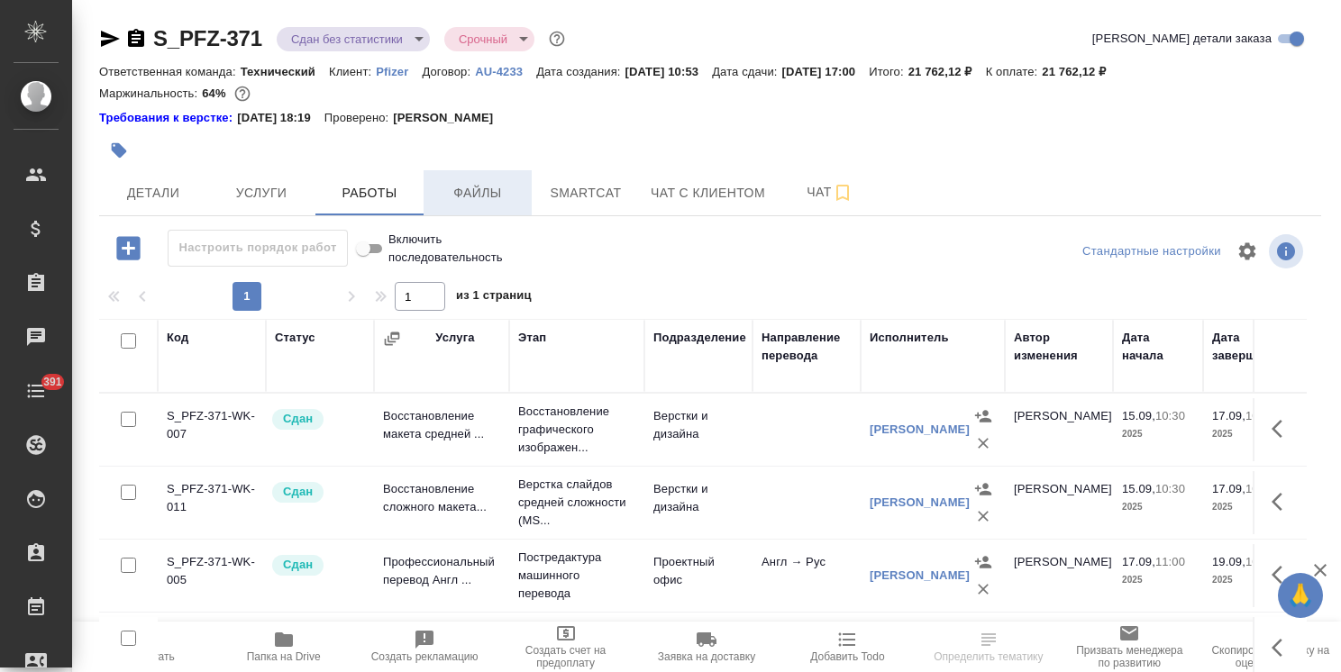
click at [465, 207] on button "Файлы" at bounding box center [478, 192] width 108 height 45
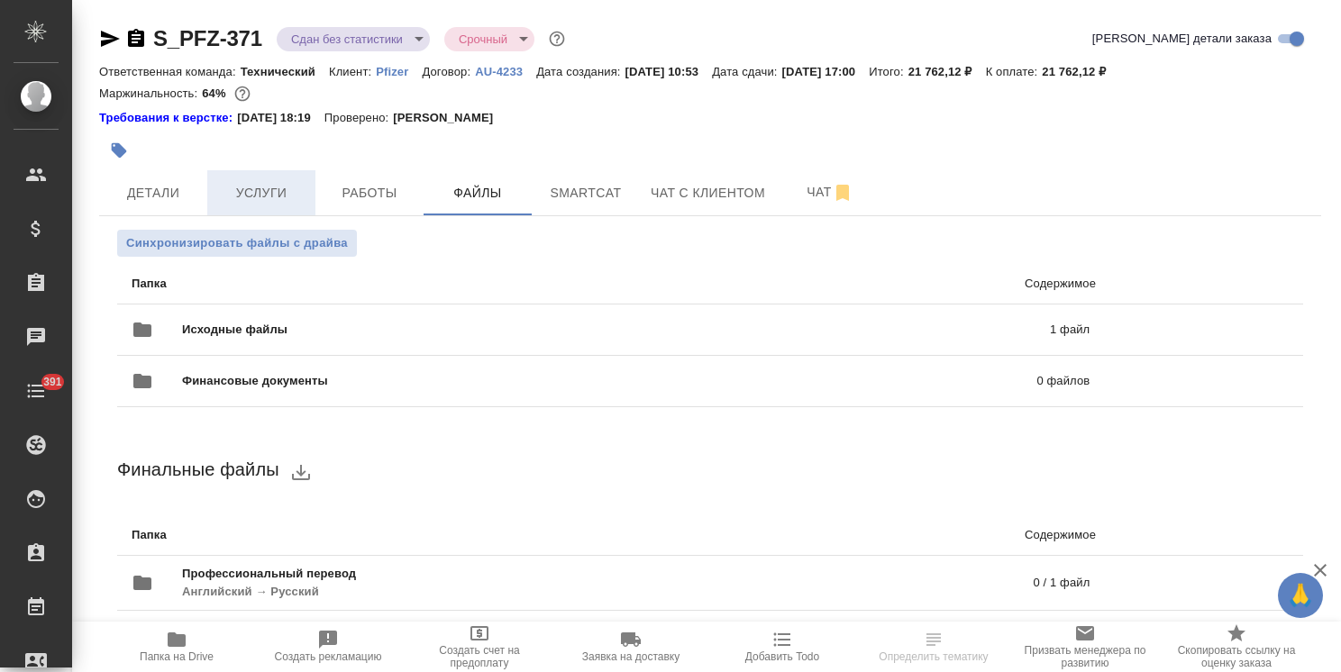
click at [256, 197] on span "Услуги" at bounding box center [261, 193] width 87 height 23
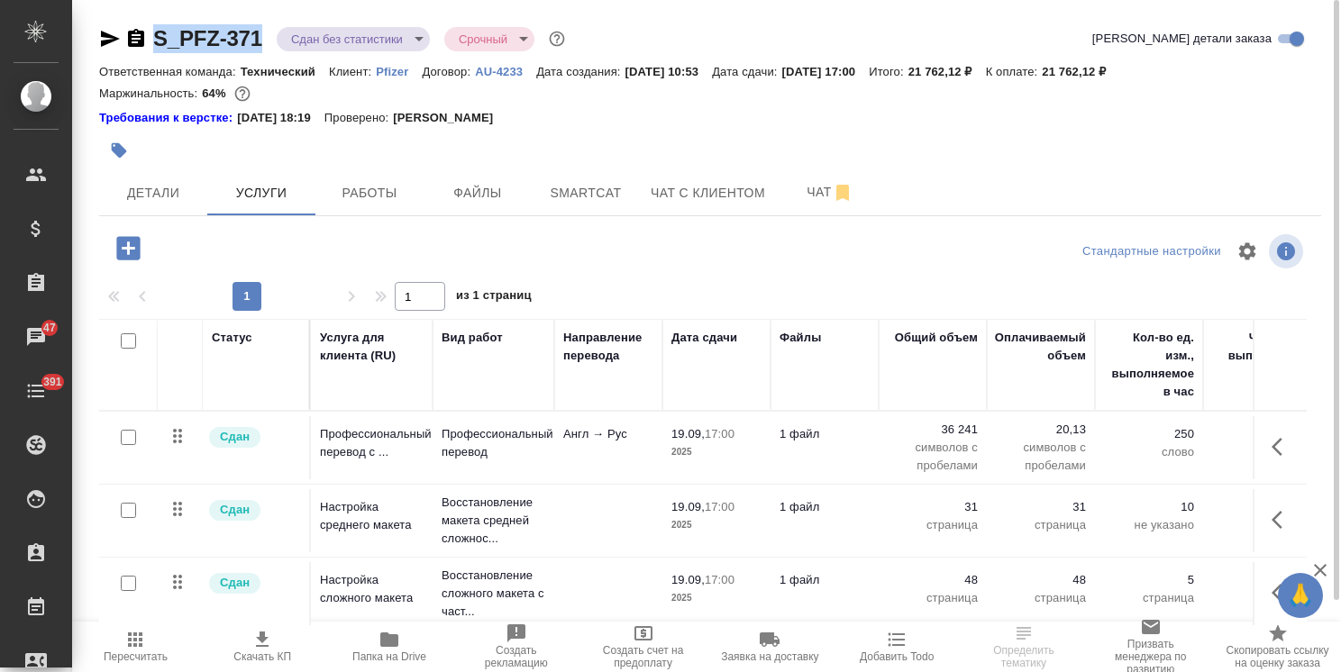
drag, startPoint x: 267, startPoint y: 16, endPoint x: 154, endPoint y: 64, distance: 122.4
click at [124, 13] on div "S_PFZ-371 Сдан без статистики distributed Срочный urgent Кратко детали заказа О…" at bounding box center [710, 376] width 1242 height 753
copy link "S_PFZ-371"
click at [146, 193] on span "Детали" at bounding box center [153, 193] width 87 height 23
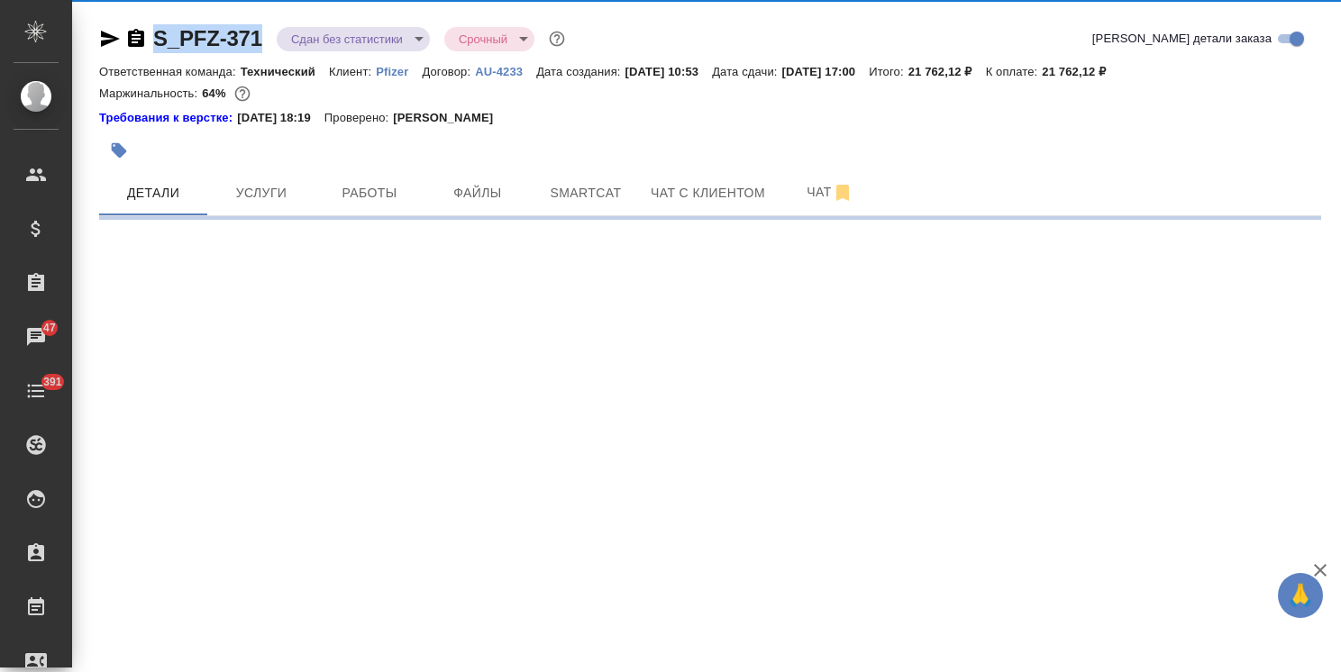
select select "RU"
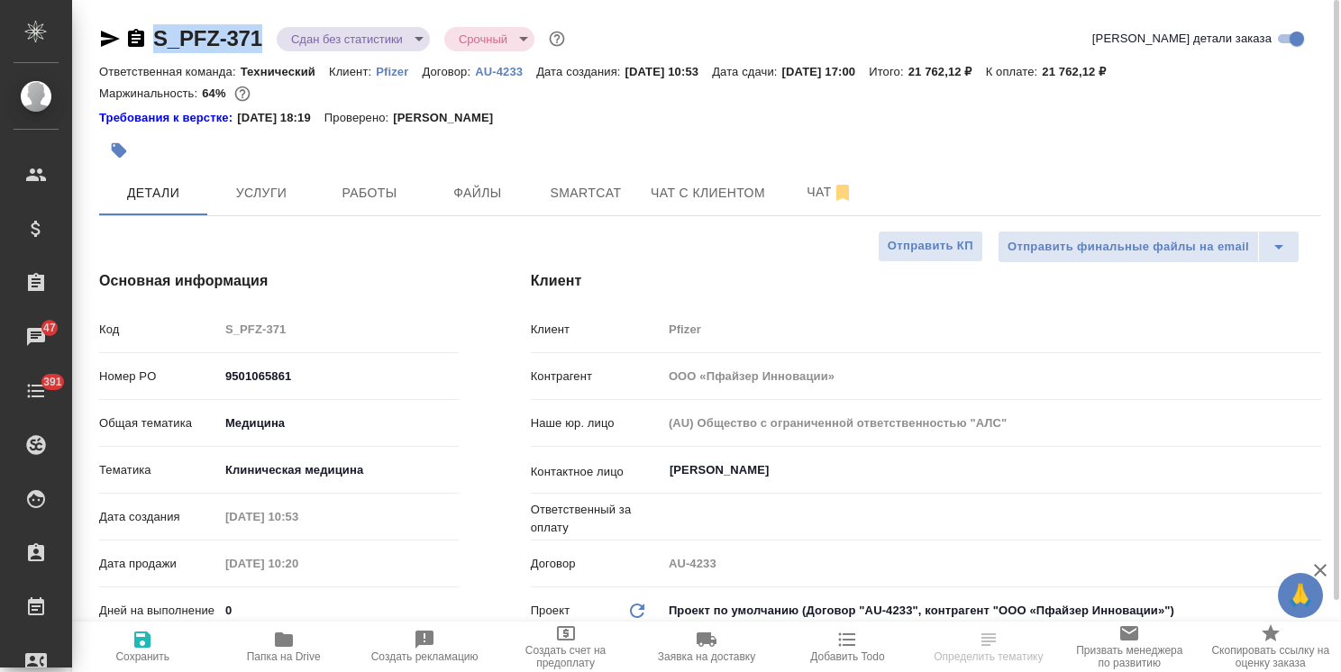
type textarea "x"
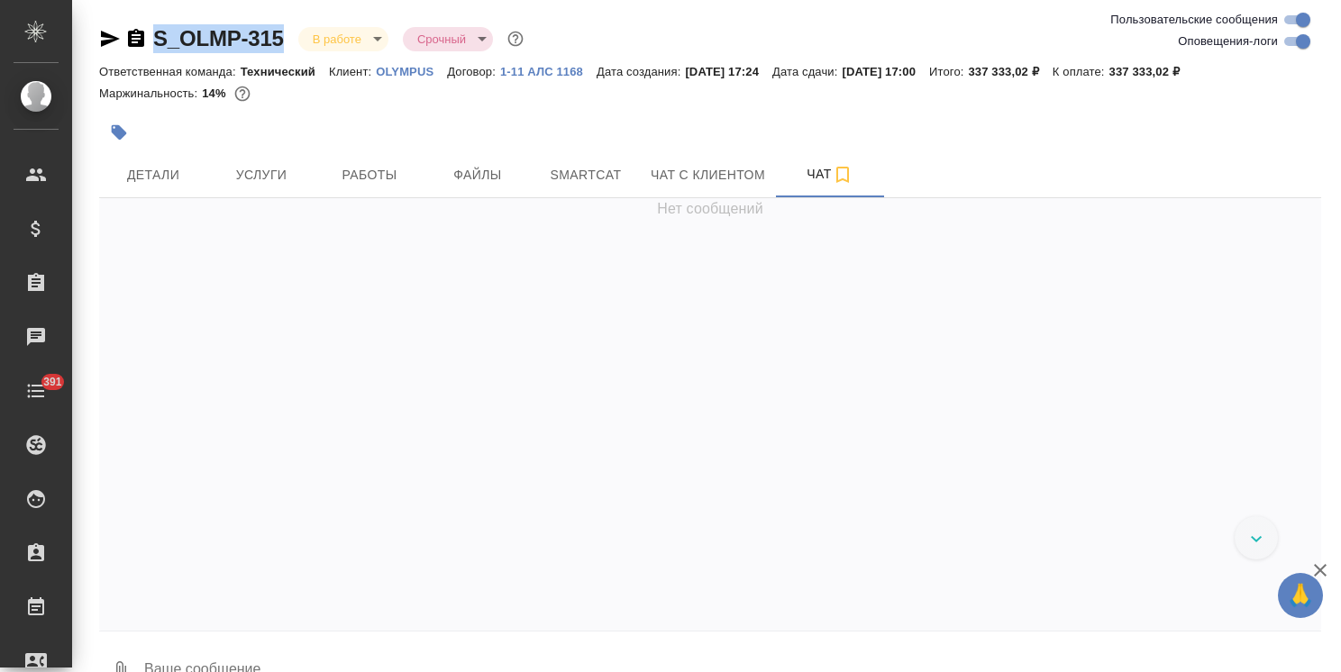
drag, startPoint x: 291, startPoint y: 18, endPoint x: 131, endPoint y: 23, distance: 160.5
click at [131, 23] on div "S_OLMP-315 В работе inProgress Срочный urgent Ответственная команда: Технически…" at bounding box center [710, 356] width 1242 height 713
copy link "S_OLMP-315"
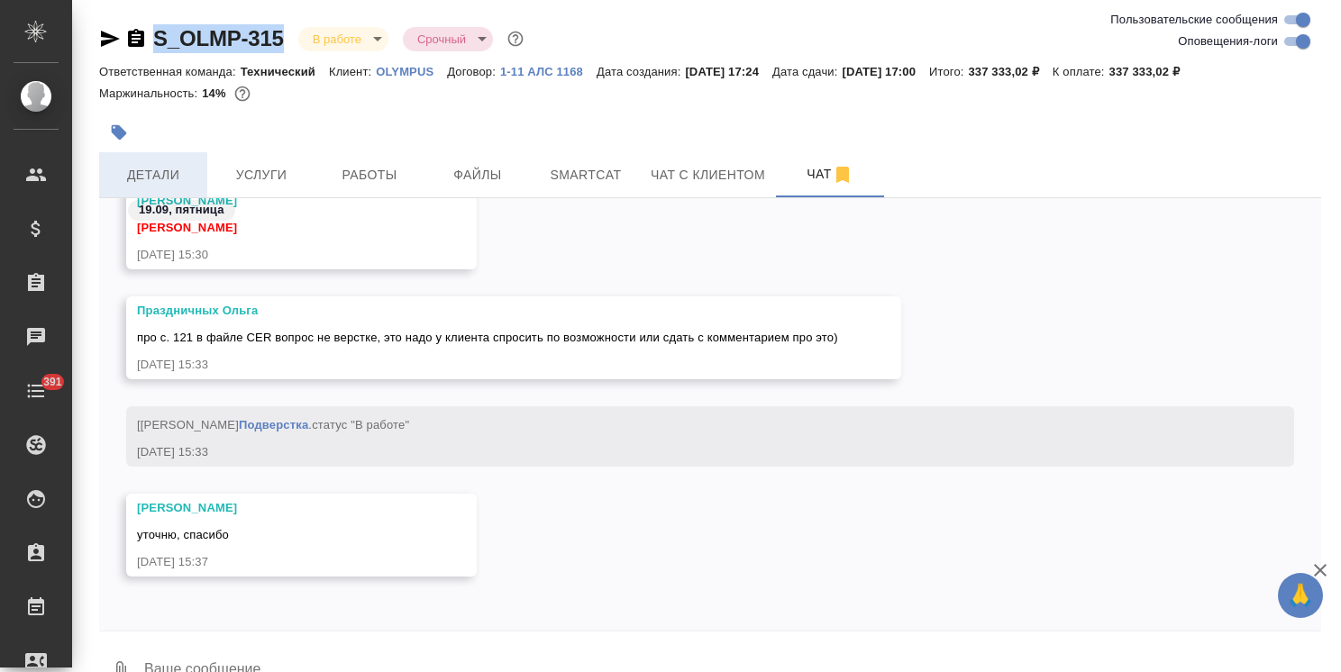
click at [148, 177] on span "Детали" at bounding box center [153, 175] width 87 height 23
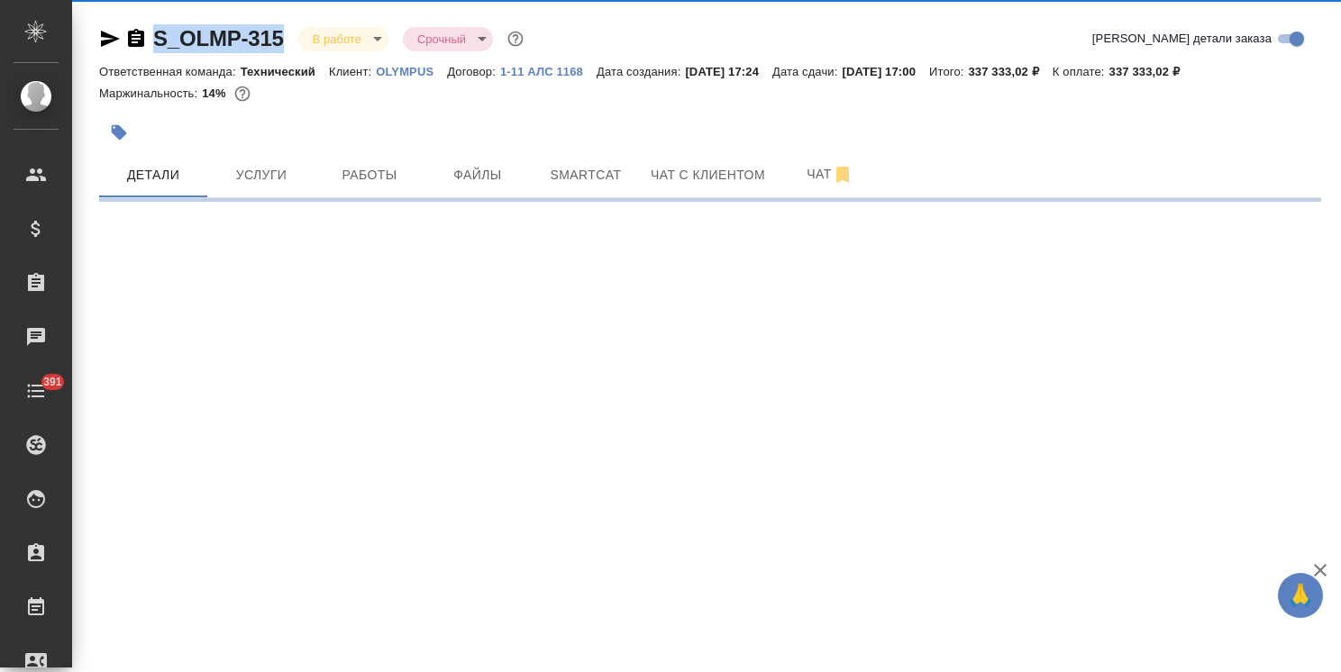
select select "RU"
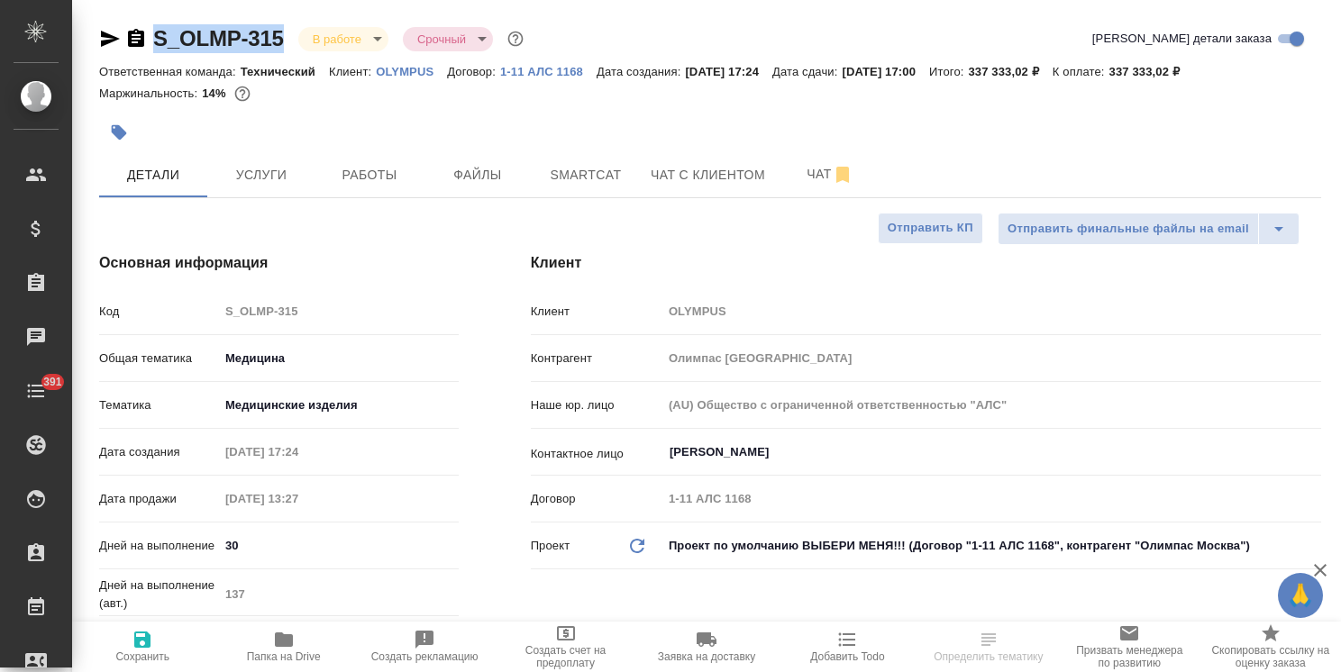
type textarea "x"
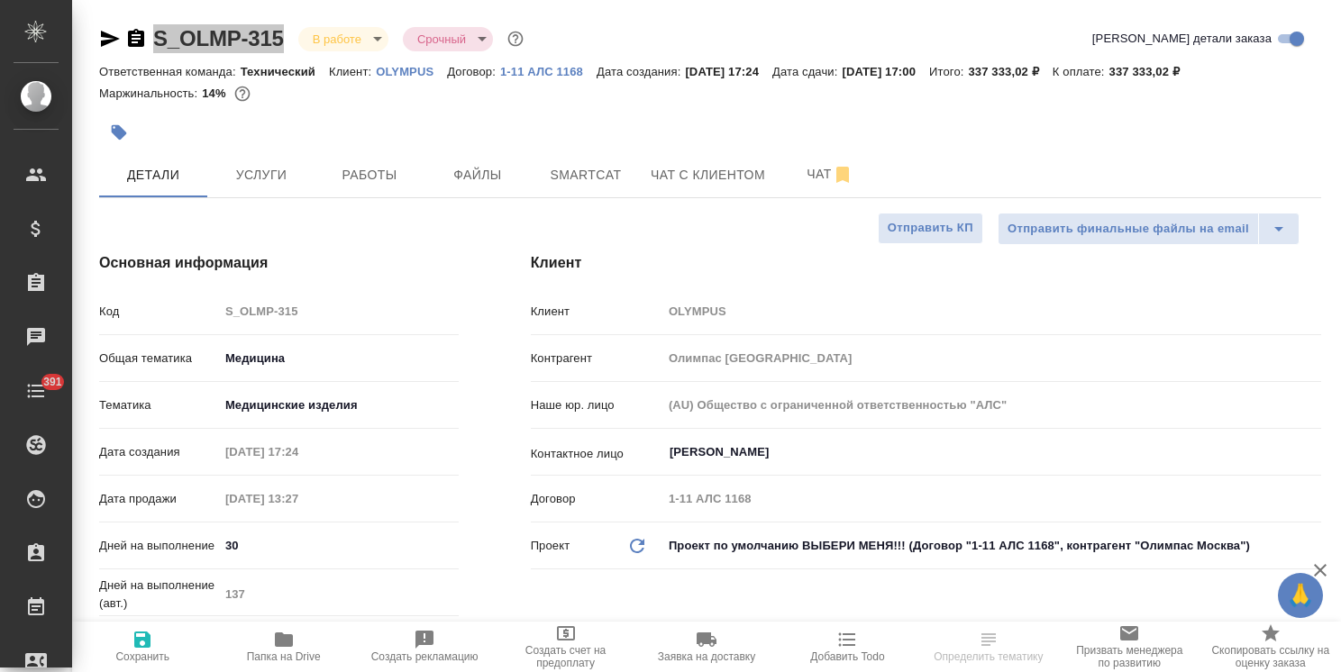
type textarea "x"
select select "RU"
type textarea "x"
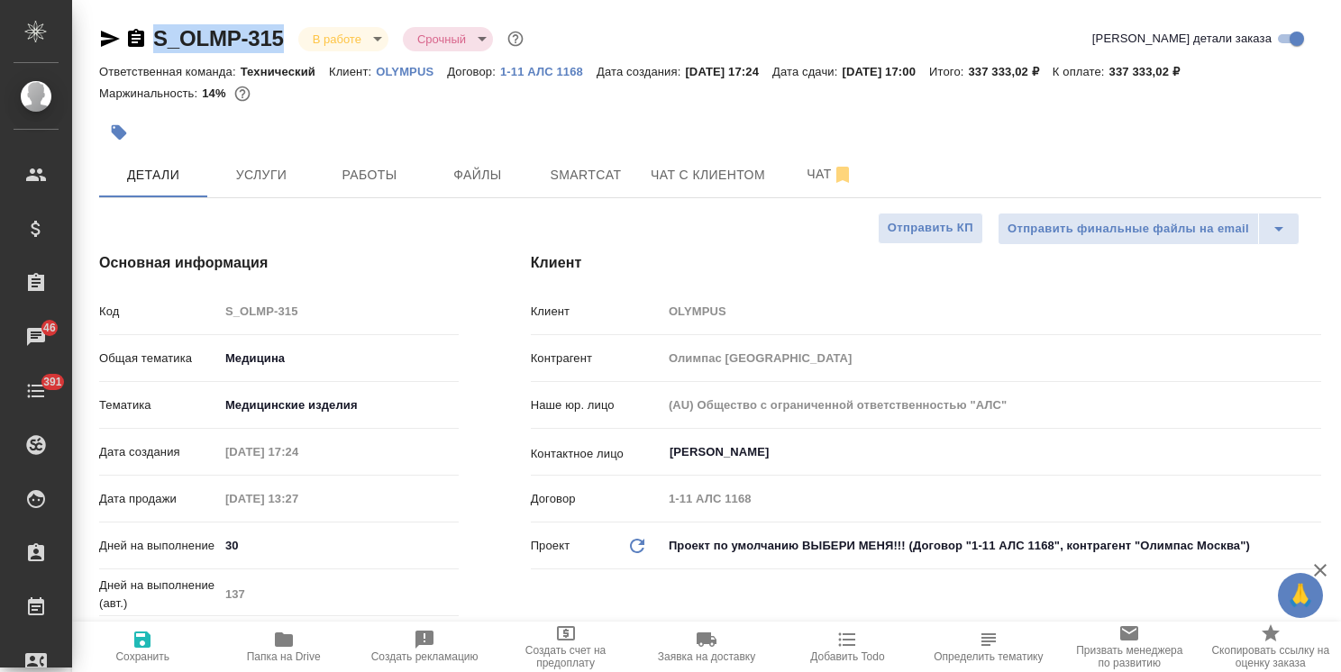
type textarea "x"
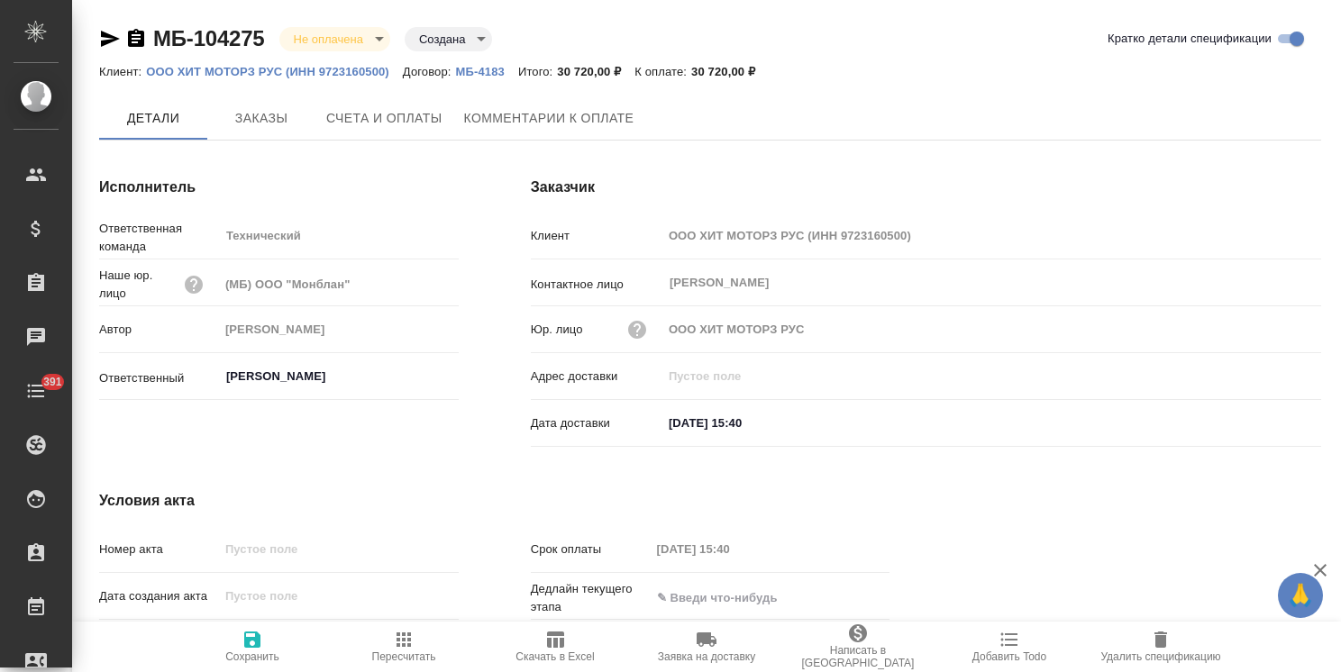
click at [248, 124] on span "Заказы" at bounding box center [261, 118] width 87 height 23
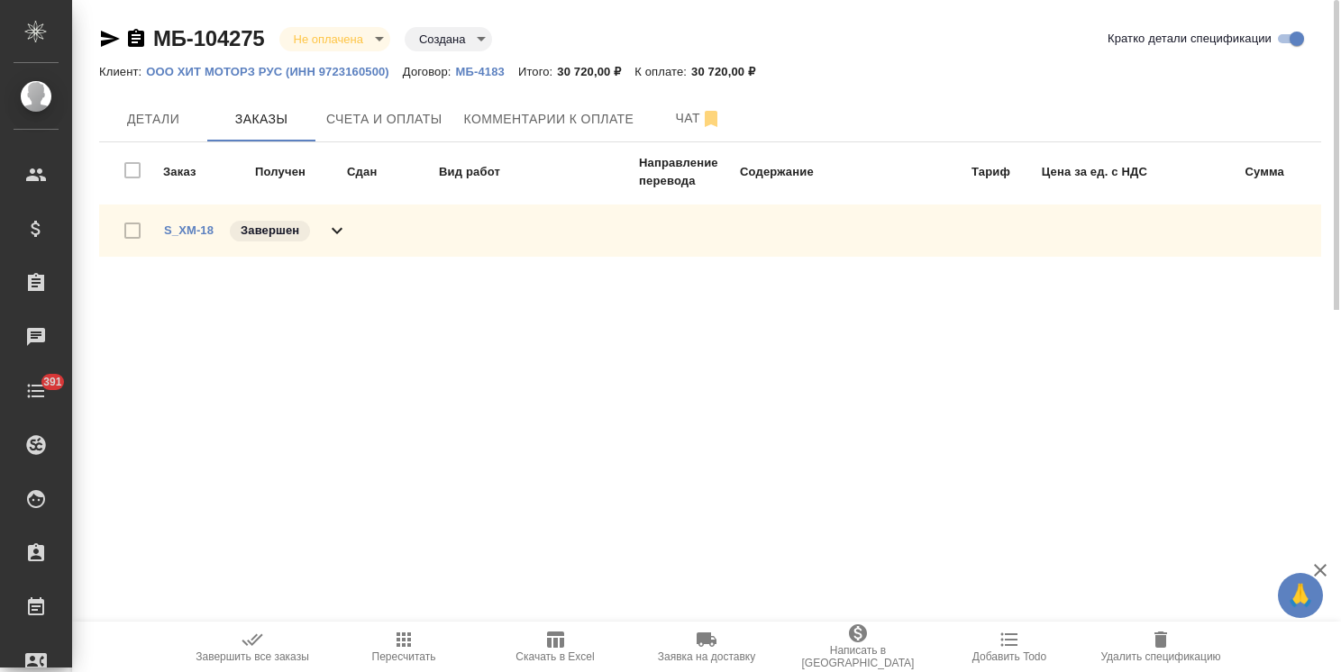
click at [190, 222] on span "S_XM-18" at bounding box center [189, 231] width 50 height 18
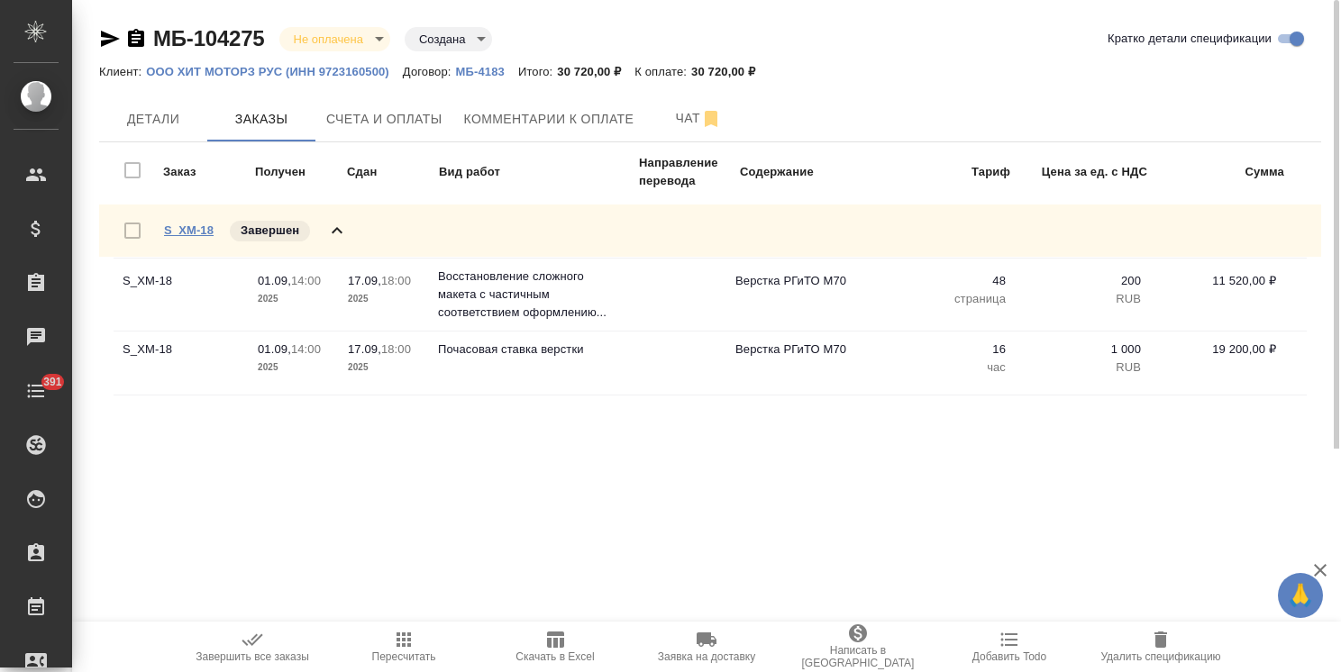
click at [201, 233] on link "S_XM-18" at bounding box center [189, 231] width 50 height 14
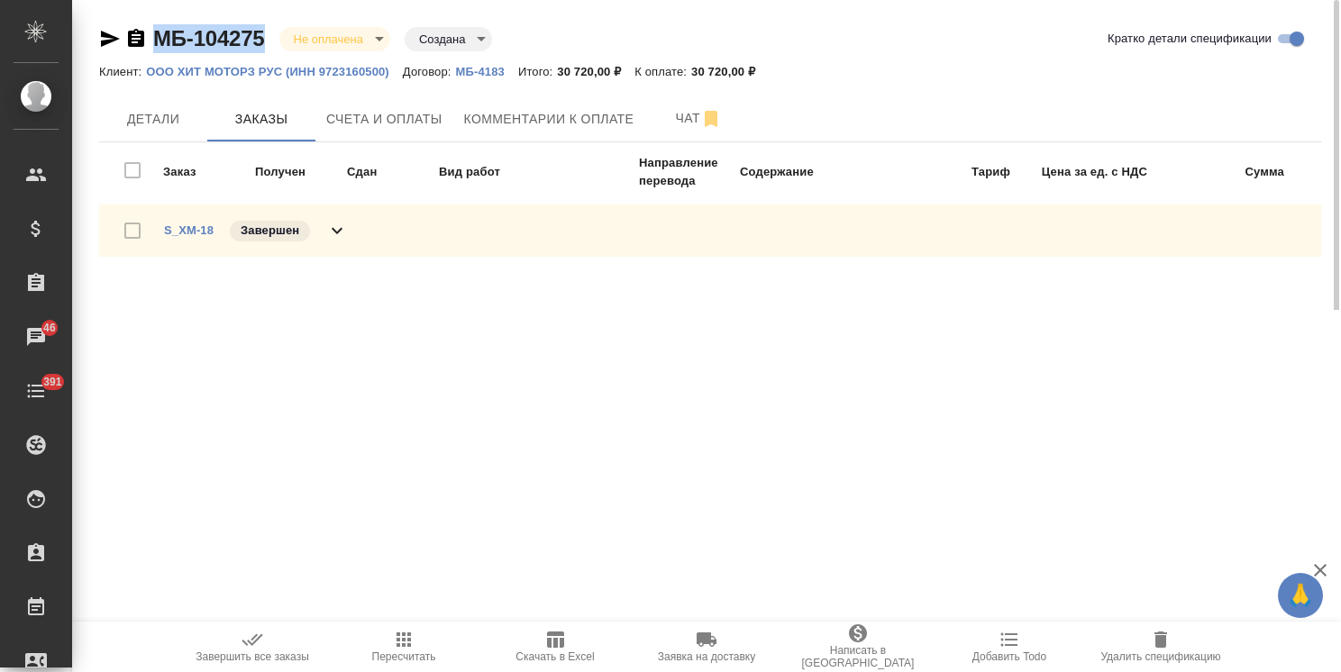
drag, startPoint x: 268, startPoint y: 14, endPoint x: 123, endPoint y: 14, distance: 144.2
click at [124, 14] on div "МБ-104275 Не оплачена notPayed Создана created Кратко детали спецификации Клиен…" at bounding box center [710, 155] width 1242 height 310
copy link "МБ-104275"
click at [376, 114] on span "Счета и оплаты" at bounding box center [384, 119] width 116 height 23
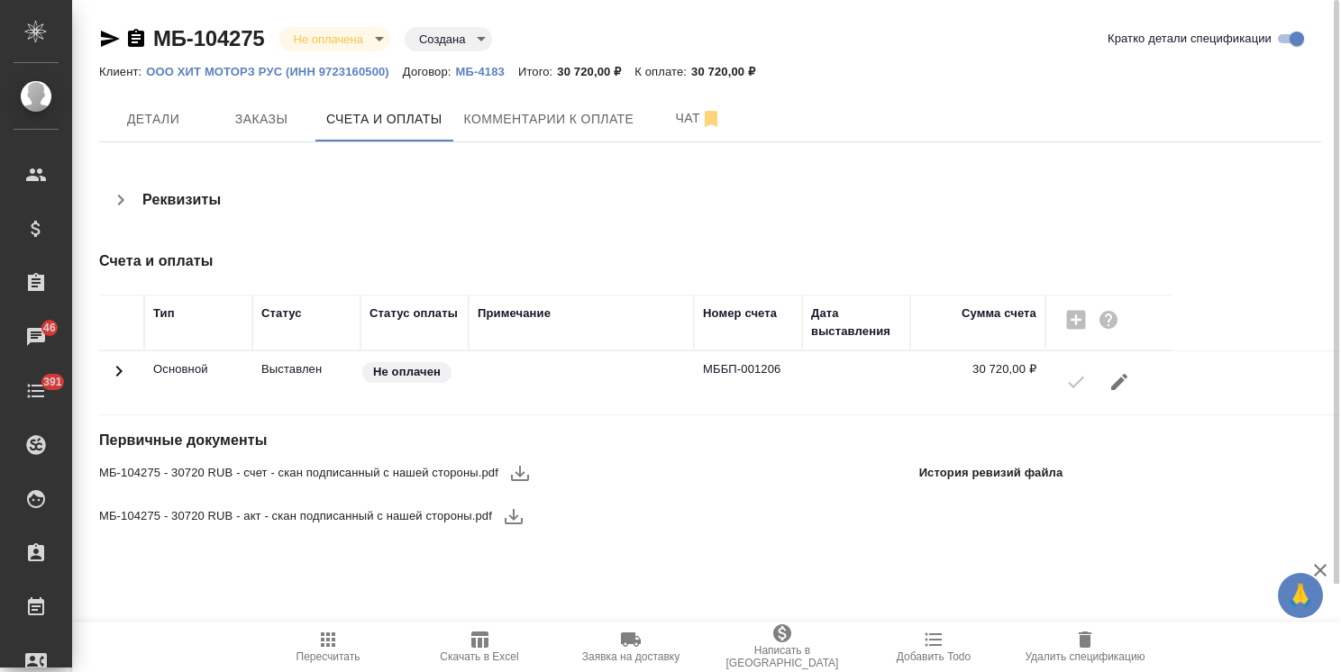
click at [505, 472] on button "button" at bounding box center [519, 473] width 43 height 43
click at [510, 514] on icon "button" at bounding box center [514, 517] width 22 height 22
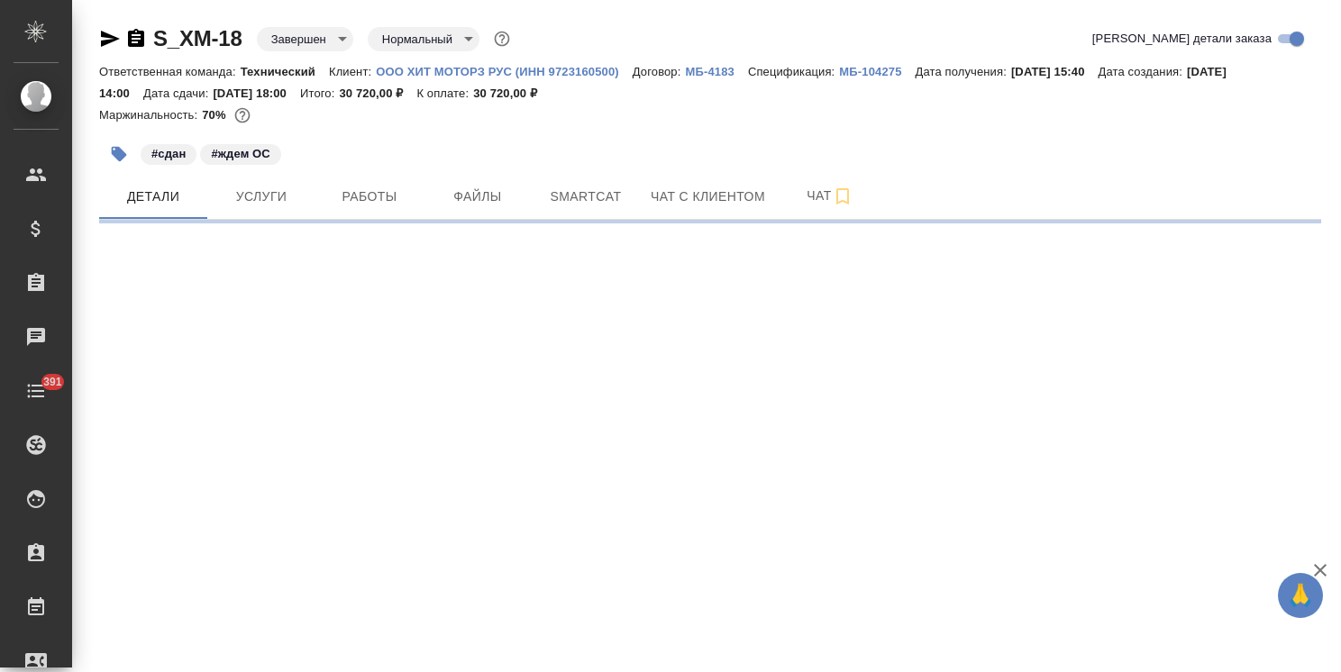
select select "RU"
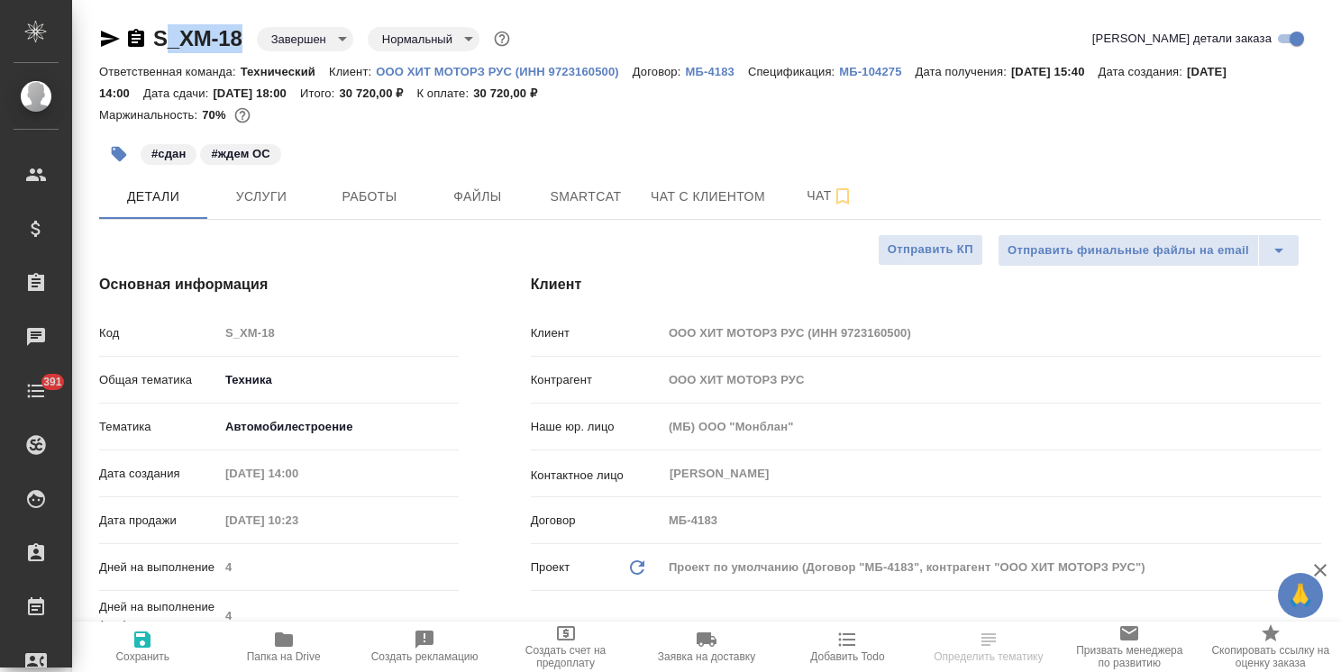
type textarea "x"
drag, startPoint x: 182, startPoint y: 14, endPoint x: 118, endPoint y: 3, distance: 65.1
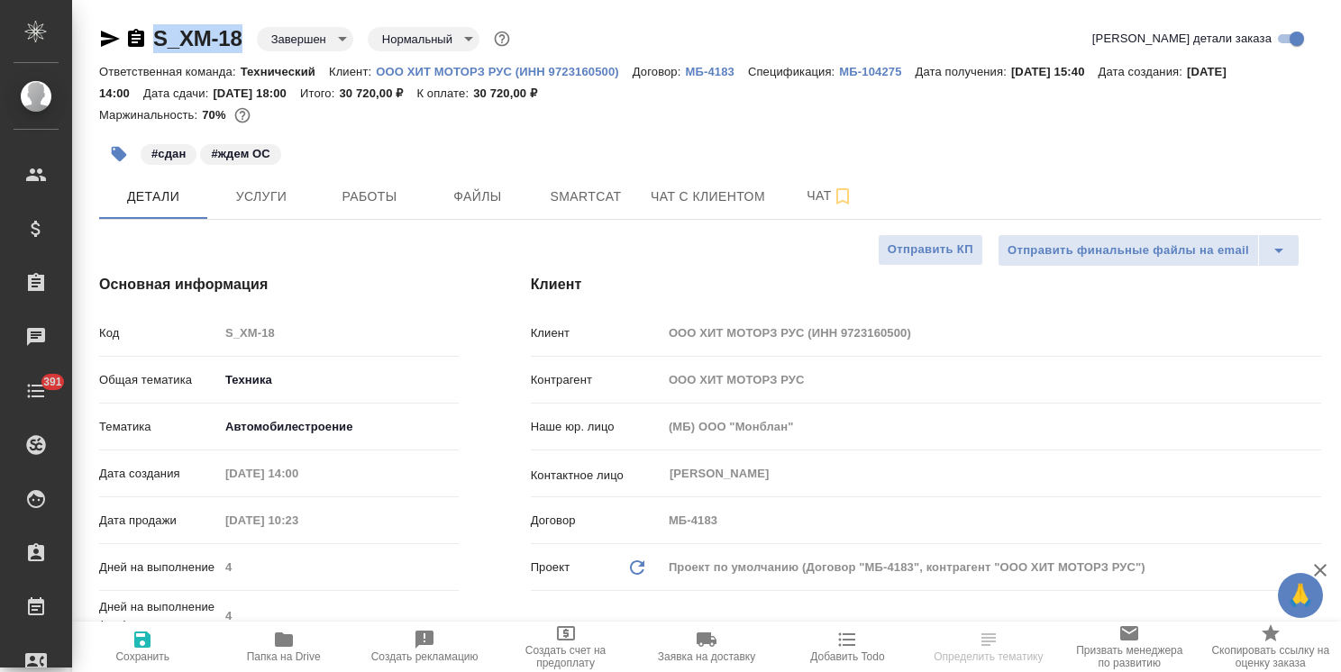
type textarea "x"
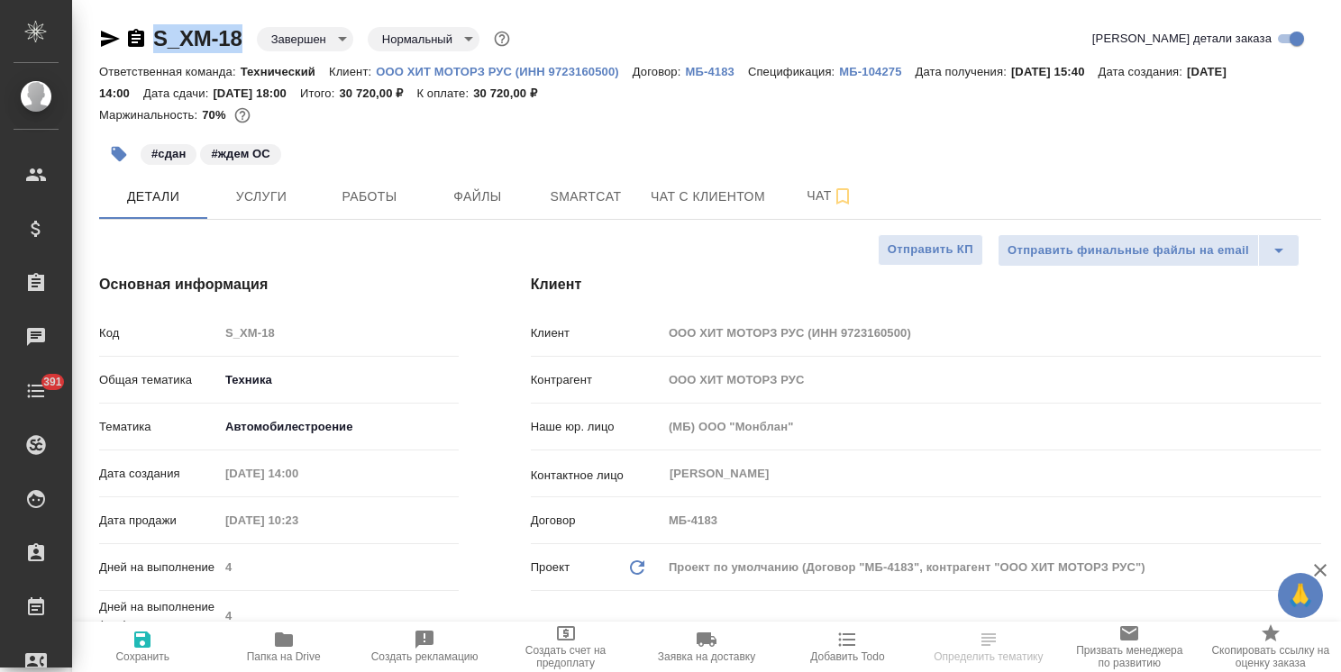
type textarea "x"
select select "RU"
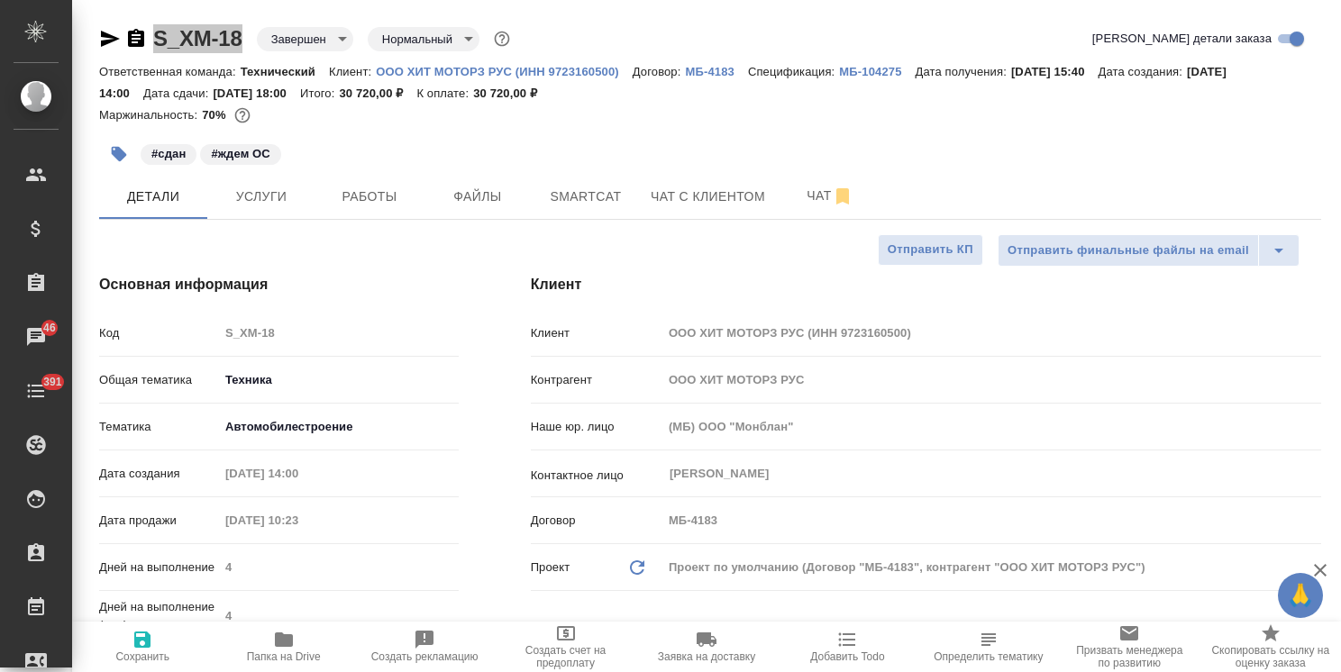
type textarea "x"
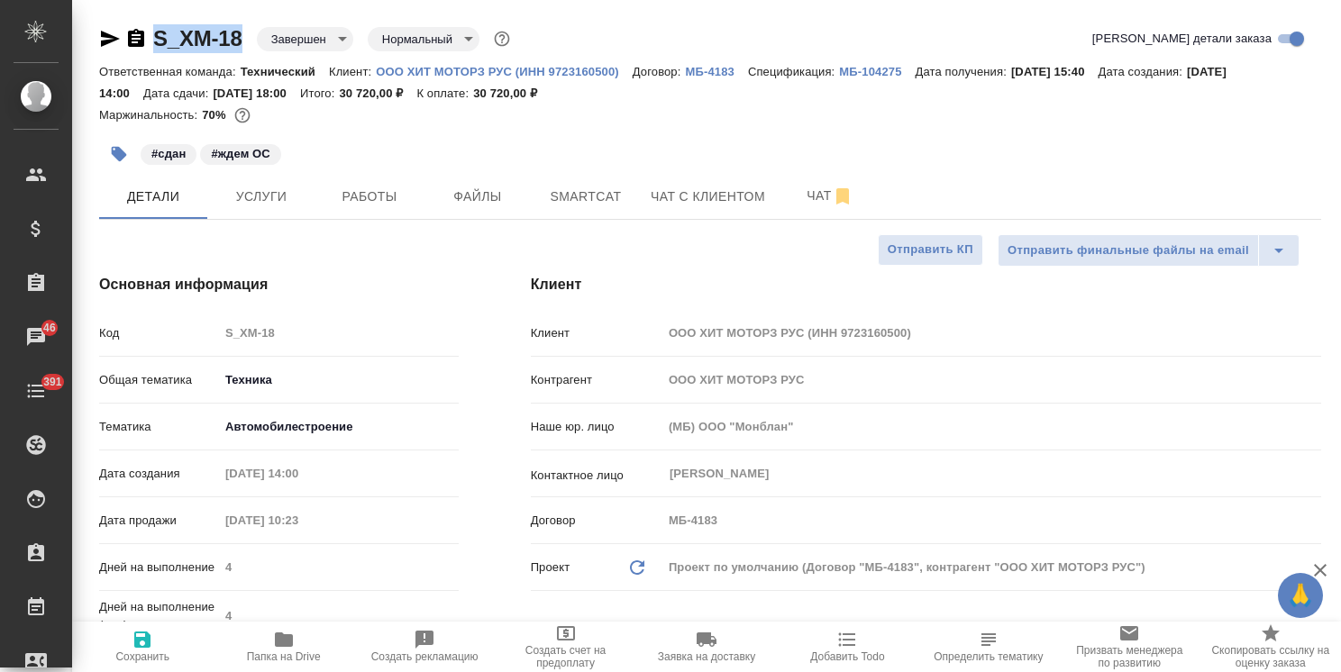
type textarea "x"
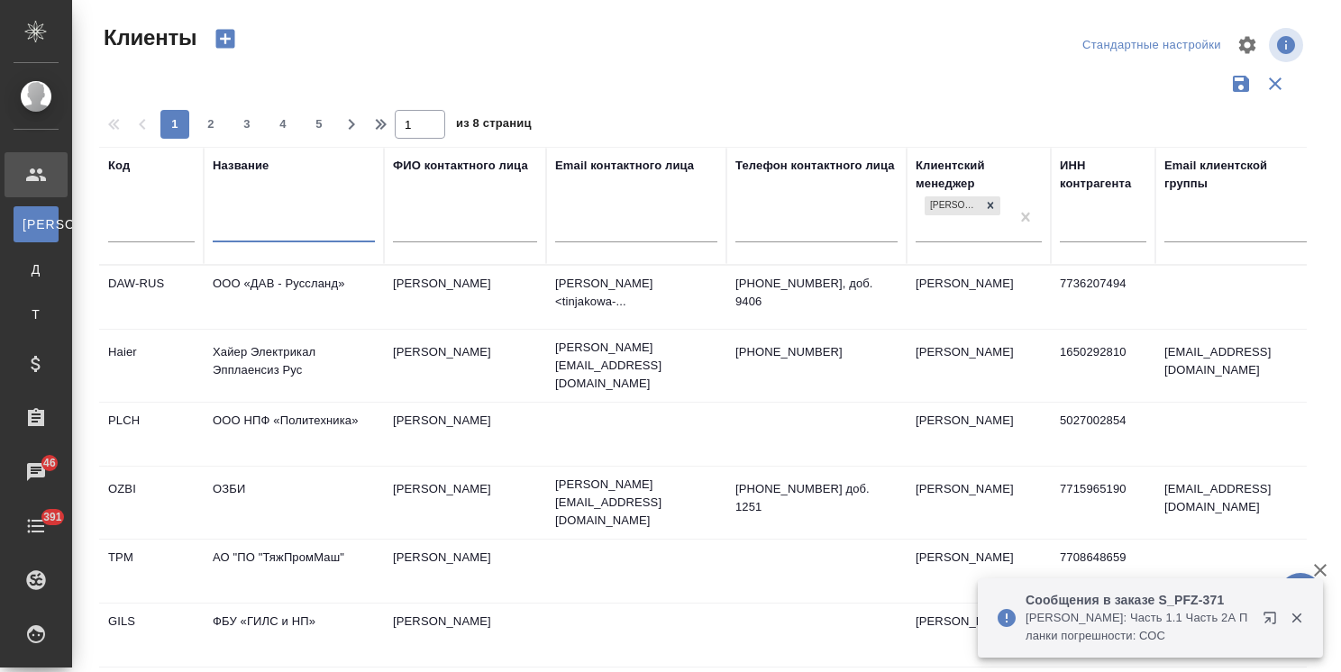
select select "RU"
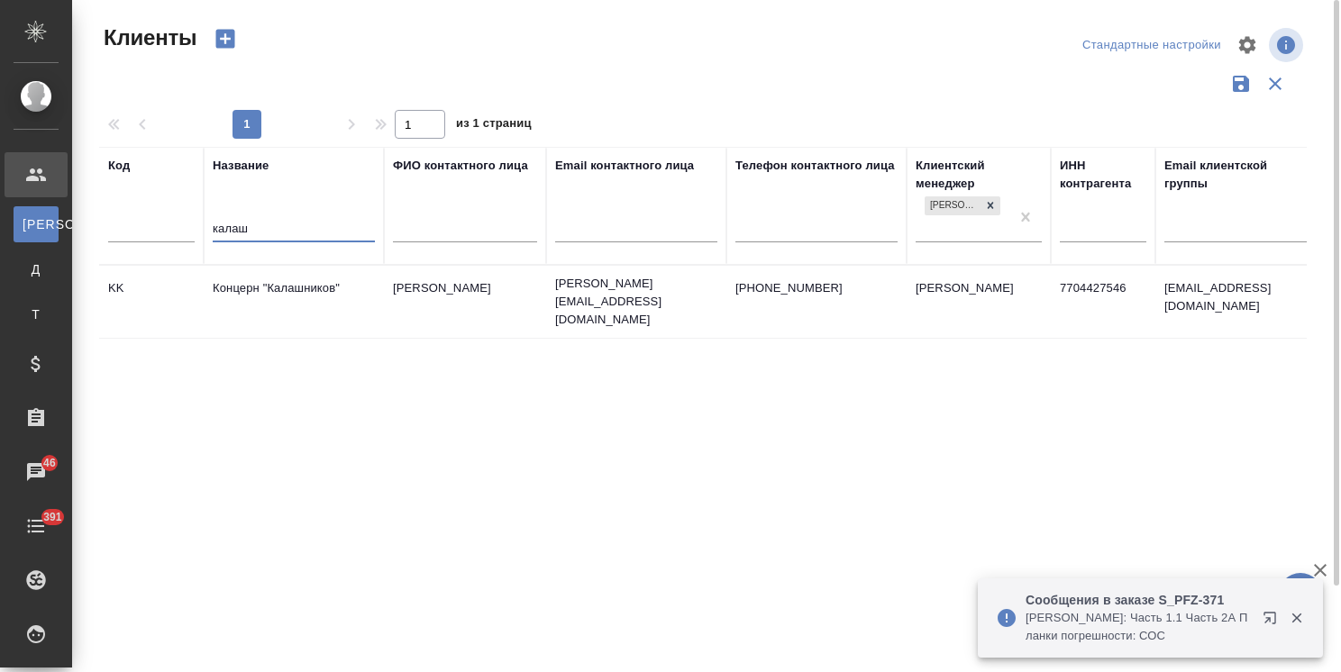
type input "калаш"
click at [279, 288] on td "Концерн "Калашников"" at bounding box center [294, 301] width 180 height 63
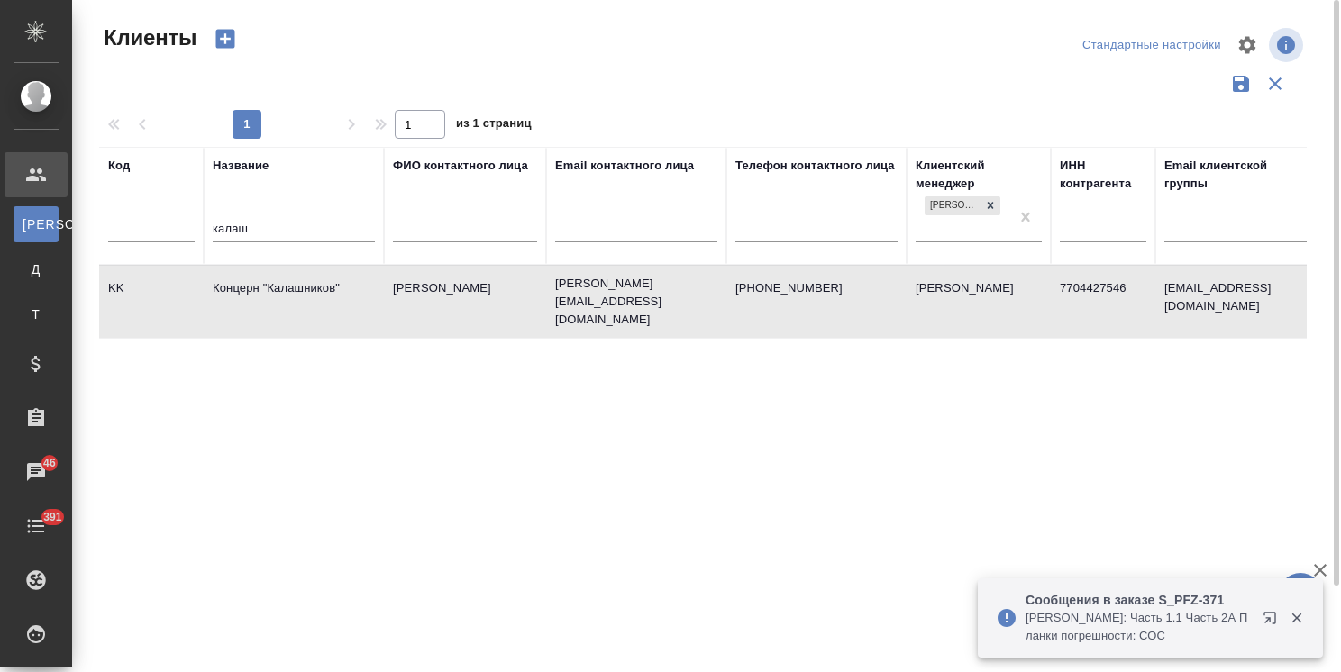
click at [279, 288] on td "Концерн "Калашников"" at bounding box center [294, 301] width 180 height 63
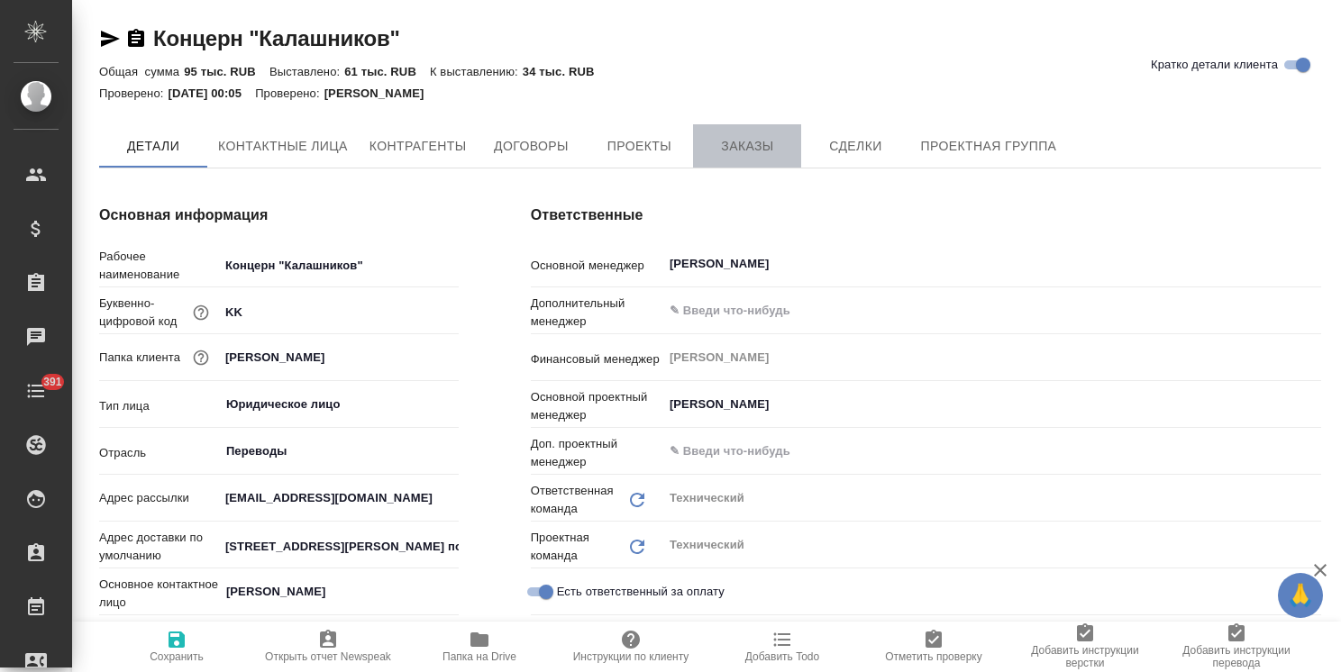
click at [731, 147] on span "Заказы" at bounding box center [747, 146] width 87 height 23
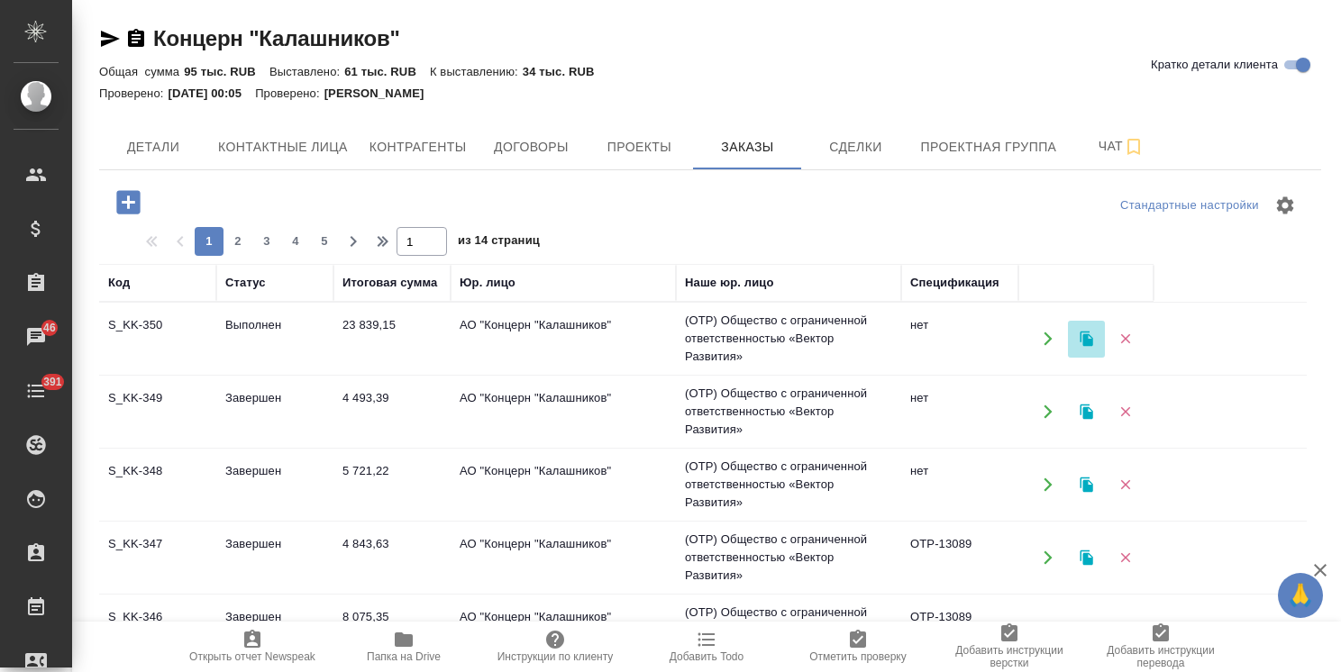
click at [1082, 338] on icon "button" at bounding box center [1087, 339] width 16 height 16
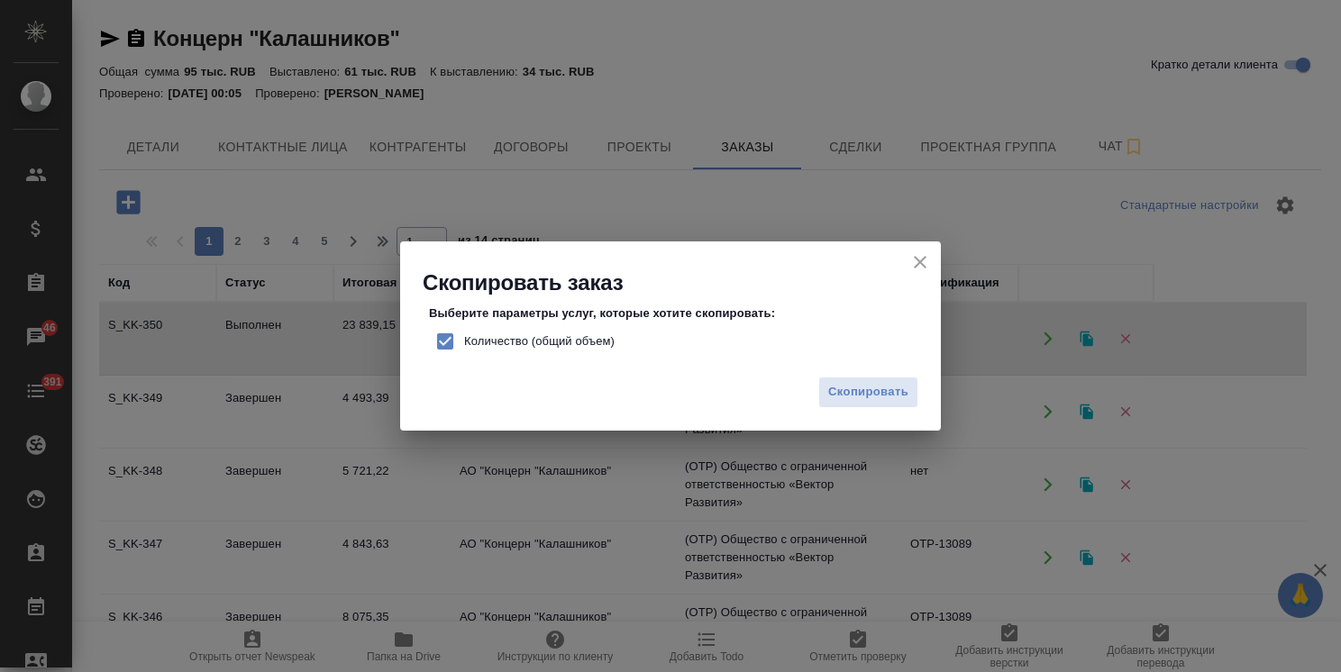
click at [535, 339] on span "Количество (общий объем)" at bounding box center [539, 342] width 151 height 18
click at [464, 339] on input "Количество (общий объем)" at bounding box center [445, 342] width 38 height 38
checkbox input "false"
click at [886, 399] on span "Скопировать" at bounding box center [868, 392] width 80 height 21
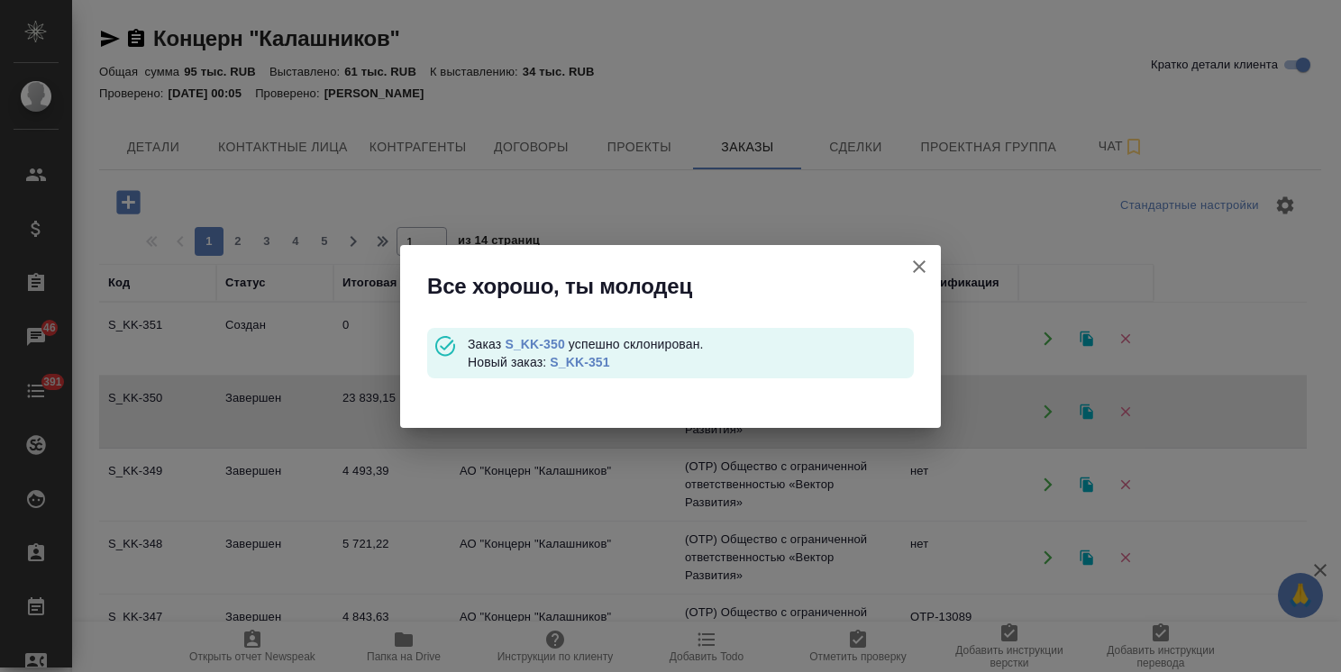
drag, startPoint x: 589, startPoint y: 370, endPoint x: 615, endPoint y: 342, distance: 38.3
click at [589, 370] on div "Заказ S_KK-350 успешно склонирован. Новый заказ: S_KK-351" at bounding box center [691, 353] width 446 height 36
click at [582, 366] on link "S_KK-351" at bounding box center [579, 362] width 59 height 14
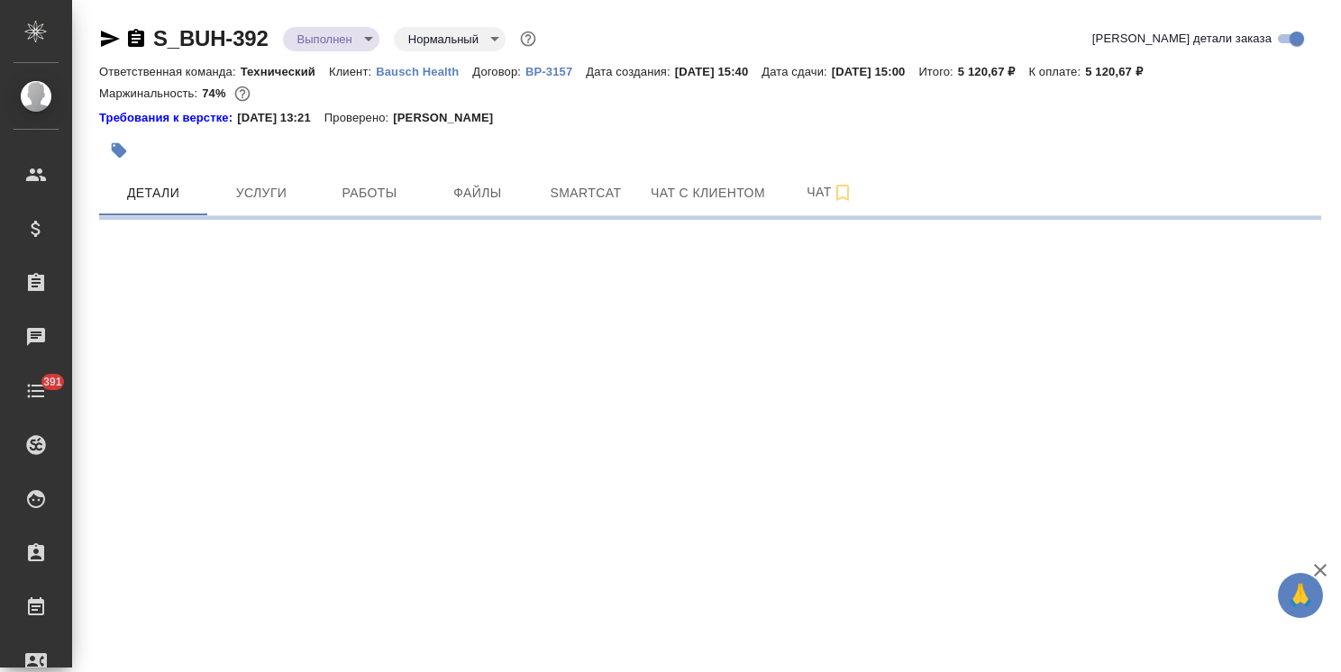
select select "RU"
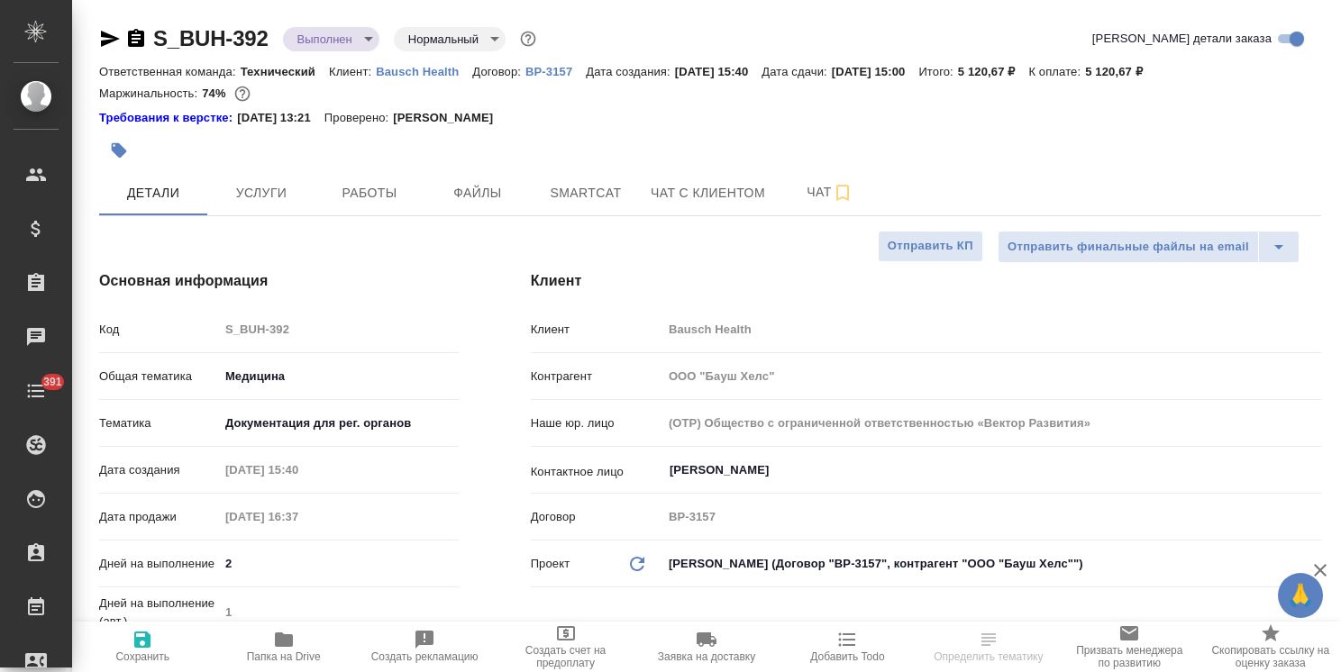
type textarea "x"
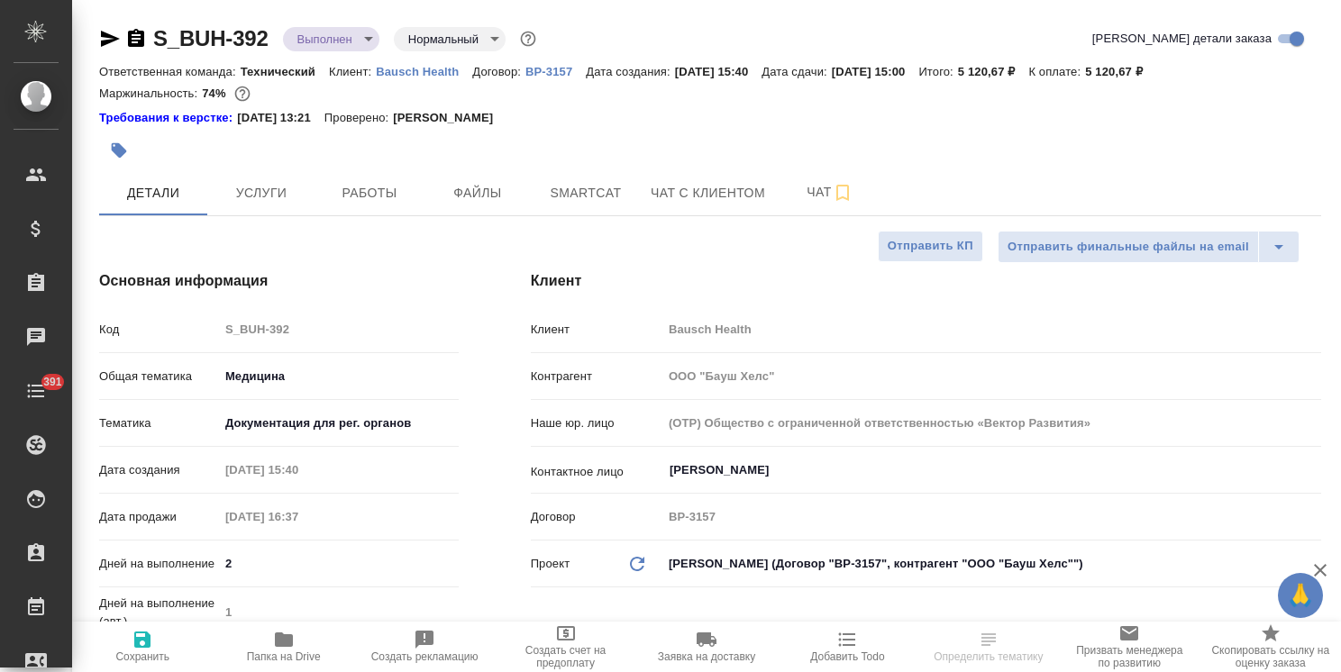
type textarea "x"
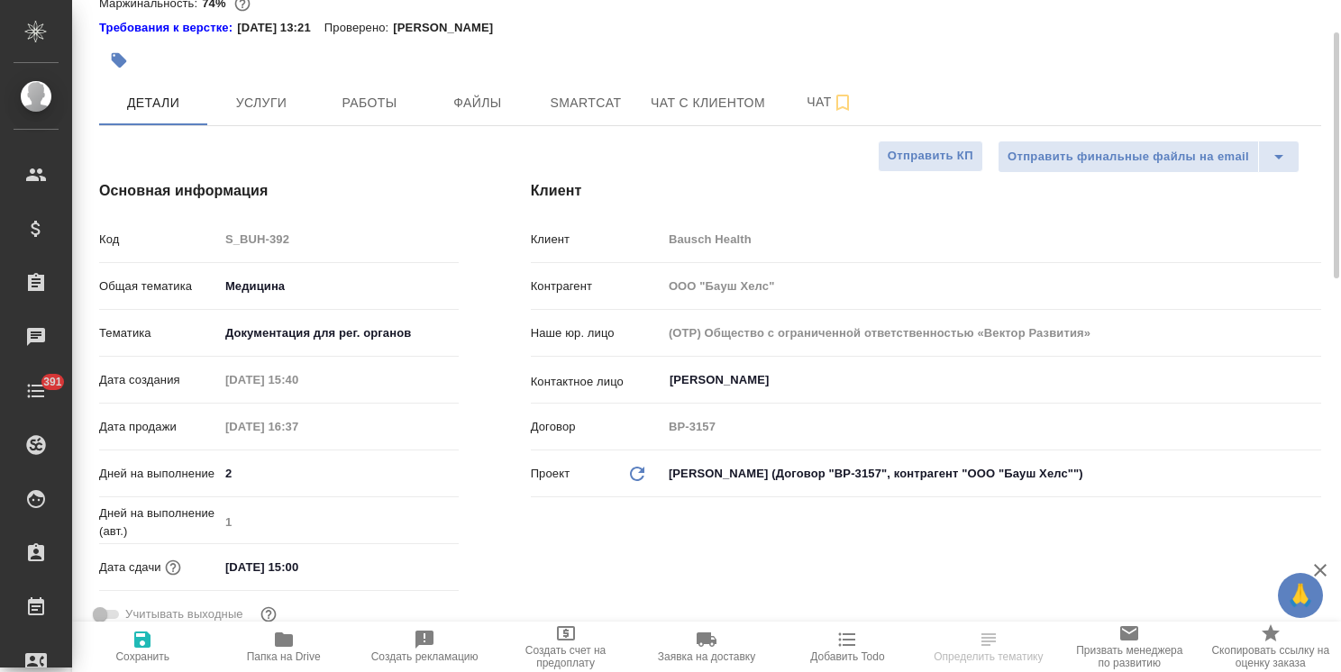
type textarea "x"
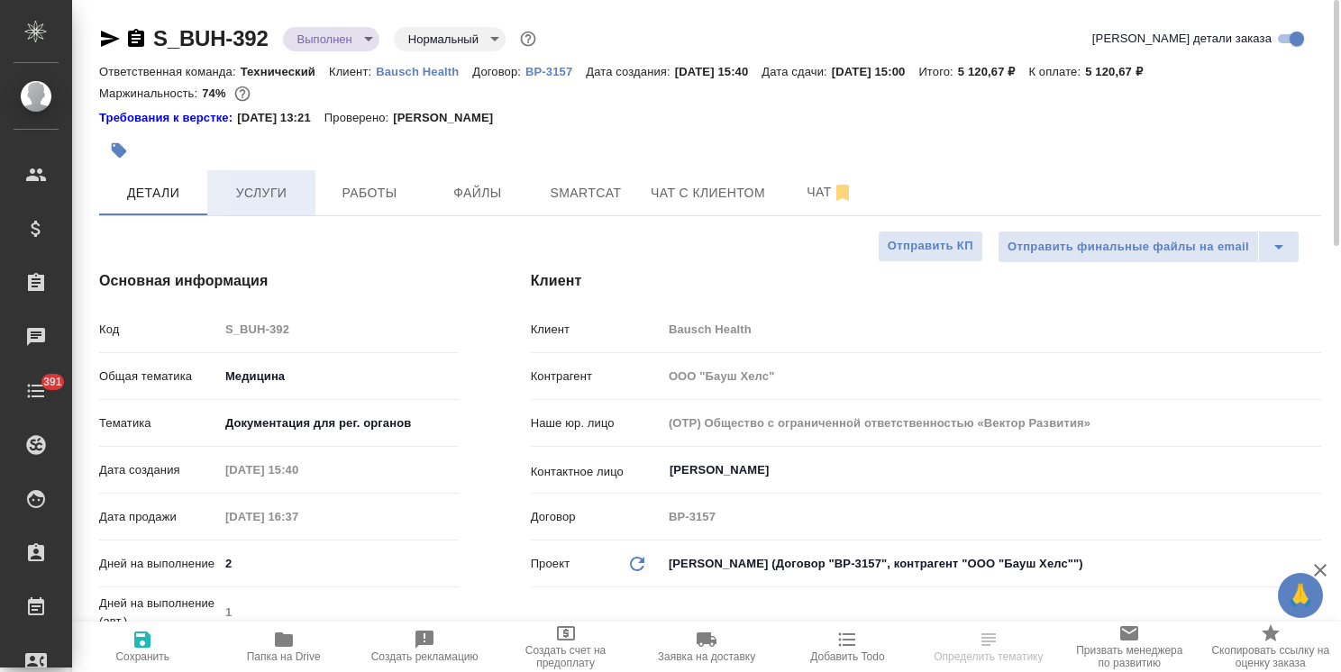
click at [270, 195] on span "Услуги" at bounding box center [261, 193] width 87 height 23
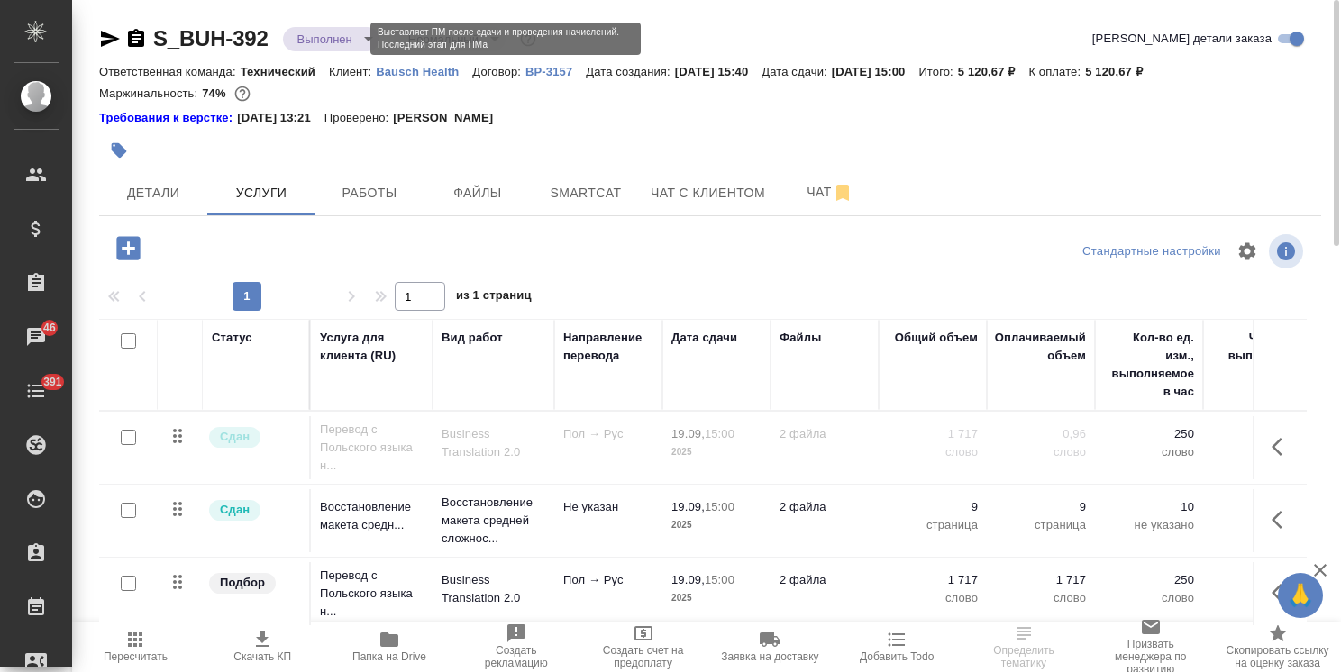
click at [343, 41] on body "🙏 .cls-1 fill:#fff; AWATERA [PERSON_NAME] Спецификации Заказы 46 Чаты 391 Todo …" at bounding box center [670, 336] width 1341 height 672
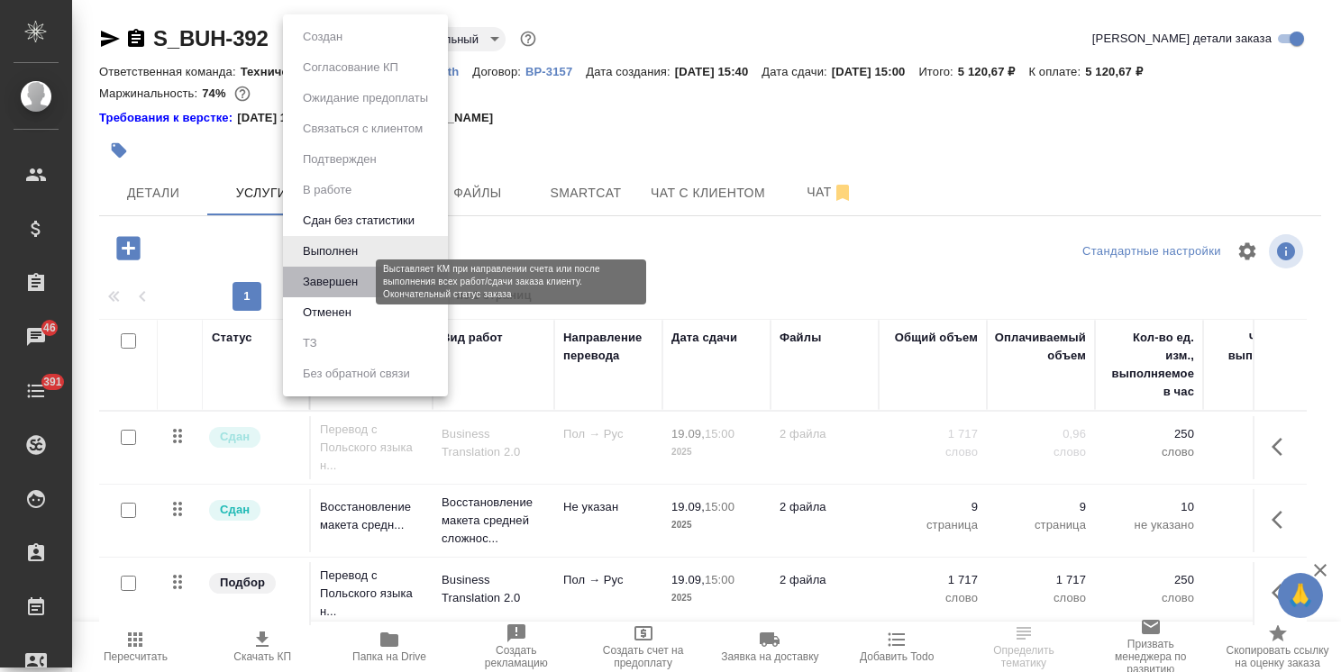
click at [346, 279] on button "Завершен" at bounding box center [330, 282] width 66 height 20
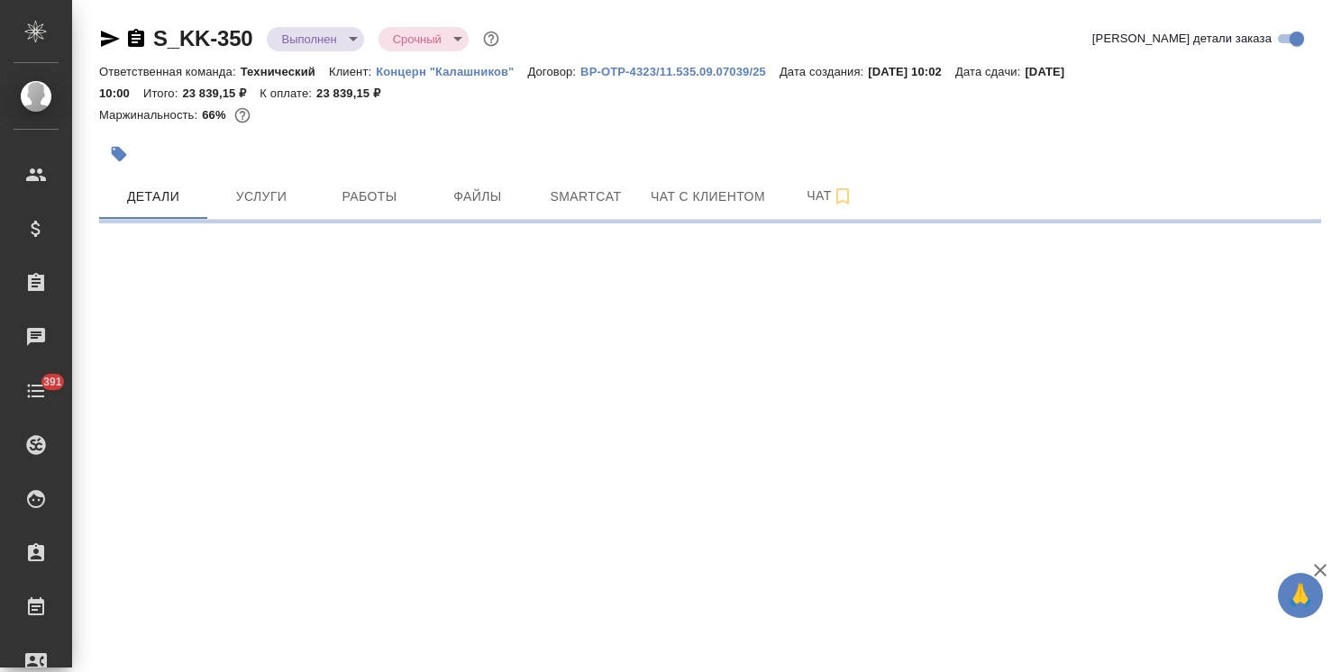
click at [300, 45] on body "🙏 .cls-1 fill:#fff; AWATERA [PERSON_NAME] Спецификации Заказы Чаты 391 Todo Про…" at bounding box center [670, 336] width 1341 height 672
select select "RU"
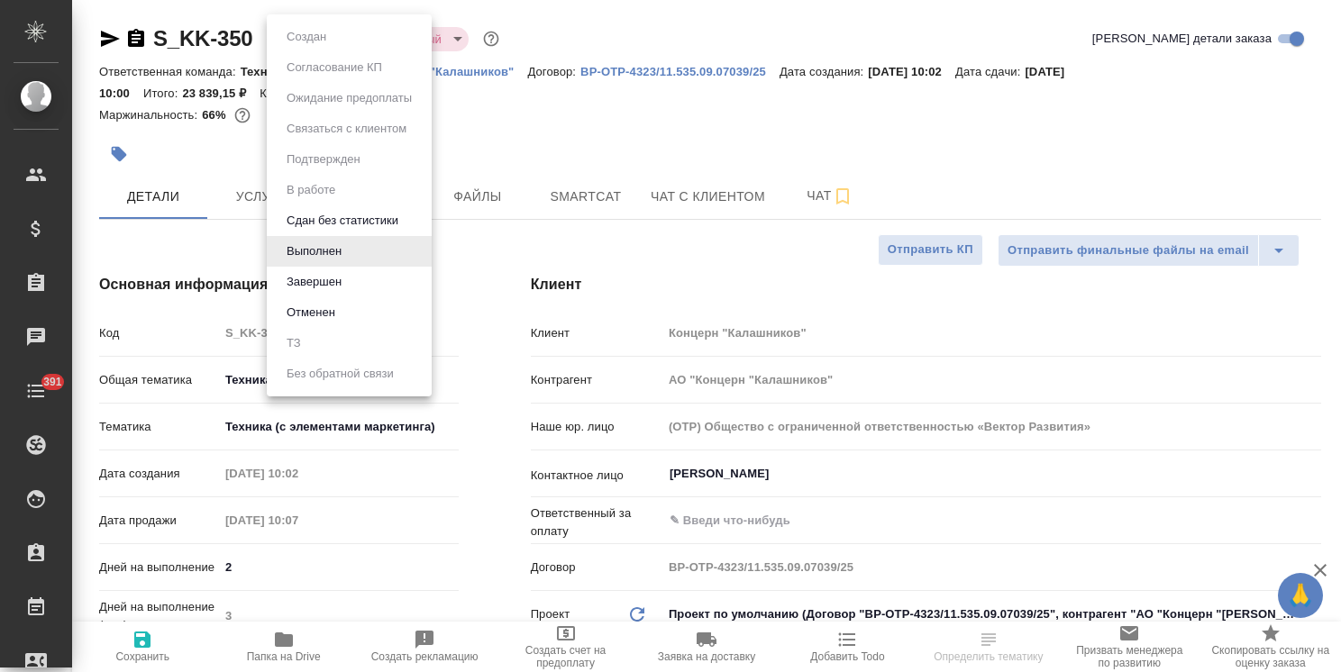
type textarea "x"
click at [325, 265] on li "Выполнен" at bounding box center [349, 251] width 165 height 31
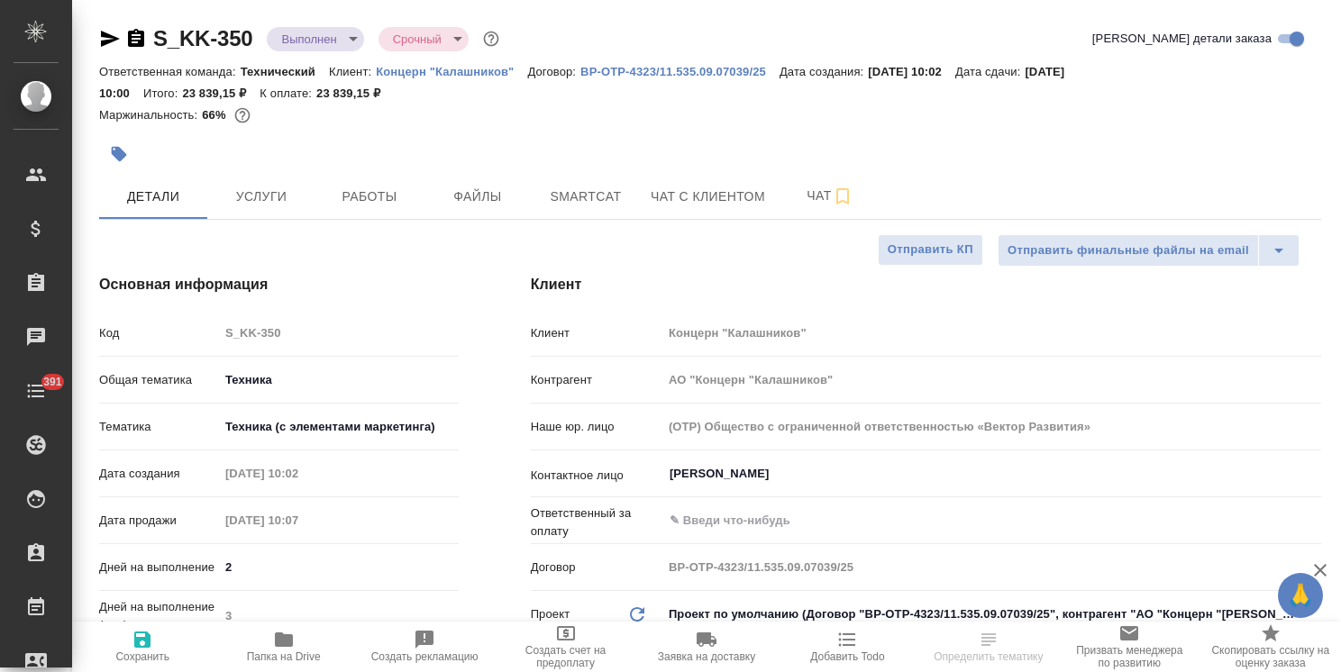
type textarea "x"
click at [317, 41] on body "🙏 .cls-1 fill:#fff; AWATERA [PERSON_NAME] Спецификации Заказы Чаты 391 Todo Про…" at bounding box center [670, 336] width 1341 height 672
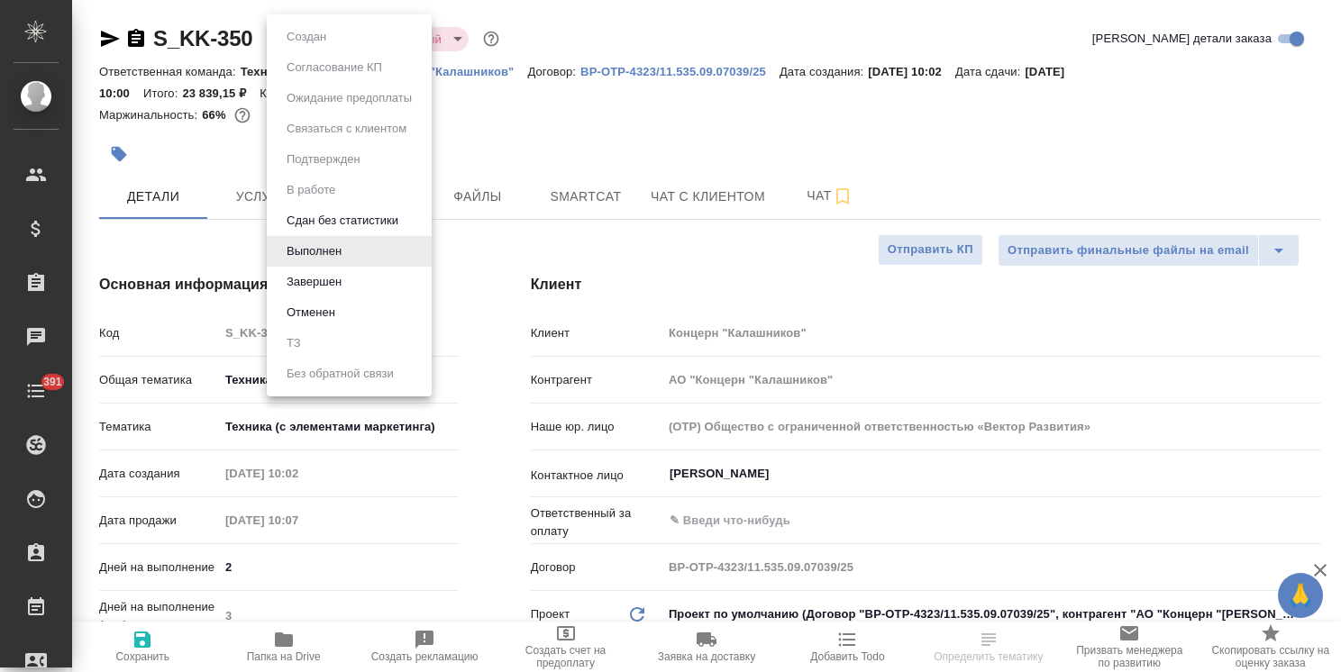
type textarea "x"
click at [323, 277] on button "Завершен" at bounding box center [314, 282] width 66 height 20
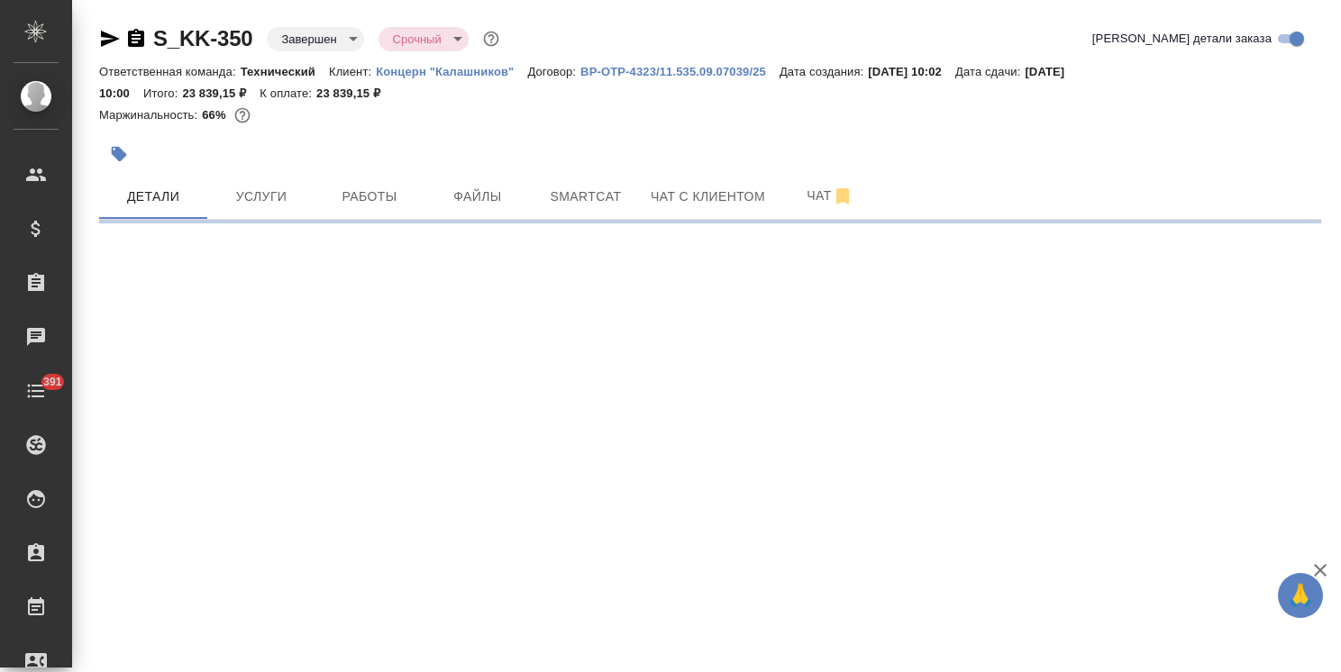
select select "RU"
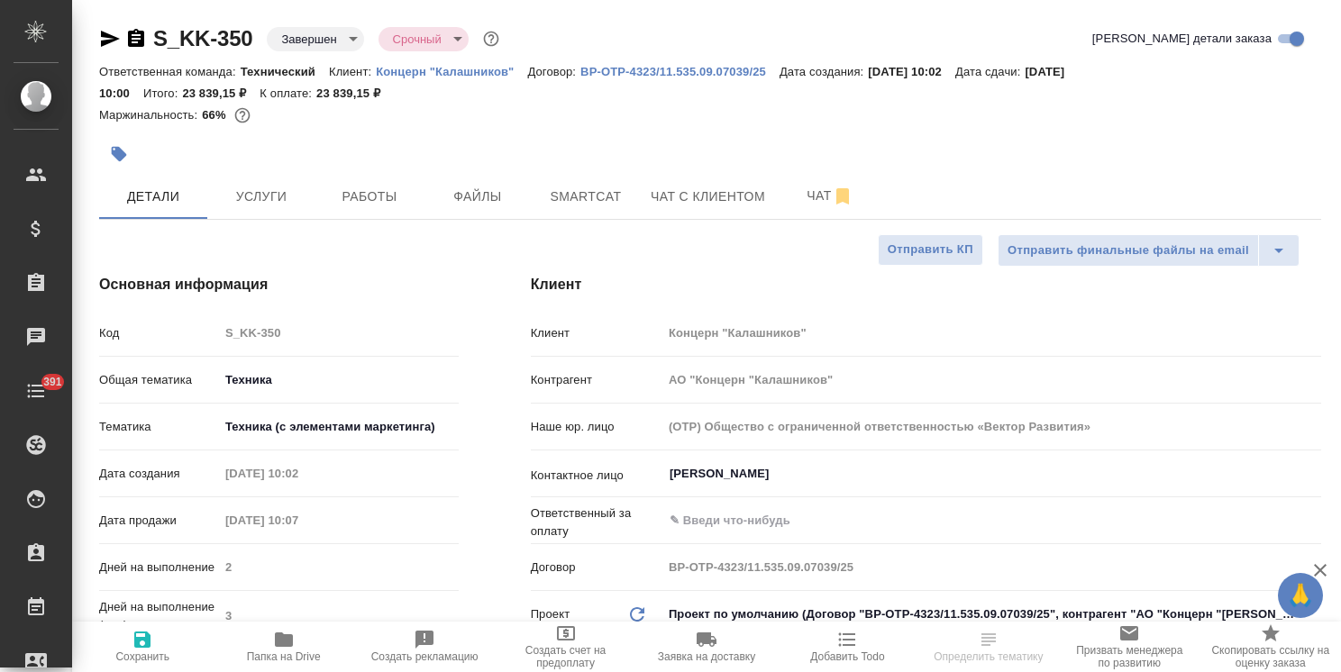
type textarea "x"
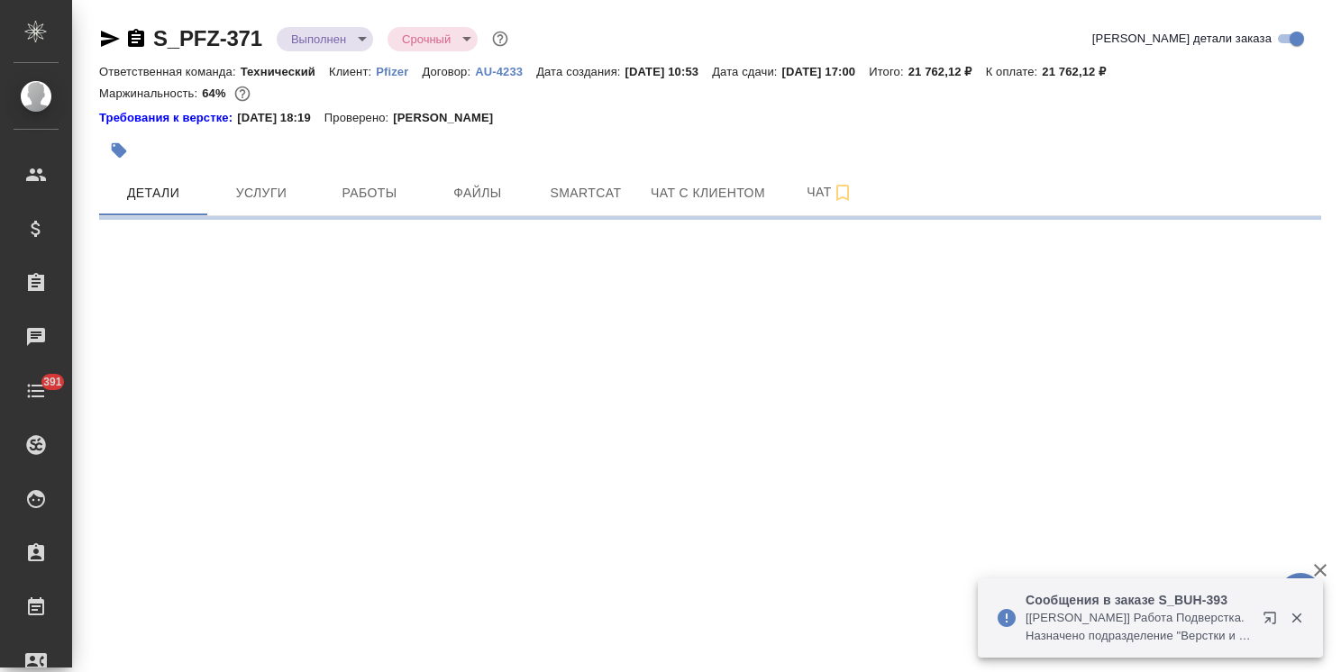
select select "RU"
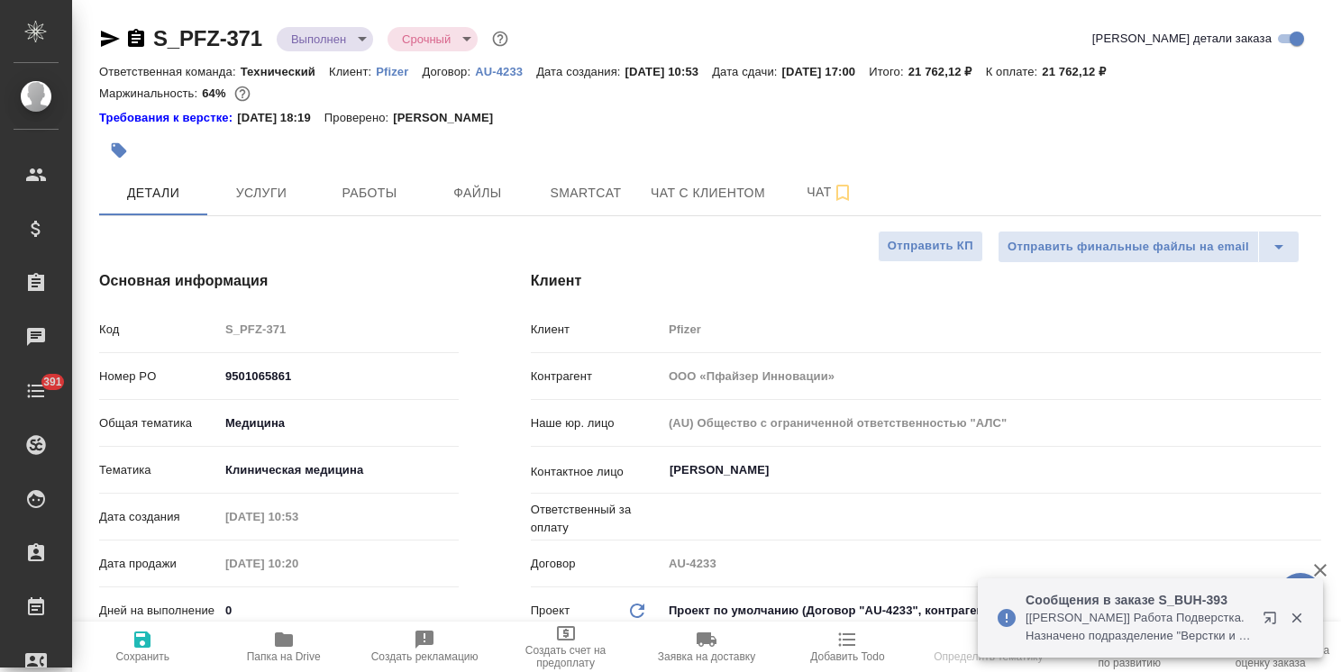
type textarea "x"
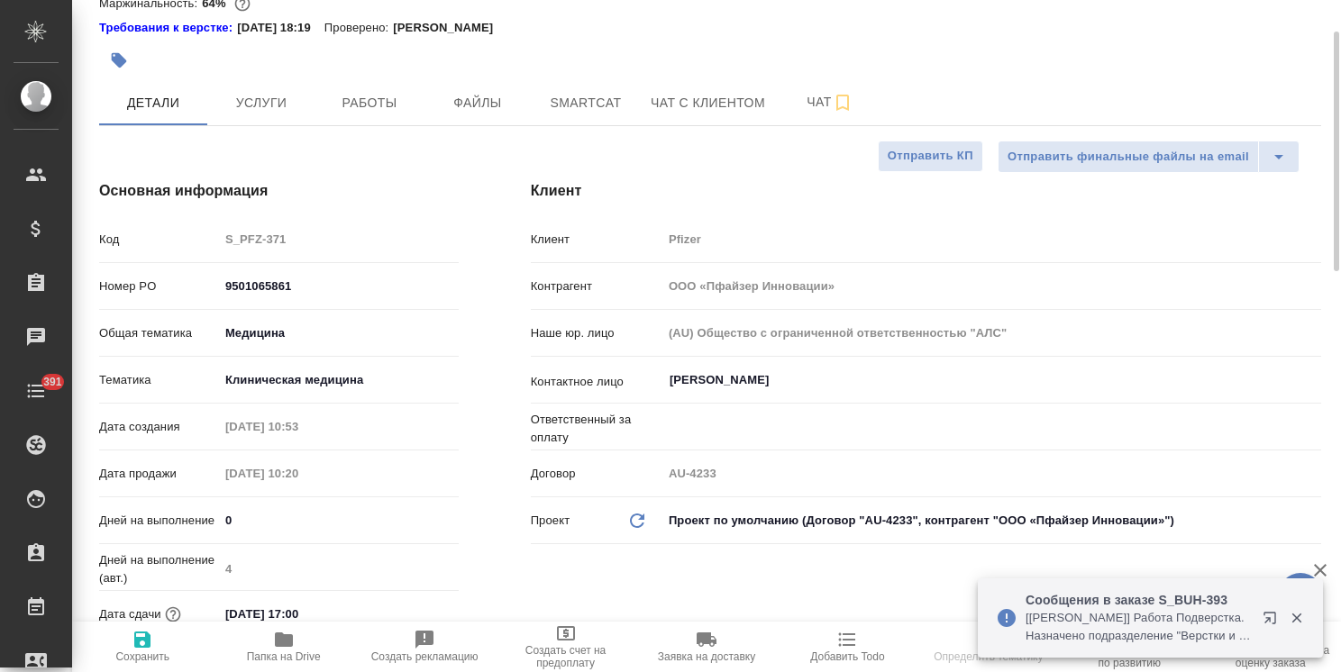
type textarea "x"
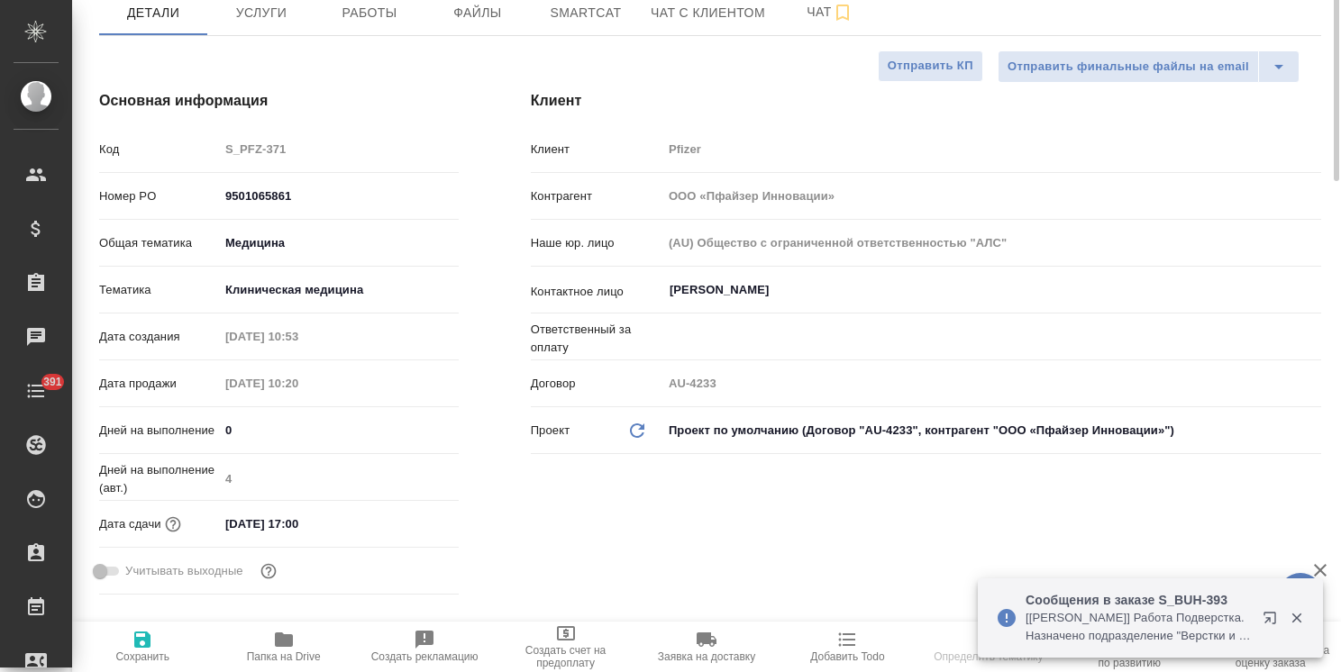
type textarea "x"
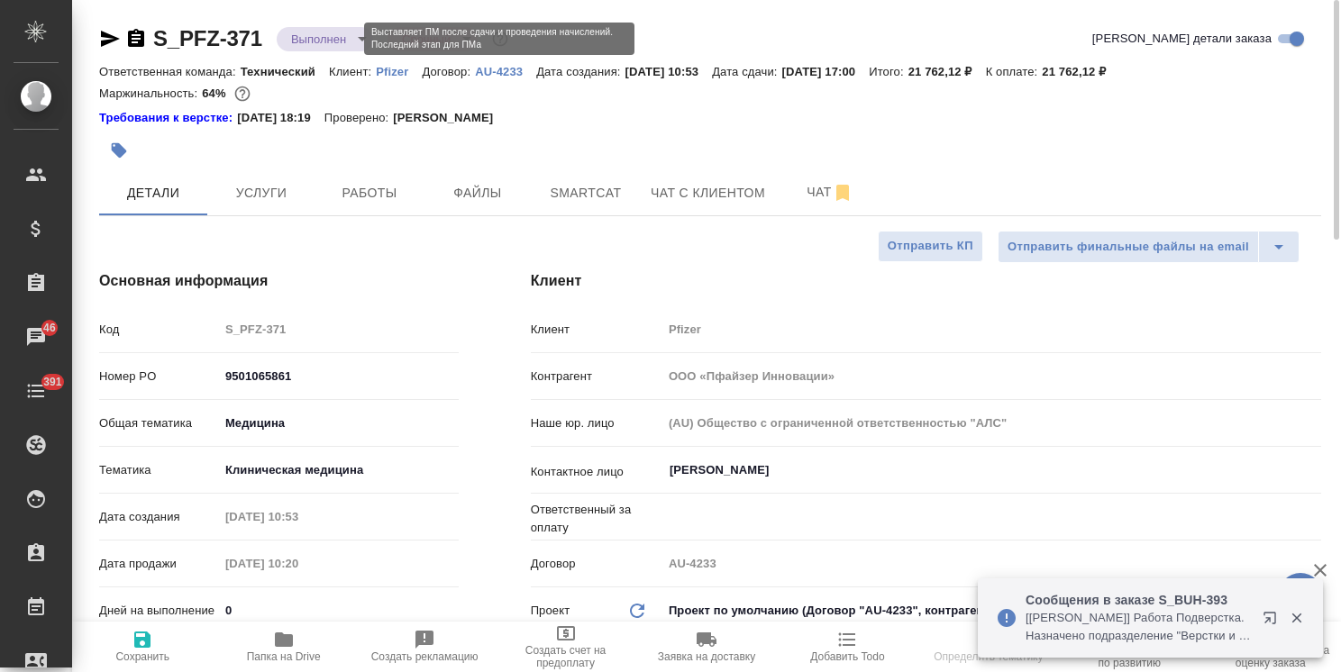
click at [304, 34] on body "🙏 .cls-1 fill:#fff; AWATERA [PERSON_NAME] Спецификации Заказы 46 Чаты 391 Todo …" at bounding box center [670, 336] width 1341 height 672
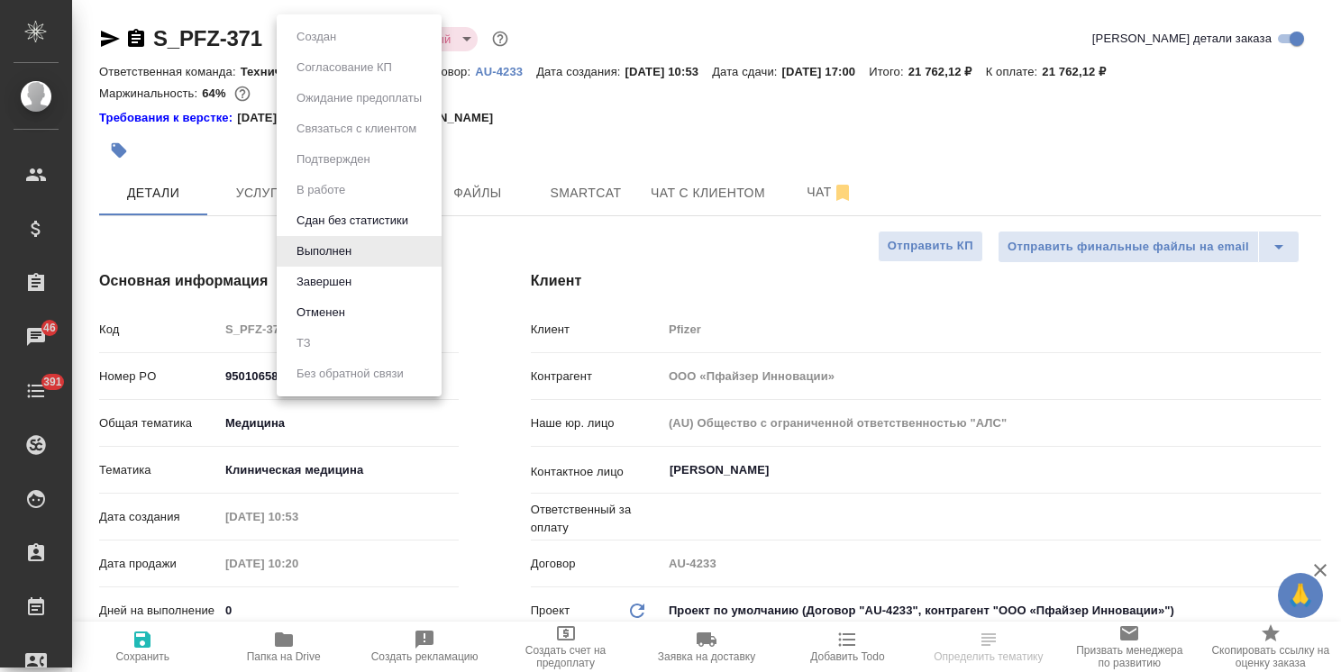
click at [332, 273] on button "Завершен" at bounding box center [324, 282] width 66 height 20
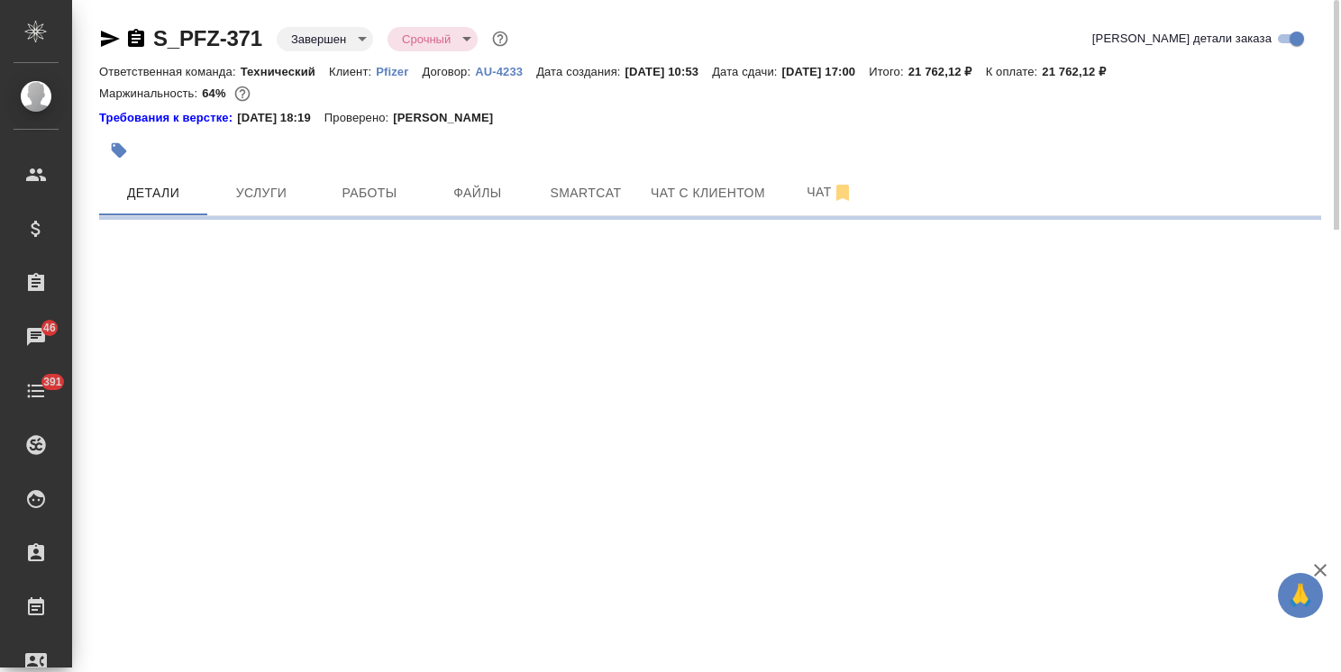
select select "RU"
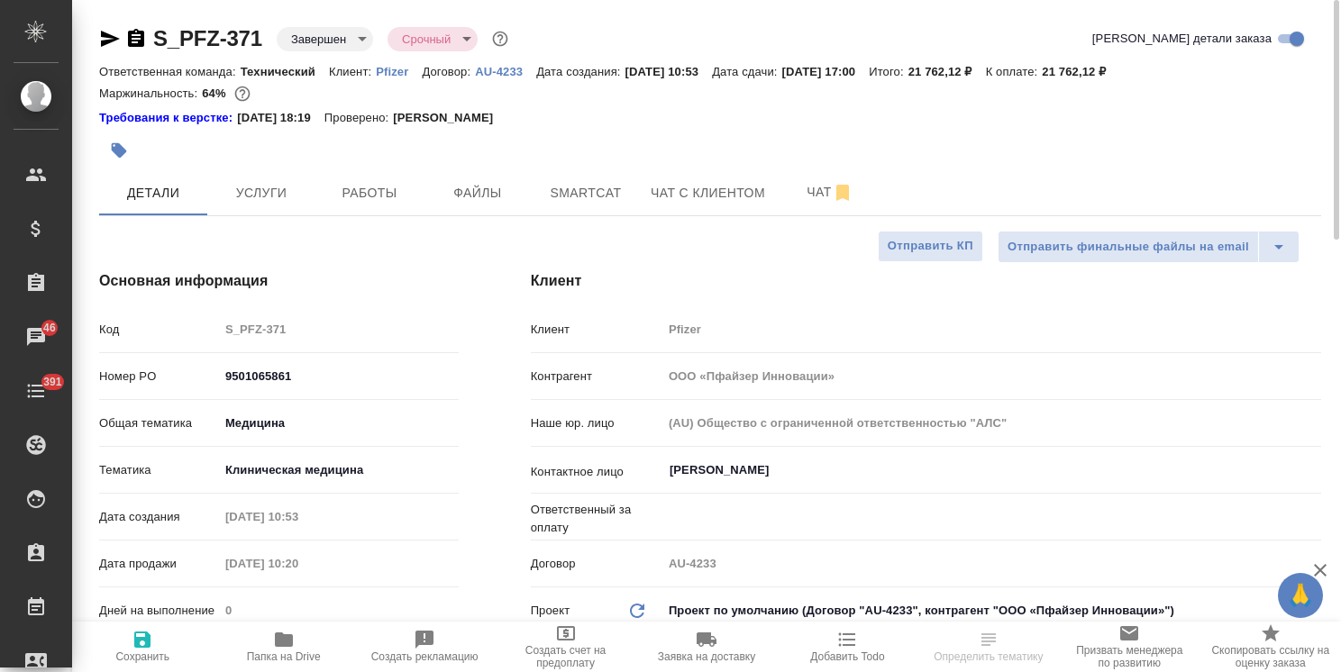
type textarea "x"
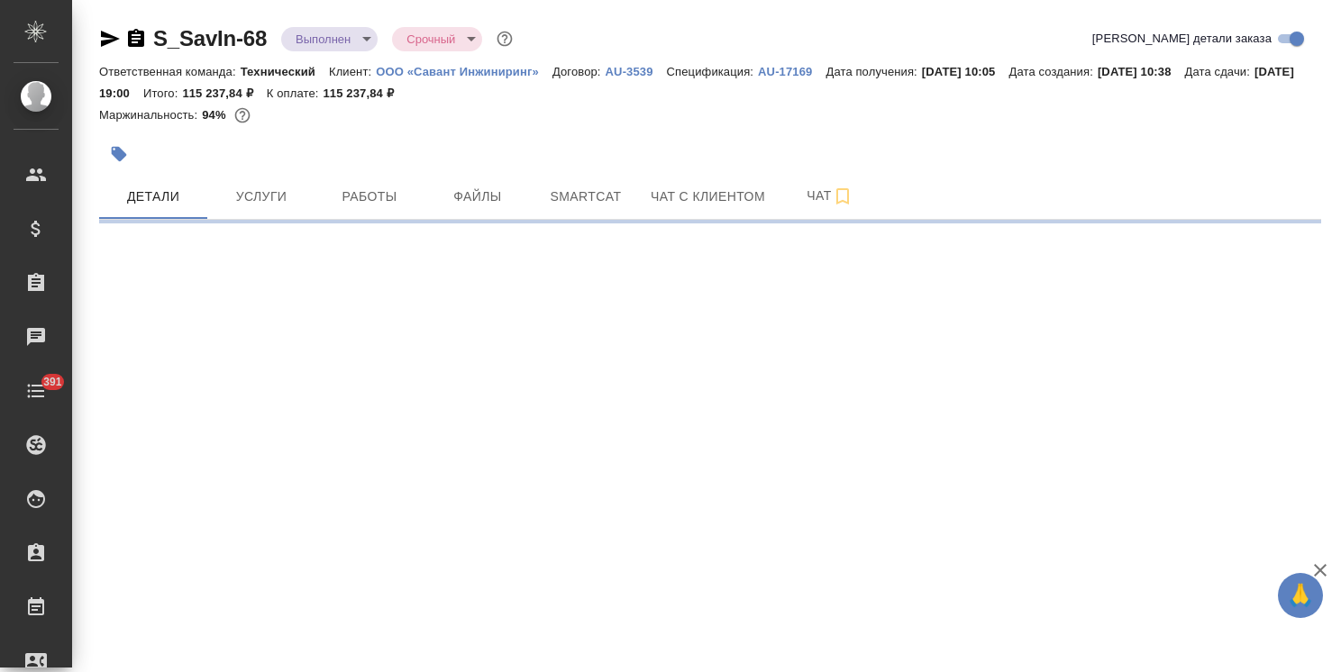
select select "RU"
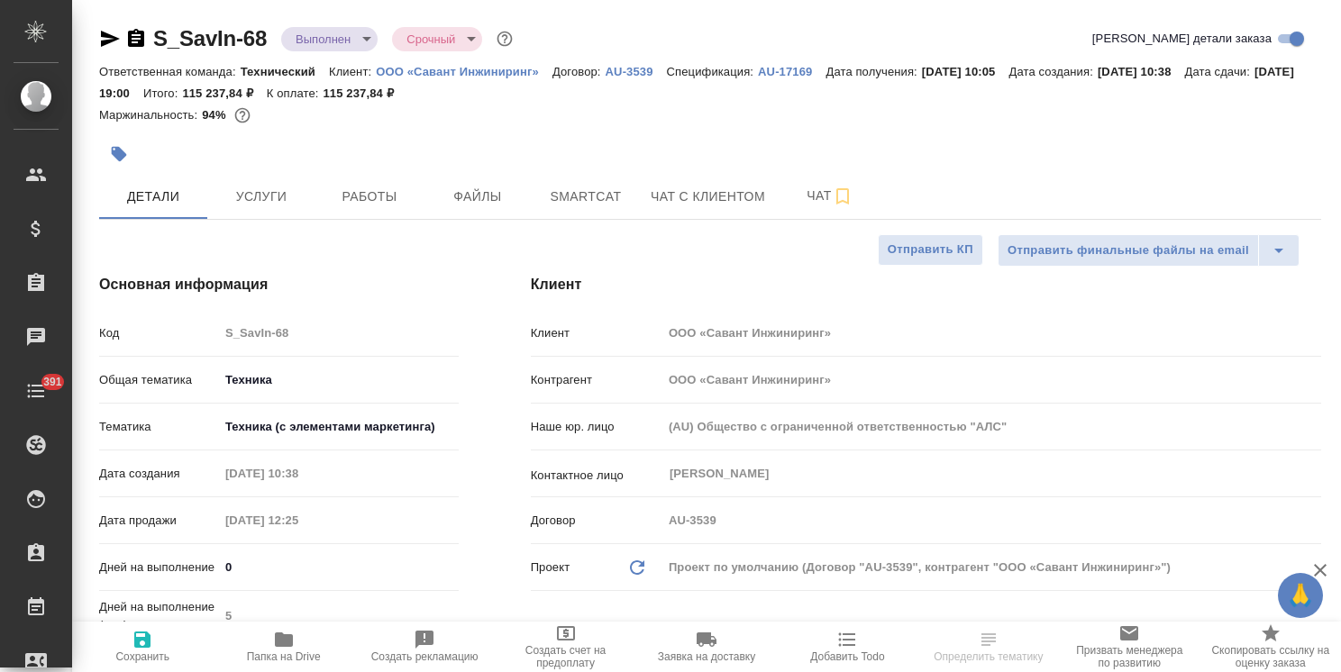
type textarea "x"
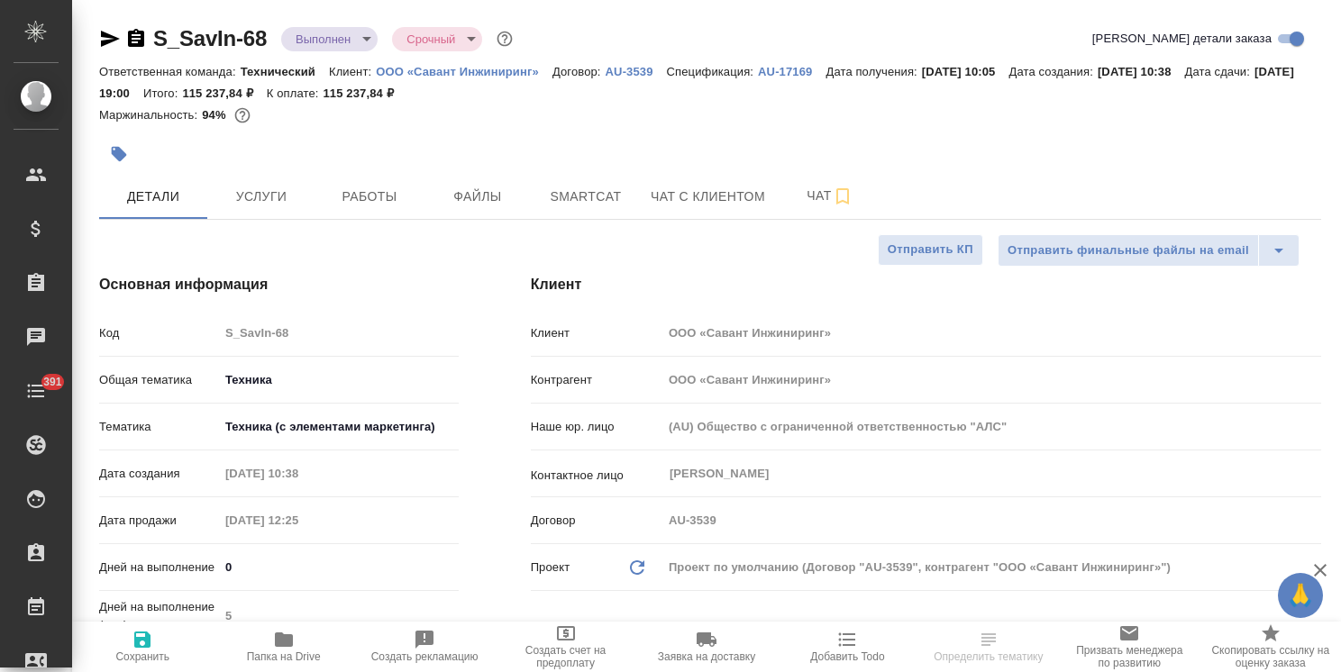
type textarea "x"
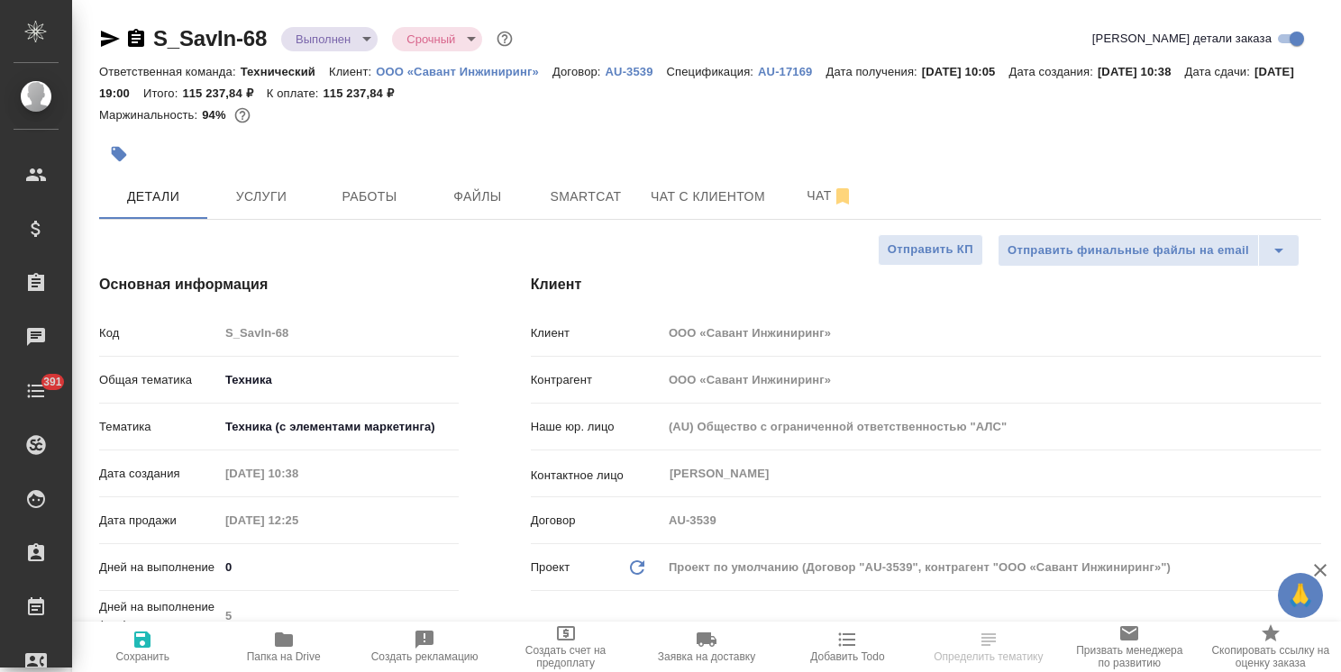
type textarea "x"
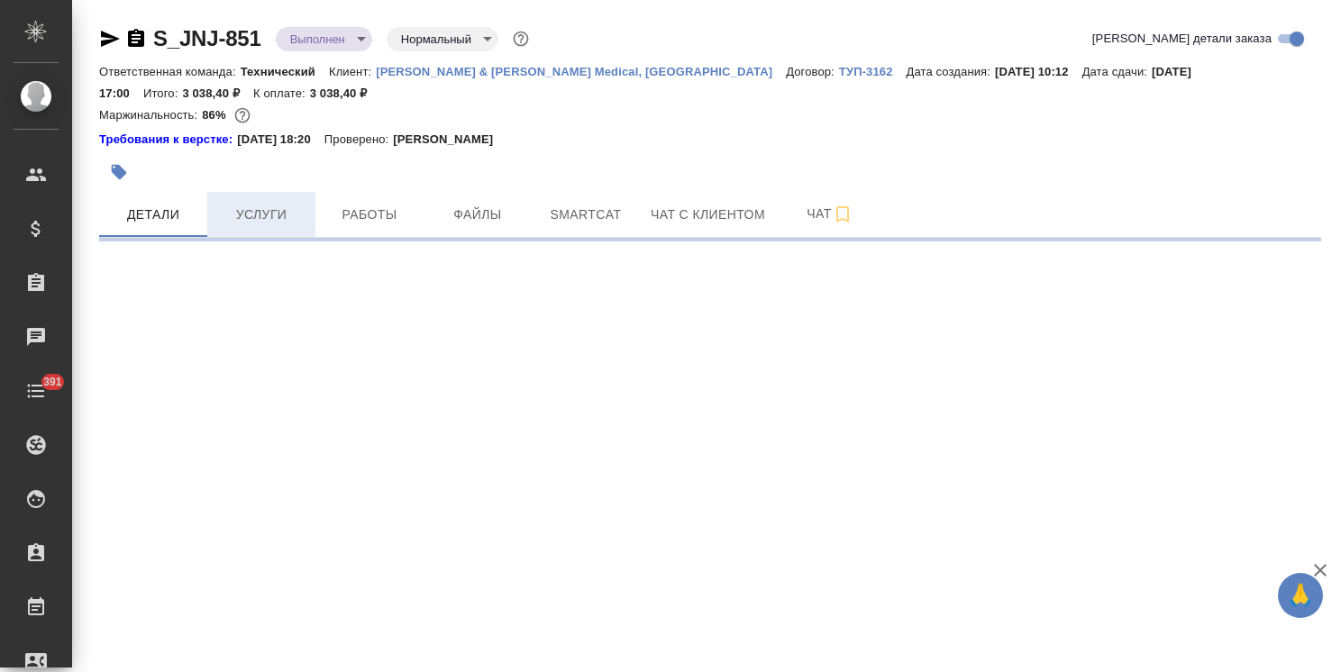
select select "RU"
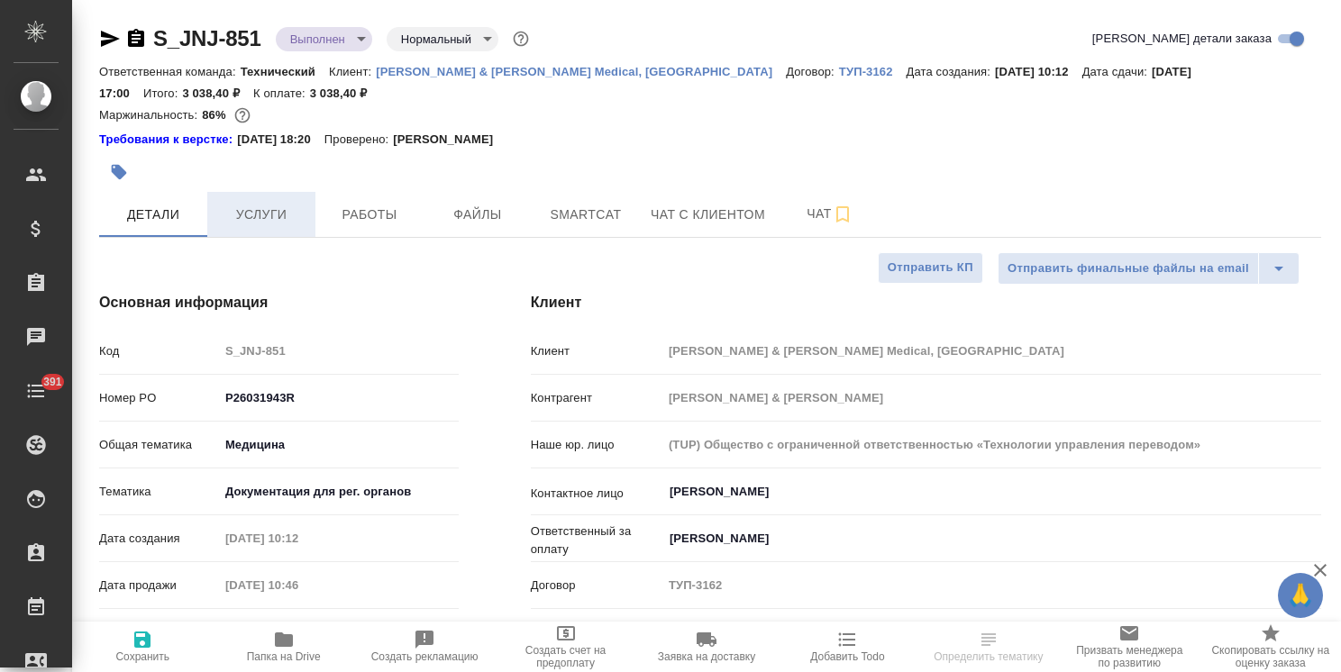
type textarea "x"
click at [279, 215] on span "Услуги" at bounding box center [261, 215] width 87 height 23
type textarea "x"
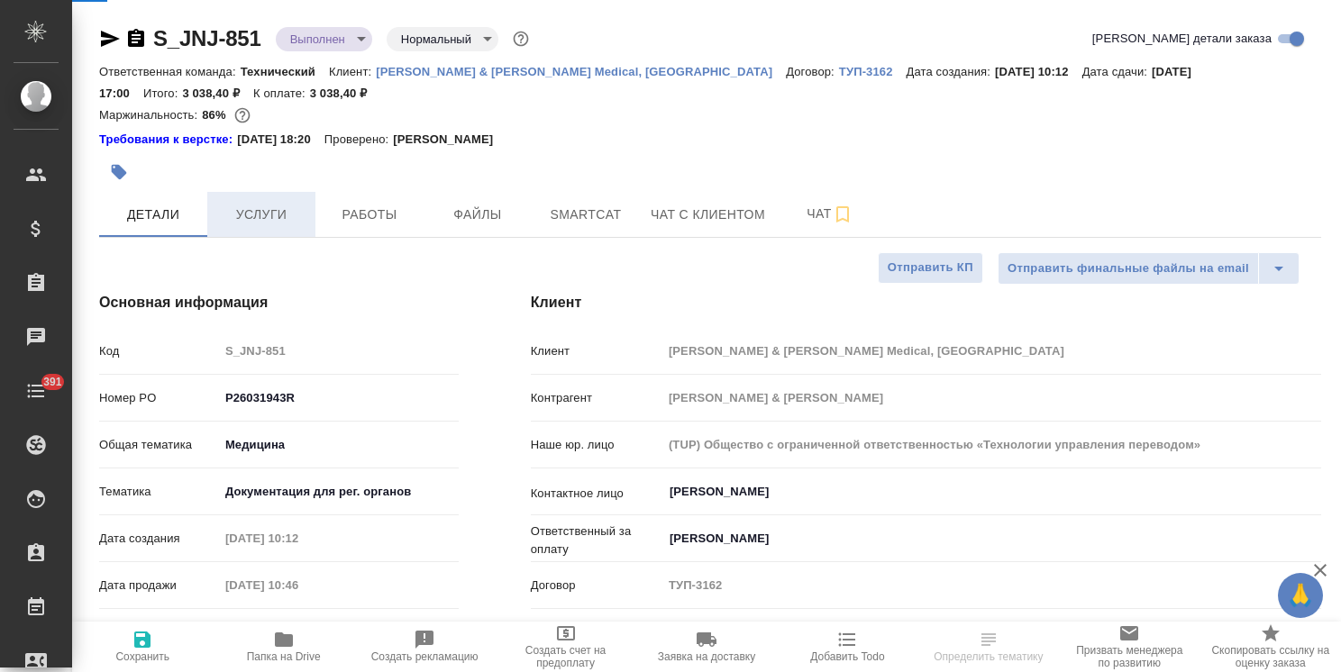
type textarea "x"
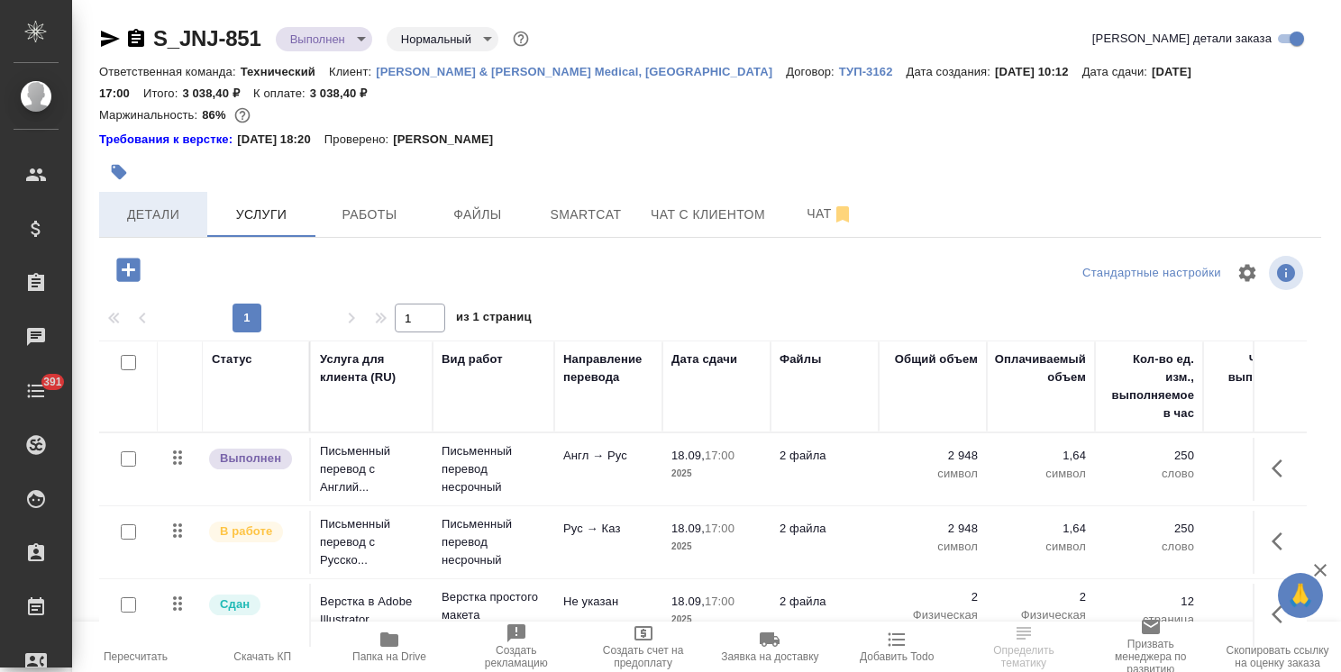
click at [167, 207] on span "Детали" at bounding box center [153, 215] width 87 height 23
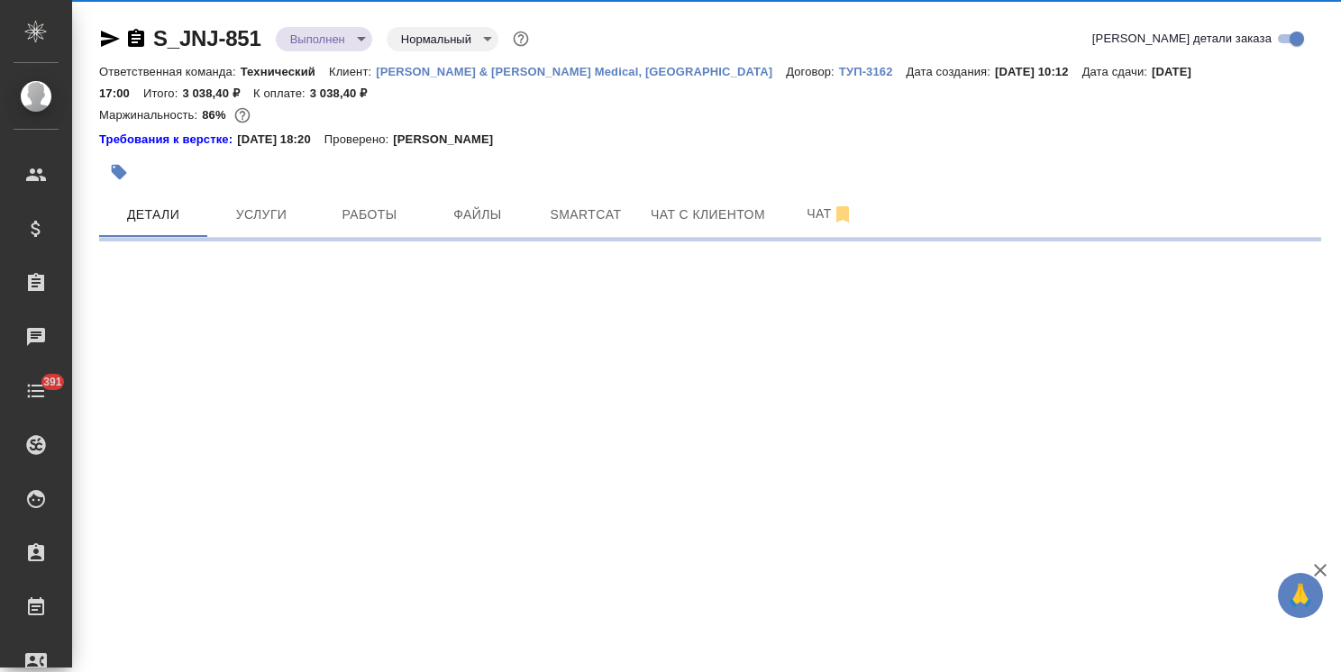
select select "RU"
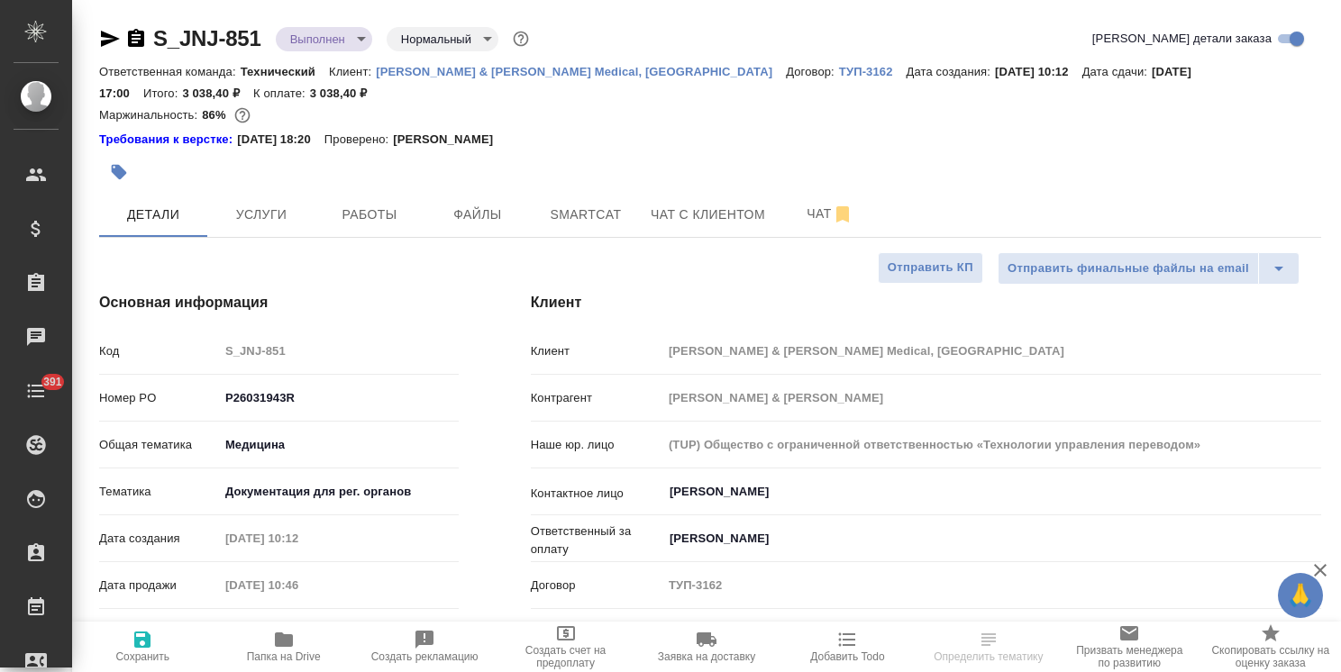
type textarea "x"
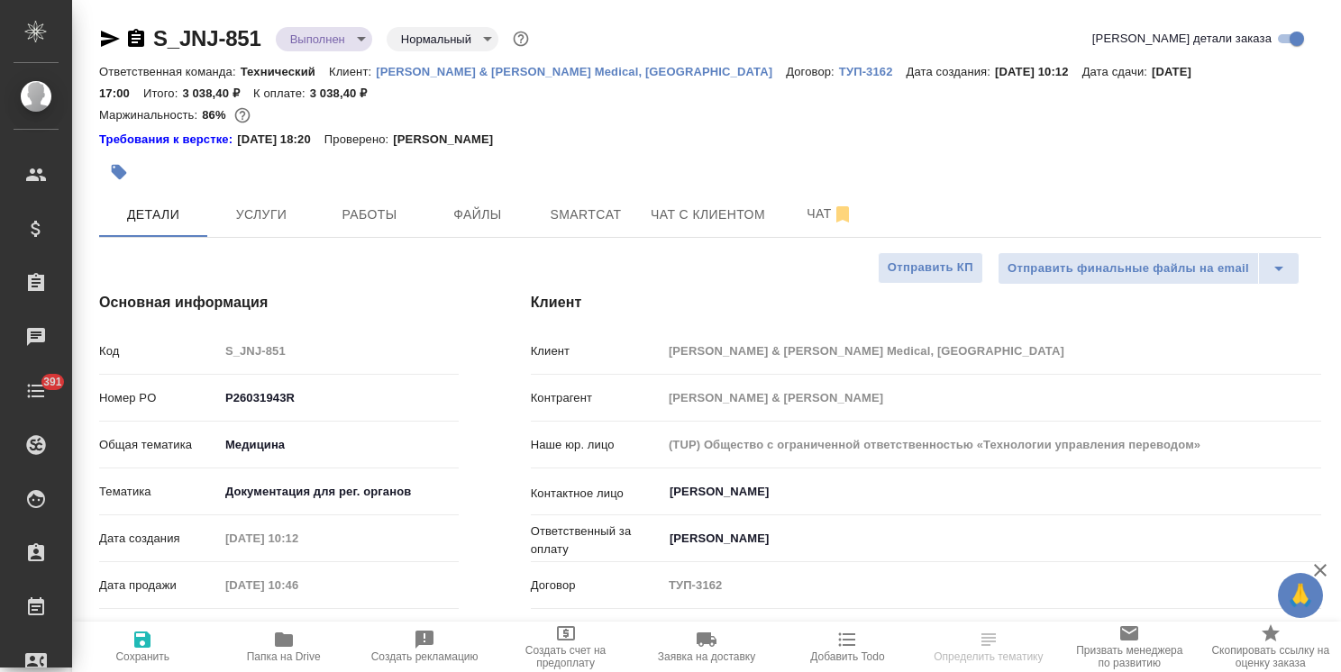
type textarea "x"
click at [261, 211] on span "Услуги" at bounding box center [261, 215] width 87 height 23
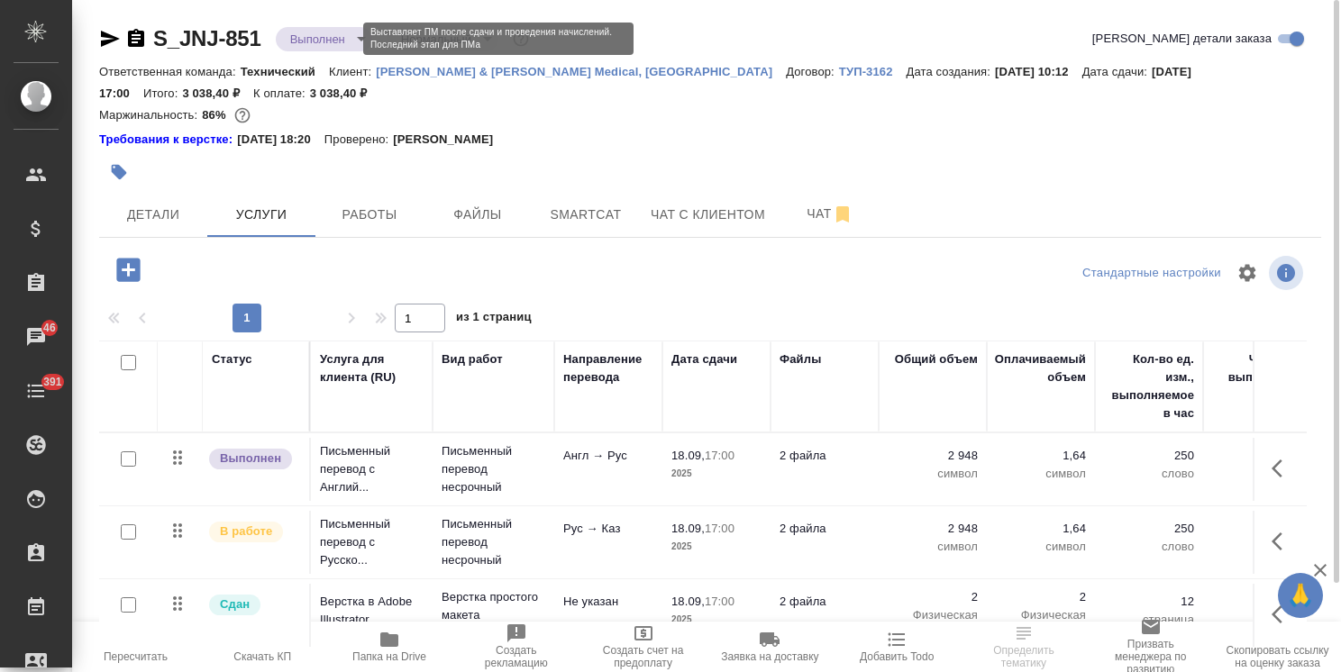
click at [317, 41] on body "🙏 .cls-1 fill:#fff; AWATERA Usmanova Olga Клиенты Спецификации Заказы 46 Чаты 3…" at bounding box center [670, 336] width 1341 height 672
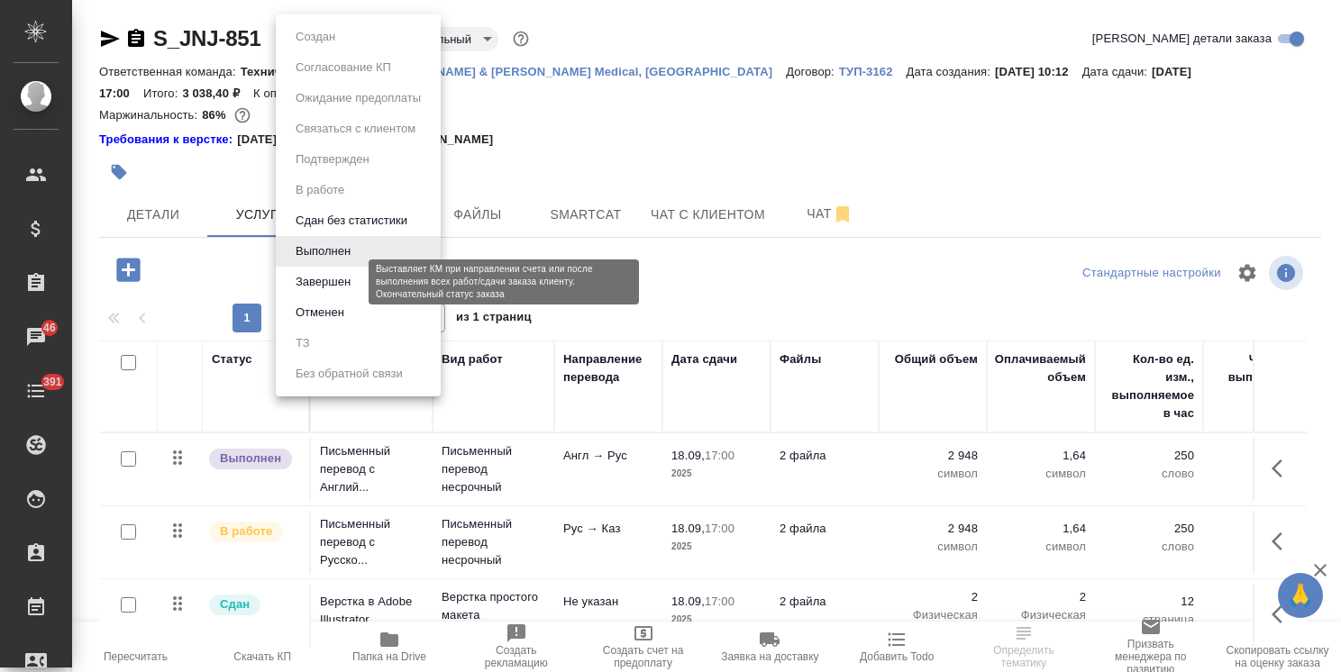
drag, startPoint x: 341, startPoint y: 288, endPoint x: 387, endPoint y: 277, distance: 47.4
click at [340, 288] on button "Завершен" at bounding box center [323, 282] width 66 height 20
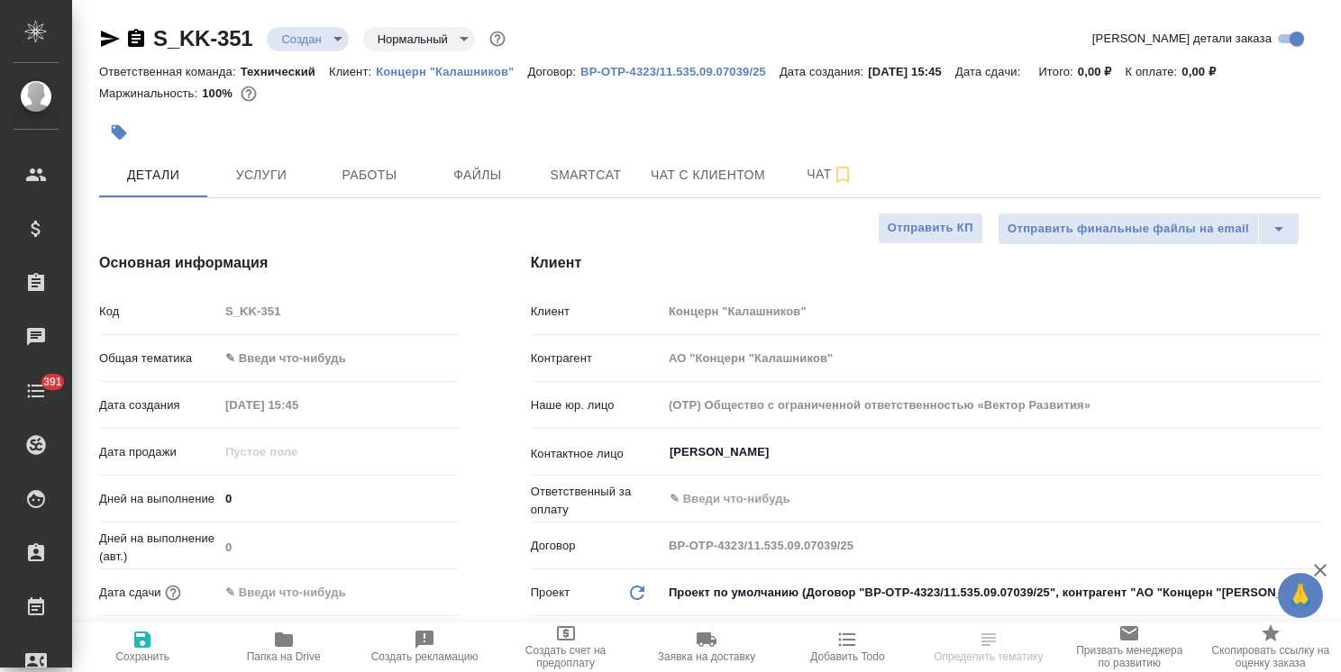
select select "RU"
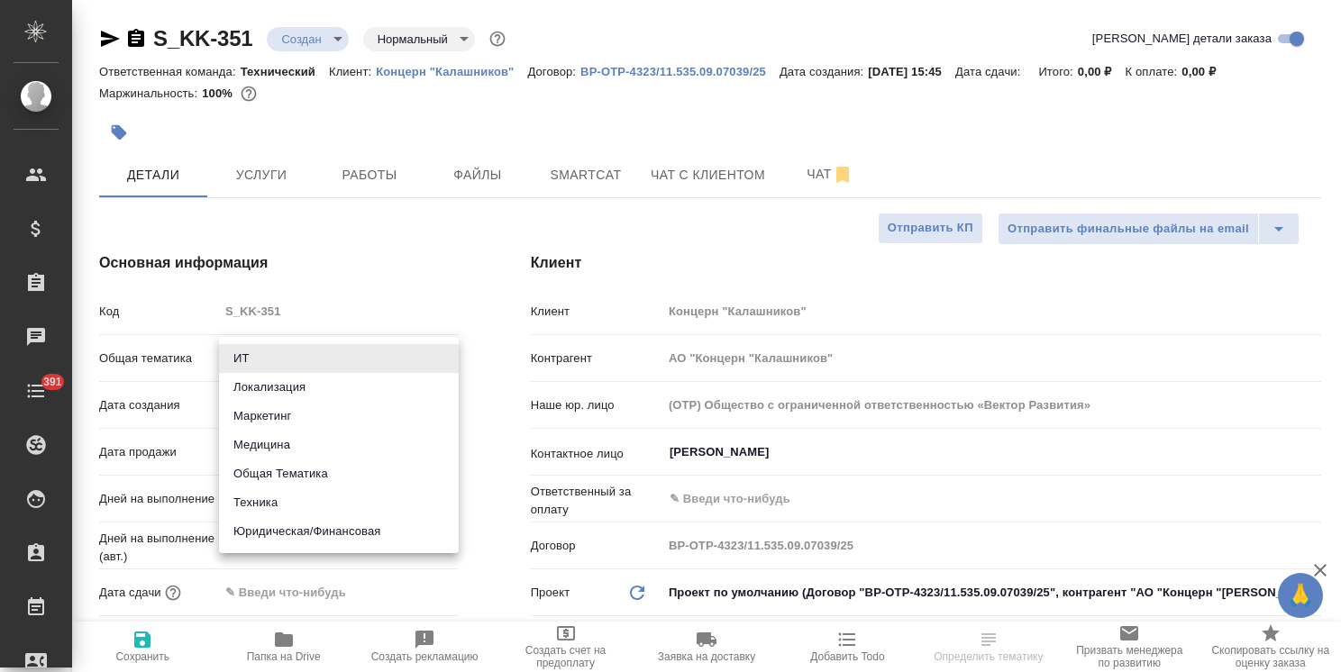
click at [340, 353] on body "🙏 .cls-1 fill:#fff; AWATERA [PERSON_NAME] Спецификации Заказы Чаты 391 Todo Про…" at bounding box center [670, 336] width 1341 height 672
click at [290, 504] on li "Техника" at bounding box center [339, 503] width 240 height 29
type input "tech"
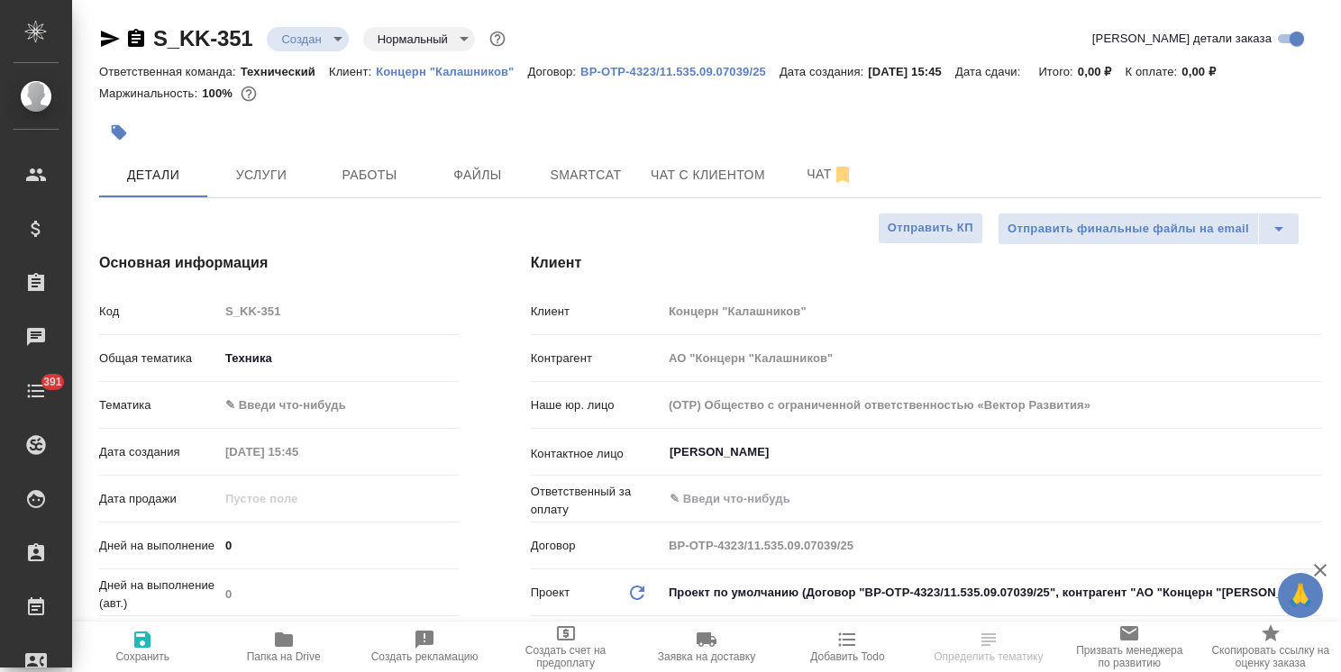
click at [332, 407] on body "🙏 .cls-1 fill:#fff; AWATERA [PERSON_NAME] Спецификации Заказы Чаты 391 Todo Про…" at bounding box center [670, 336] width 1341 height 672
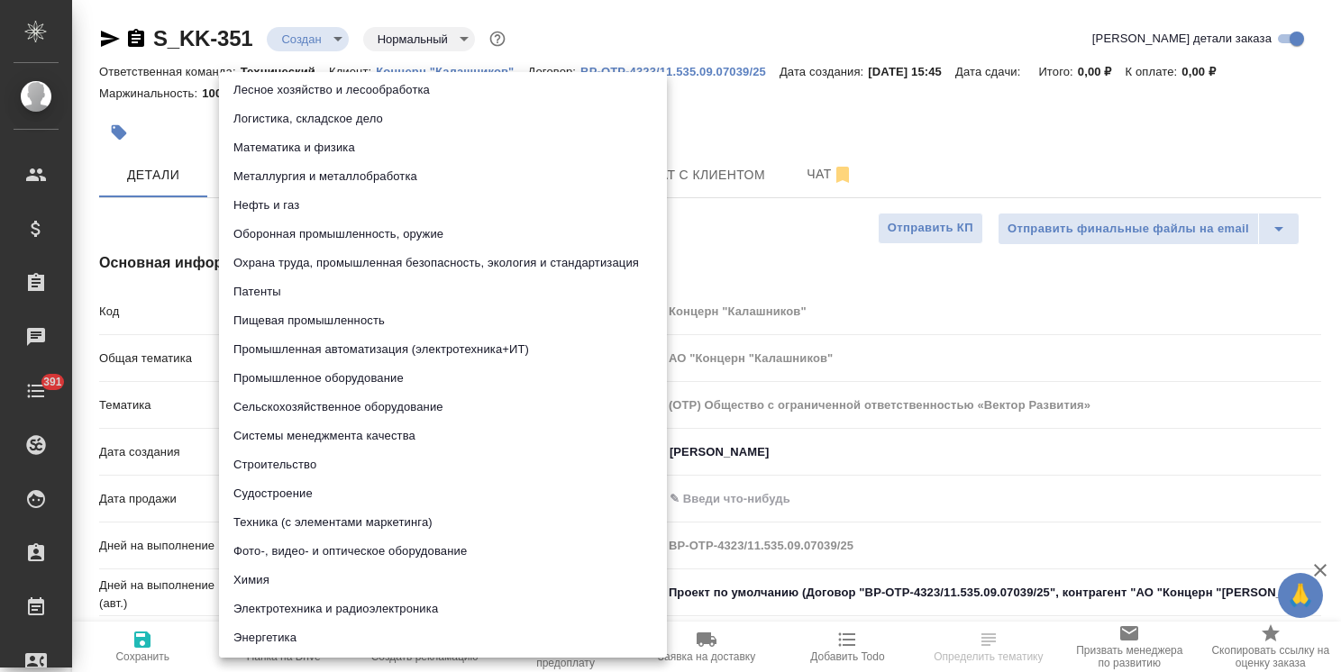
scroll to position [180, 0]
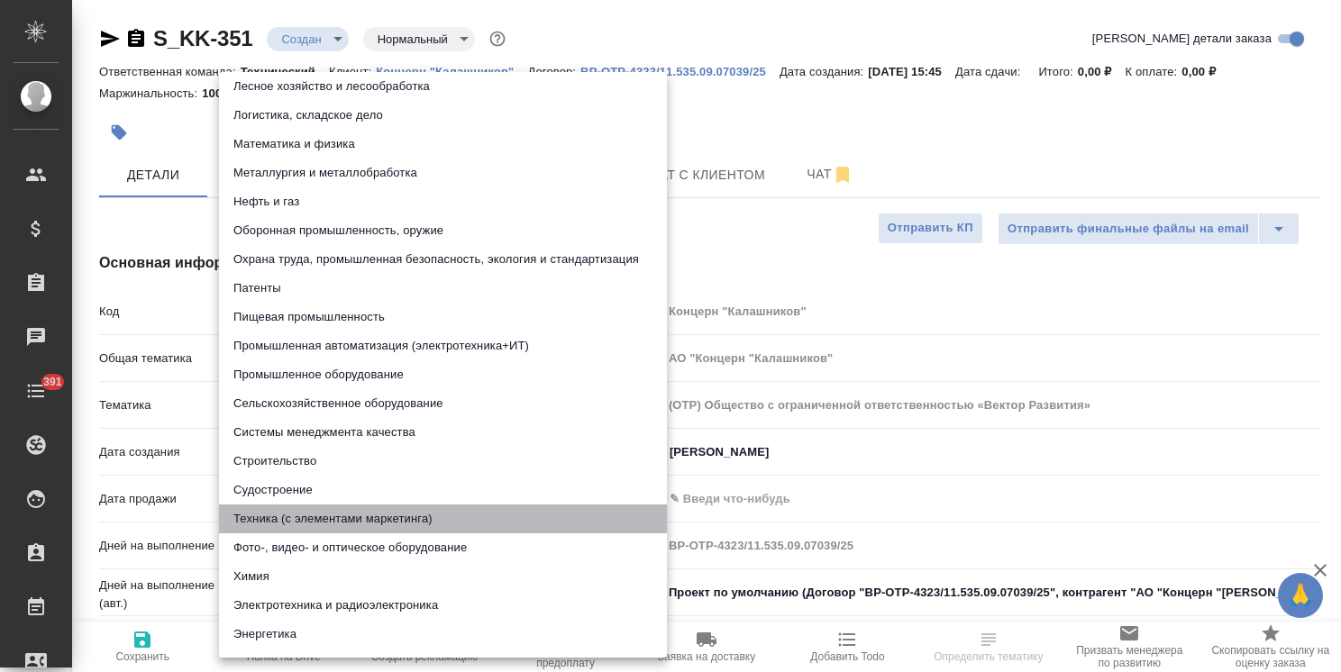
click at [363, 516] on li "Техника (с элементами маркетинга)" at bounding box center [443, 519] width 448 height 29
type input "60014f8f4811385ea454c731"
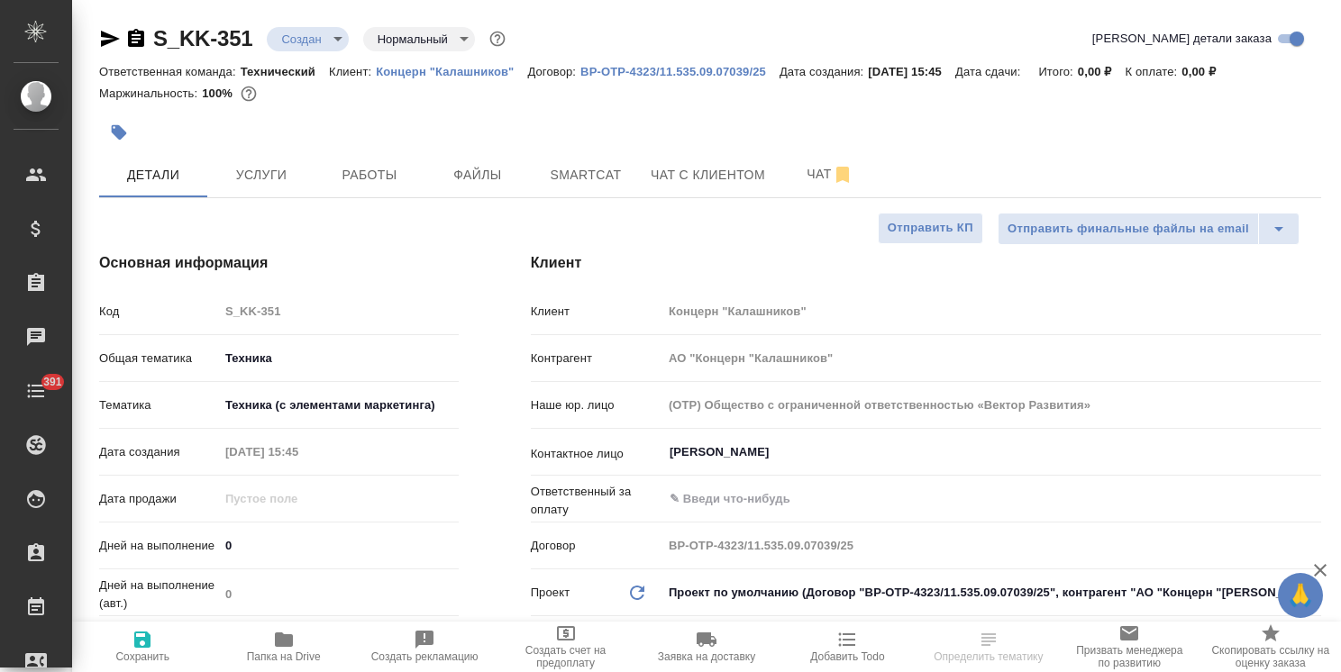
click at [142, 654] on span "Сохранить" at bounding box center [142, 657] width 54 height 13
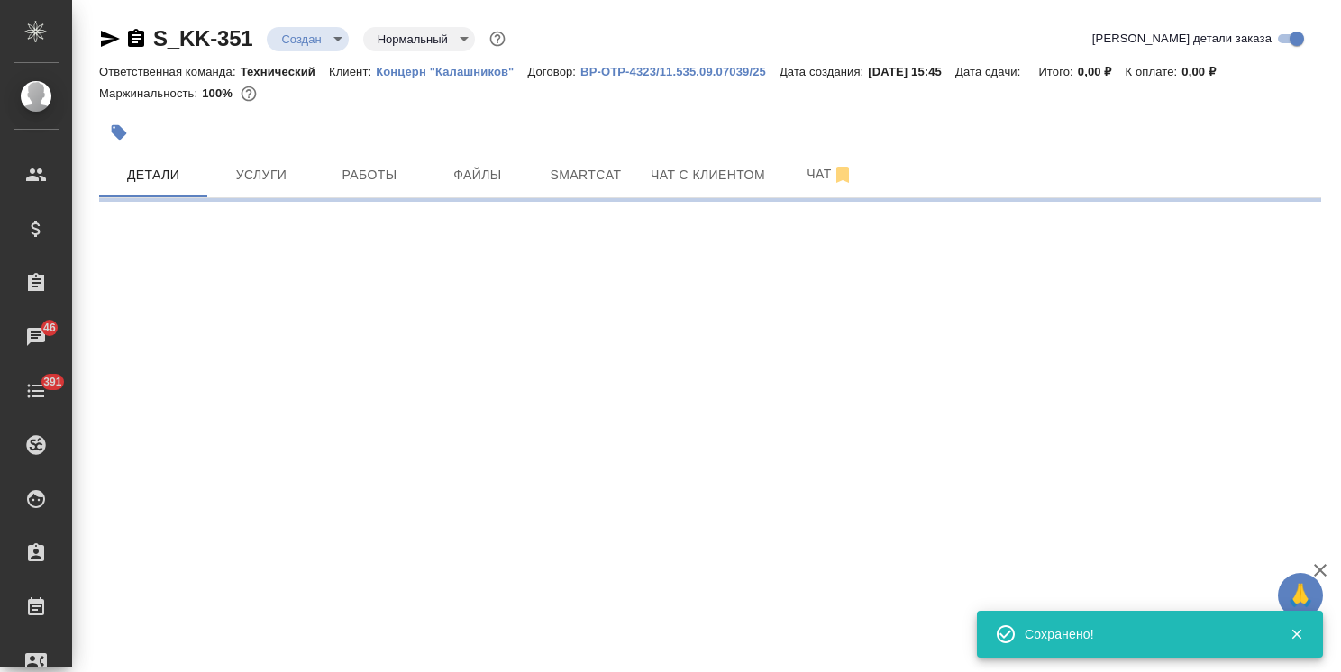
select select "RU"
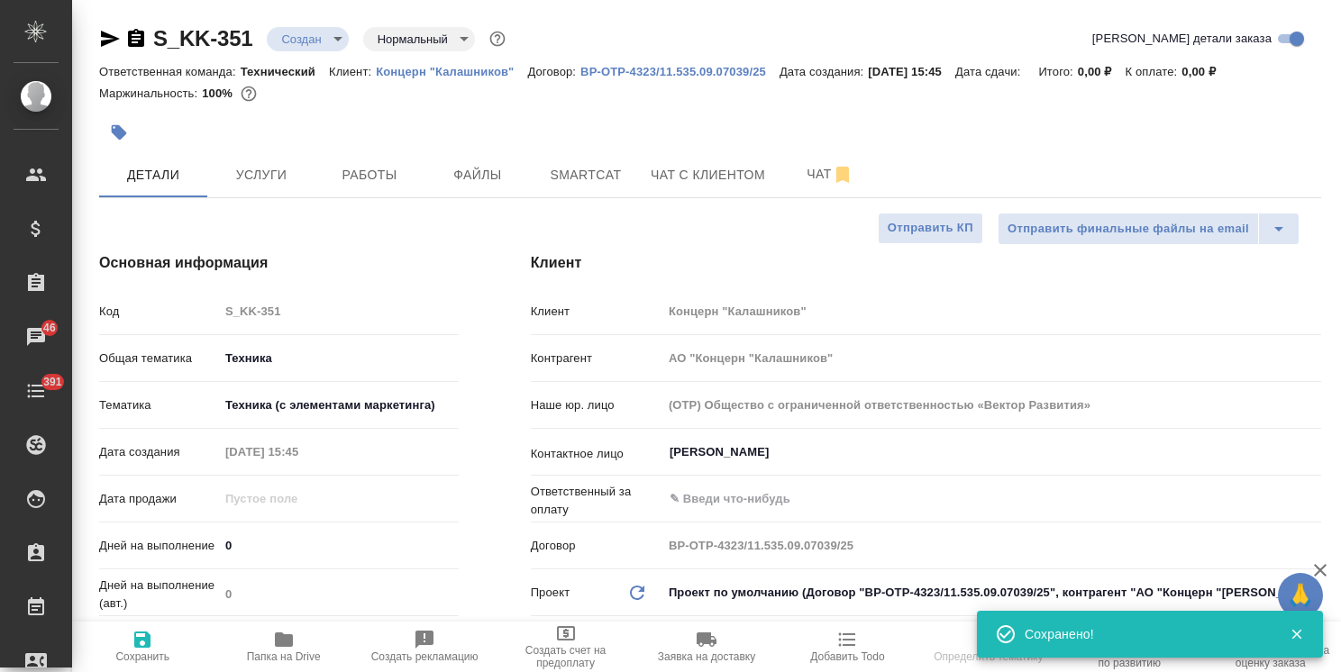
type textarea "x"
select select "RU"
type textarea "x"
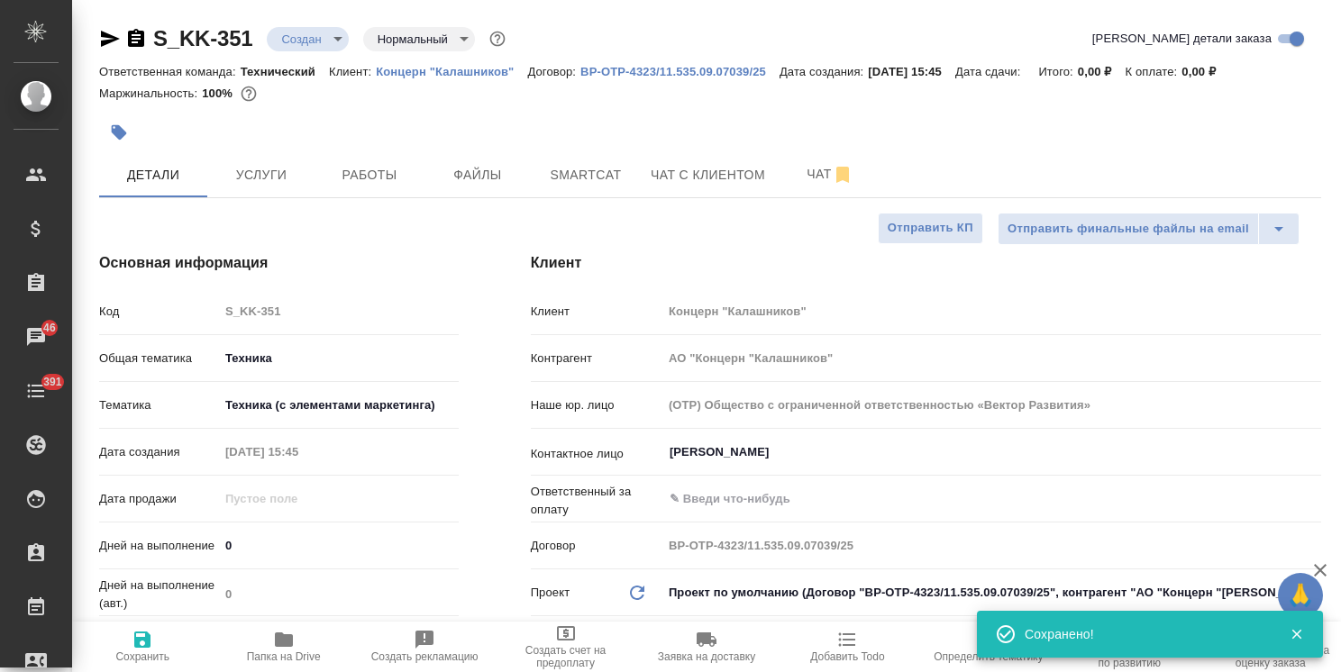
type textarea "x"
drag, startPoint x: 262, startPoint y: 20, endPoint x: 133, endPoint y: 18, distance: 128.9
copy link "S_KK-351"
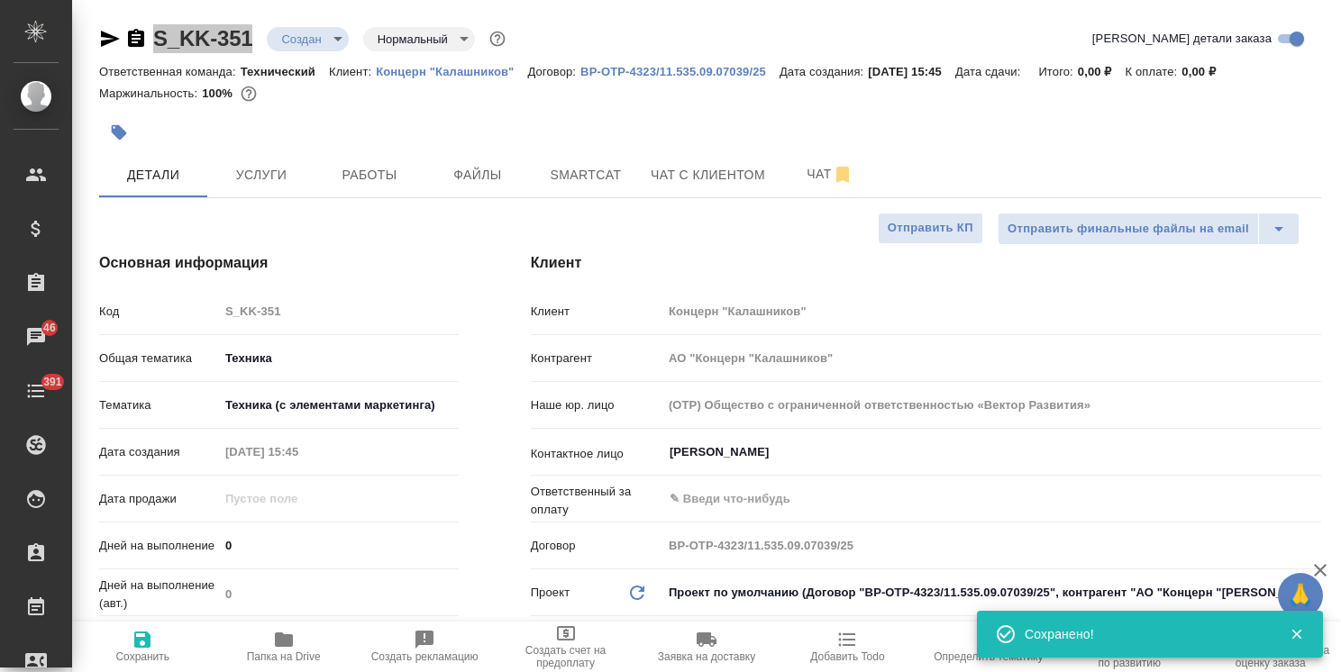
type textarea "x"
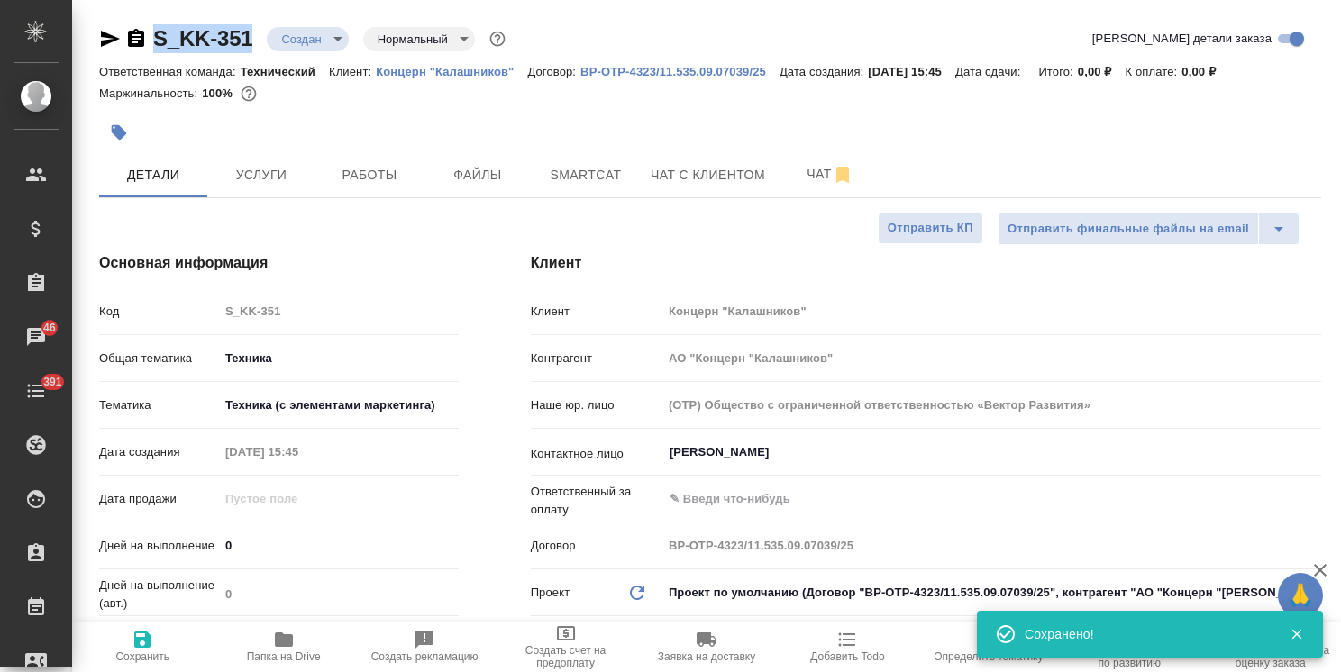
type textarea "x"
click at [523, 175] on button "Файлы" at bounding box center [478, 174] width 108 height 45
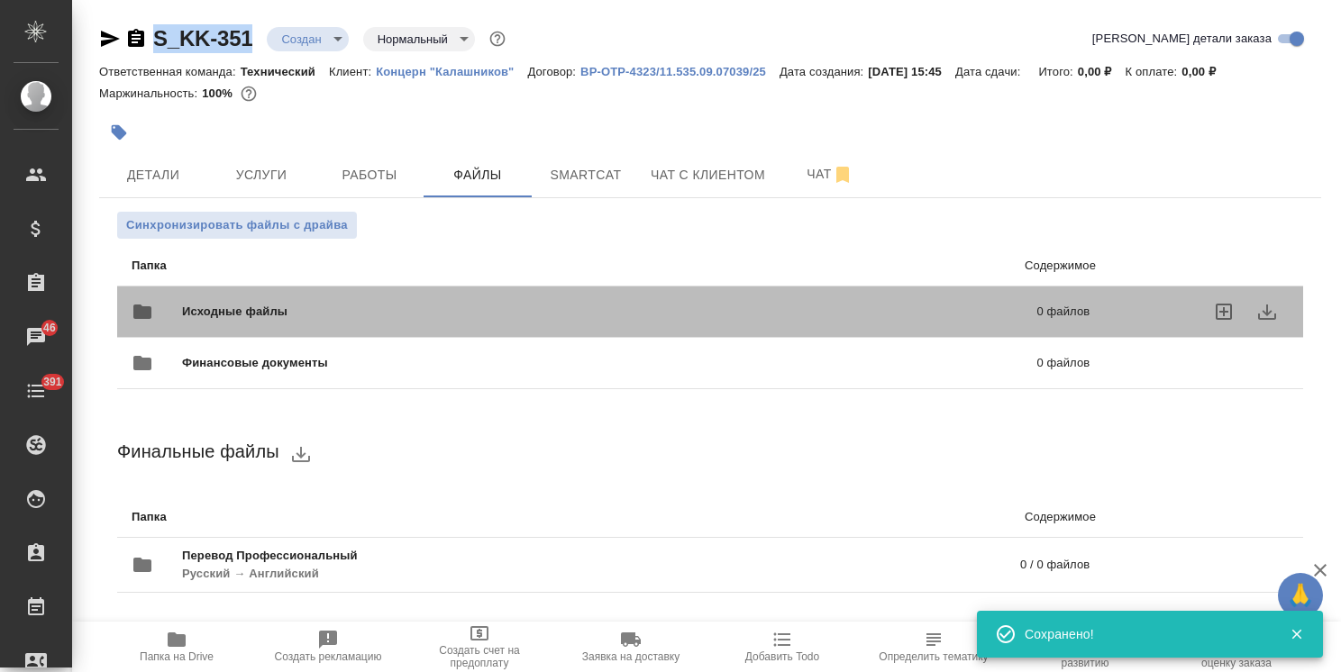
click at [242, 312] on span "Исходные файлы" at bounding box center [422, 312] width 480 height 18
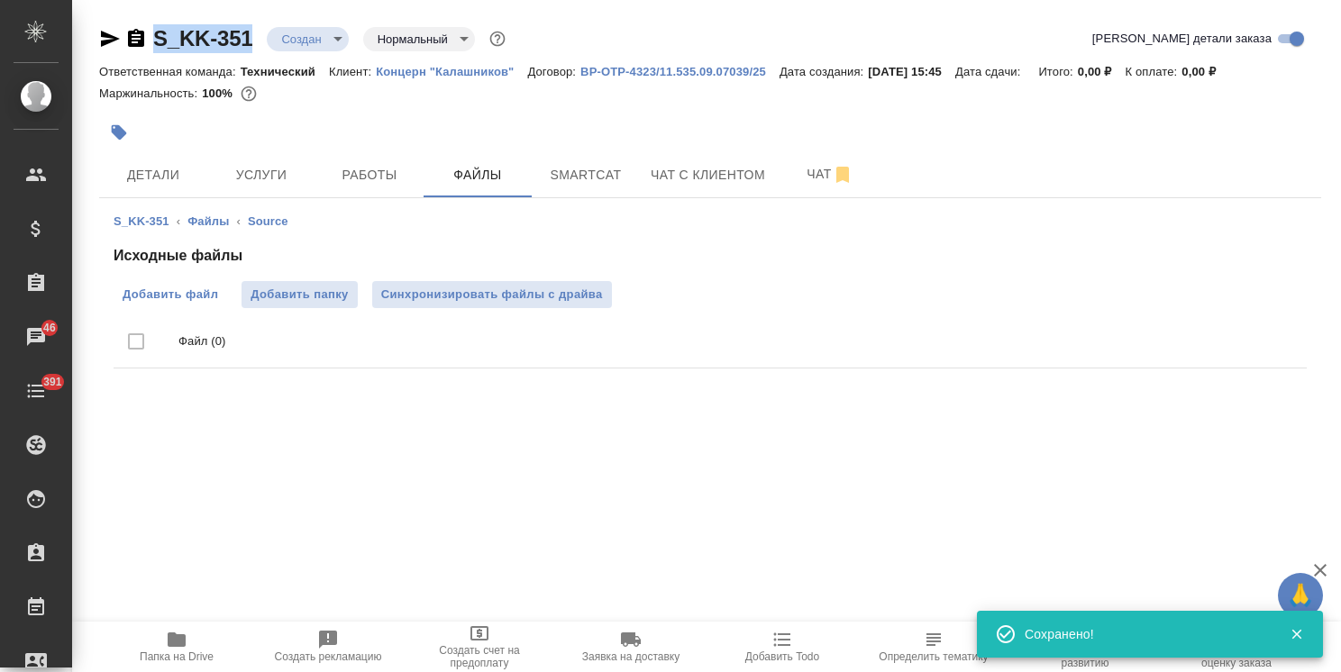
click at [180, 297] on span "Добавить файл" at bounding box center [171, 295] width 96 height 18
click at [0, 0] on input "Добавить файл" at bounding box center [0, 0] width 0 height 0
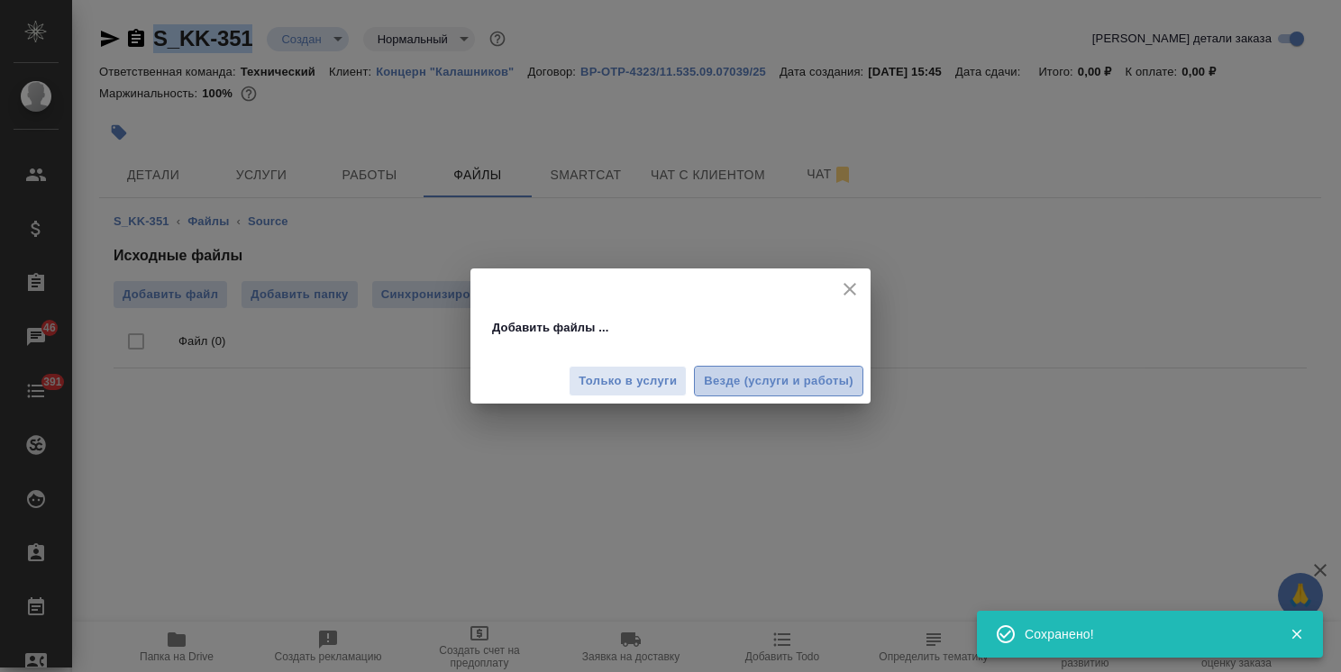
click at [728, 383] on span "Везде (услуги и работы)" at bounding box center [779, 381] width 150 height 21
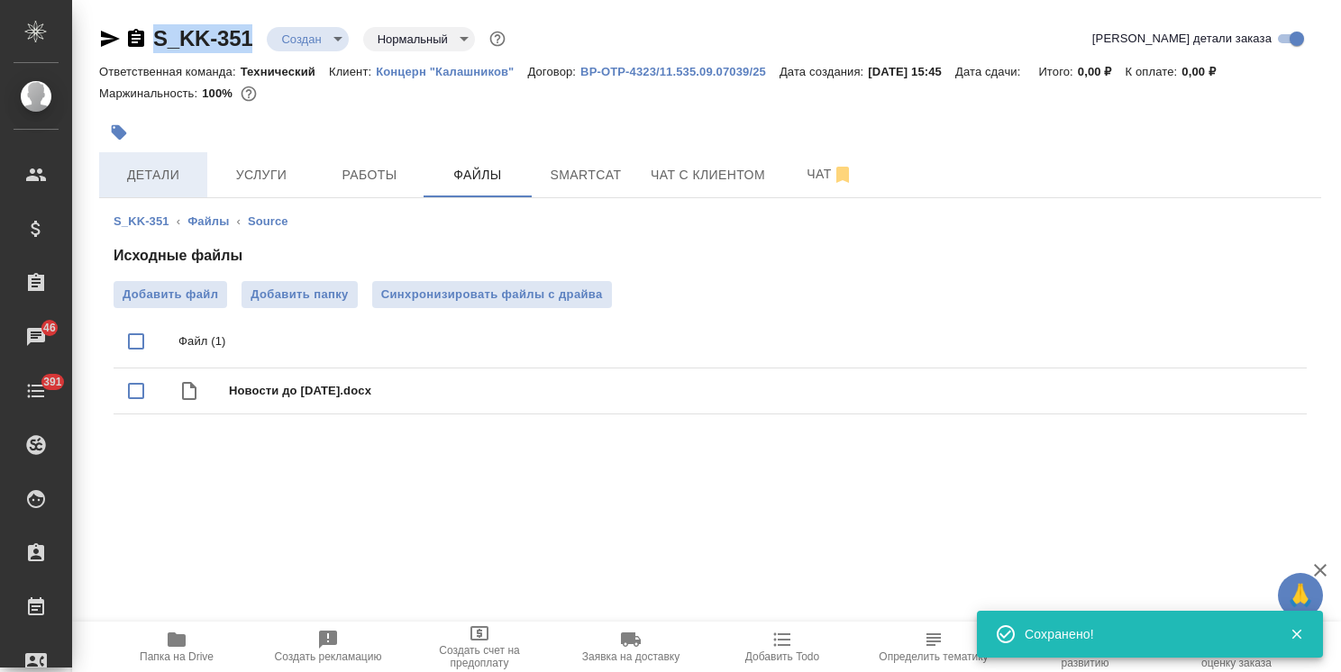
click at [146, 172] on span "Детали" at bounding box center [153, 175] width 87 height 23
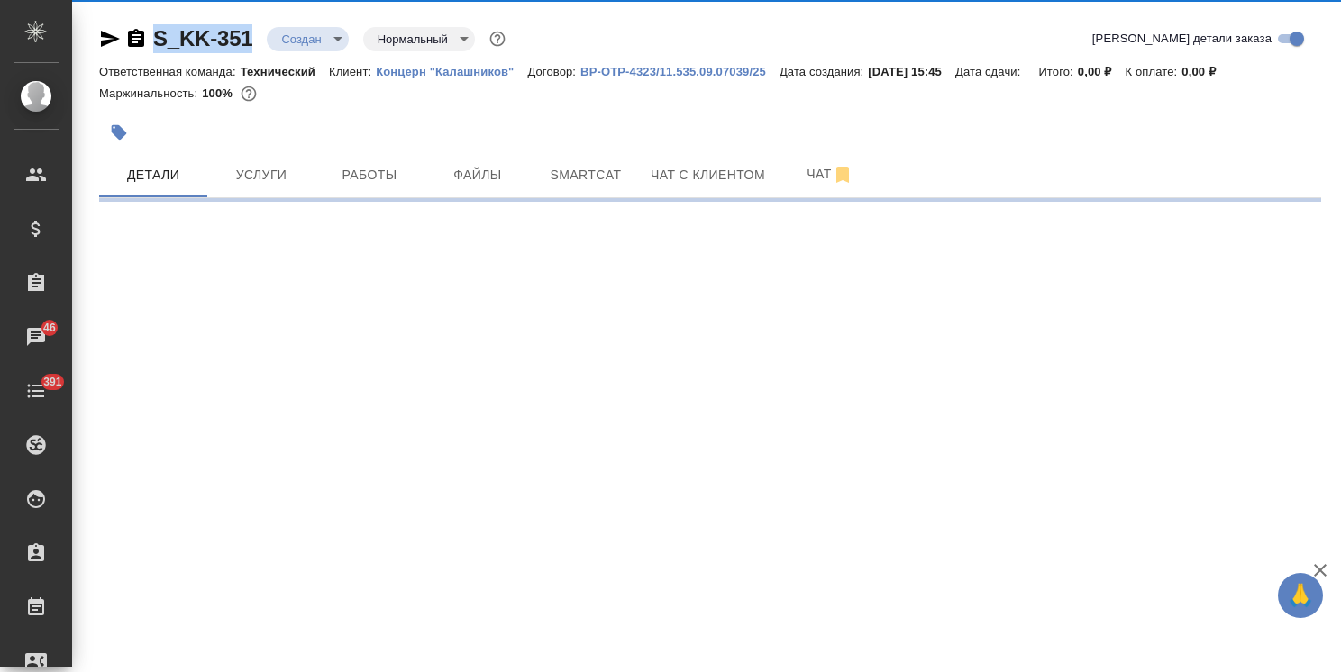
select select "RU"
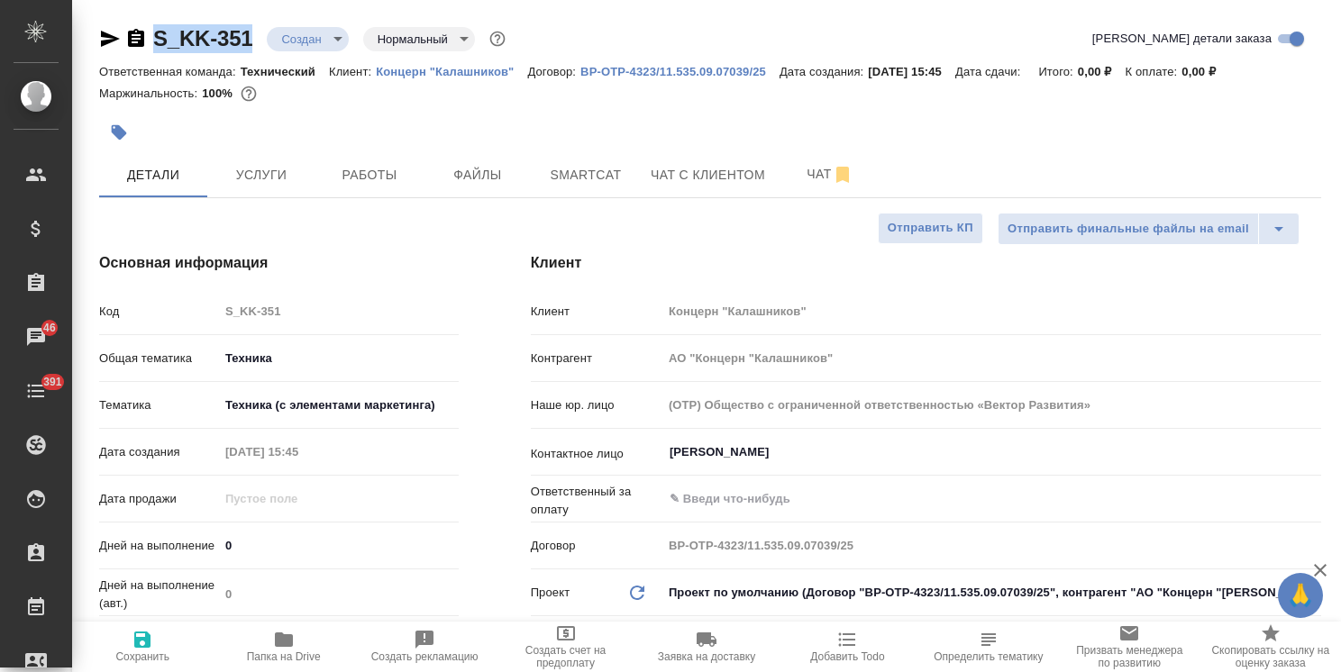
type textarea "x"
click at [471, 168] on span "Файлы" at bounding box center [477, 175] width 87 height 23
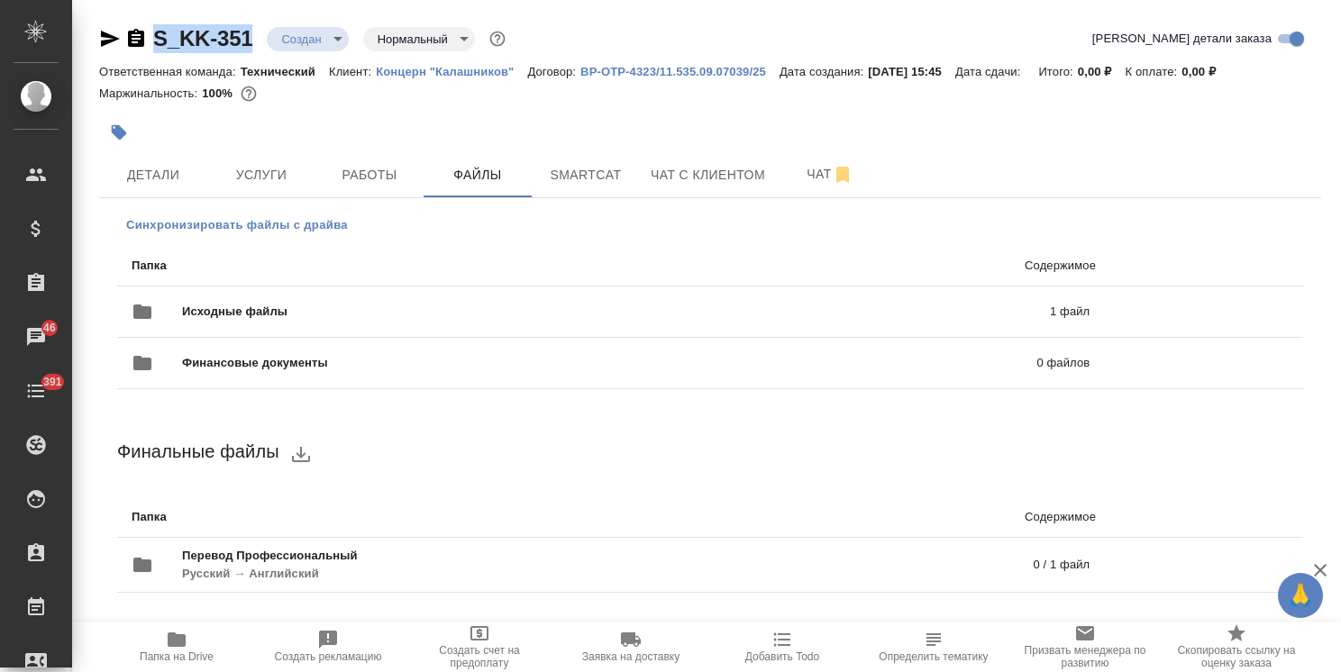
click at [244, 215] on button "Синхронизировать файлы с драйва" at bounding box center [237, 225] width 240 height 27
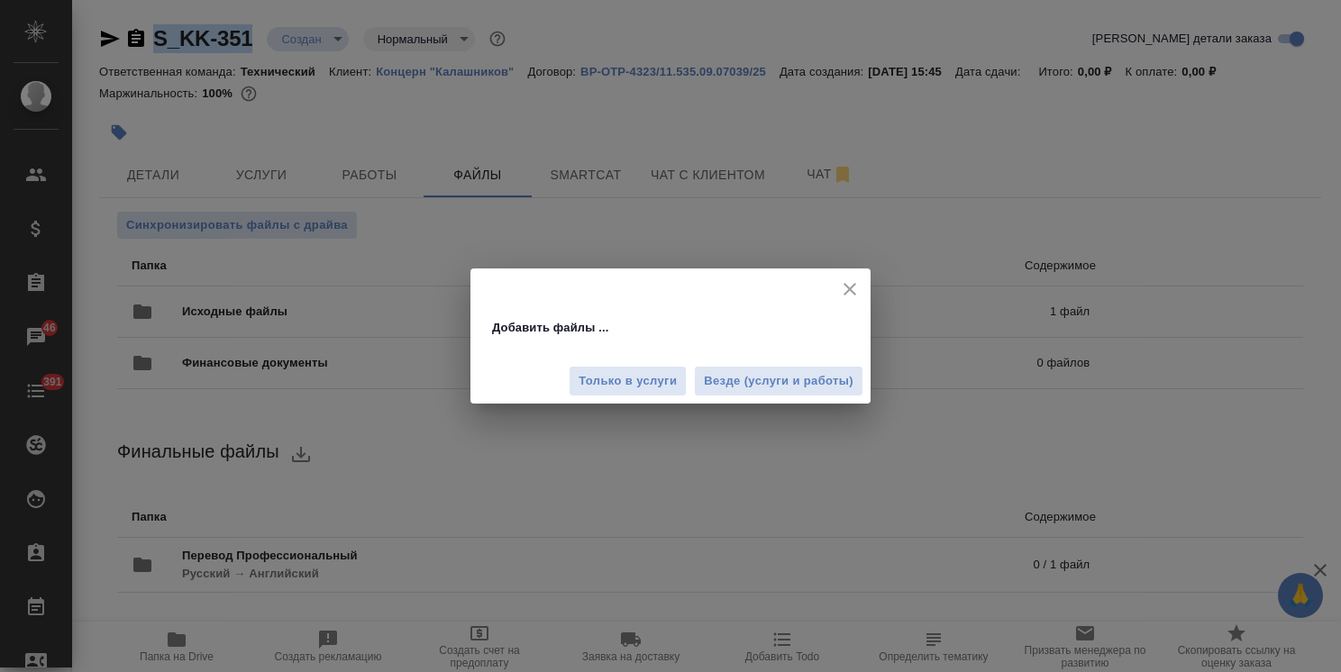
click at [866, 277] on div at bounding box center [671, 283] width 400 height 29
click at [849, 290] on icon "close" at bounding box center [850, 289] width 13 height 13
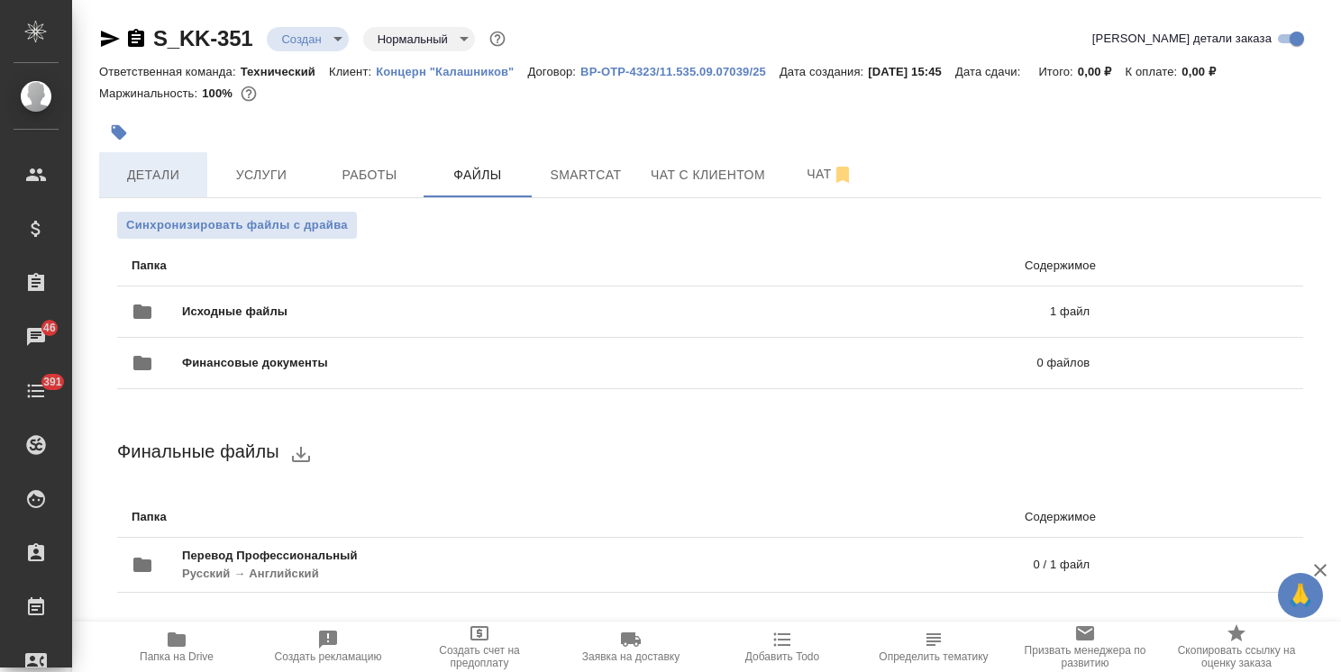
click at [166, 192] on button "Детали" at bounding box center [153, 174] width 108 height 45
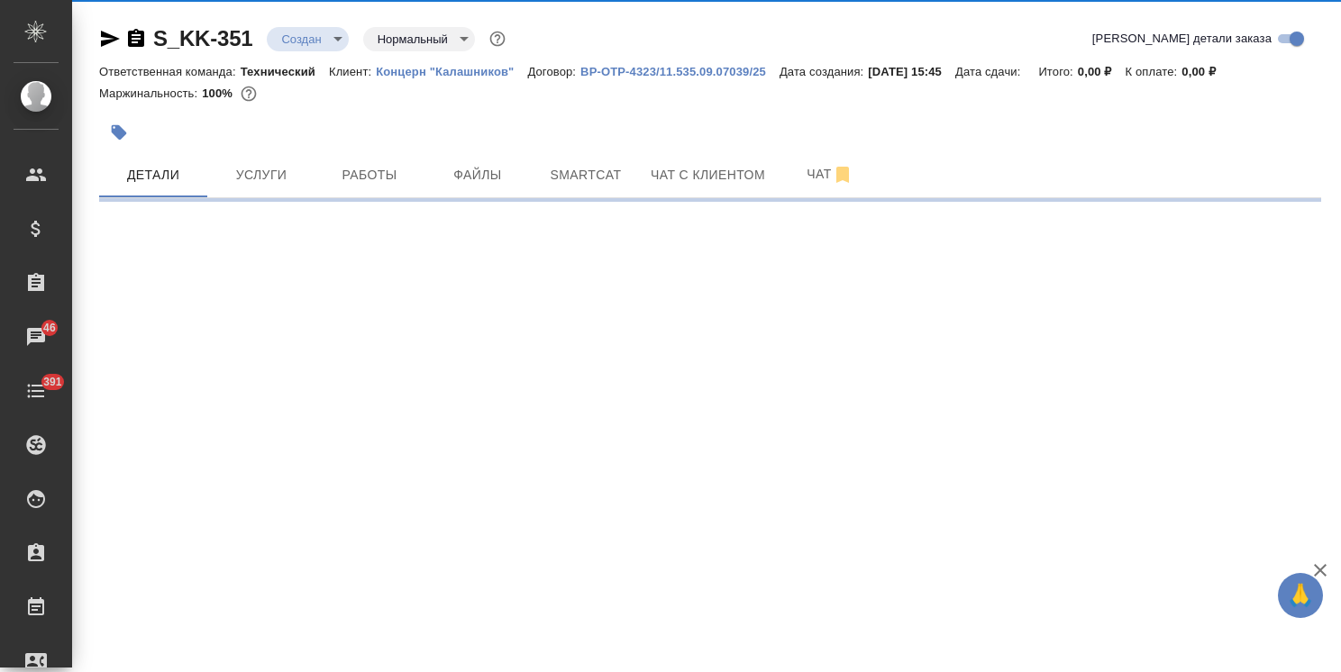
select select "RU"
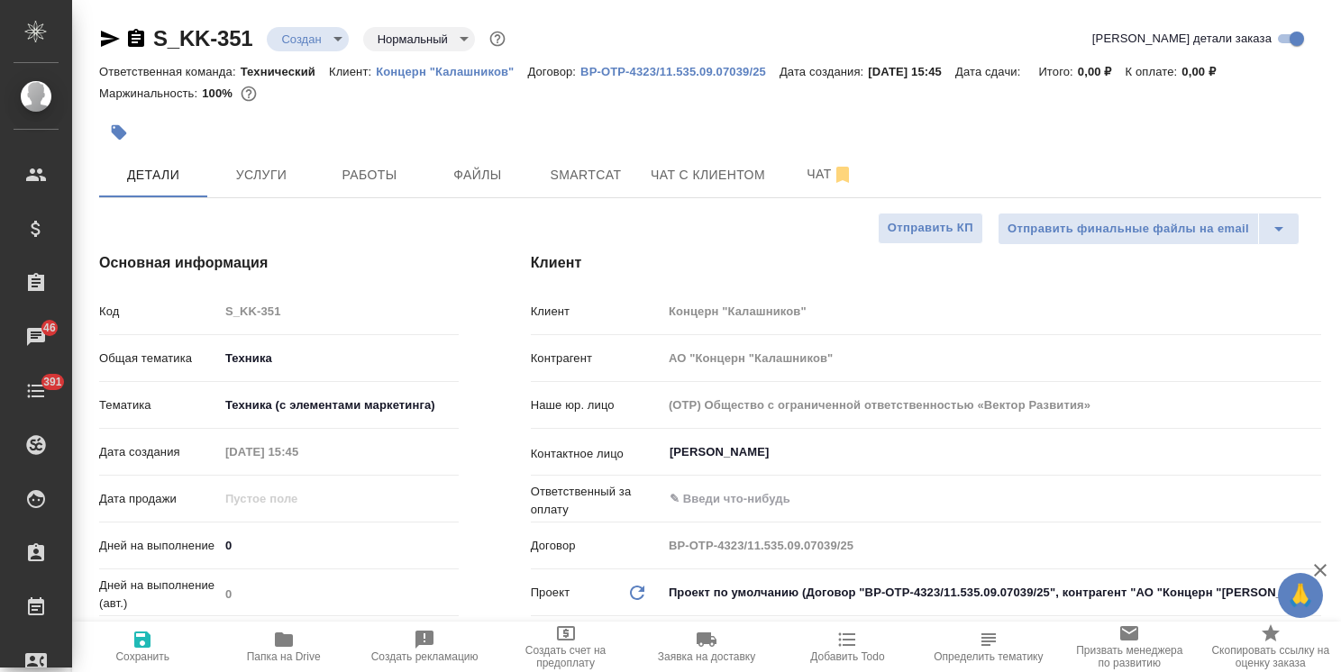
type textarea "x"
click at [286, 167] on span "Услуги" at bounding box center [261, 175] width 87 height 23
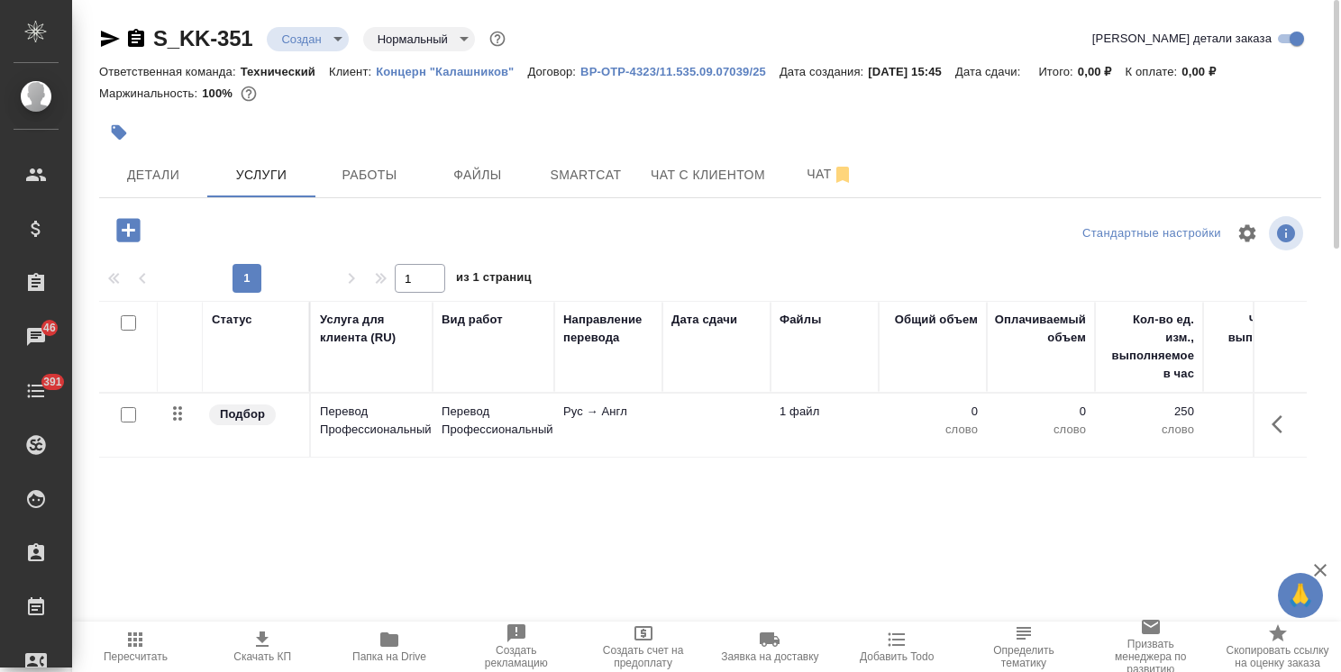
click at [631, 422] on td "Рус → Англ" at bounding box center [608, 425] width 108 height 63
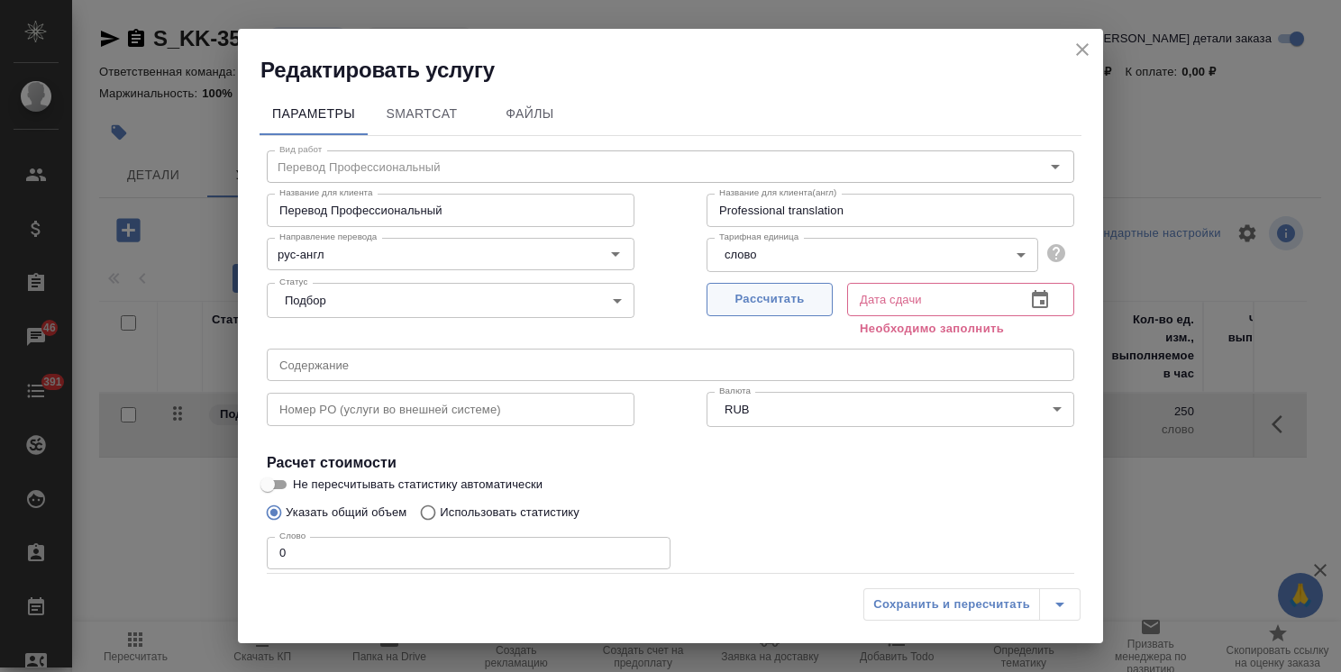
click at [775, 306] on span "Рассчитать" at bounding box center [770, 299] width 106 height 21
type input "19.09.2025 15:47"
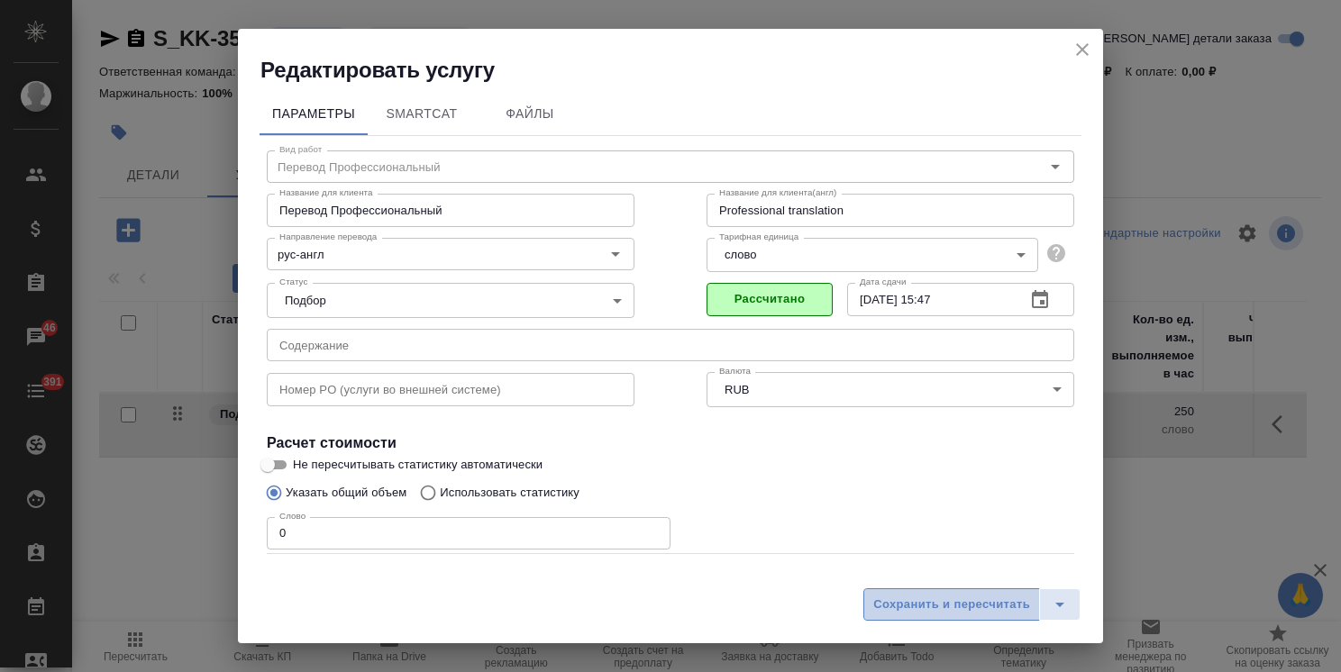
click at [916, 616] on button "Сохранить и пересчитать" at bounding box center [952, 605] width 177 height 32
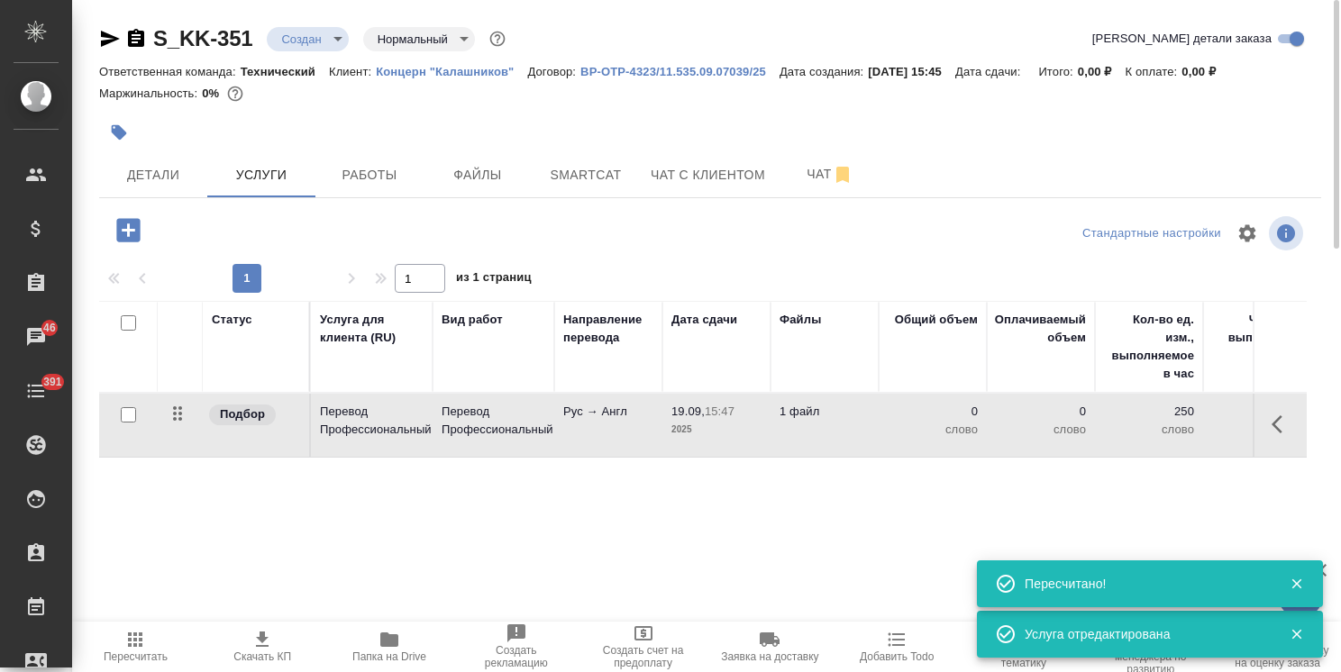
click at [123, 416] on input "checkbox" at bounding box center [128, 414] width 15 height 15
checkbox input "true"
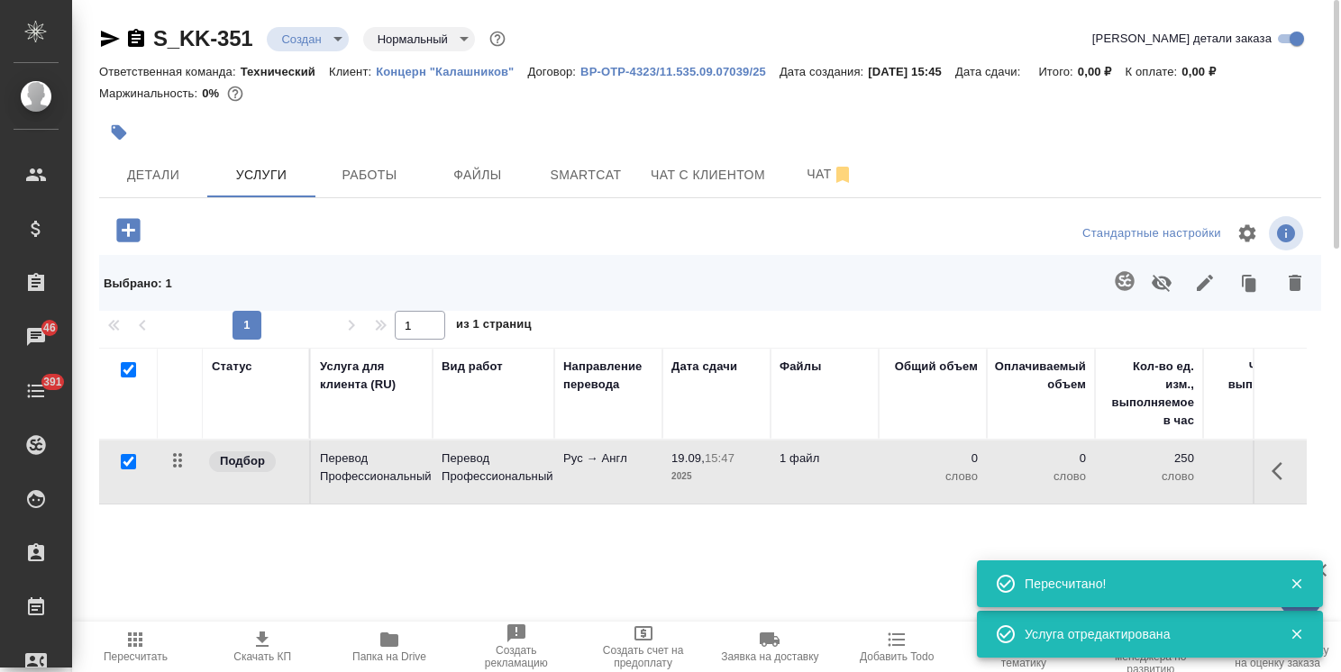
click at [1129, 279] on icon "button" at bounding box center [1125, 281] width 22 height 22
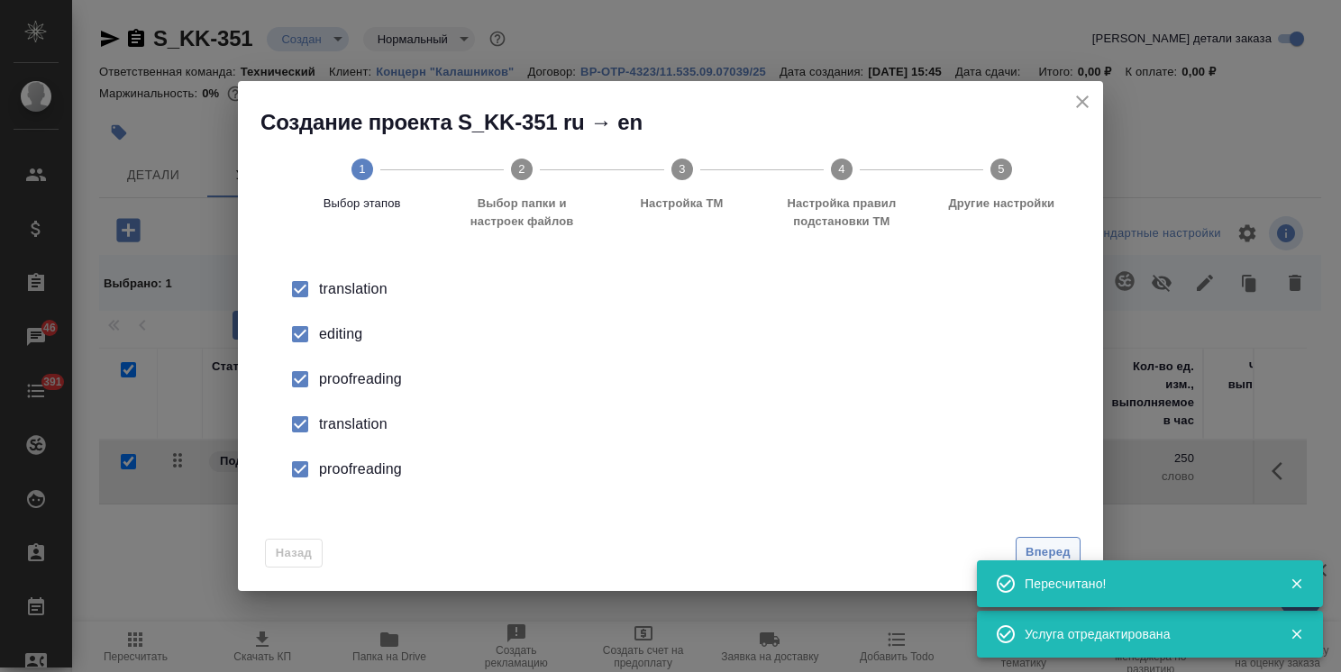
click at [1044, 545] on span "Вперед" at bounding box center [1048, 553] width 45 height 21
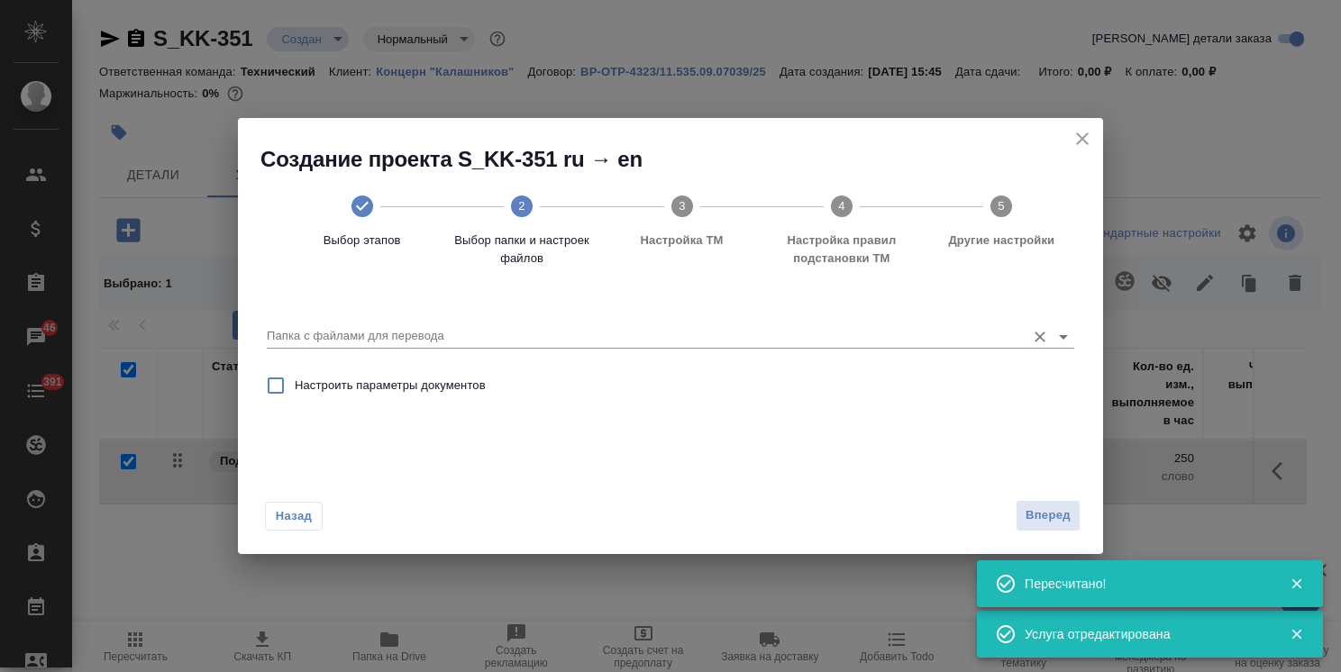
click at [442, 334] on input "Папка с файлами для перевода" at bounding box center [642, 336] width 750 height 22
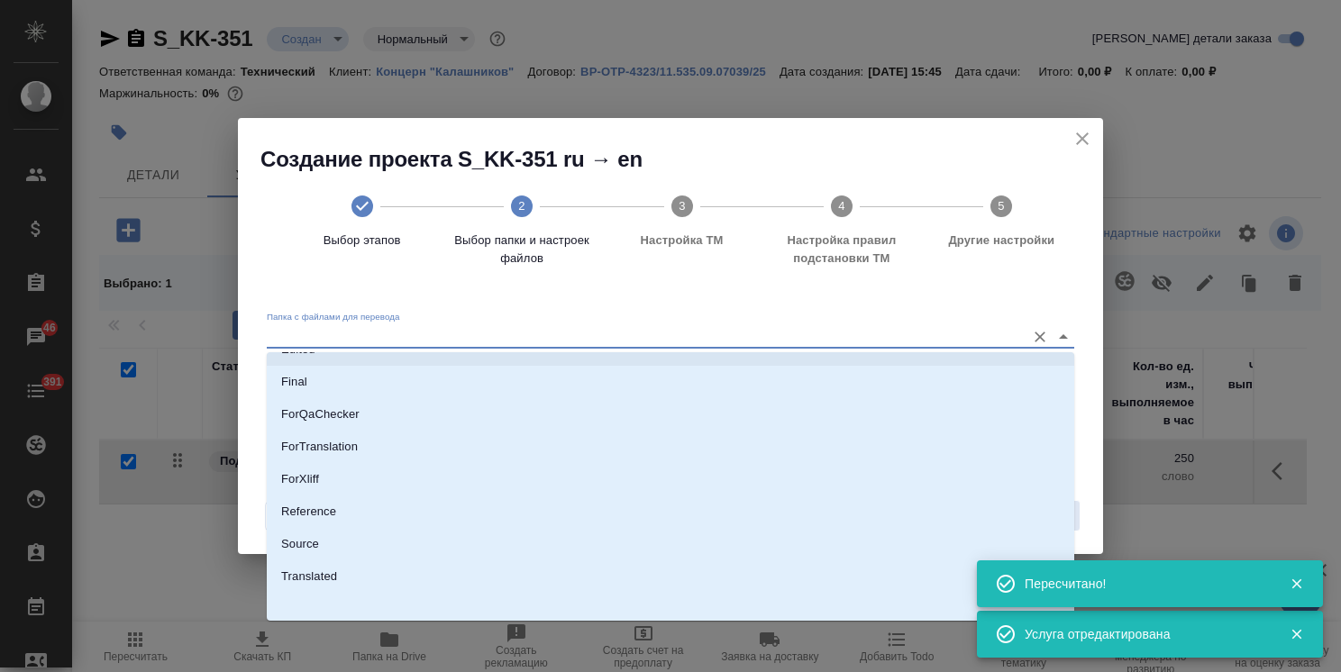
scroll to position [159, 0]
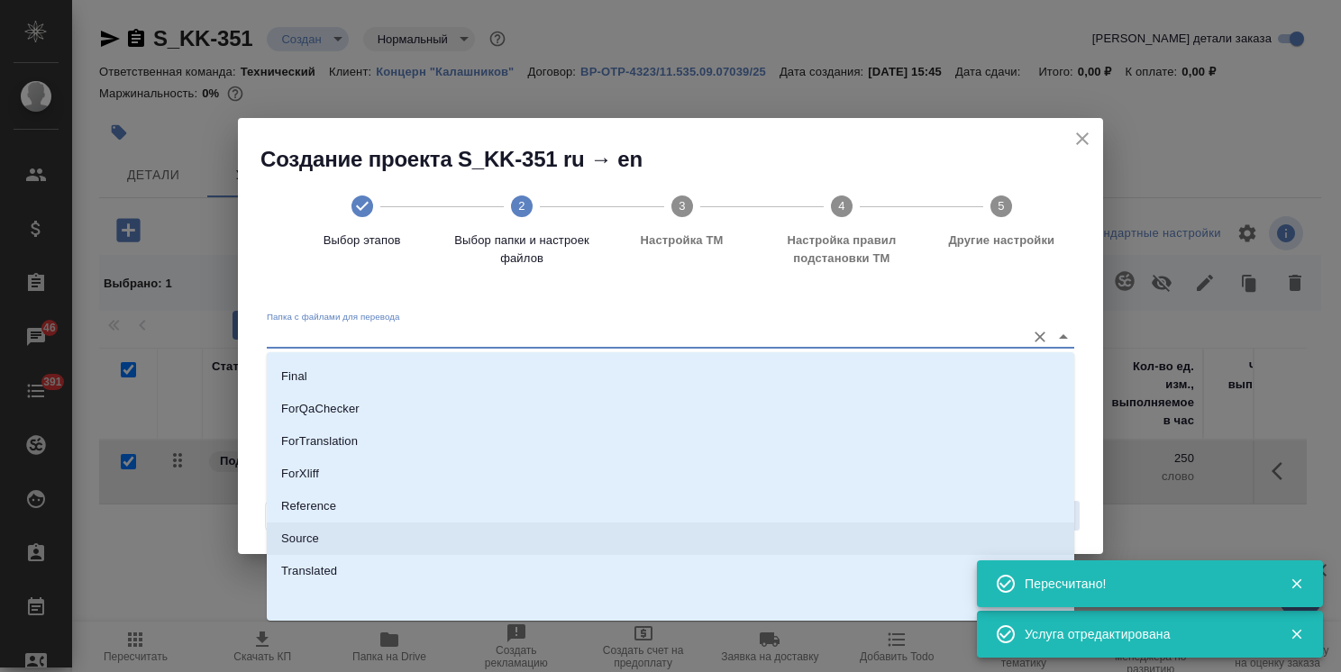
click at [315, 534] on p "Source" at bounding box center [300, 539] width 38 height 18
type input "Source"
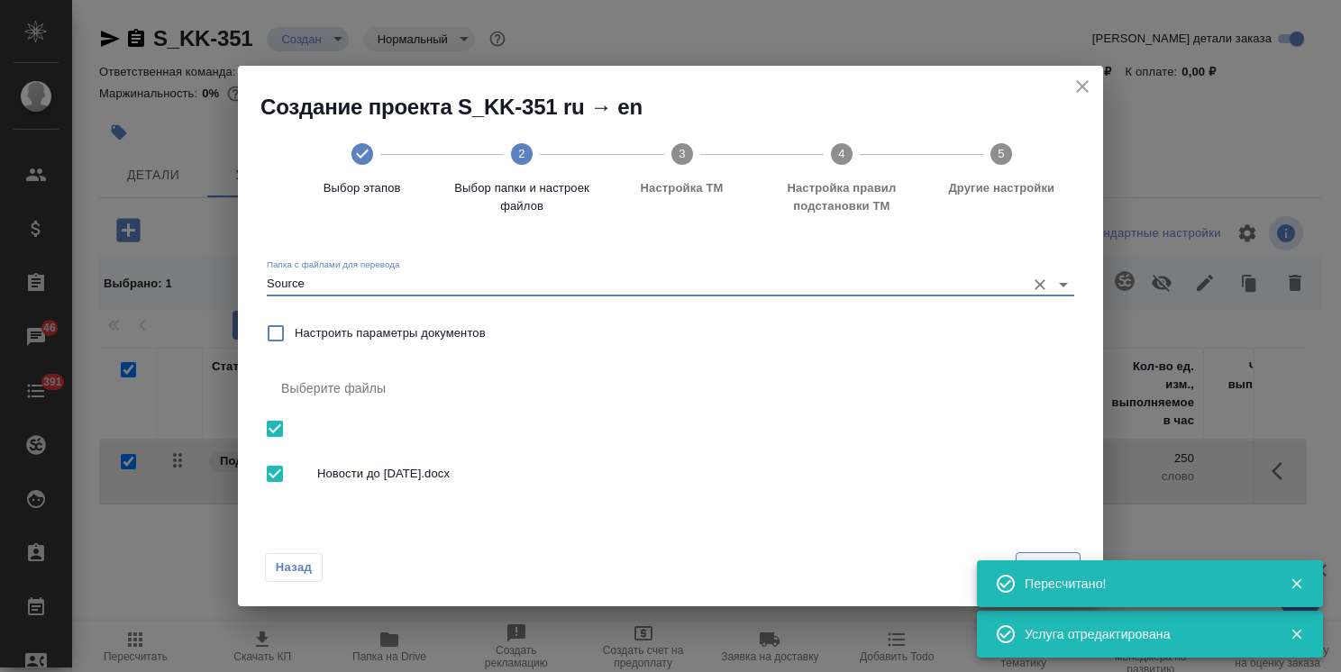
click at [1048, 557] on button "Вперед" at bounding box center [1048, 569] width 65 height 32
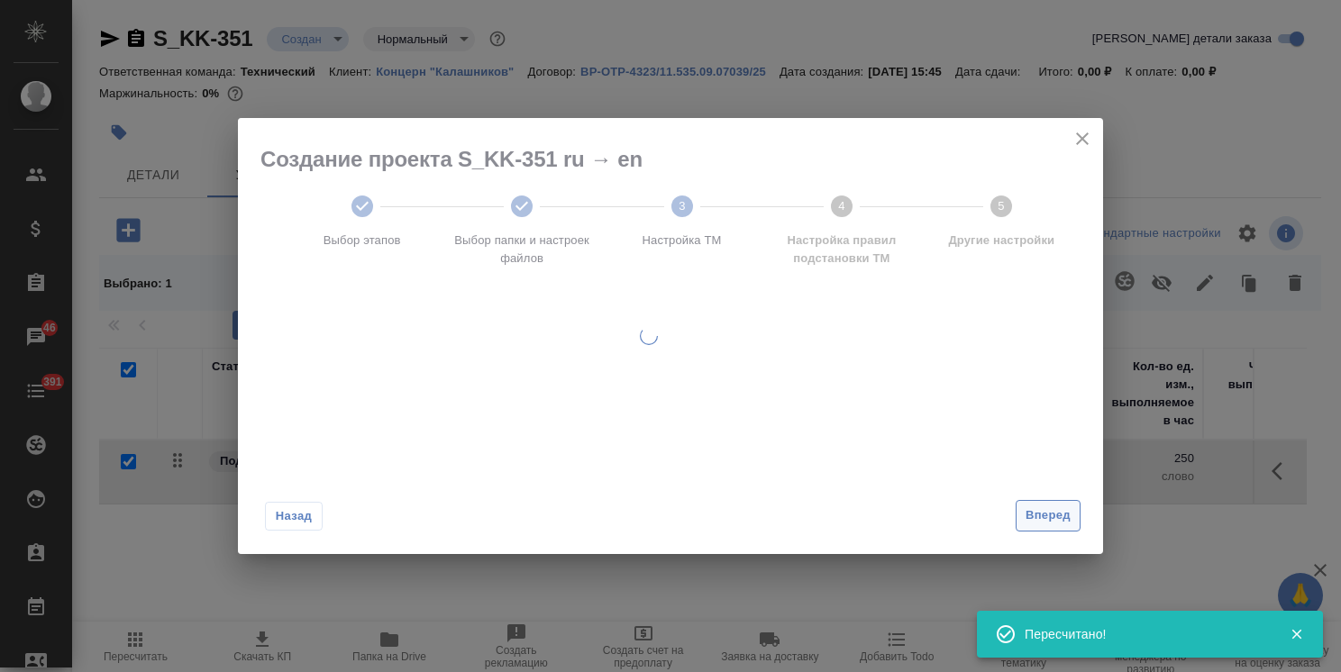
click at [1048, 517] on button "Вперед" at bounding box center [1048, 516] width 65 height 32
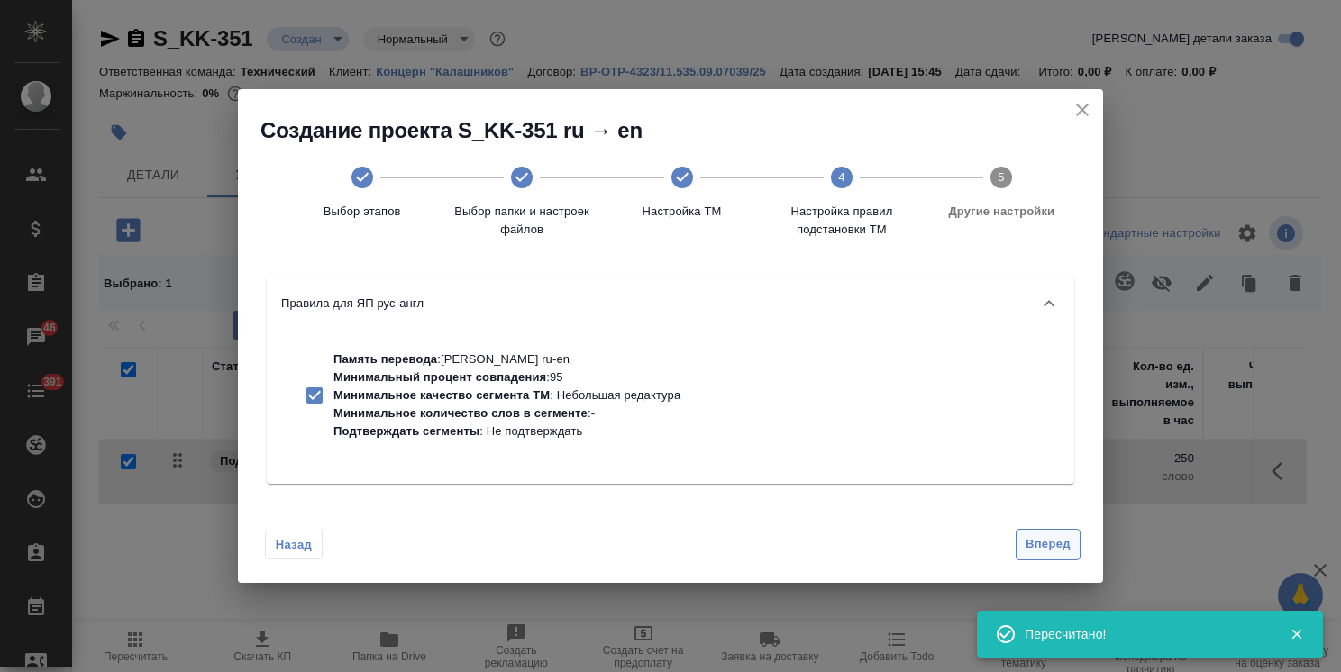
click at [1060, 553] on span "Вперед" at bounding box center [1048, 545] width 45 height 21
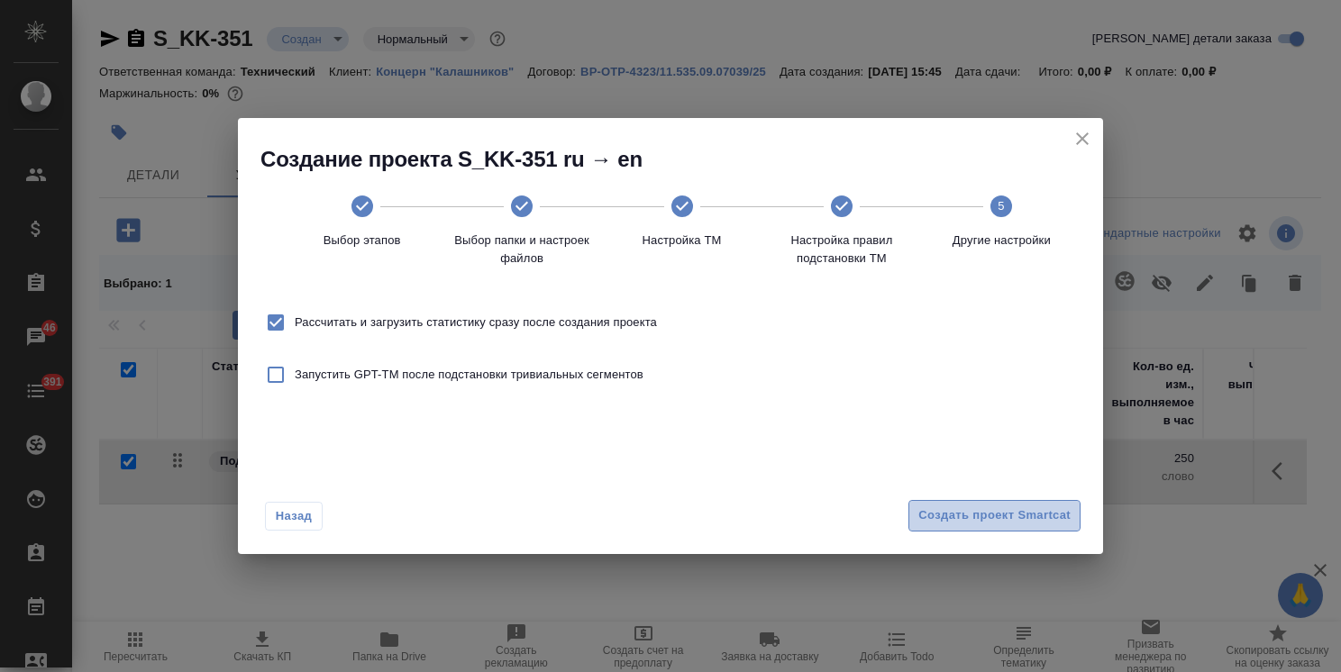
click at [1018, 517] on span "Создать проект Smartcat" at bounding box center [995, 516] width 152 height 21
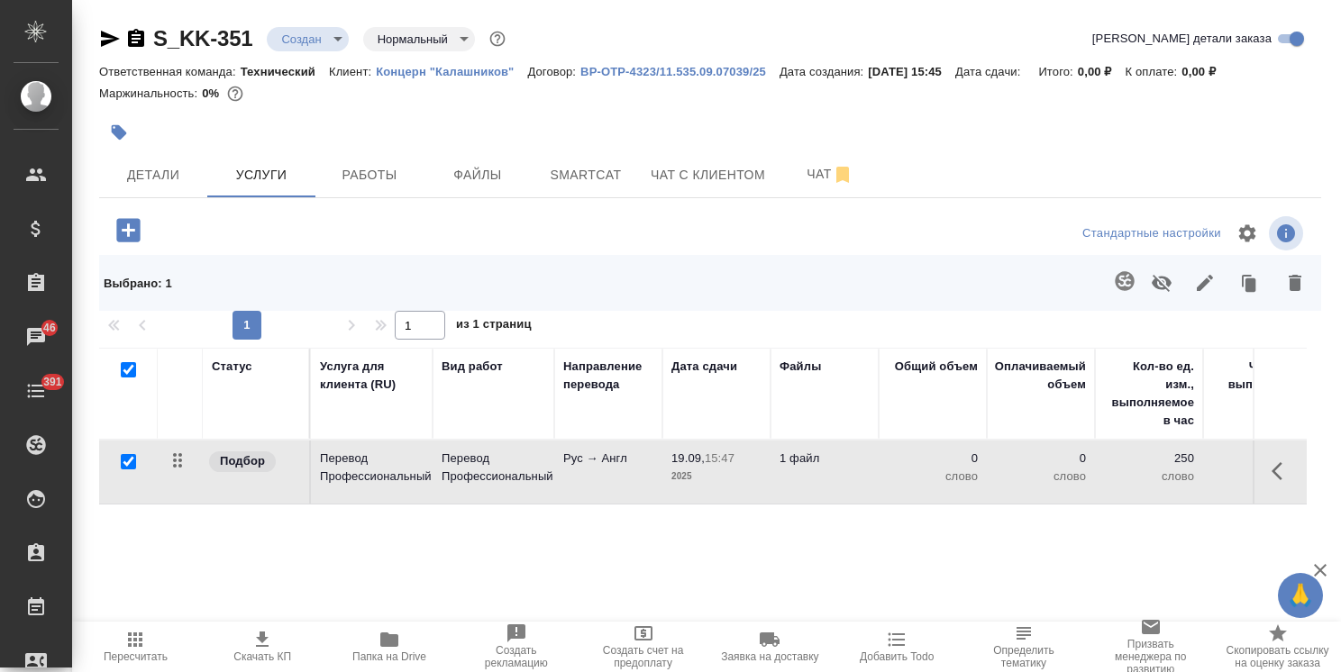
drag, startPoint x: 126, startPoint y: 371, endPoint x: 258, endPoint y: 503, distance: 186.1
click at [126, 371] on input "checkbox" at bounding box center [128, 369] width 15 height 15
checkbox input "false"
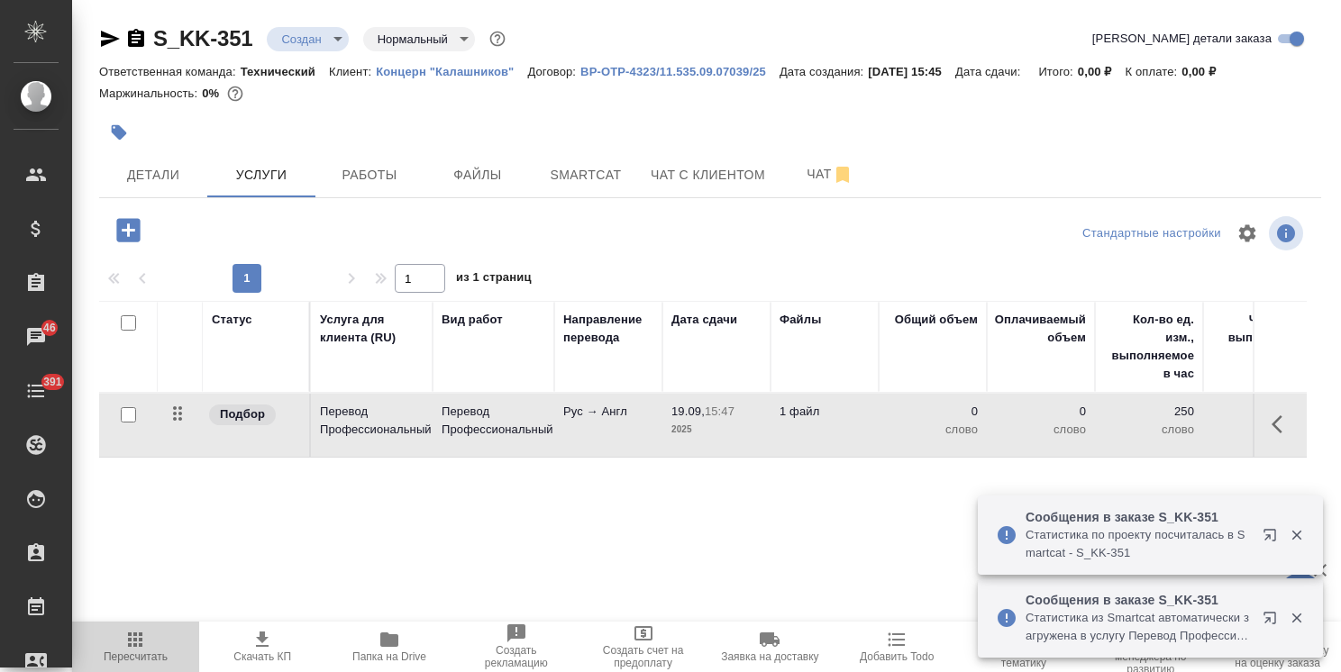
click at [140, 650] on icon "button" at bounding box center [135, 640] width 22 height 22
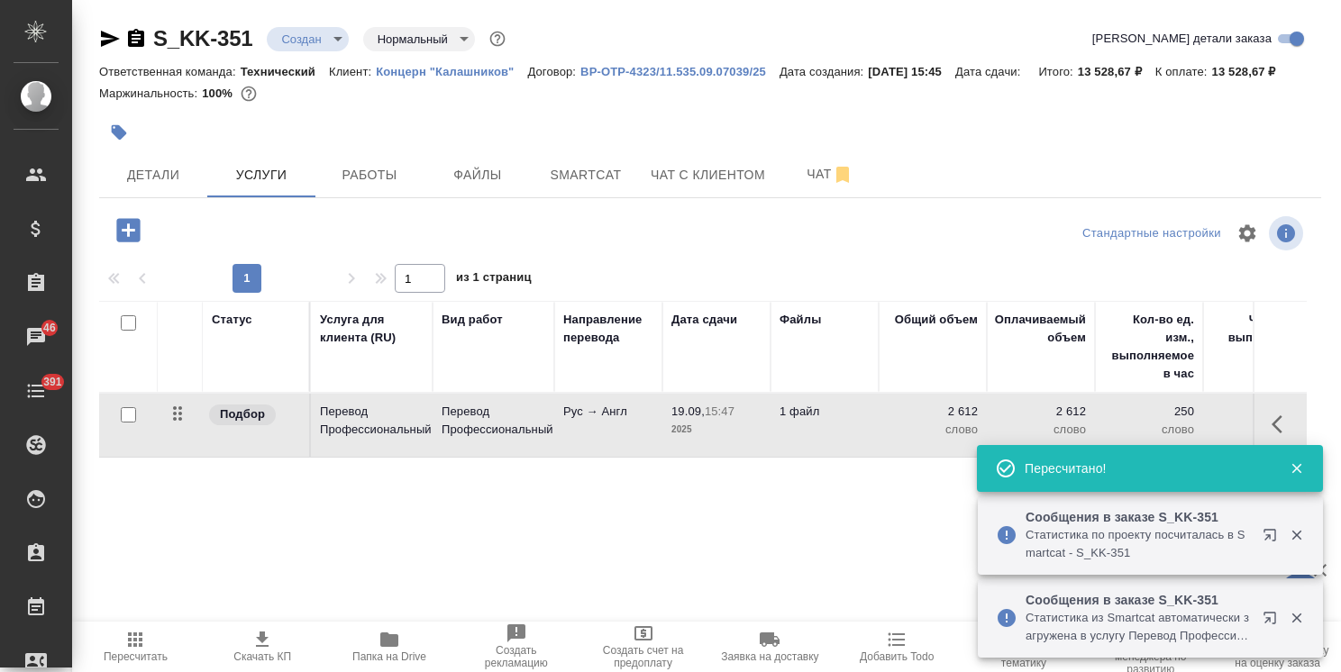
click at [141, 648] on icon "button" at bounding box center [135, 640] width 22 height 22
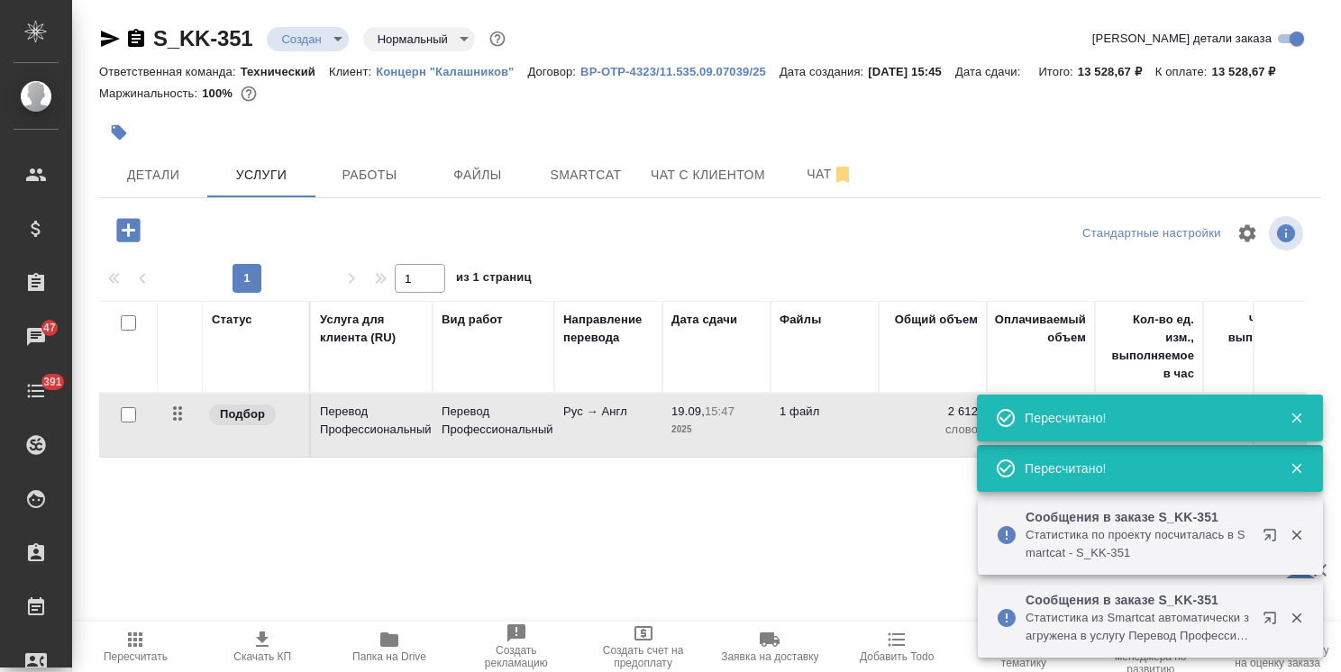
click at [1303, 419] on icon "button" at bounding box center [1297, 418] width 16 height 16
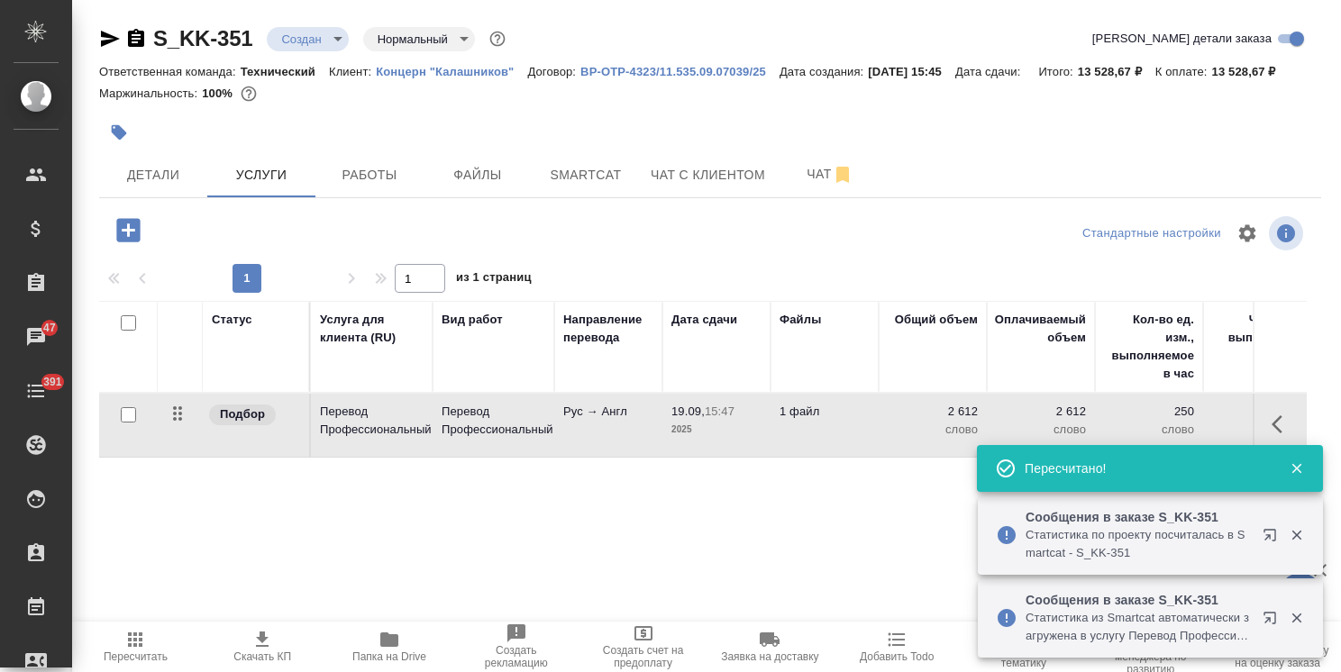
click at [1303, 477] on icon "button" at bounding box center [1297, 469] width 16 height 16
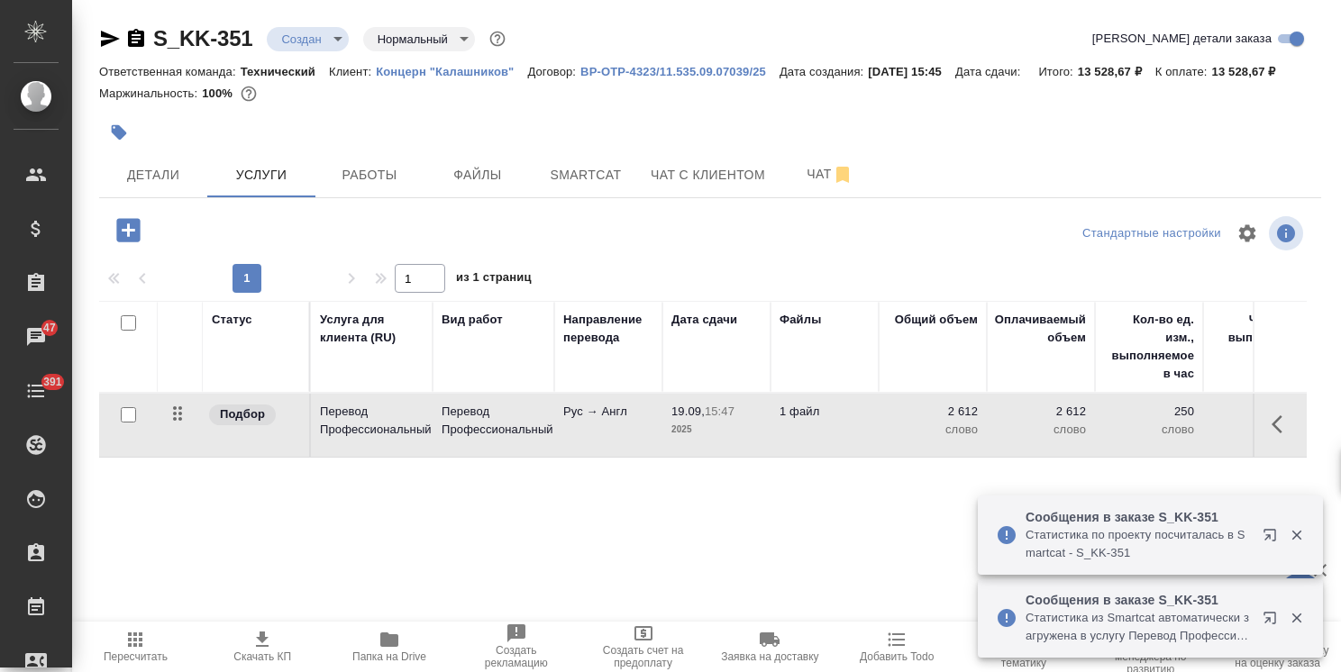
click at [1298, 534] on icon "button" at bounding box center [1297, 536] width 10 height 10
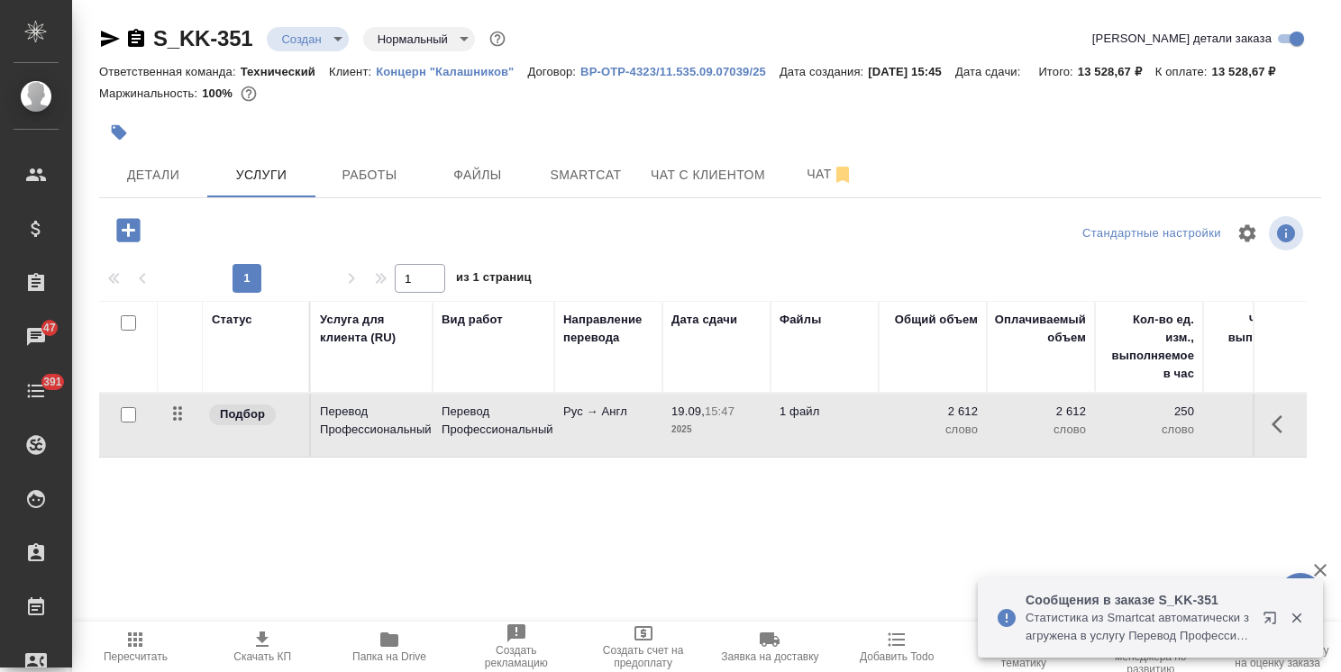
click at [1295, 618] on icon "button" at bounding box center [1297, 619] width 10 height 10
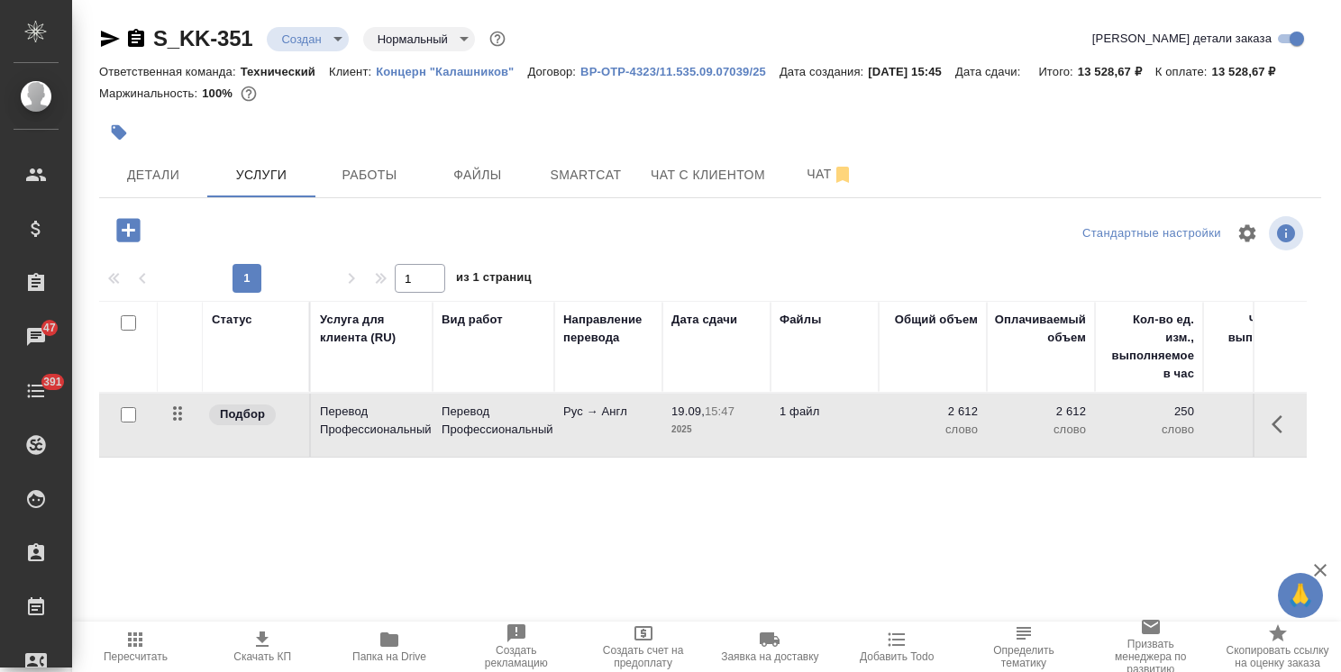
click at [1276, 435] on icon "button" at bounding box center [1283, 425] width 22 height 22
click at [1170, 435] on icon "button" at bounding box center [1181, 425] width 22 height 22
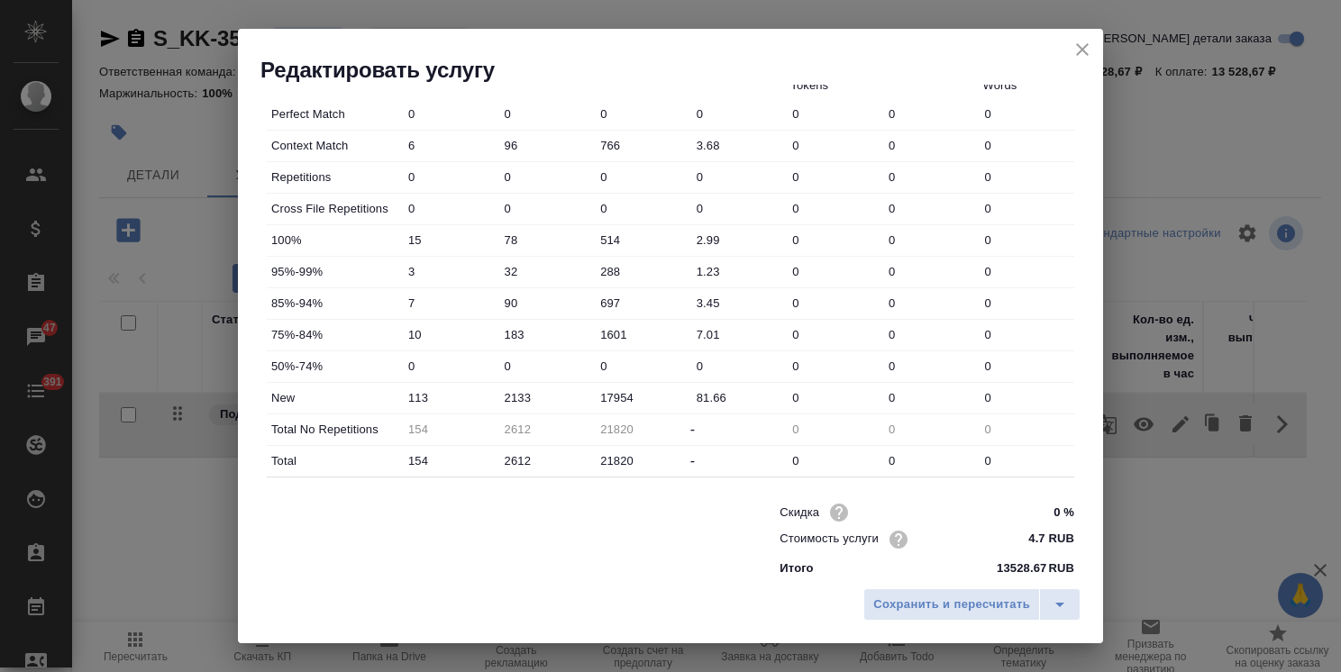
scroll to position [553, 0]
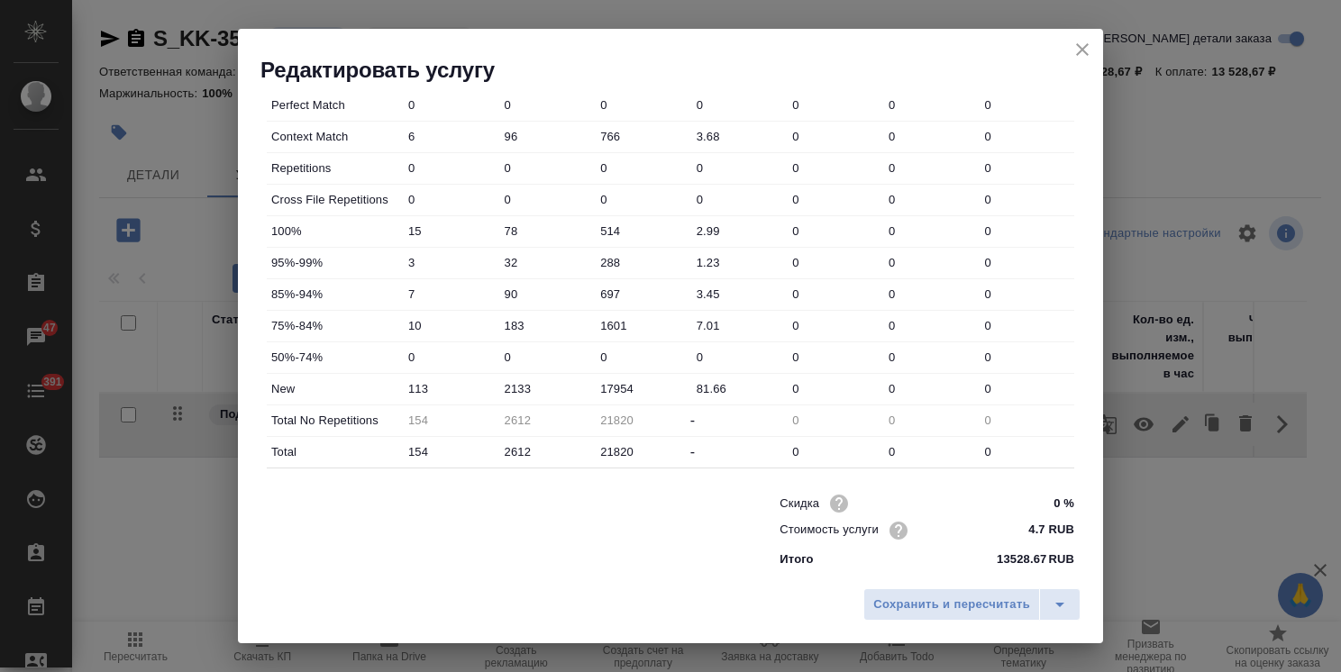
drag, startPoint x: 1094, startPoint y: 47, endPoint x: 982, endPoint y: 72, distance: 115.5
click at [1093, 48] on button "close" at bounding box center [1082, 49] width 27 height 27
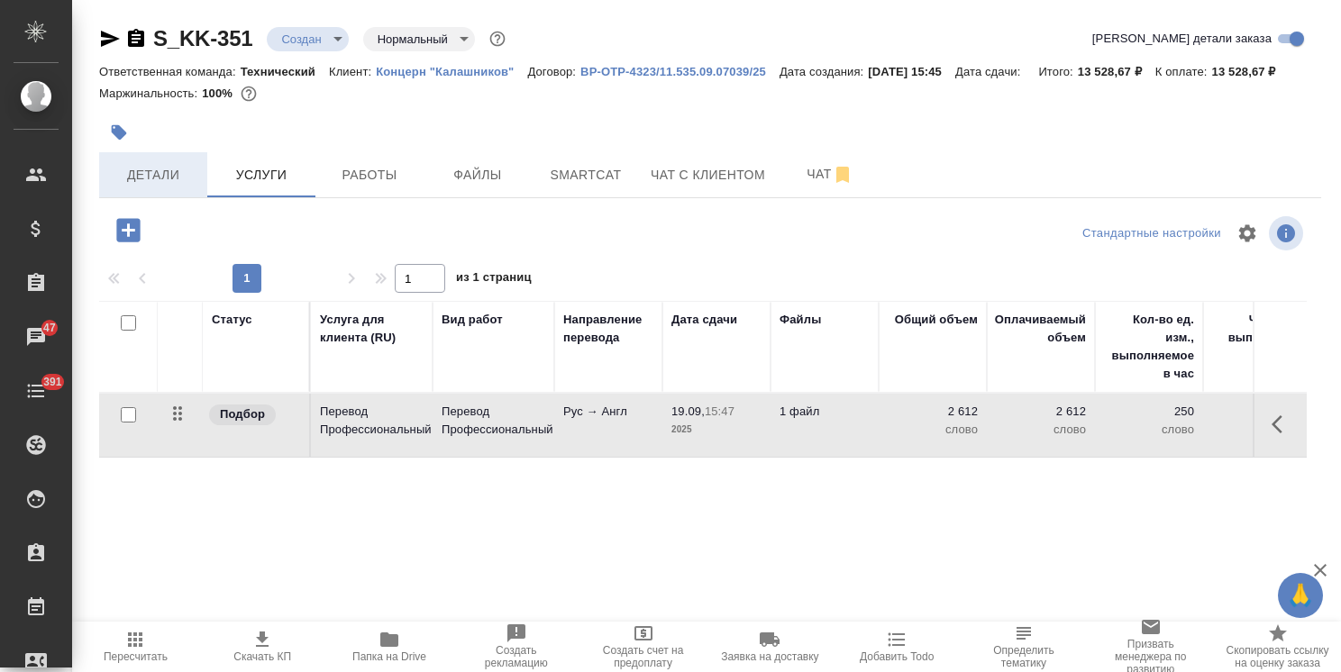
click at [146, 187] on span "Детали" at bounding box center [153, 175] width 87 height 23
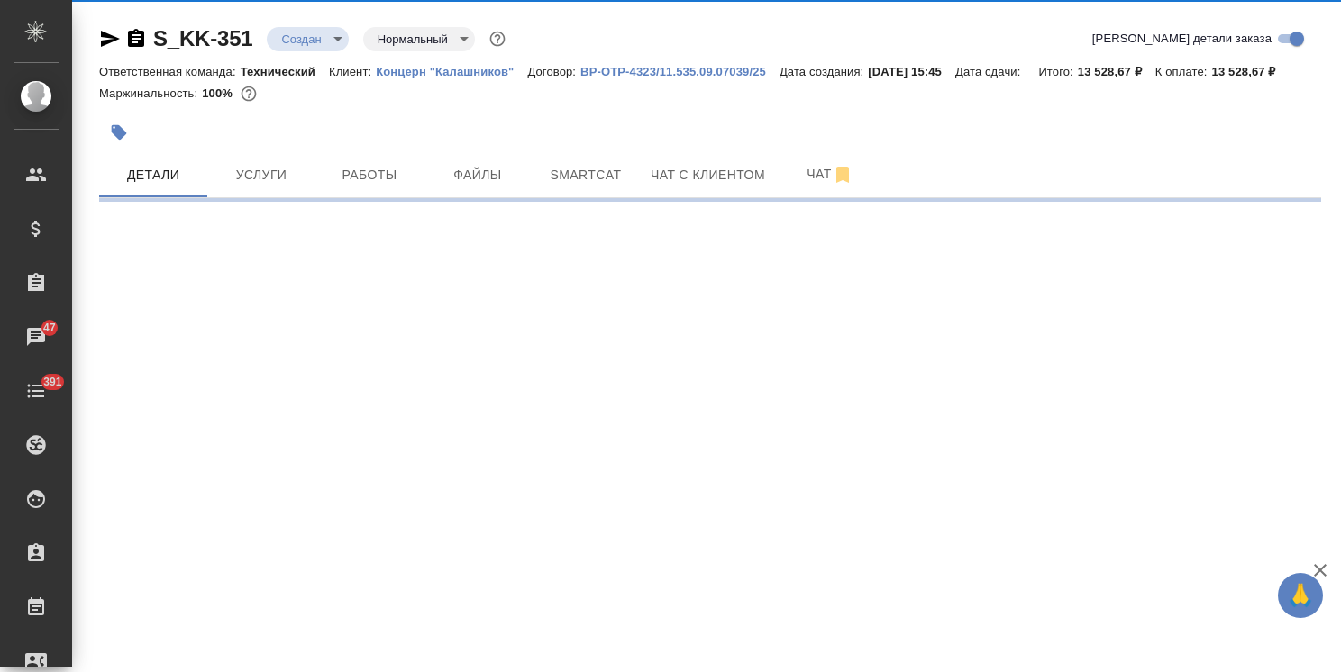
select select "RU"
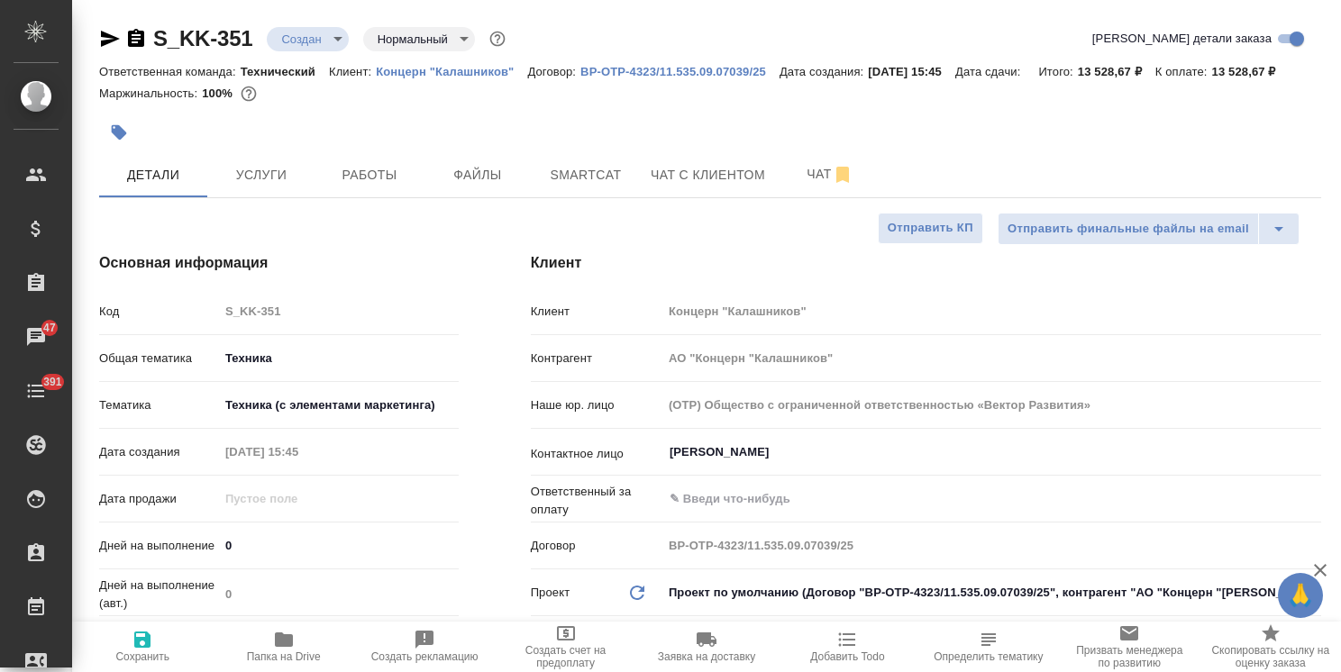
type textarea "x"
drag, startPoint x: 244, startPoint y: 564, endPoint x: 191, endPoint y: 566, distance: 53.2
click at [192, 562] on div "Дней на выполнение 0" at bounding box center [279, 546] width 360 height 32
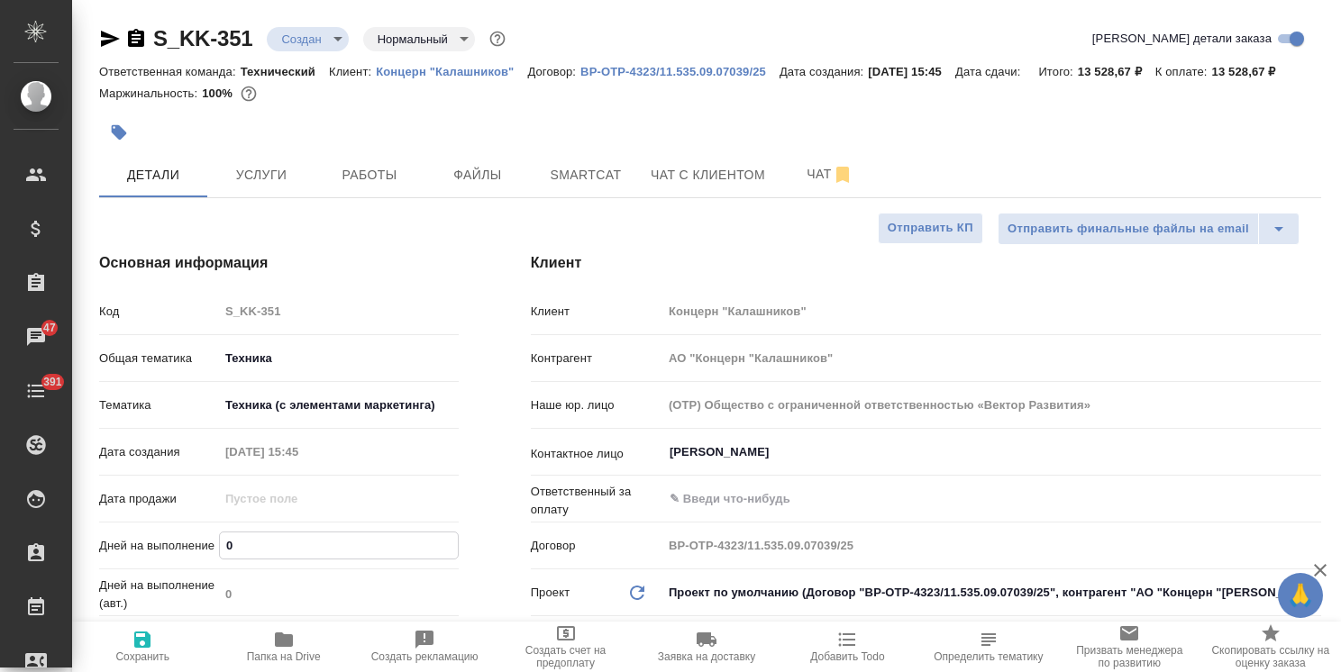
type input "1"
type textarea "x"
type input "1"
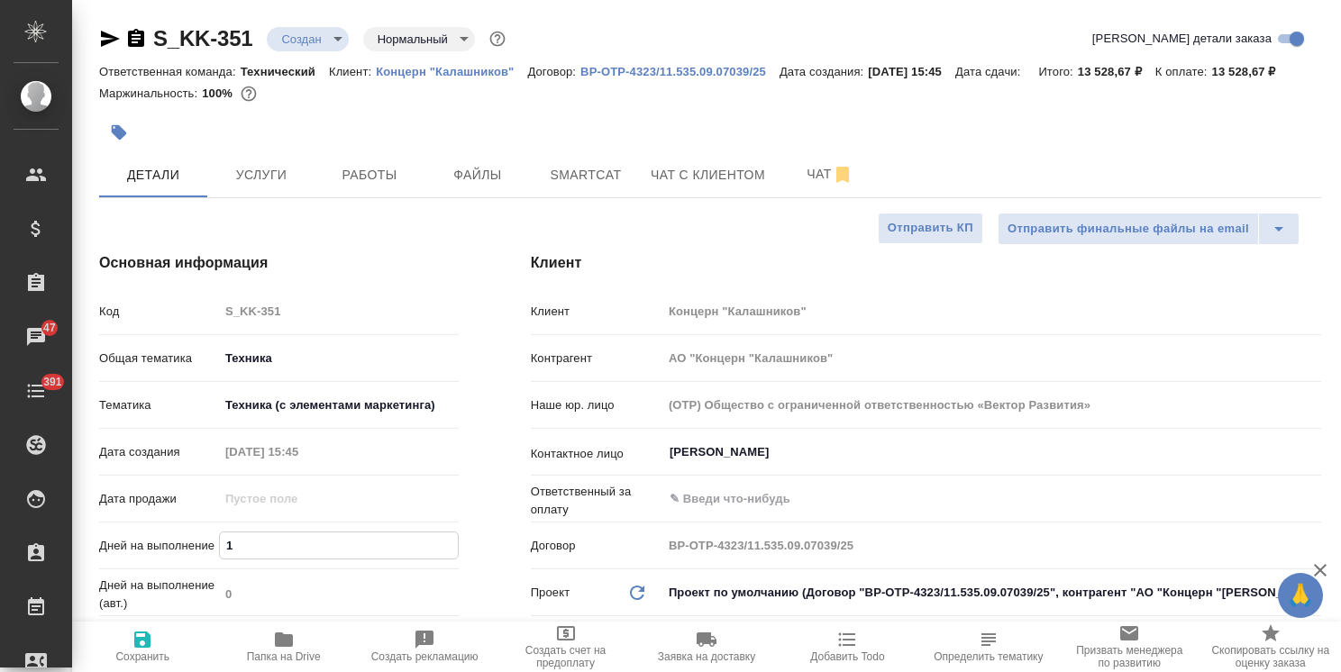
click at [142, 642] on icon "button" at bounding box center [143, 640] width 22 height 22
type textarea "x"
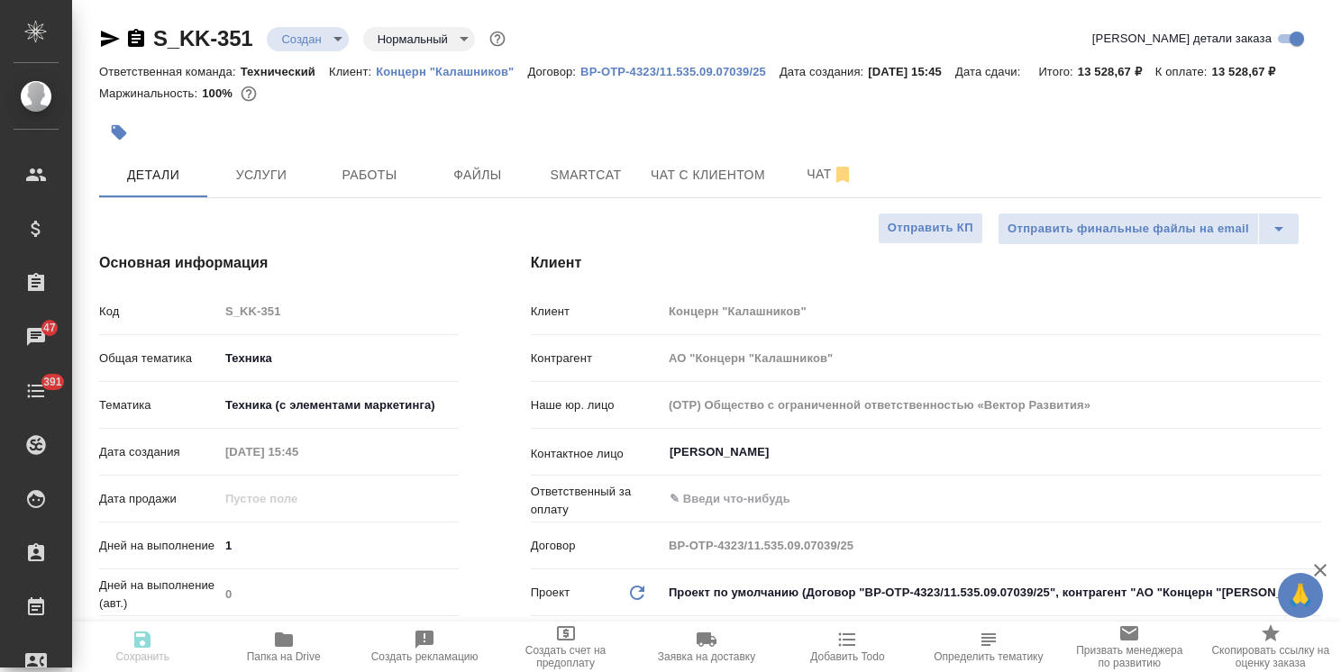
type textarea "x"
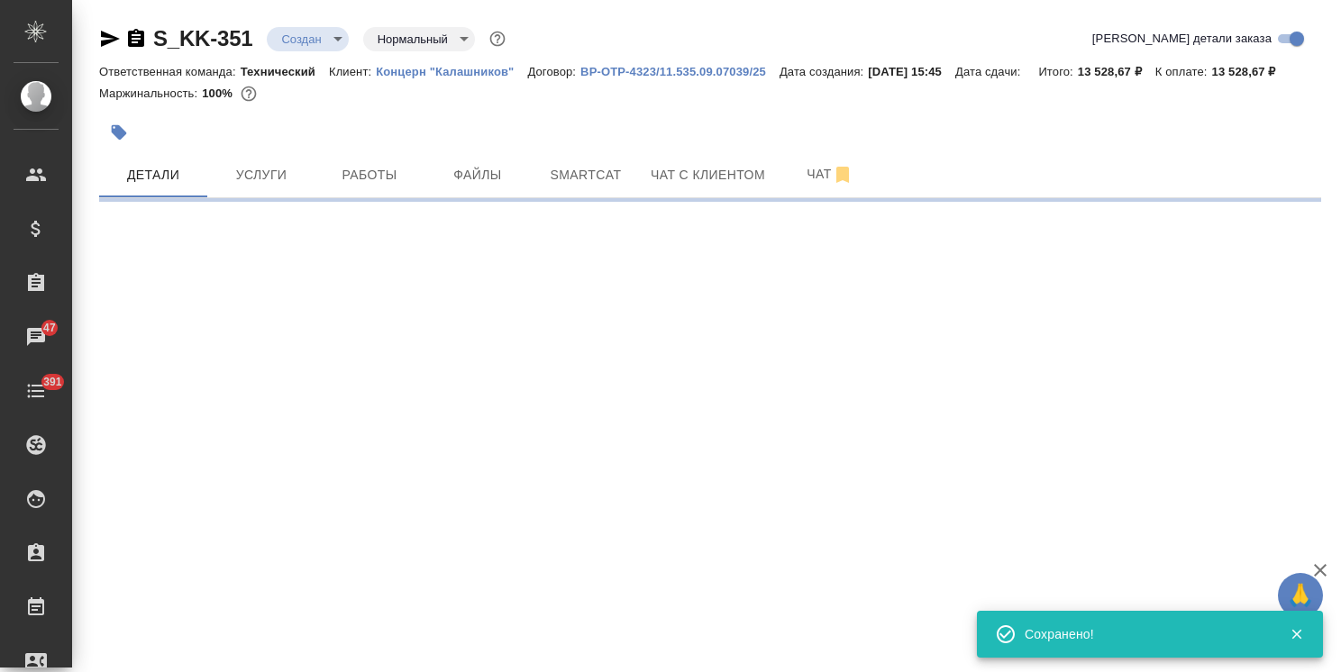
select select "RU"
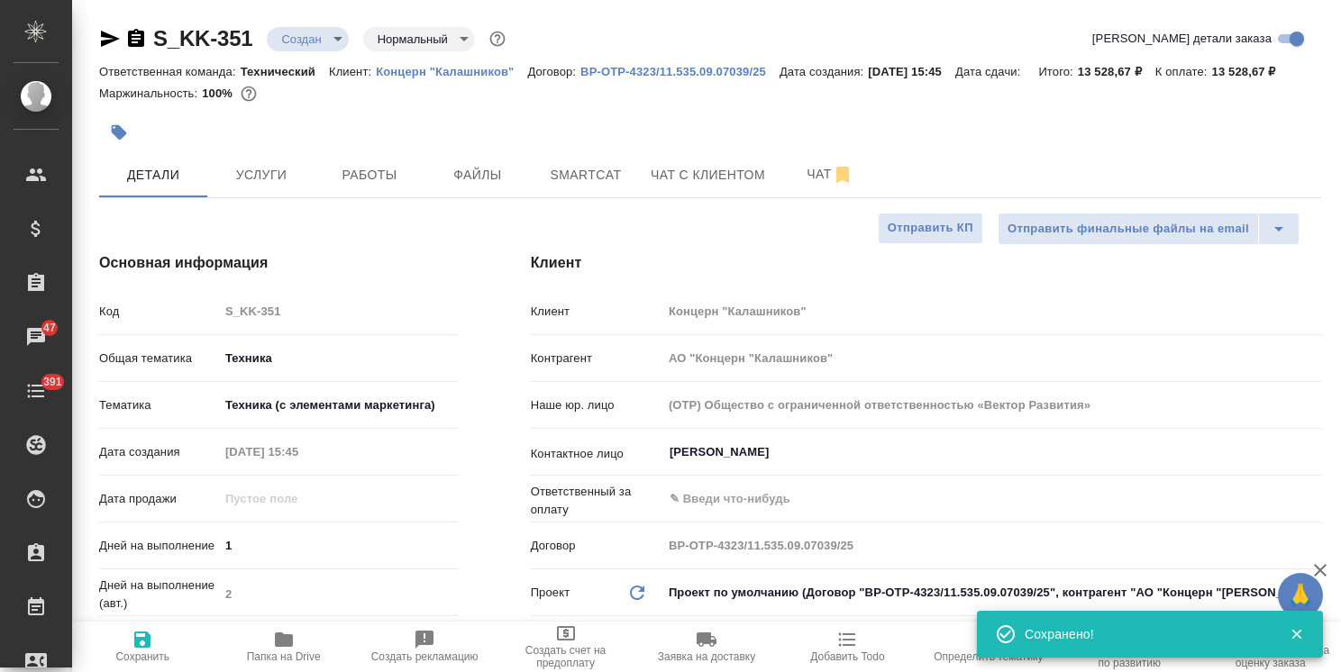
click at [325, 36] on body "🙏 .cls-1 fill:#fff; AWATERA Usmanova Olga Клиенты Спецификации Заказы 47 Чаты 3…" at bounding box center [670, 336] width 1341 height 672
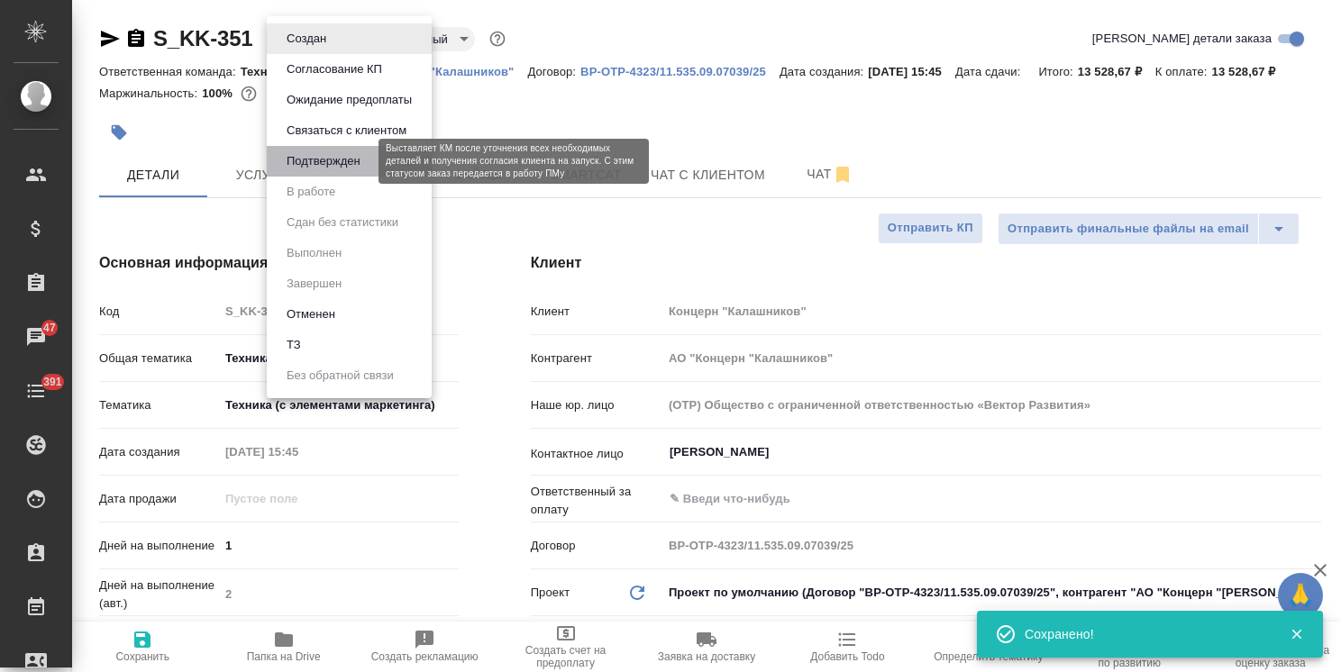
click at [334, 164] on button "Подтвержден" at bounding box center [323, 161] width 85 height 20
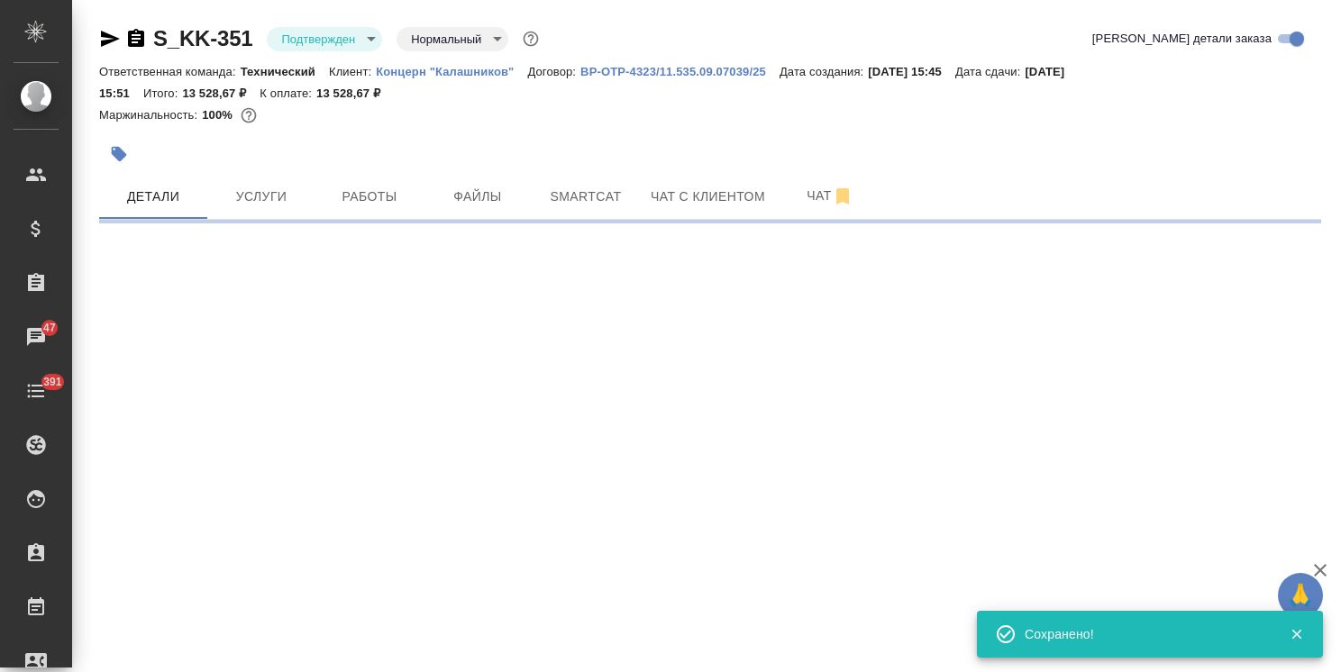
select select "RU"
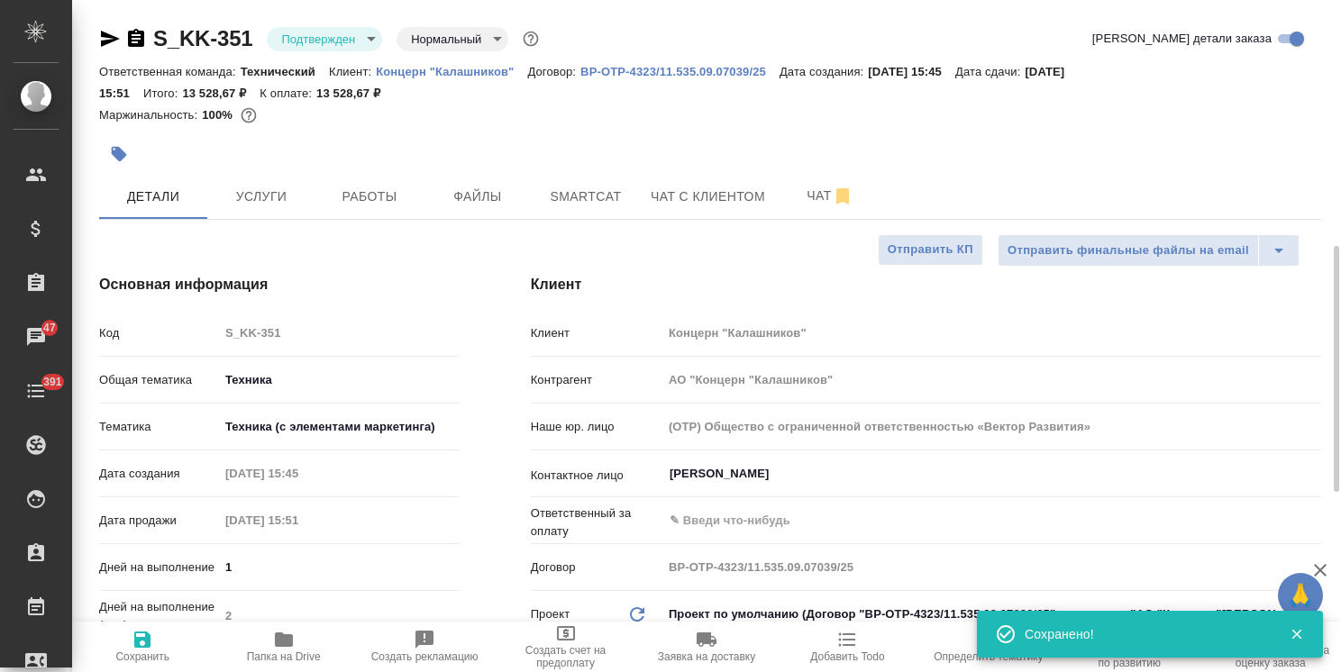
type textarea "x"
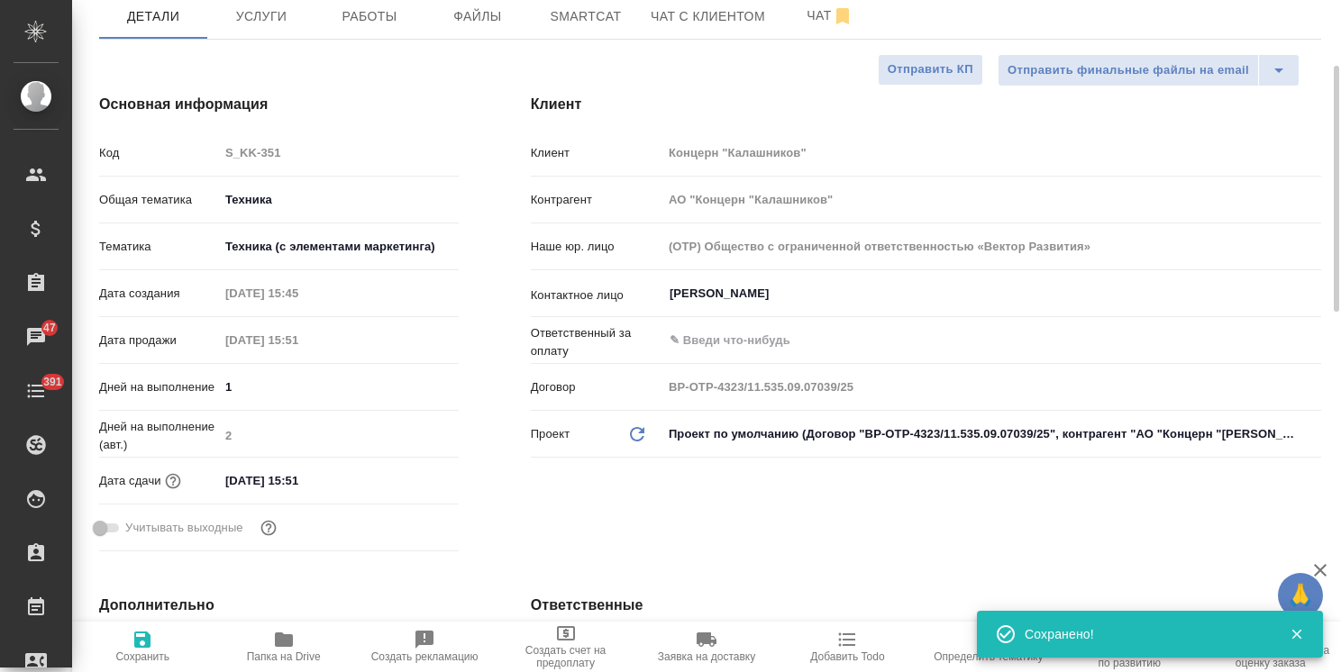
scroll to position [270, 0]
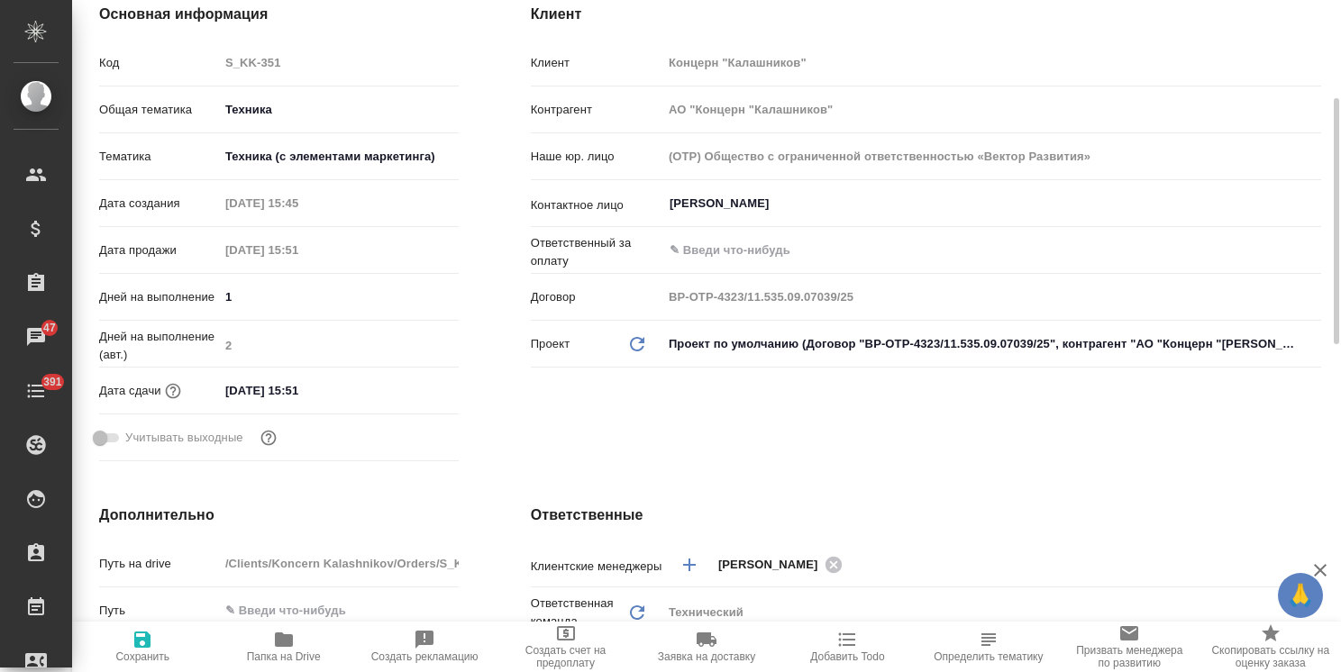
click at [328, 383] on input "23.09.2025 15:51" at bounding box center [298, 391] width 158 height 26
type input "23.09.2025 15:5_"
type textarea "x"
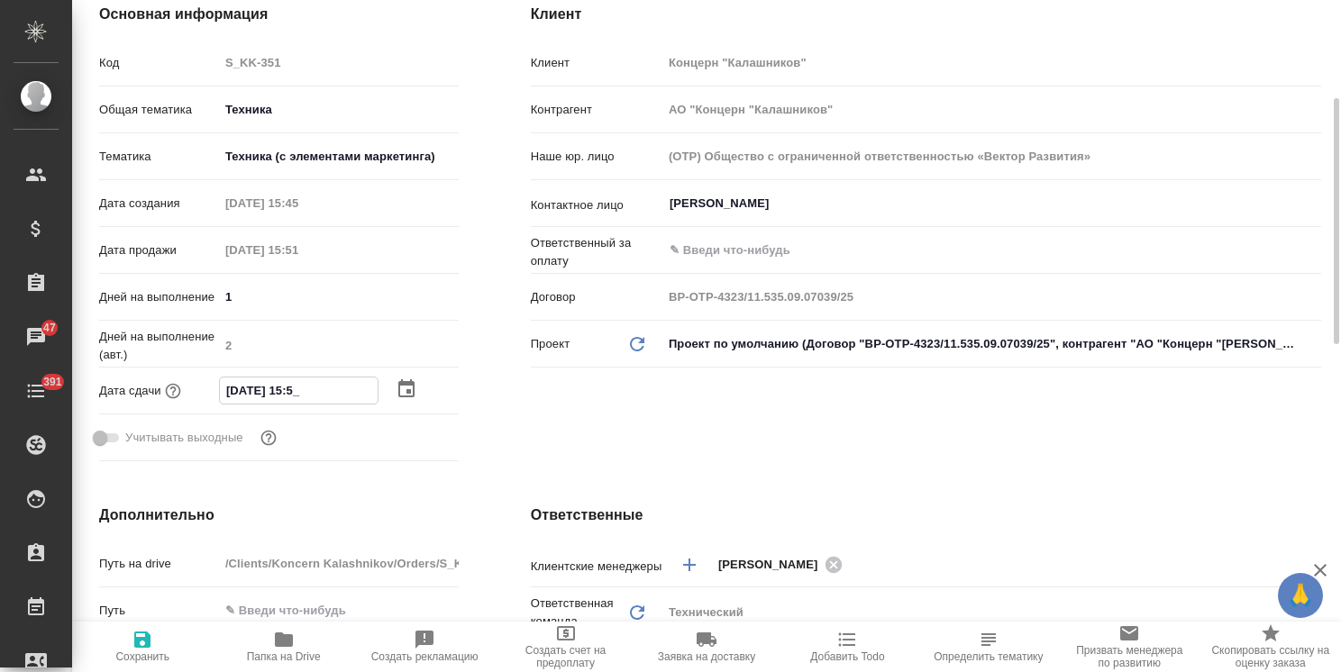
type input "23.09.2025 15:__"
type textarea "x"
type input "23.09.2025 15:0_"
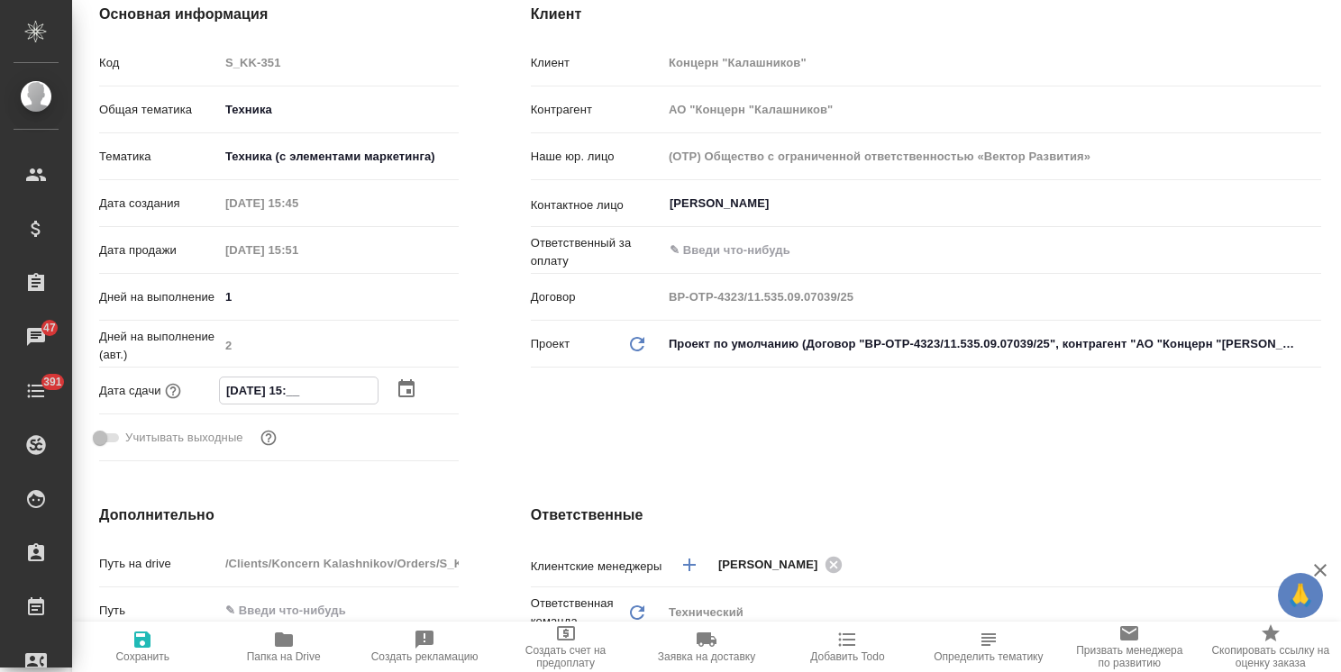
type textarea "x"
type input "23.09.2025 15:00"
type textarea "x"
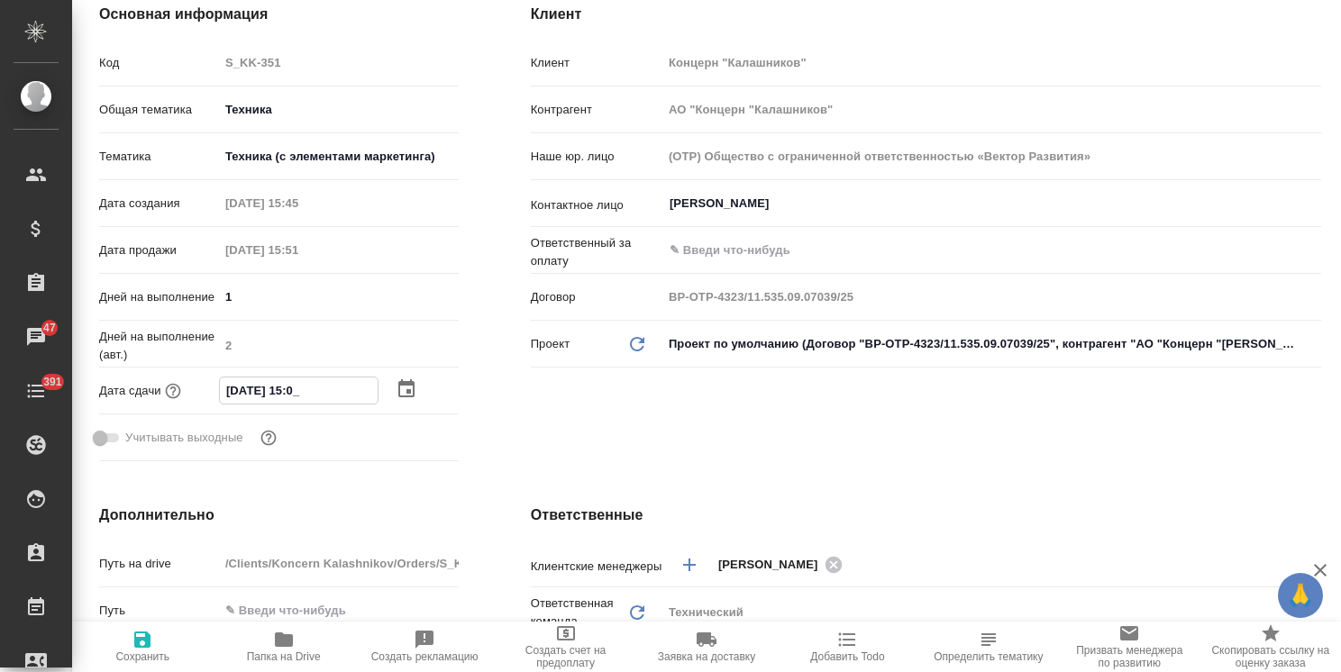
type textarea "x"
type input "23.09.2025 15:00"
click at [157, 648] on span "Сохранить" at bounding box center [142, 646] width 119 height 34
type textarea "x"
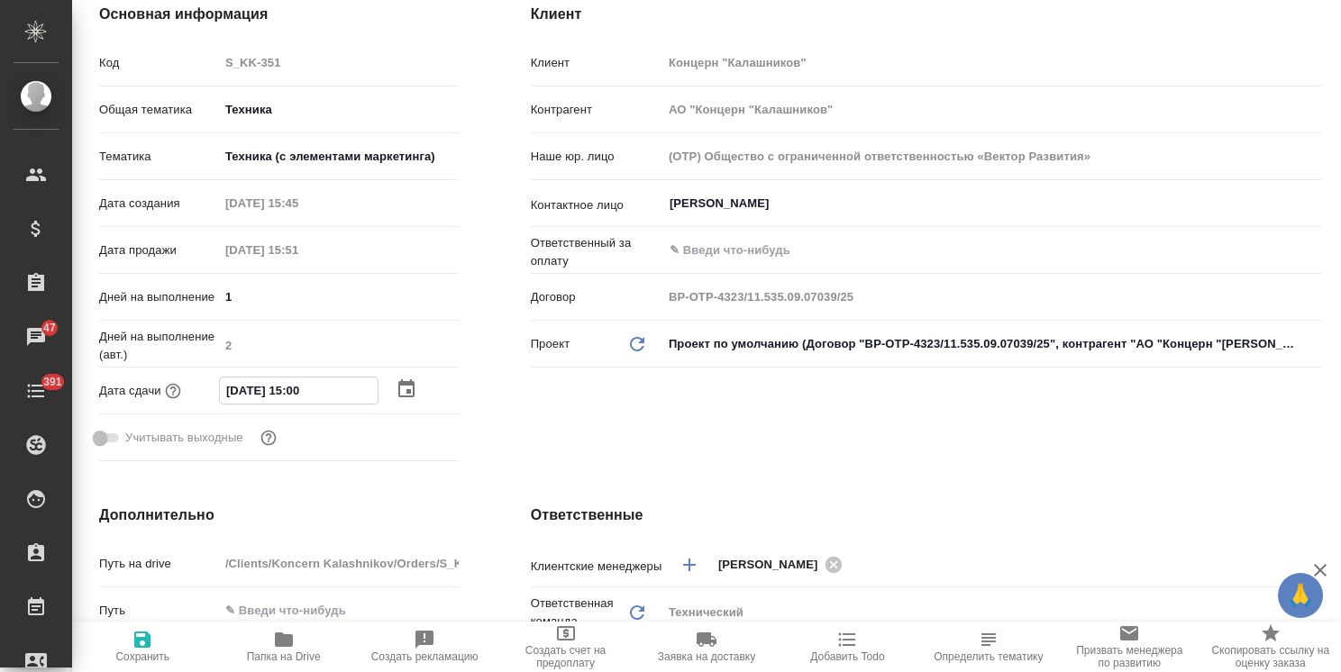
type textarea "x"
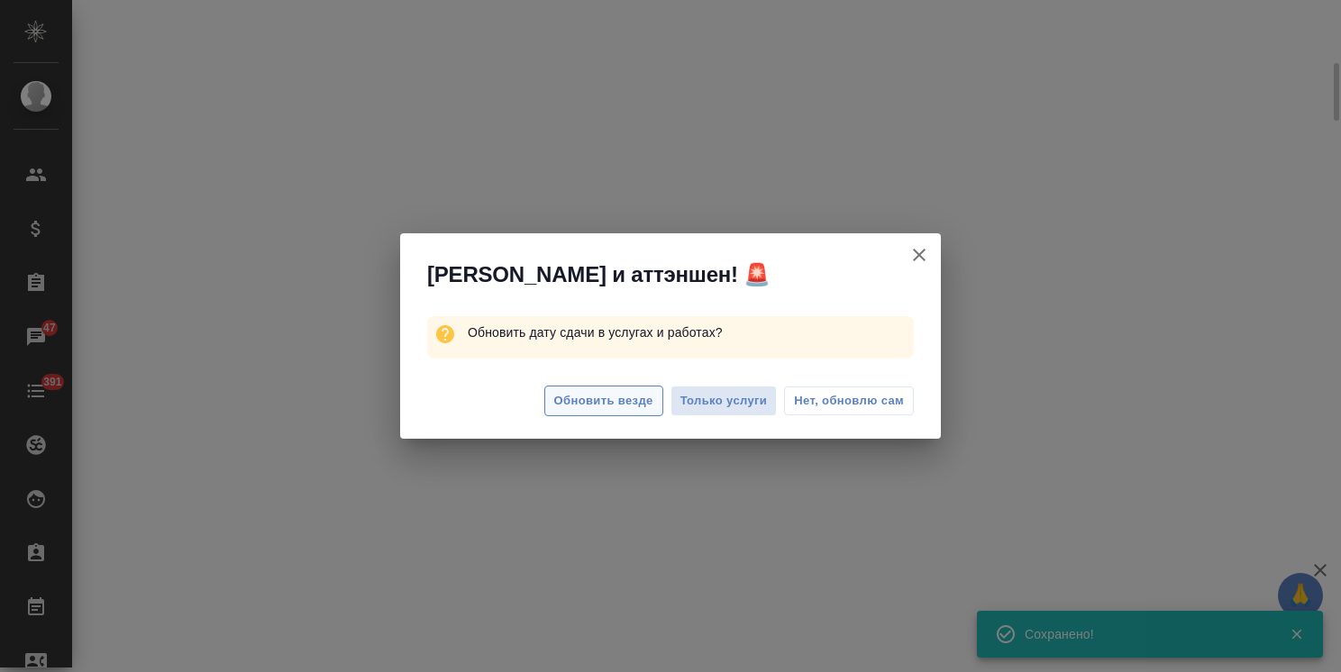
select select "RU"
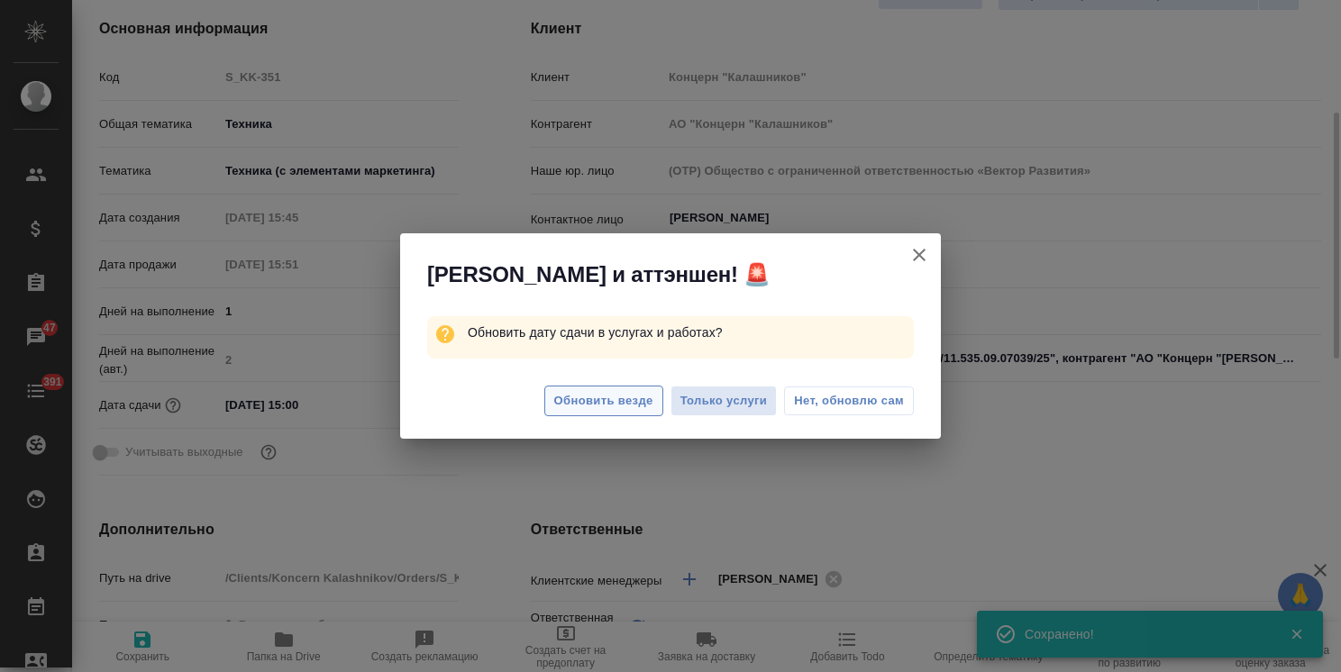
type textarea "x"
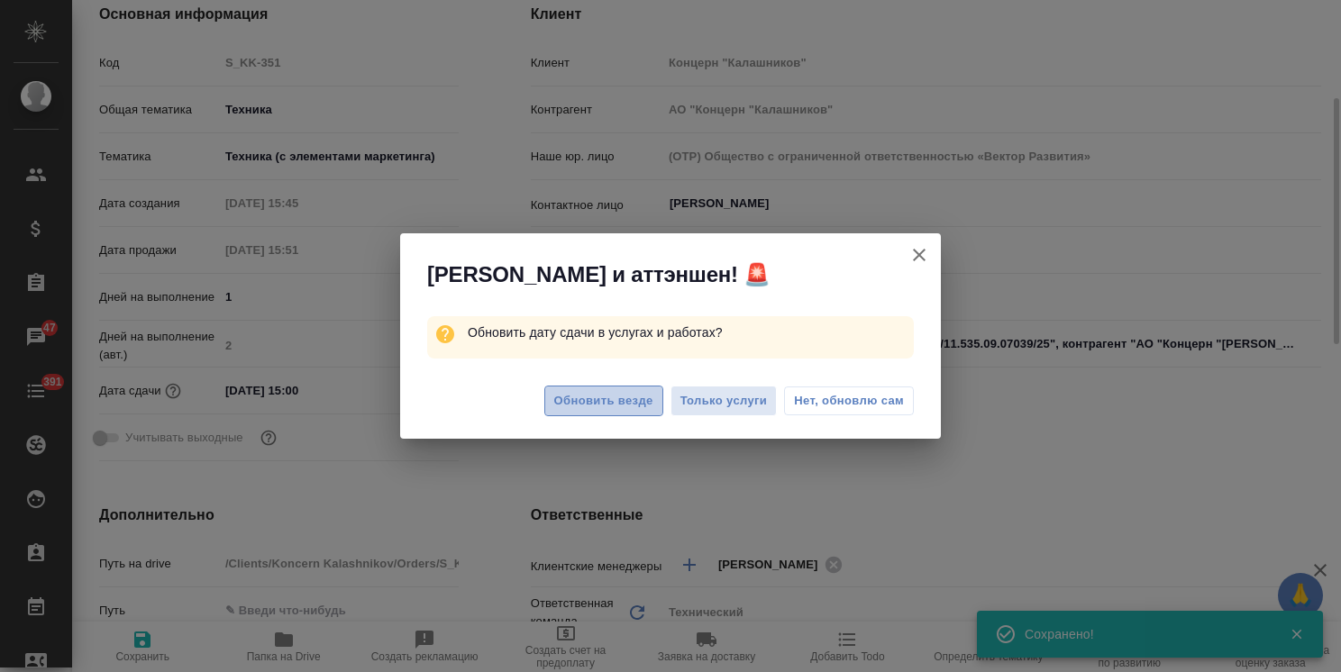
click at [589, 401] on span "Обновить везде" at bounding box center [603, 401] width 99 height 21
type textarea "x"
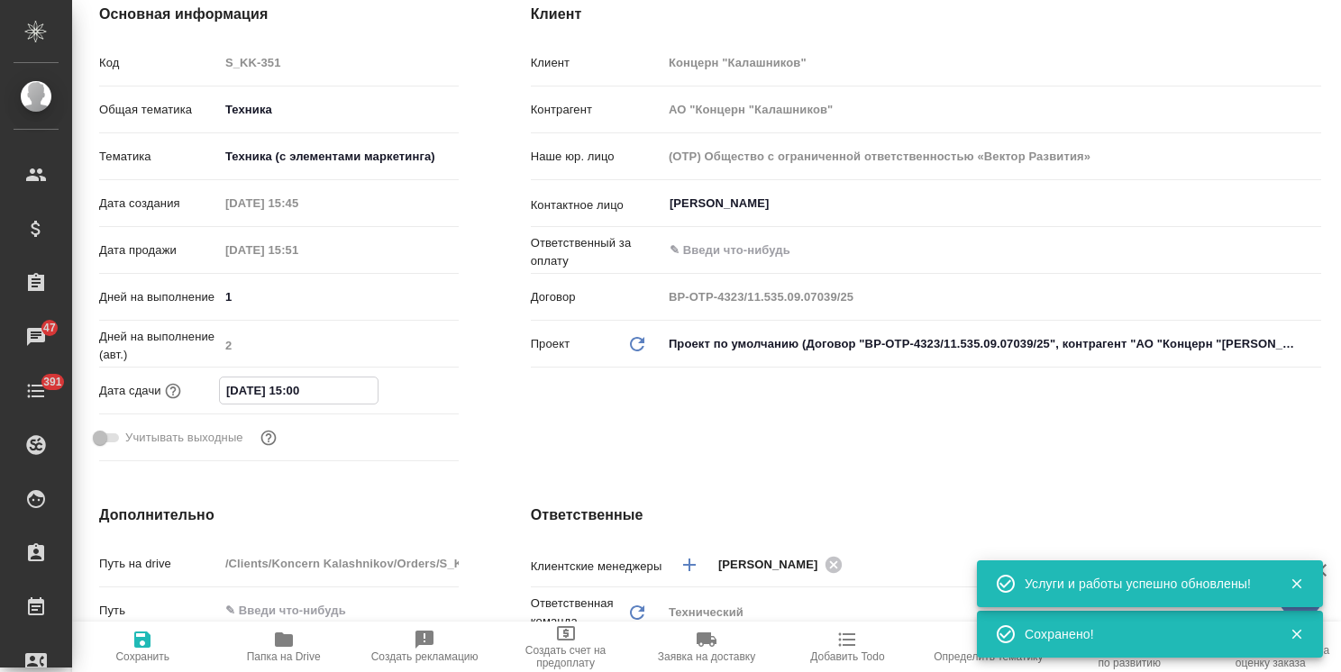
drag, startPoint x: 354, startPoint y: 377, endPoint x: 344, endPoint y: 386, distance: 13.4
click at [353, 378] on input "23.09.2025 15:00" at bounding box center [299, 391] width 158 height 26
click at [410, 389] on icon "button" at bounding box center [407, 390] width 22 height 22
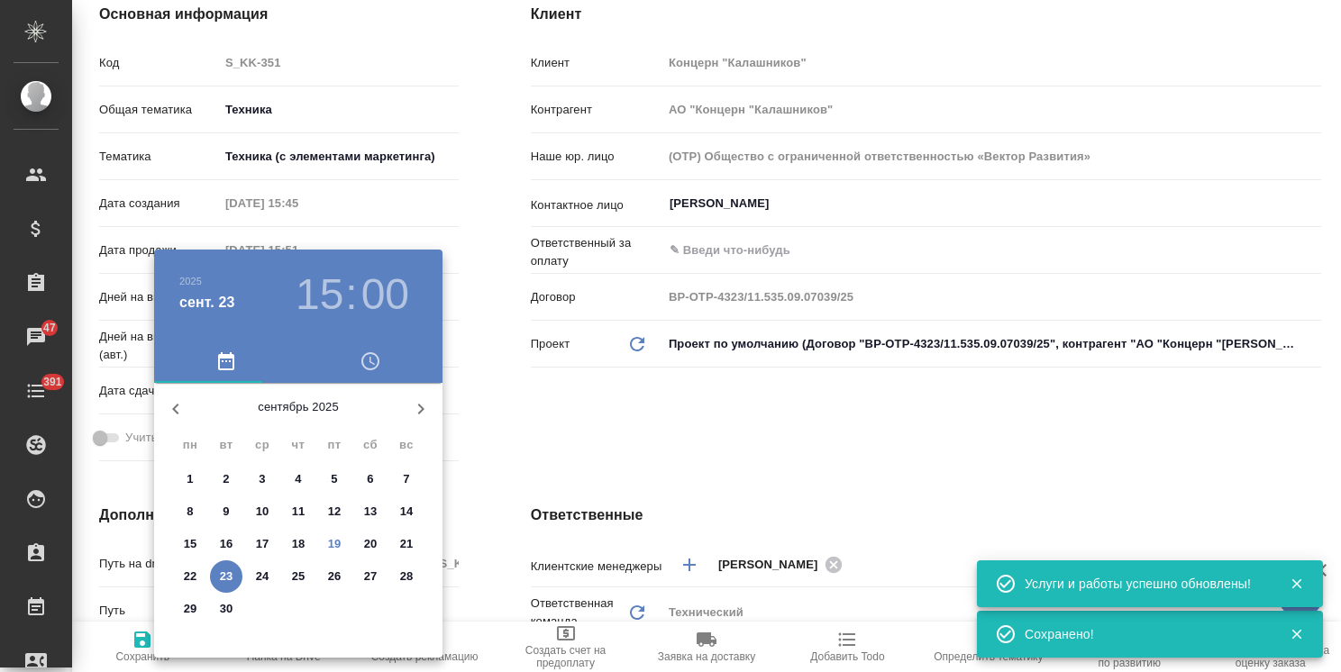
click at [194, 568] on p "22" at bounding box center [191, 577] width 14 height 18
type input "22.09.2025 15:00"
type textarea "x"
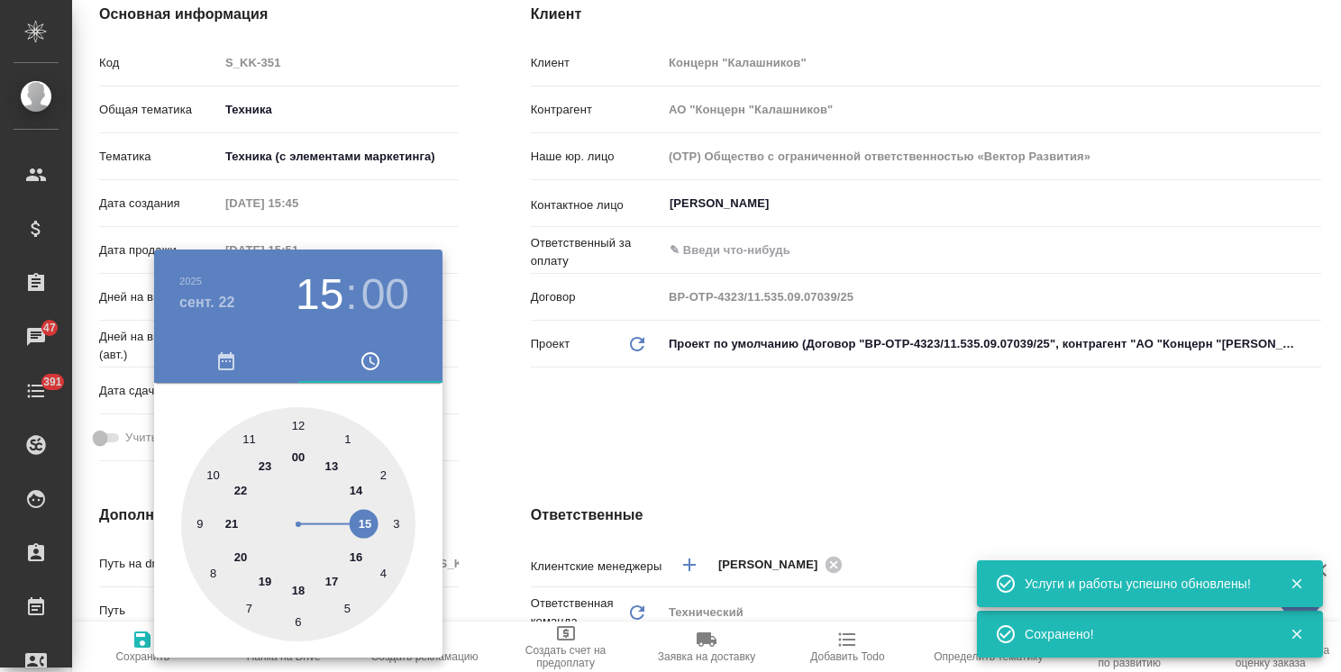
click at [561, 457] on div at bounding box center [670, 336] width 1341 height 672
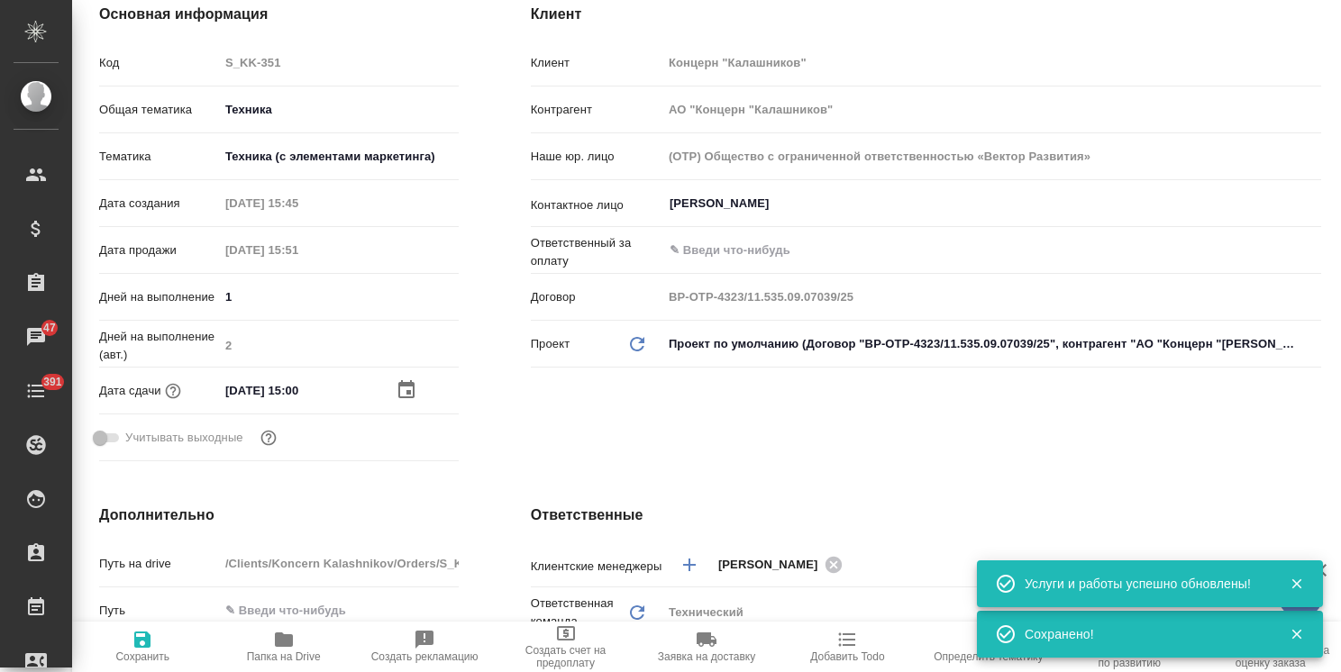
click at [142, 656] on span "Сохранить" at bounding box center [142, 657] width 54 height 13
type textarea "x"
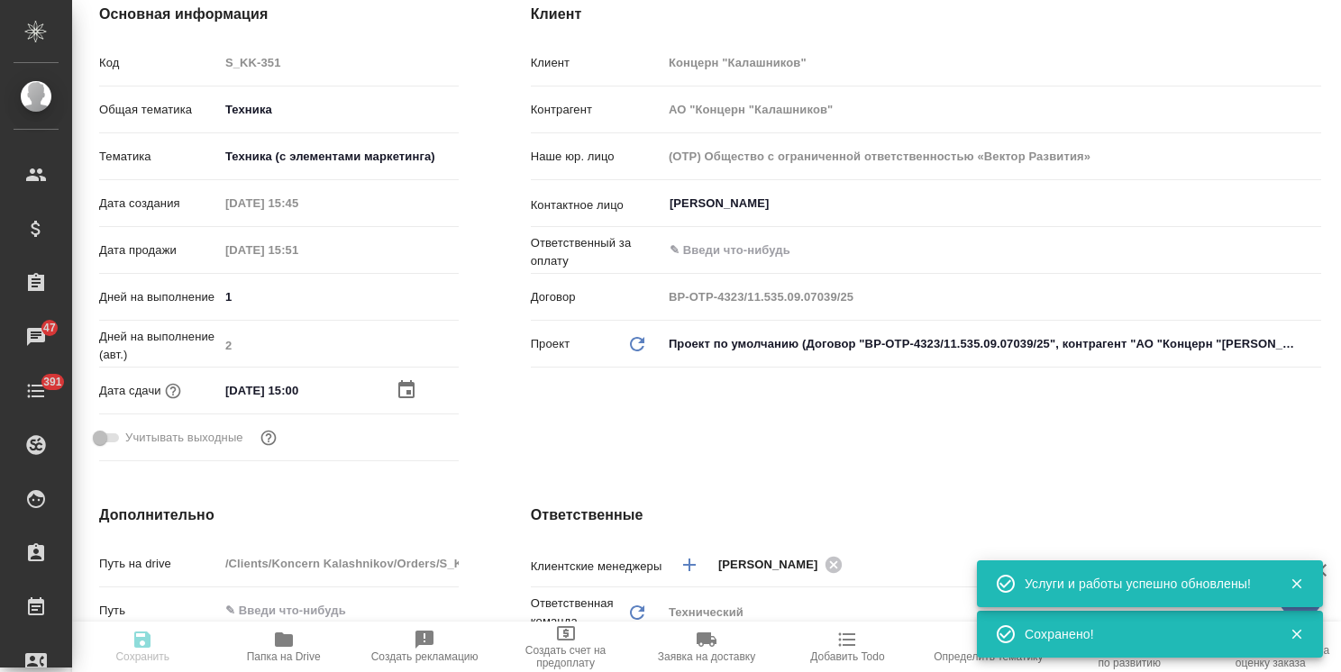
type textarea "x"
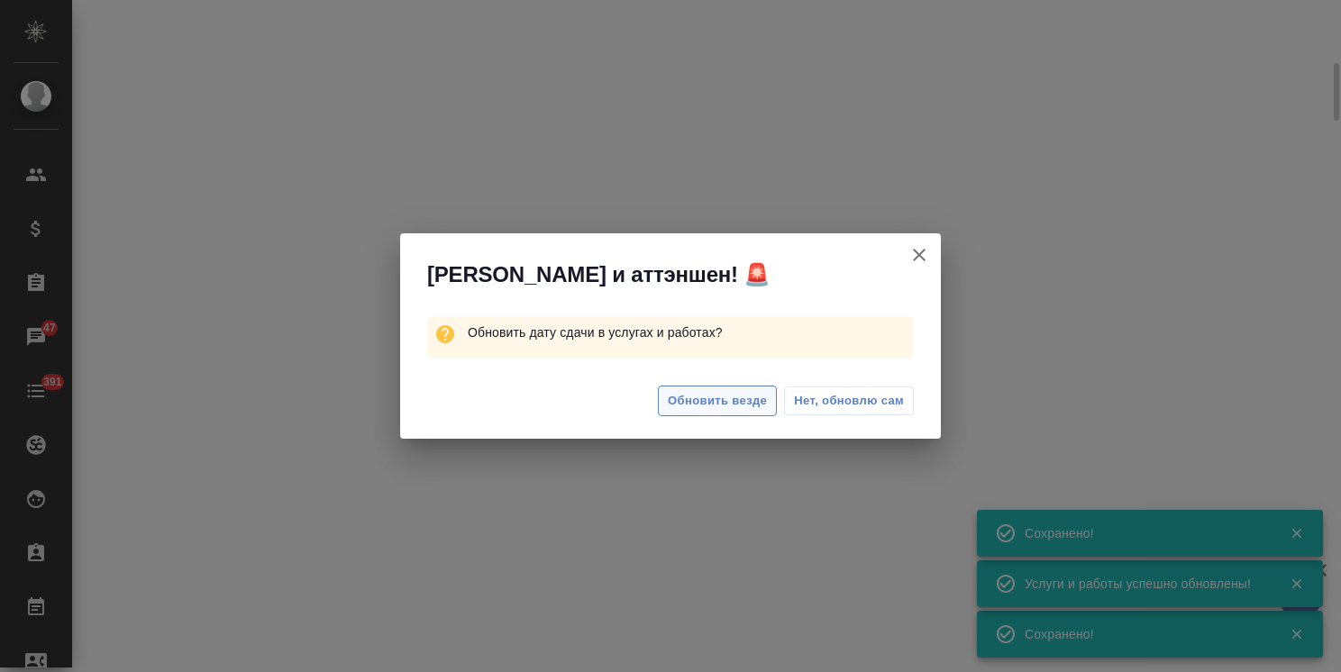
select select "RU"
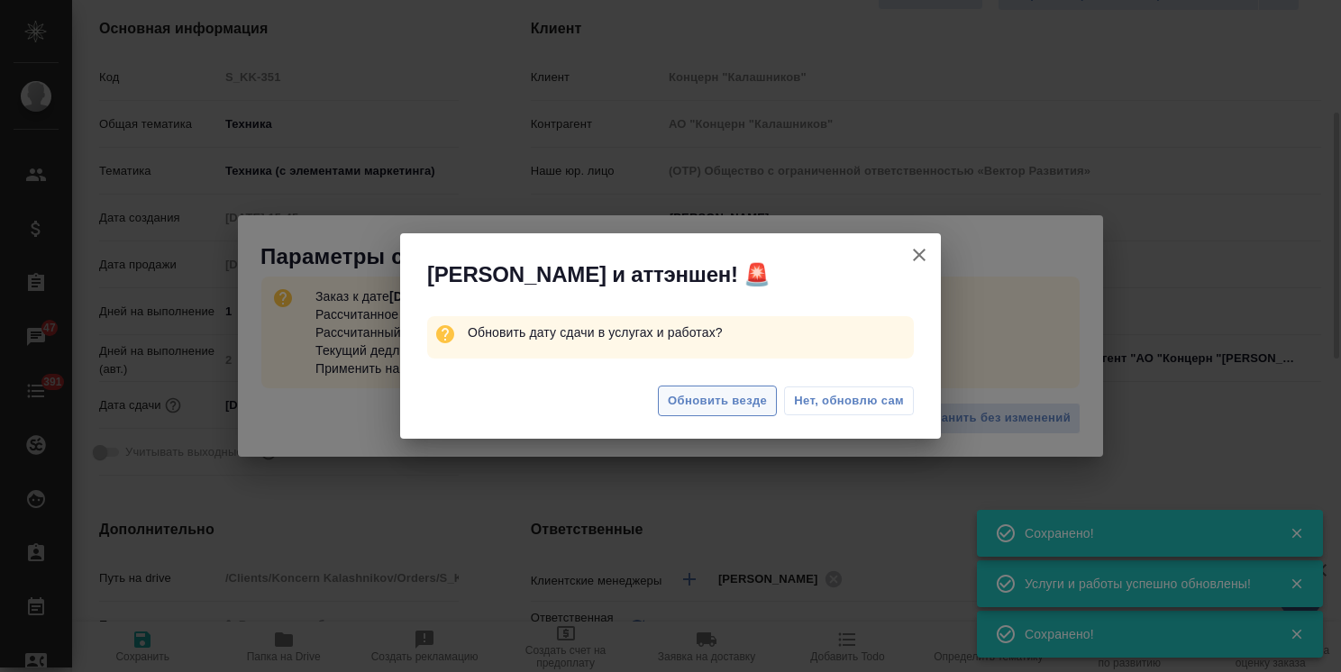
click at [691, 404] on span "Обновить везде" at bounding box center [717, 401] width 99 height 21
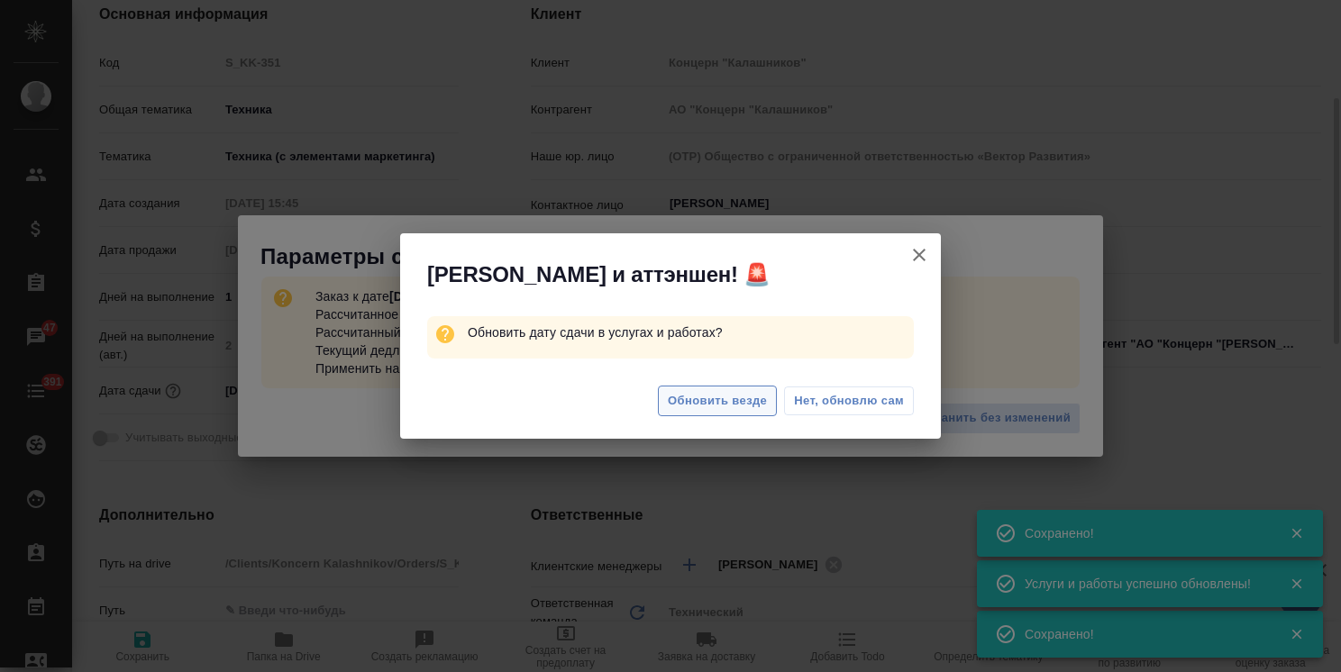
type textarea "x"
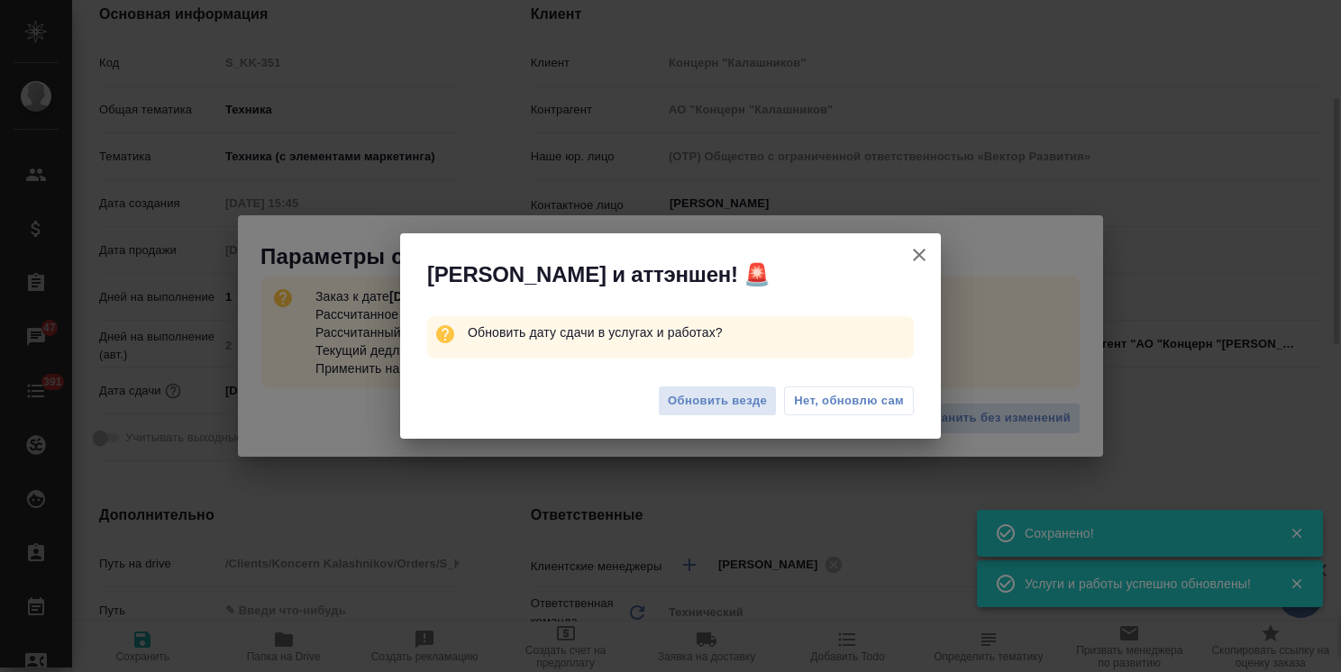
type textarea "x"
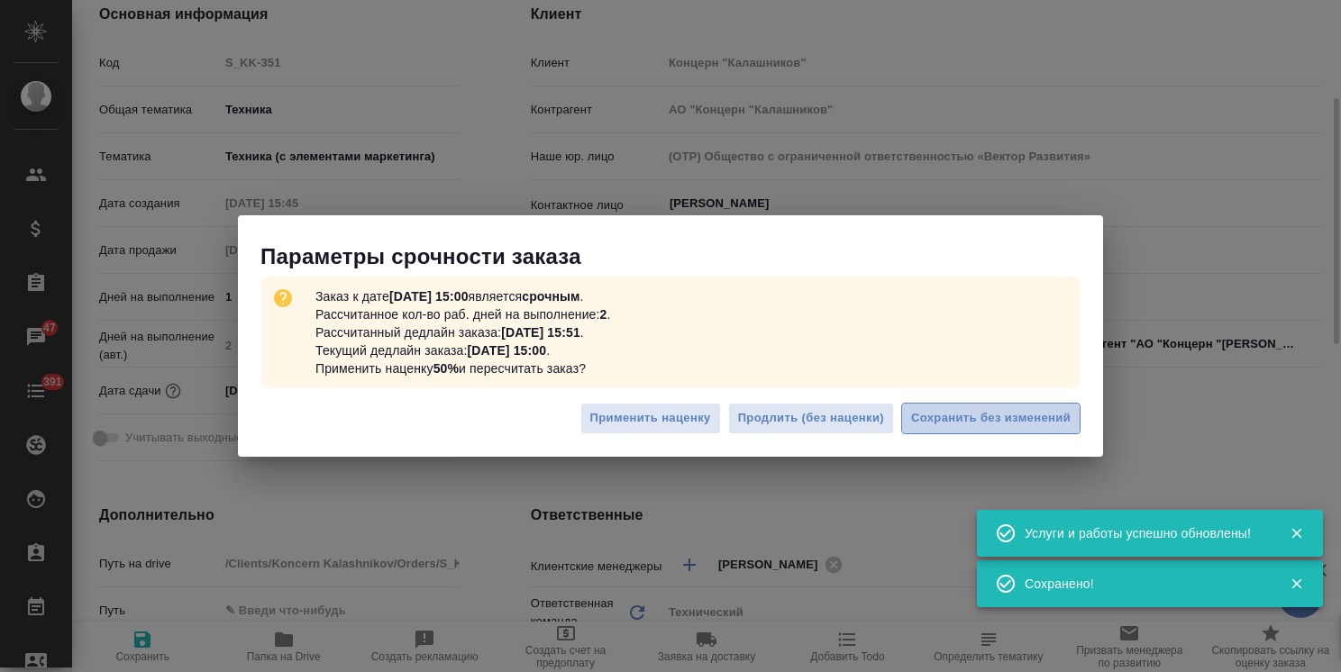
click at [979, 427] on span "Сохранить без изменений" at bounding box center [991, 418] width 160 height 21
type textarea "x"
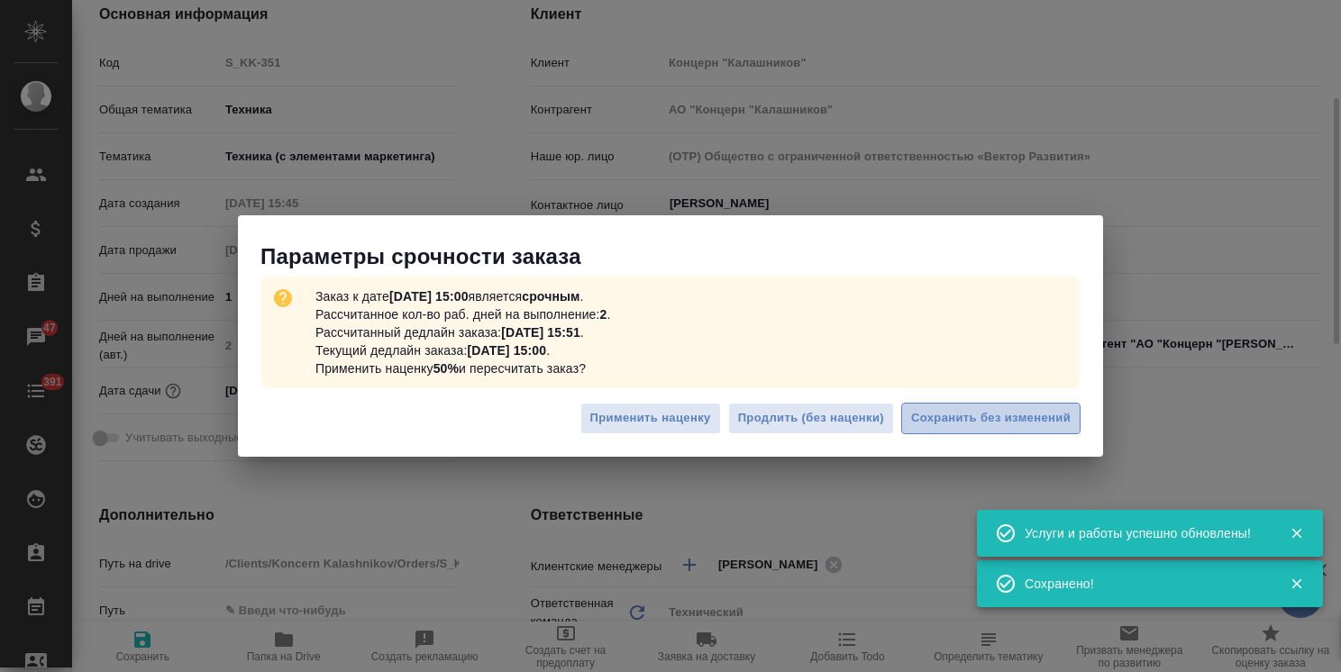
type textarea "x"
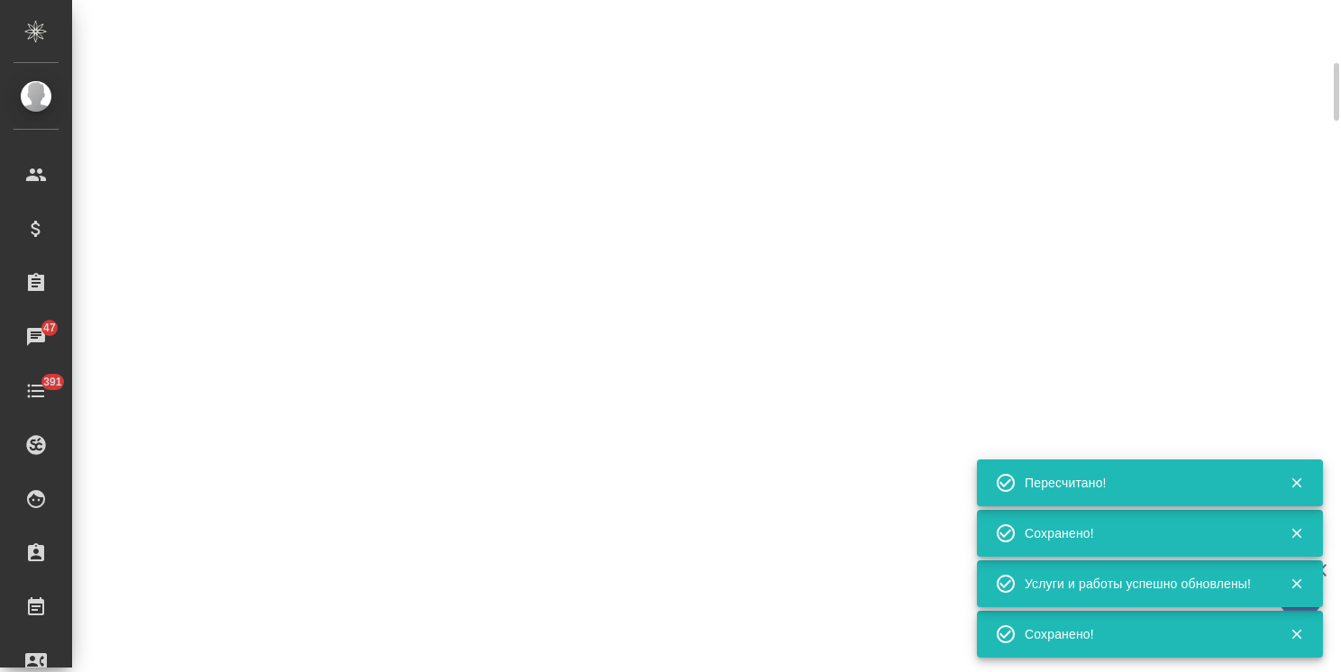
type input "urgent"
select select "RU"
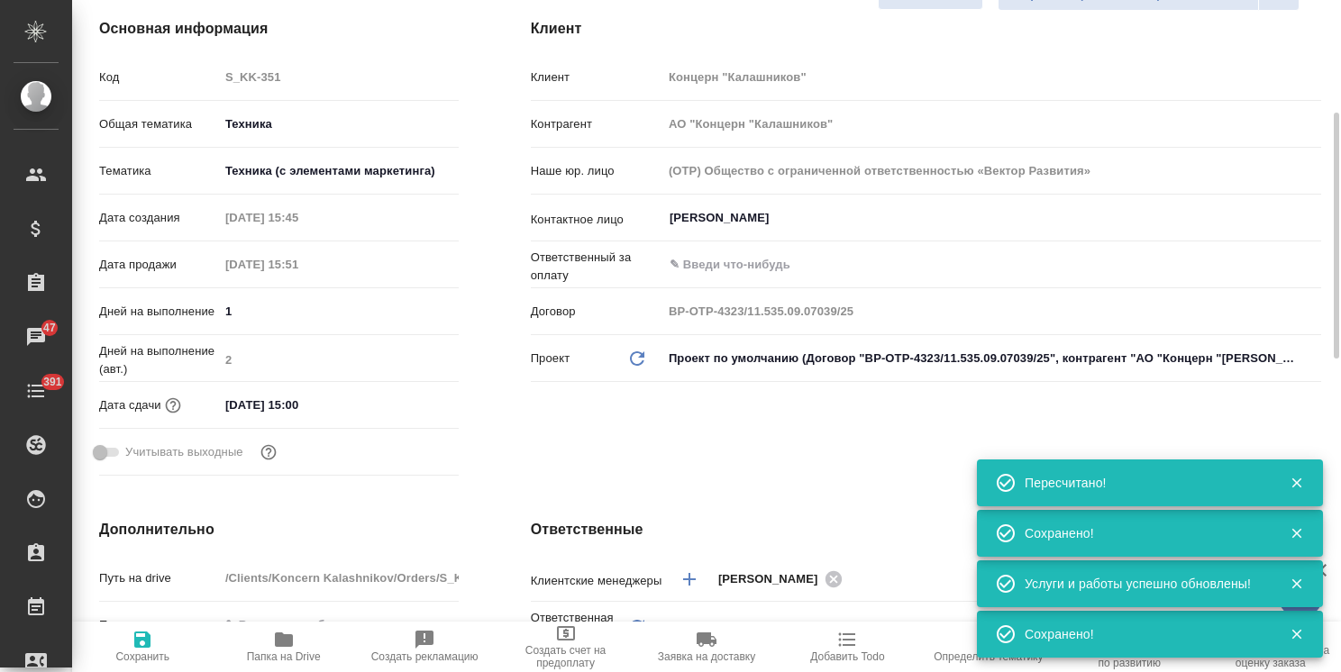
type textarea "x"
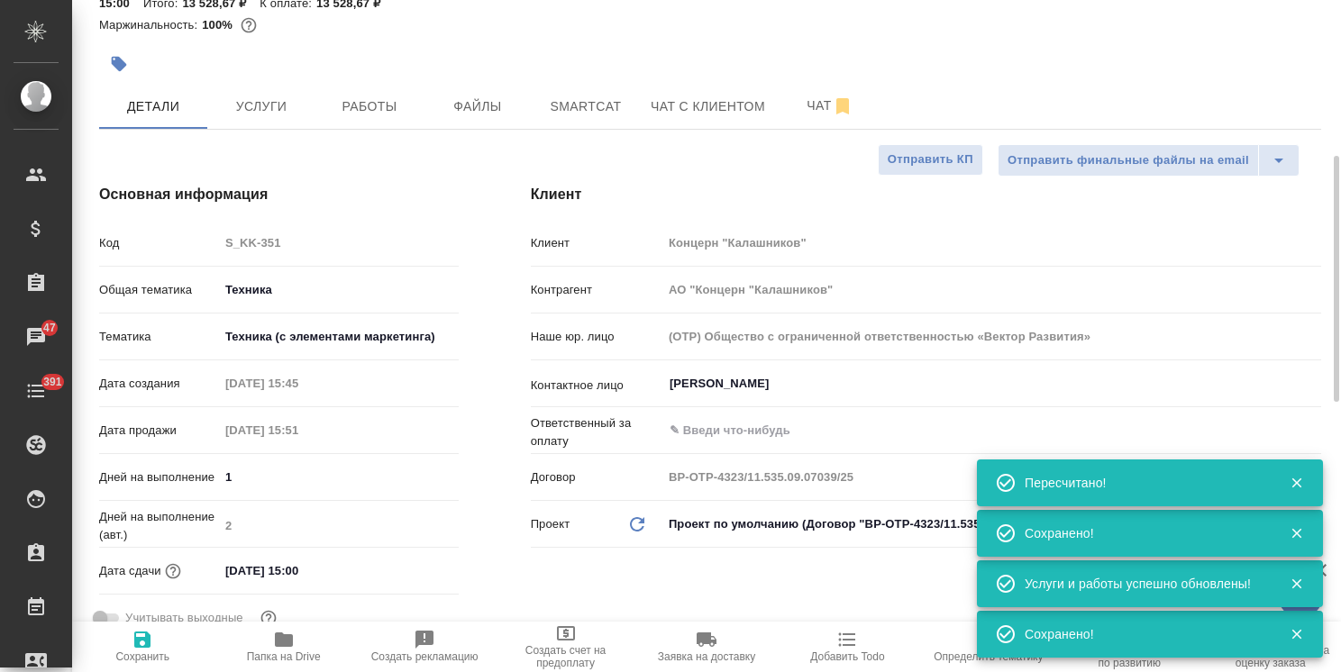
scroll to position [0, 0]
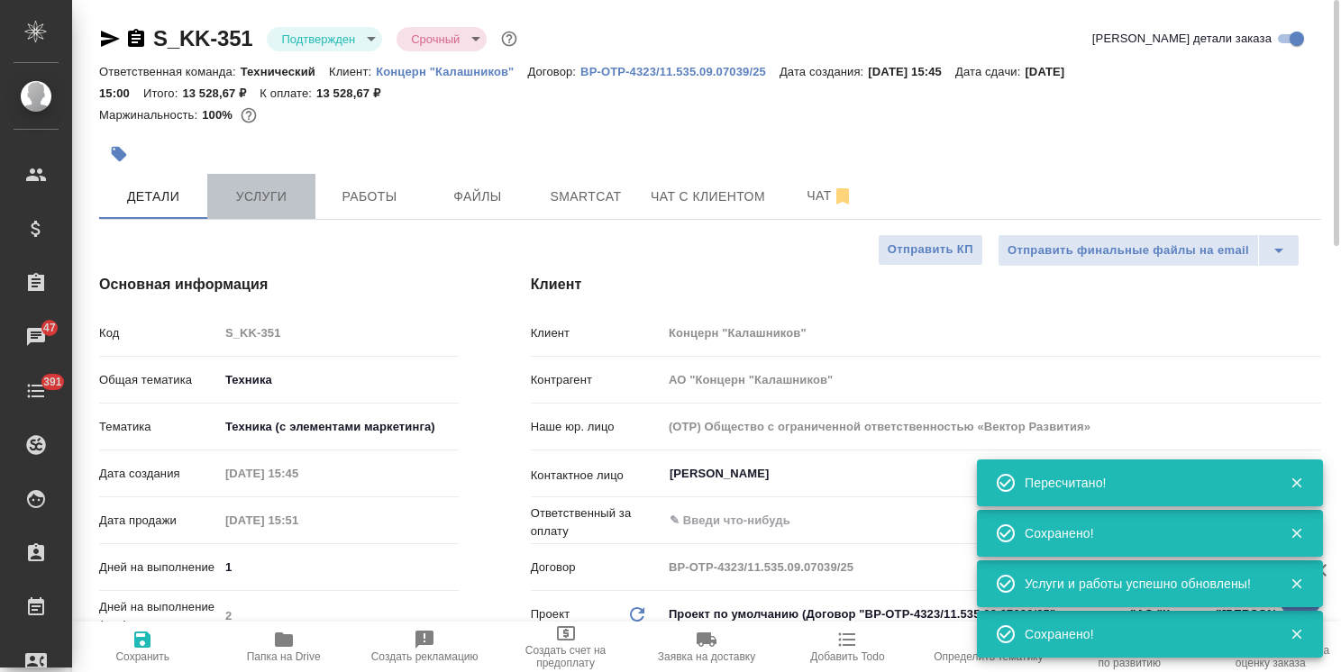
click at [284, 197] on span "Услуги" at bounding box center [261, 197] width 87 height 23
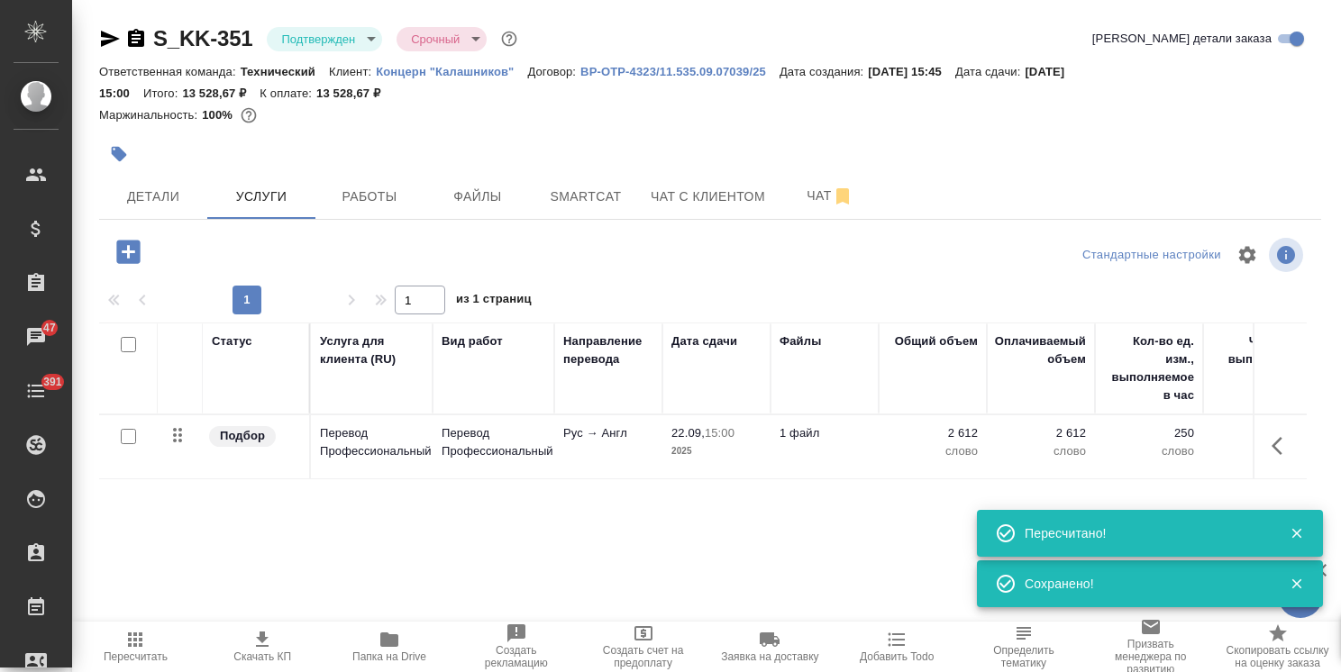
click at [260, 643] on icon "button" at bounding box center [262, 640] width 22 height 22
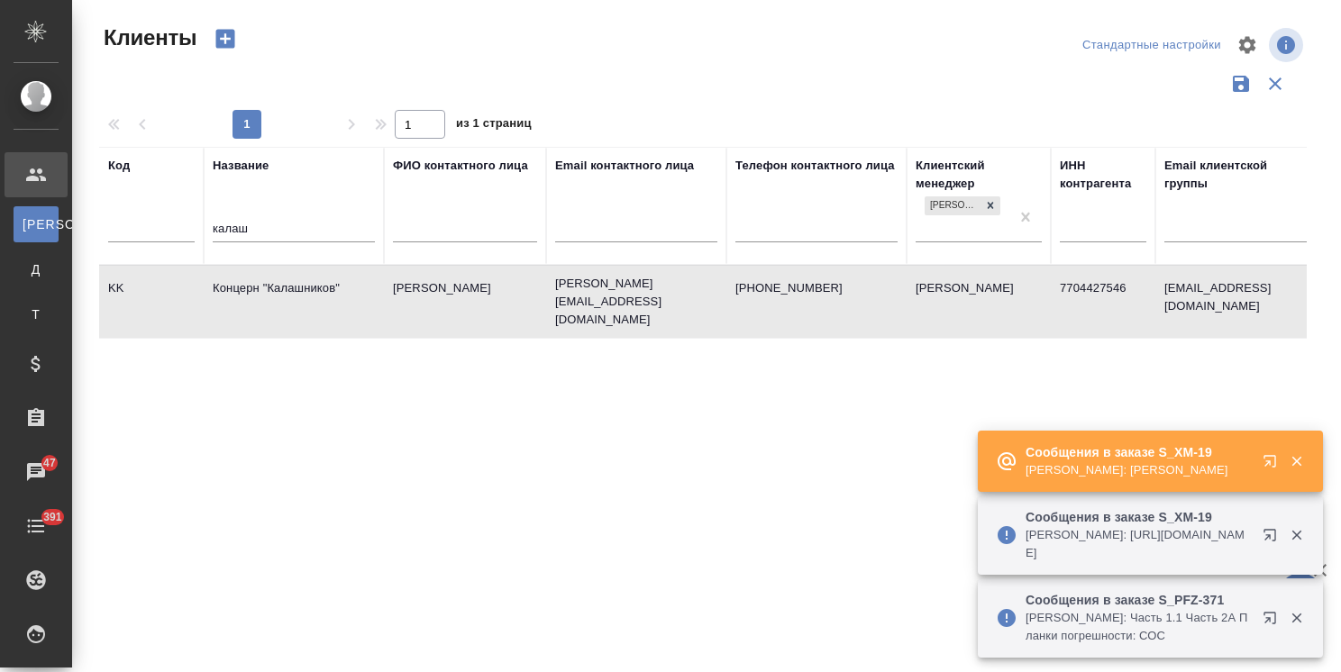
select select "RU"
click at [143, 237] on tr "Код Название калаш ФИО контактного лица Email контактного лица Телефон контактн…" at bounding box center [780, 206] width 1363 height 118
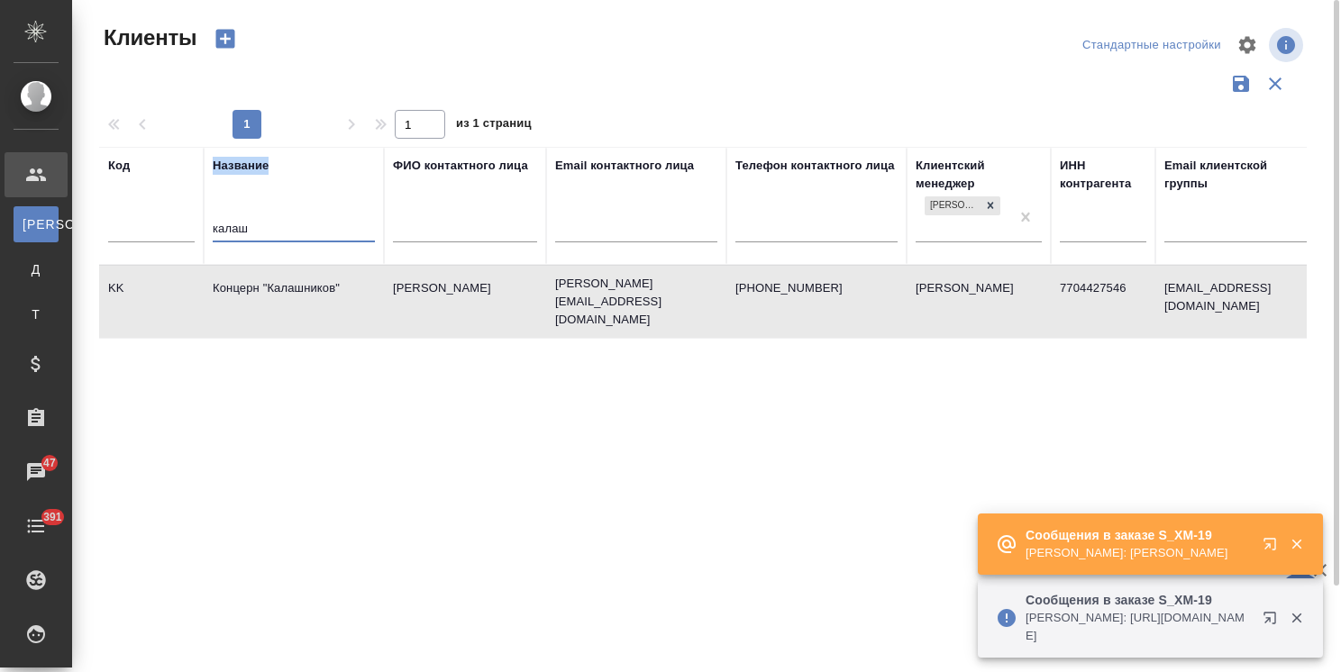
click at [278, 226] on input "калаш" at bounding box center [294, 230] width 162 height 23
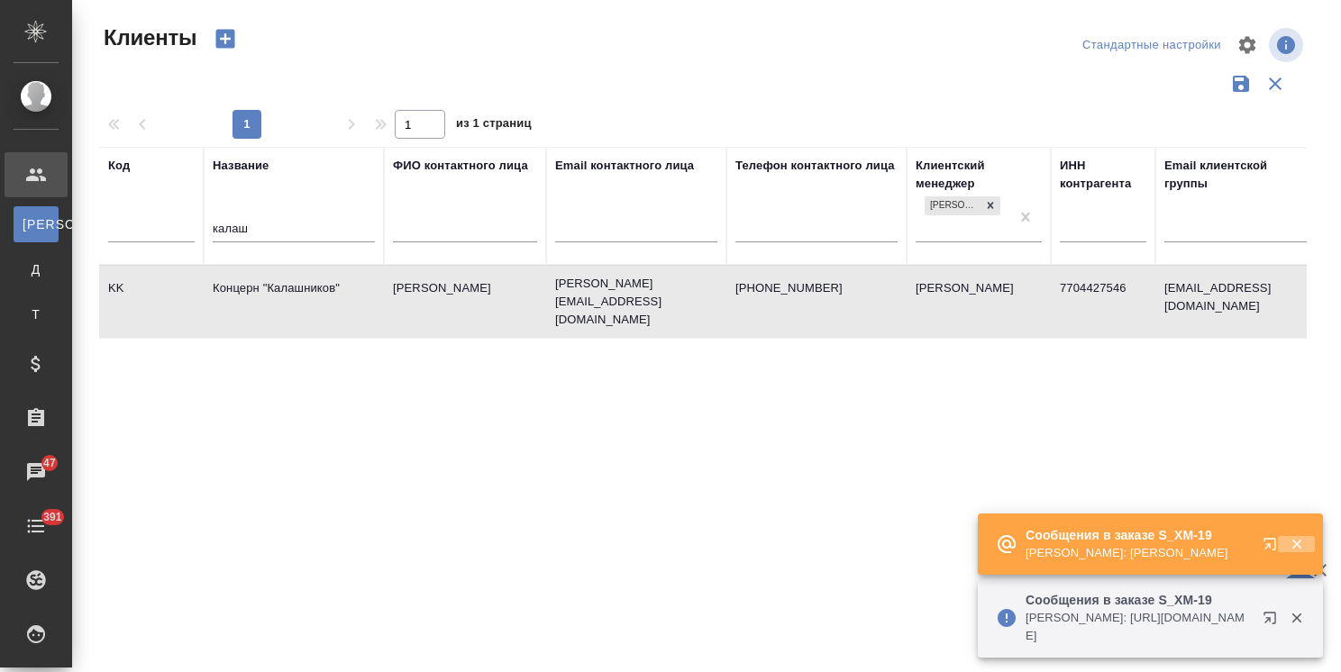
click at [1291, 547] on icon "button" at bounding box center [1297, 544] width 16 height 16
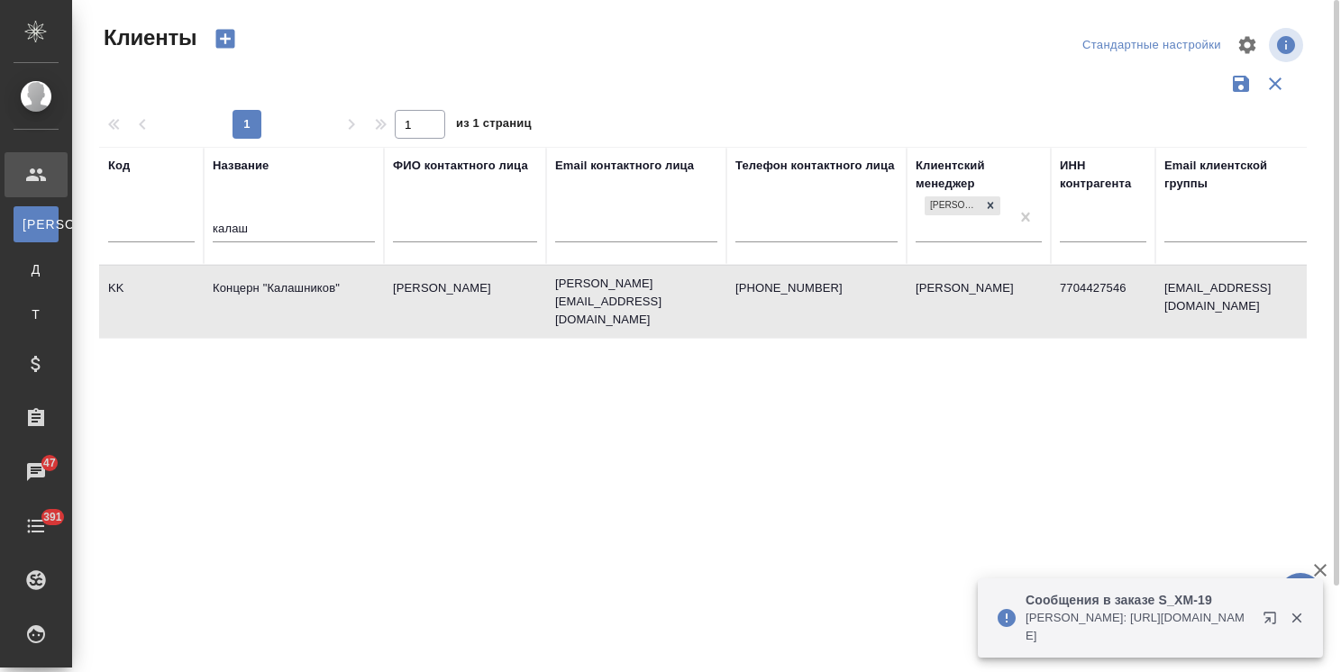
drag, startPoint x: 156, startPoint y: 226, endPoint x: 129, endPoint y: 227, distance: 27.1
click at [129, 227] on tr "Код Название калаш ФИО контактного лица Email контактного лица Телефон контактн…" at bounding box center [780, 206] width 1363 height 118
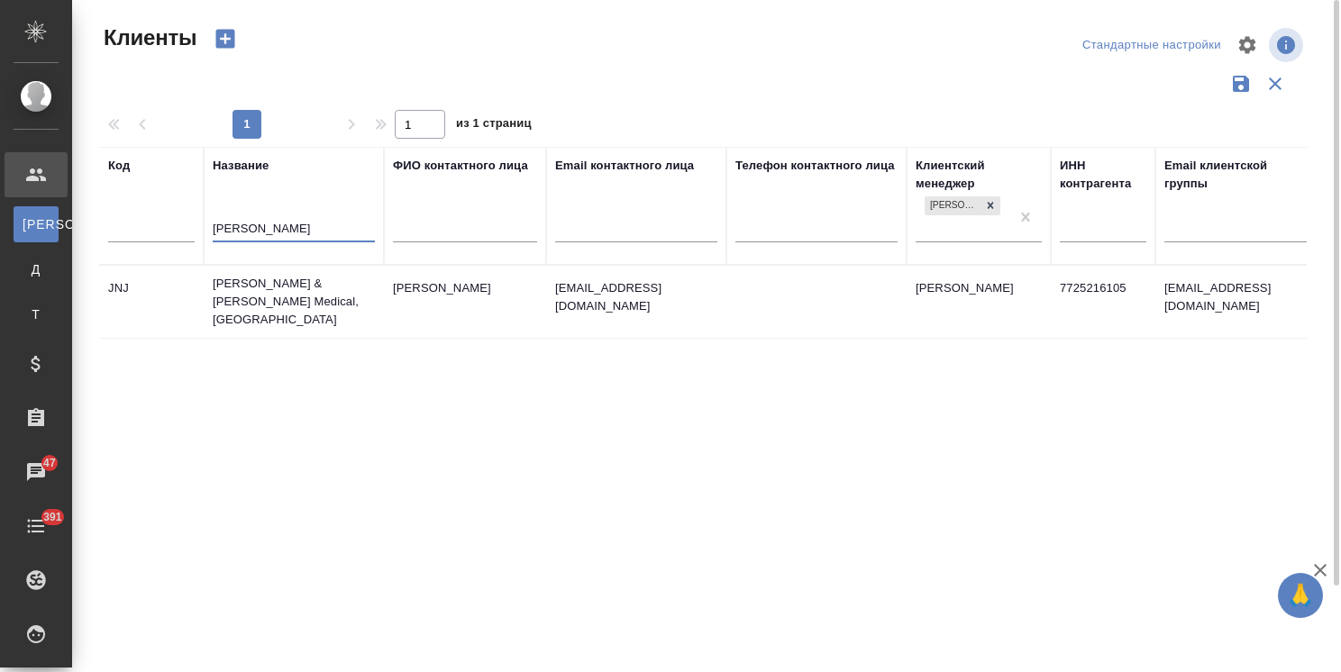
type input "[PERSON_NAME]"
click at [260, 288] on td "[PERSON_NAME] & [PERSON_NAME] Medical, [GEOGRAPHIC_DATA]" at bounding box center [294, 302] width 180 height 72
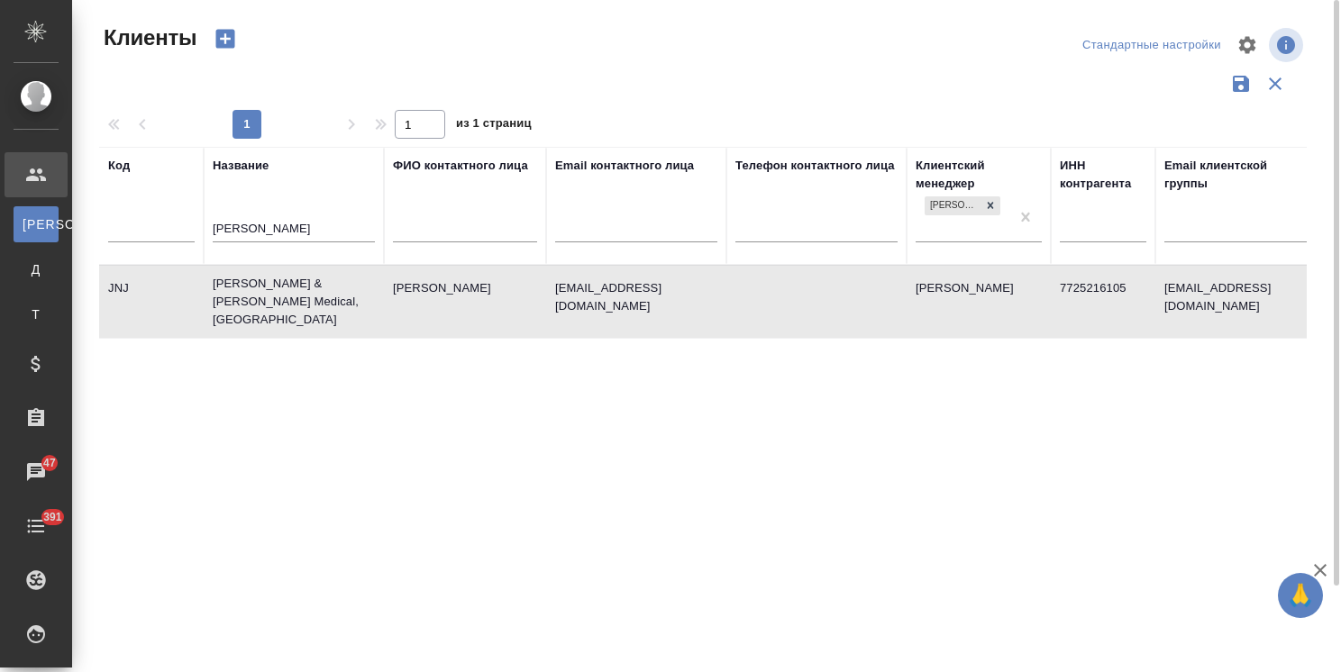
click at [260, 288] on td "[PERSON_NAME] & [PERSON_NAME] Medical, [GEOGRAPHIC_DATA]" at bounding box center [294, 302] width 180 height 72
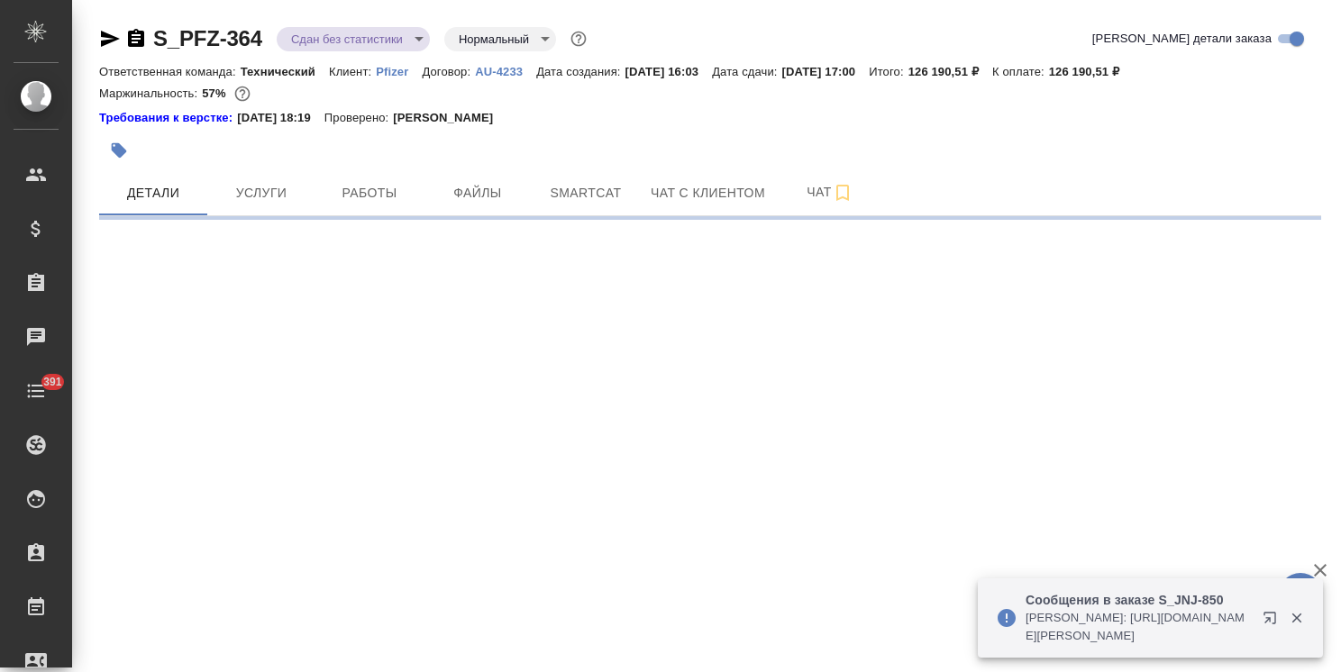
select select "RU"
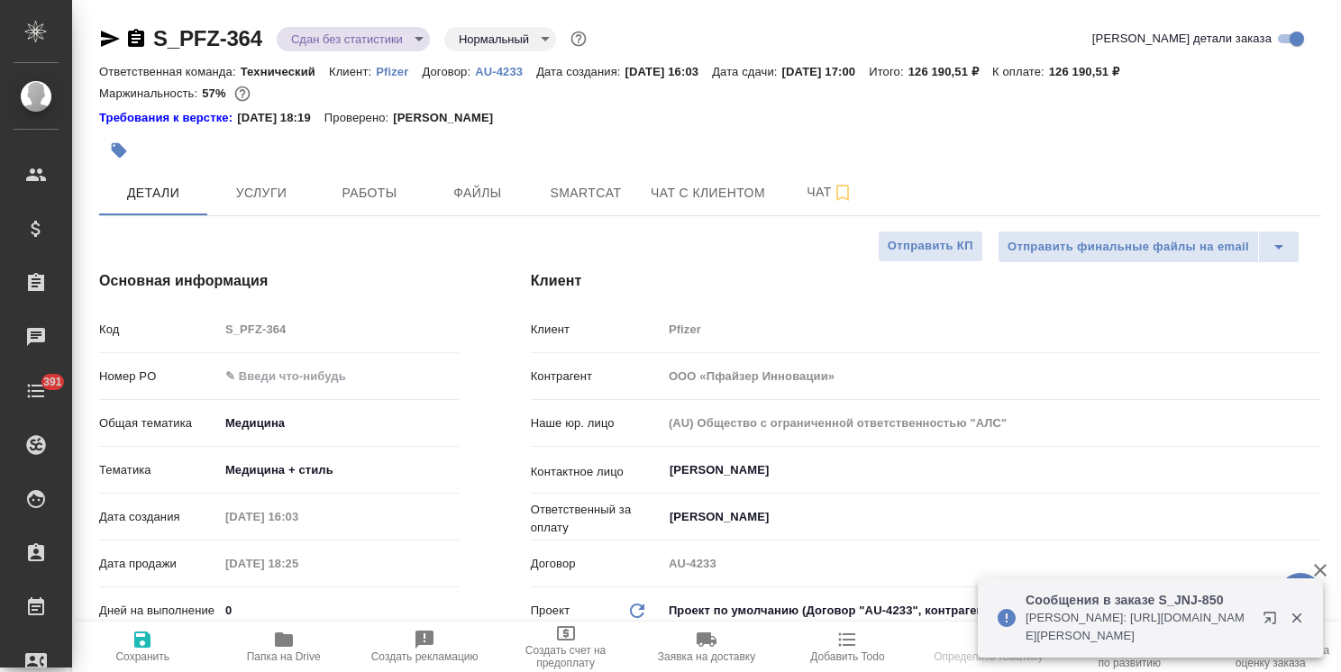
type textarea "x"
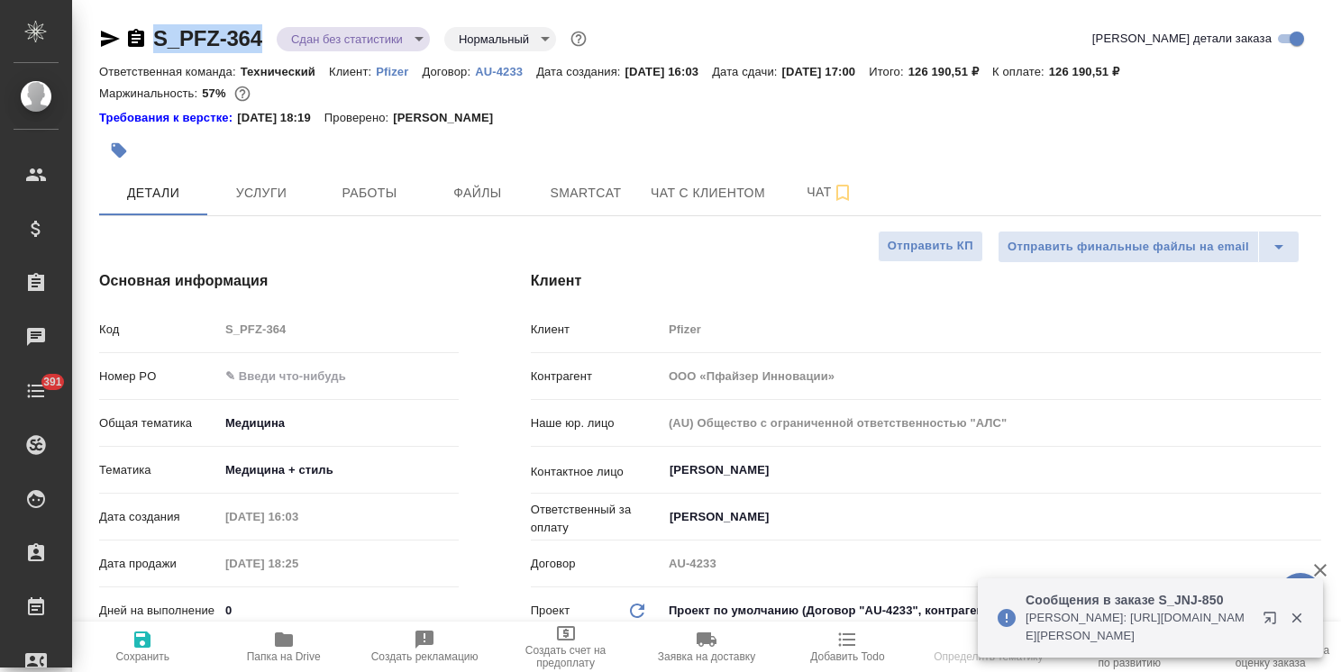
type textarea "x"
drag, startPoint x: 263, startPoint y: 17, endPoint x: 142, endPoint y: 16, distance: 121.7
type textarea "x"
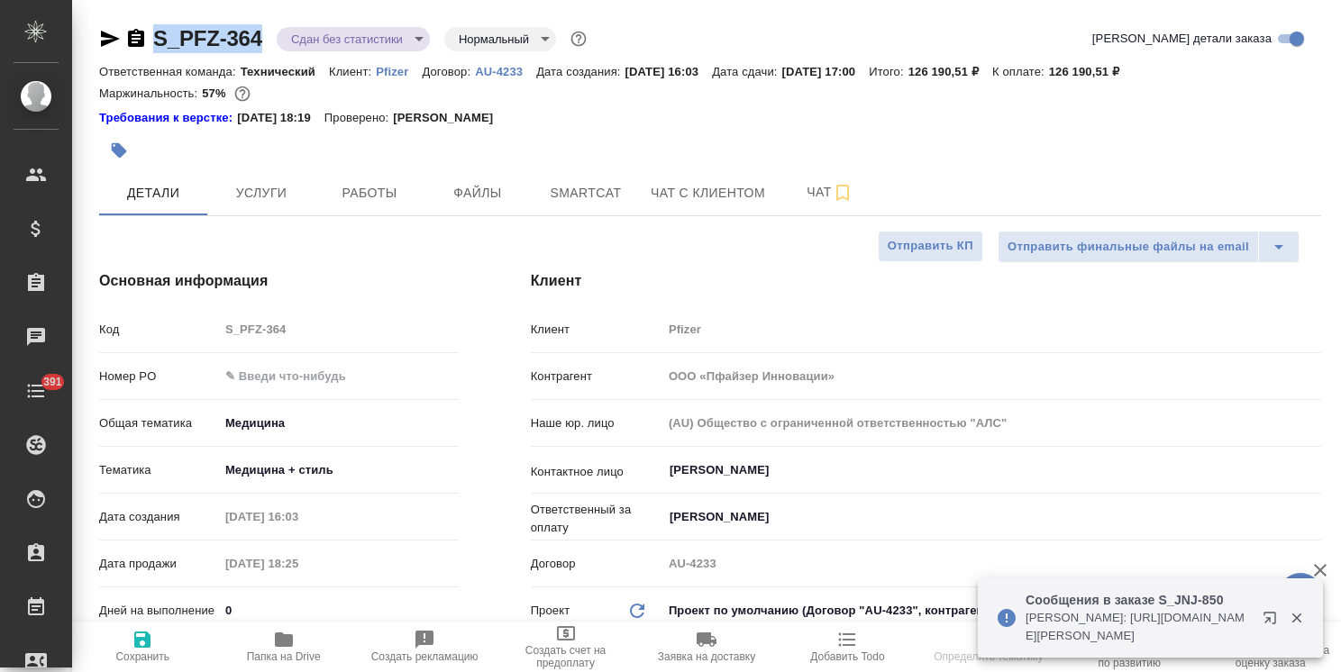
type textarea "x"
copy link "S_PFZ-364"
type textarea "x"
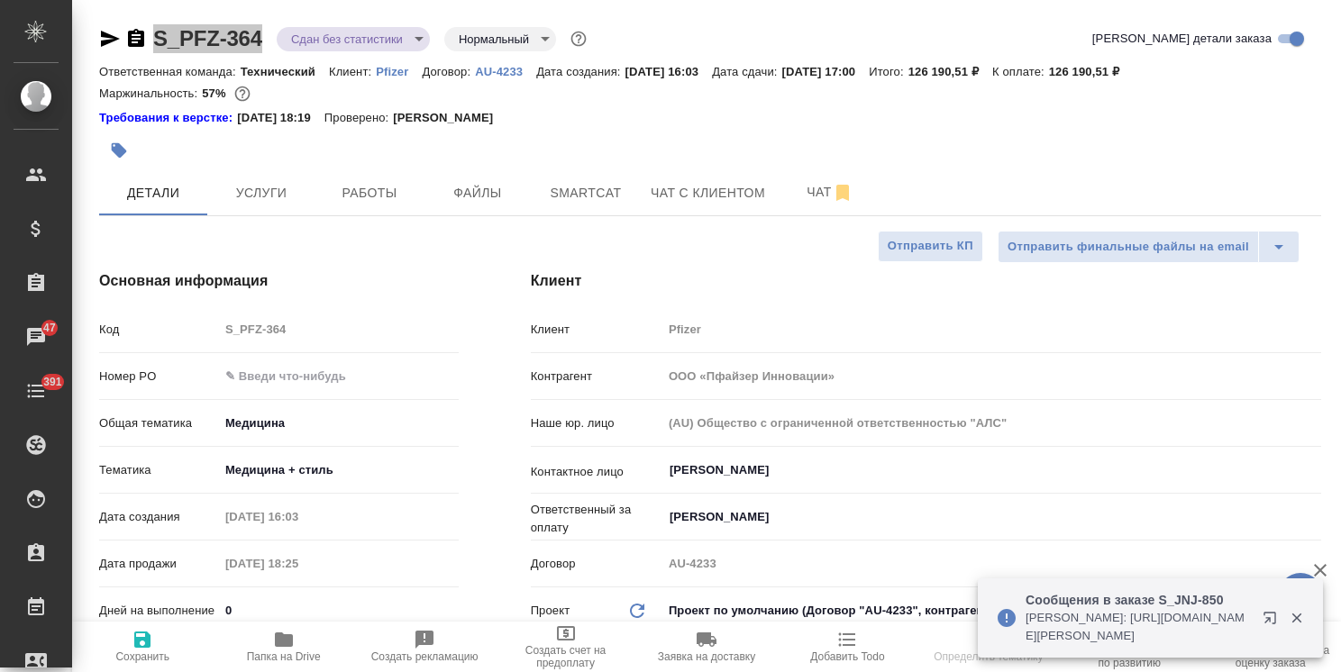
select select "RU"
type textarea "x"
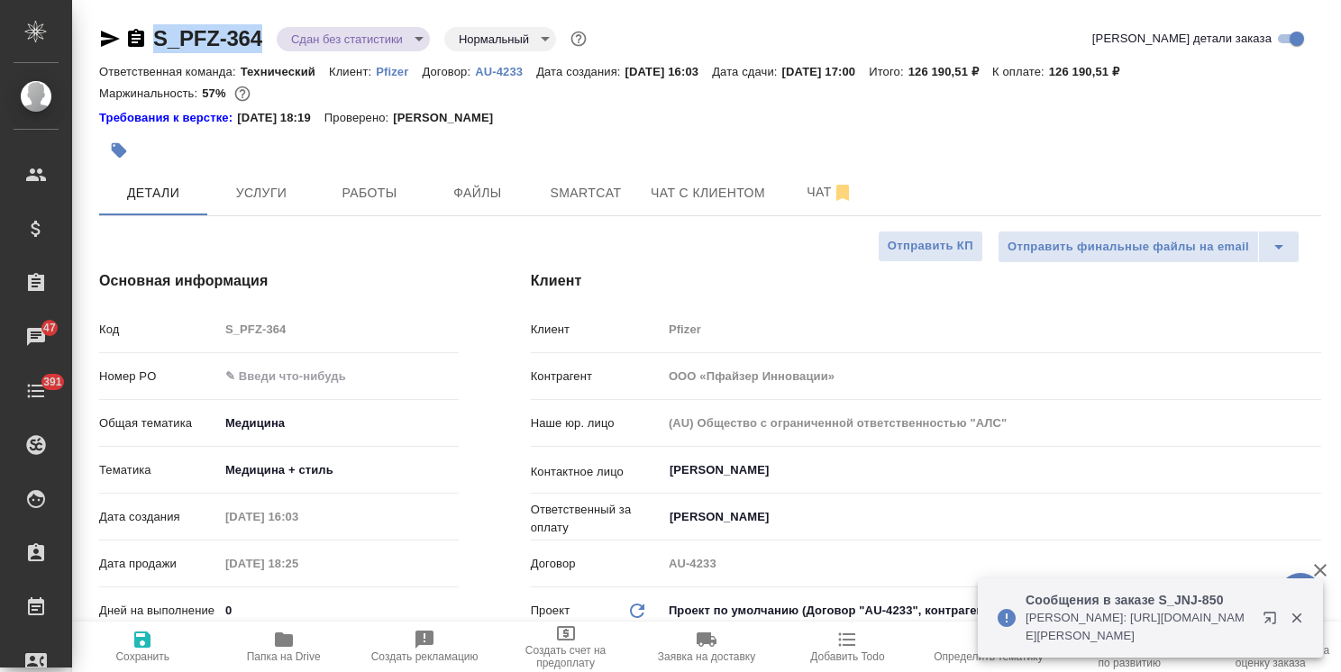
type textarea "x"
click at [486, 178] on button "Файлы" at bounding box center [478, 192] width 108 height 45
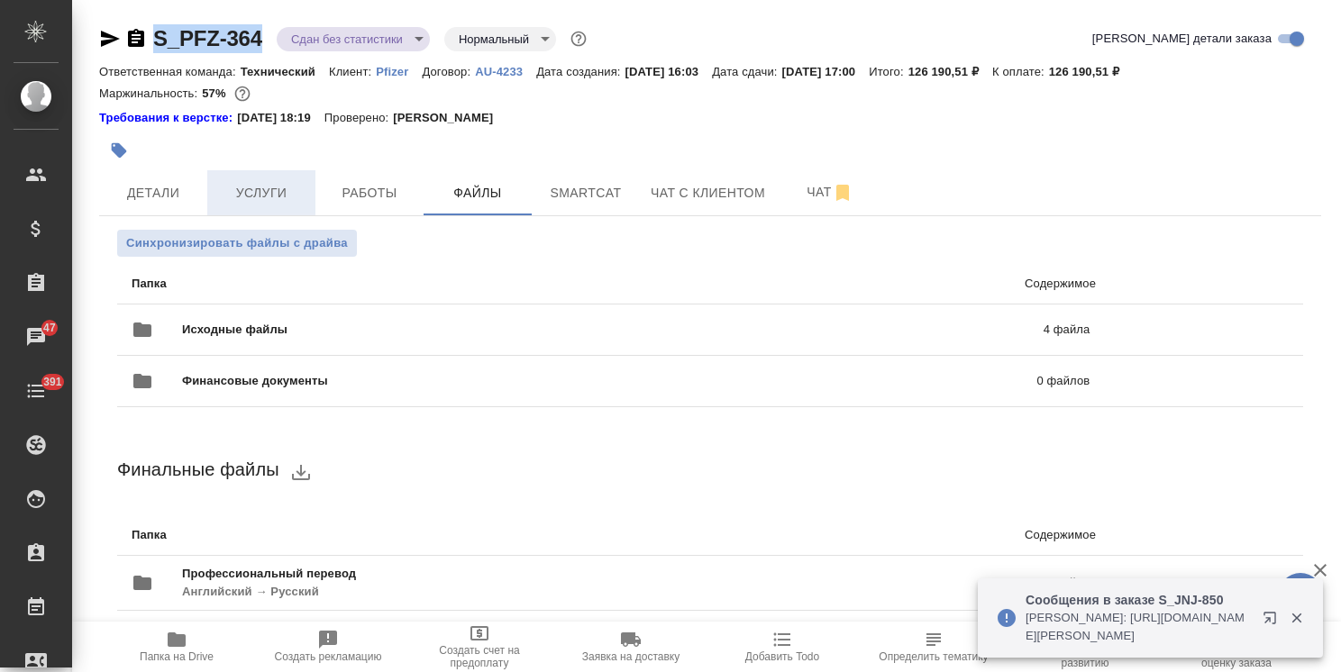
click at [274, 192] on span "Услуги" at bounding box center [261, 193] width 87 height 23
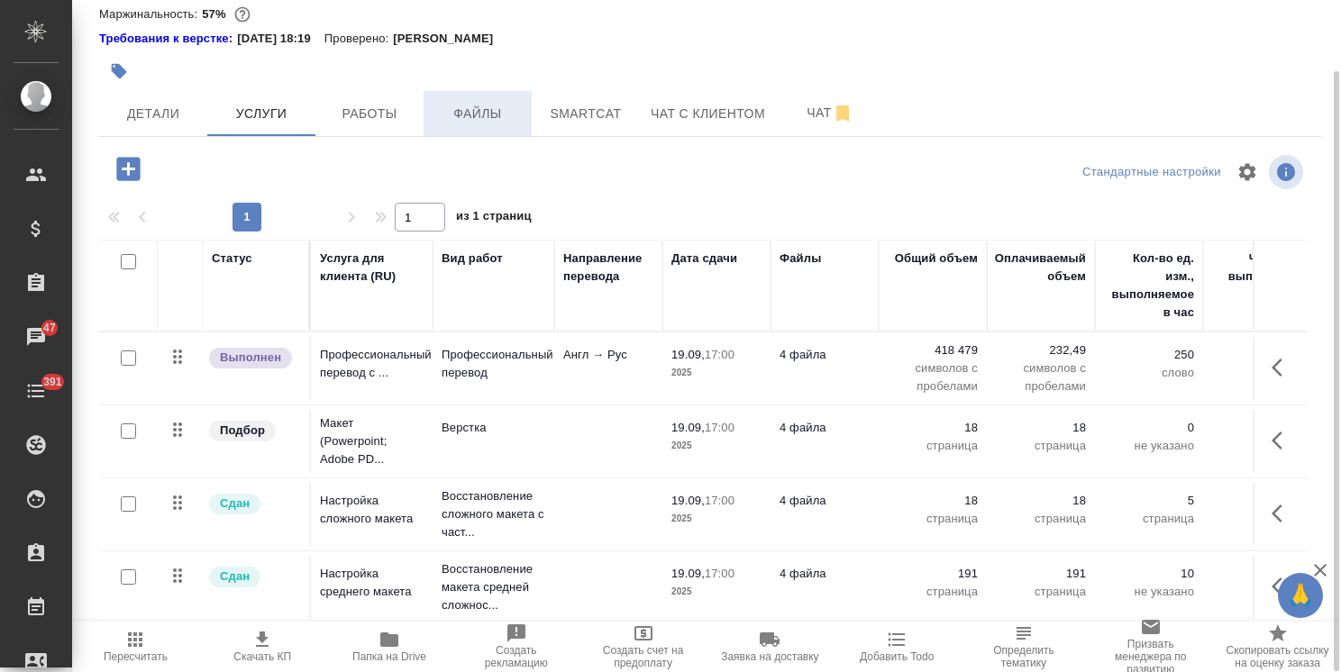
click at [496, 115] on span "Файлы" at bounding box center [477, 114] width 87 height 23
click at [506, 111] on span "Файлы" at bounding box center [477, 114] width 87 height 23
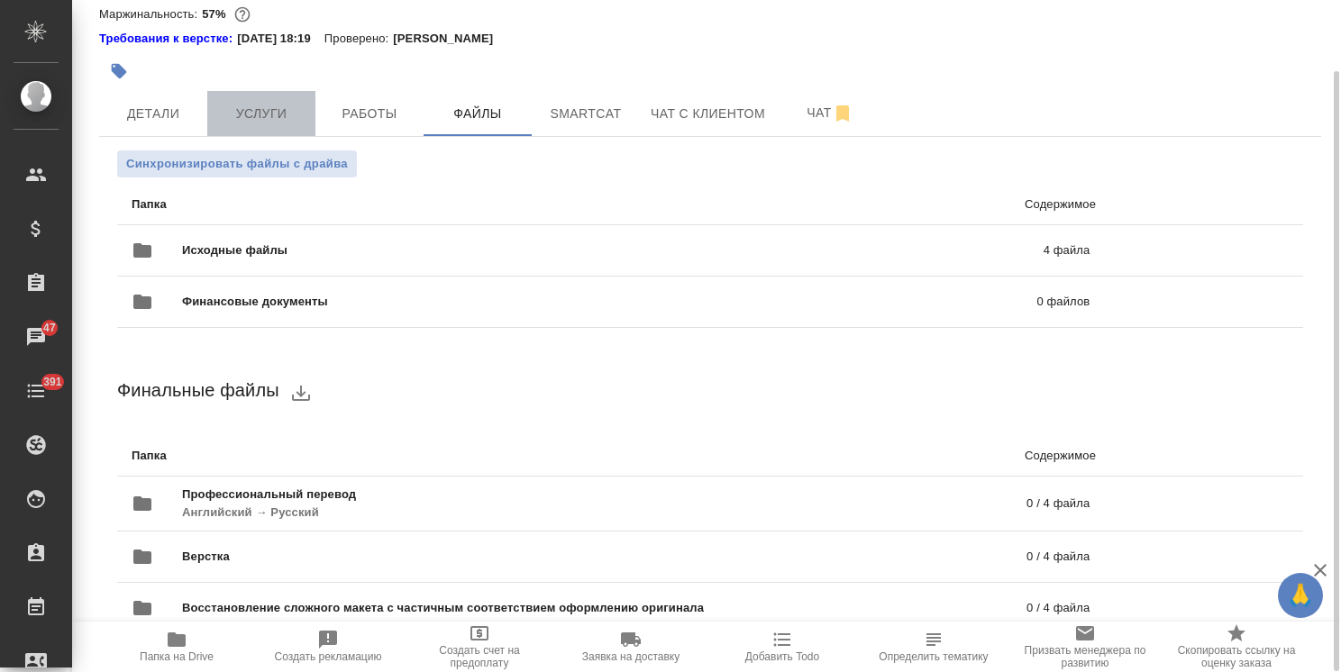
click at [242, 93] on button "Услуги" at bounding box center [261, 113] width 108 height 45
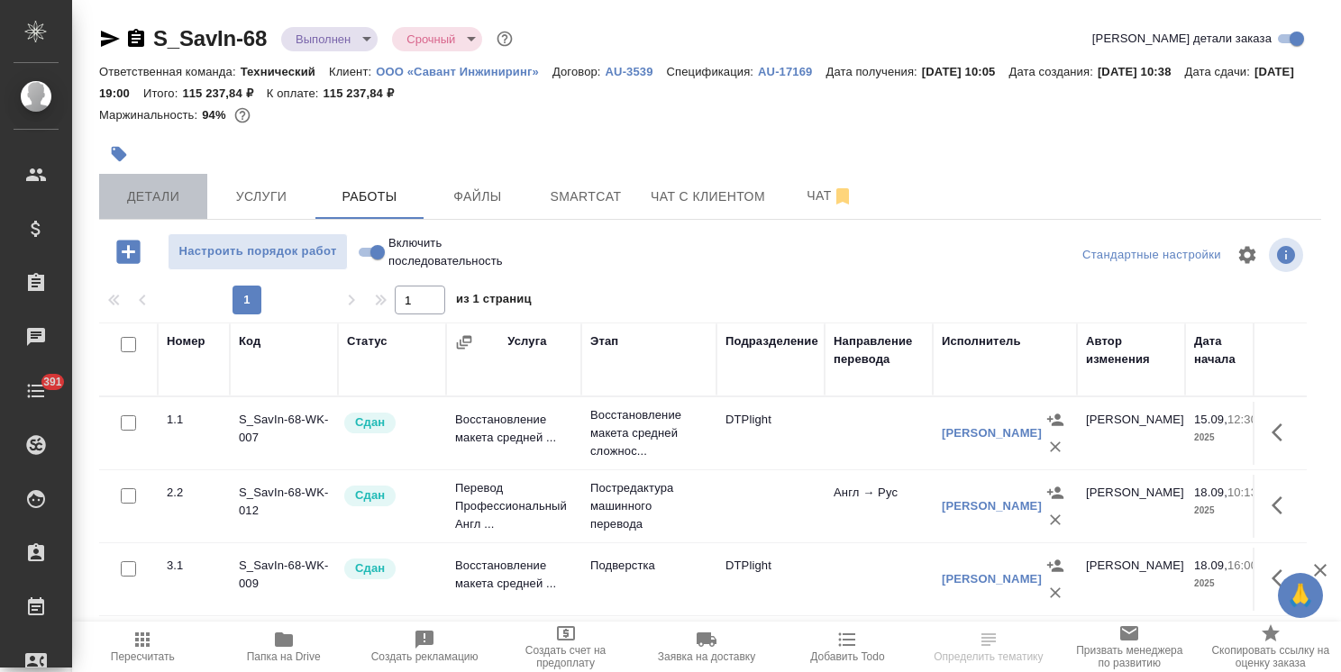
click at [133, 197] on span "Детали" at bounding box center [153, 197] width 87 height 23
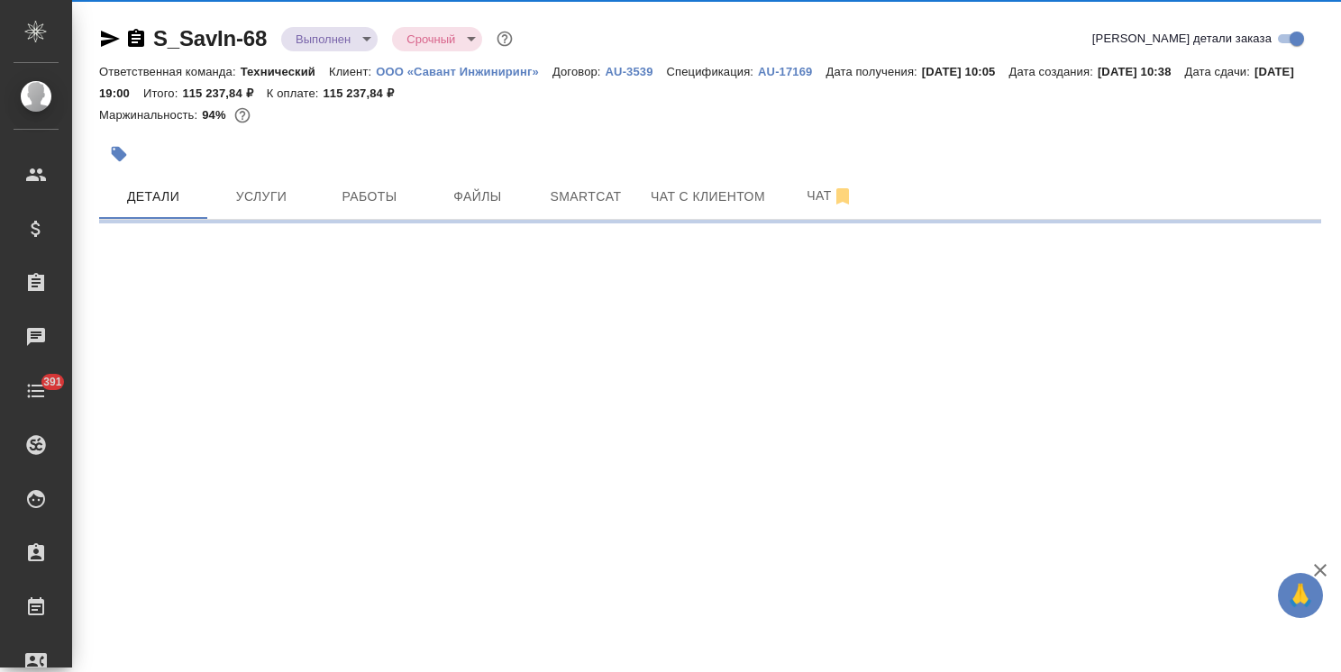
select select "RU"
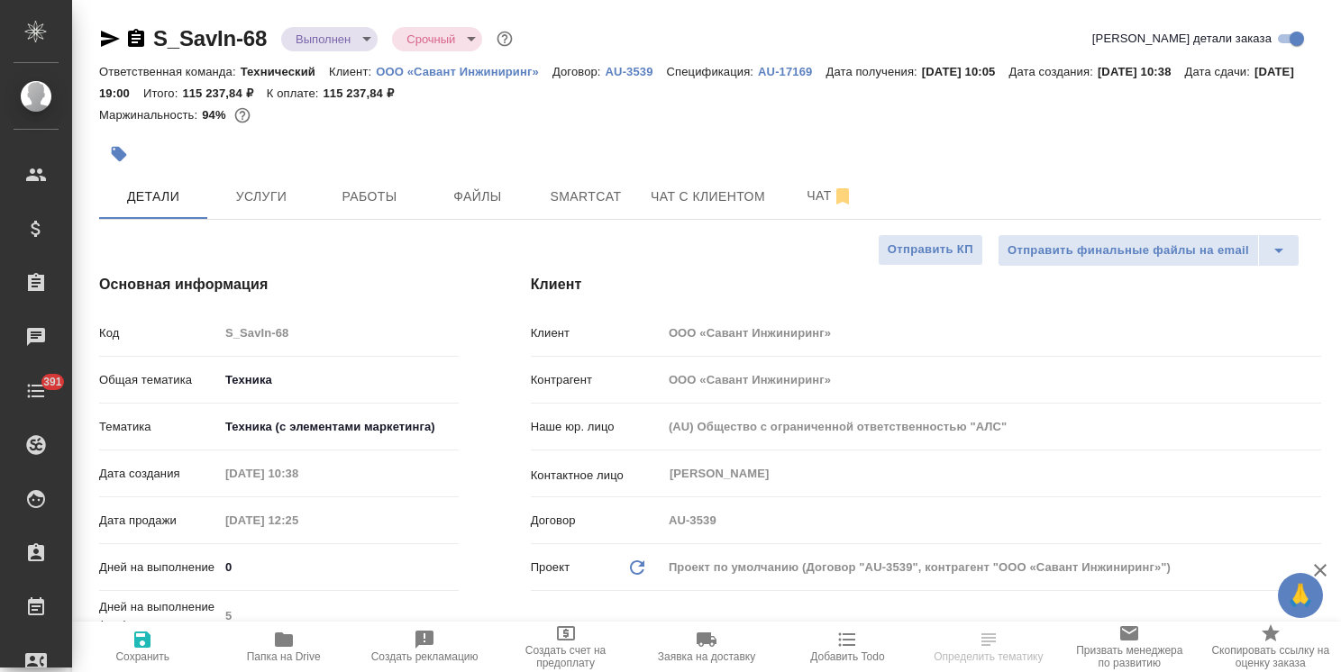
type textarea "x"
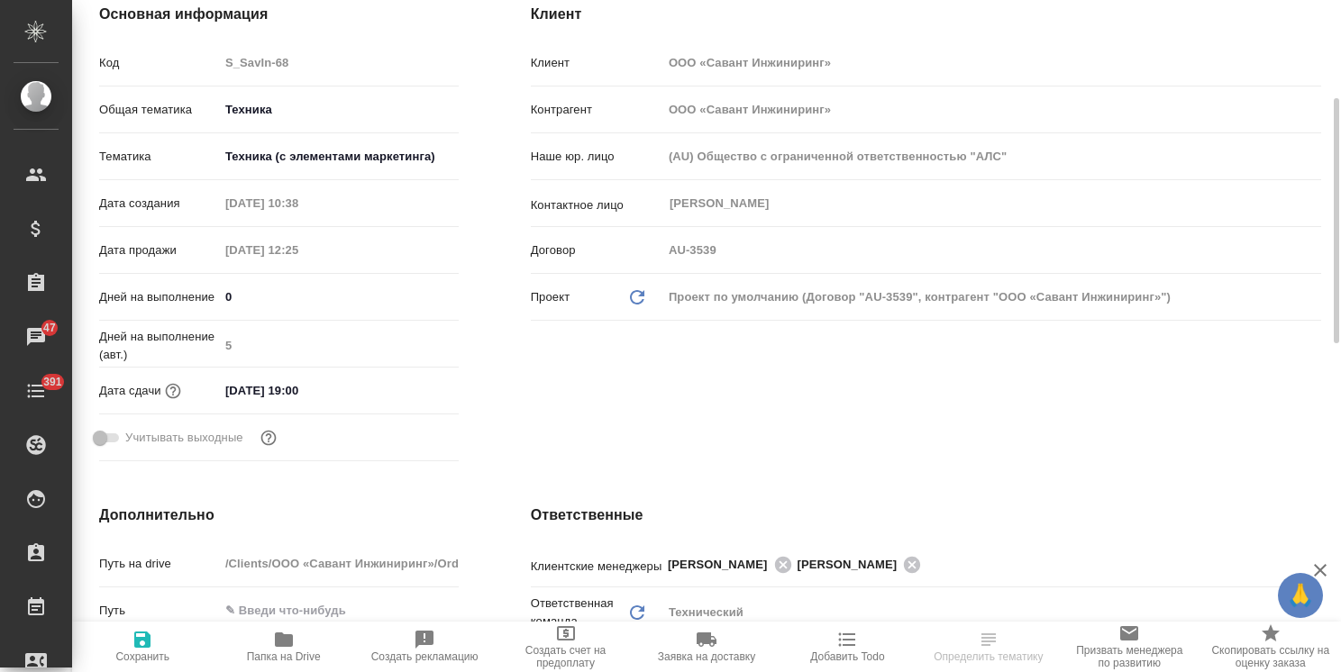
scroll to position [361, 0]
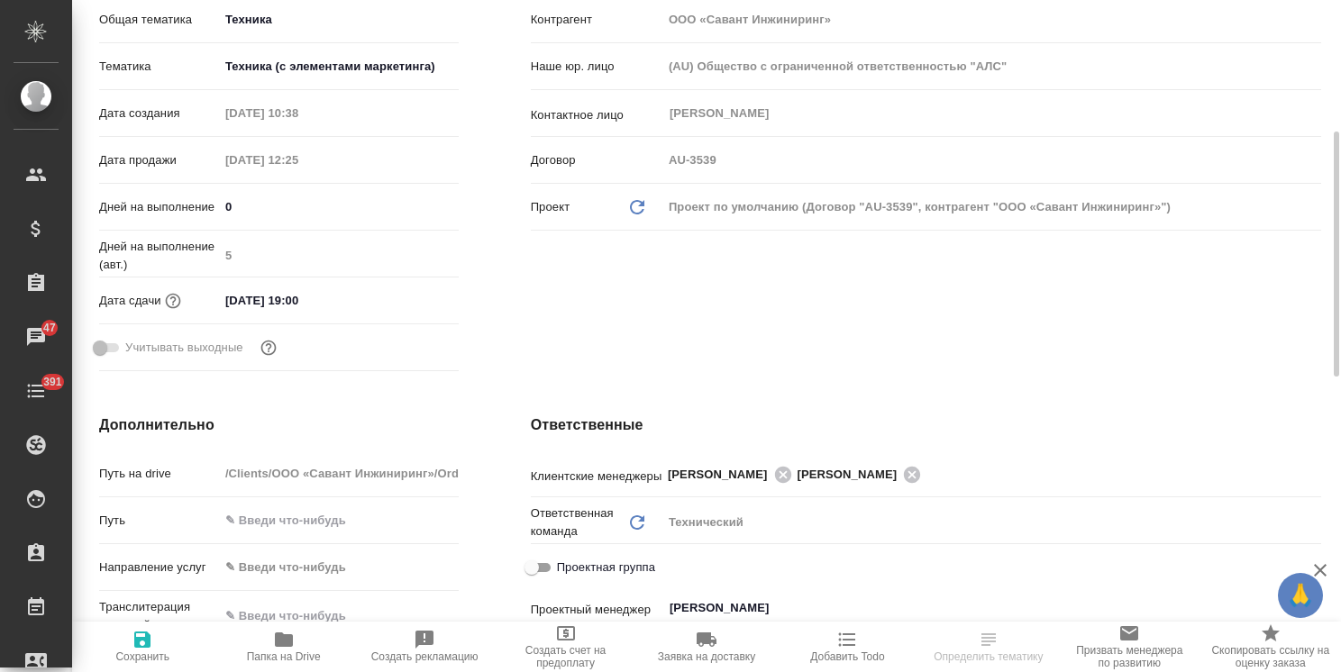
select select "RU"
type textarea "x"
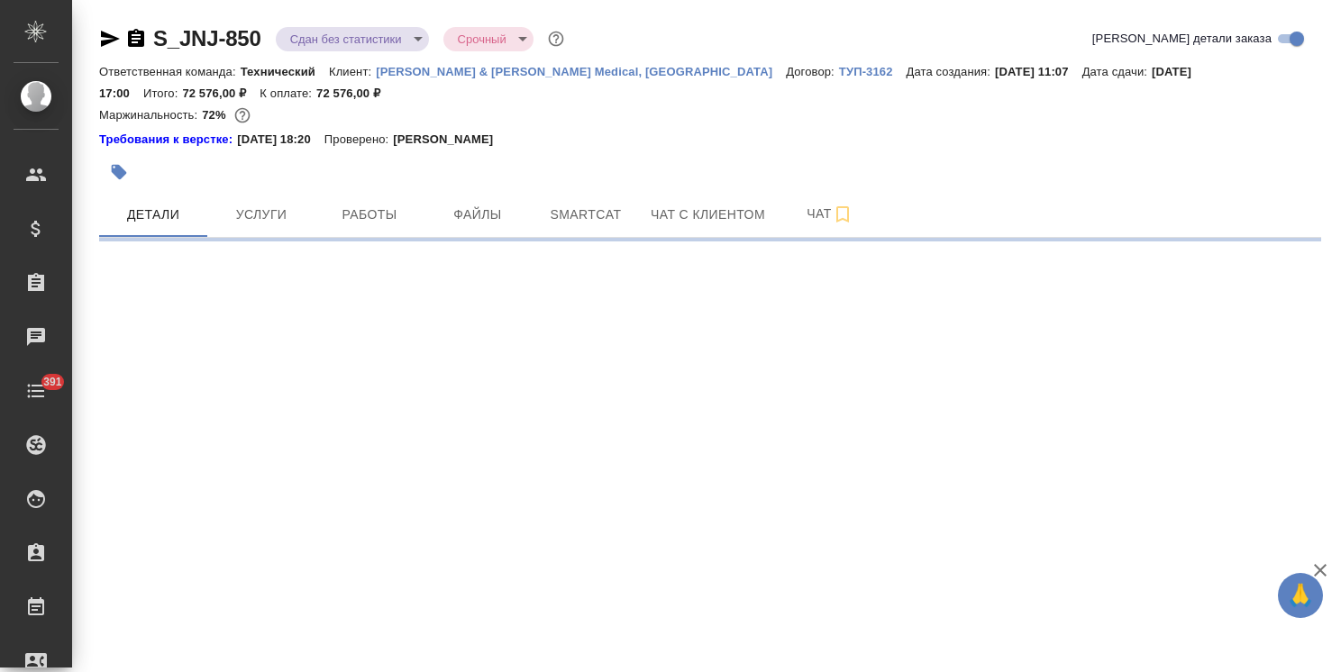
select select "RU"
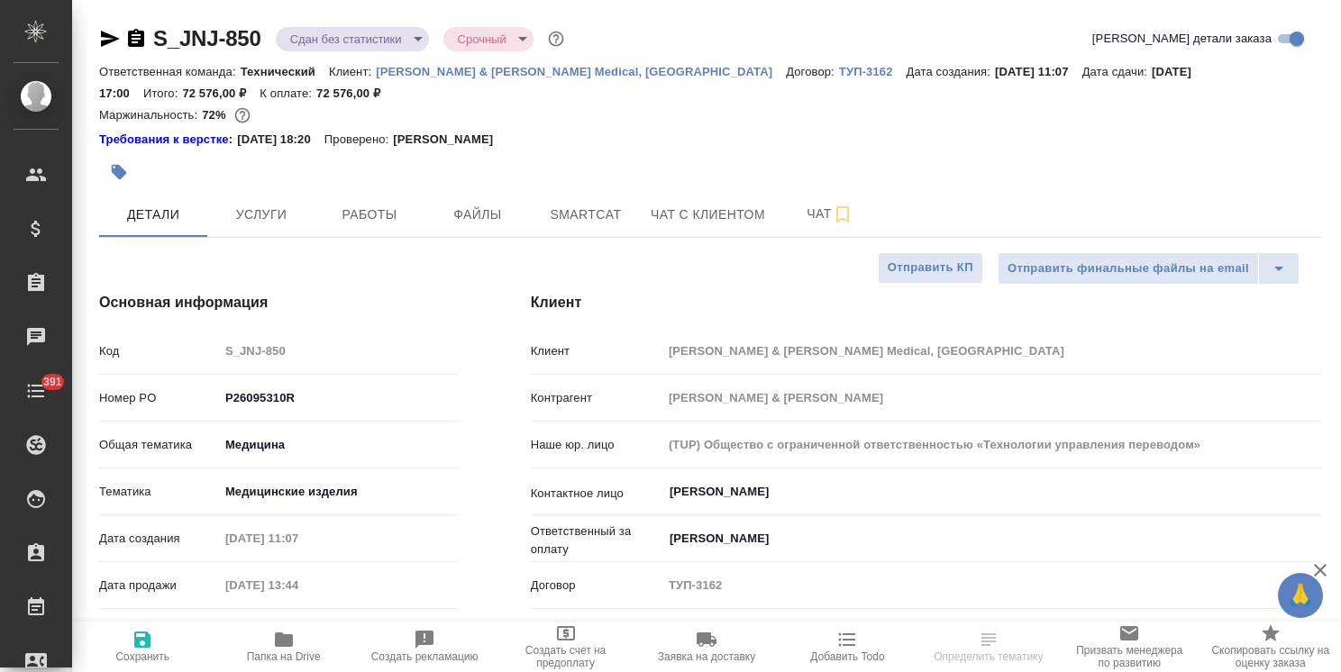
type textarea "x"
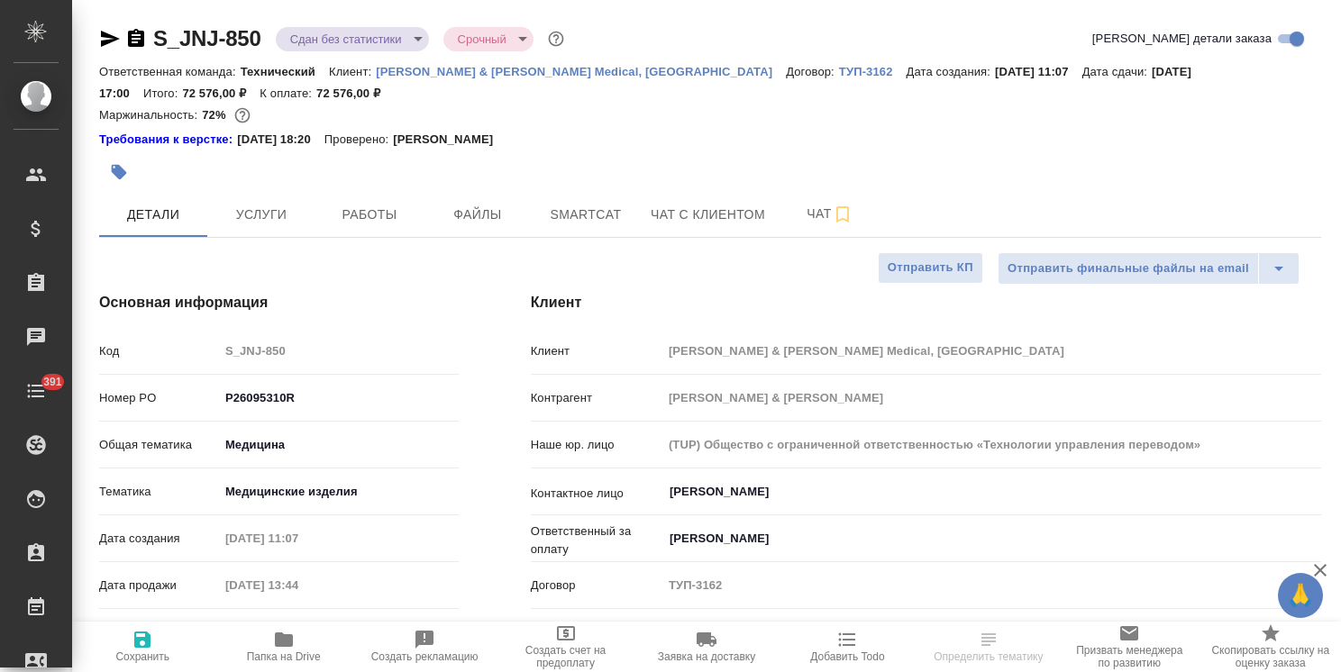
type textarea "x"
click at [492, 216] on span "Файлы" at bounding box center [477, 215] width 87 height 23
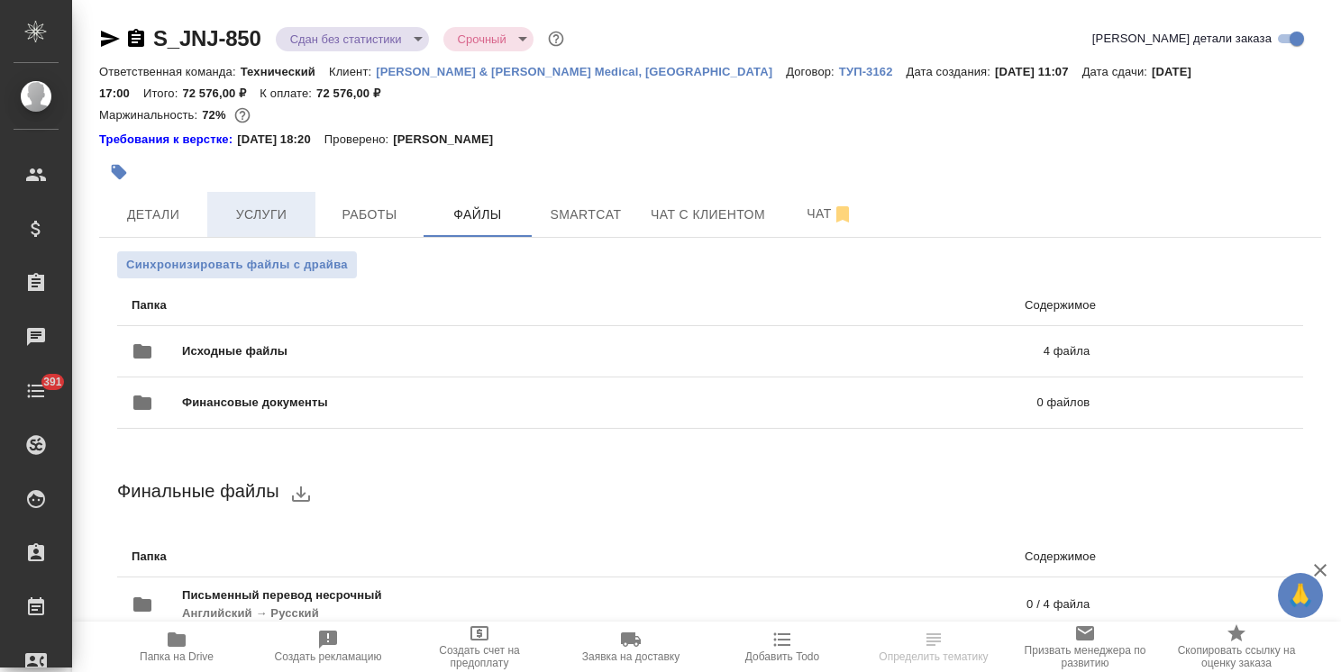
click at [264, 213] on span "Услуги" at bounding box center [261, 215] width 87 height 23
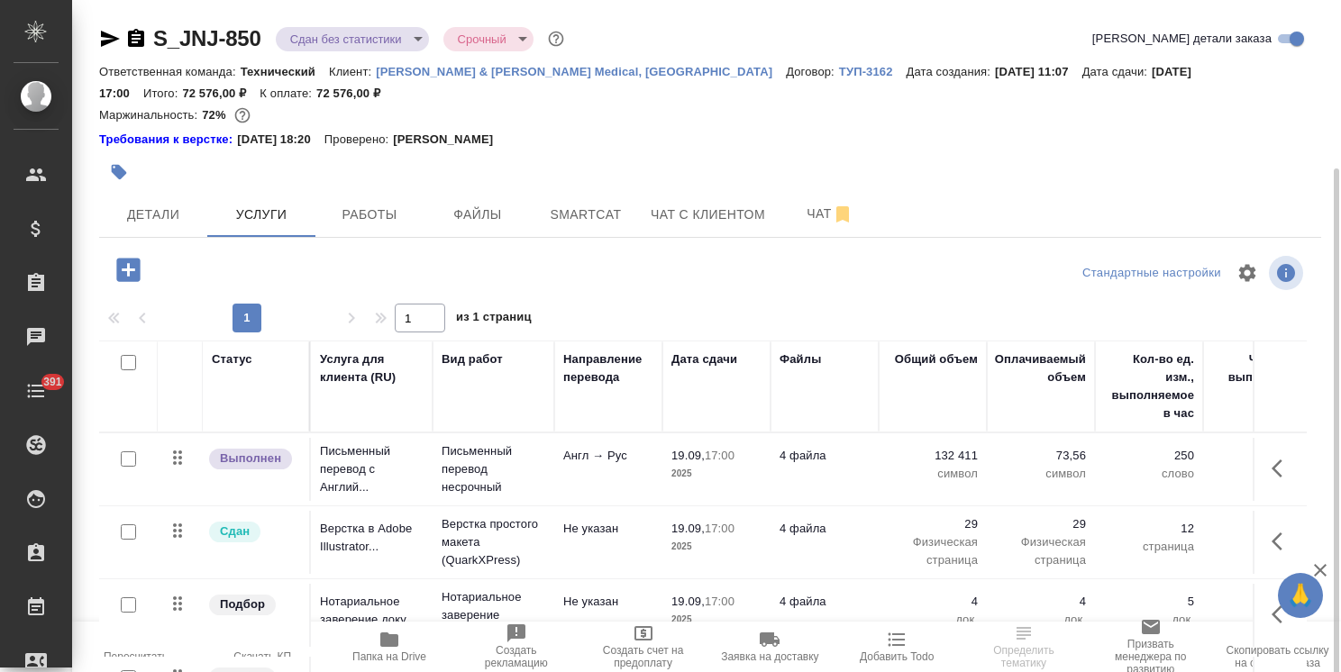
scroll to position [90, 0]
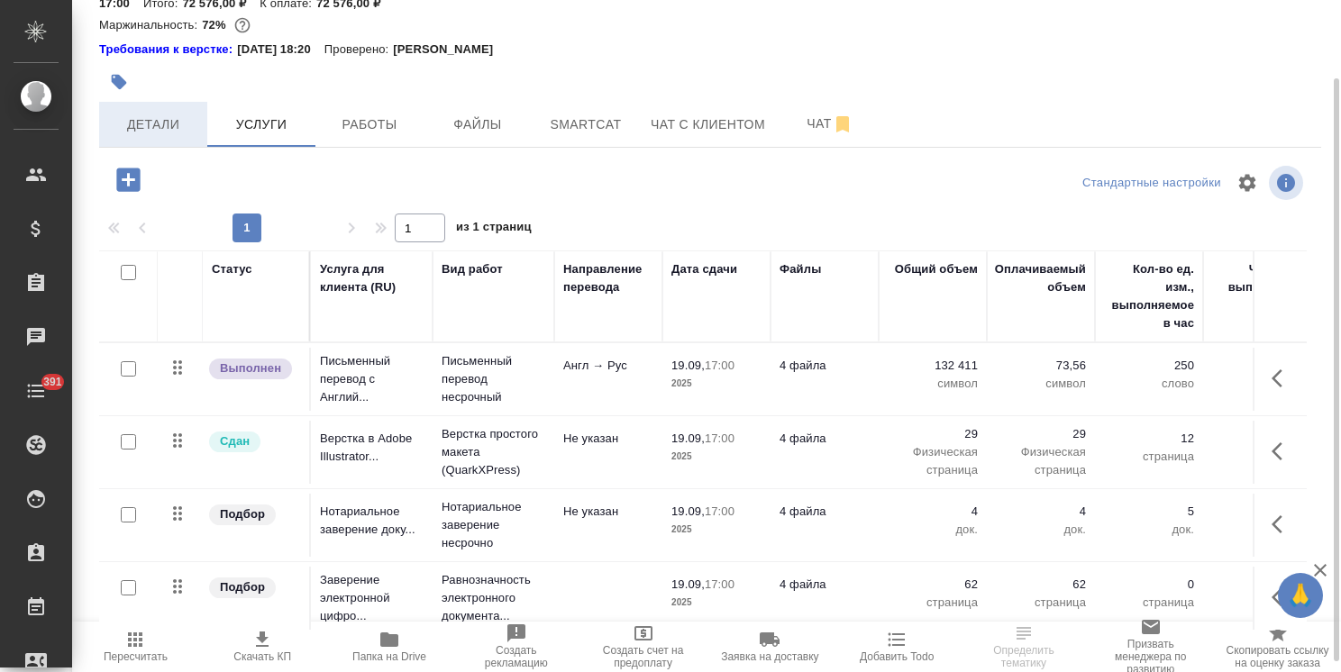
click at [152, 133] on button "Детали" at bounding box center [153, 124] width 108 height 45
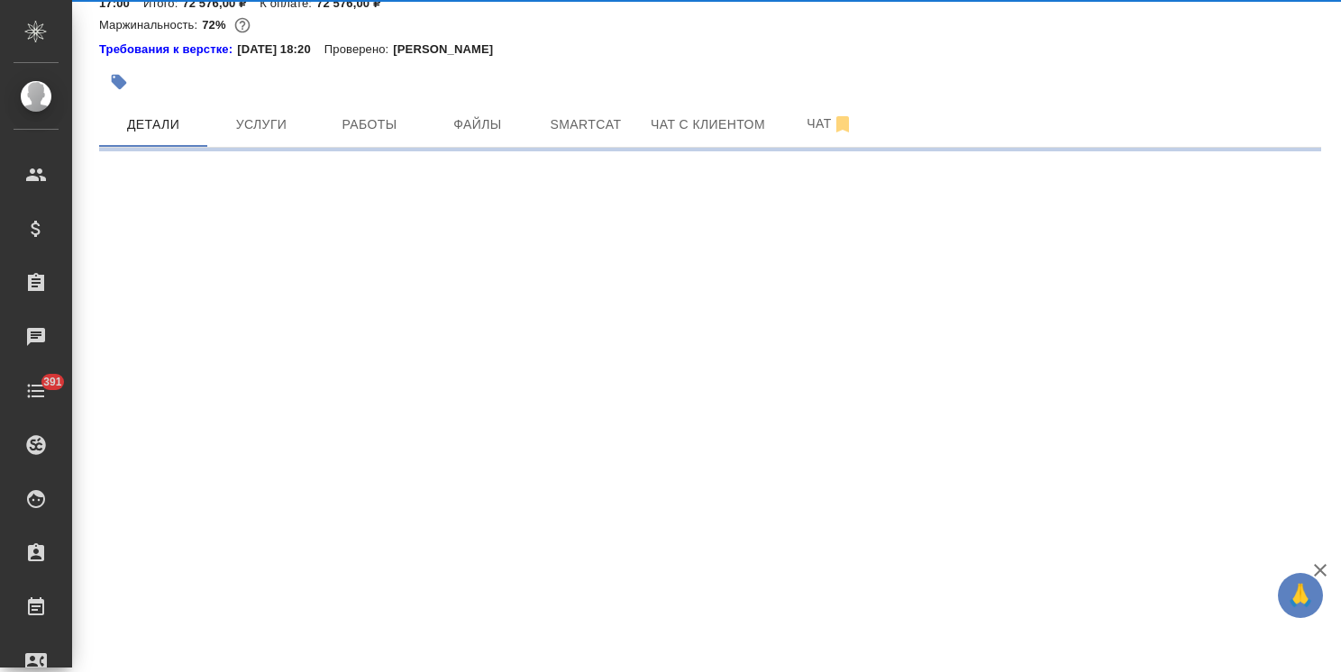
select select "RU"
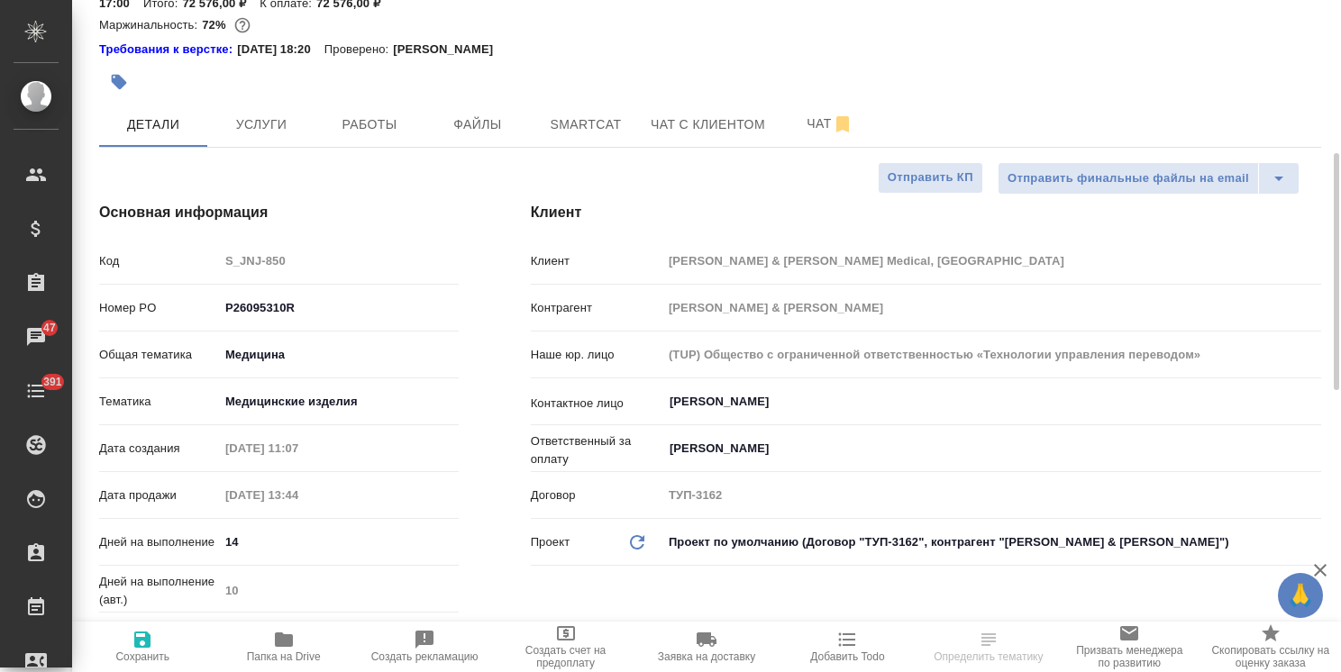
type textarea "x"
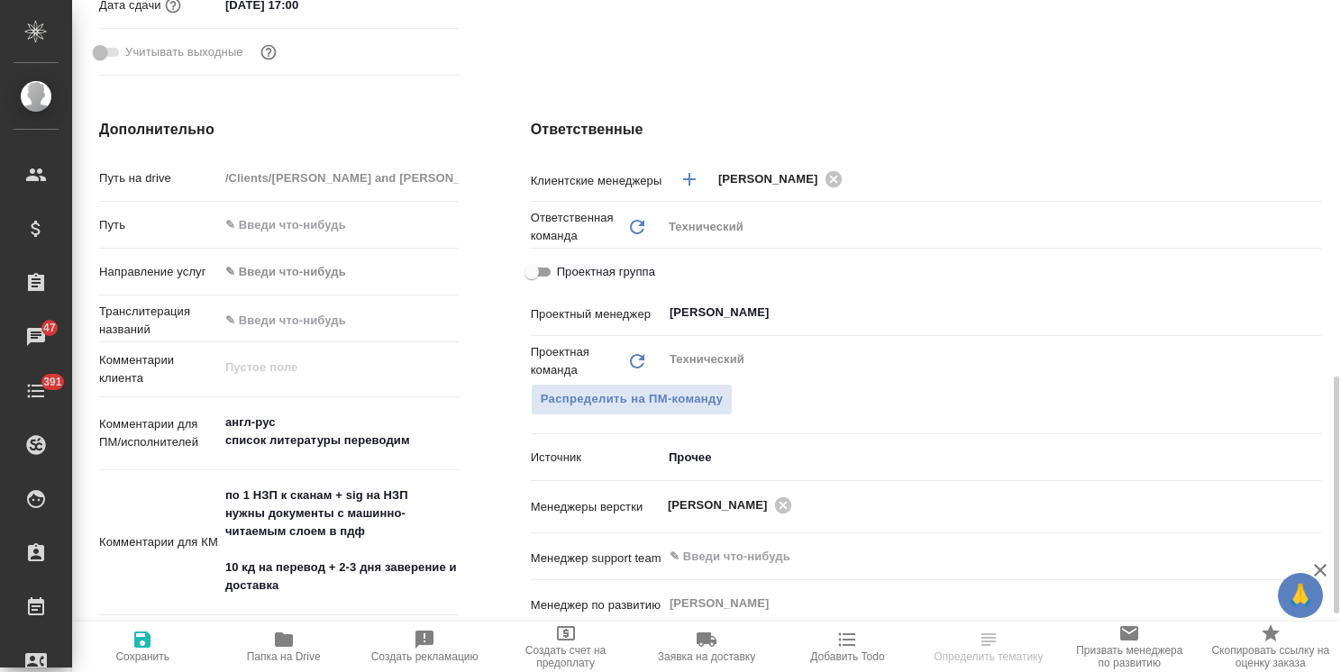
scroll to position [811, 0]
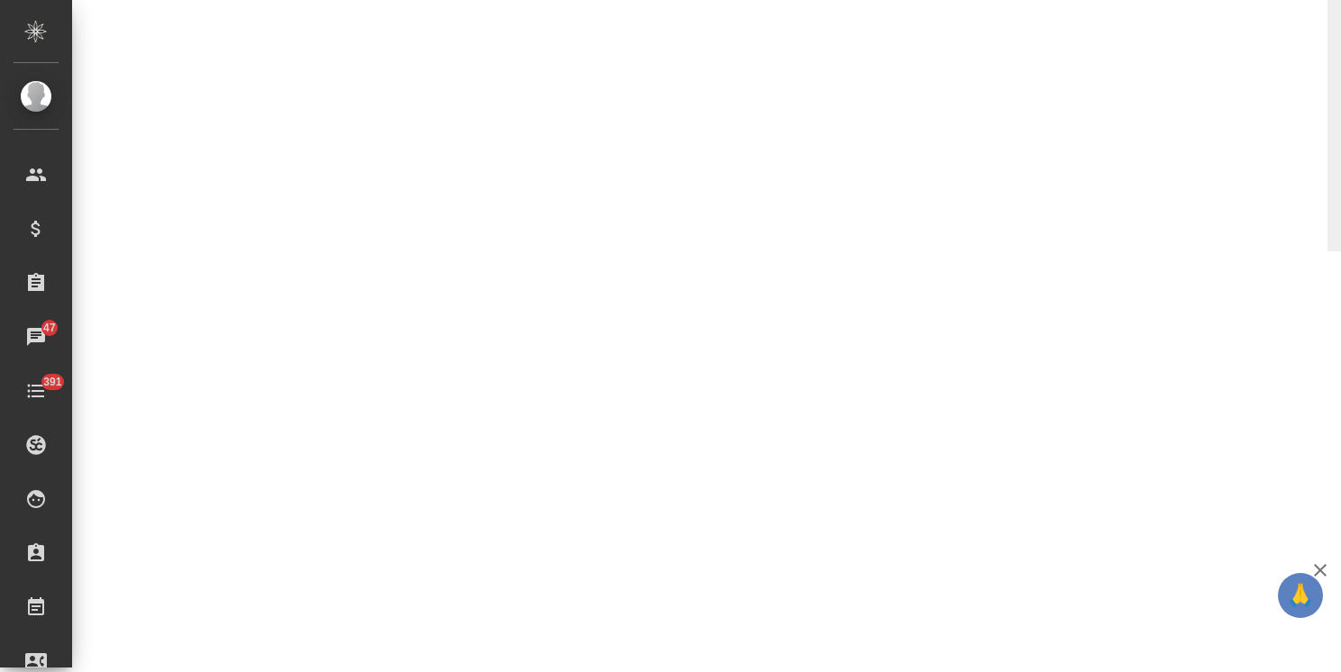
select select "RU"
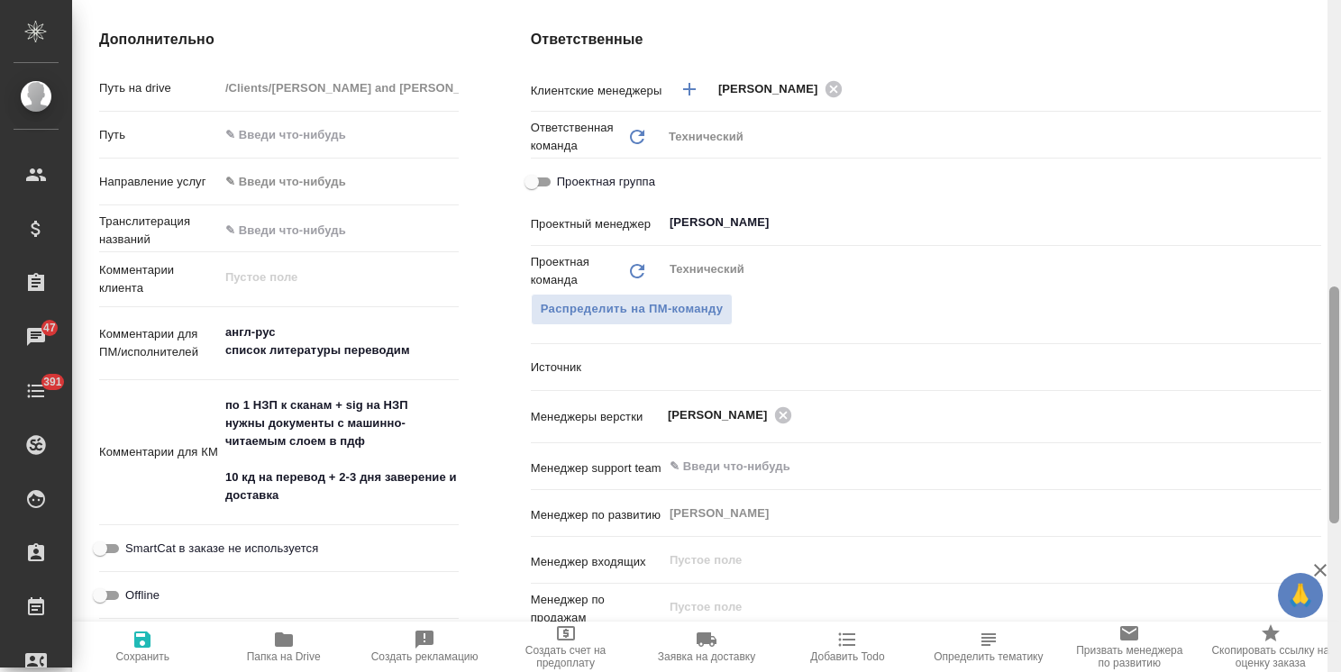
click at [1332, 451] on div ".cls-1 fill:#fff; AWATERA [PERSON_NAME] Спецификации Заказы 47 Чаты 391 Todo Пр…" at bounding box center [670, 336] width 1341 height 672
type textarea "x"
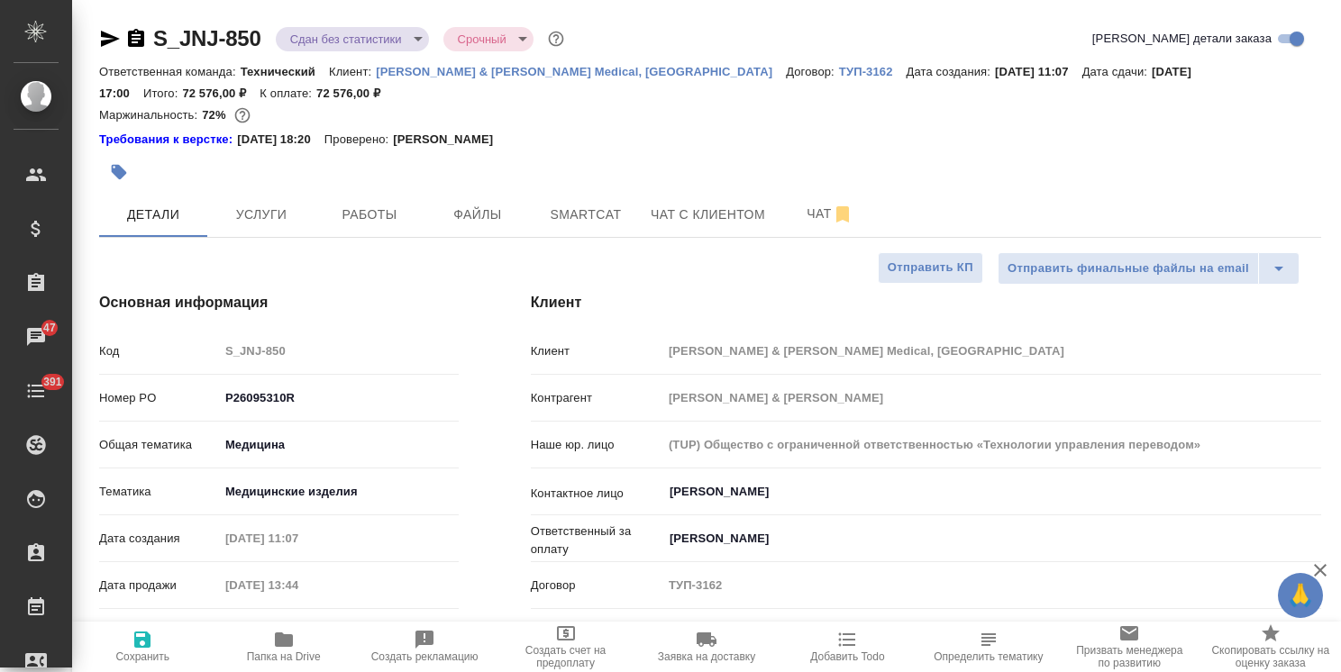
drag, startPoint x: 1330, startPoint y: 471, endPoint x: 1372, endPoint y: 62, distance: 410.4
click at [1340, 62] on html "🙏 .cls-1 fill:#fff; AWATERA [PERSON_NAME] Спецификации Заказы 47 Чаты 391 Todo …" at bounding box center [670, 336] width 1341 height 672
drag, startPoint x: 267, startPoint y: 20, endPoint x: 133, endPoint y: 18, distance: 134.3
copy link "S_JNJ-850"
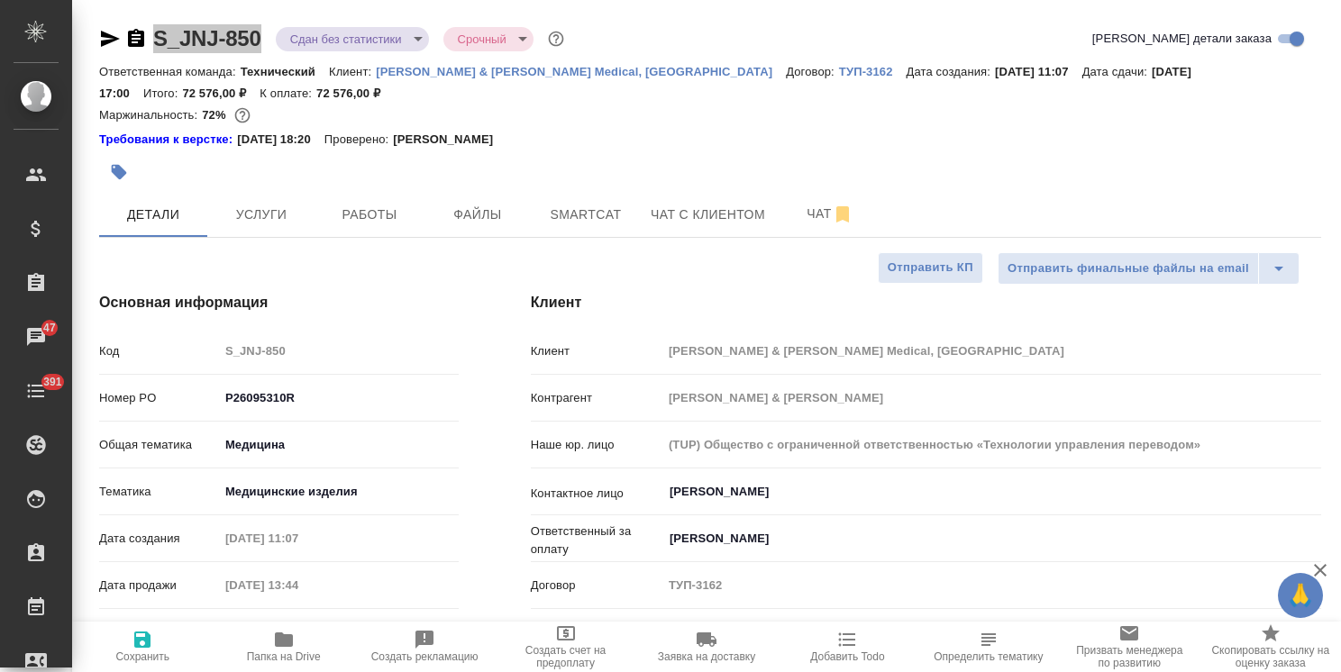
type textarea "x"
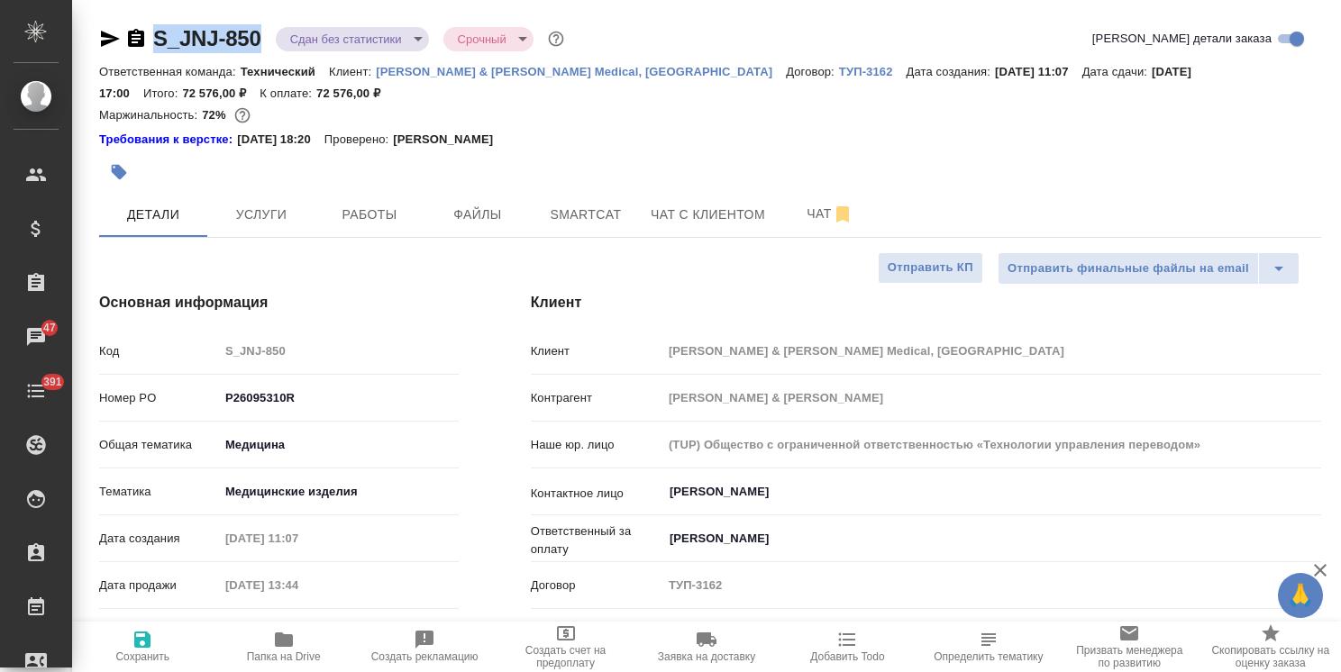
type textarea "x"
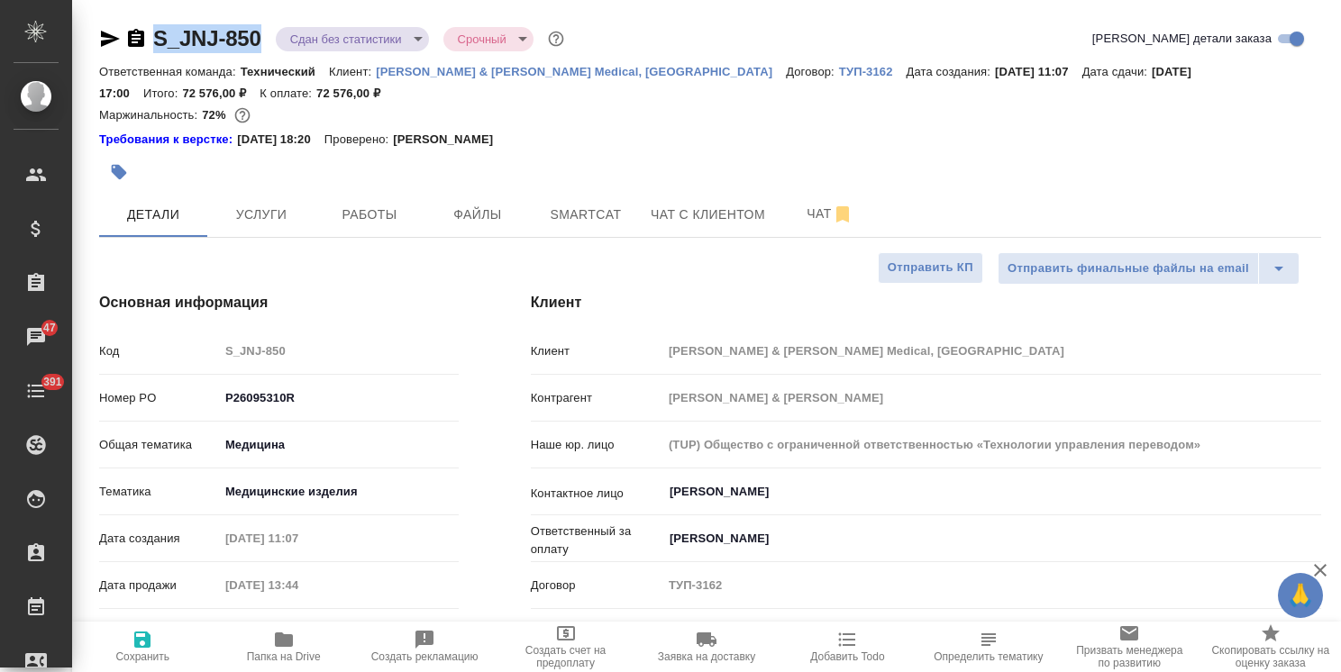
type textarea "x"
click at [137, 42] on icon "button" at bounding box center [136, 39] width 22 height 22
copy link "S_JNJ-850"
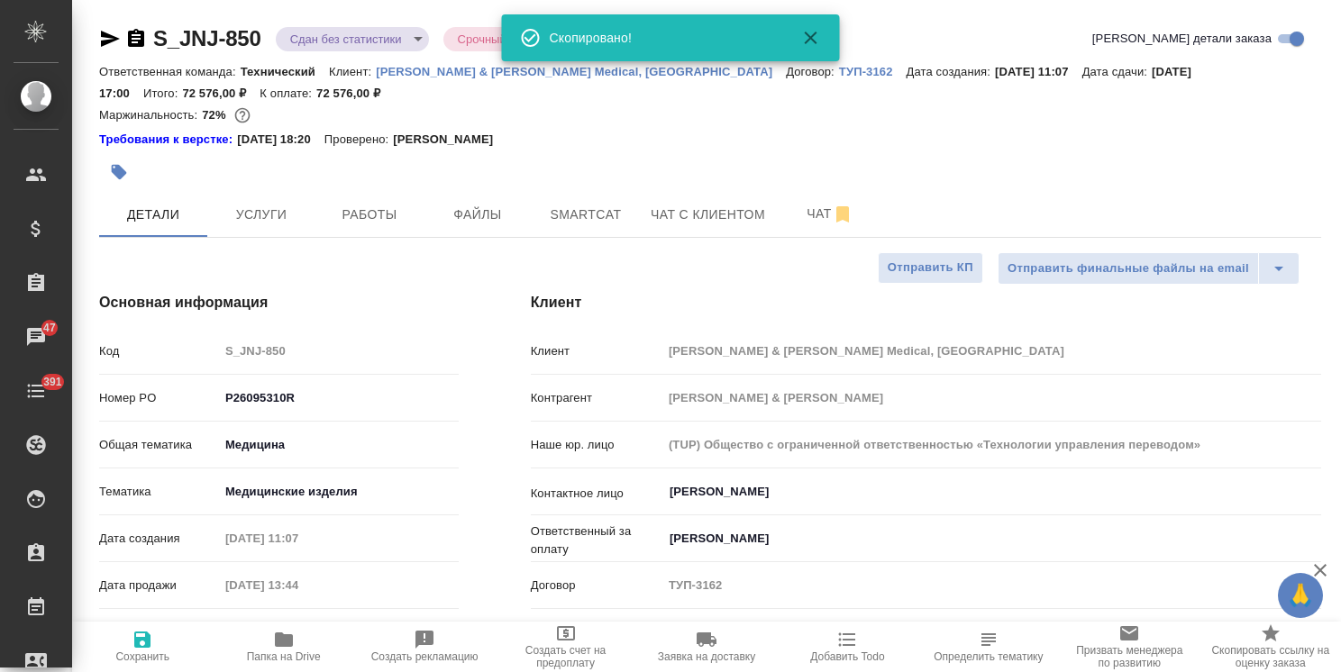
type textarea "x"
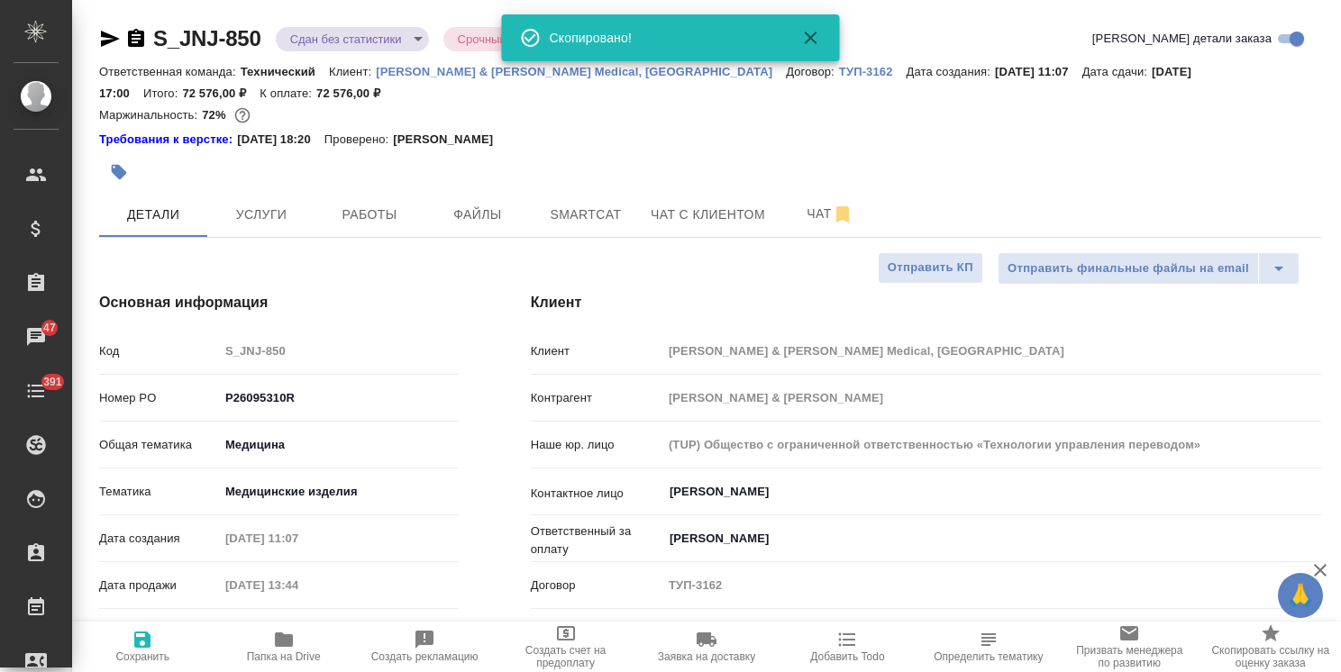
type textarea "x"
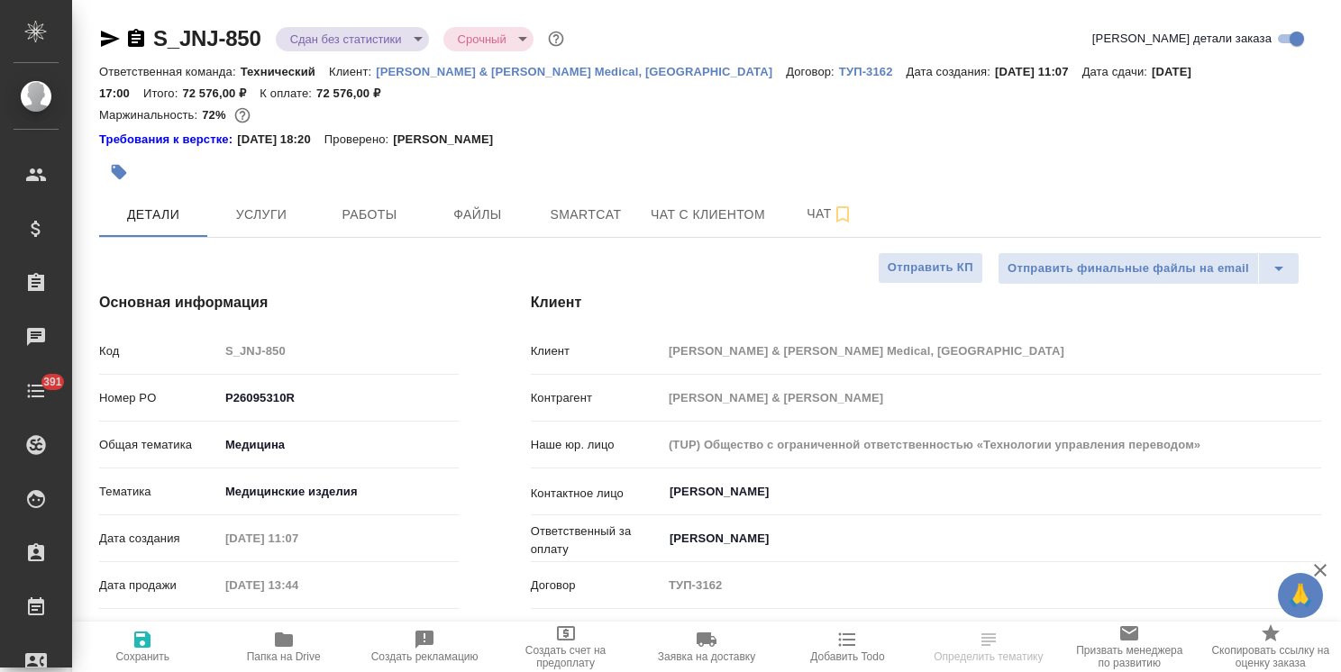
select select "RU"
click at [142, 45] on icon "button" at bounding box center [136, 38] width 16 height 18
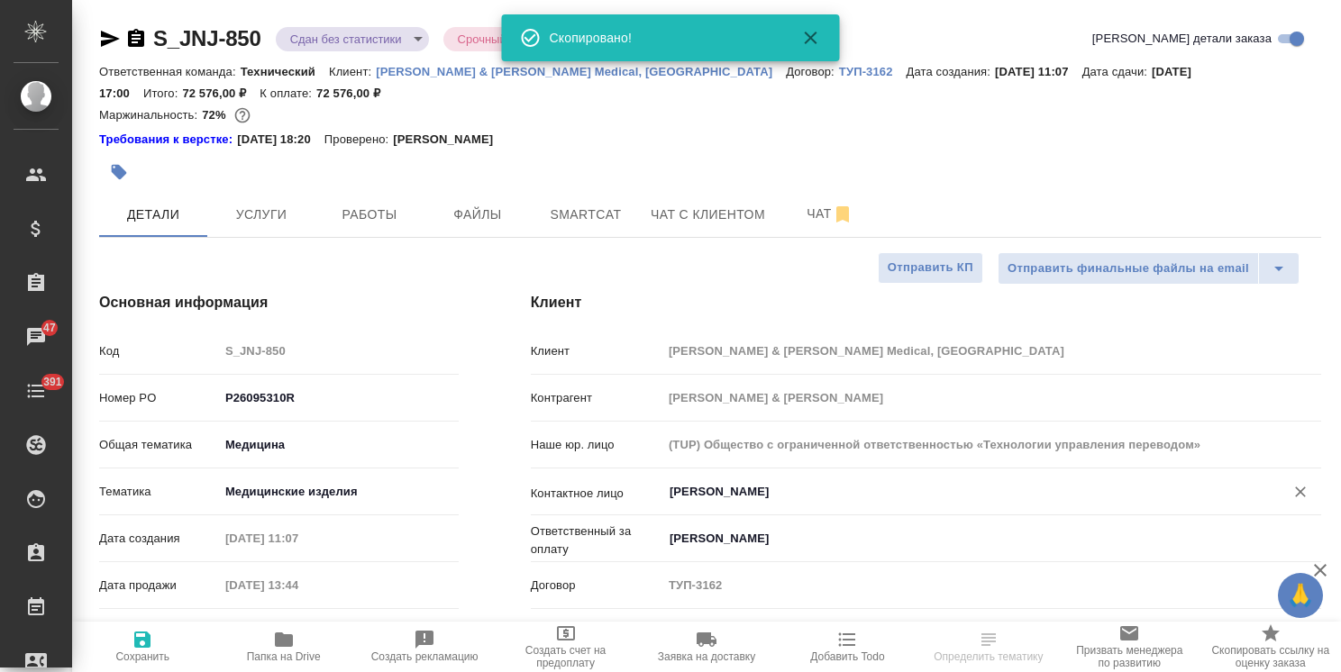
select select "RU"
type textarea "x"
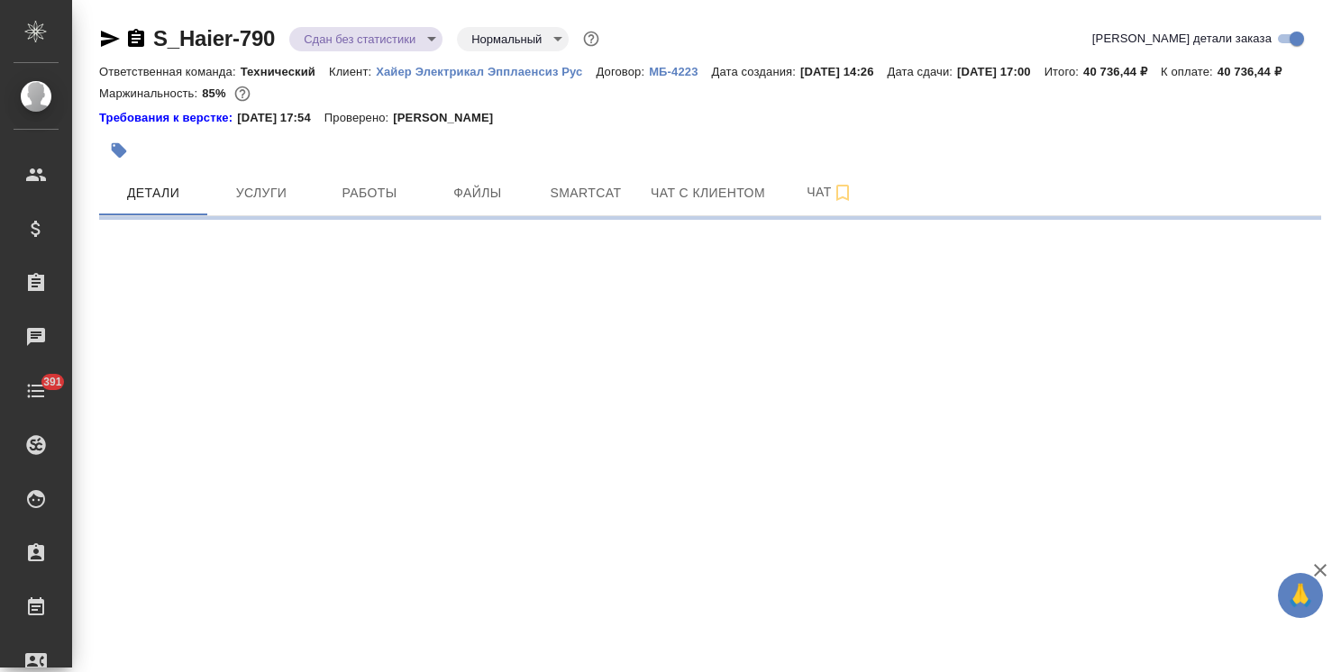
select select "RU"
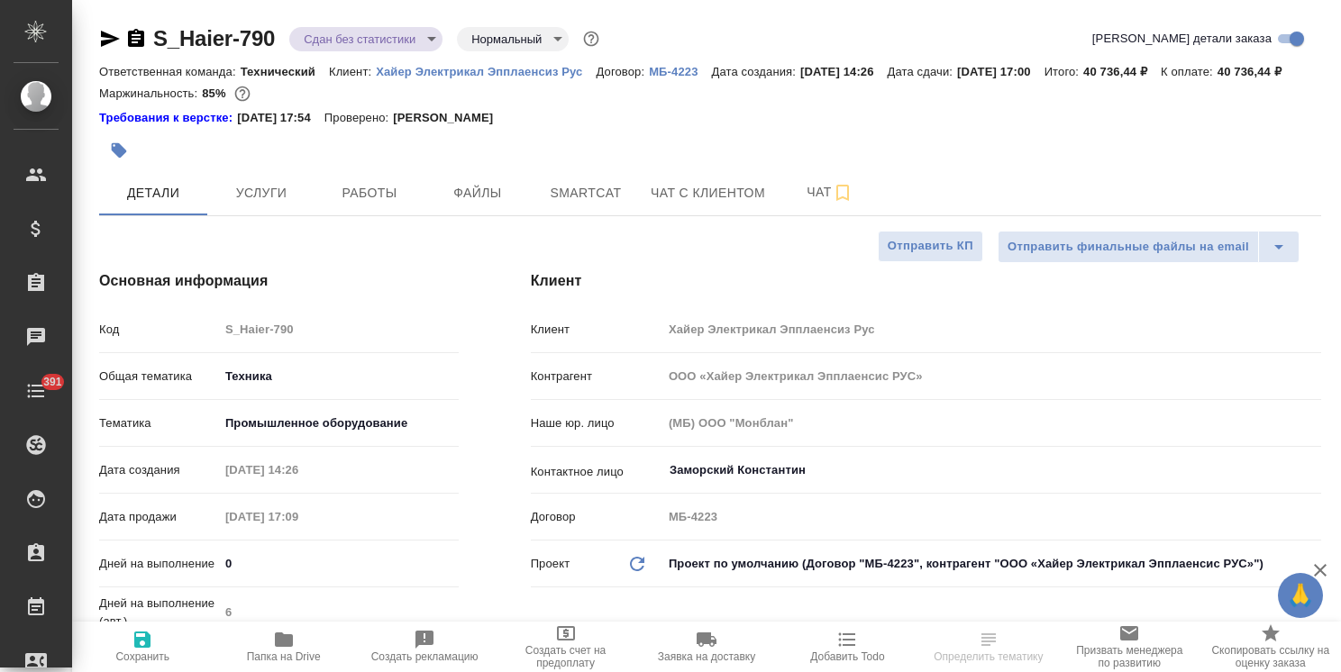
type textarea "x"
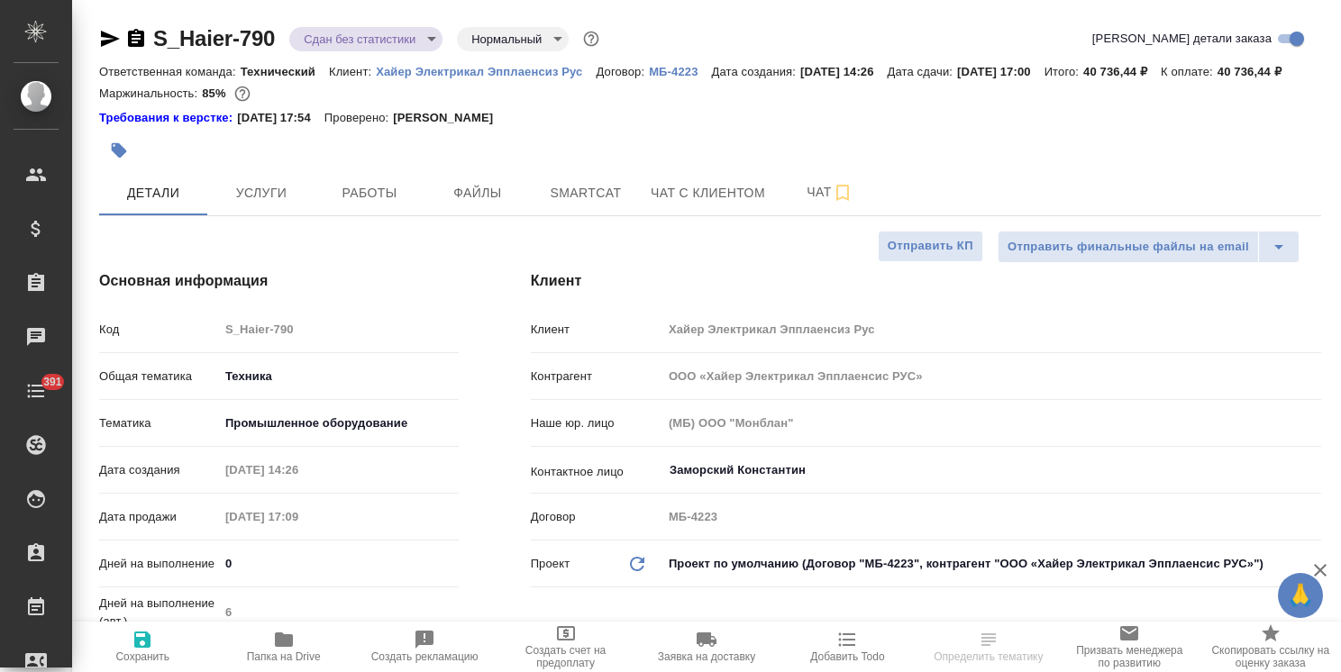
type textarea "x"
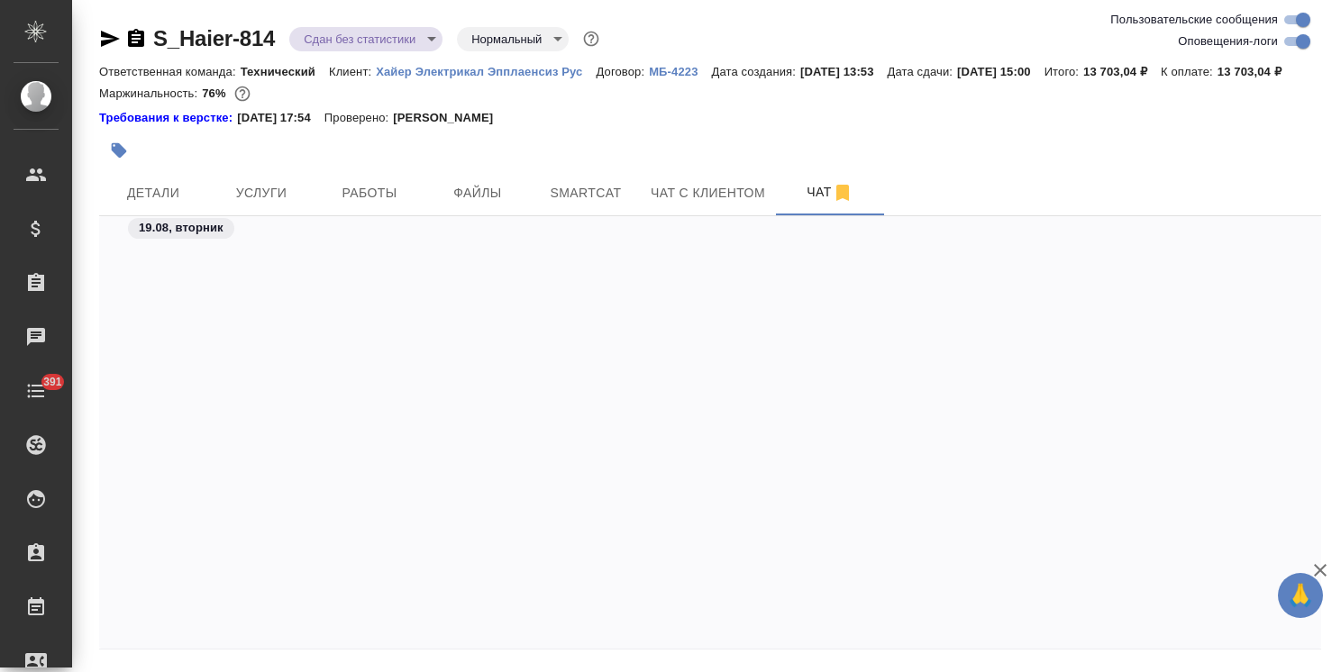
scroll to position [24012, 0]
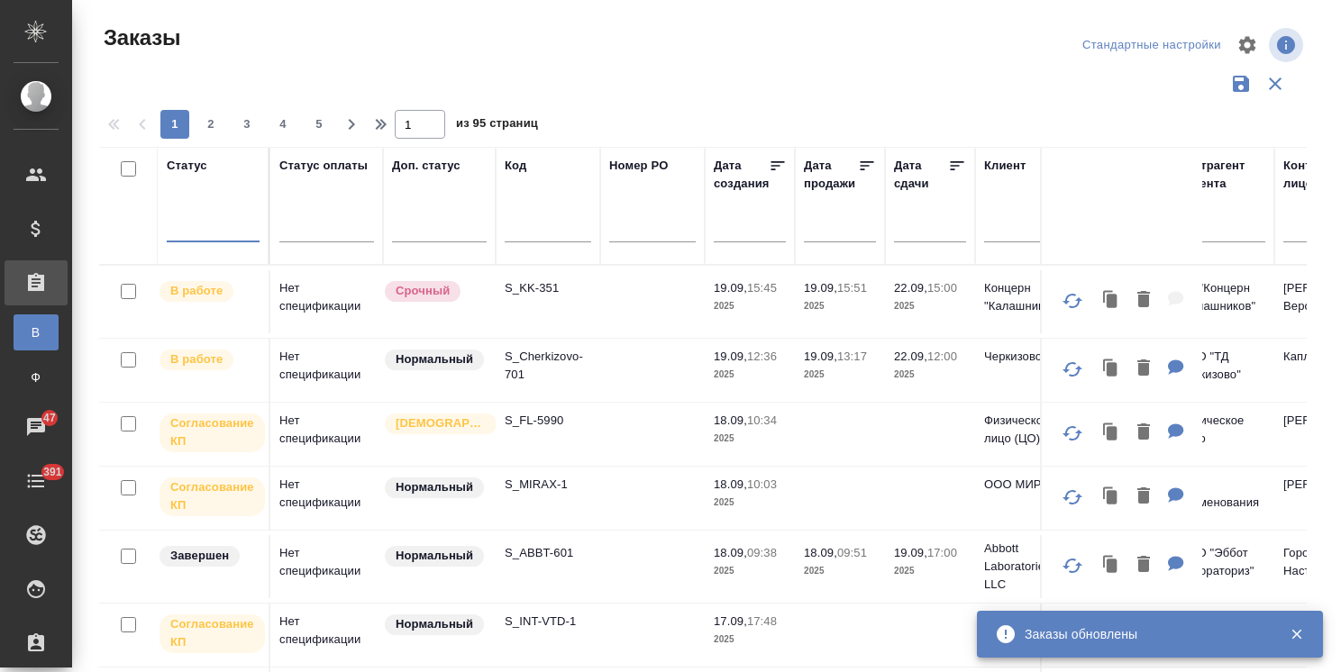
scroll to position [66, 9]
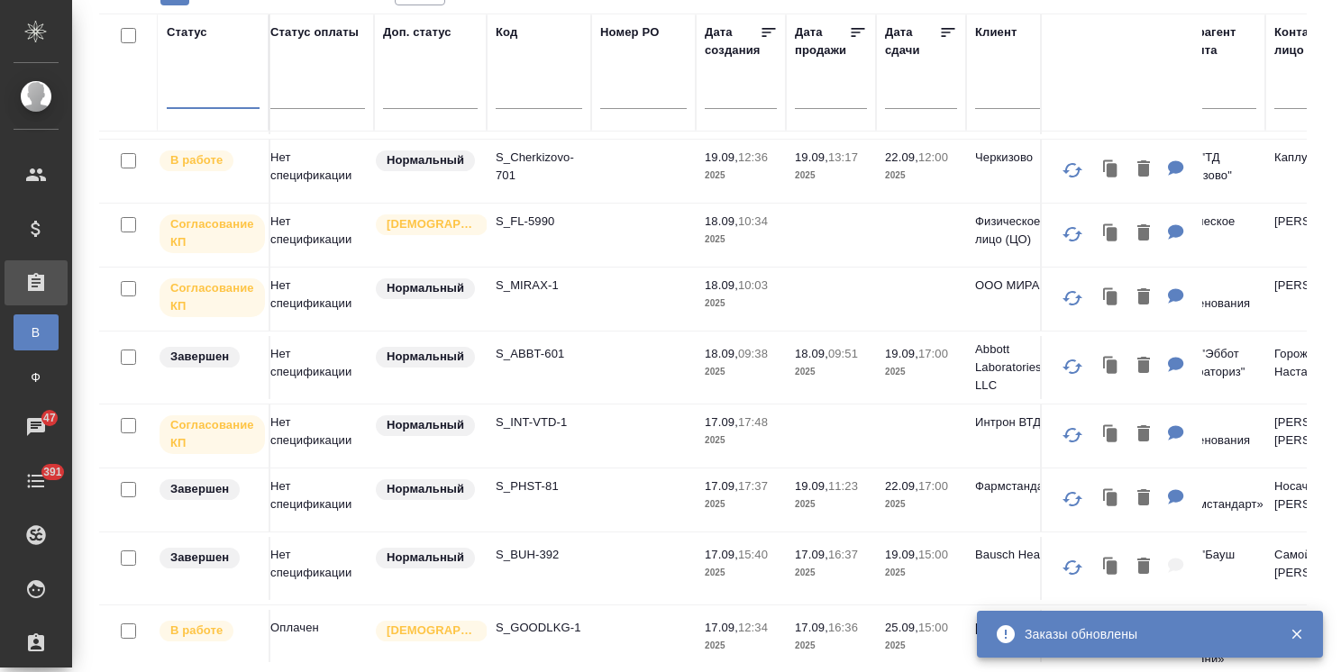
click at [545, 109] on div at bounding box center [539, 99] width 87 height 44
click at [544, 103] on input "text" at bounding box center [539, 97] width 87 height 23
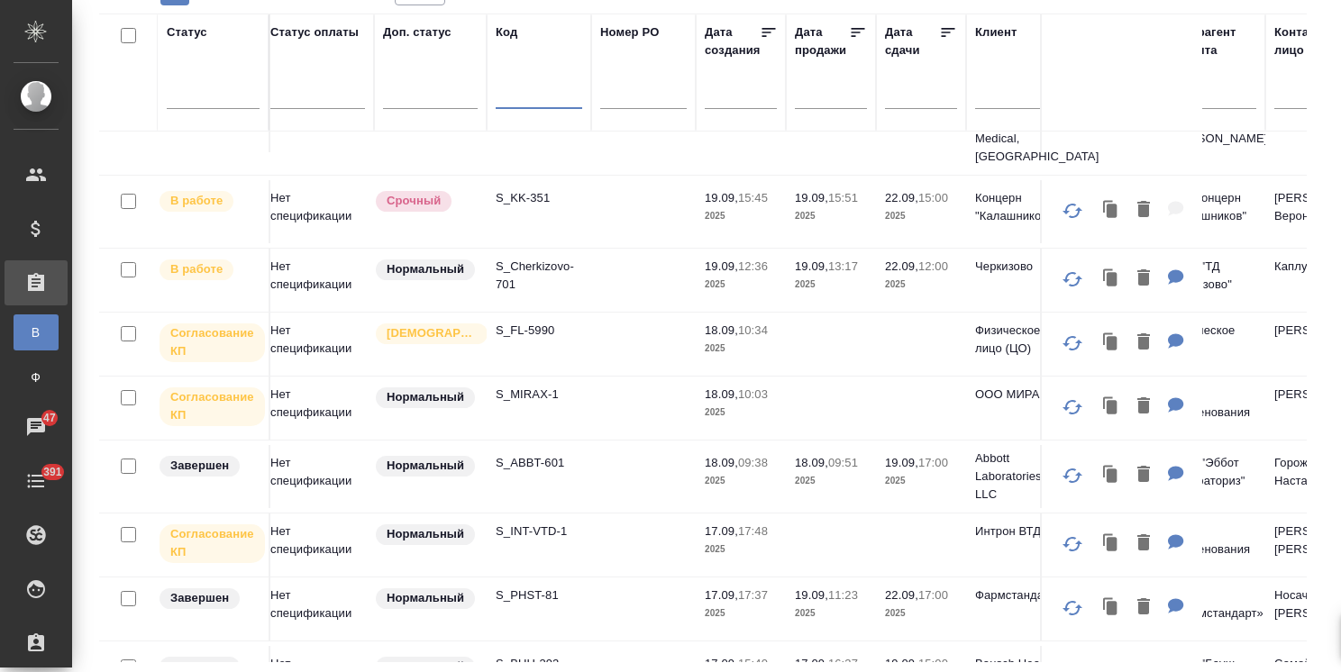
paste input "S_Haier-837"
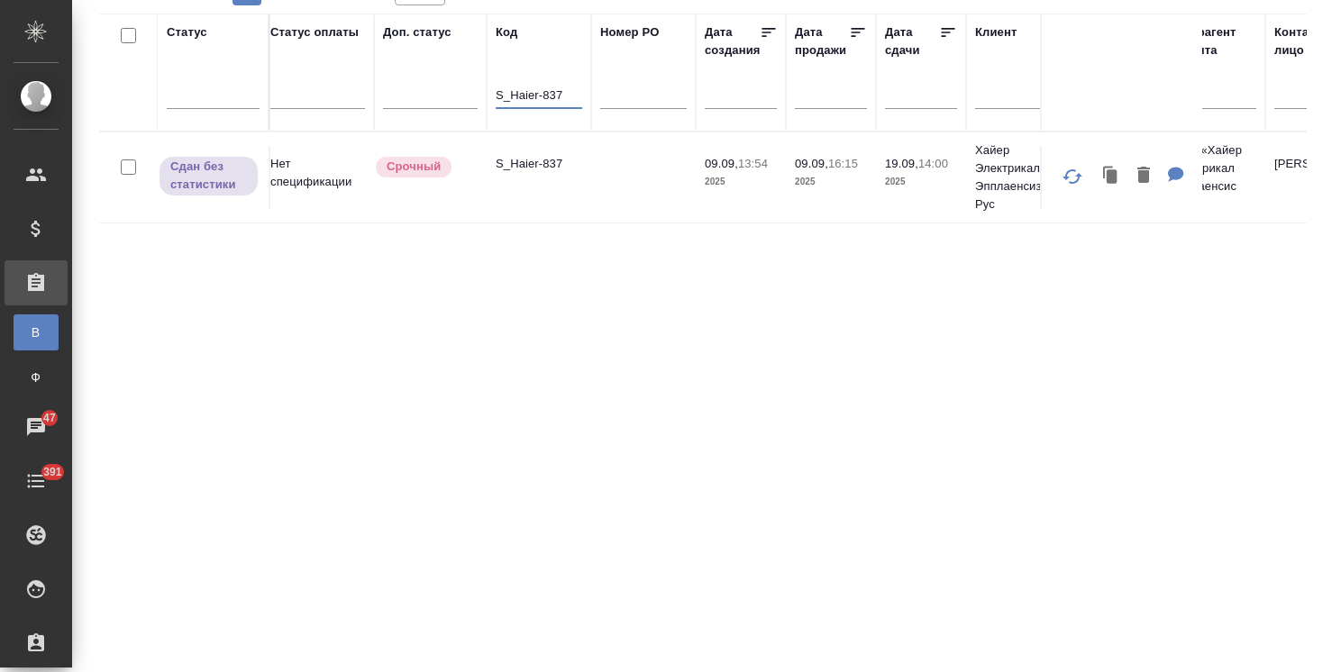
scroll to position [0, 9]
type input "S_Haier-837"
click at [538, 161] on p "S_Haier-837" at bounding box center [539, 164] width 87 height 18
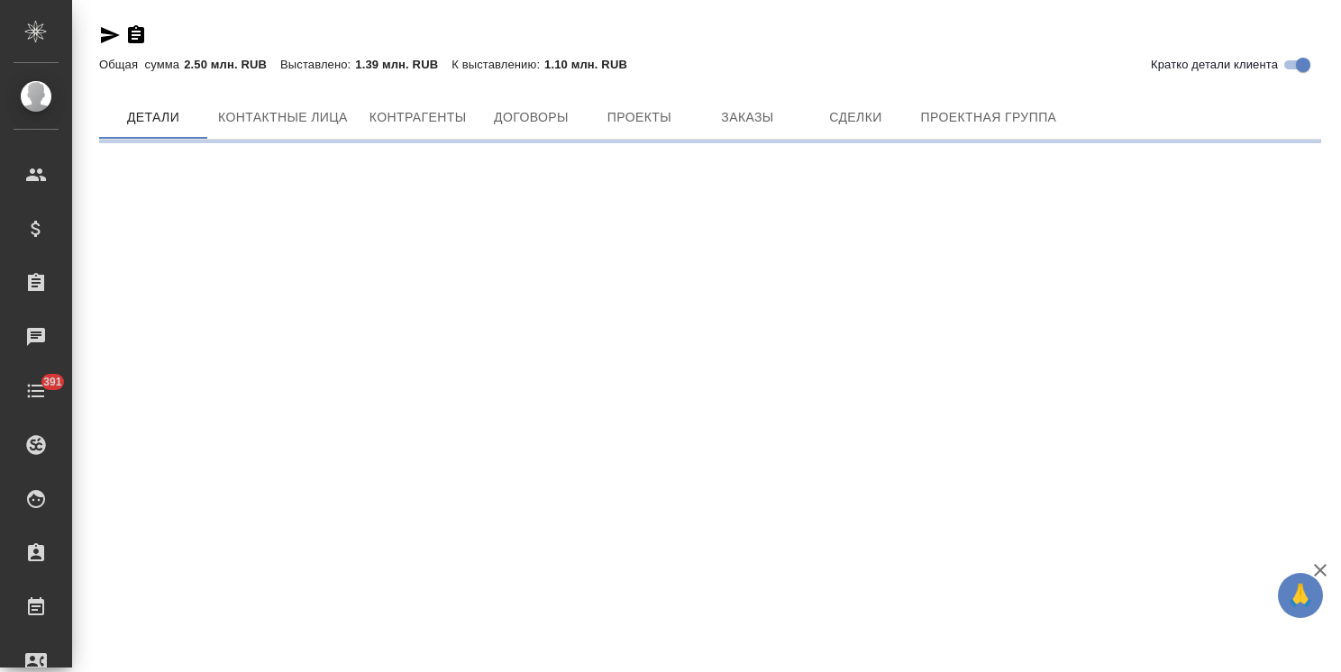
click at [754, 132] on div "Кратко детали клиента Общая сумма 2.50 млн. RUB Выставлено: 1.39 млн. RUB К выс…" at bounding box center [710, 76] width 1242 height 153
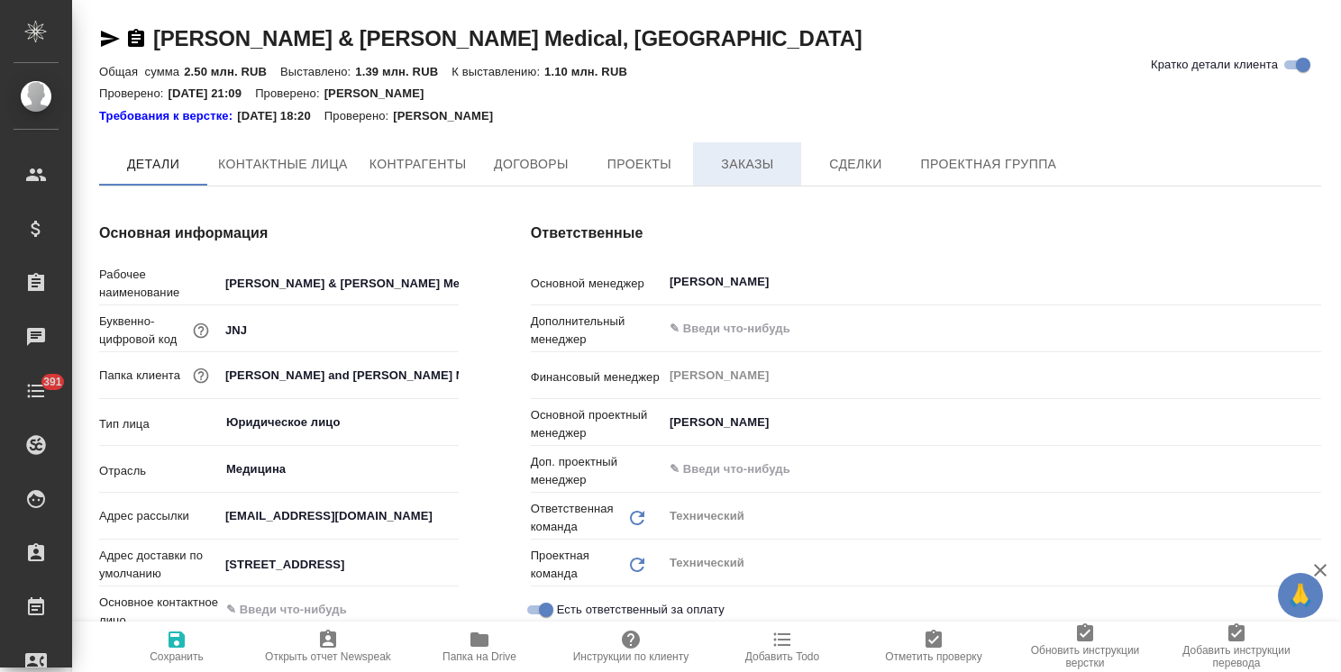
click at [744, 155] on span "Заказы" at bounding box center [747, 164] width 87 height 23
type textarea "x"
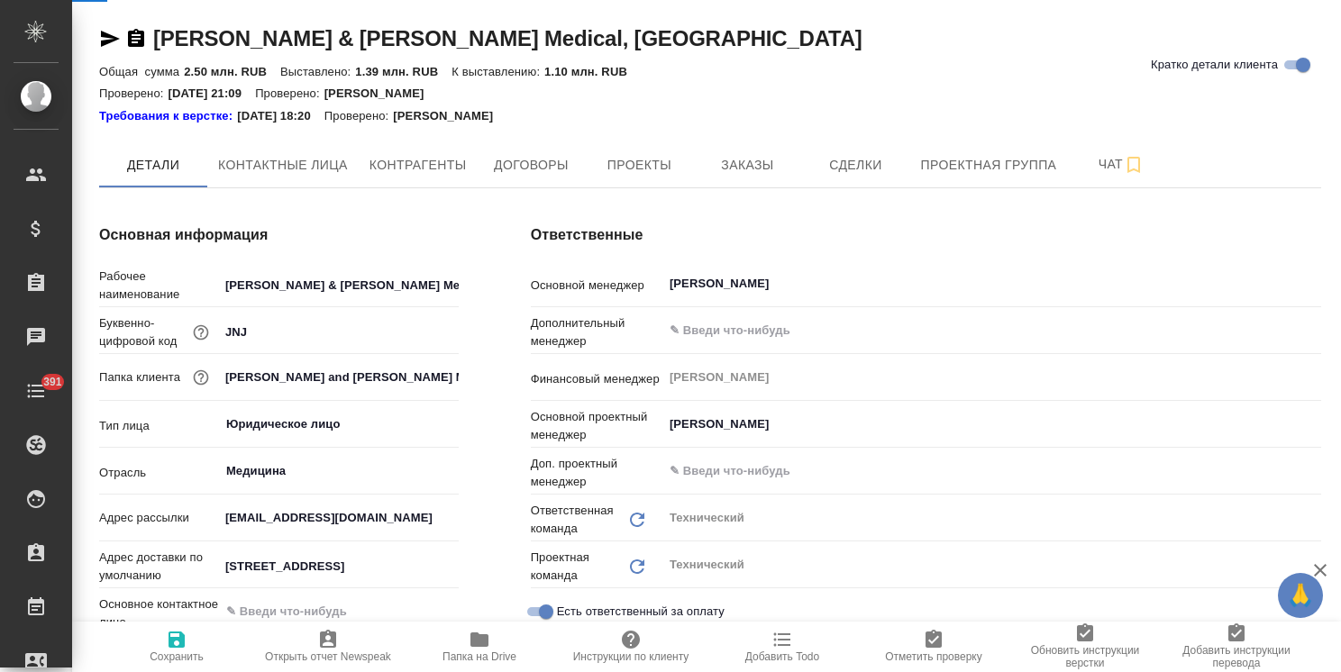
type textarea "x"
click at [718, 175] on span "Заказы" at bounding box center [747, 165] width 87 height 23
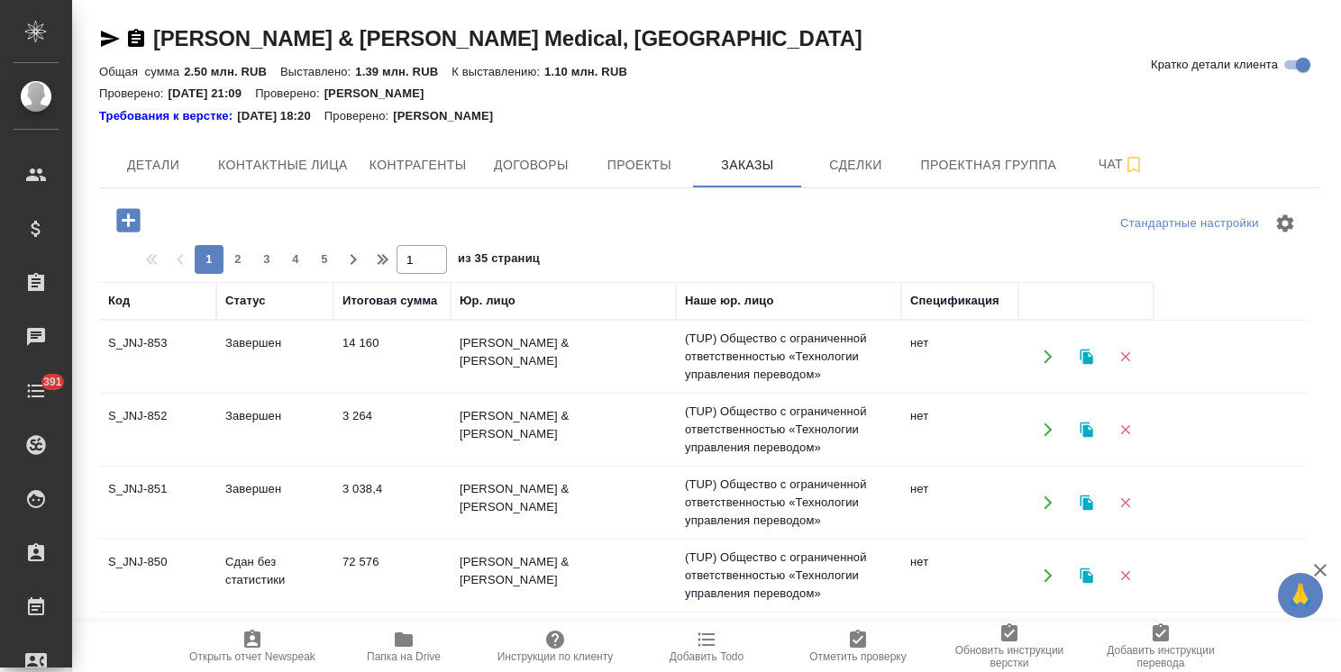
click at [117, 224] on icon "button" at bounding box center [127, 219] width 23 height 23
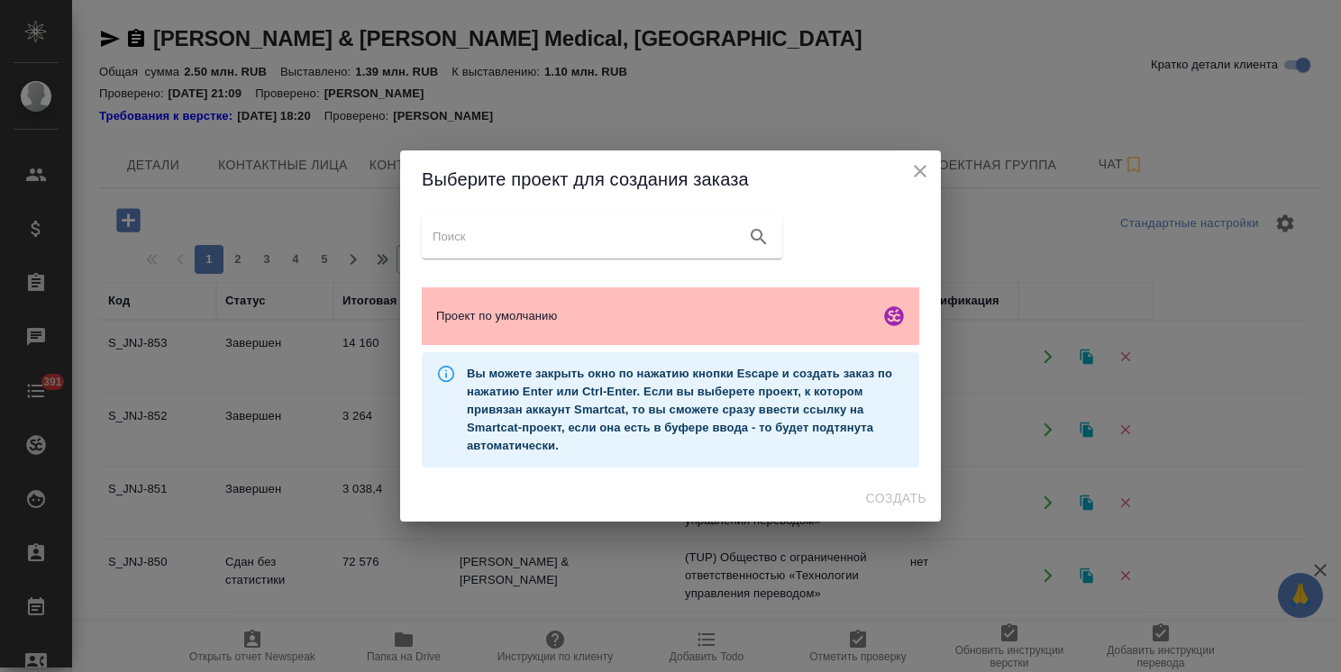
click at [692, 315] on span "Проект по умолчанию" at bounding box center [654, 316] width 436 height 18
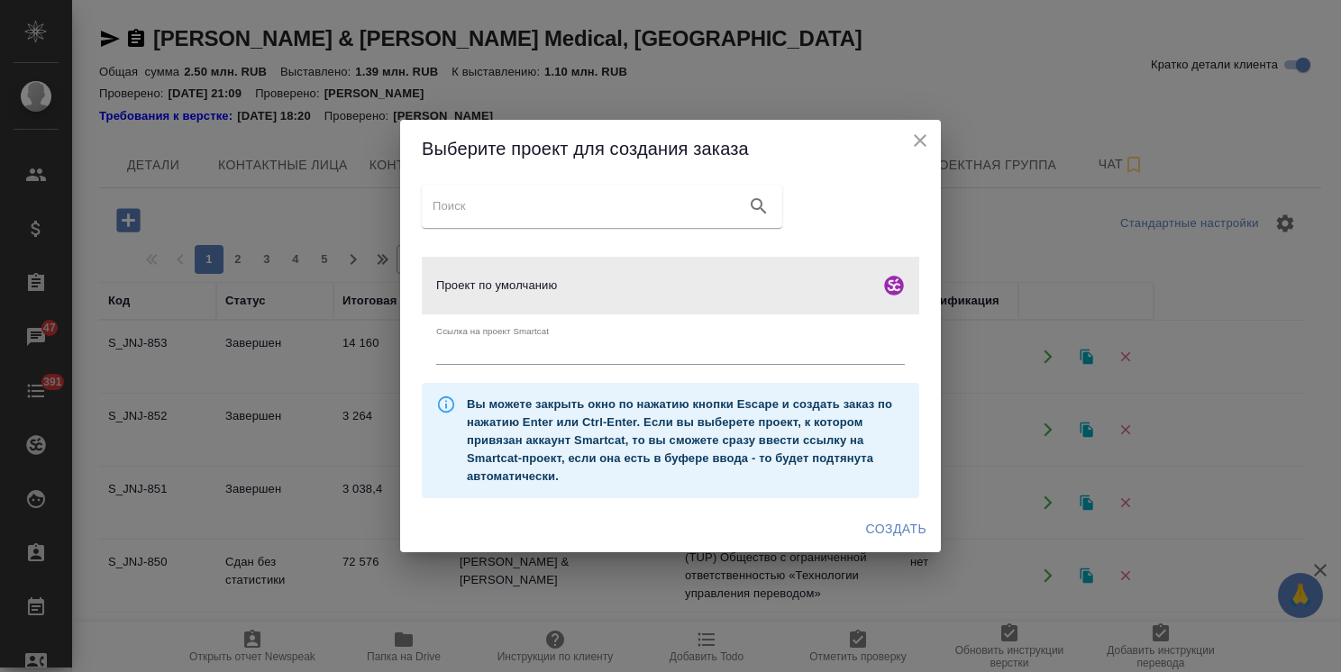
click at [887, 527] on span "Создать" at bounding box center [896, 529] width 60 height 23
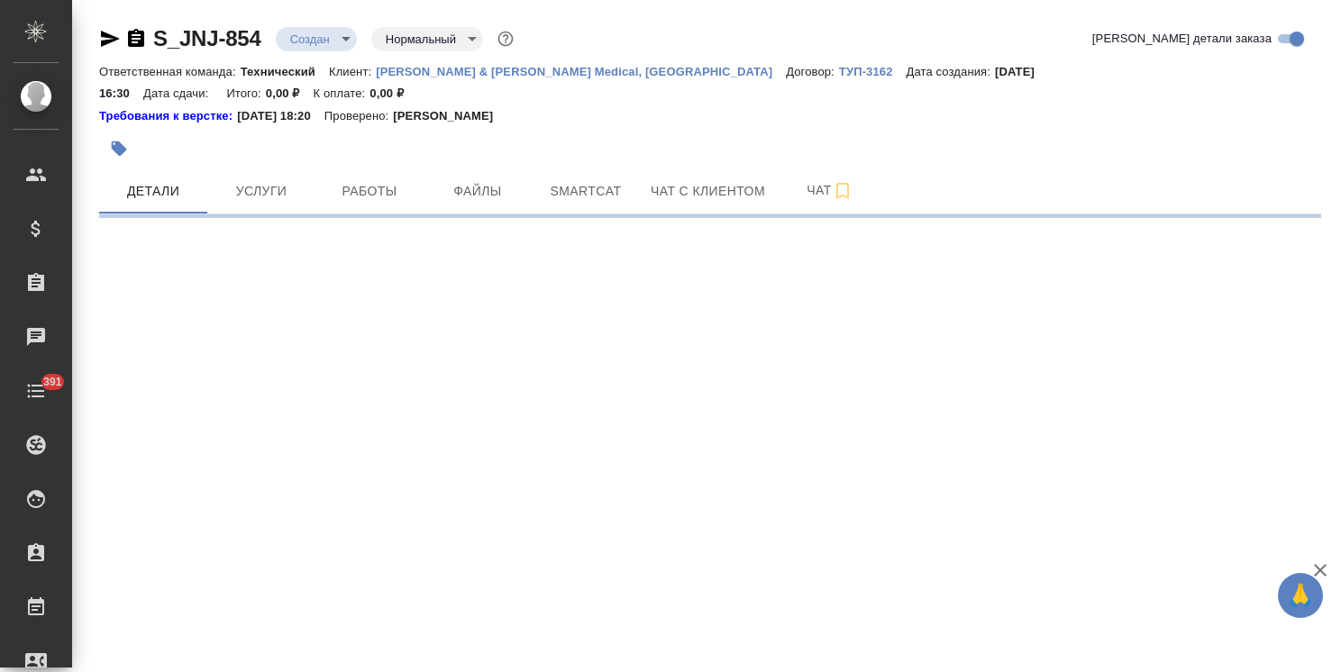
select select "RU"
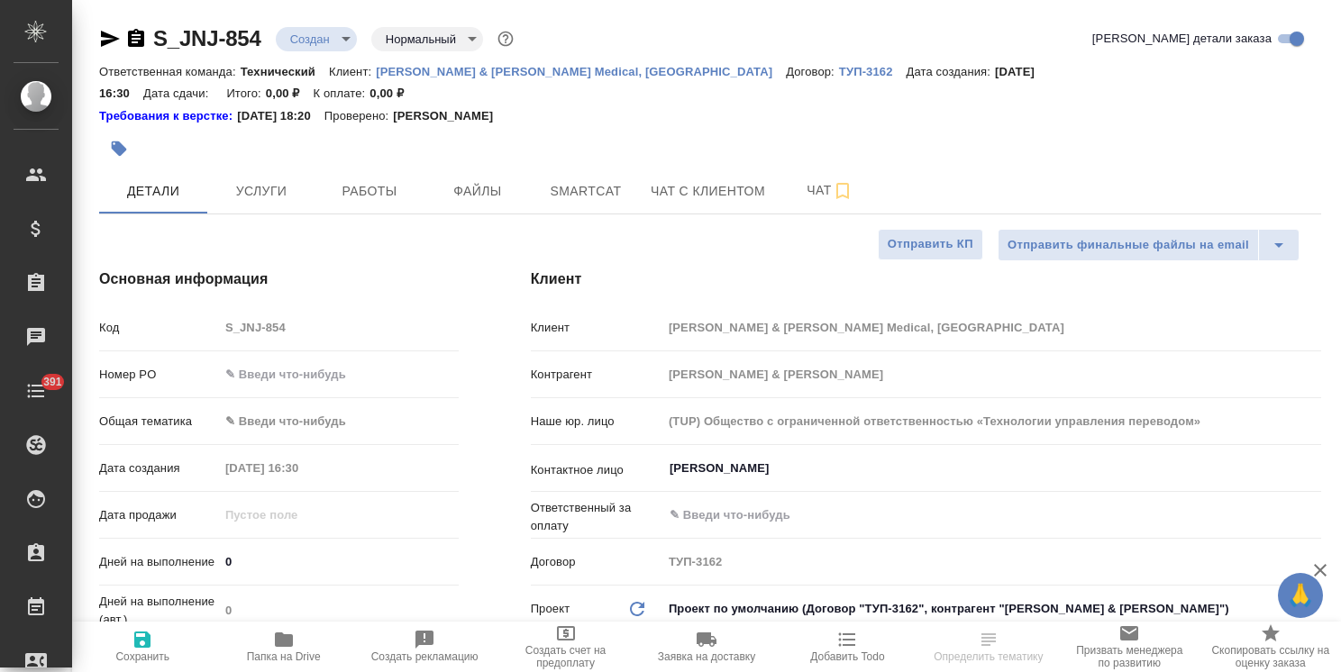
type textarea "x"
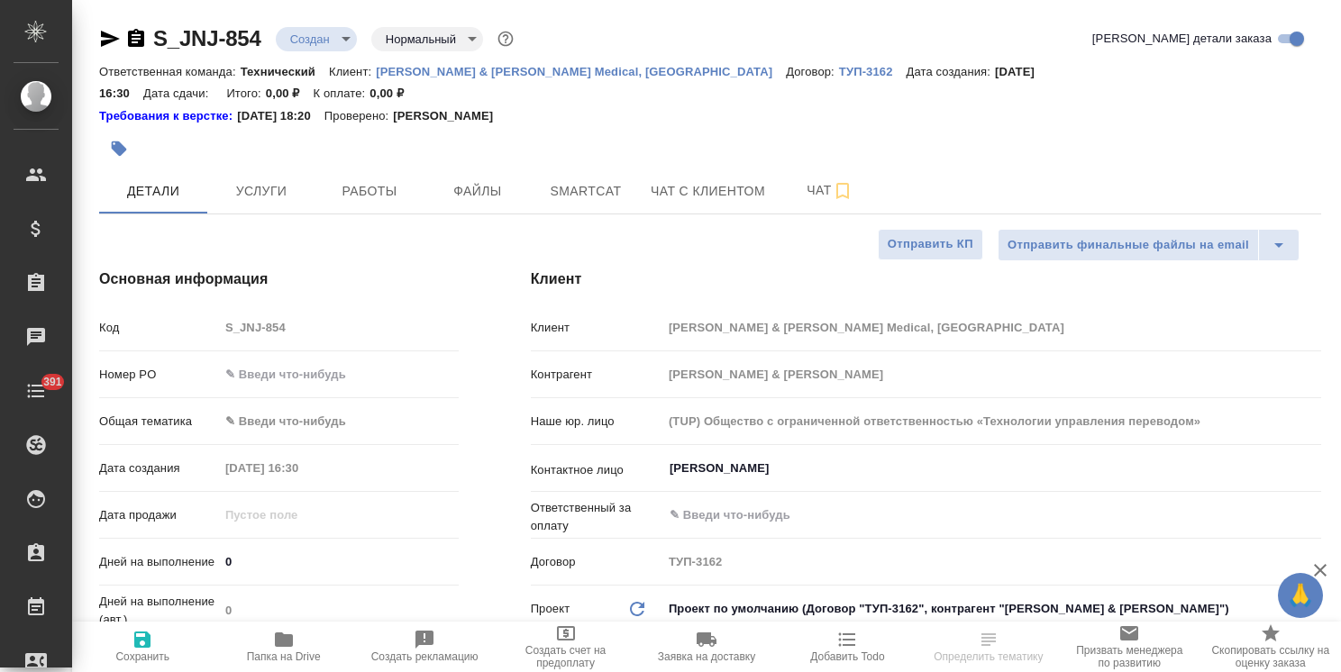
type textarea "x"
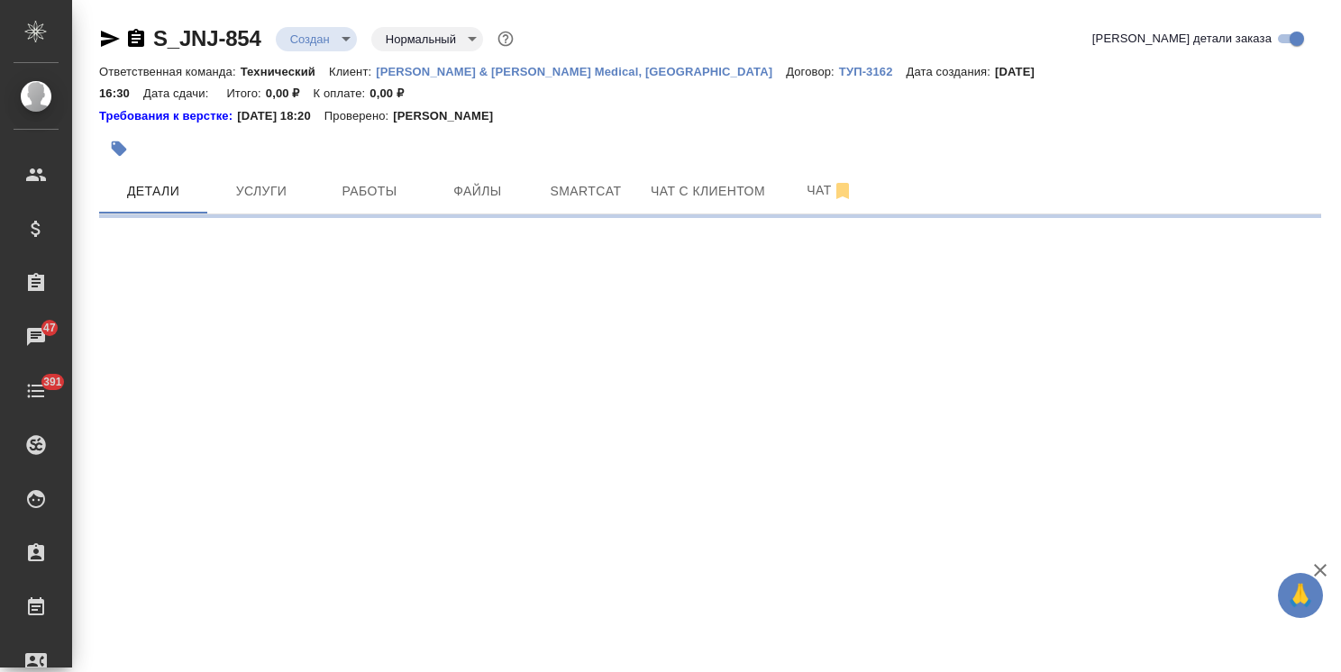
select select "RU"
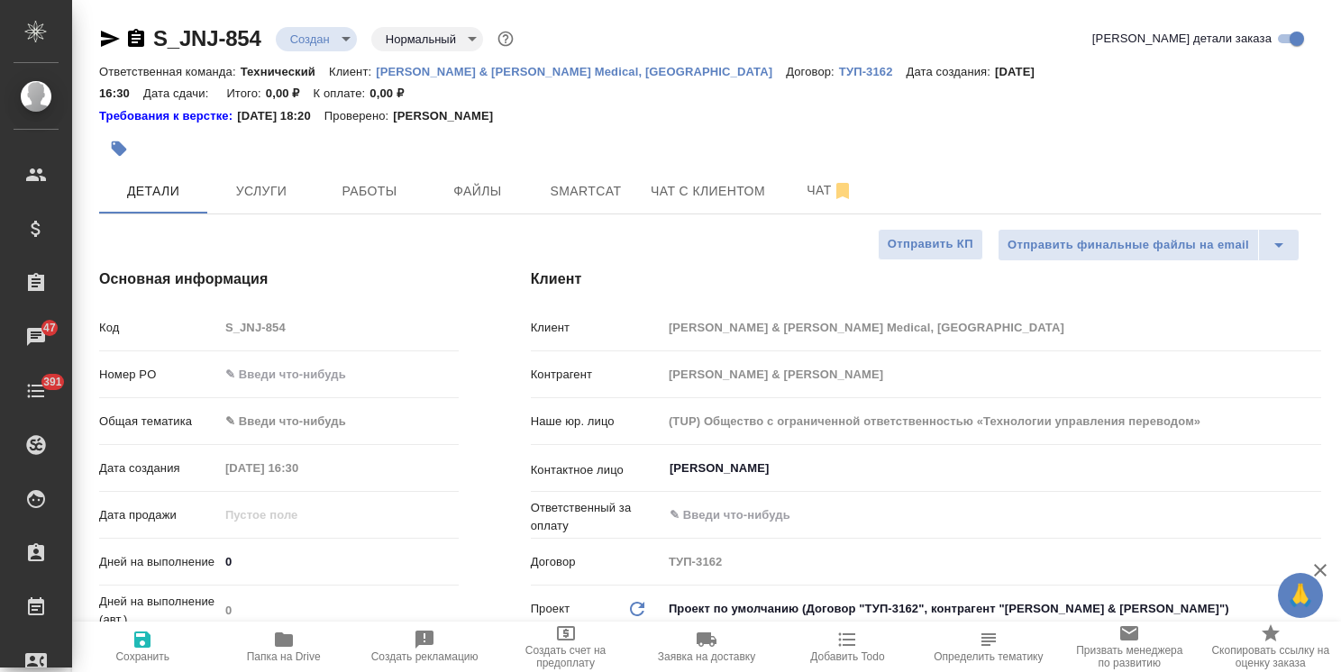
type textarea "x"
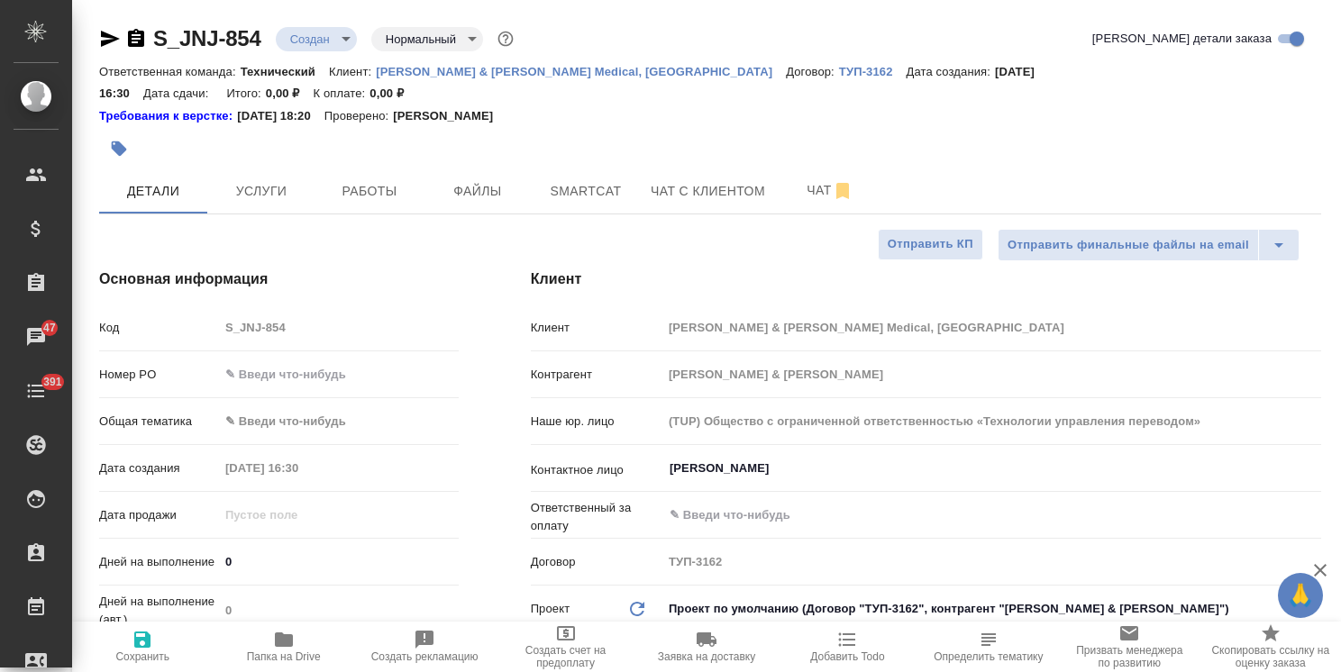
type textarea "x"
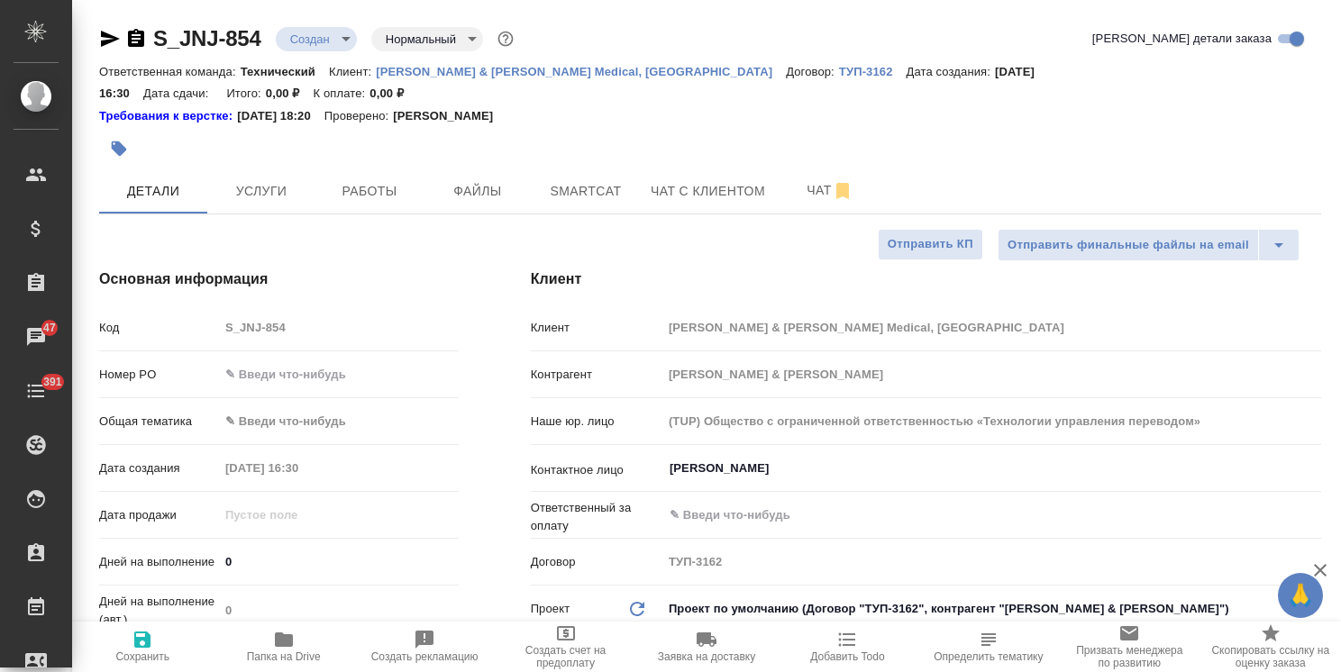
type textarea "x"
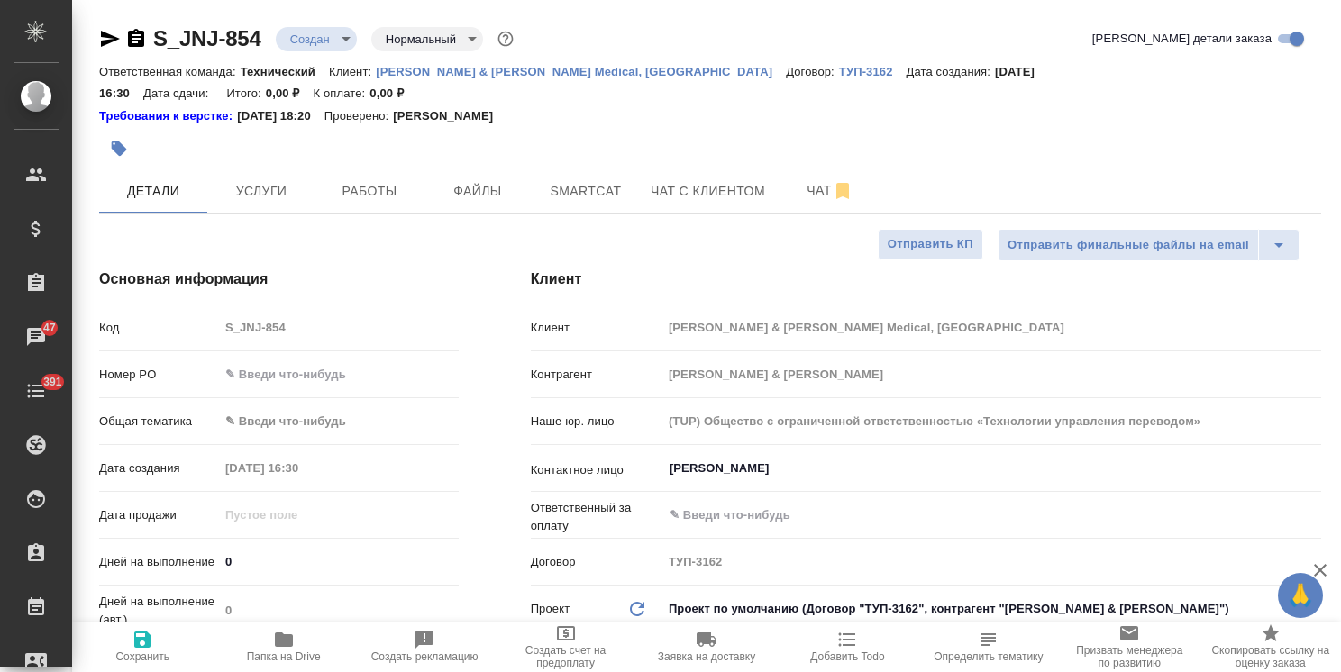
type textarea "x"
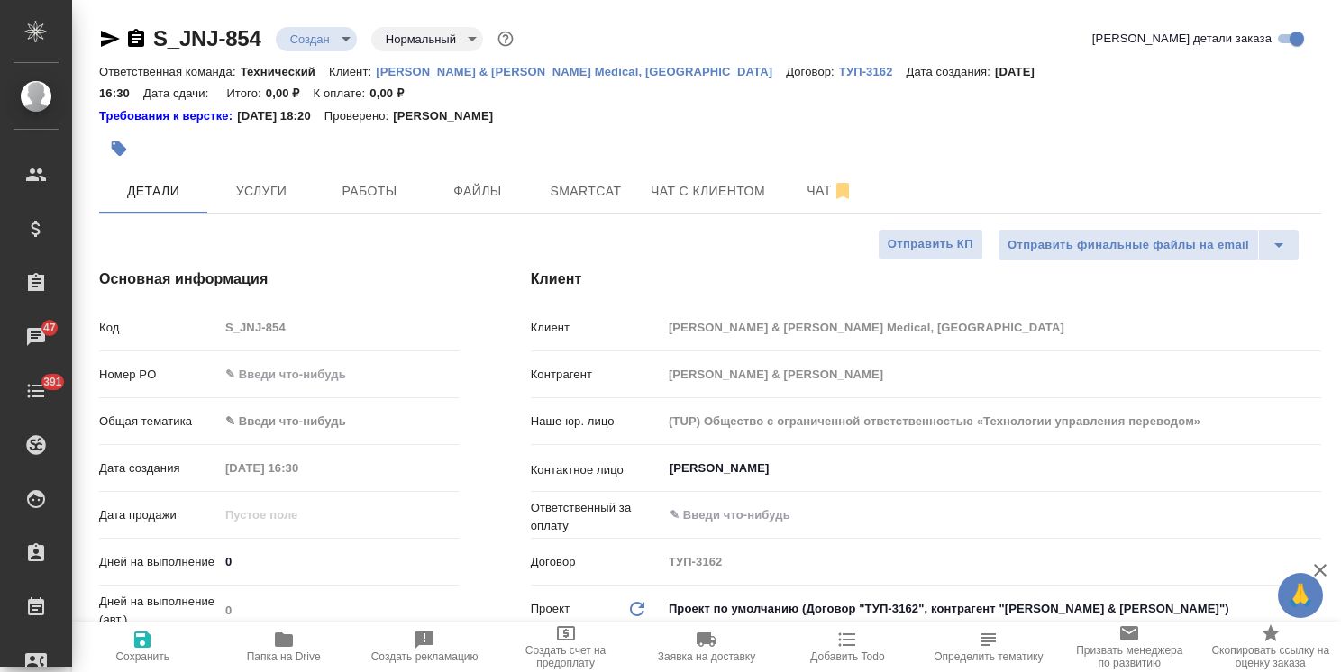
type textarea "x"
click at [734, 458] on input "Шакурова Юлия" at bounding box center [962, 469] width 588 height 22
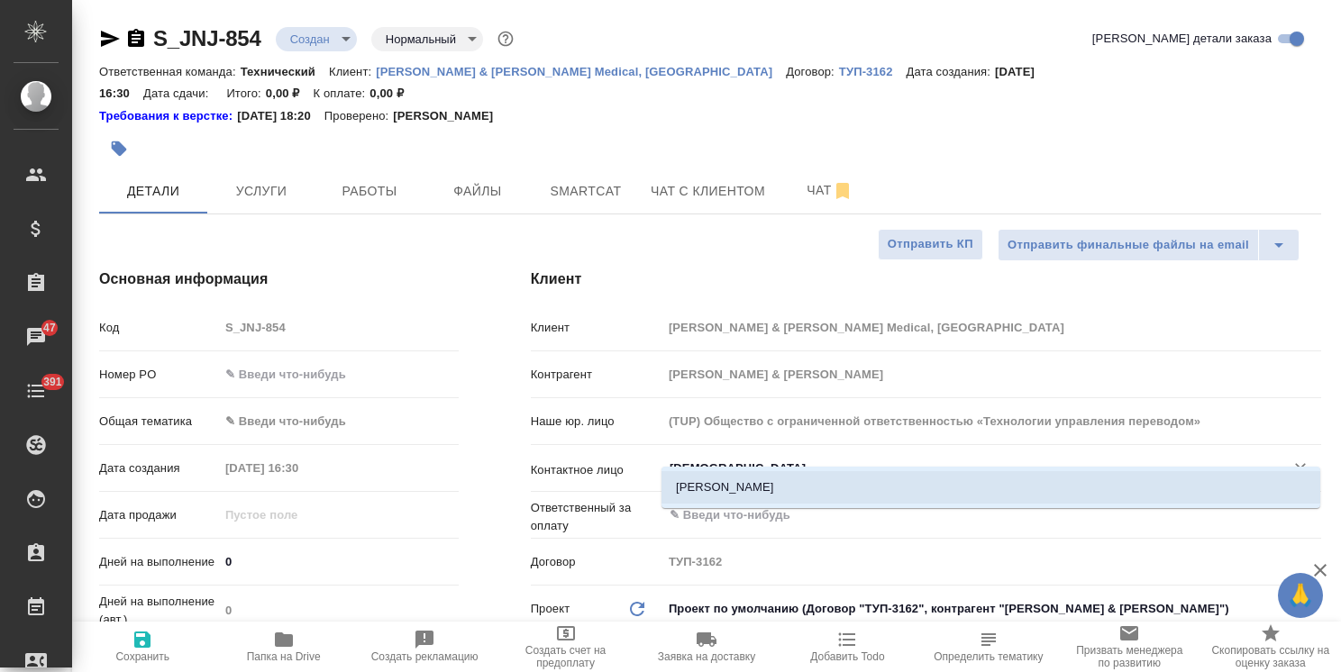
click at [731, 483] on li "Шаталова Анна" at bounding box center [991, 487] width 659 height 32
type input "Шаталова Анна"
type textarea "x"
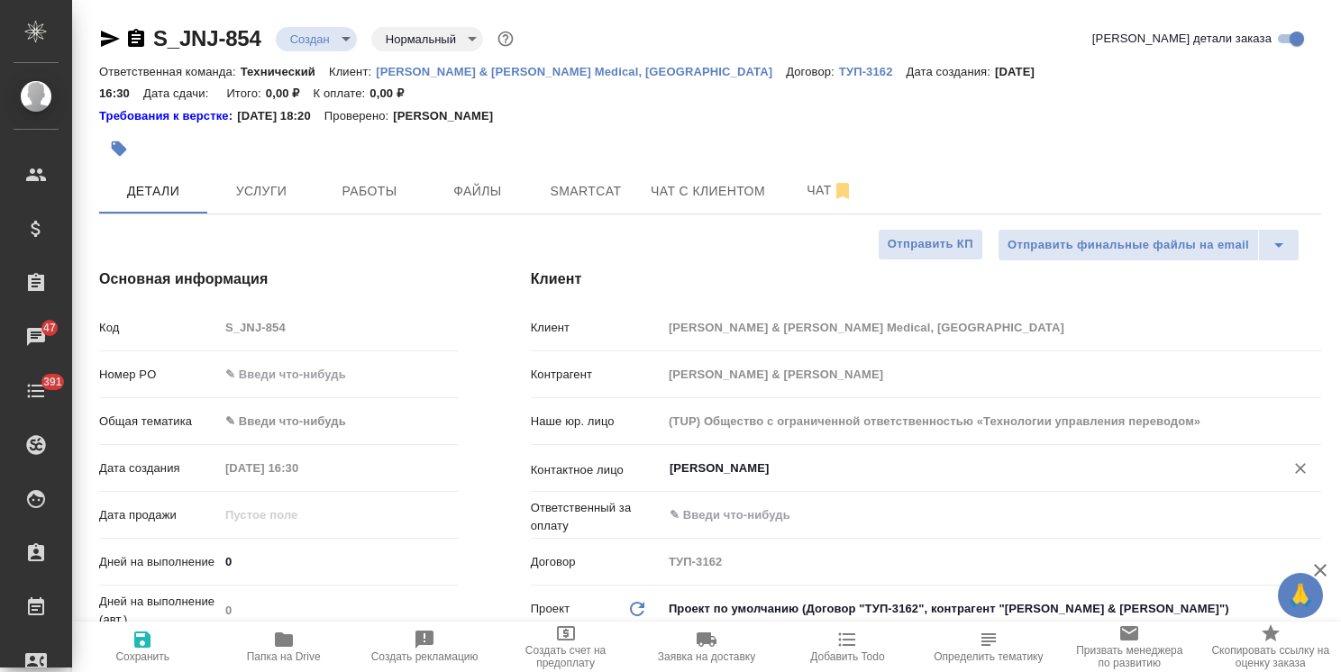
type input "Шаталова Анна"
click at [731, 505] on input "text" at bounding box center [962, 516] width 588 height 22
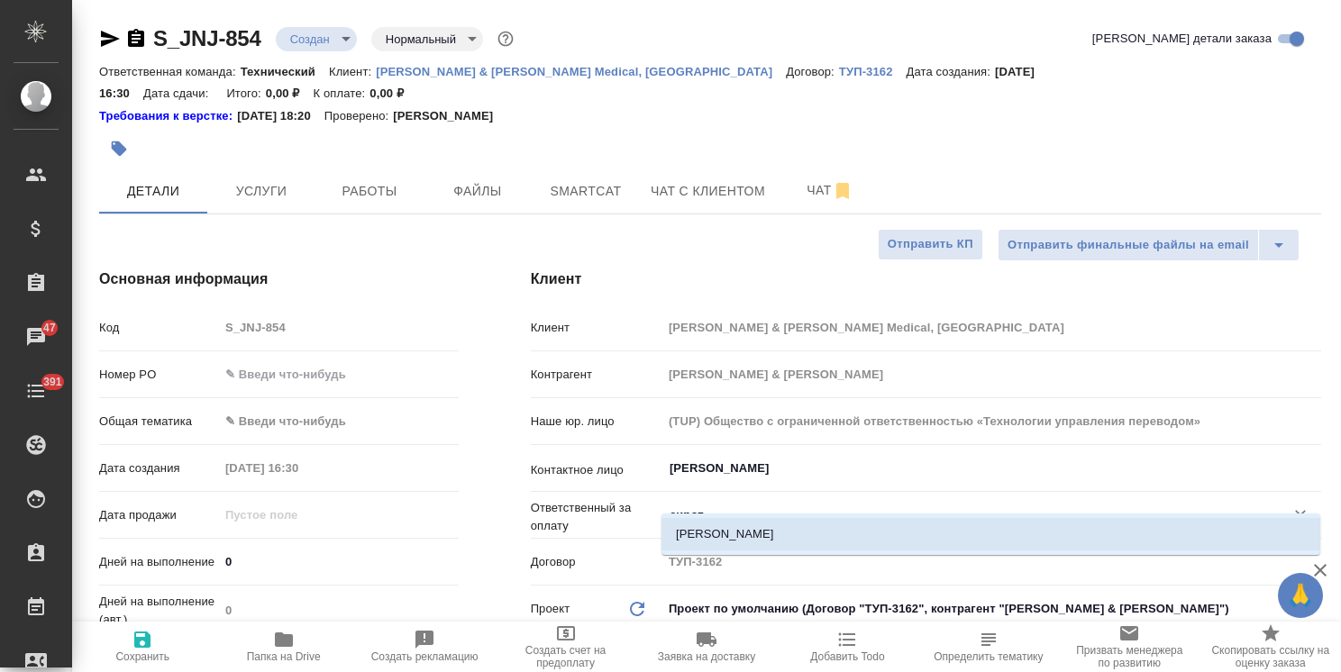
click at [757, 535] on li "Сиротина Ксения" at bounding box center [991, 534] width 659 height 32
type input "Сиротина Ксения"
type textarea "x"
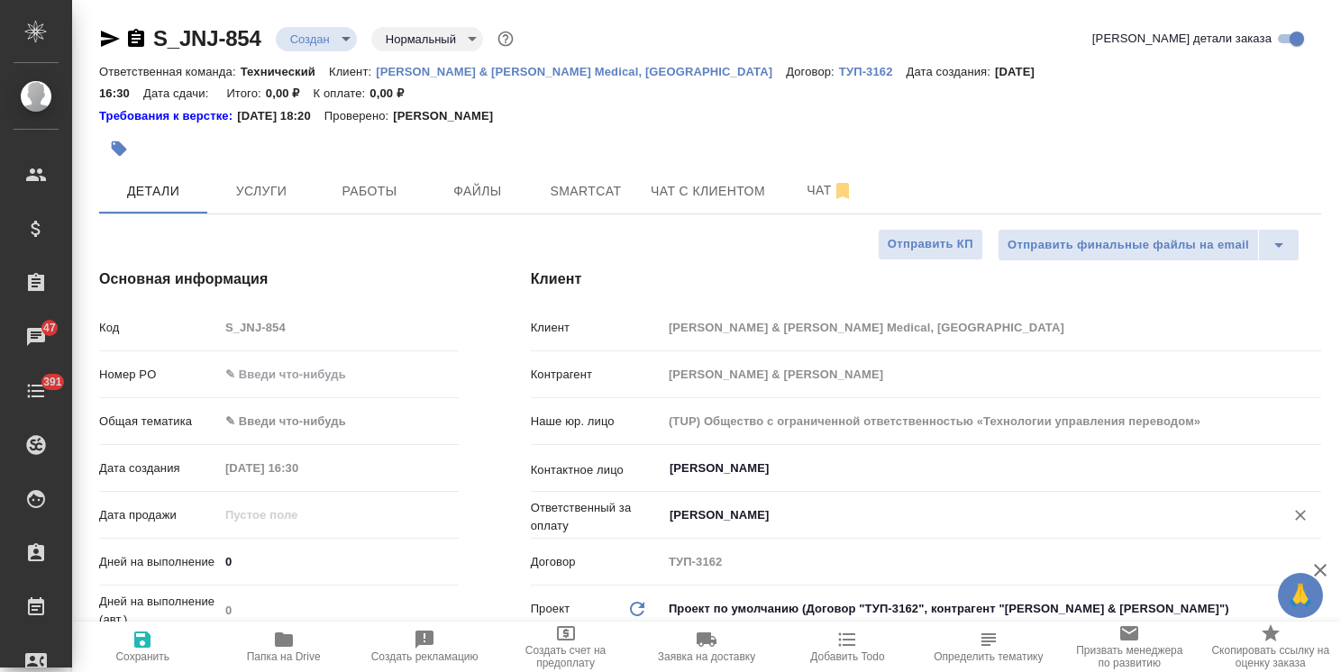
type input "Сиротина Ксения"
click at [315, 361] on input "text" at bounding box center [339, 374] width 238 height 26
paste input "P26043102R"
type input "P26043102R"
type textarea "x"
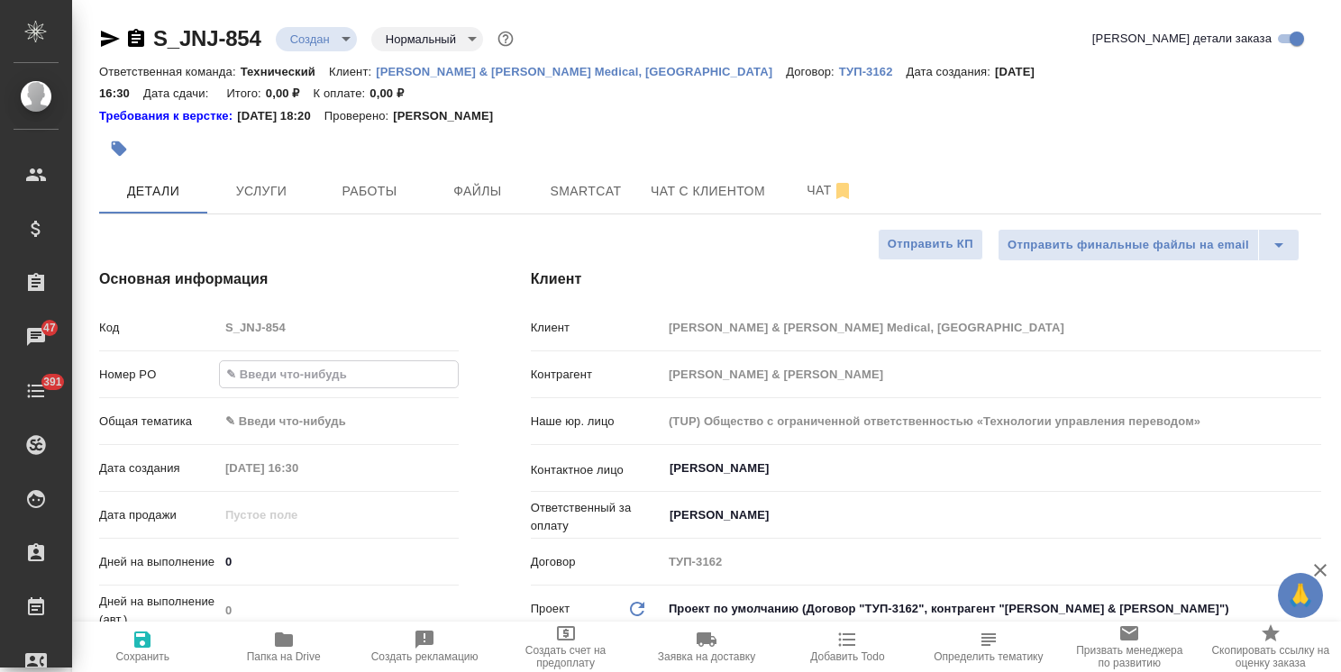
type textarea "x"
type input "P26043102R"
click at [144, 645] on icon "button" at bounding box center [143, 640] width 22 height 22
type textarea "x"
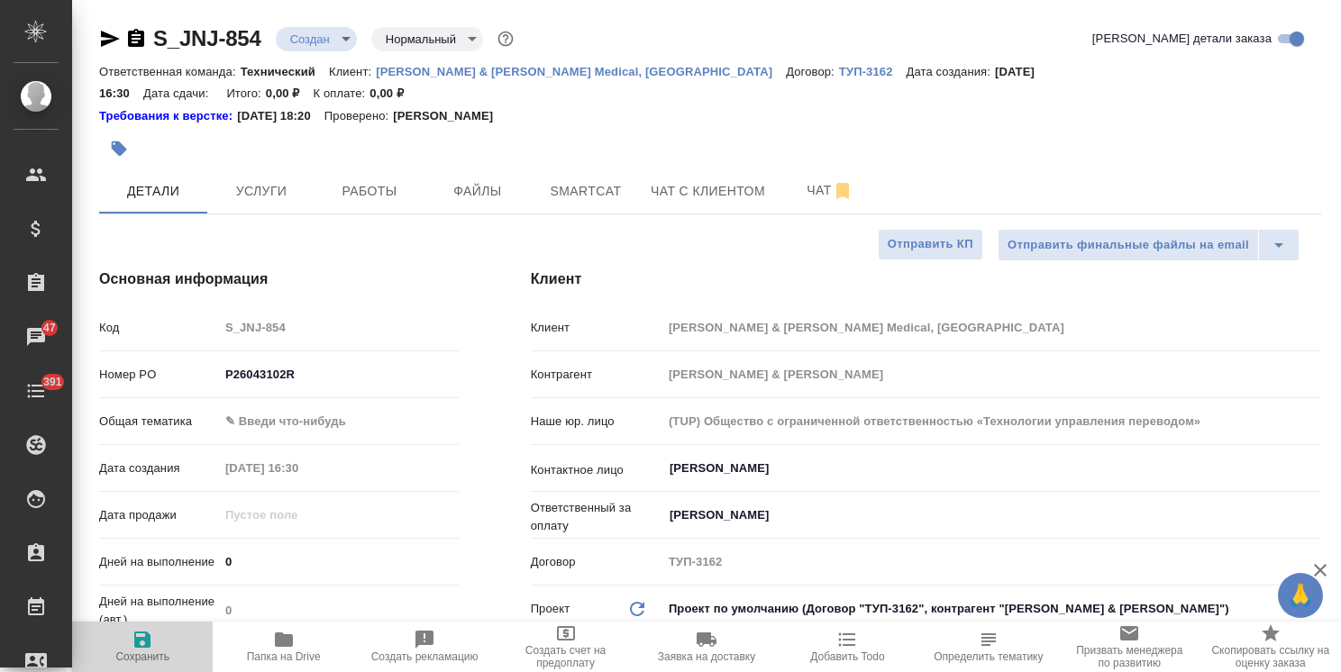
type textarea "x"
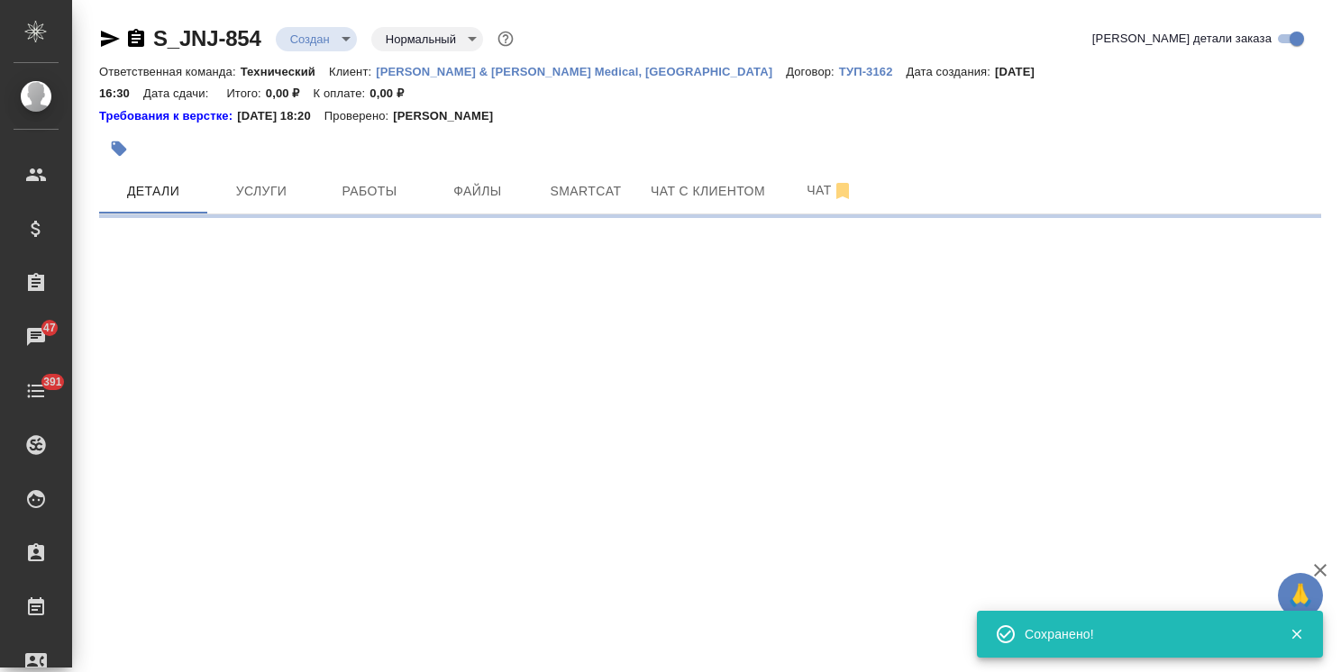
select select "RU"
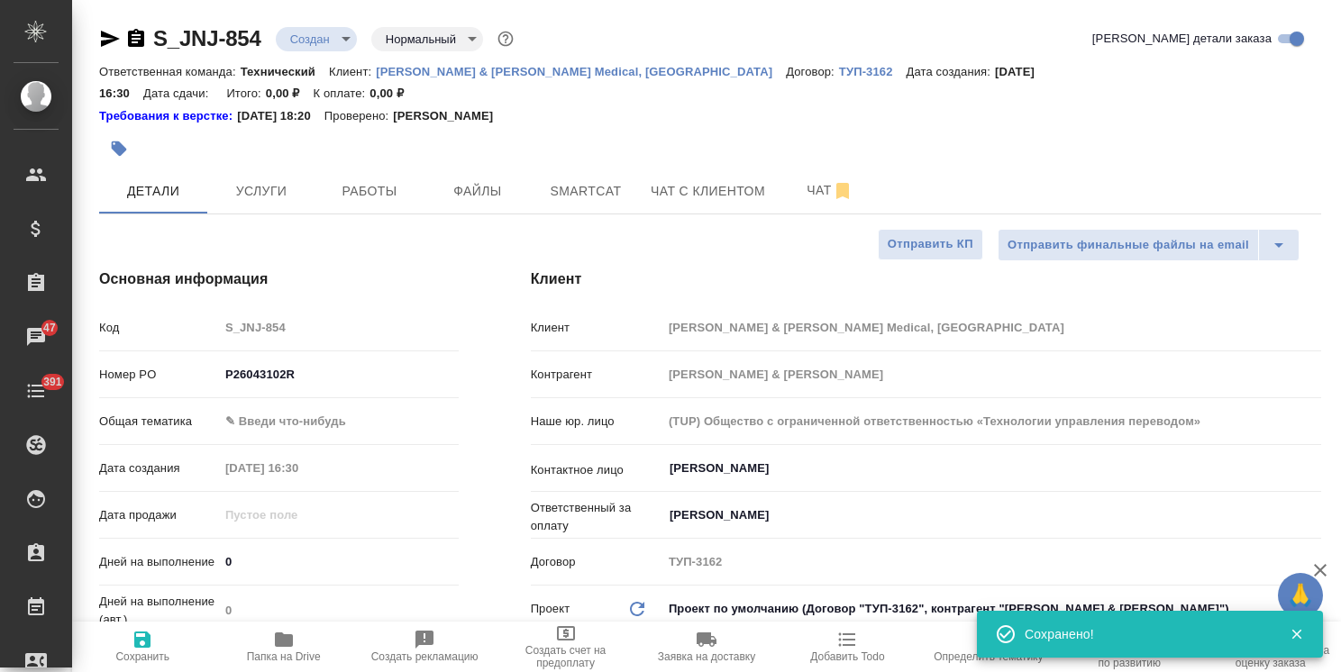
type textarea "x"
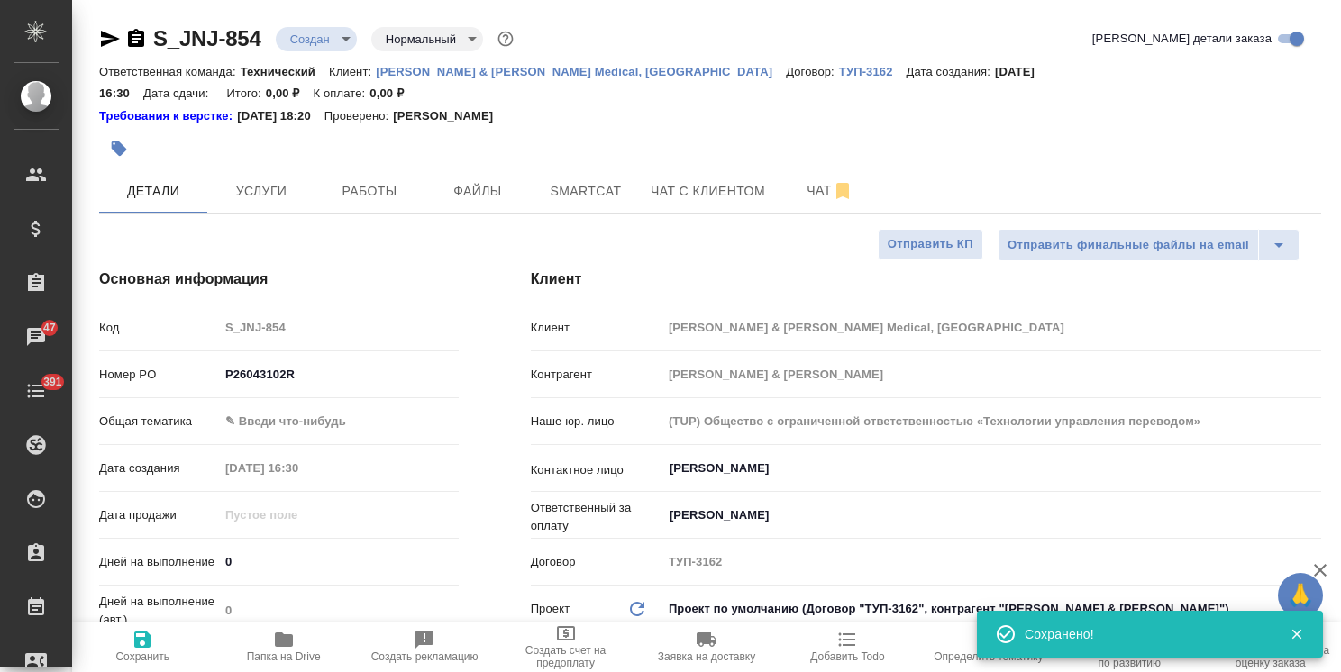
type textarea "x"
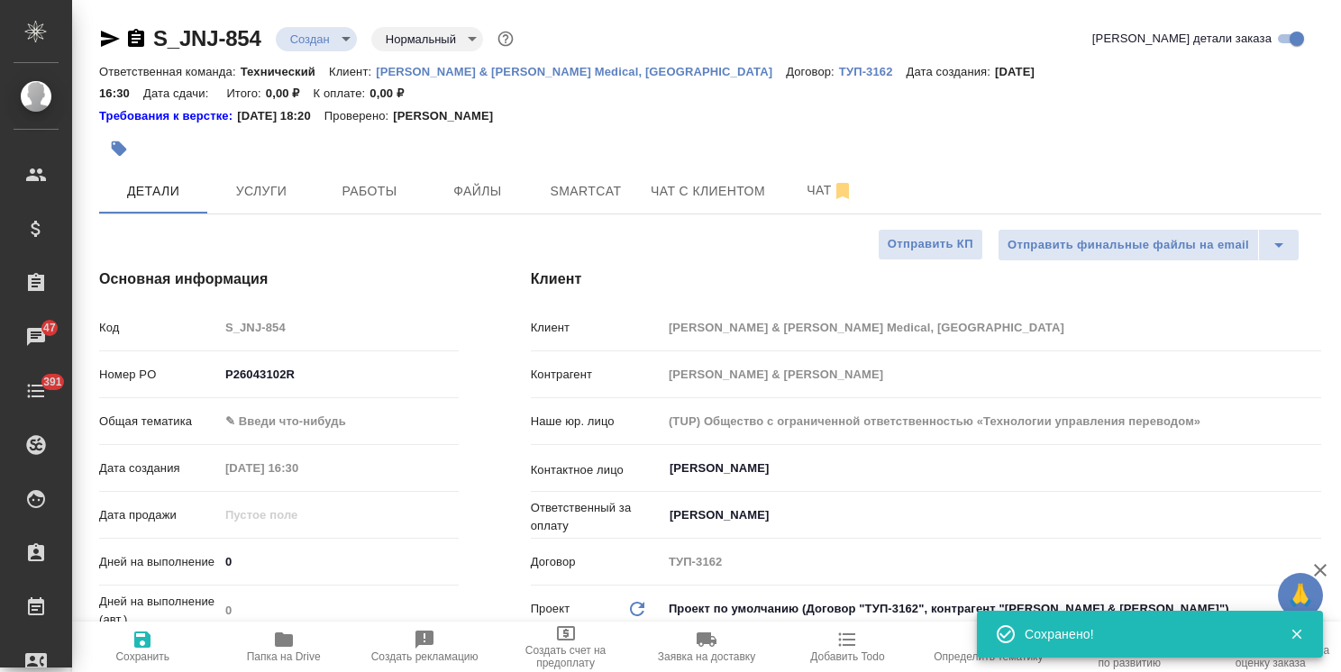
type textarea "x"
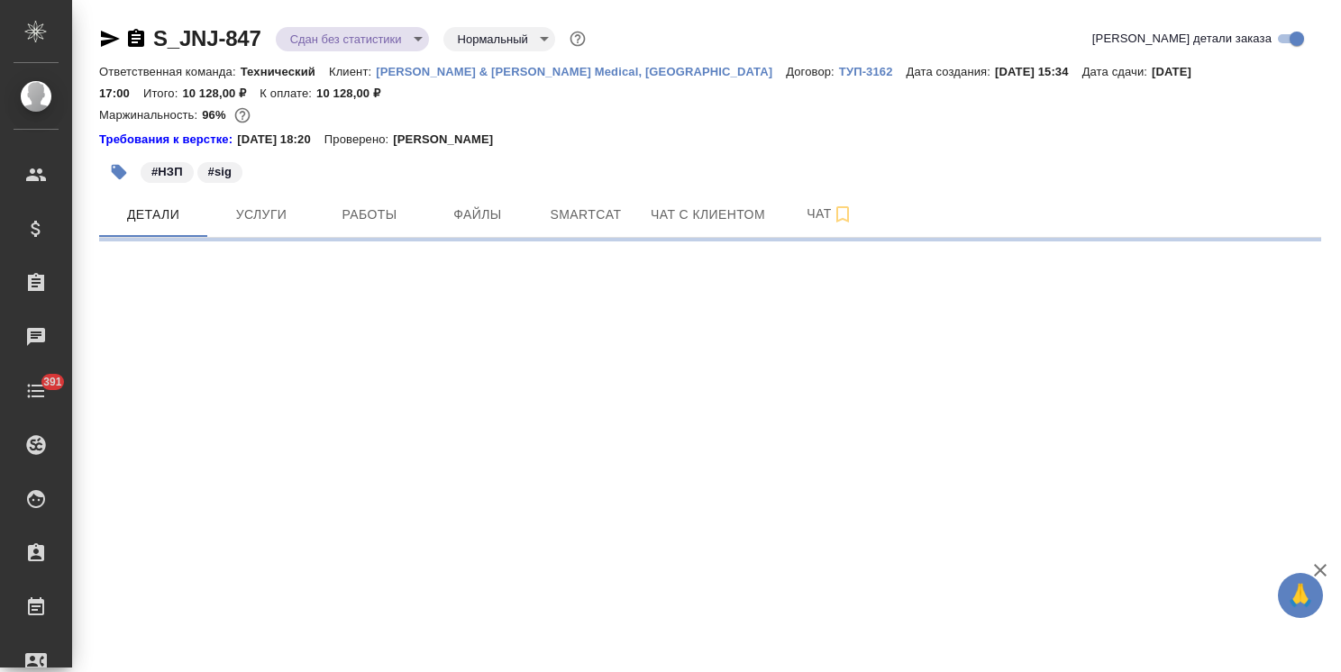
select select "RU"
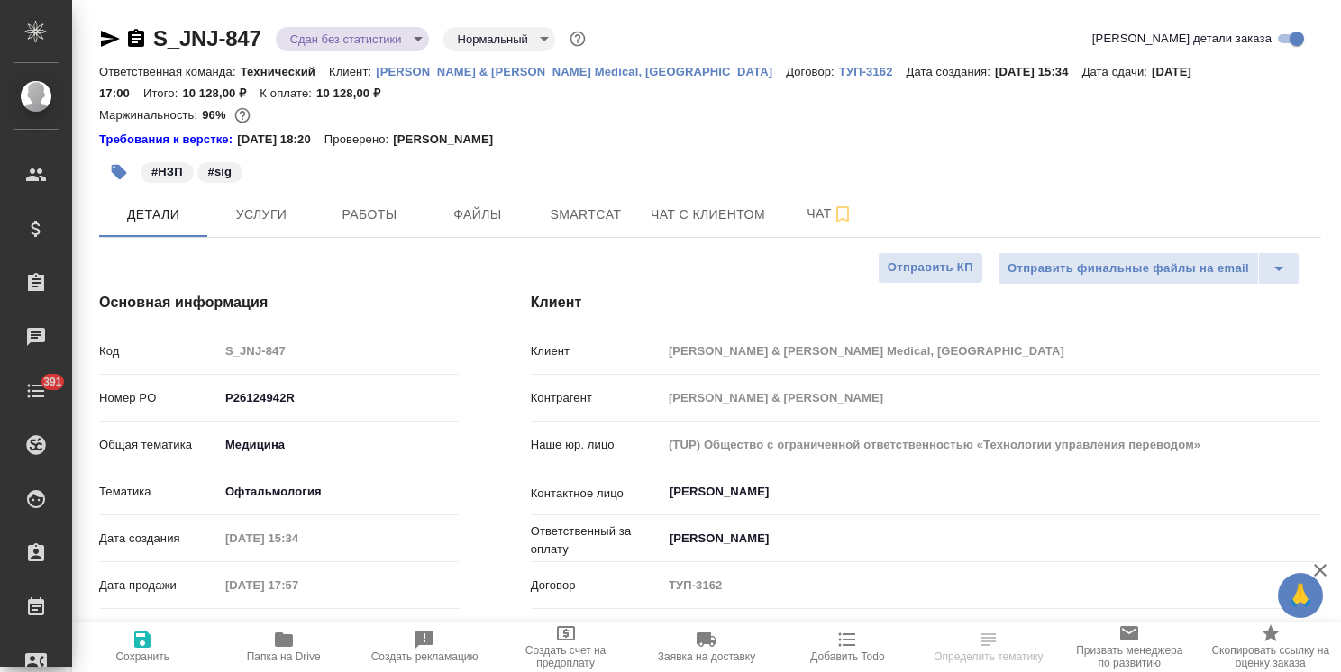
type textarea "x"
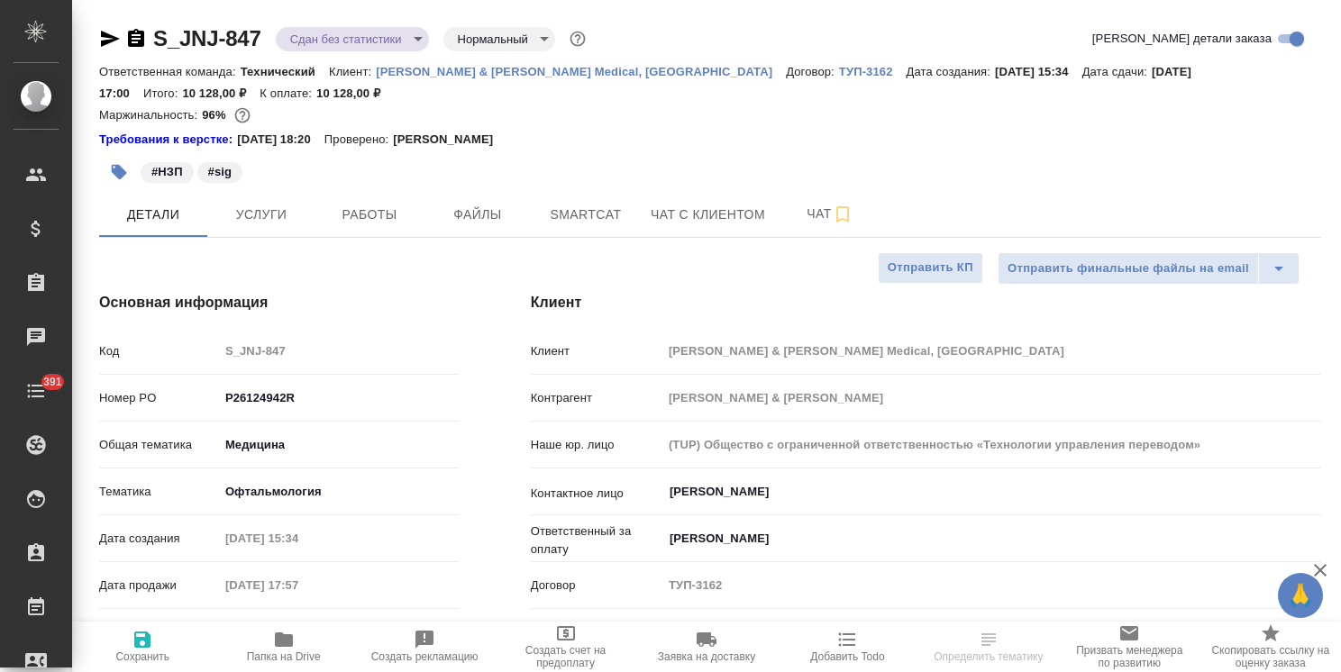
type textarea "x"
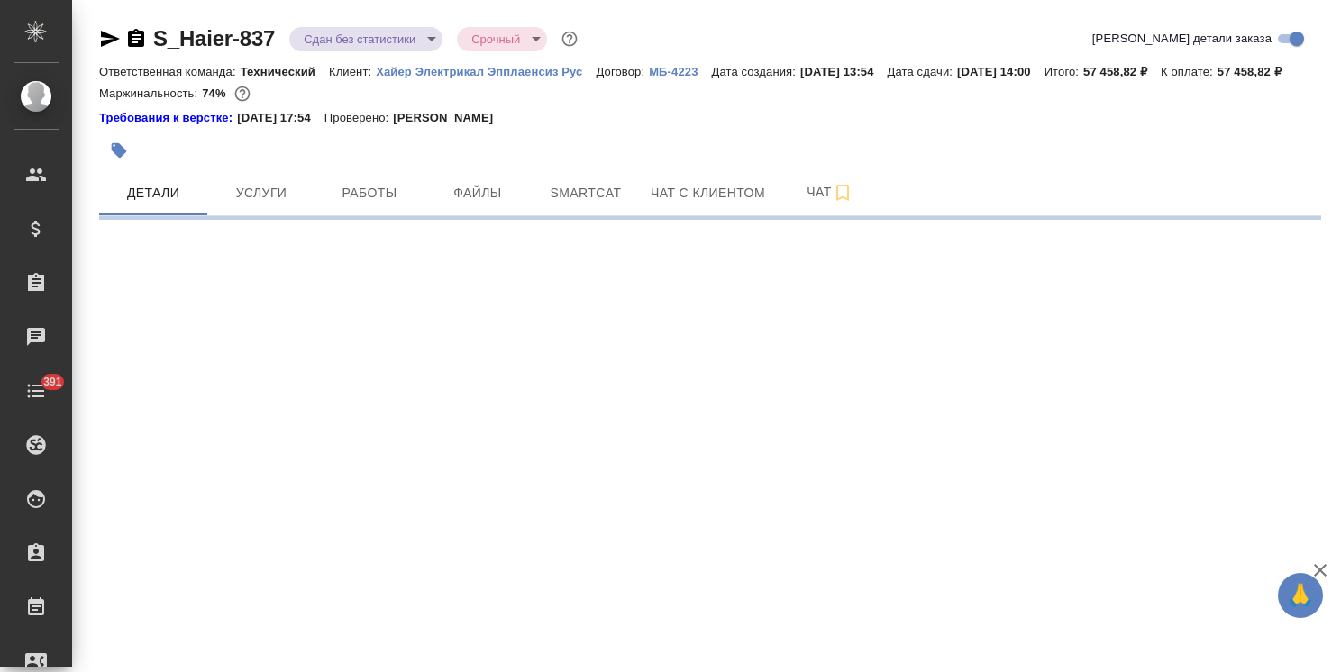
select select "RU"
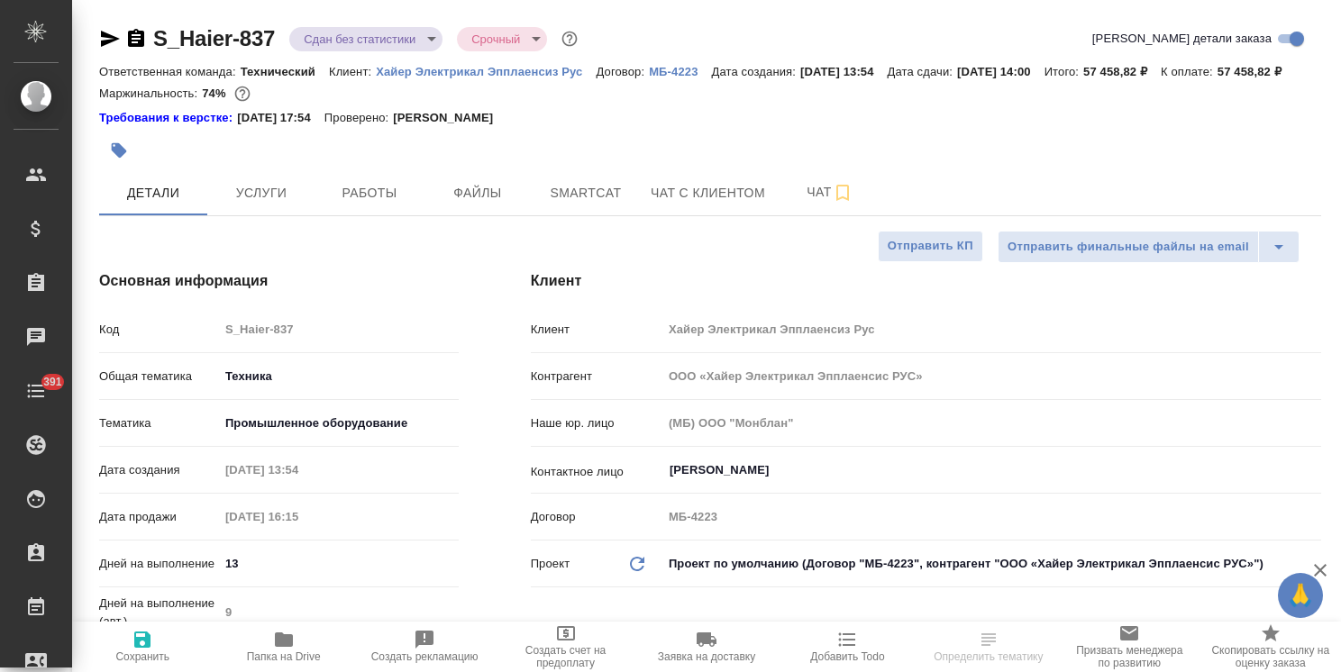
type textarea "x"
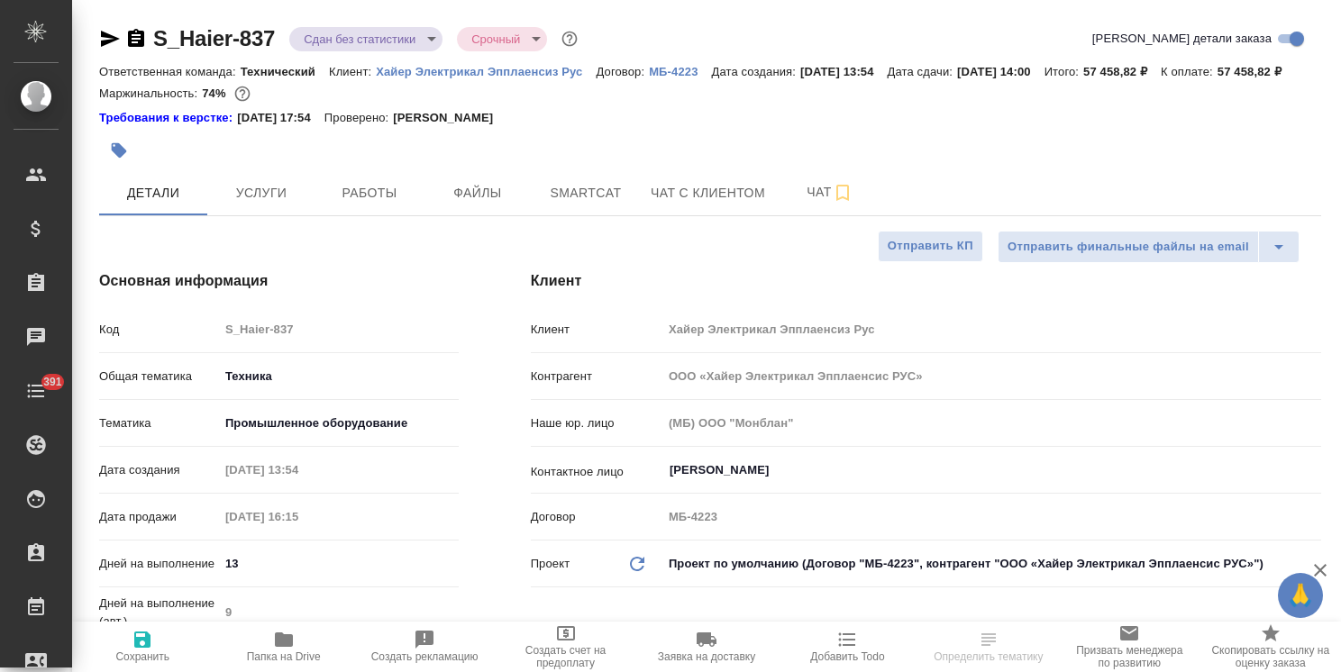
type textarea "x"
select select "RU"
type textarea "x"
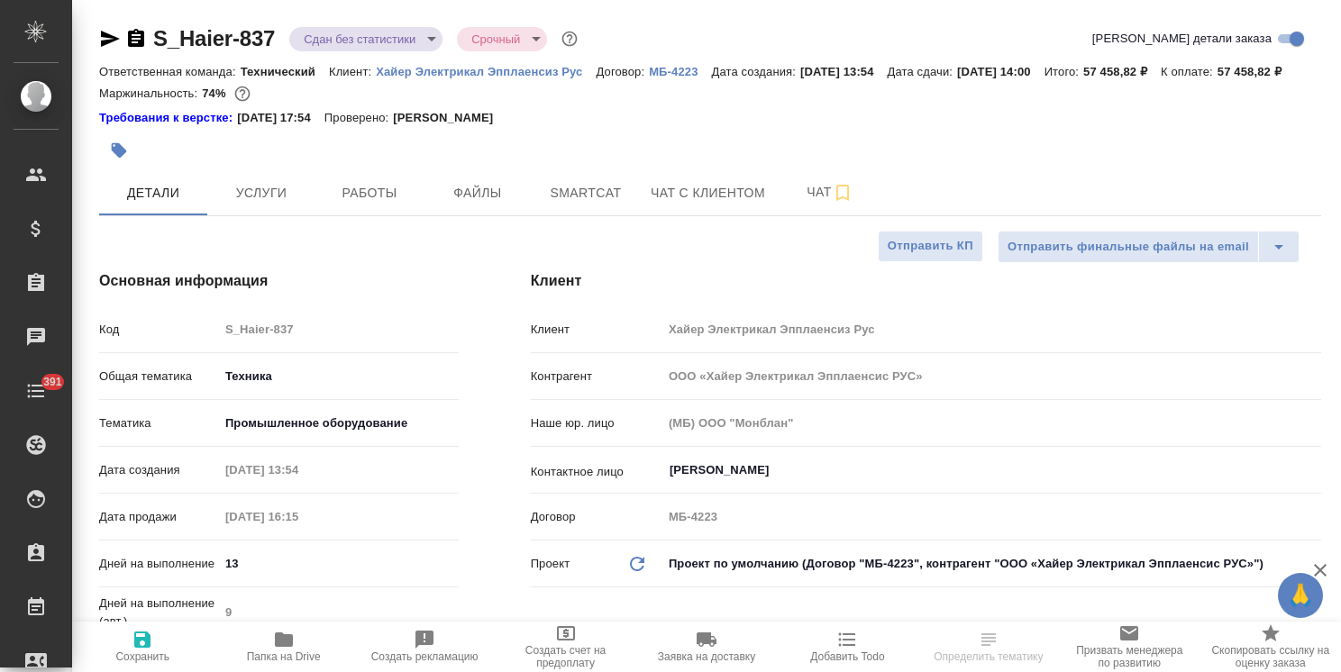
select select "RU"
type textarea "x"
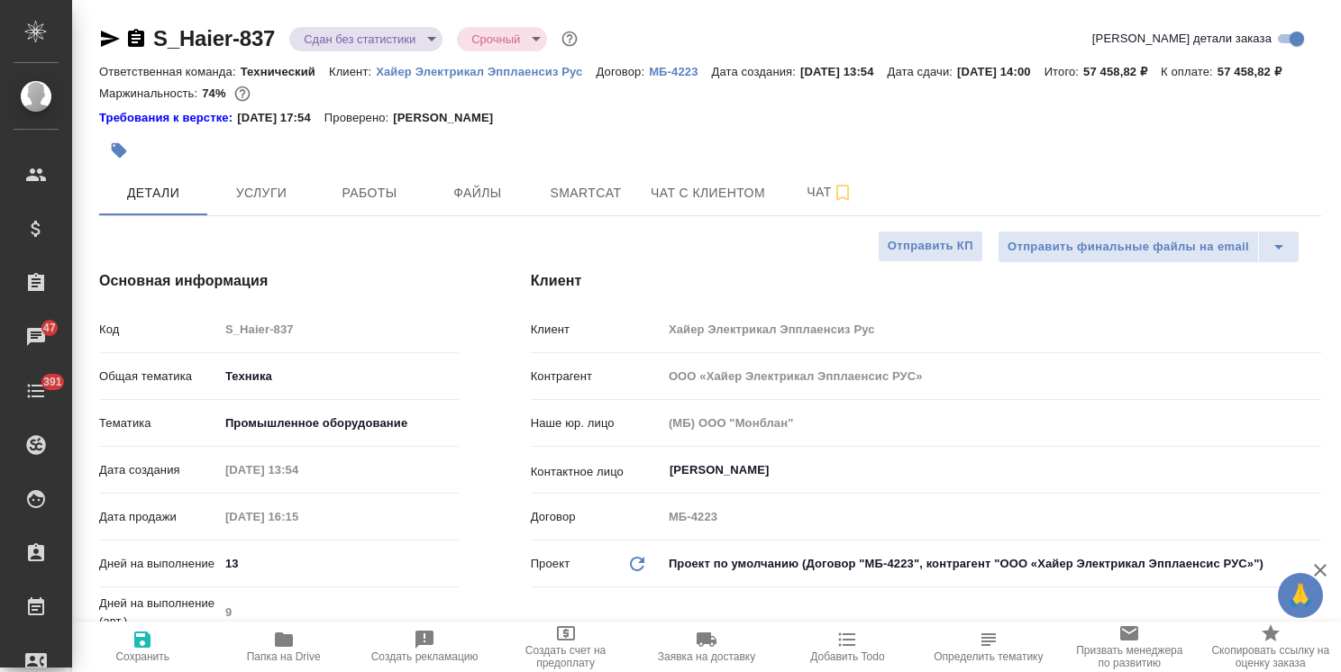
type textarea "x"
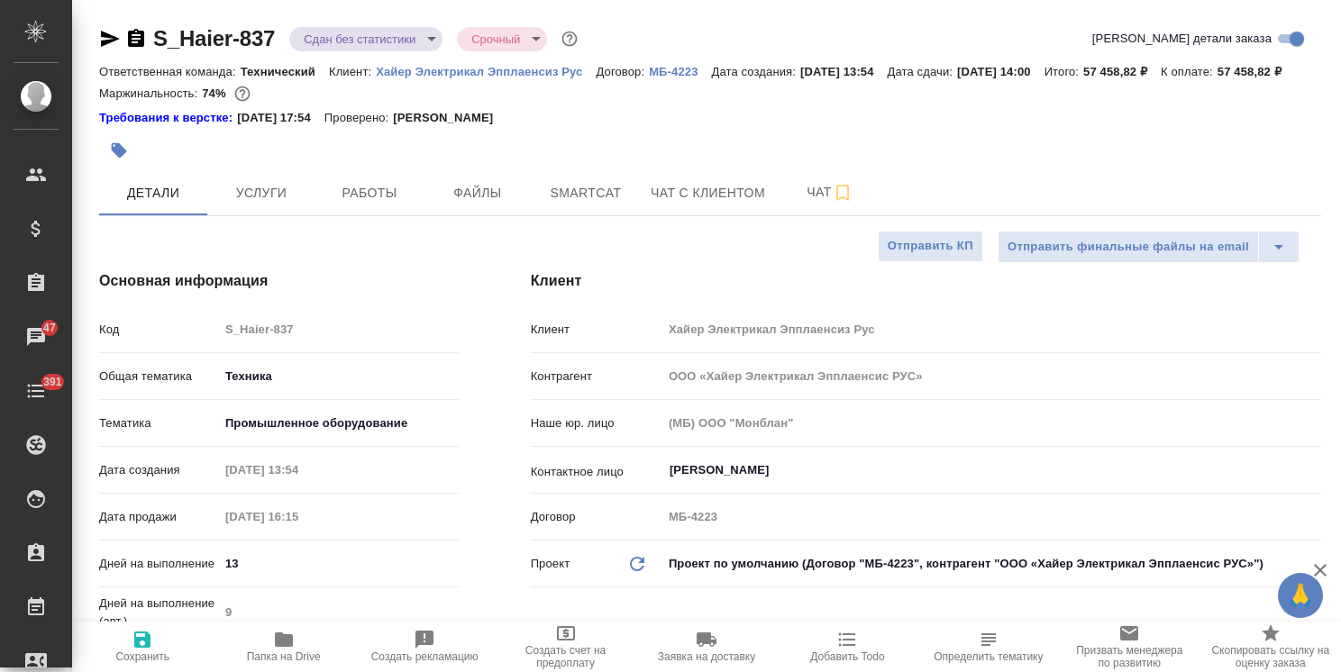
type textarea "x"
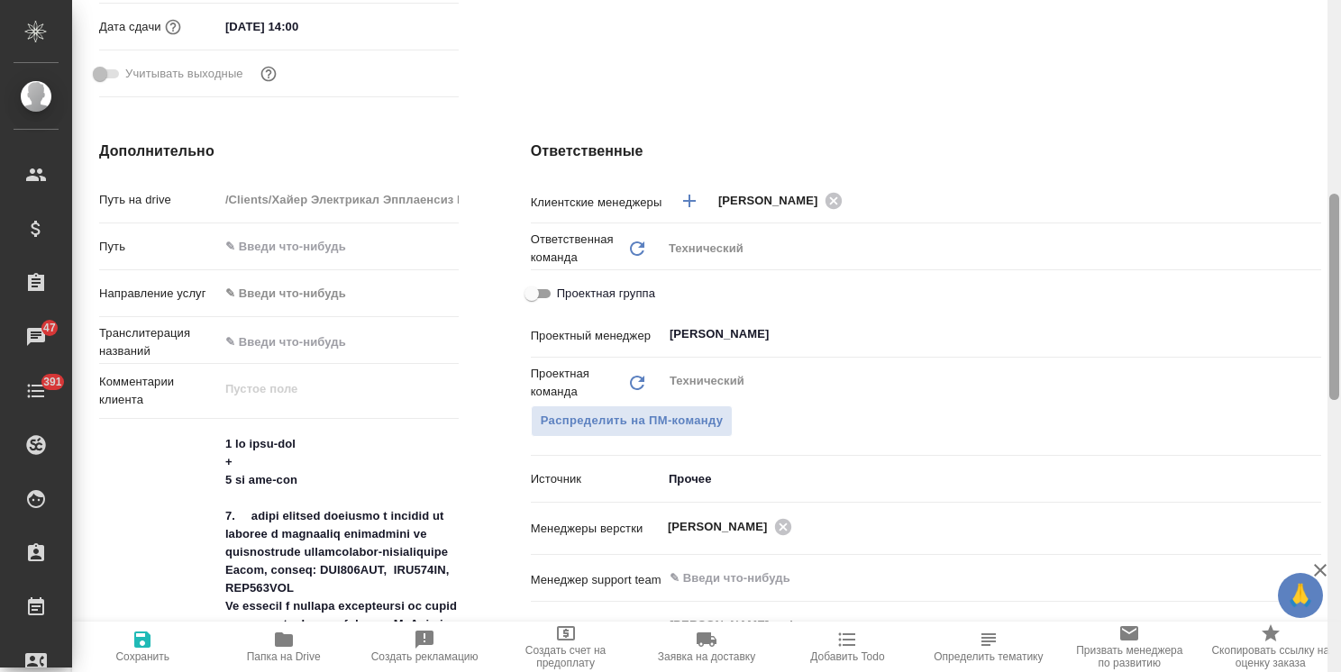
scroll to position [1303, 0]
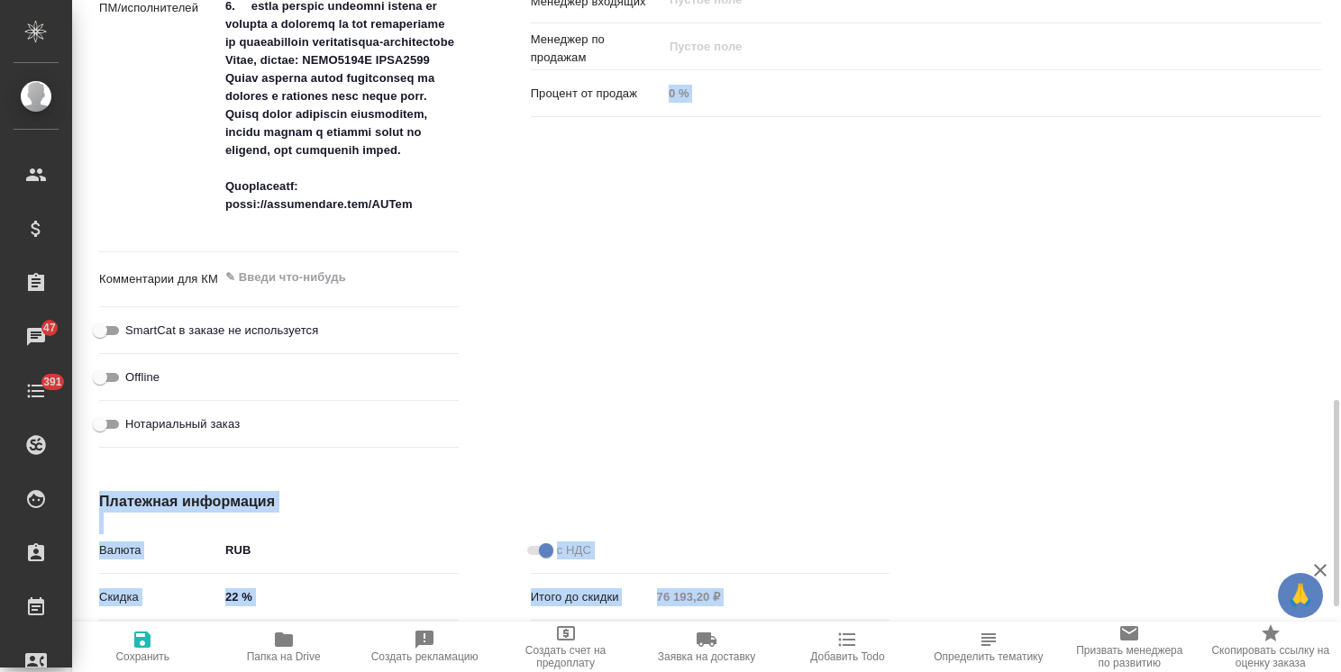
click at [1289, 121] on div "S_Haier-837 Сдан без статистики distributed Срочный urgent Кратко детали заказа…" at bounding box center [706, 336] width 1269 height 672
click at [1340, 451] on div at bounding box center [1335, 336] width 14 height 672
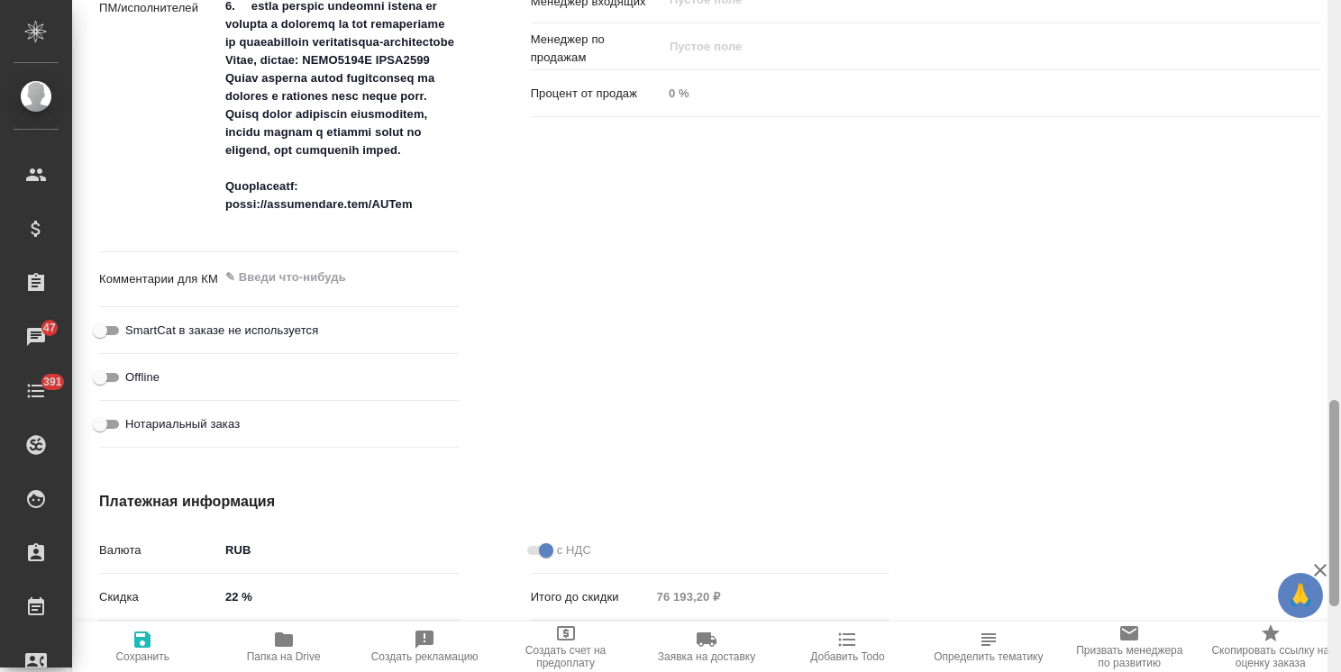
scroll to position [1514, 0]
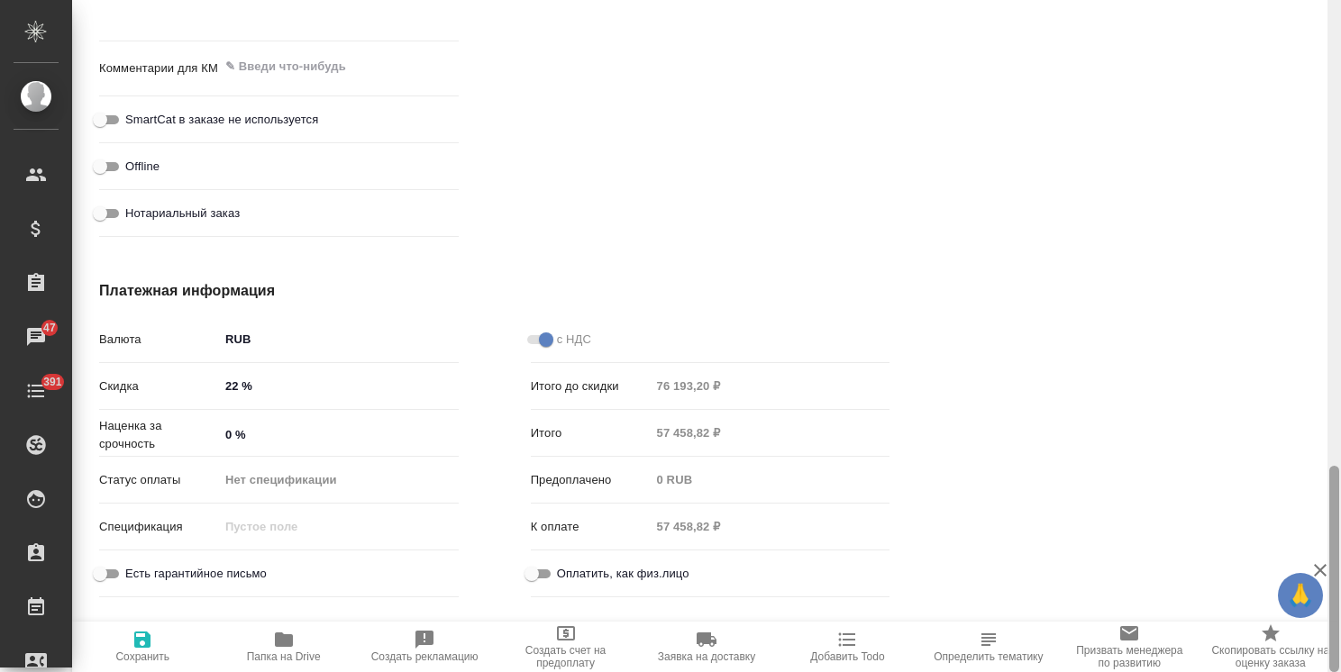
drag, startPoint x: 1327, startPoint y: 480, endPoint x: 1338, endPoint y: 405, distance: 76.5
click at [1323, 377] on div "S_Haier-837 Сдан без статистики distributed Срочный urgent Кратко детали заказа…" at bounding box center [706, 336] width 1269 height 672
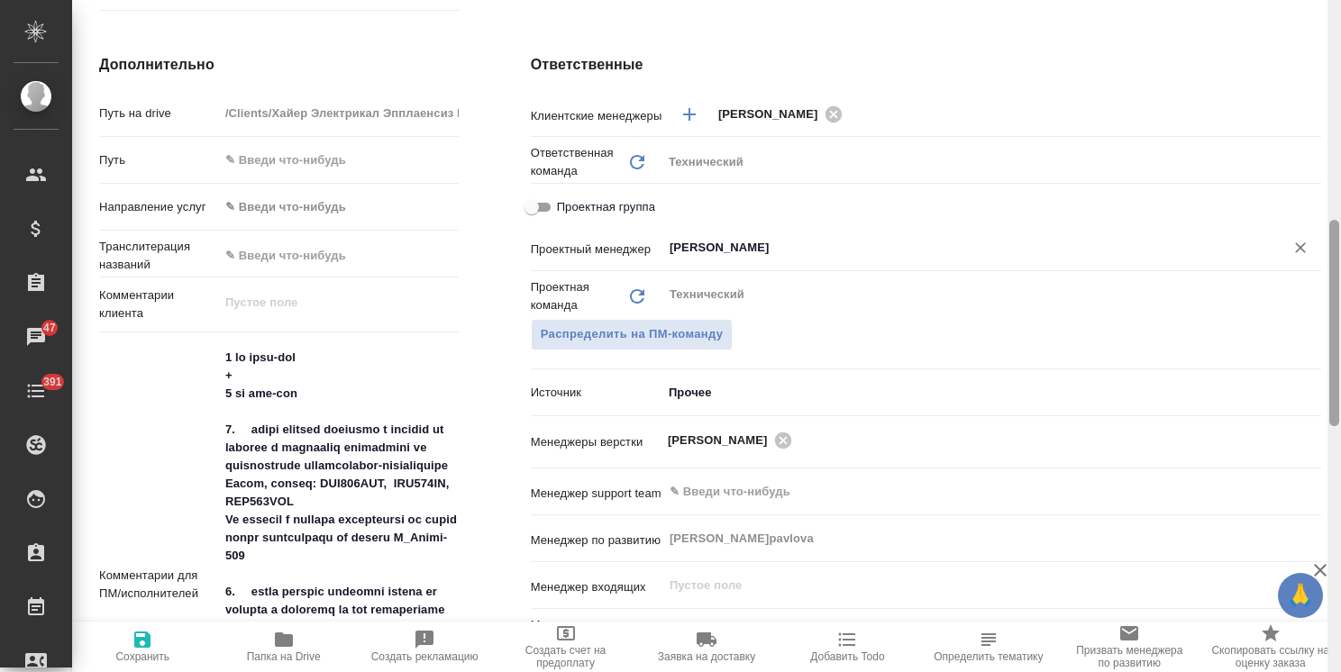
drag, startPoint x: 1338, startPoint y: 498, endPoint x: 1284, endPoint y: 252, distance: 251.1
click at [1284, 252] on div "S_Haier-837 Сдан без статистики distributed Срочный urgent Кратко детали заказа…" at bounding box center [706, 336] width 1269 height 672
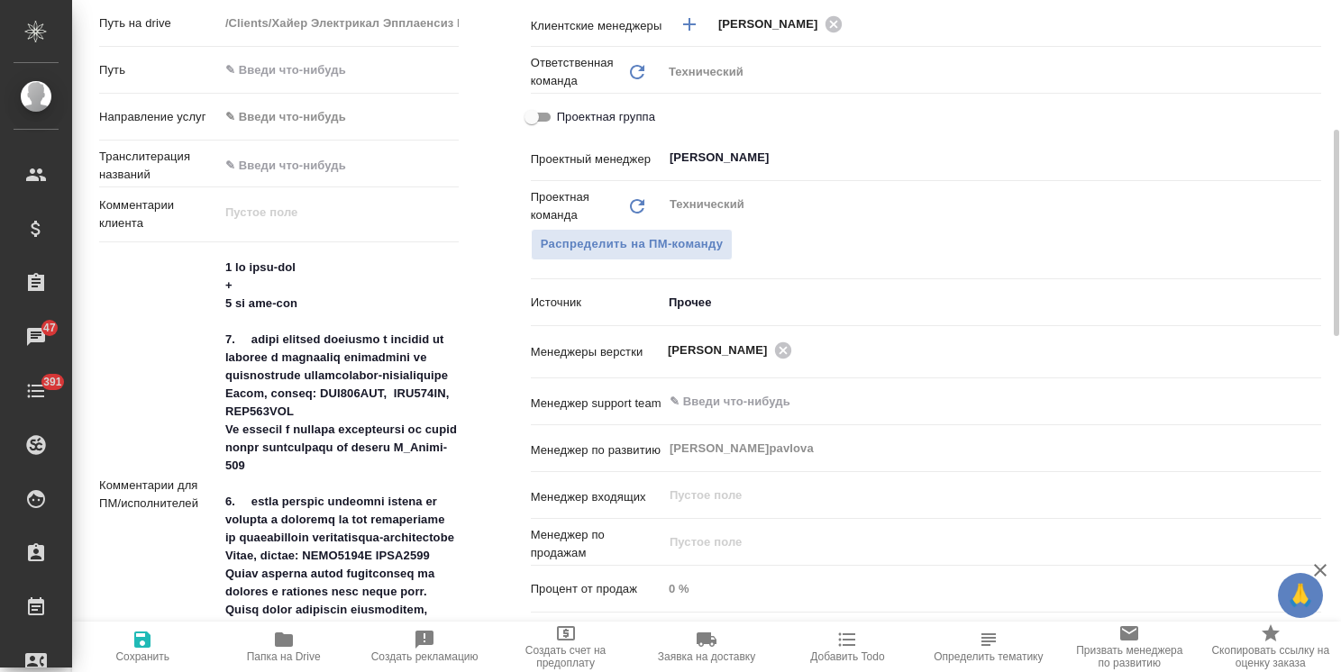
scroll to position [627, 0]
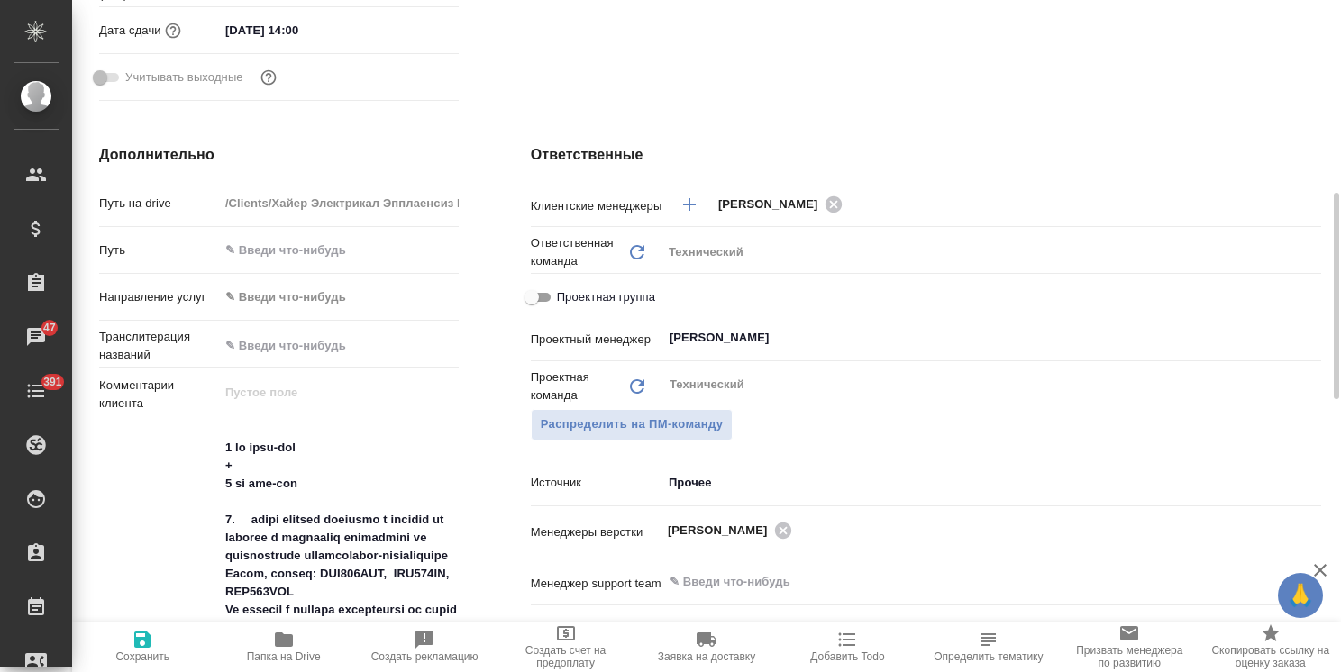
click at [338, 43] on input "19.09.2025 14:00" at bounding box center [298, 30] width 158 height 26
click at [410, 37] on icon "button" at bounding box center [406, 28] width 16 height 18
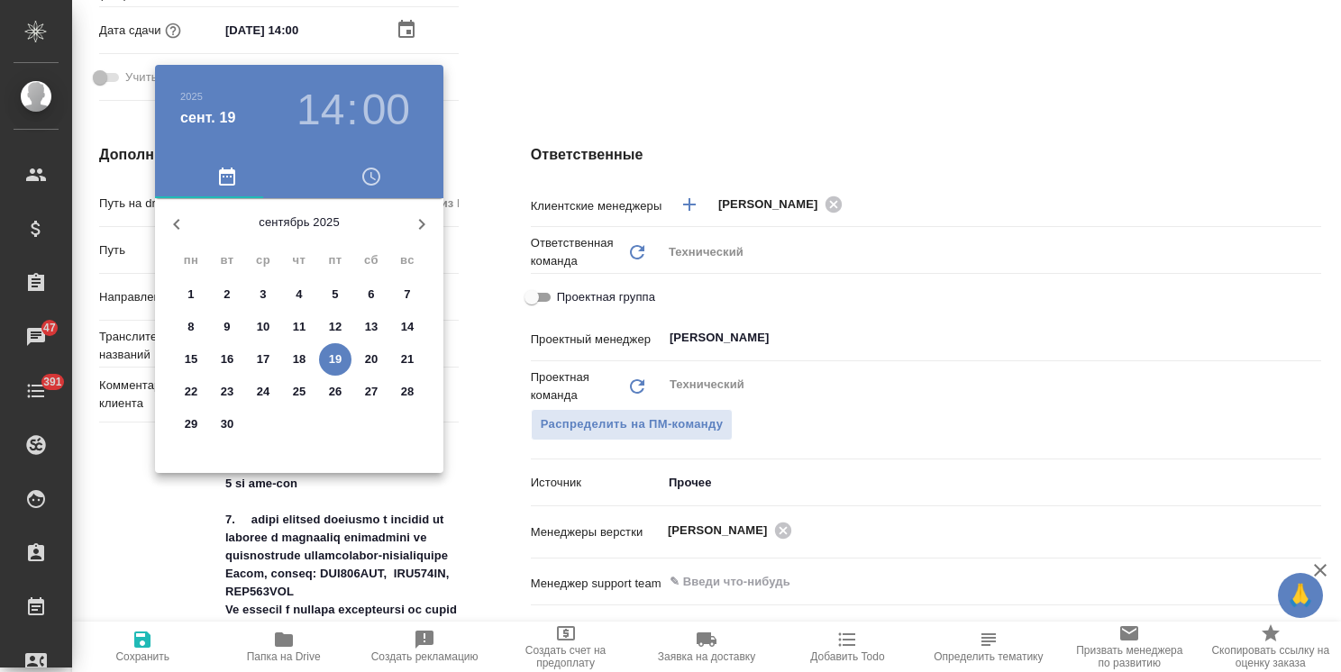
click at [335, 389] on p "26" at bounding box center [336, 392] width 14 height 18
type input "26.09.2025 14:00"
type textarea "x"
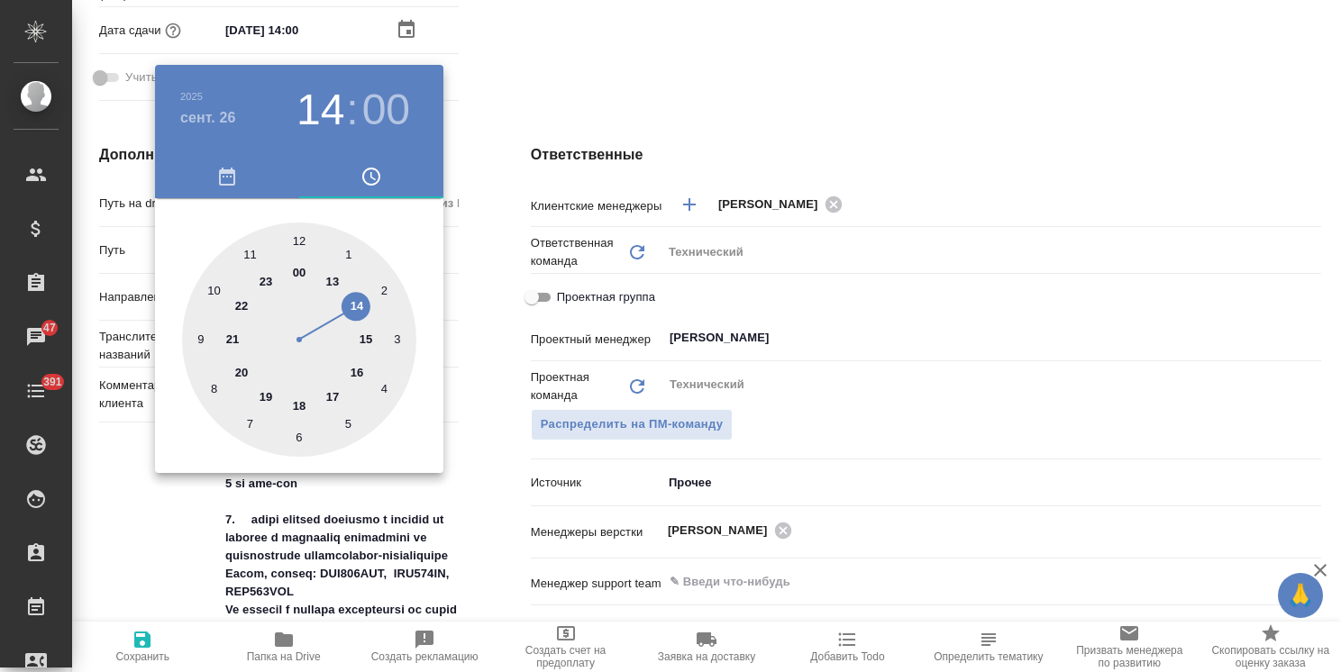
click at [296, 48] on div at bounding box center [670, 336] width 1341 height 672
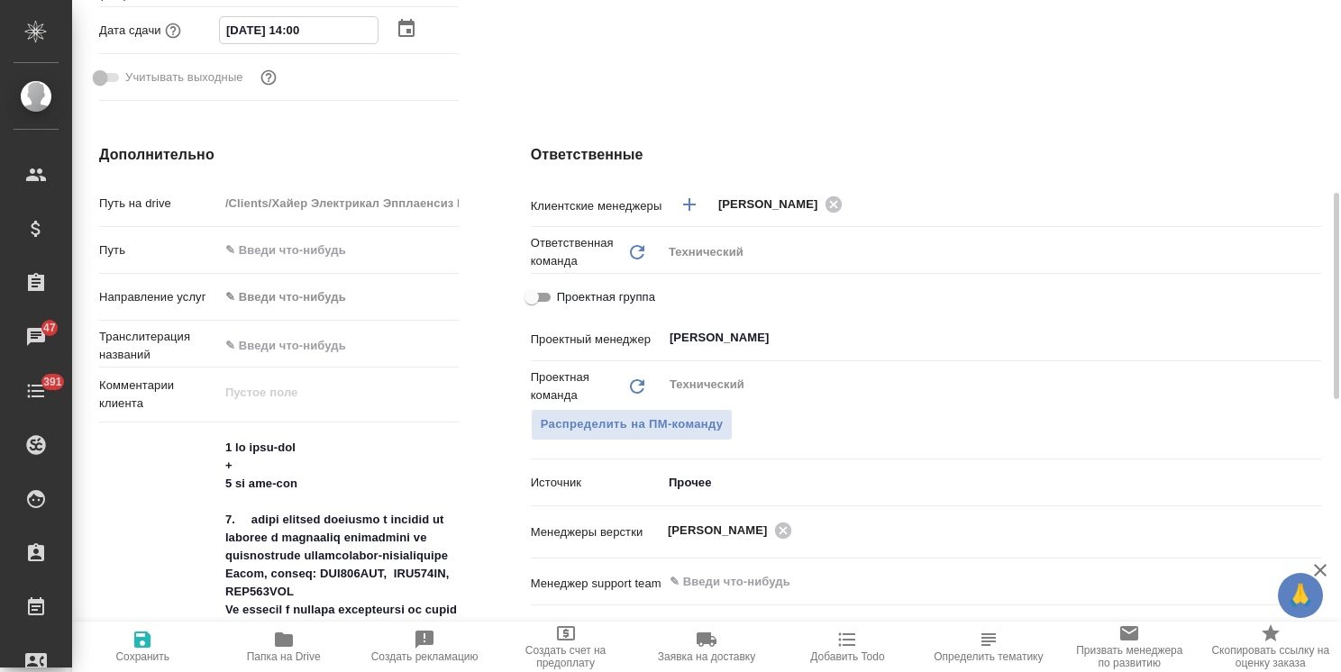
click at [297, 43] on input "26.09.2025 14:00" at bounding box center [299, 30] width 158 height 26
type input "26.09.2025 17:00"
type textarea "x"
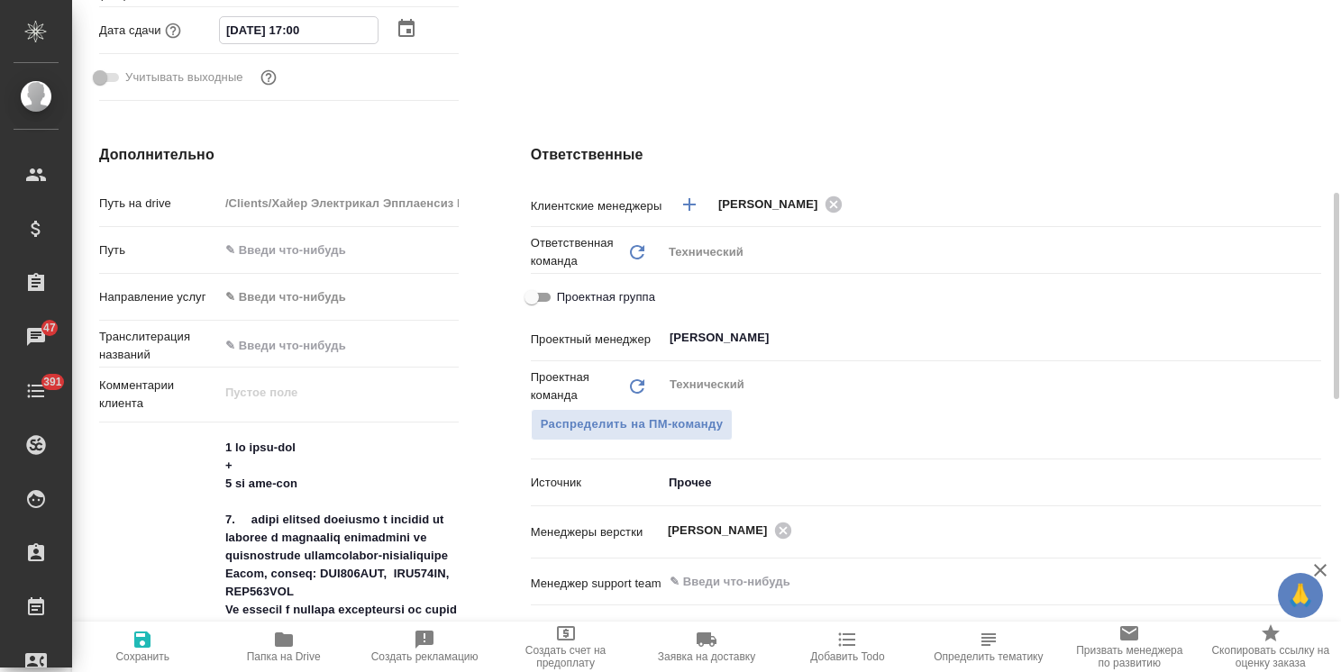
type input "26.09.2025 17:00"
click at [159, 654] on span "Сохранить" at bounding box center [142, 657] width 54 height 13
type textarea "x"
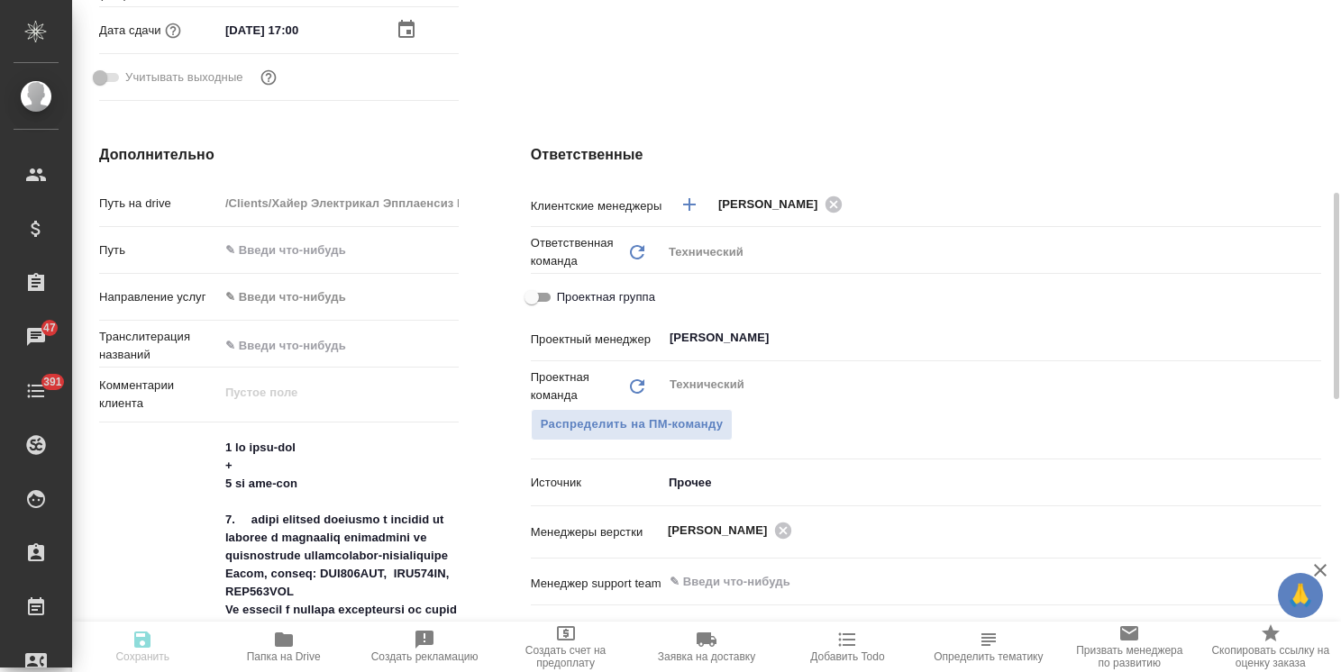
type textarea "x"
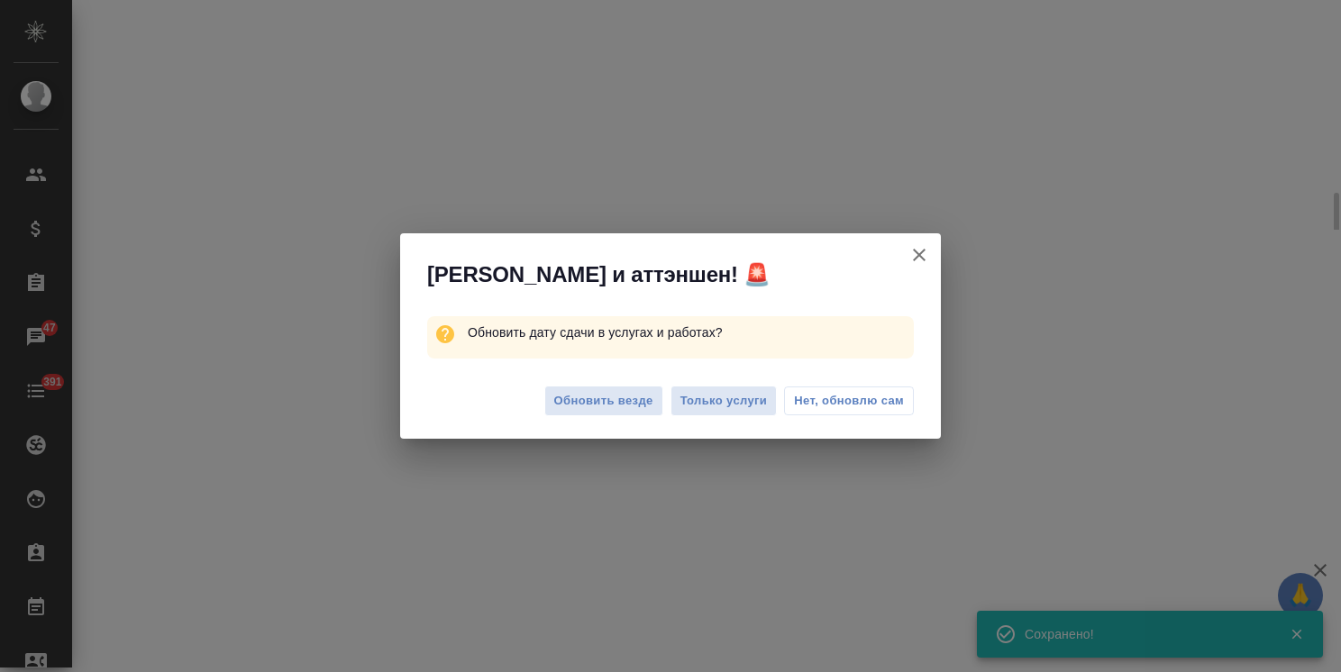
click at [624, 401] on span "Обновить везде" at bounding box center [603, 401] width 99 height 21
select select "RU"
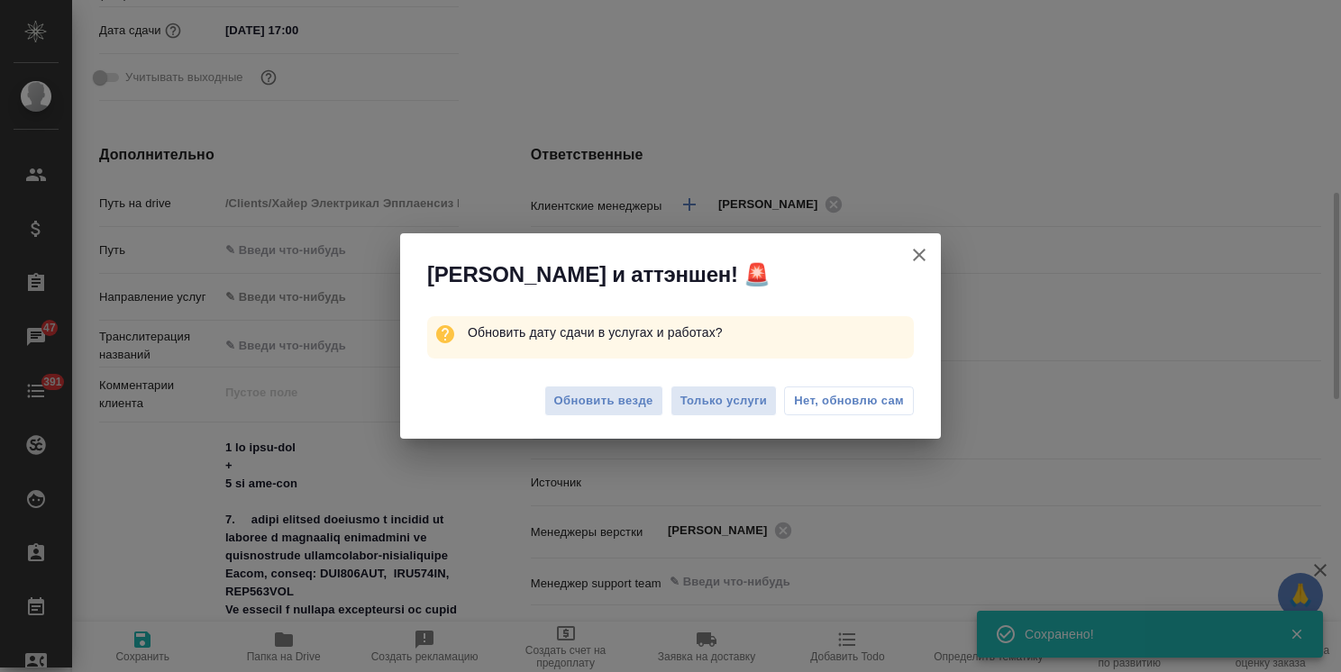
type textarea "x"
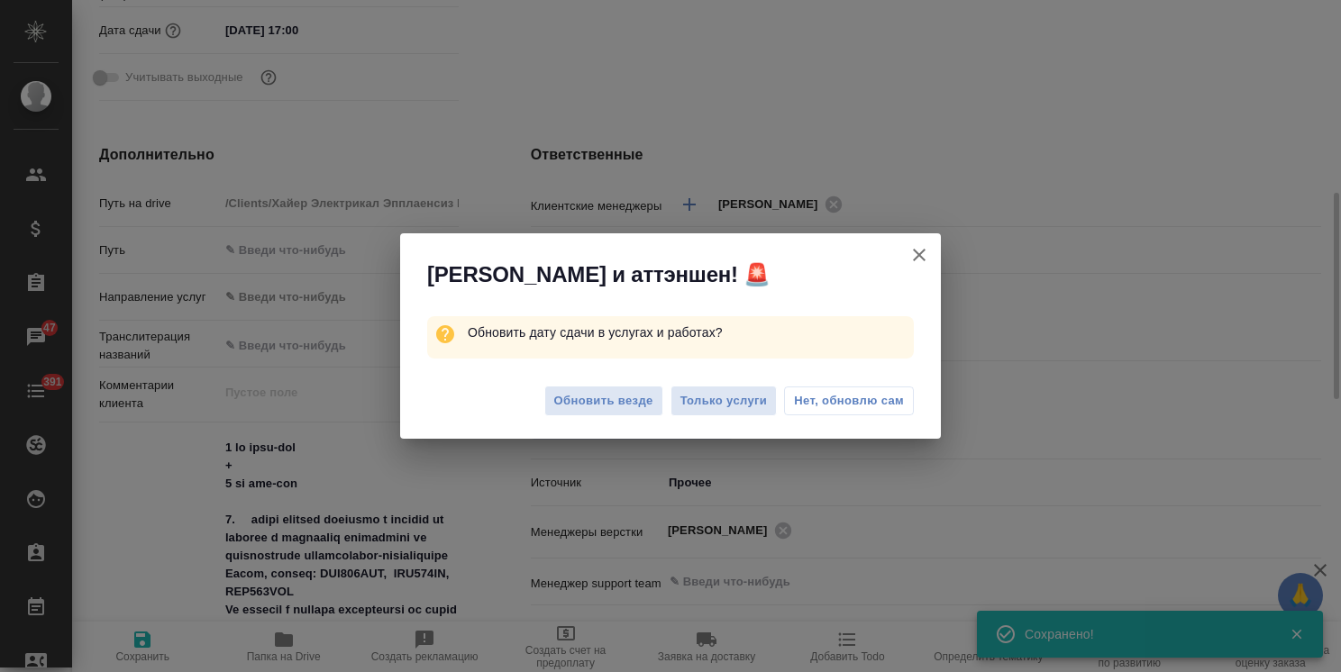
type textarea "x"
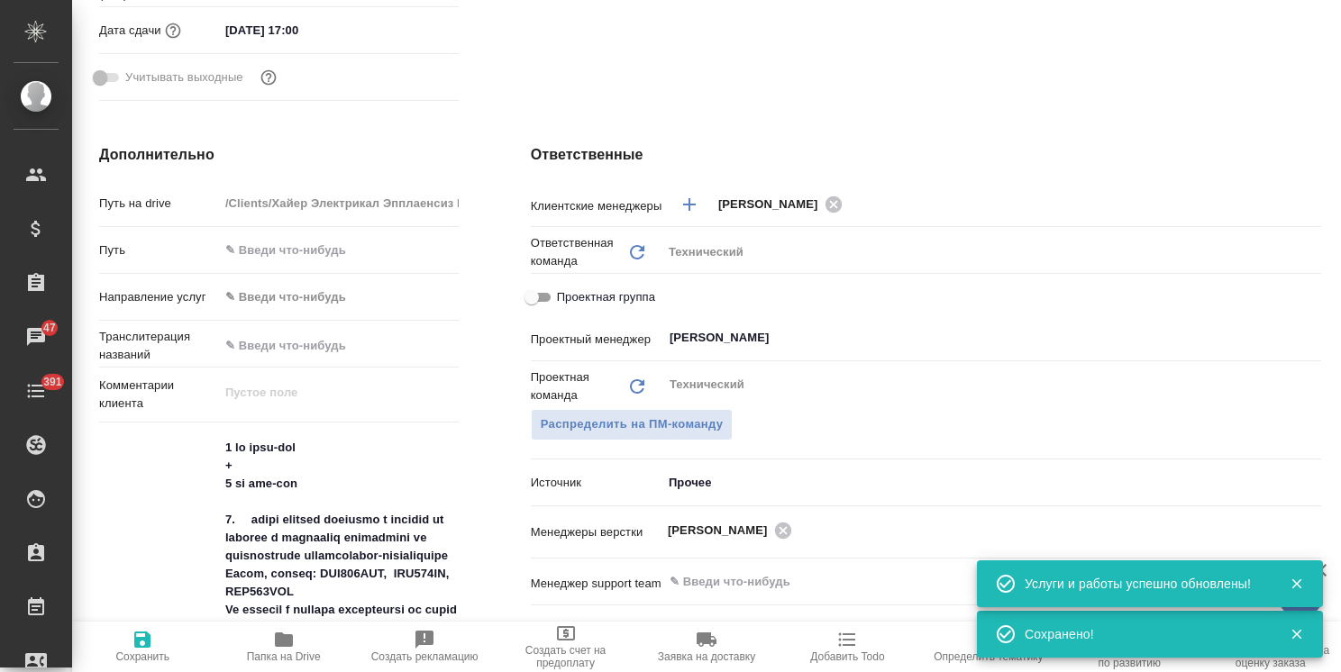
scroll to position [0, 0]
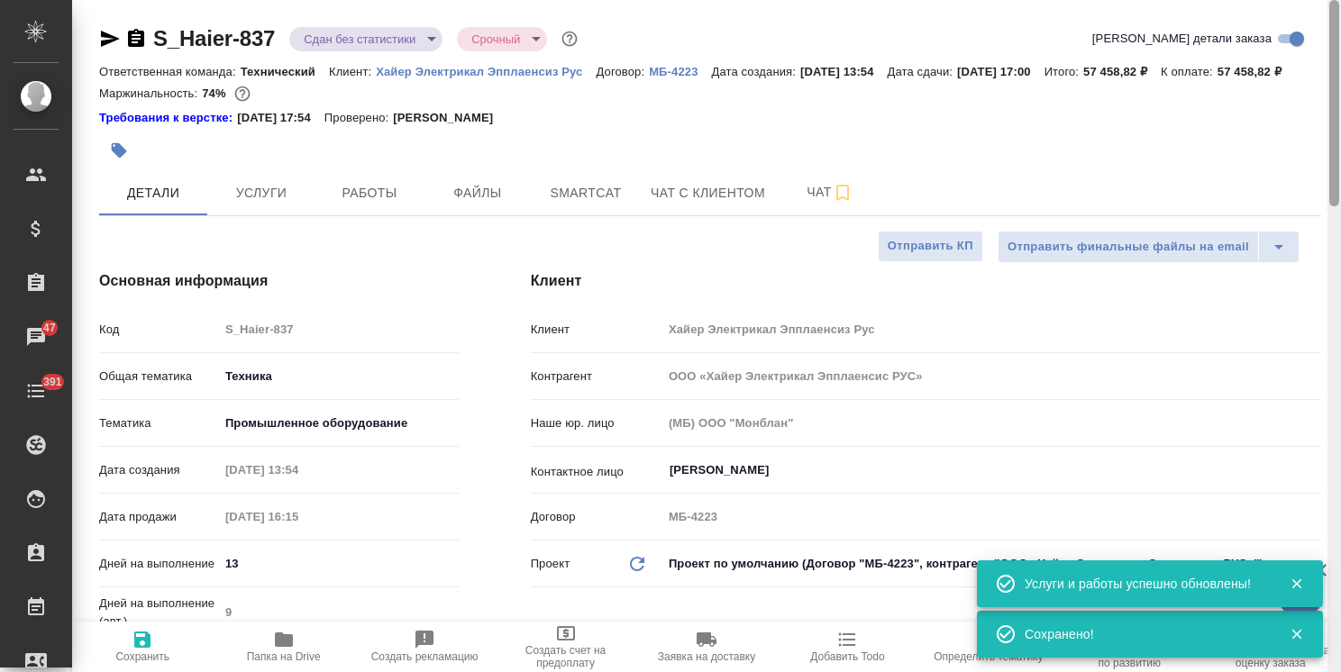
drag, startPoint x: 1334, startPoint y: 379, endPoint x: 1203, endPoint y: 79, distance: 326.6
click at [1310, 119] on div "S_Haier-837 Сдан без статистики distributed Срочный urgent Кратко детали заказа…" at bounding box center [706, 336] width 1269 height 672
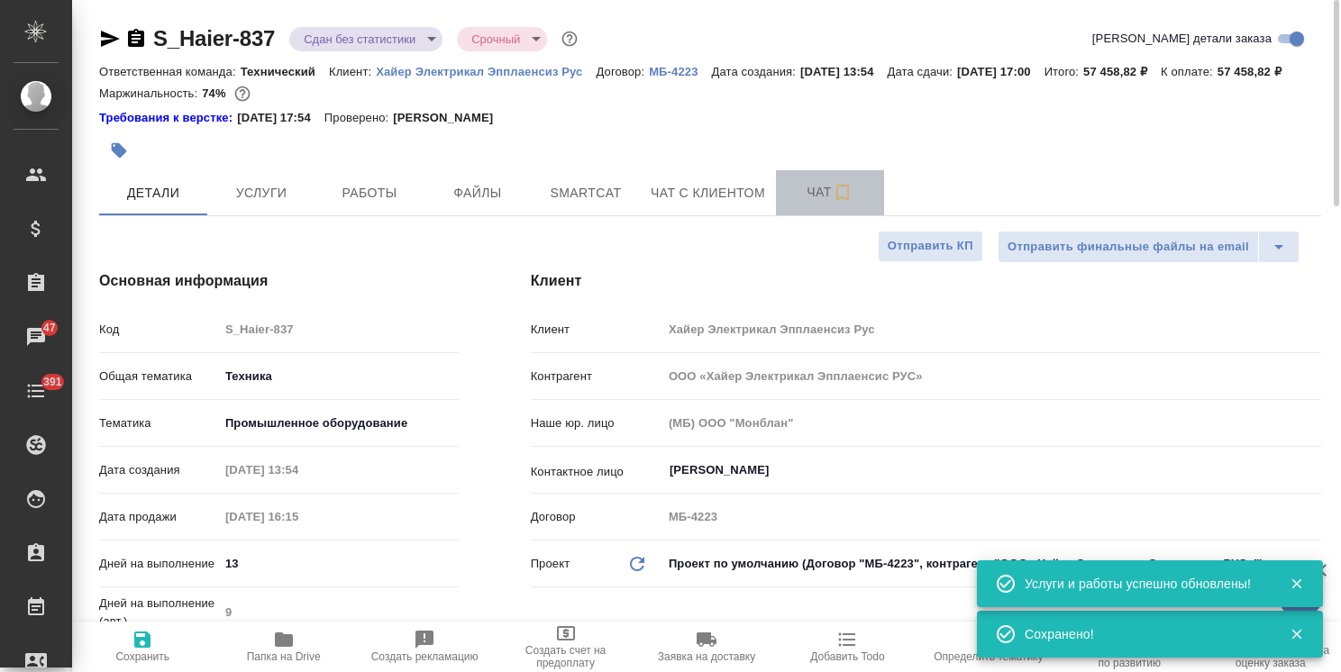
click at [820, 204] on span "Чат" at bounding box center [830, 192] width 87 height 23
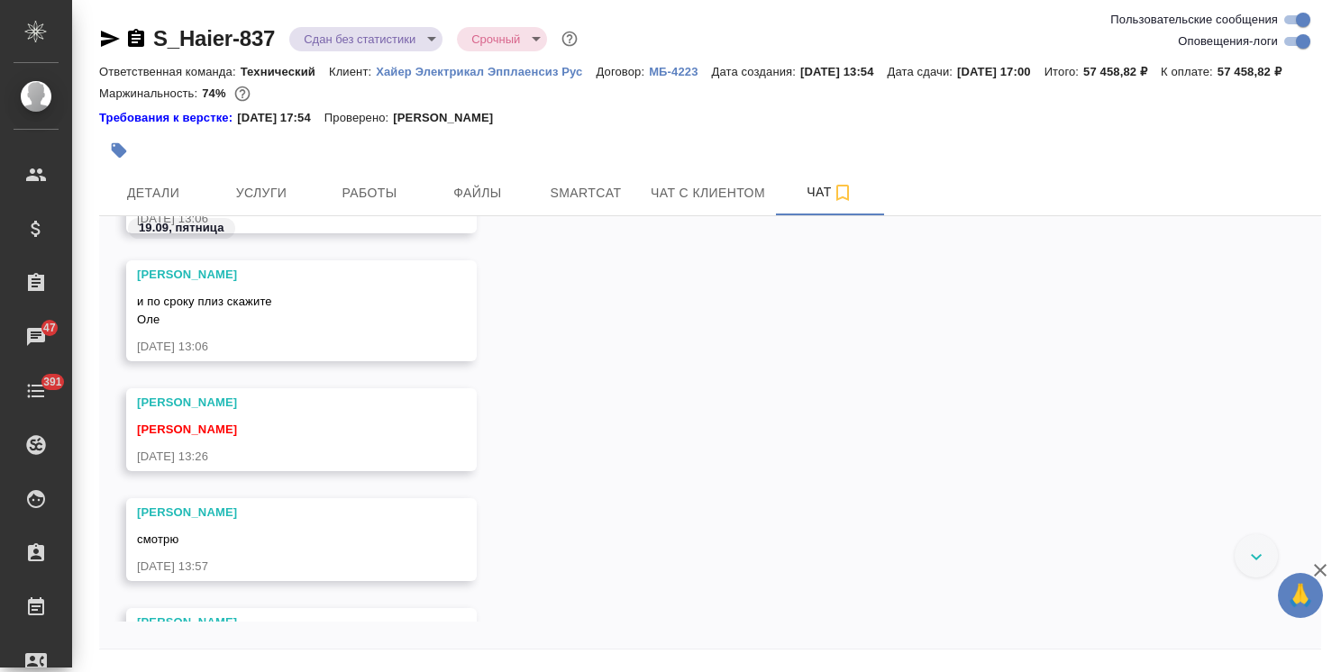
scroll to position [30177, 0]
click at [1321, 562] on icon "button" at bounding box center [1321, 571] width 22 height 22
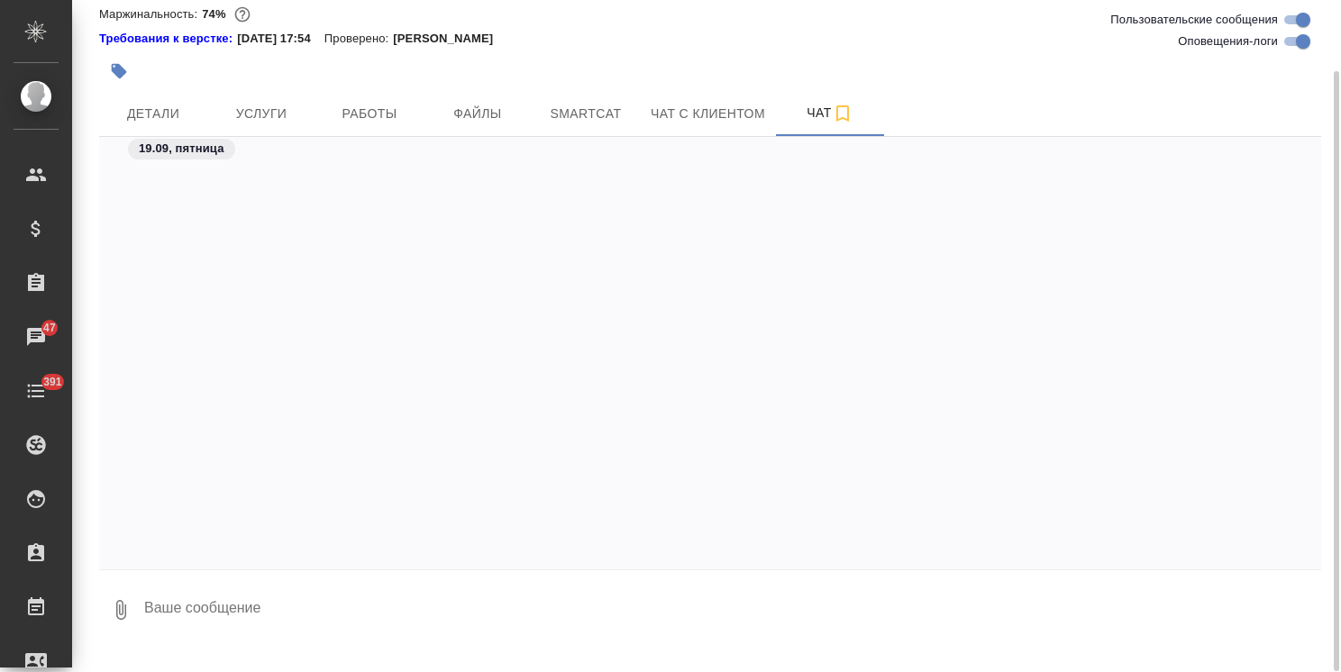
scroll to position [30538, 0]
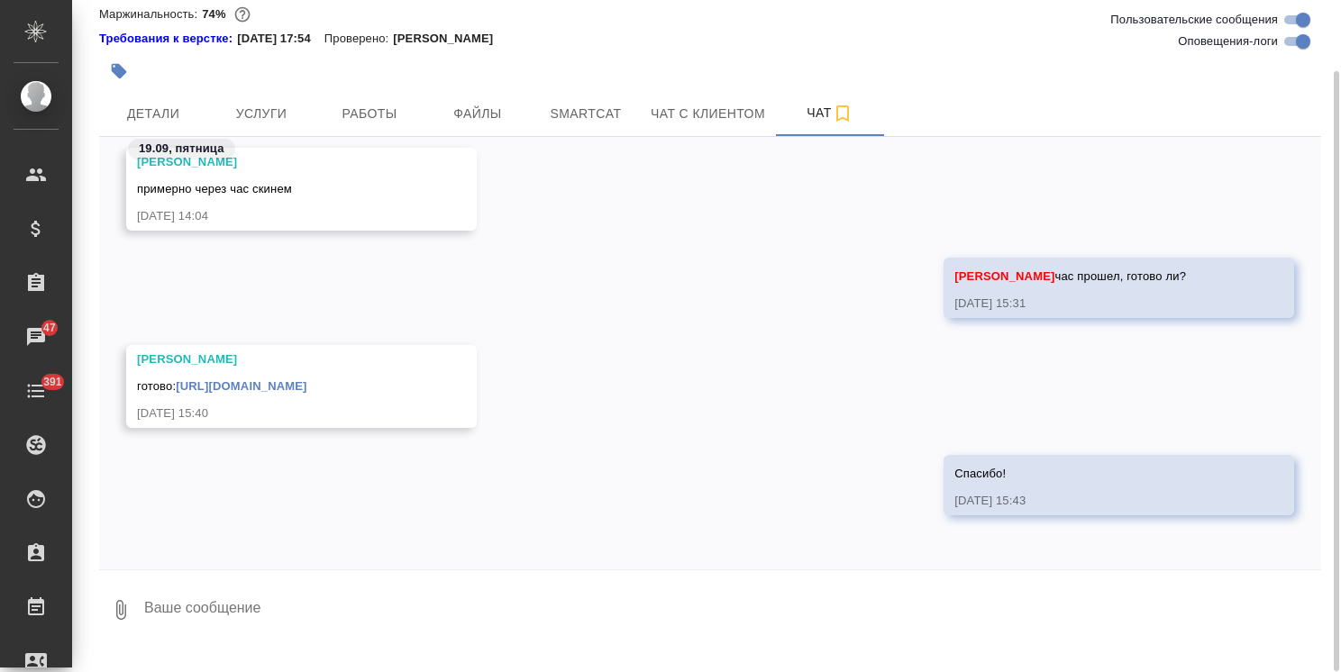
click at [278, 626] on textarea at bounding box center [731, 610] width 1179 height 61
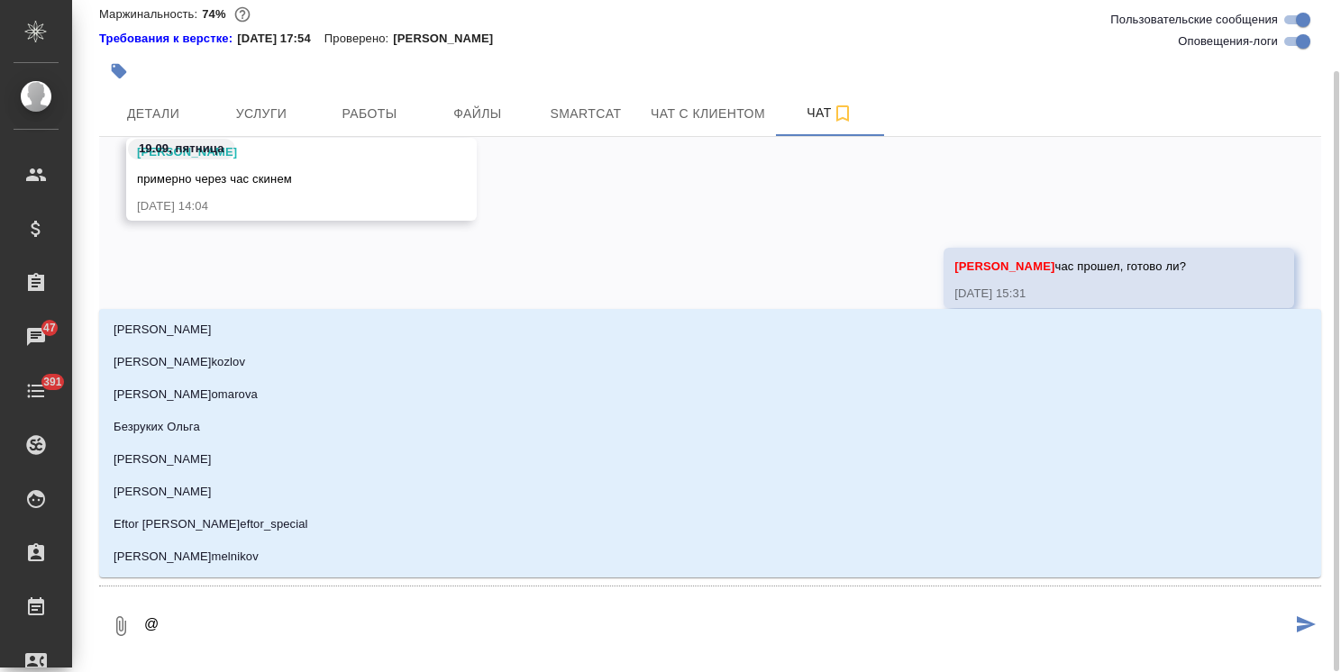
type textarea "@а"
type input "а"
type textarea "@ар"
type input "ар"
type textarea "@арс"
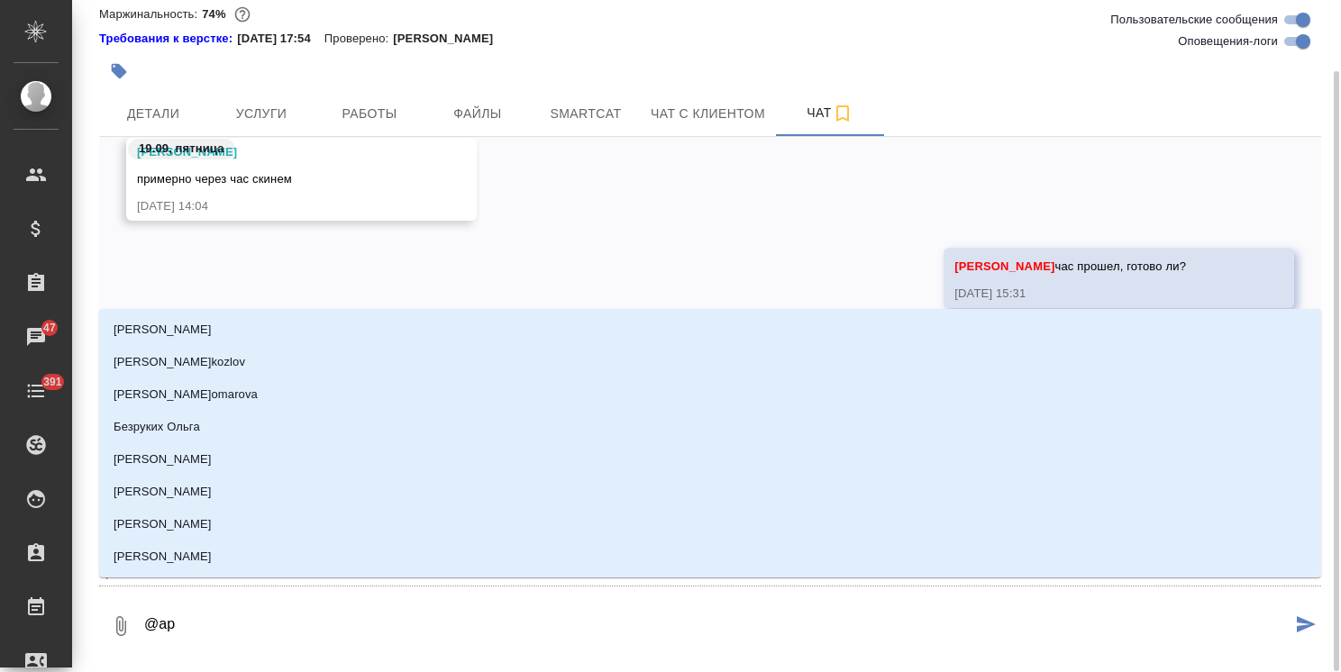
type input "арс"
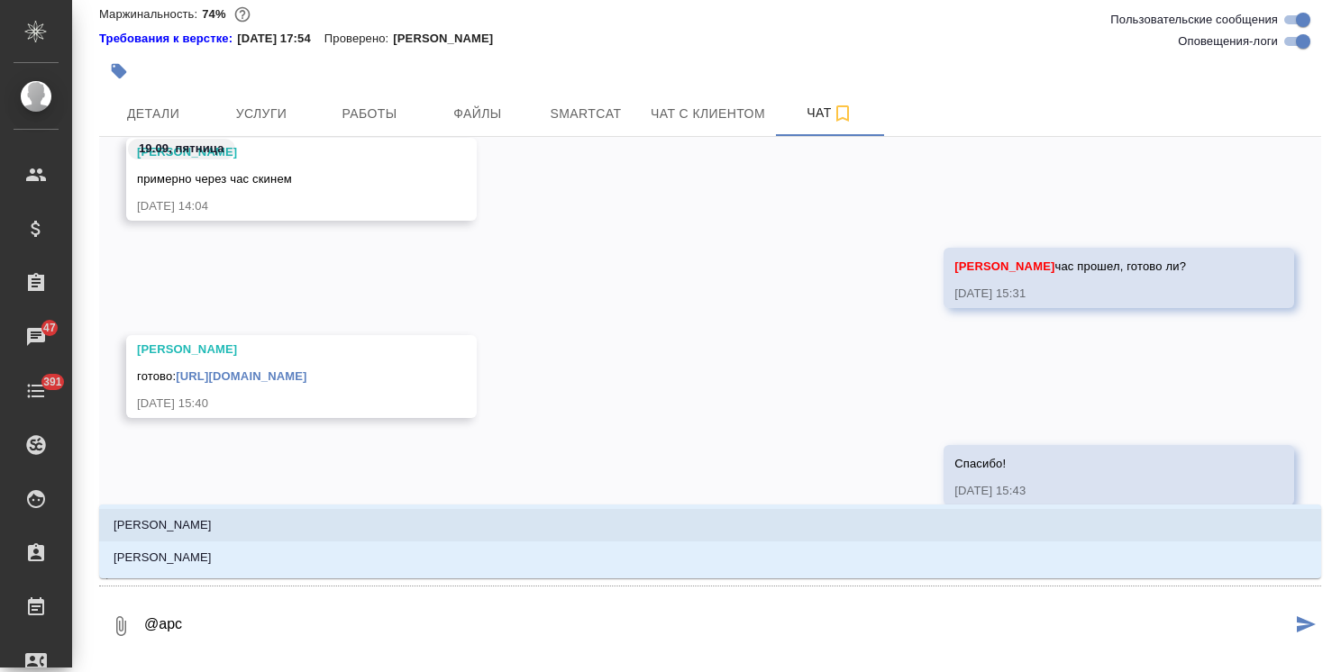
click at [340, 528] on li "Арсеньева Вера" at bounding box center [710, 525] width 1222 height 32
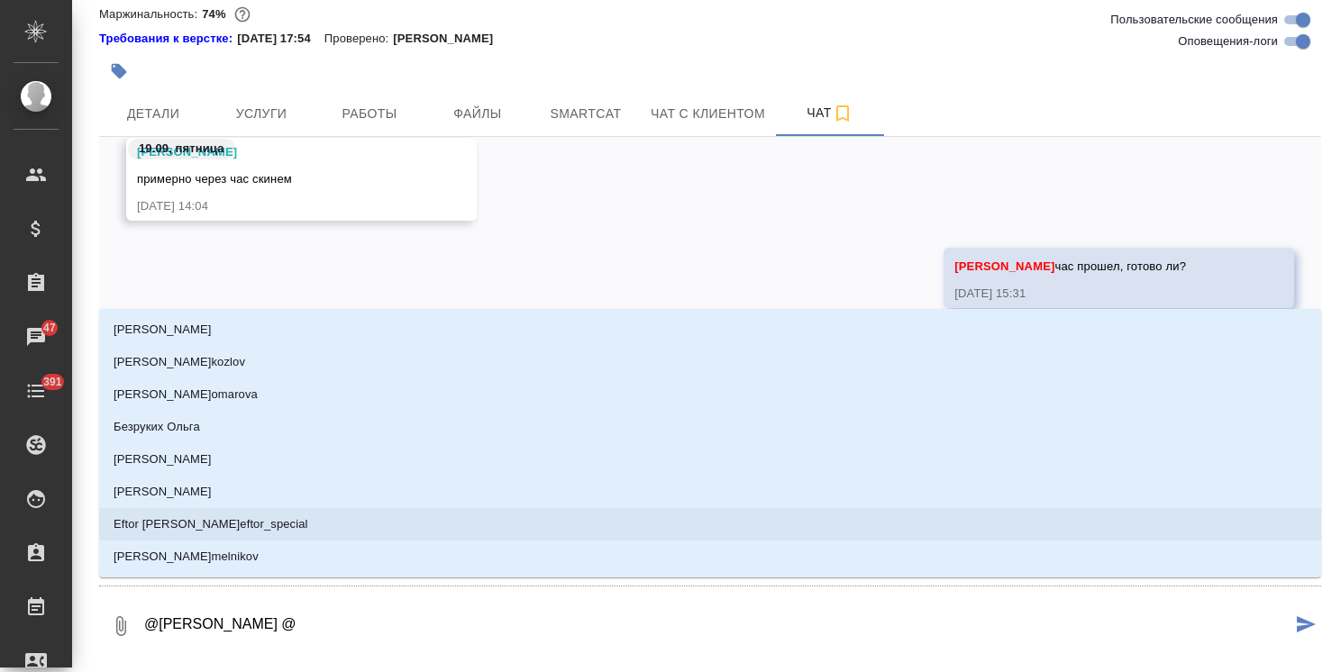
type textarea "@Арсеньева Вера @б"
type input "б"
type textarea "@Арсеньева Вера @бе"
type input "бе"
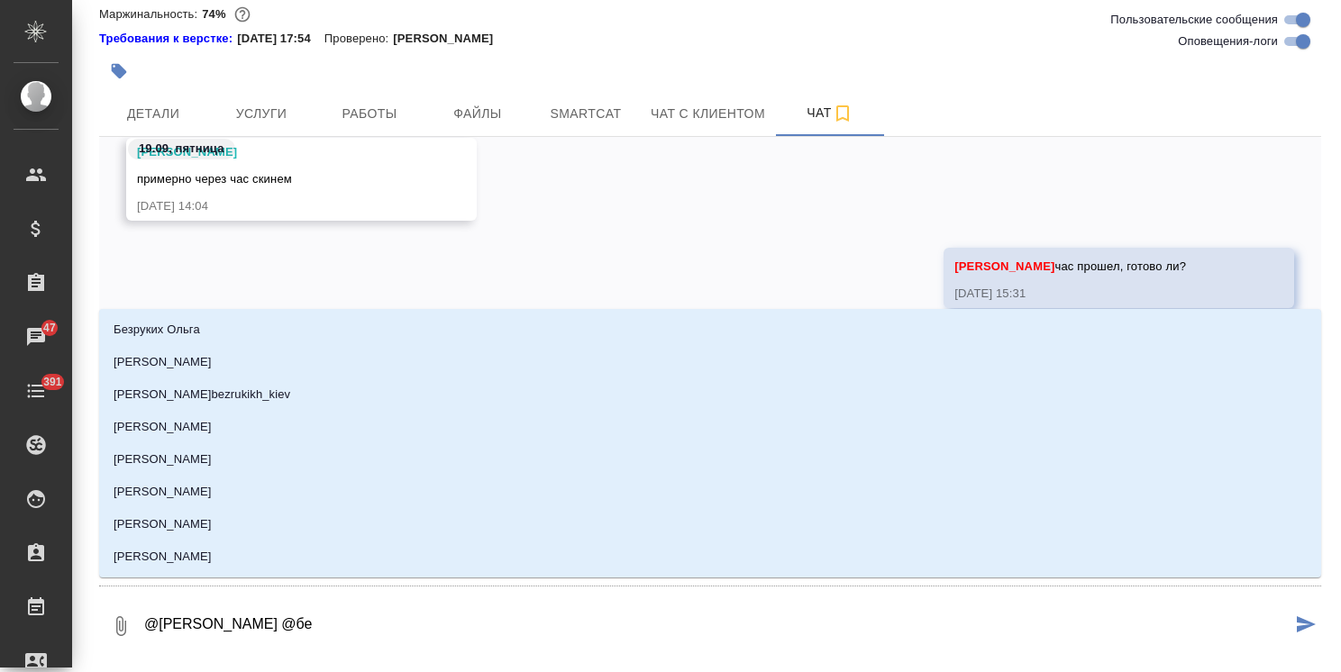
type textarea "@Арсеньева Вера @бел"
type input "бел"
type textarea "@Арсеньева Вера @беля"
type input "беля"
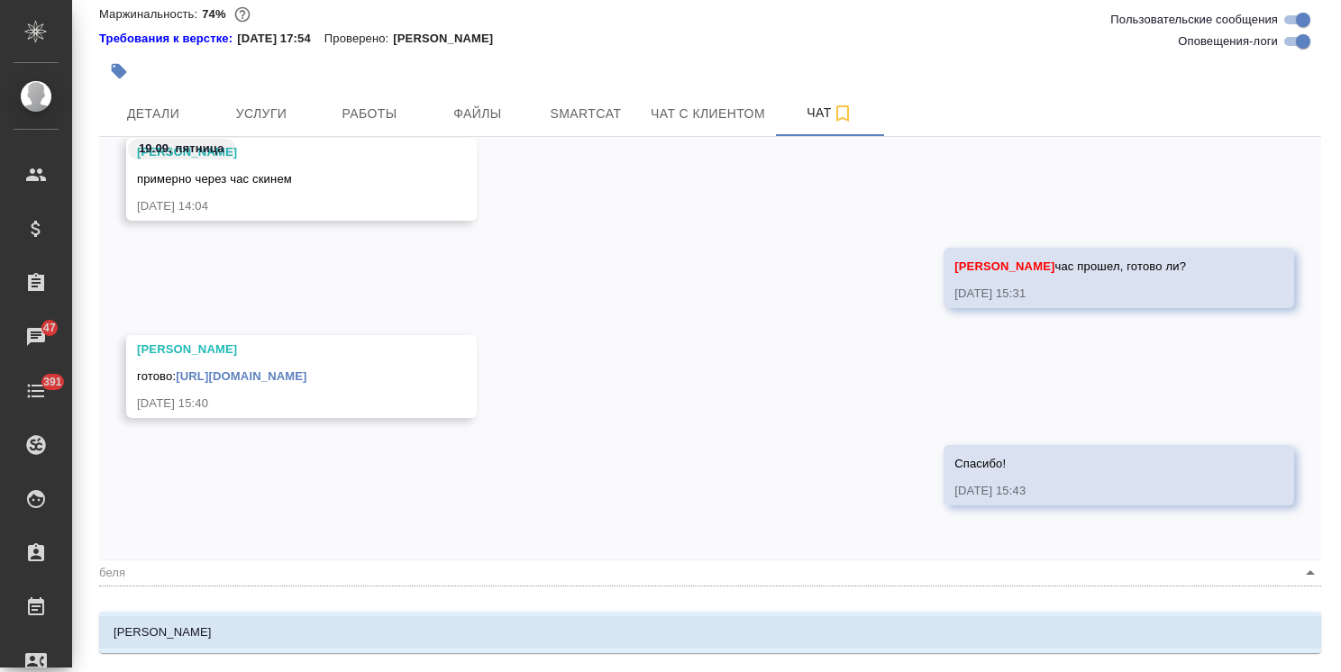
click at [253, 636] on li "Белякова Юлия" at bounding box center [710, 633] width 1222 height 32
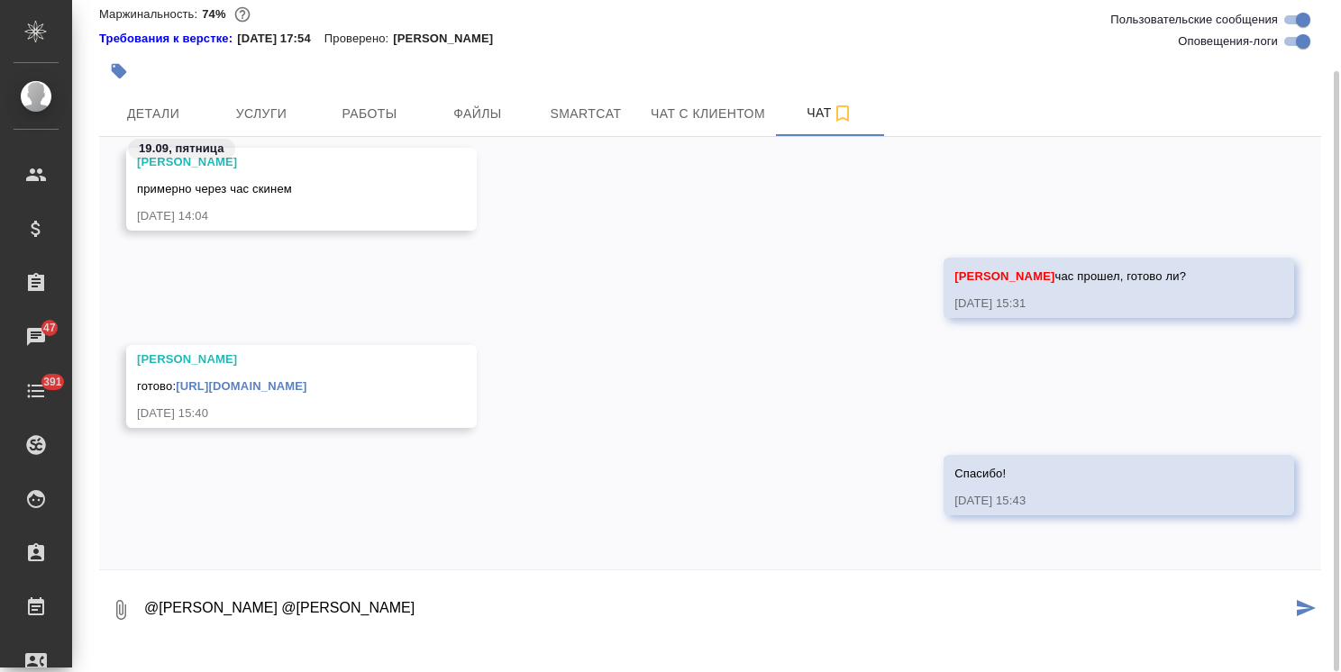
paste textarea "Ольга, Все отлично (поменяйте только последнюю страницу). Давайте переводить на…"
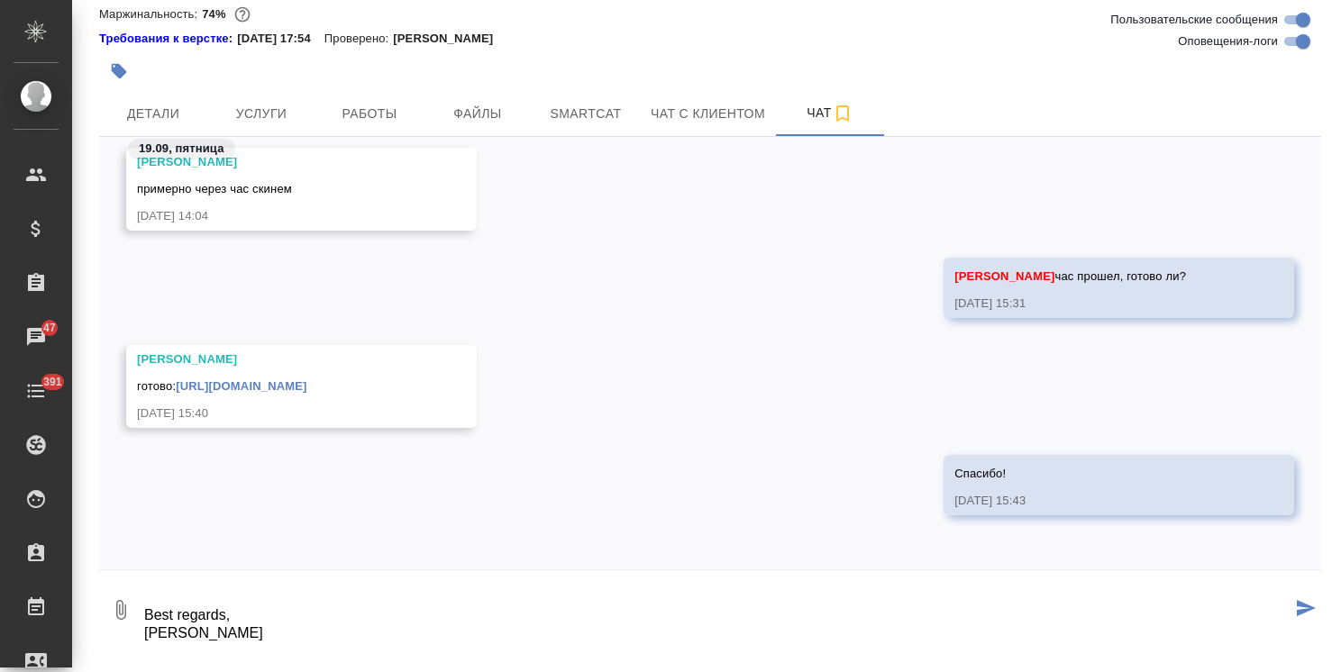
type textarea "@Арсеньева Вера @Белякова Юлия Ольга, Все отлично (поменяйте только последнюю с…"
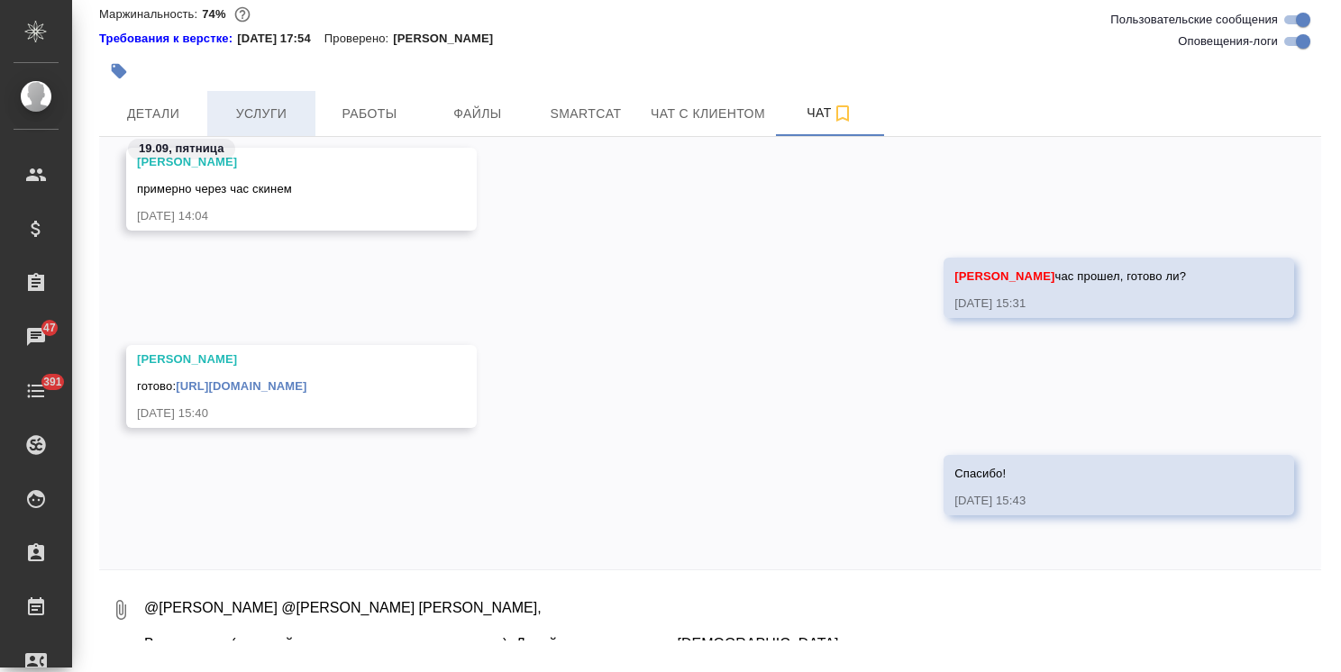
scroll to position [30824, 0]
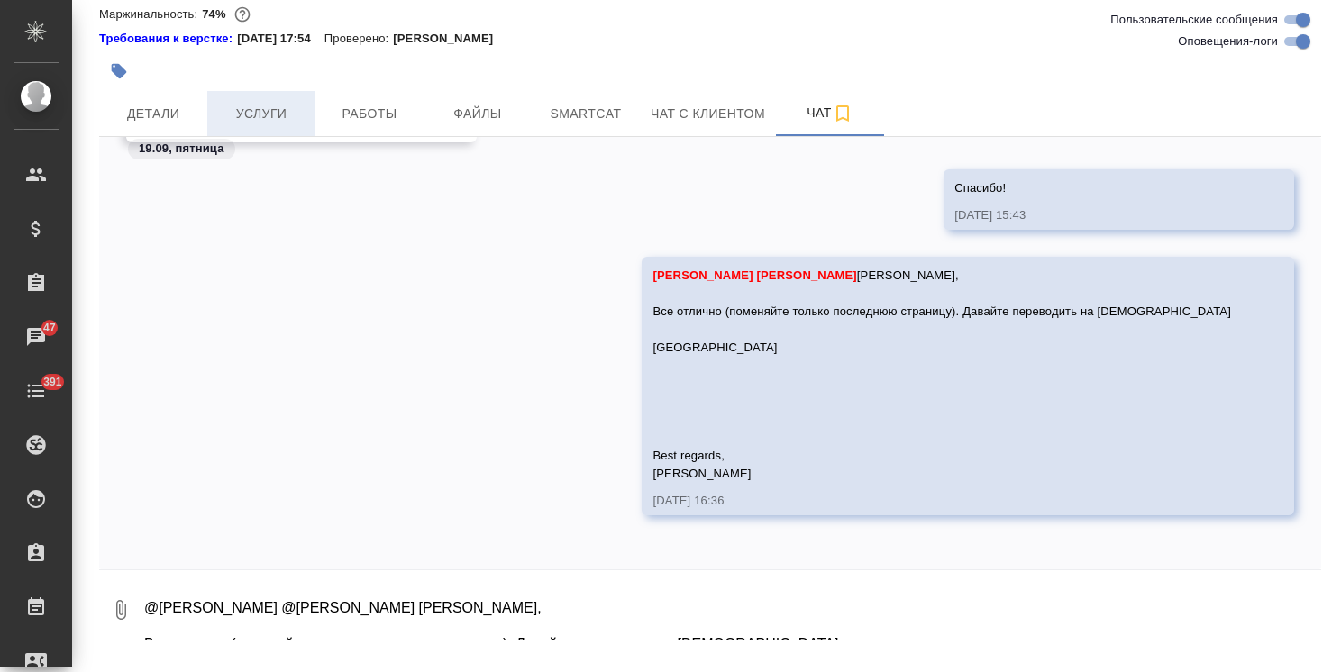
click at [296, 125] on span "Услуги" at bounding box center [261, 114] width 87 height 23
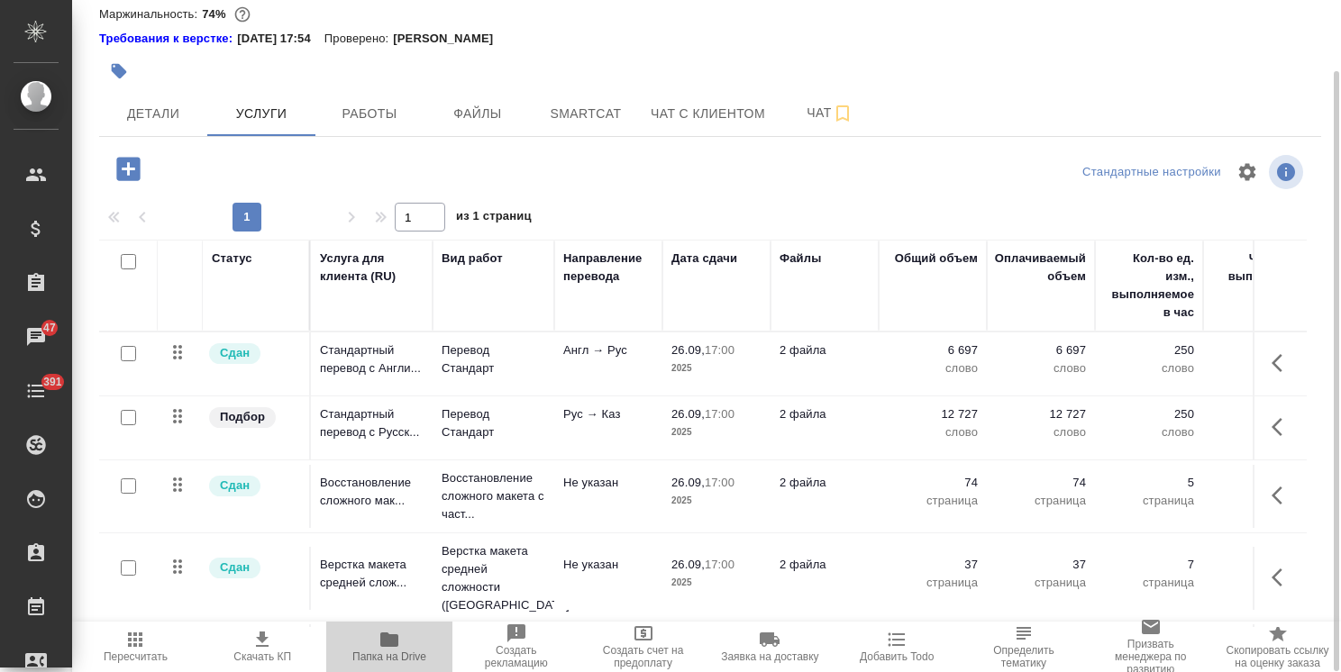
click at [381, 654] on span "Папка на Drive" at bounding box center [389, 657] width 74 height 13
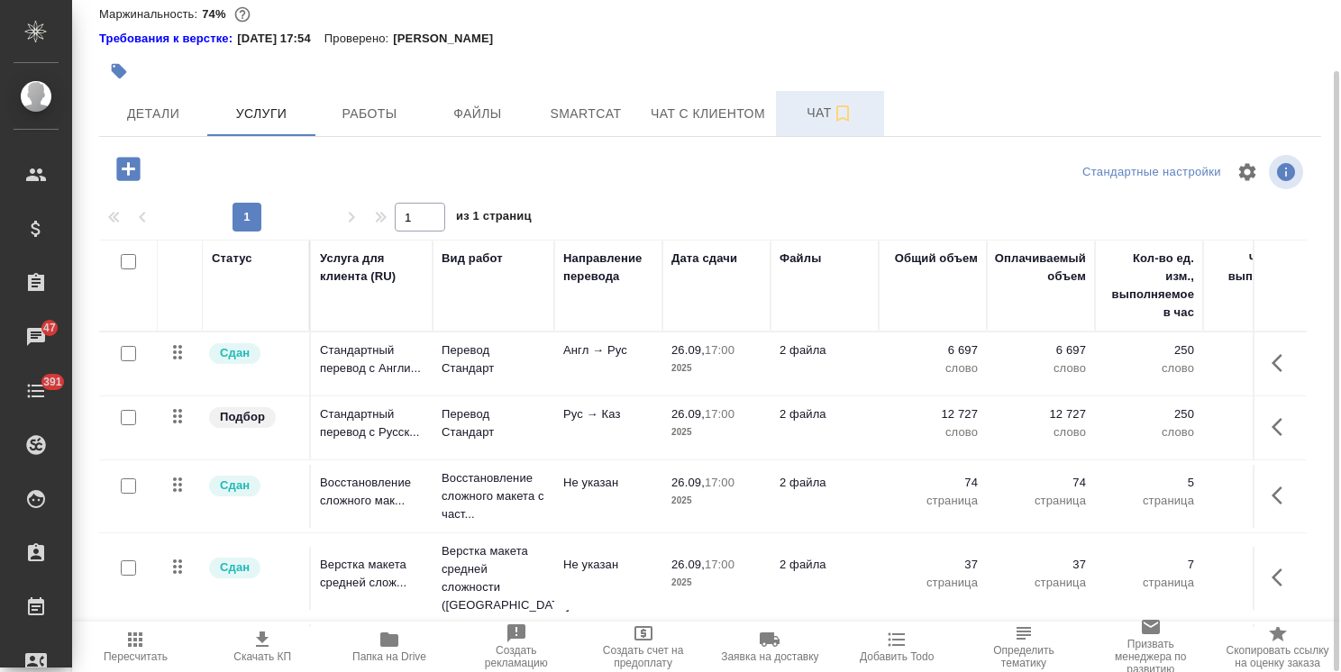
click at [776, 136] on button "Чат" at bounding box center [830, 113] width 108 height 45
click at [818, 124] on span "Чат" at bounding box center [830, 113] width 87 height 23
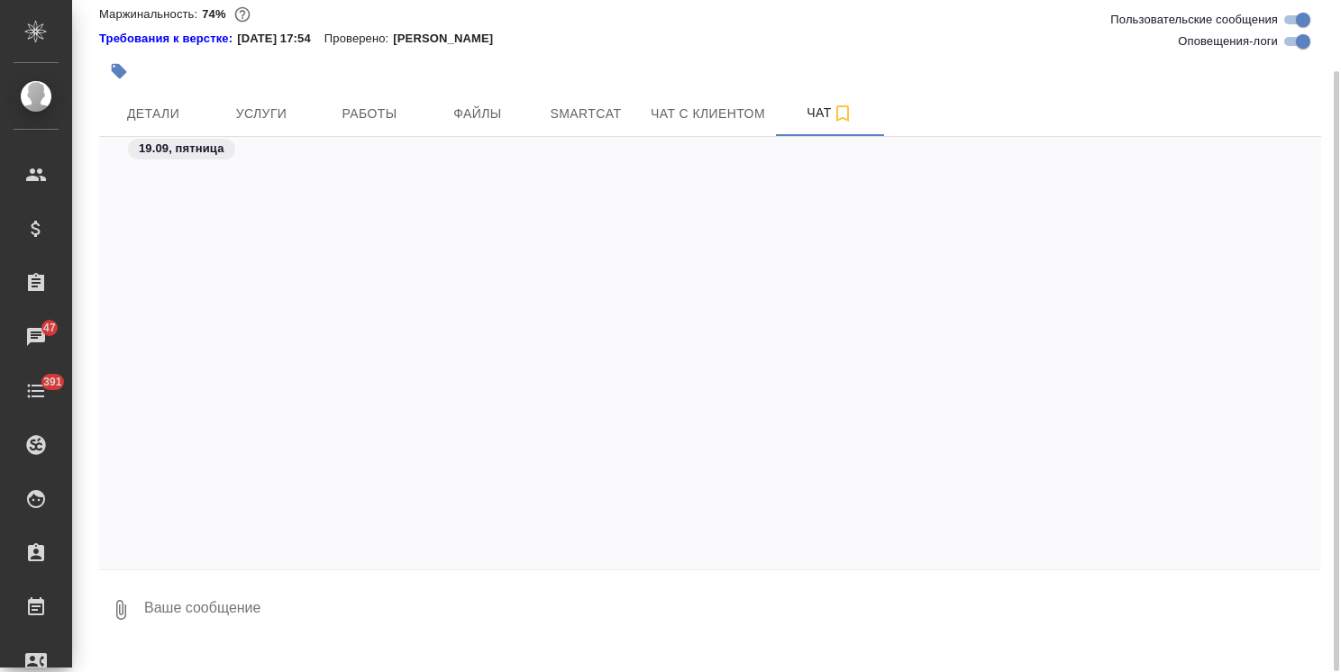
scroll to position [31541, 0]
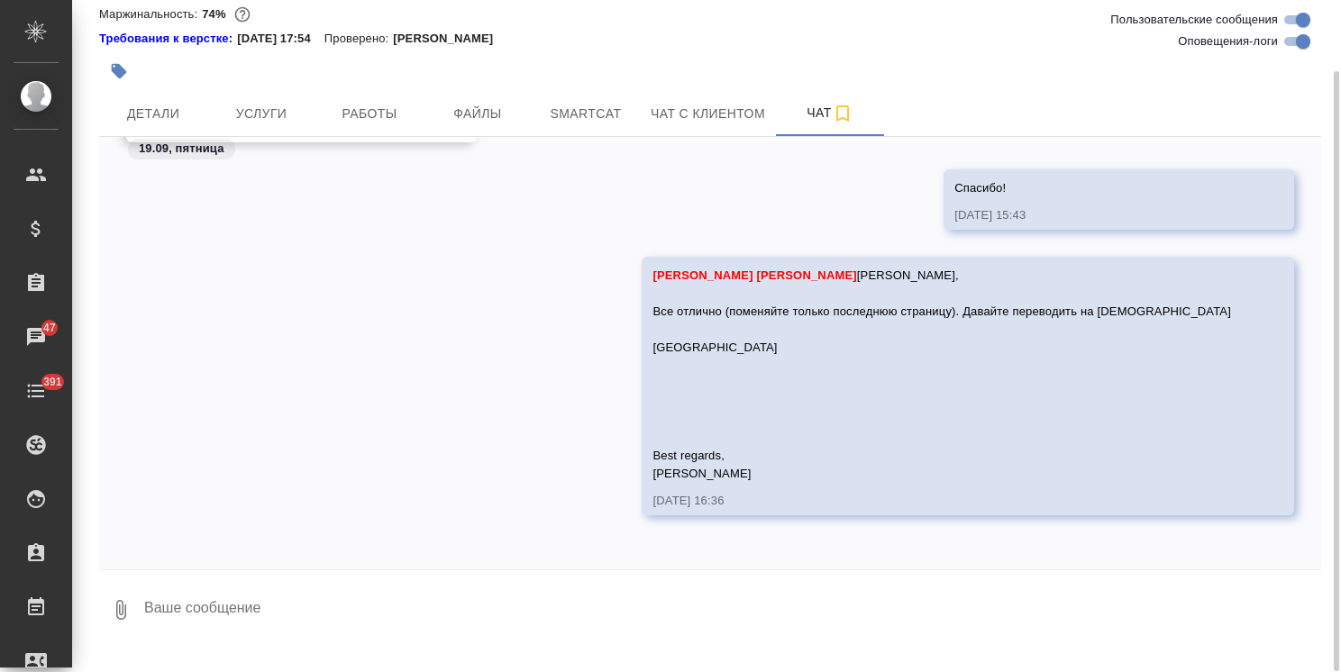
click at [287, 629] on textarea at bounding box center [731, 610] width 1179 height 61
paste textarea "https://drive.awatera.com/s/XxJsMra2wcDX2Lp"
type textarea "https://drive.awatera.com/s/XxJsMra2wcDX2Lp"
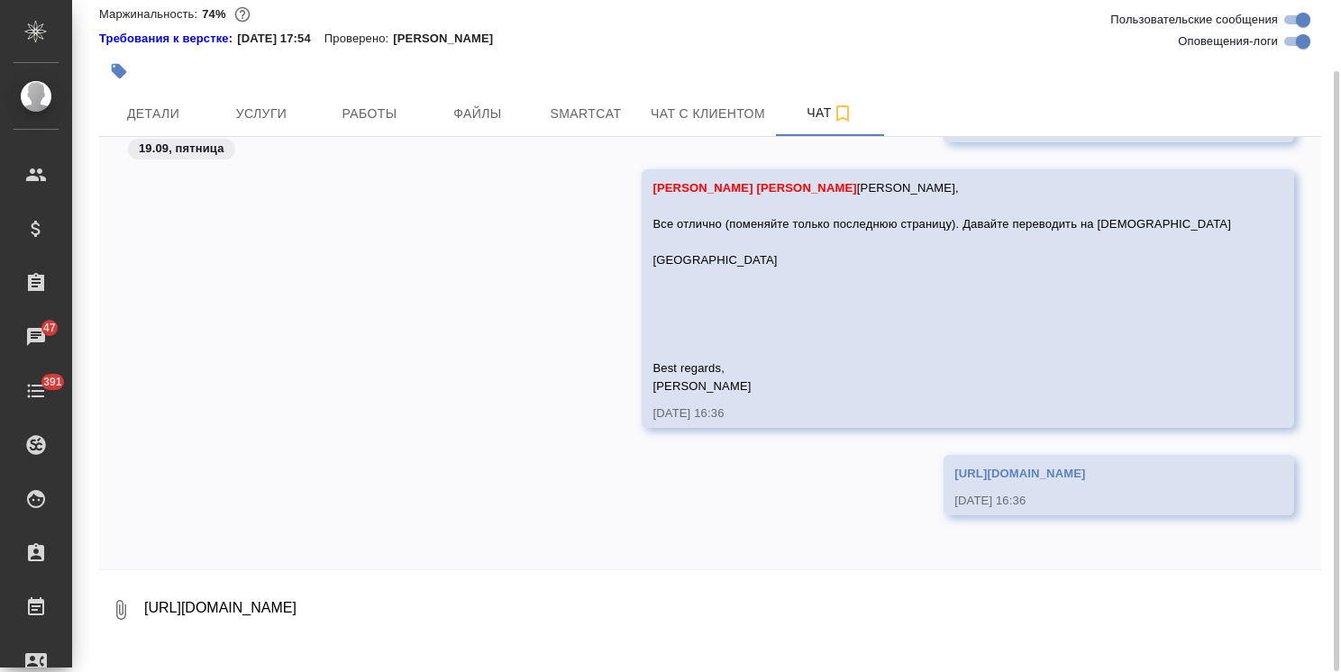
click at [993, 480] on link "https://drive.awatera.com/s/XxJsMra2wcDX2Lp" at bounding box center [1020, 474] width 131 height 14
click at [287, 636] on textarea "https://drive.awatera.com/s/XxJsMra2wcDX2Lp" at bounding box center [731, 610] width 1179 height 61
type textarea "сразу можете приступать на каз, срок:"
click at [174, 125] on span "Детали" at bounding box center [153, 114] width 87 height 23
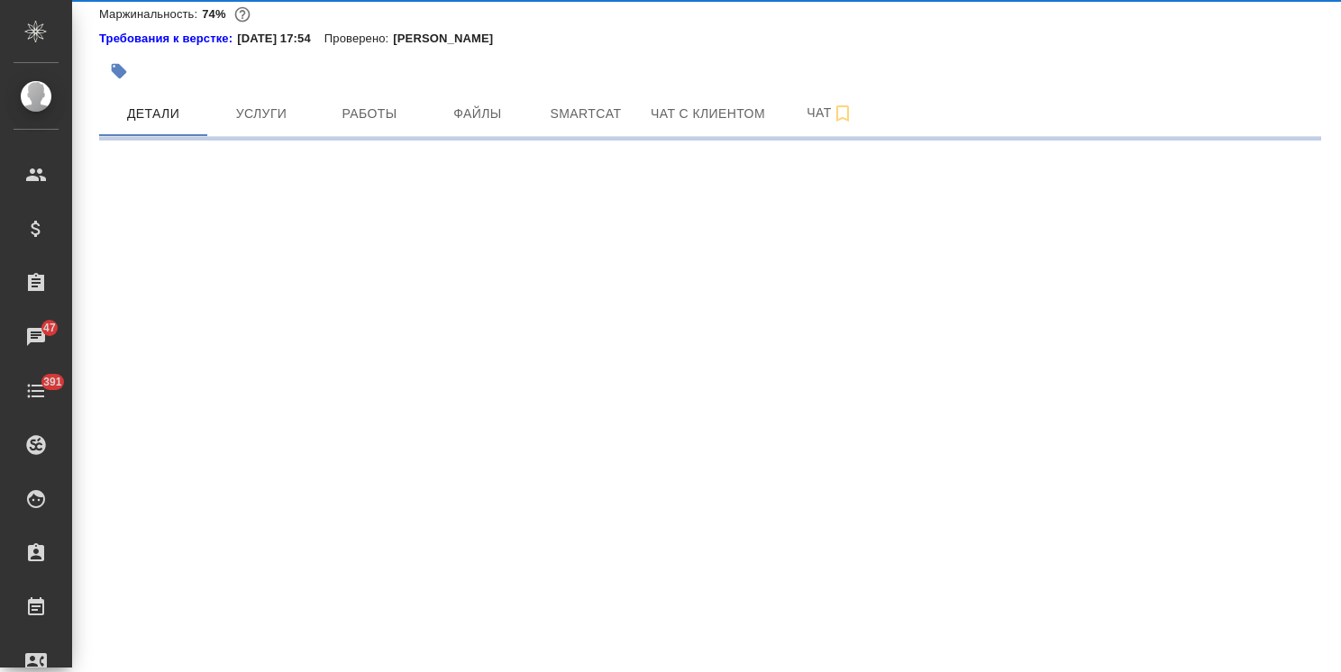
select select "RU"
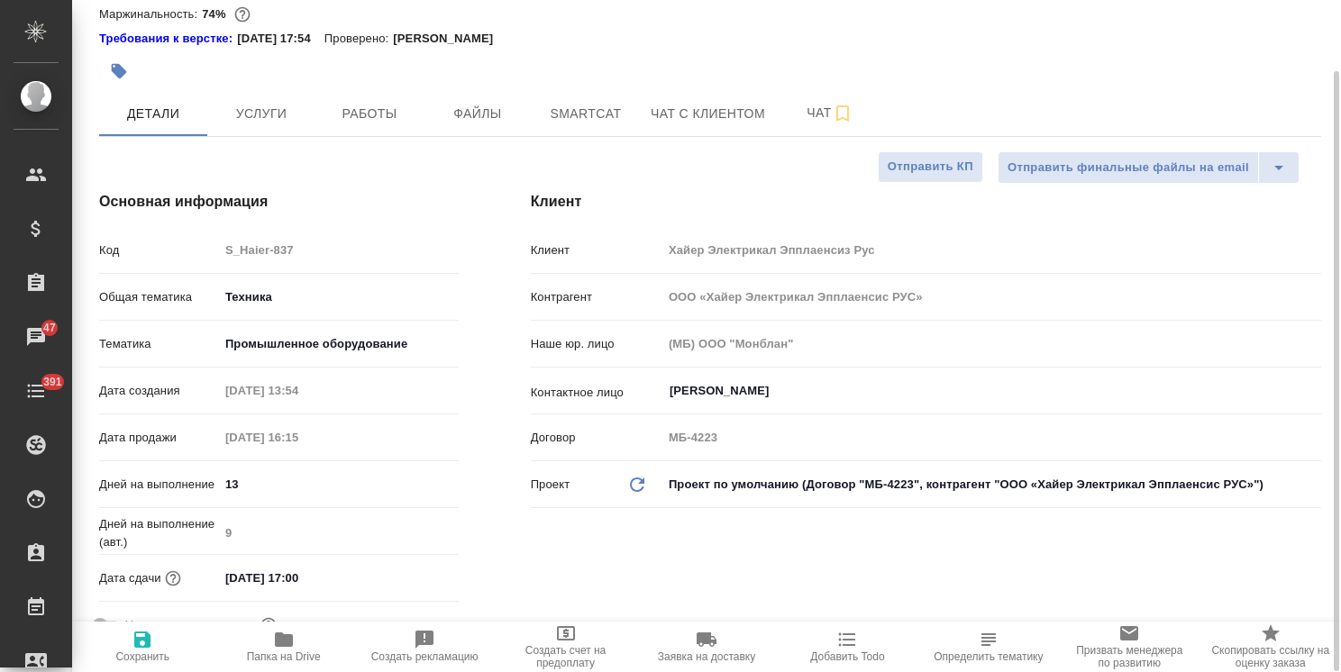
type textarea "x"
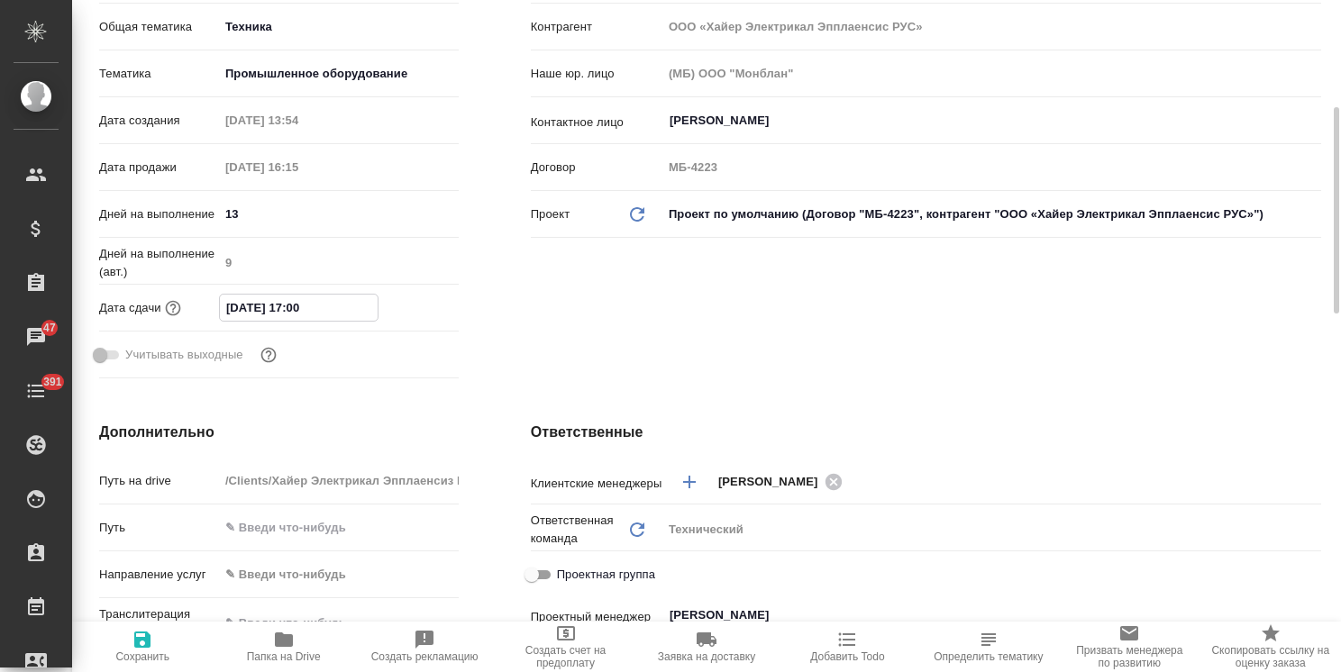
drag, startPoint x: 350, startPoint y: 334, endPoint x: 90, endPoint y: 349, distance: 260.0
click at [90, 349] on div "Основная информация Код S_Haier-837 Общая тематика Техника tech Тематика Промыш…" at bounding box center [279, 153] width 432 height 537
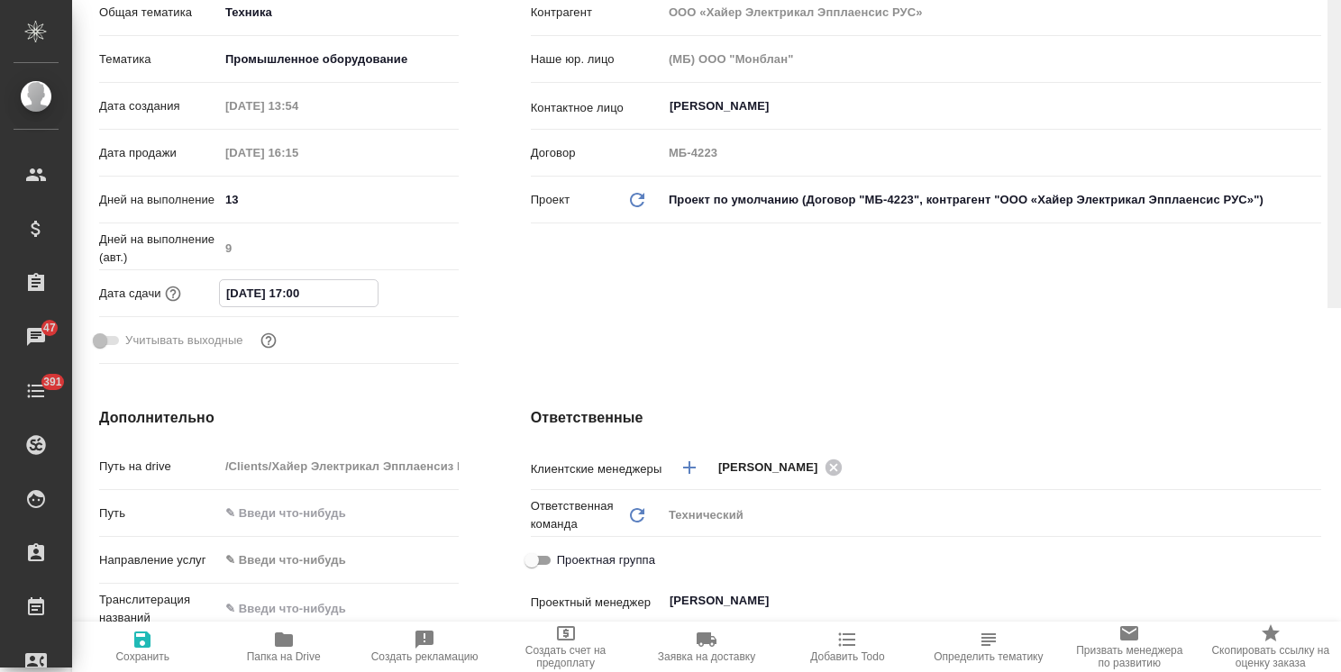
scroll to position [0, 0]
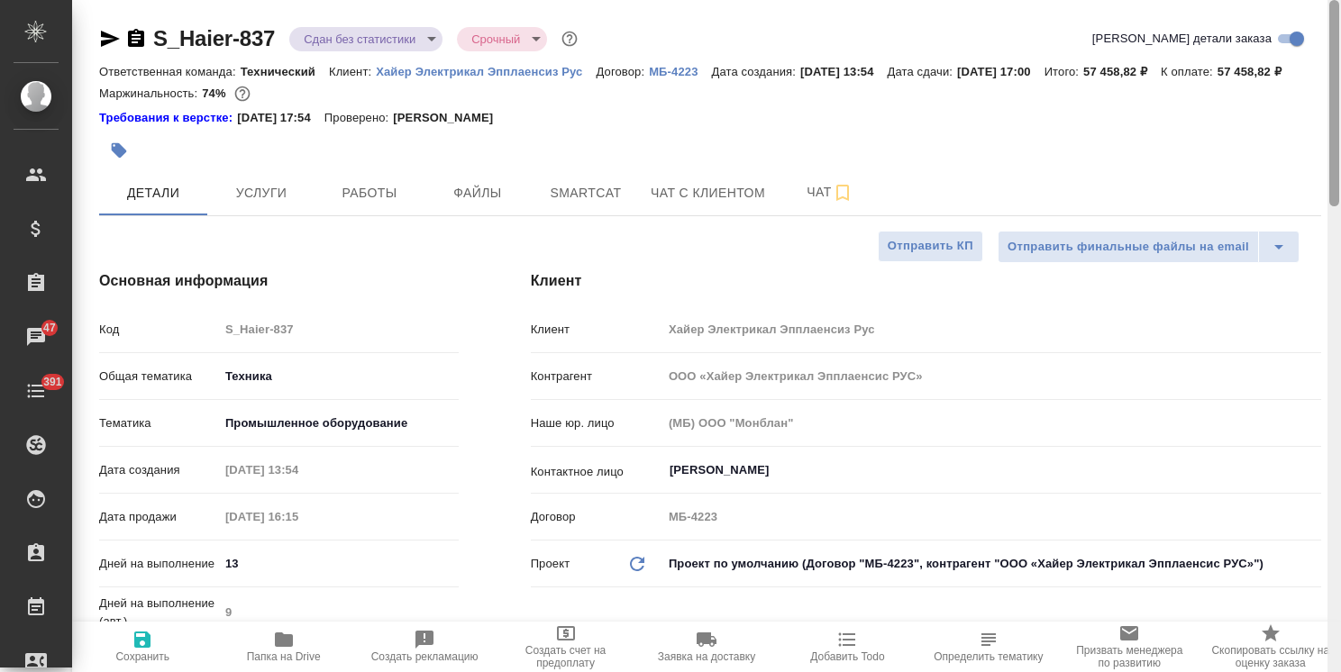
drag, startPoint x: 1333, startPoint y: 261, endPoint x: 1225, endPoint y: 58, distance: 229.9
click at [1326, 74] on div "S_Haier-837 Сдан без статистики distributed Срочный urgent Кратко детали заказа…" at bounding box center [706, 336] width 1269 height 672
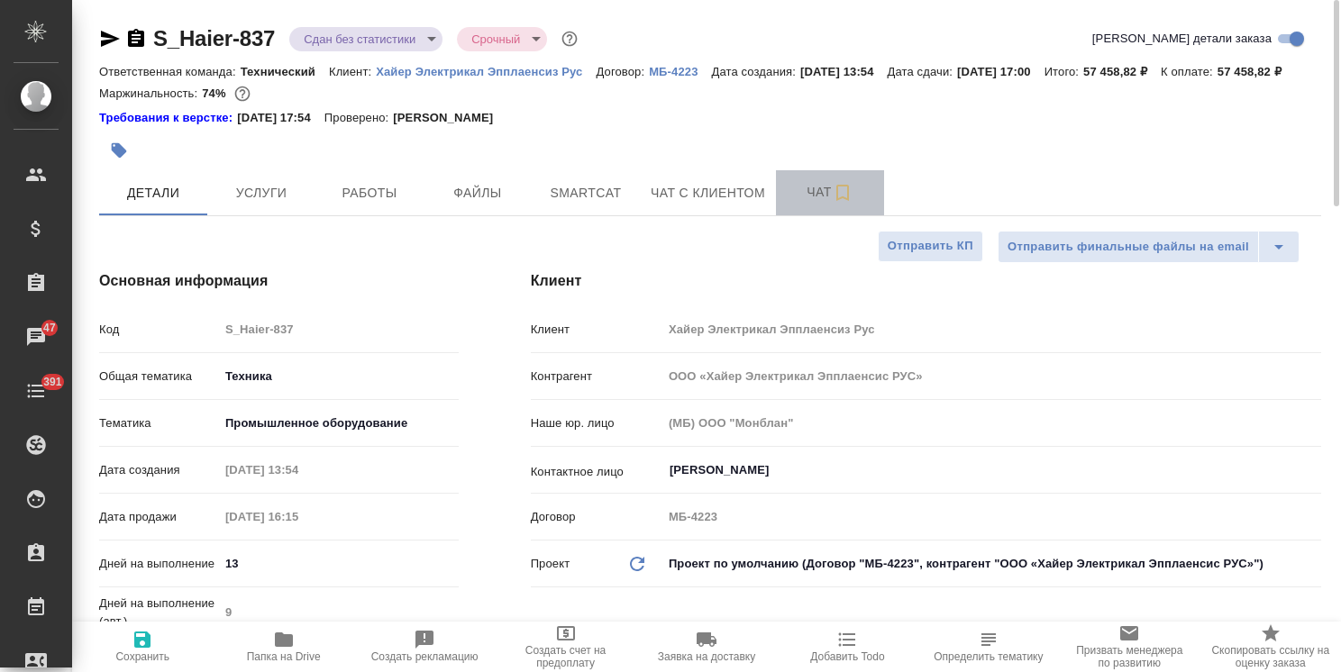
click at [789, 204] on span "Чат" at bounding box center [830, 192] width 87 height 23
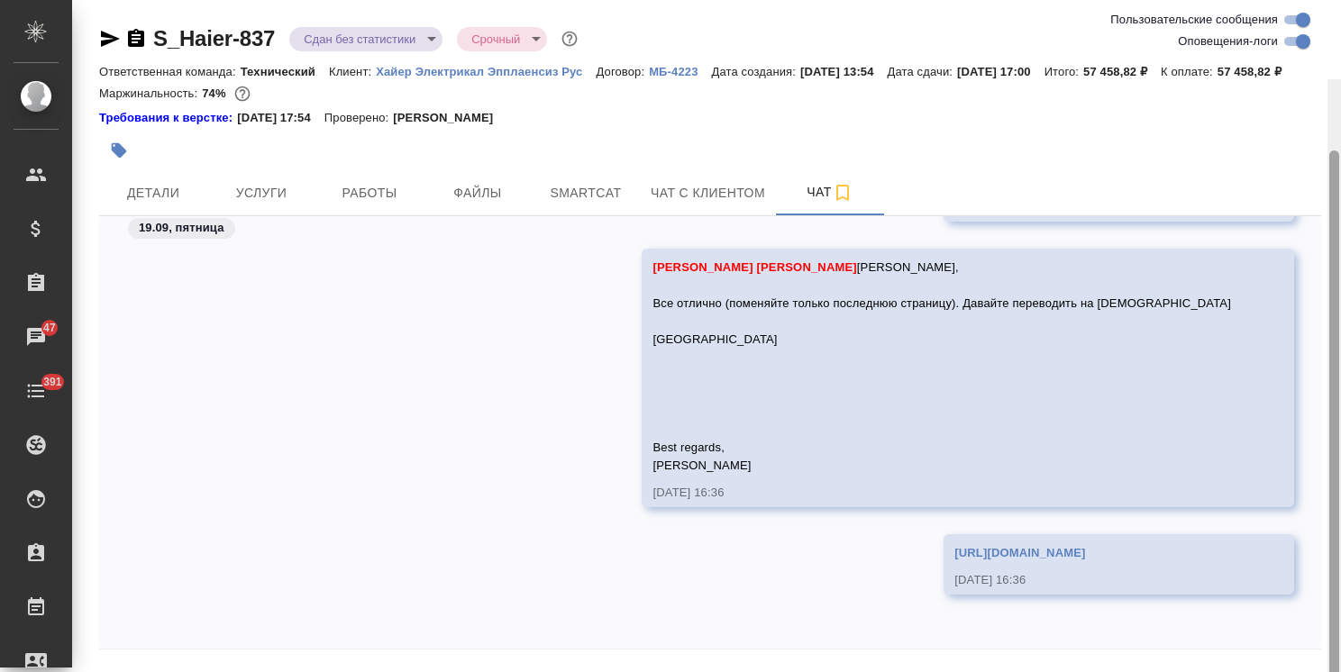
scroll to position [79, 0]
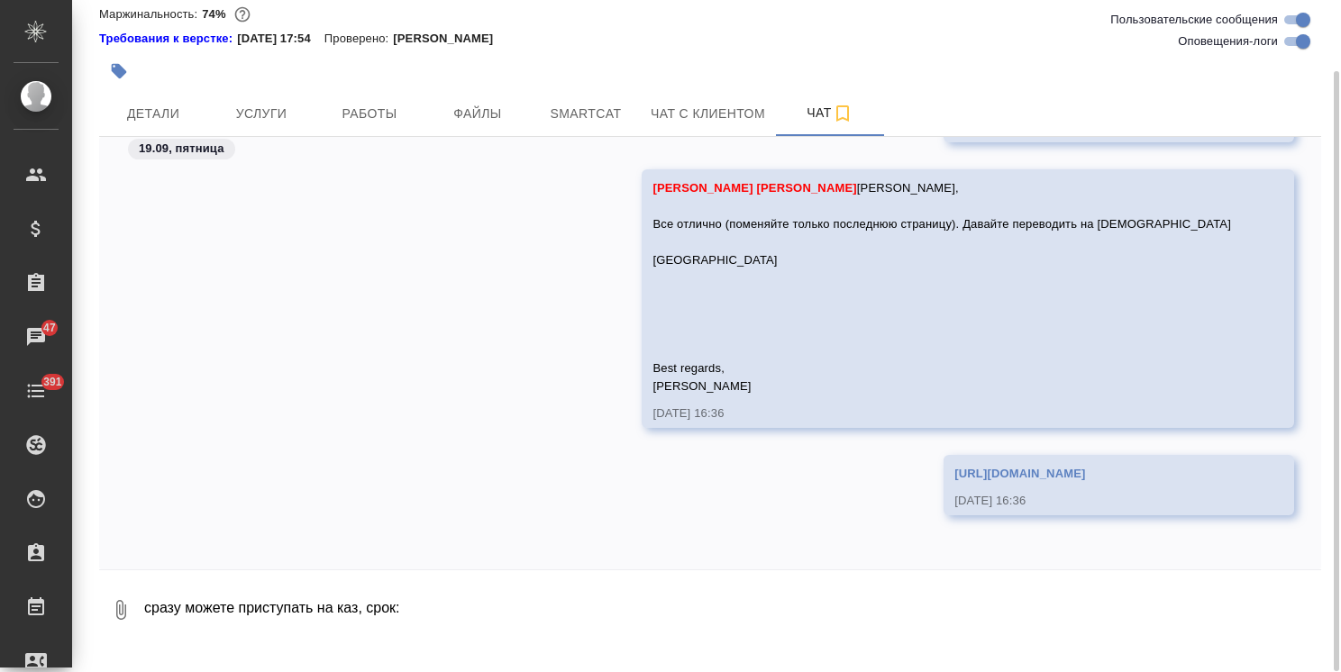
click at [525, 629] on textarea "сразу можете приступать на каз, срок:" at bounding box center [731, 610] width 1179 height 61
paste textarea "26.09.2025 17:00"
type textarea "сразу можете приступать на каз, срок: 26.09.2025 17:00"
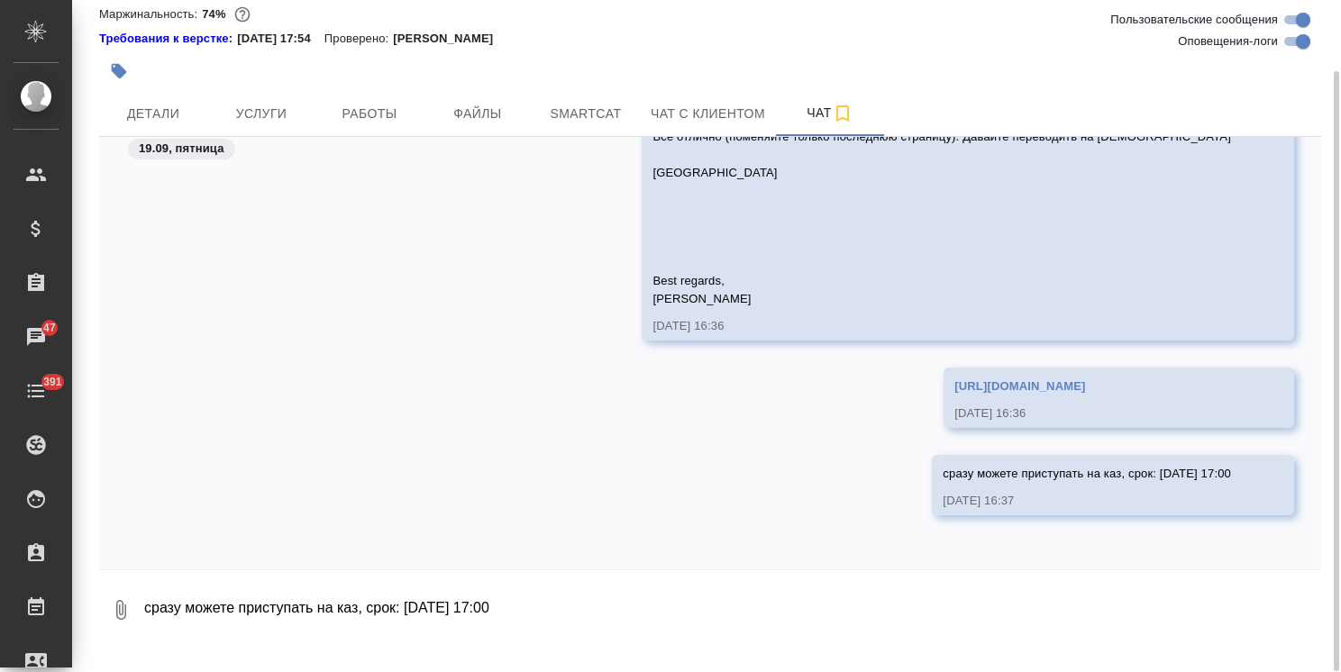
scroll to position [0, 0]
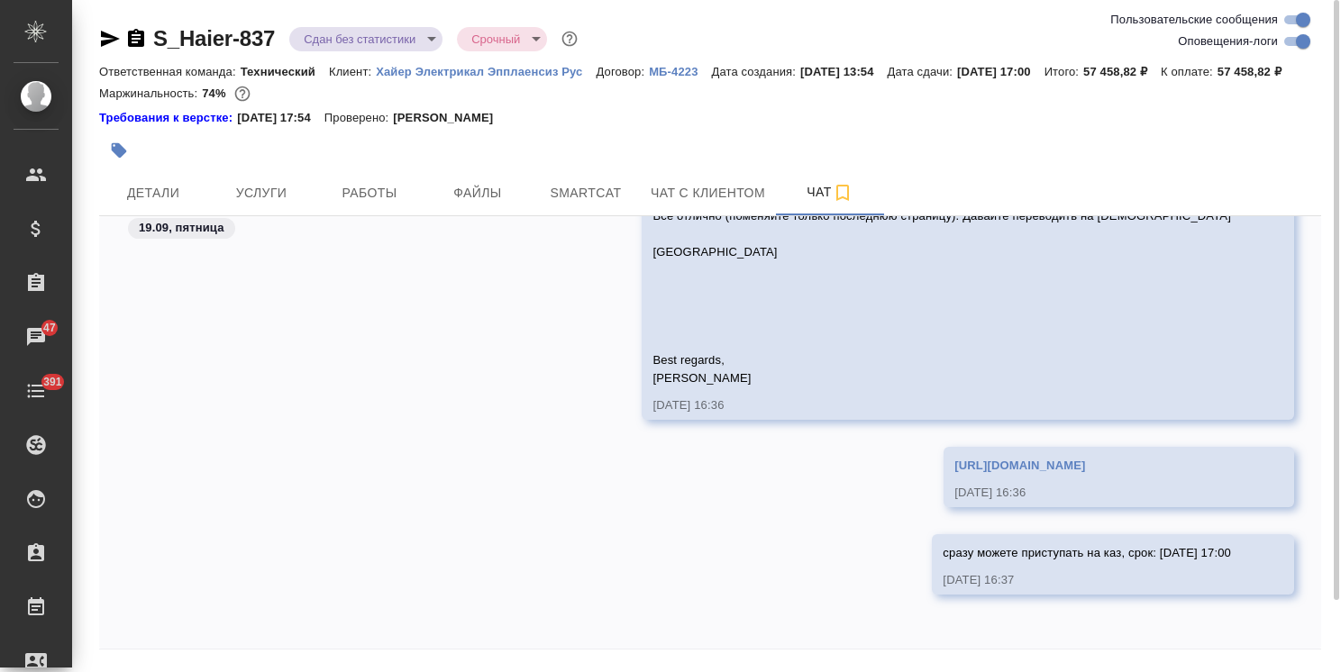
click at [351, 49] on body ".cls-1 fill:#fff; AWATERA Usmanova Olga Клиенты Спецификации Заказы 47 Чаты 391…" at bounding box center [670, 336] width 1341 height 672
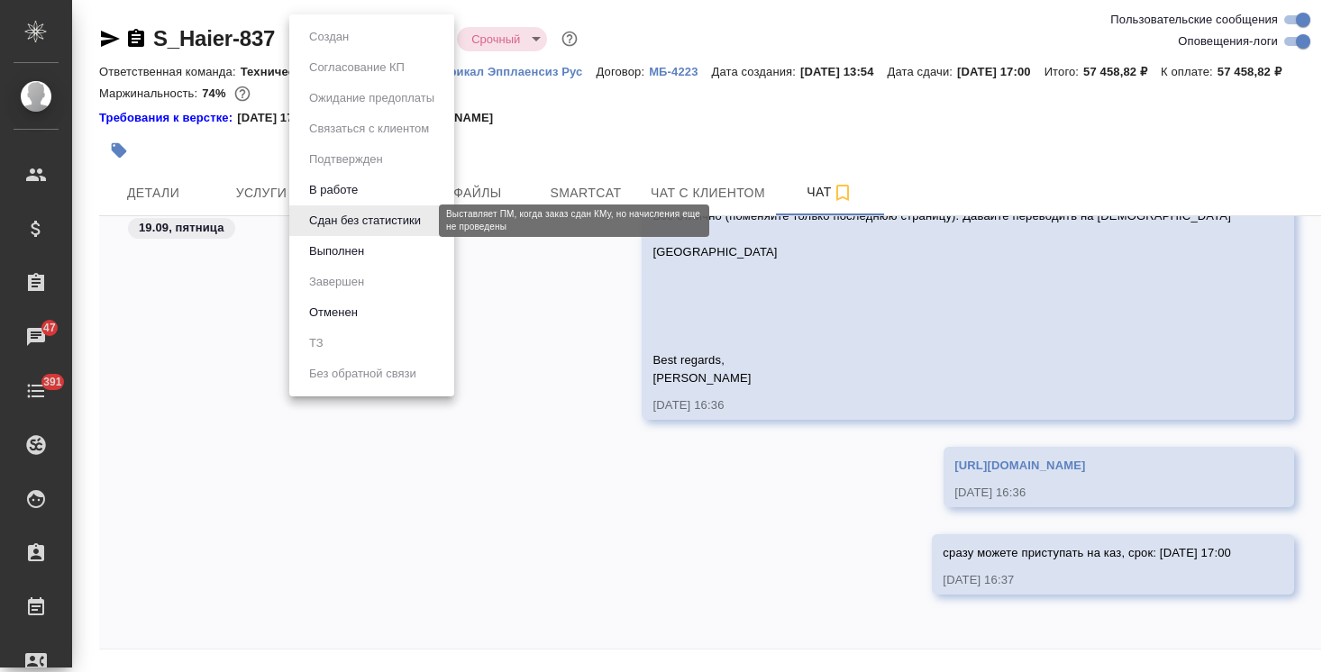
click at [344, 199] on button "В работе" at bounding box center [333, 190] width 59 height 20
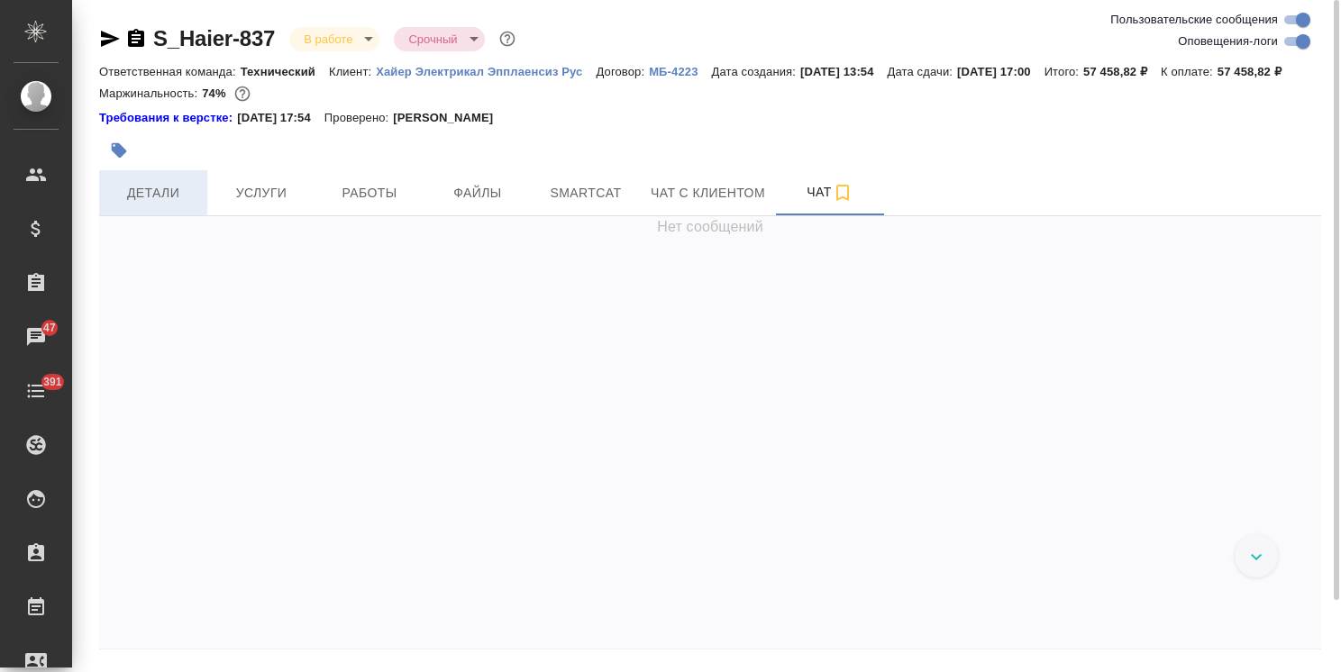
scroll to position [31961, 0]
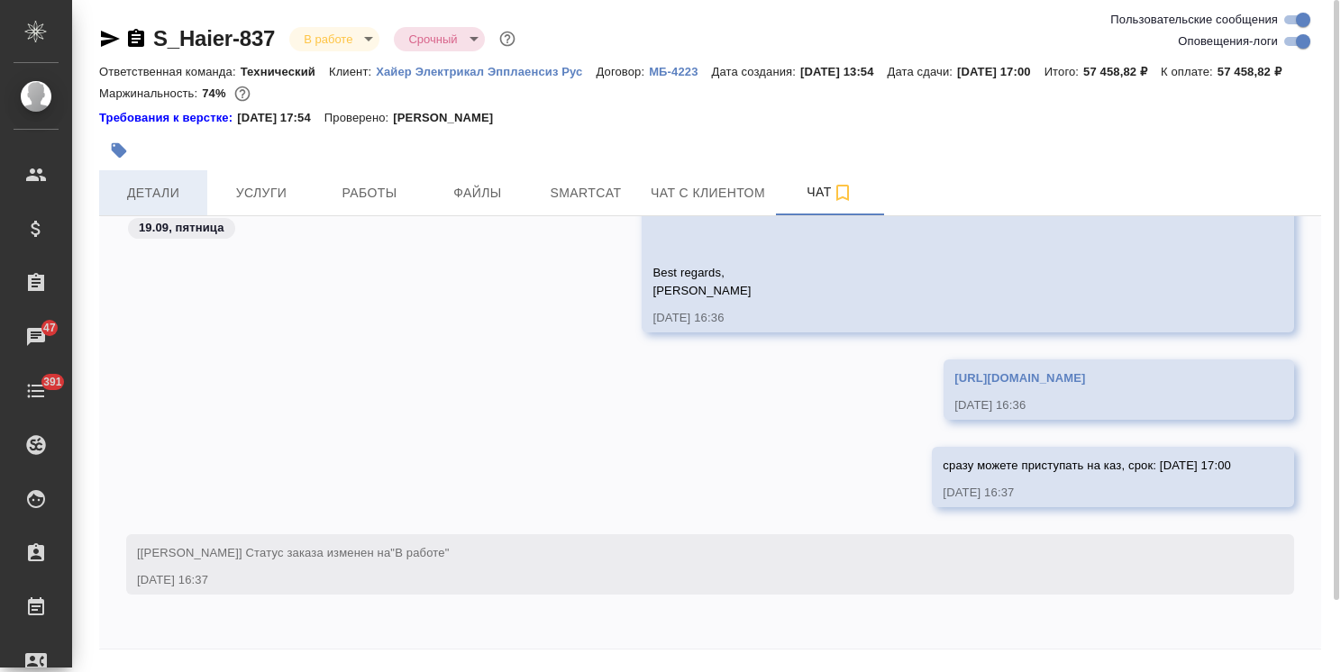
click at [147, 205] on span "Детали" at bounding box center [153, 193] width 87 height 23
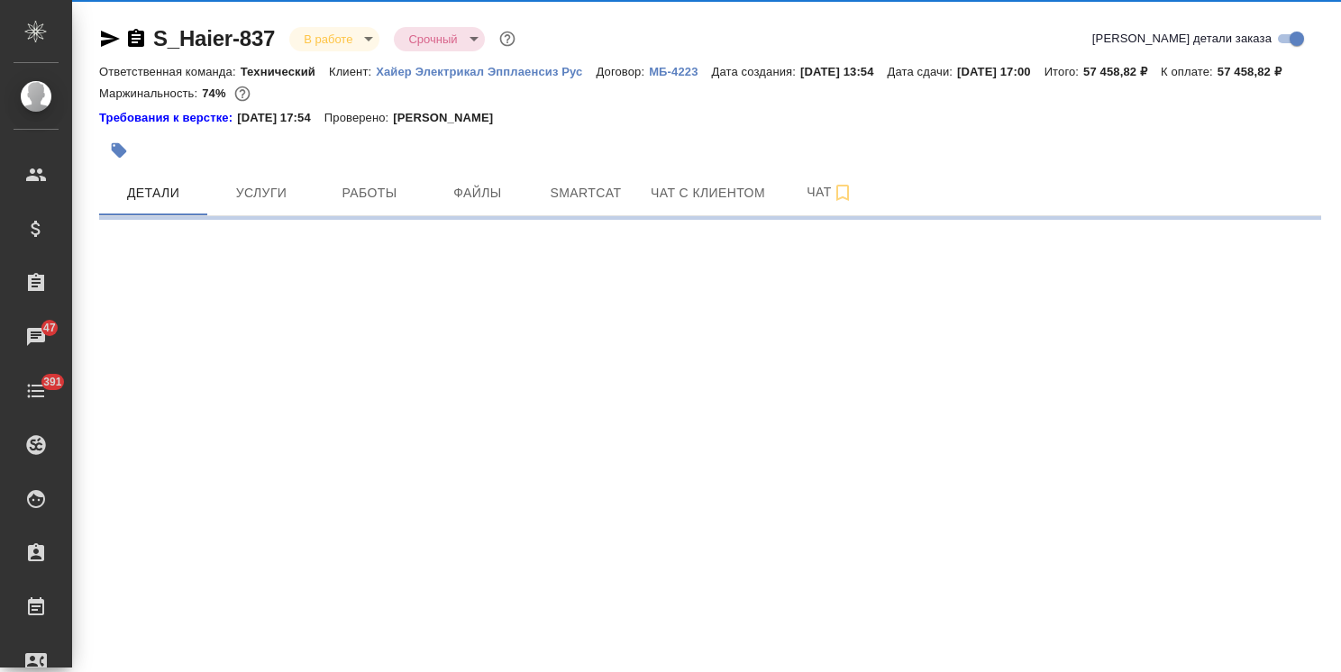
select select "RU"
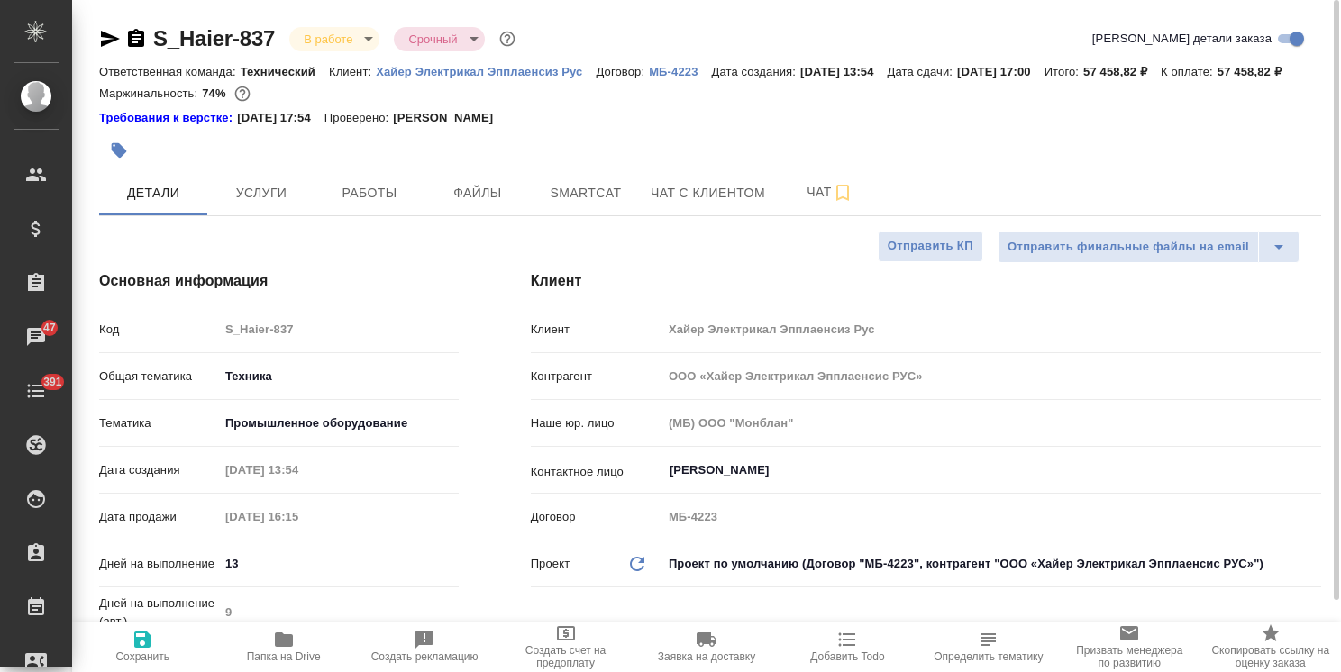
type textarea "x"
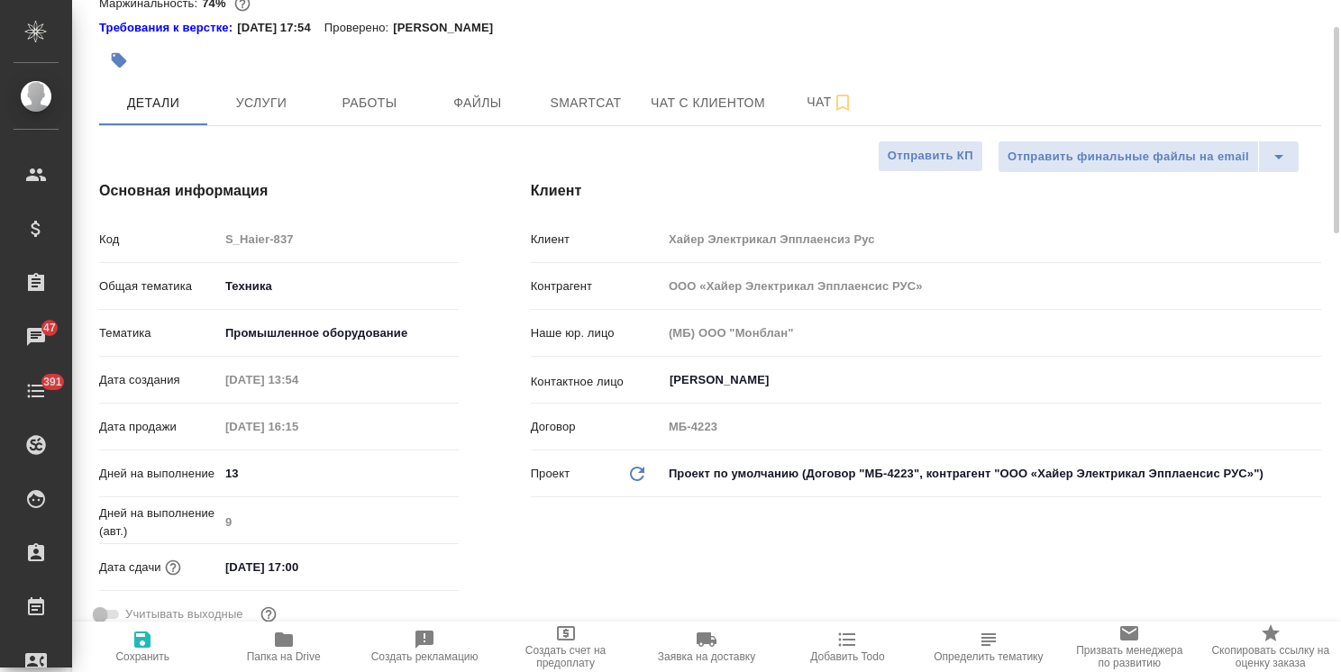
scroll to position [180, 0]
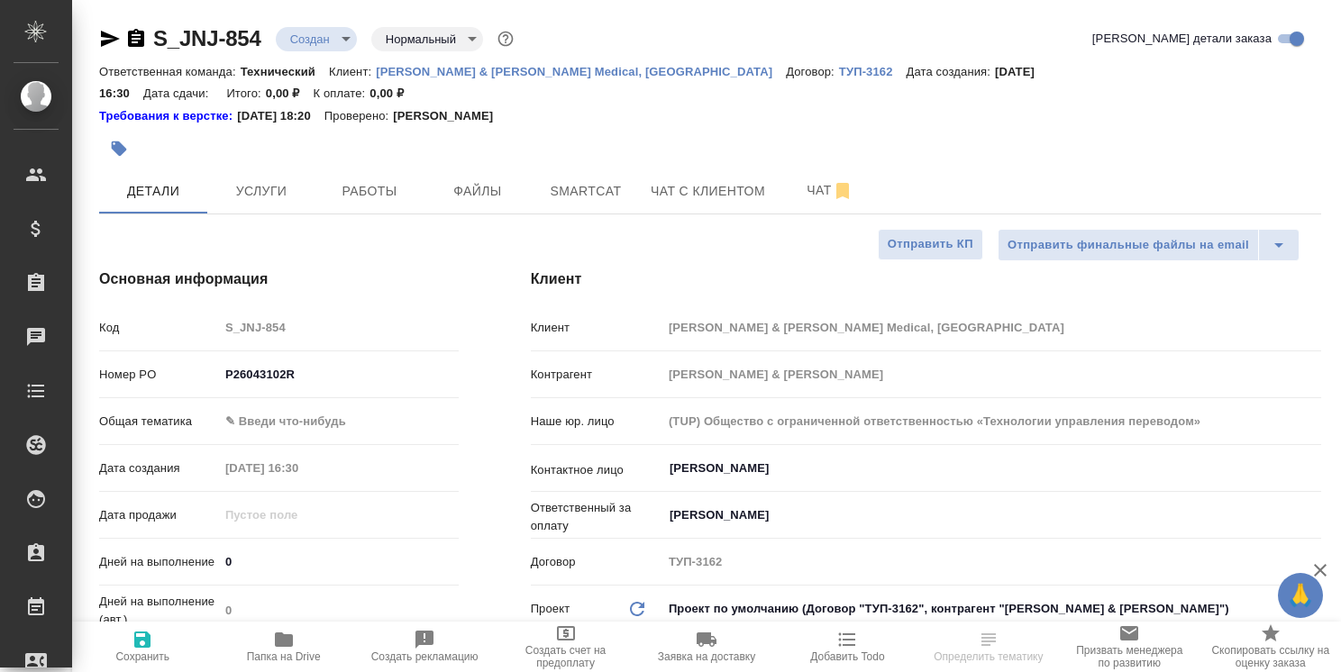
select select "RU"
type textarea "x"
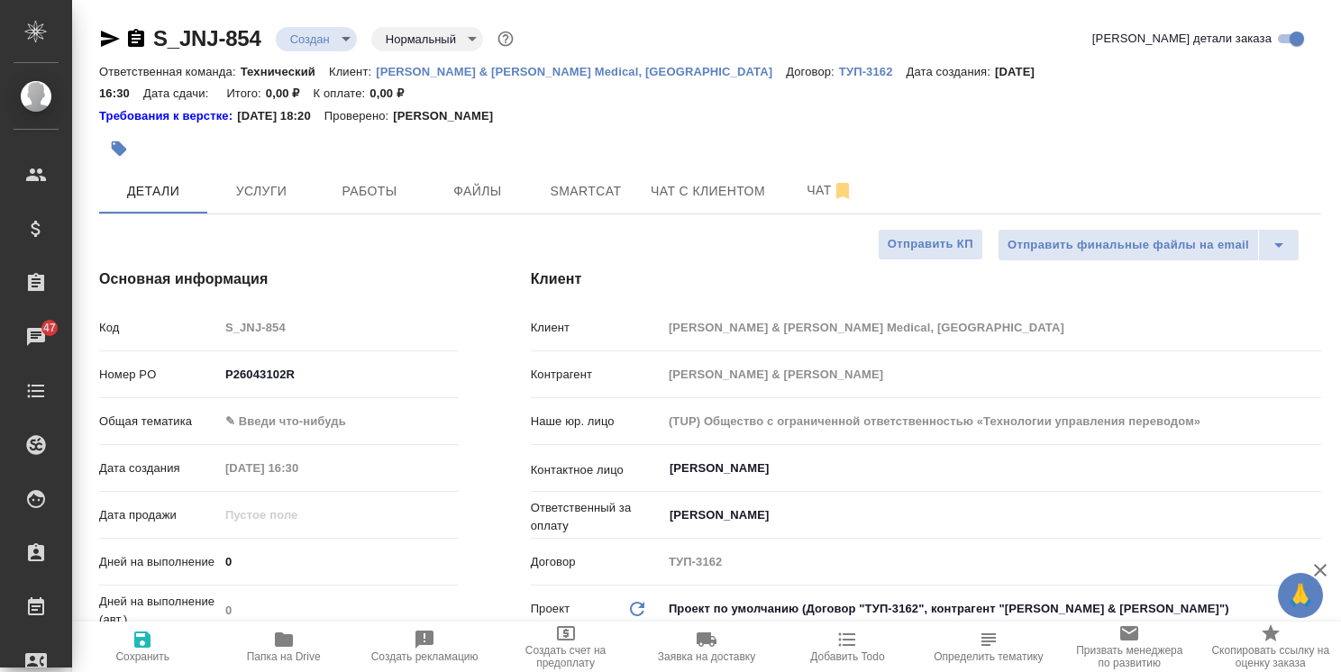
type textarea "x"
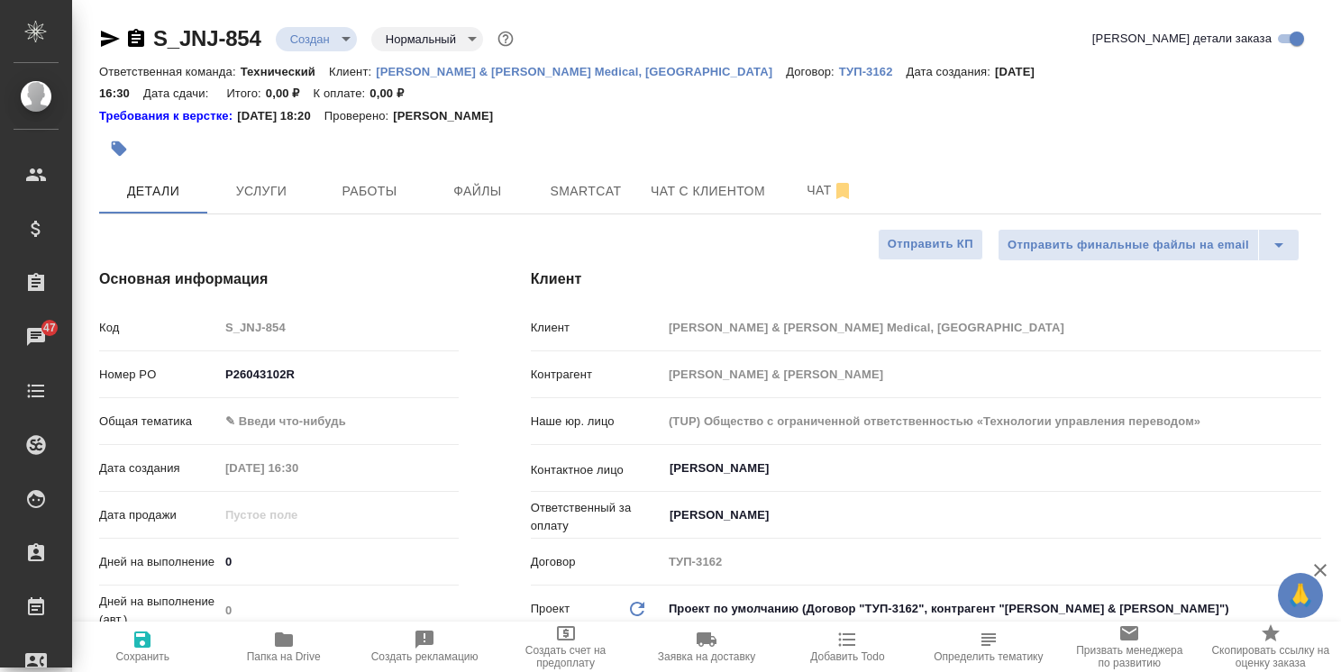
type textarea "x"
click at [503, 70] on p "[PERSON_NAME] & [PERSON_NAME] Medical, [GEOGRAPHIC_DATA]" at bounding box center [581, 72] width 410 height 14
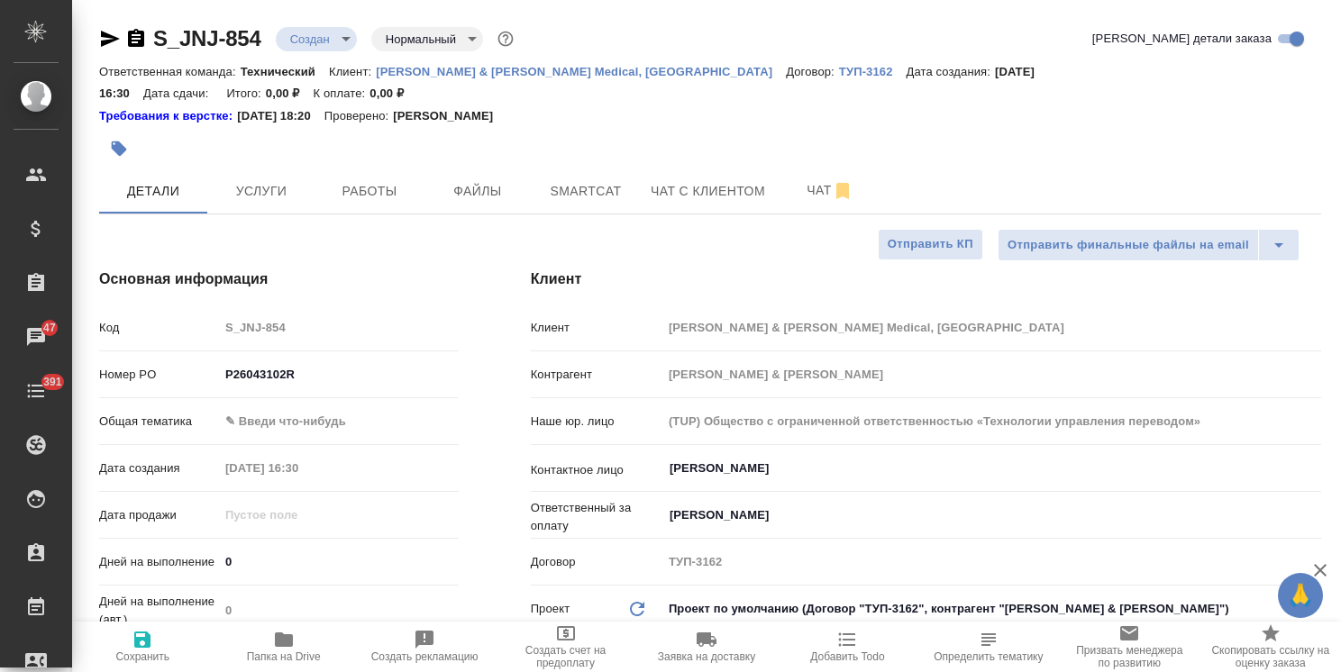
type textarea "x"
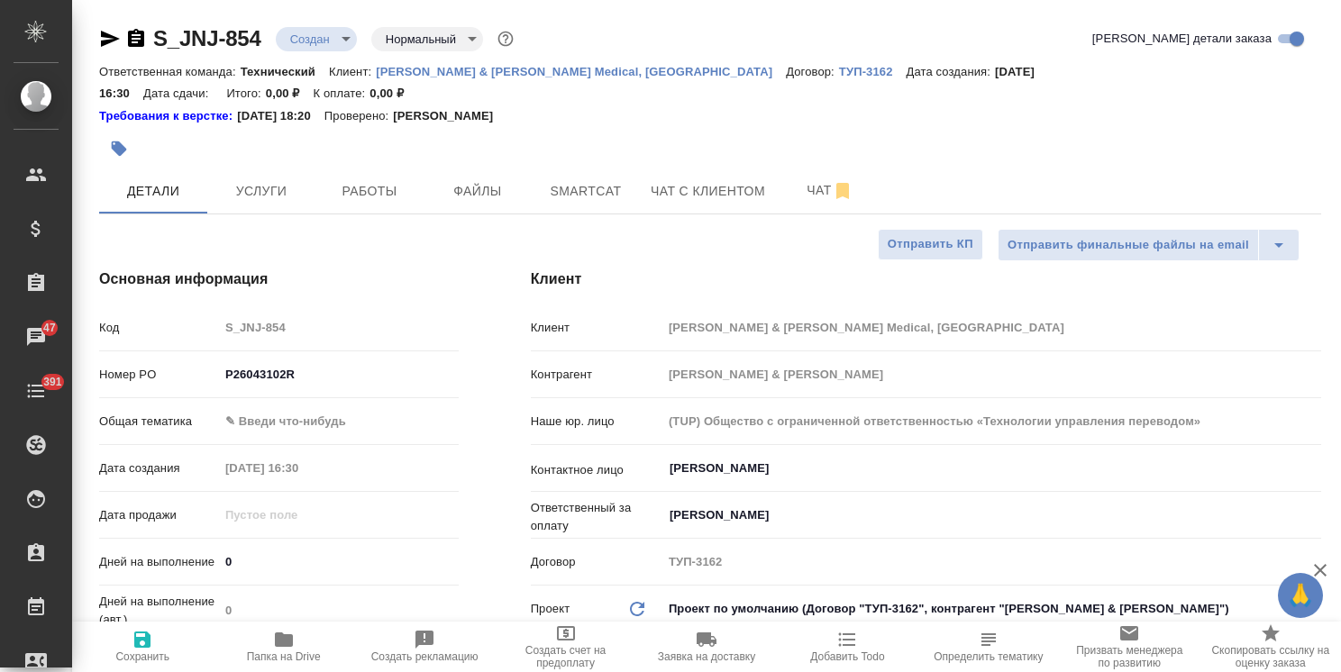
type textarea "x"
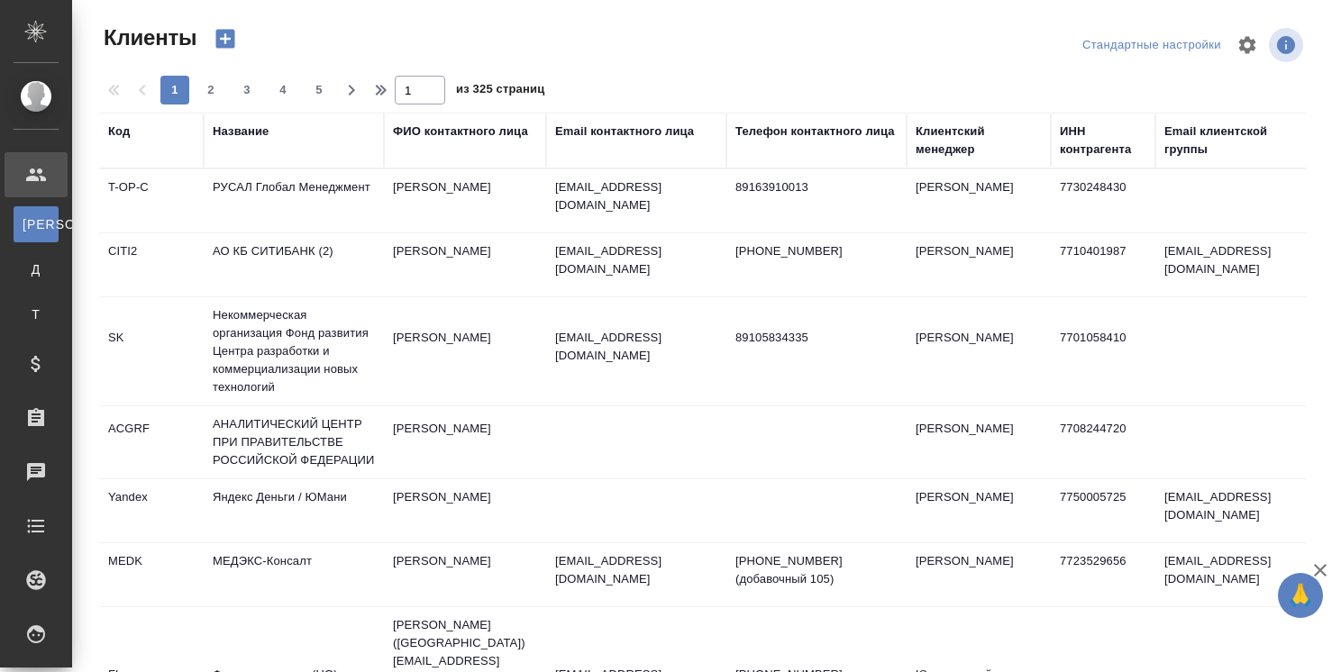
select select "RU"
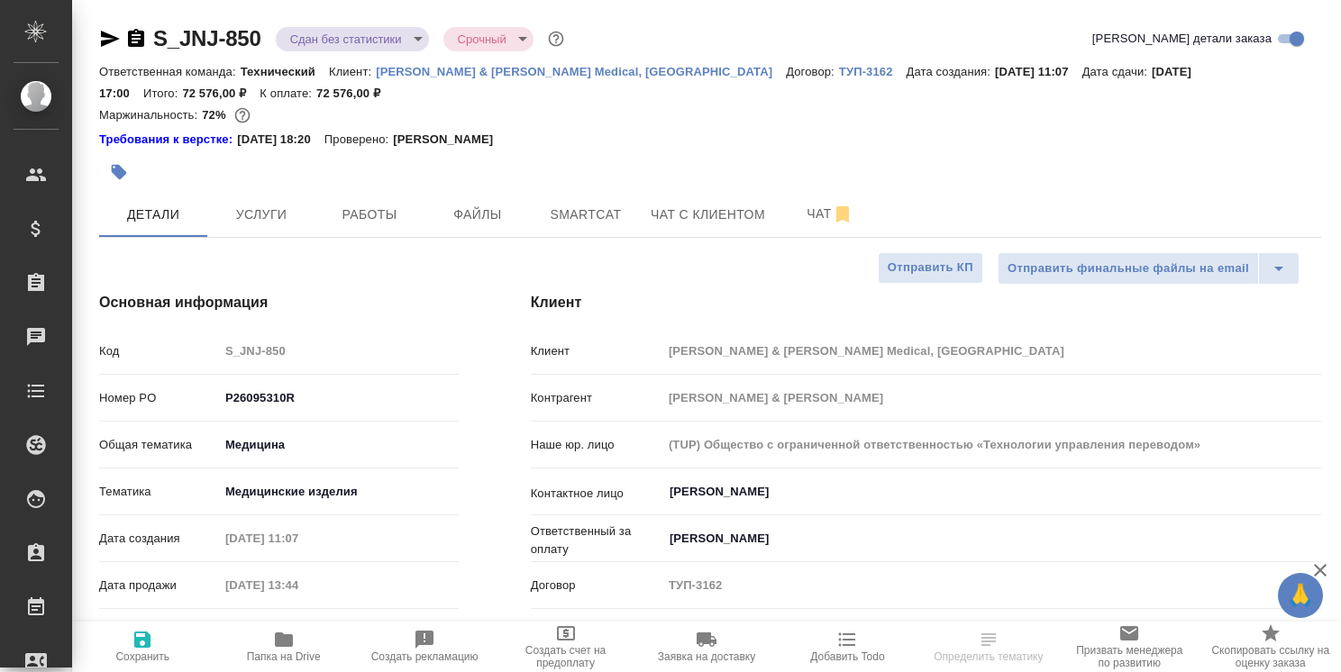
select select "RU"
type textarea "x"
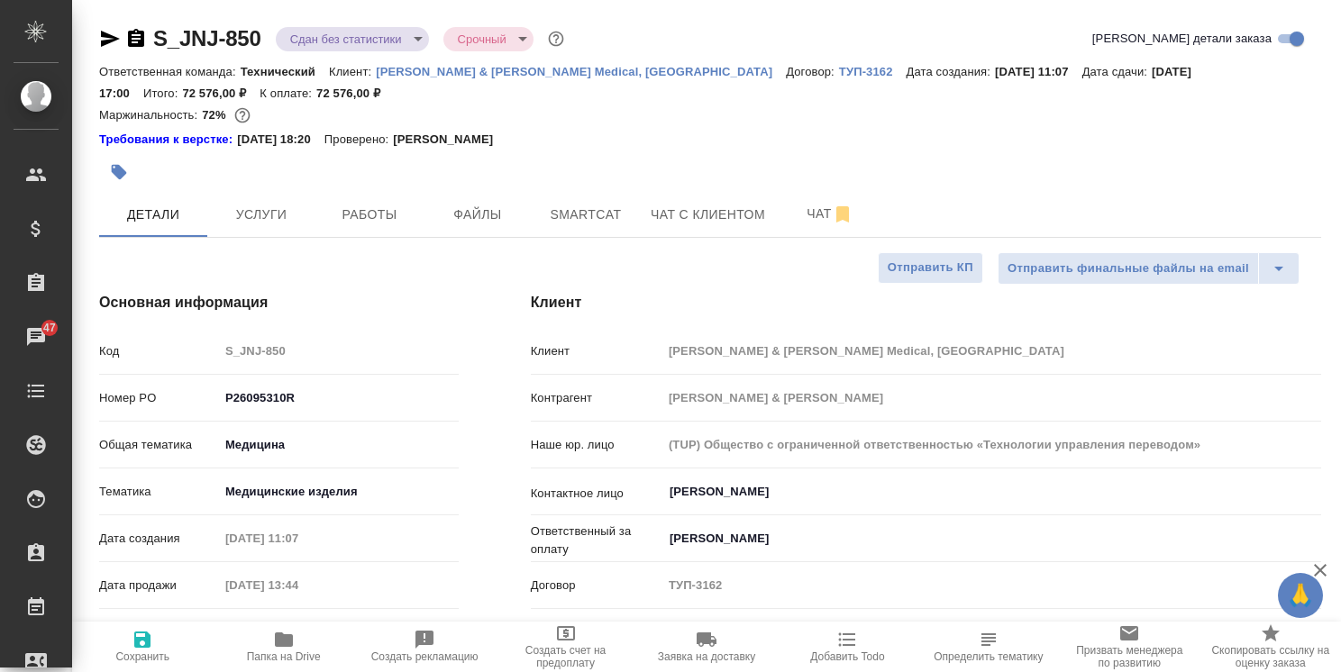
type textarea "x"
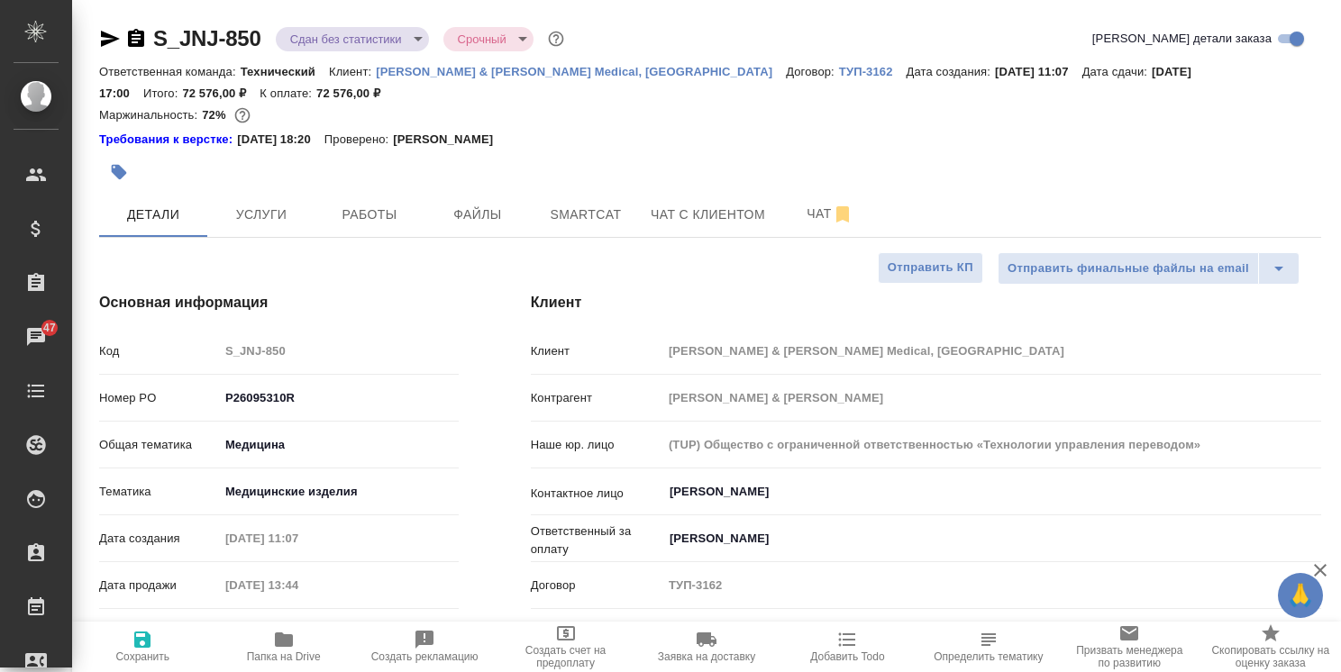
type textarea "x"
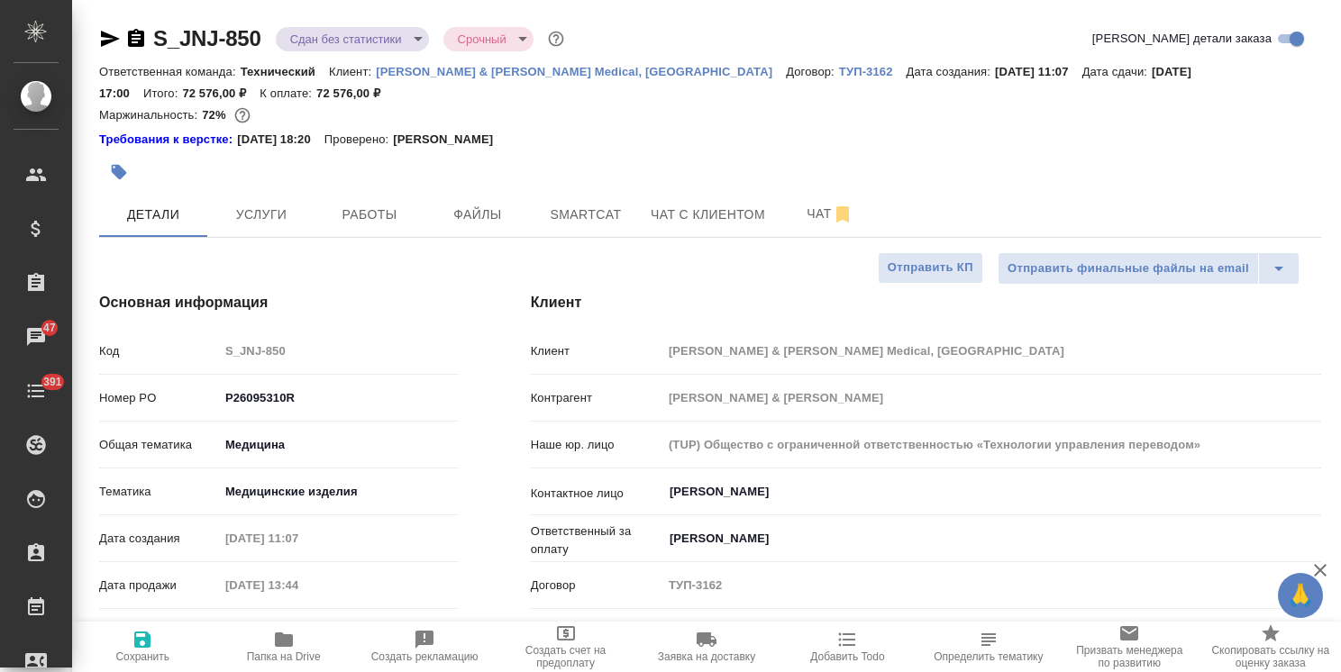
type textarea "x"
